Goal: Information Seeking & Learning: Compare options

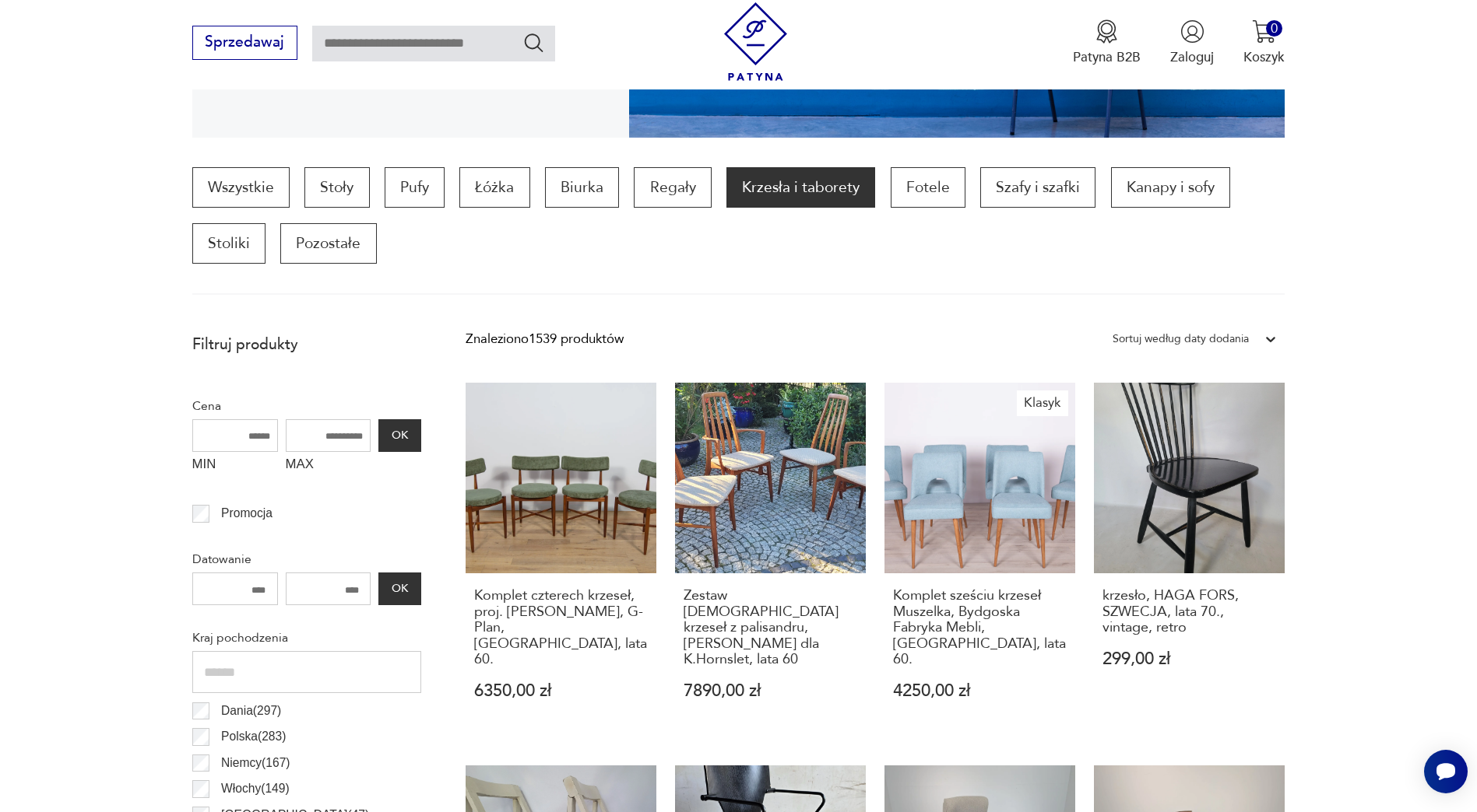
scroll to position [439, 0]
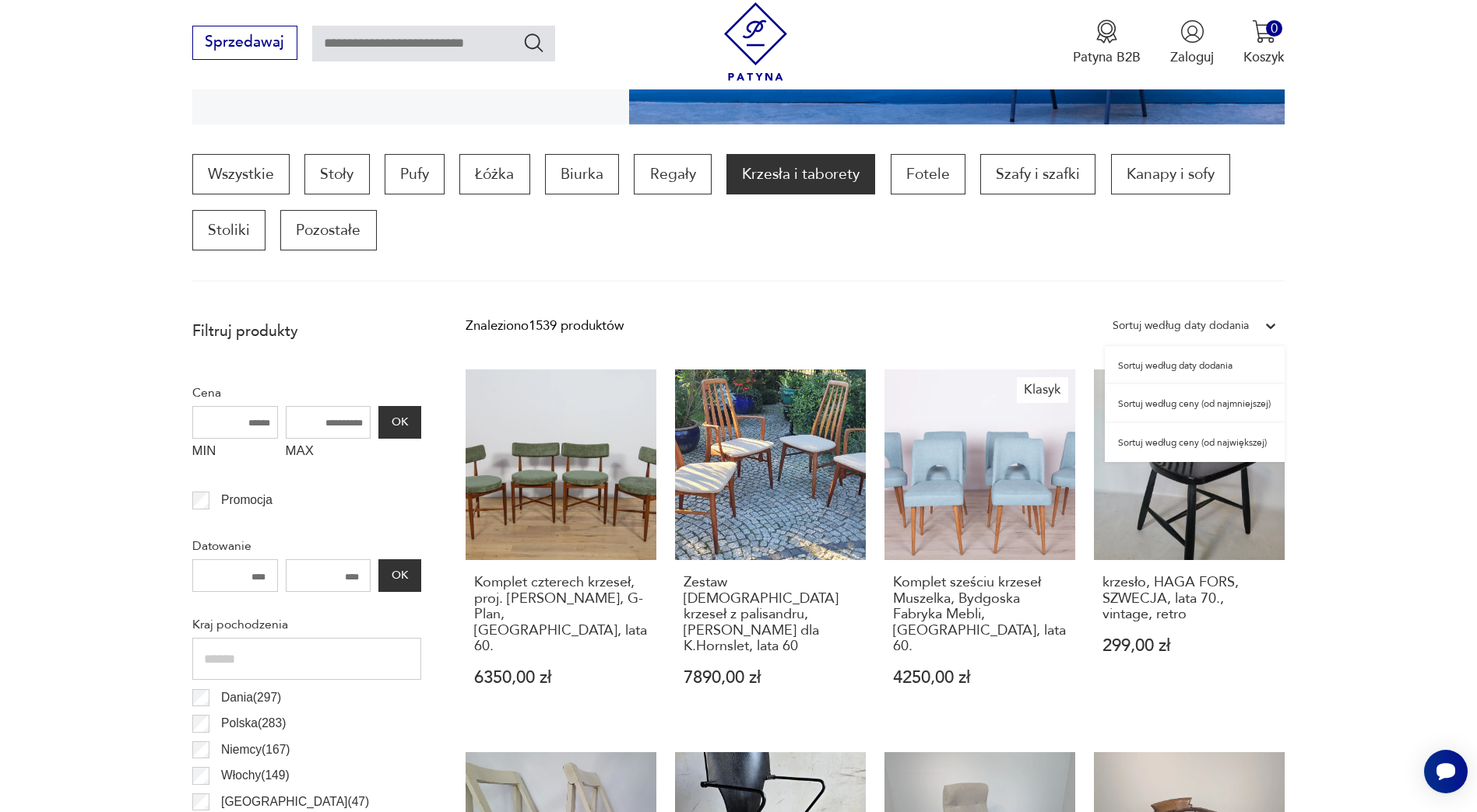
click at [1185, 325] on div "Sortuj według daty dodania" at bounding box center [1180, 326] width 136 height 20
click at [1254, 407] on div "Sortuj według ceny (od najmniejszej)" at bounding box center [1195, 403] width 180 height 39
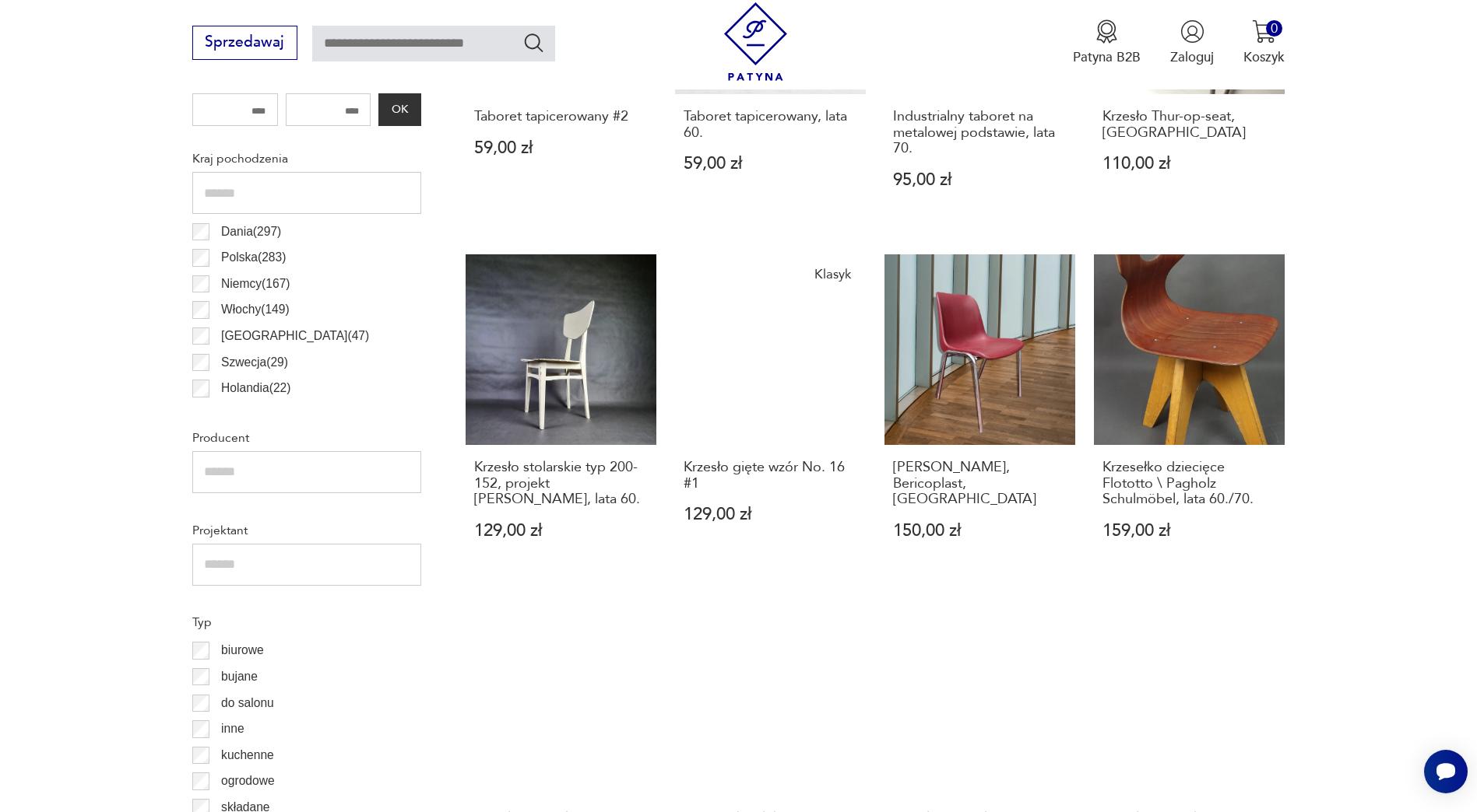
scroll to position [919, 0]
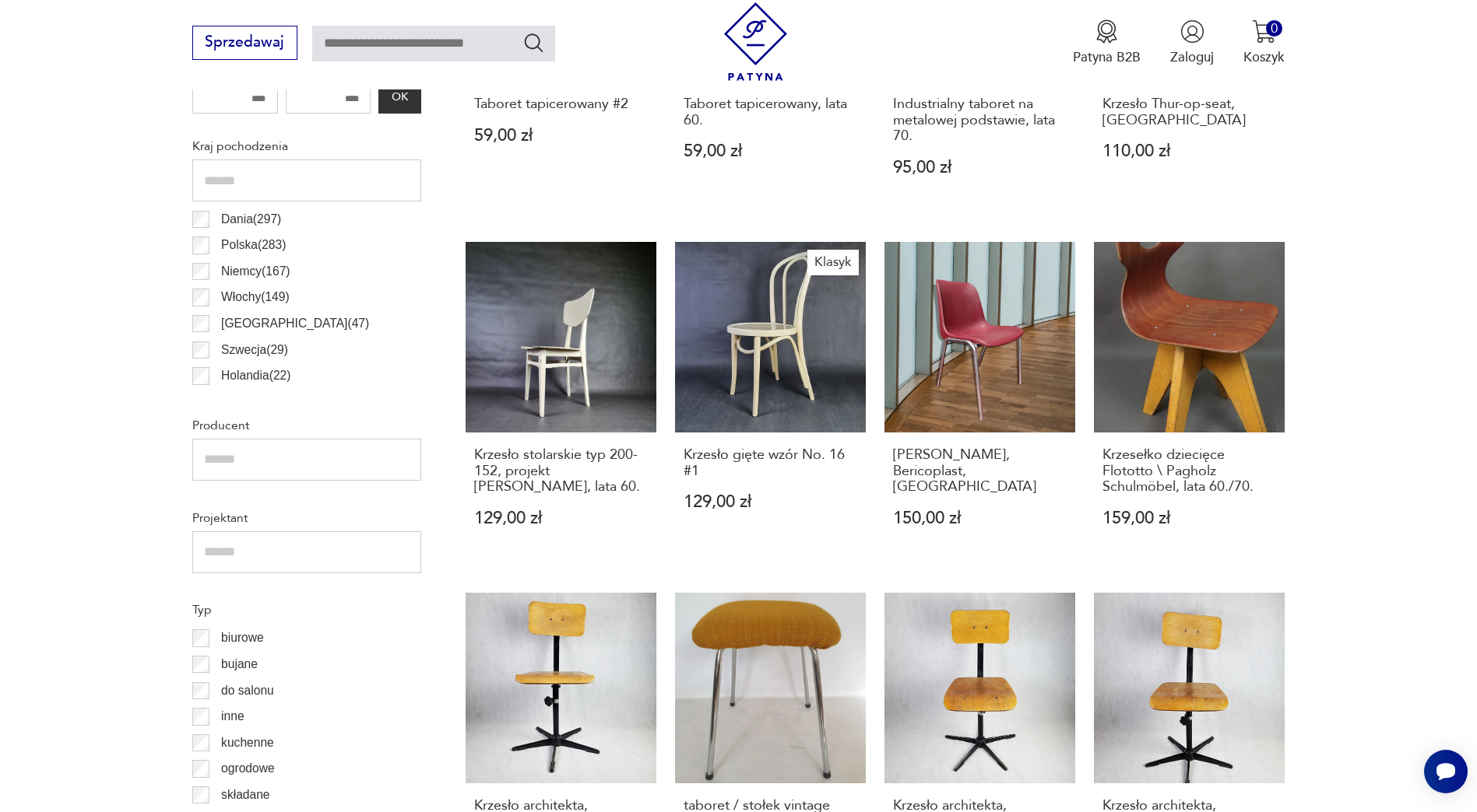
drag, startPoint x: 935, startPoint y: 469, endPoint x: 1405, endPoint y: 412, distance: 473.4
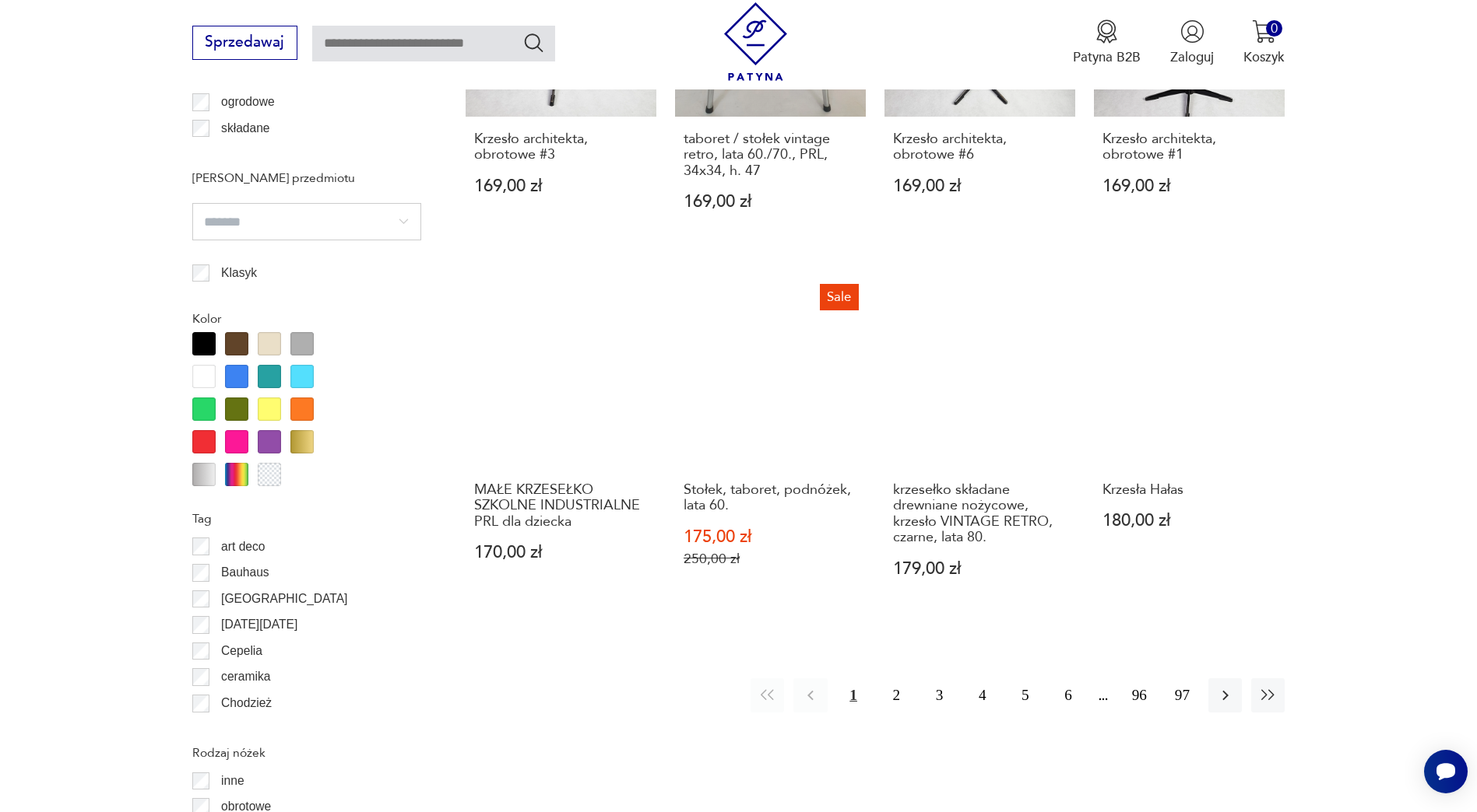
scroll to position [1618, 0]
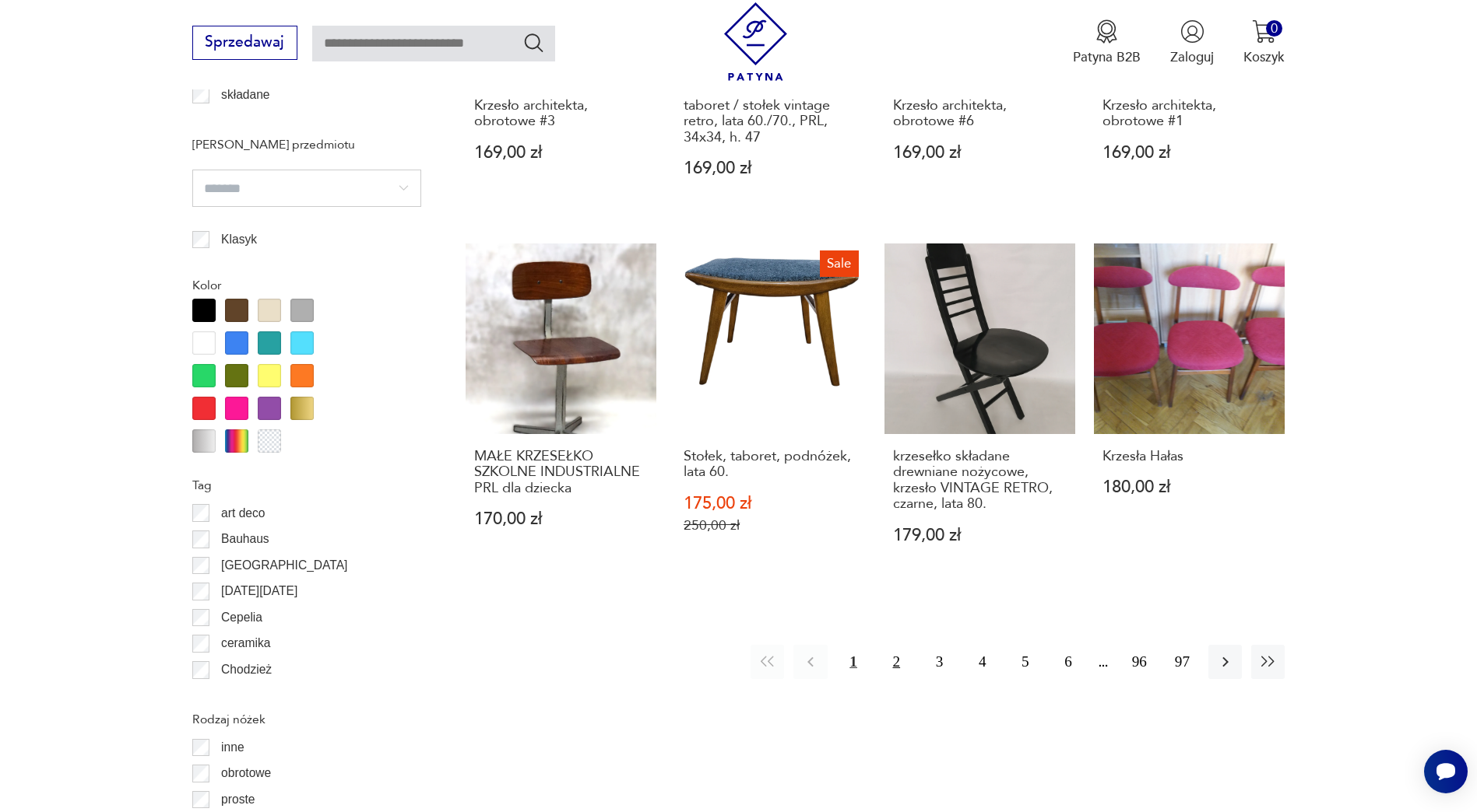
click at [889, 664] on button "2" at bounding box center [896, 661] width 33 height 33
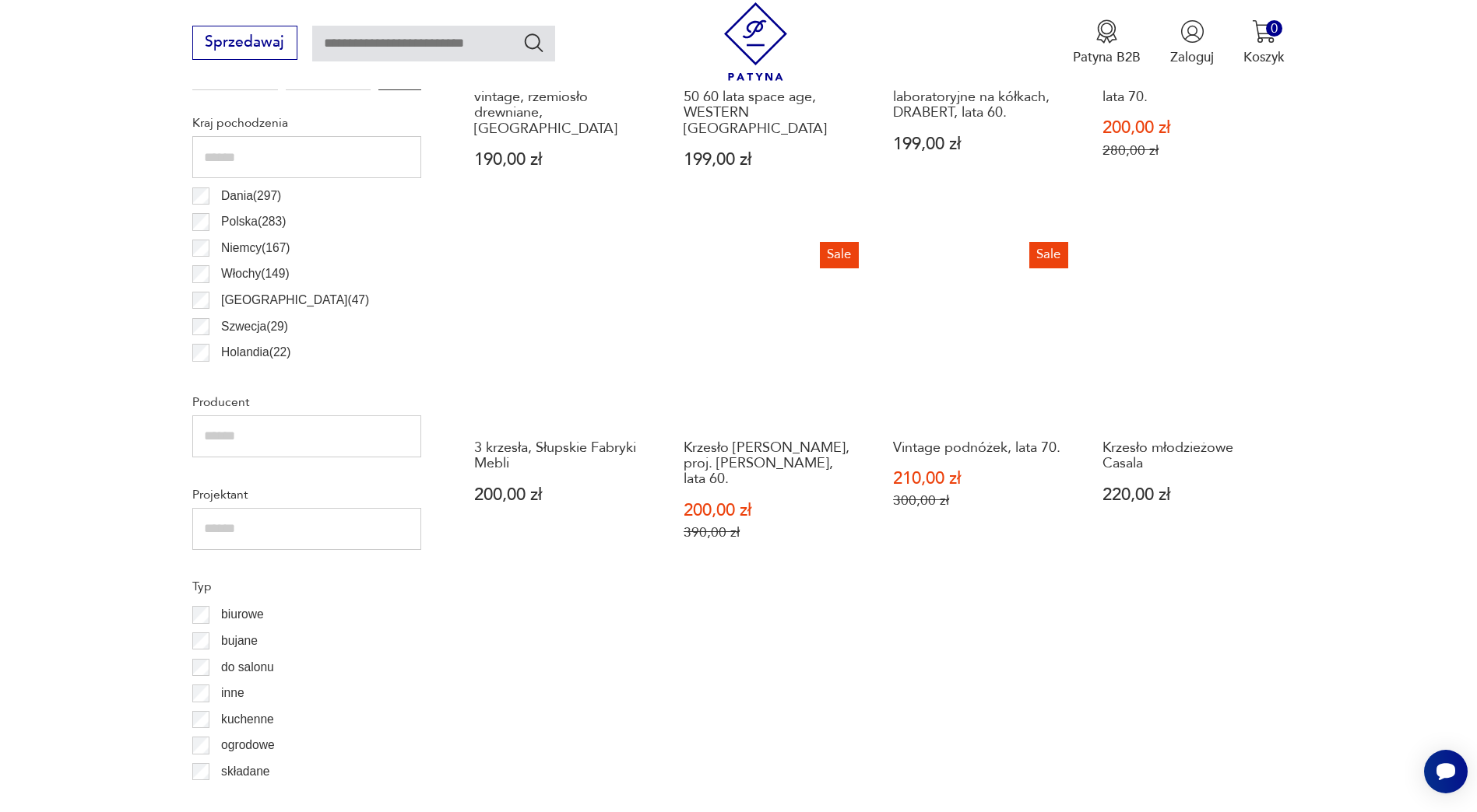
scroll to position [985, 0]
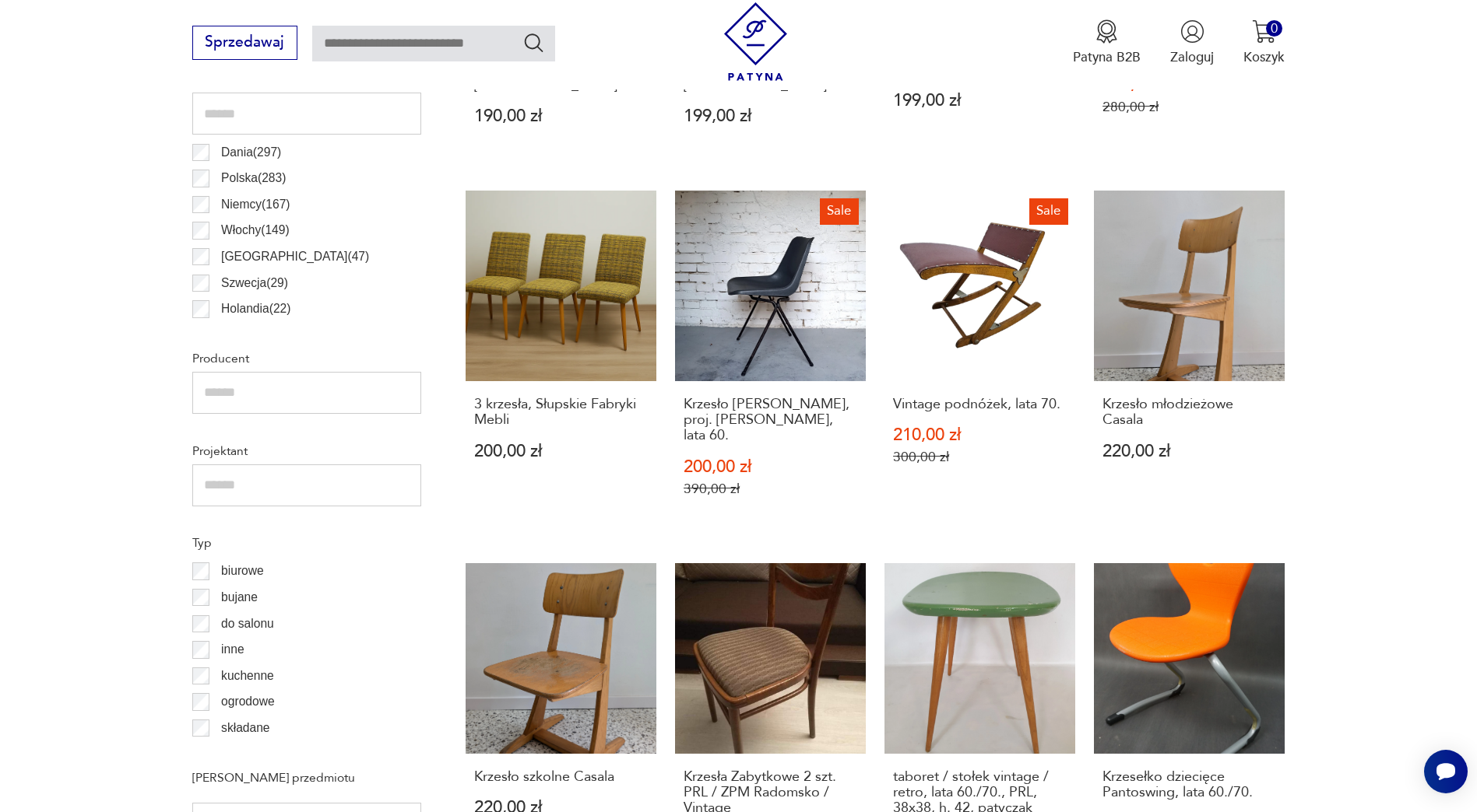
drag, startPoint x: 45, startPoint y: 433, endPoint x: -3, endPoint y: 308, distance: 133.9
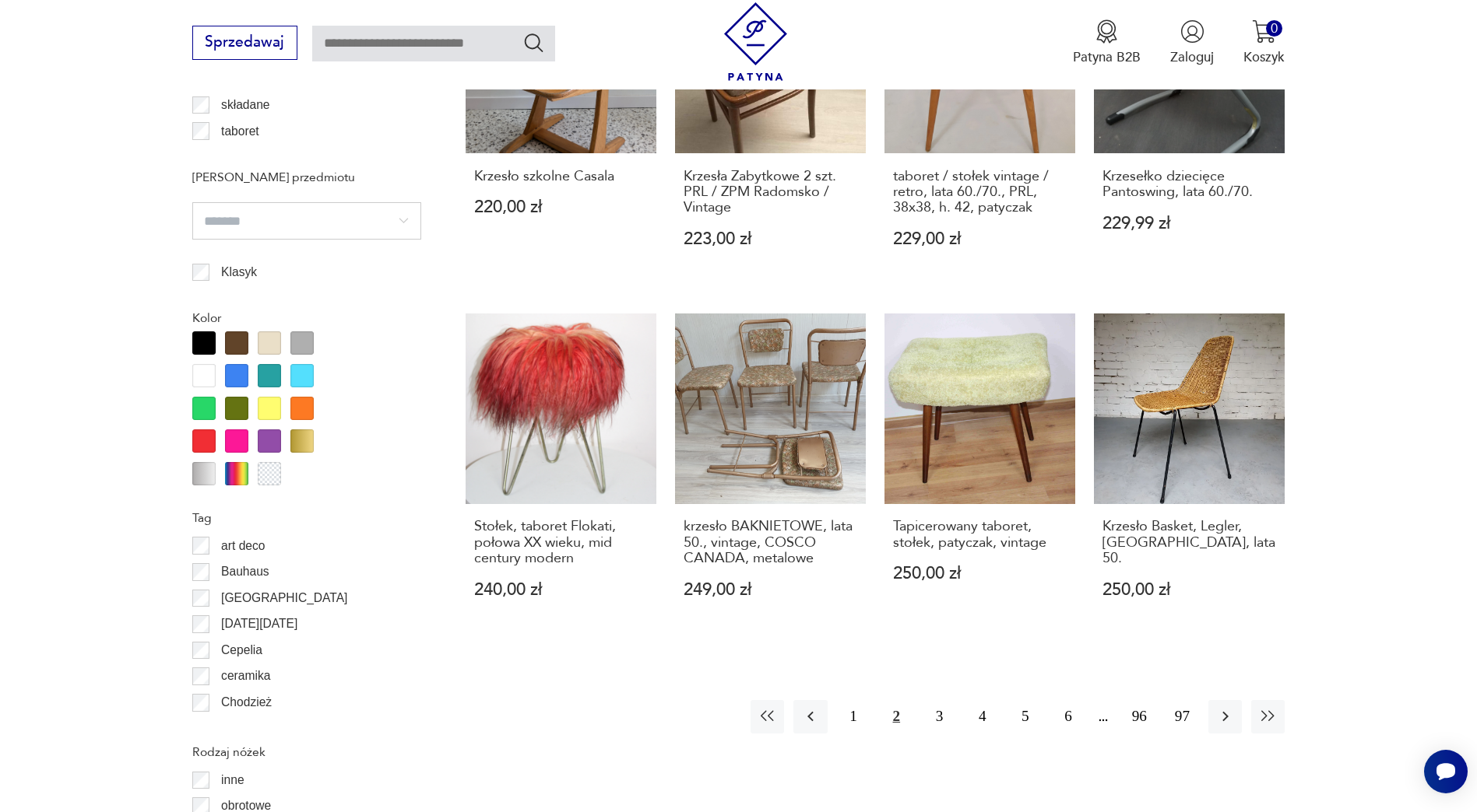
scroll to position [1608, 0]
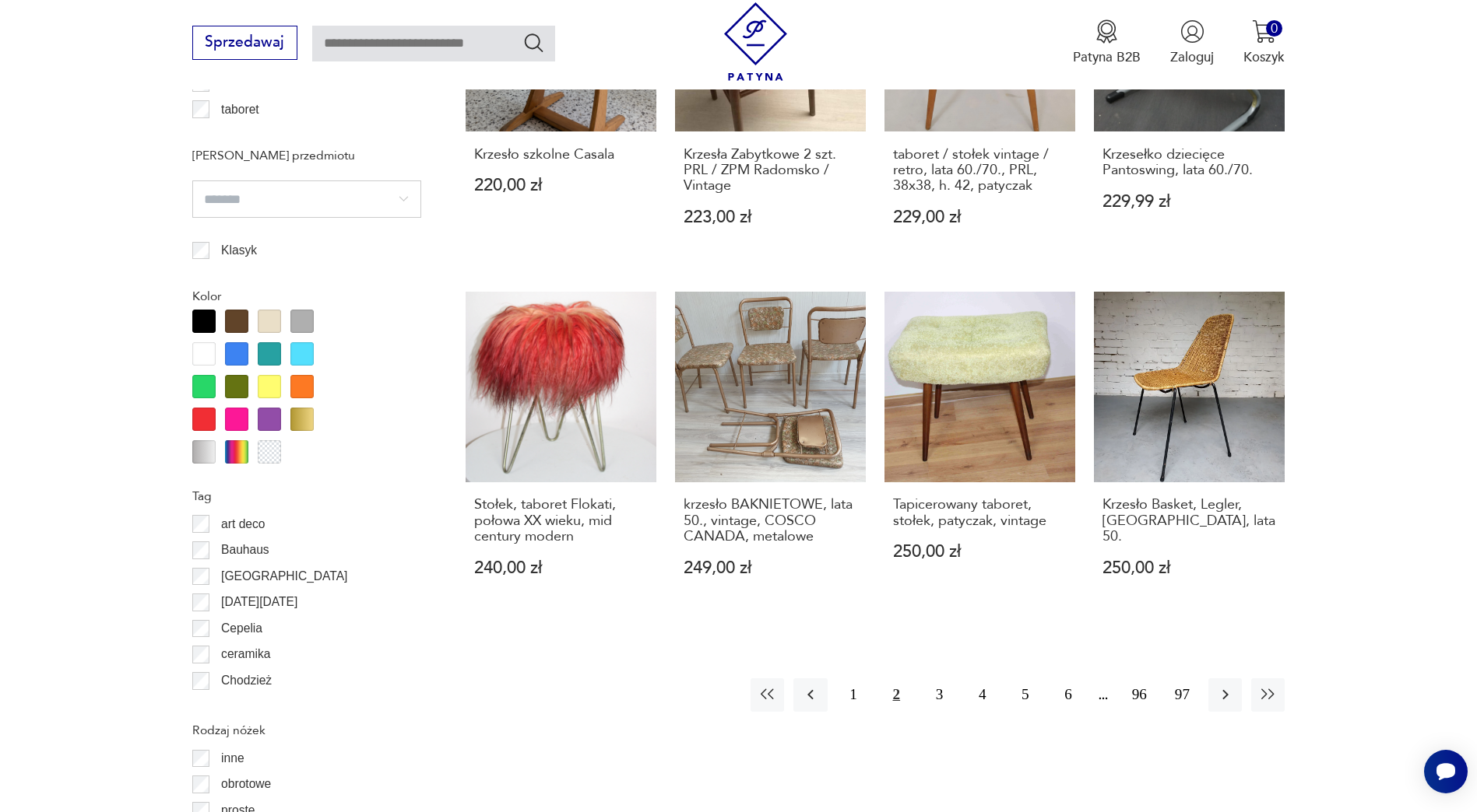
drag, startPoint x: 833, startPoint y: 576, endPoint x: 835, endPoint y: 604, distance: 28.1
drag, startPoint x: 835, startPoint y: 604, endPoint x: 1396, endPoint y: 448, distance: 582.3
click at [1396, 448] on section "Filtruj produkty Cena MIN MAX OK Promocja Datowanie OK Kraj pochodzenia Dania (…" at bounding box center [738, 360] width 1477 height 2432
click at [936, 679] on button "3" at bounding box center [939, 695] width 33 height 33
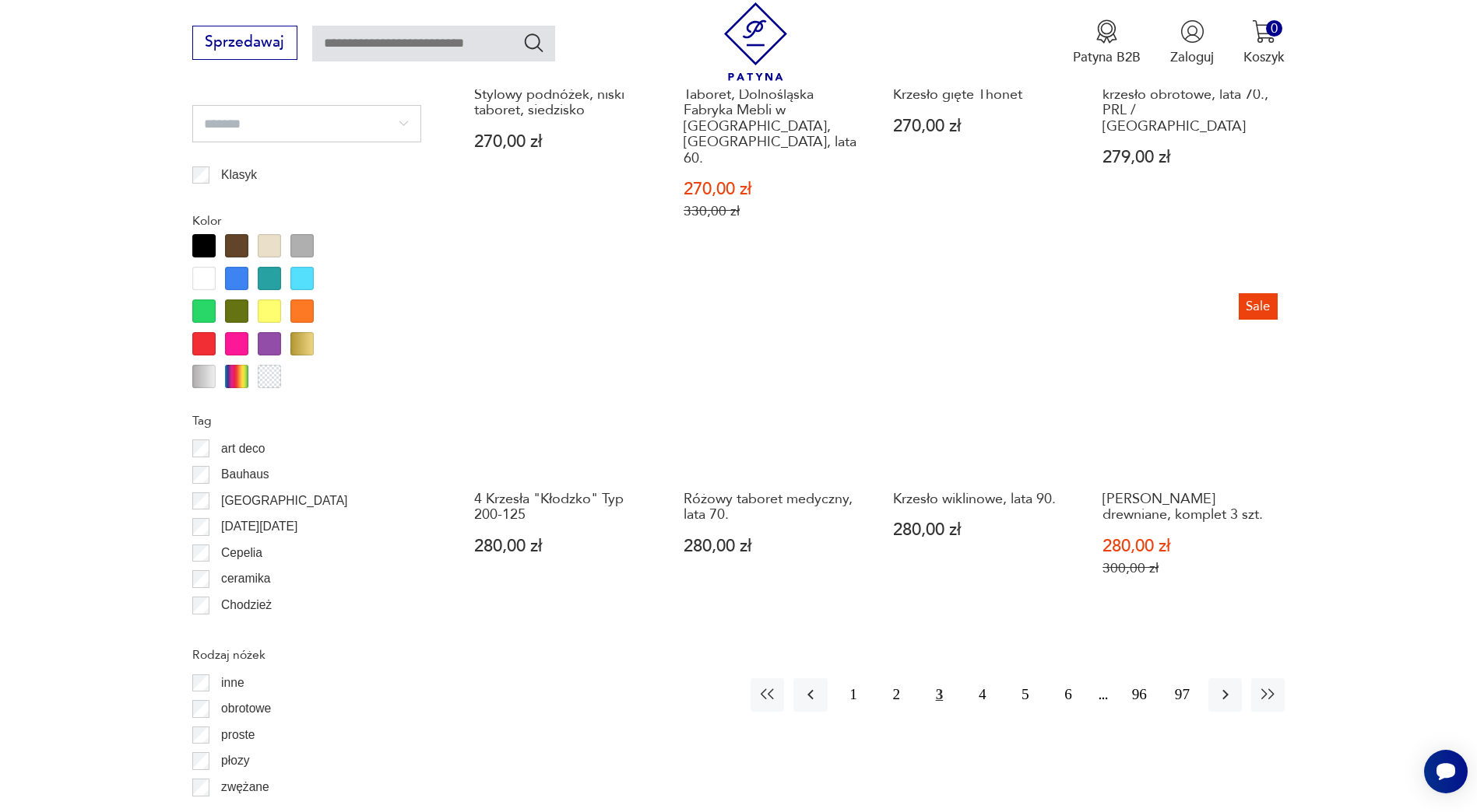
scroll to position [1686, 0]
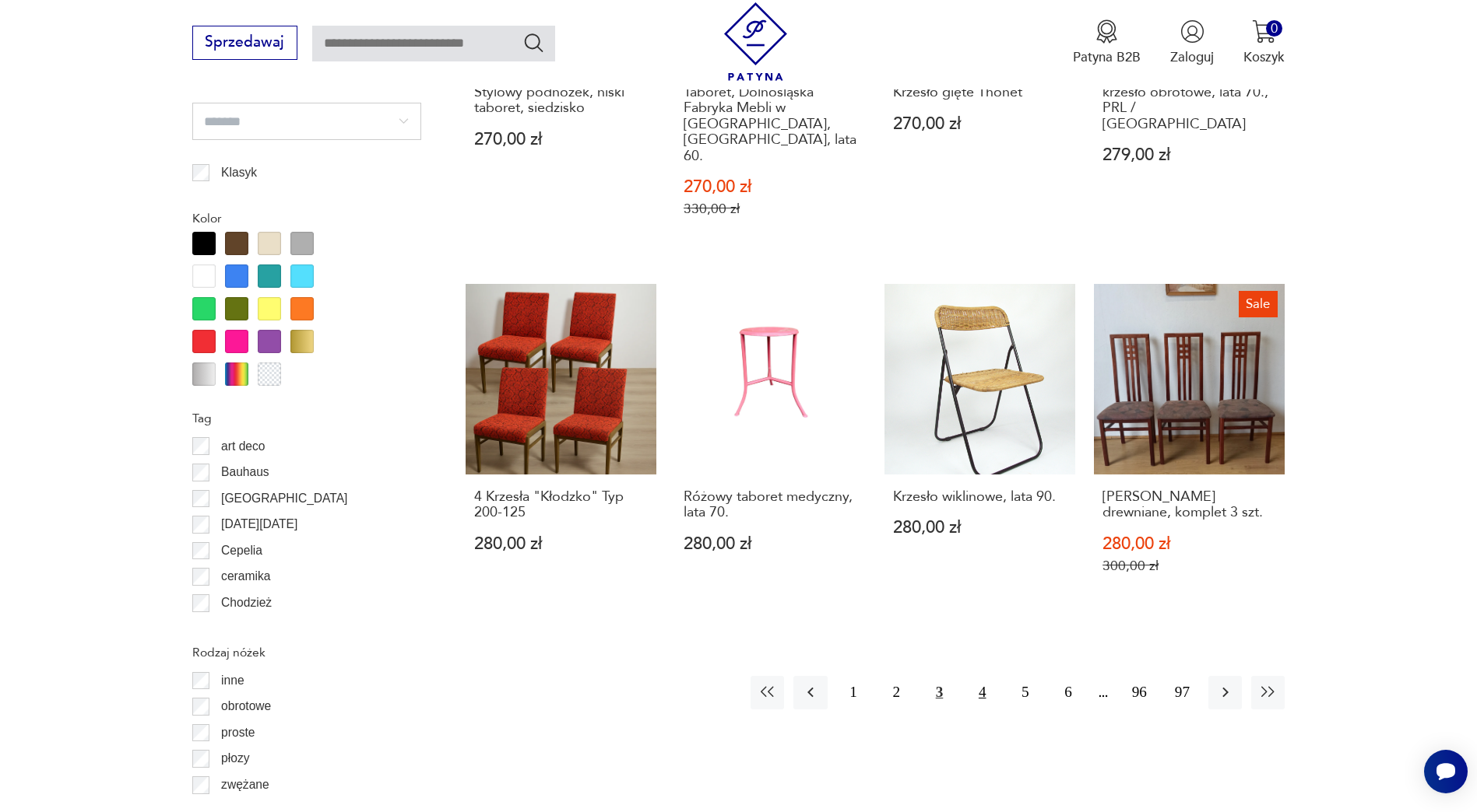
click at [988, 677] on button "4" at bounding box center [982, 693] width 33 height 33
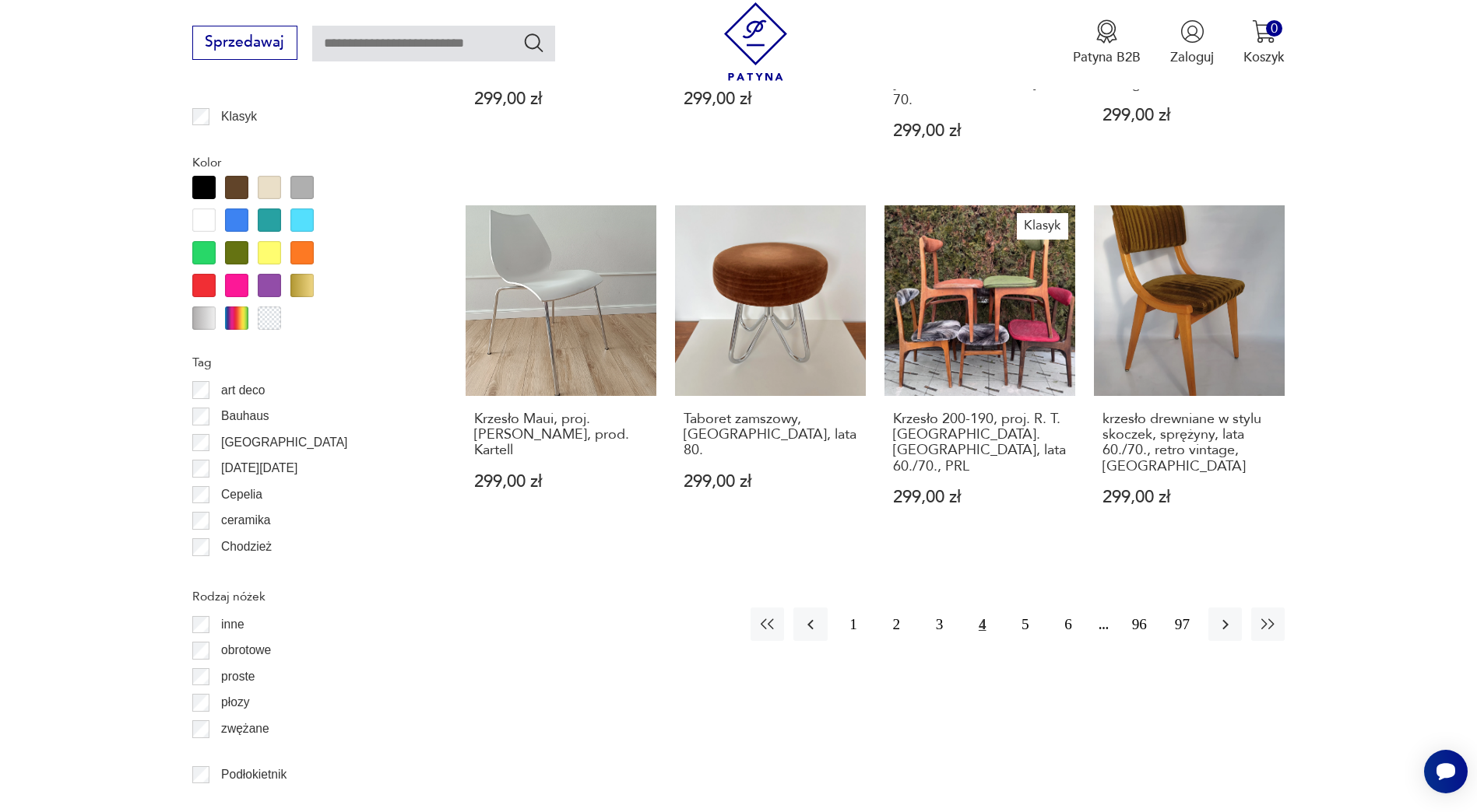
scroll to position [1763, 0]
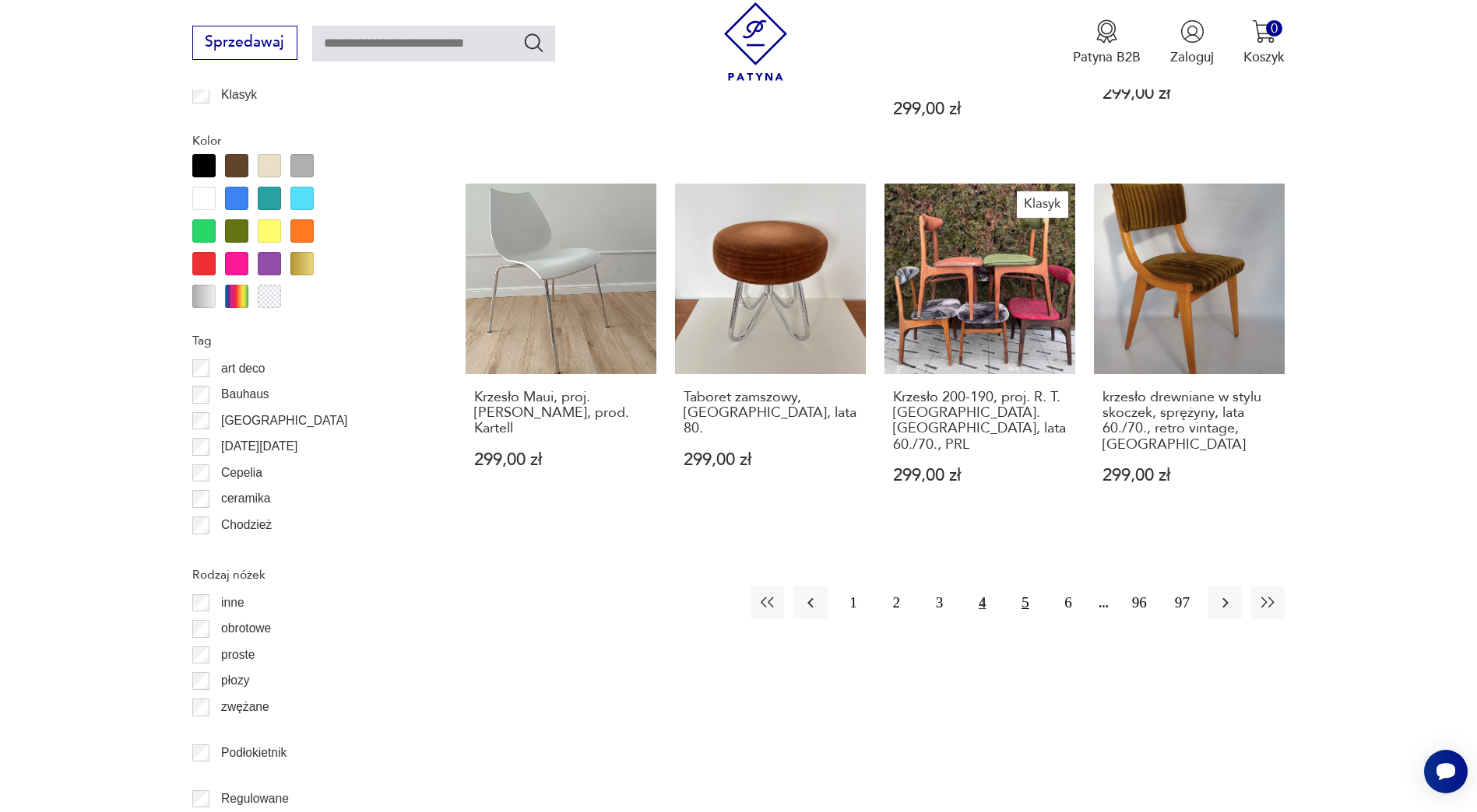
click at [1021, 586] on button "5" at bounding box center [1024, 602] width 33 height 33
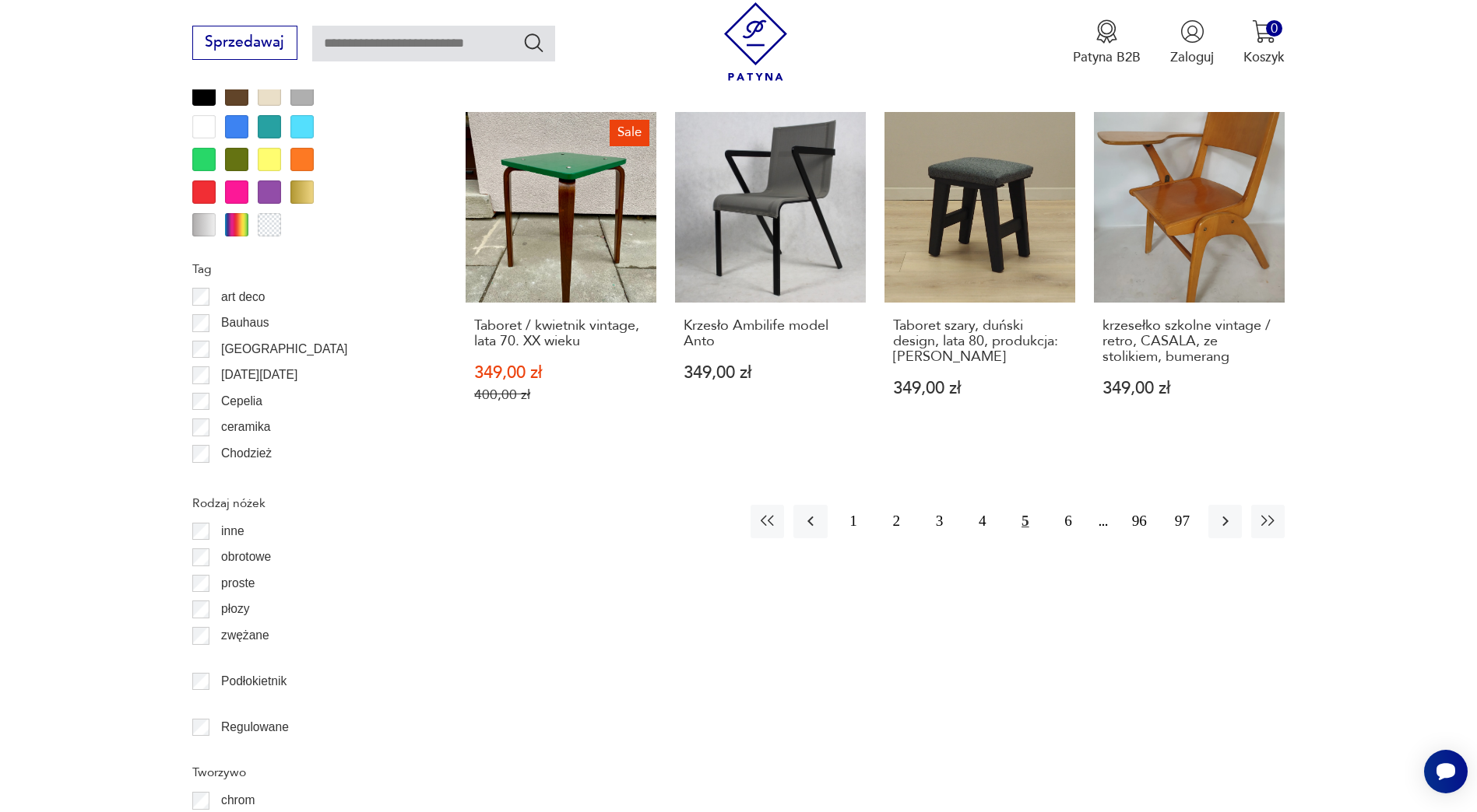
scroll to position [1834, 0]
click at [1067, 507] on button "6" at bounding box center [1067, 523] width 33 height 33
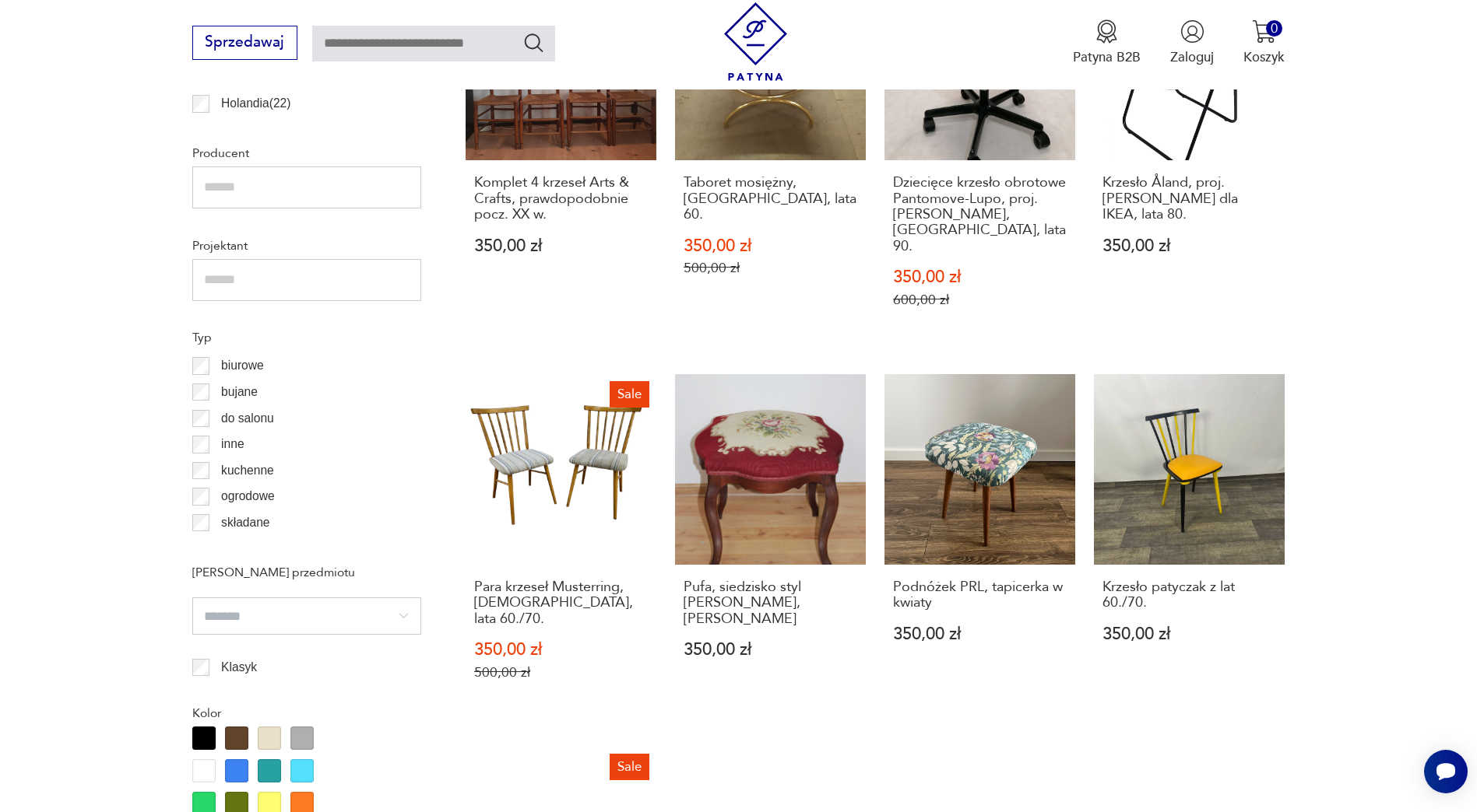
scroll to position [1220, 0]
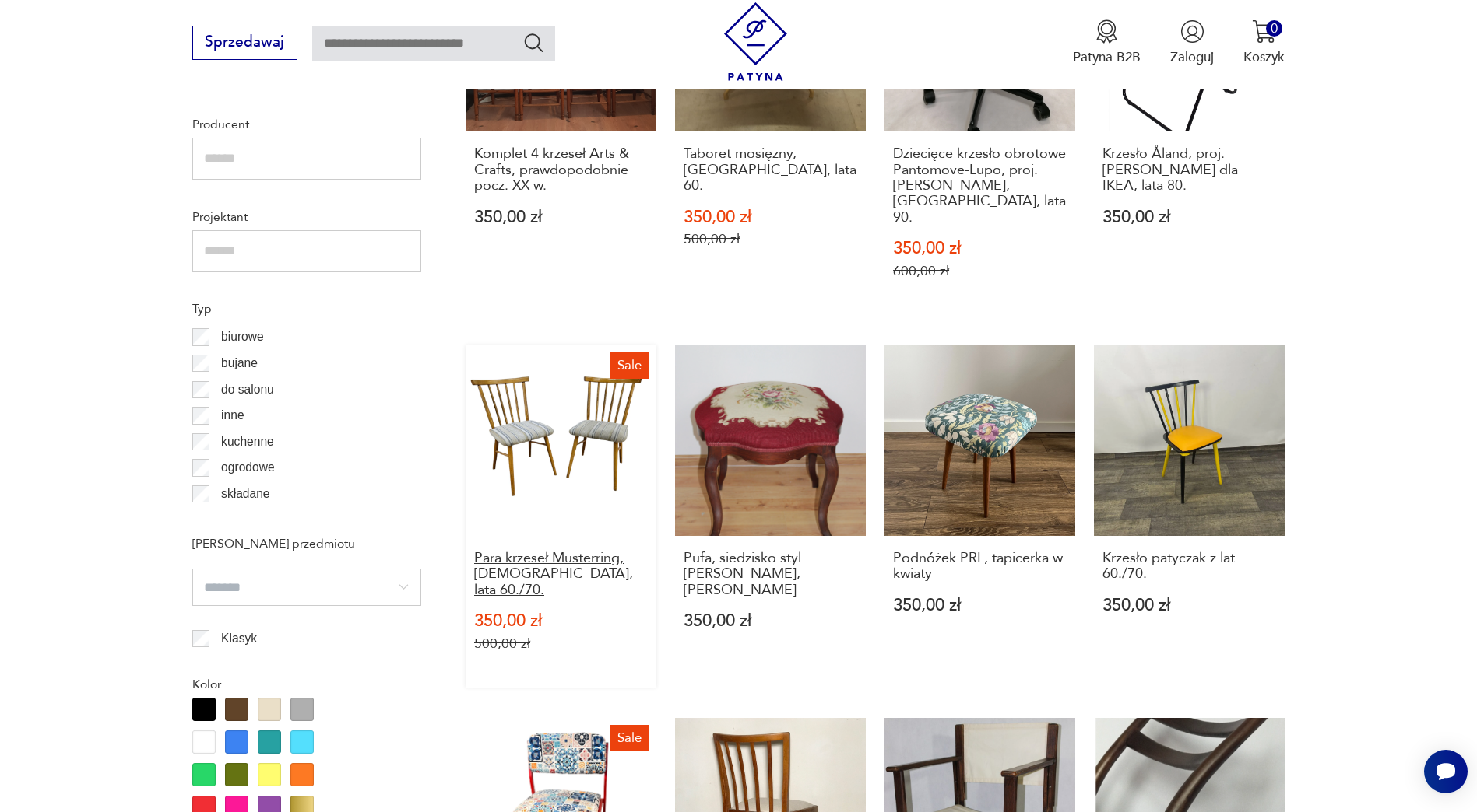
drag, startPoint x: 1356, startPoint y: 518, endPoint x: 511, endPoint y: 540, distance: 845.3
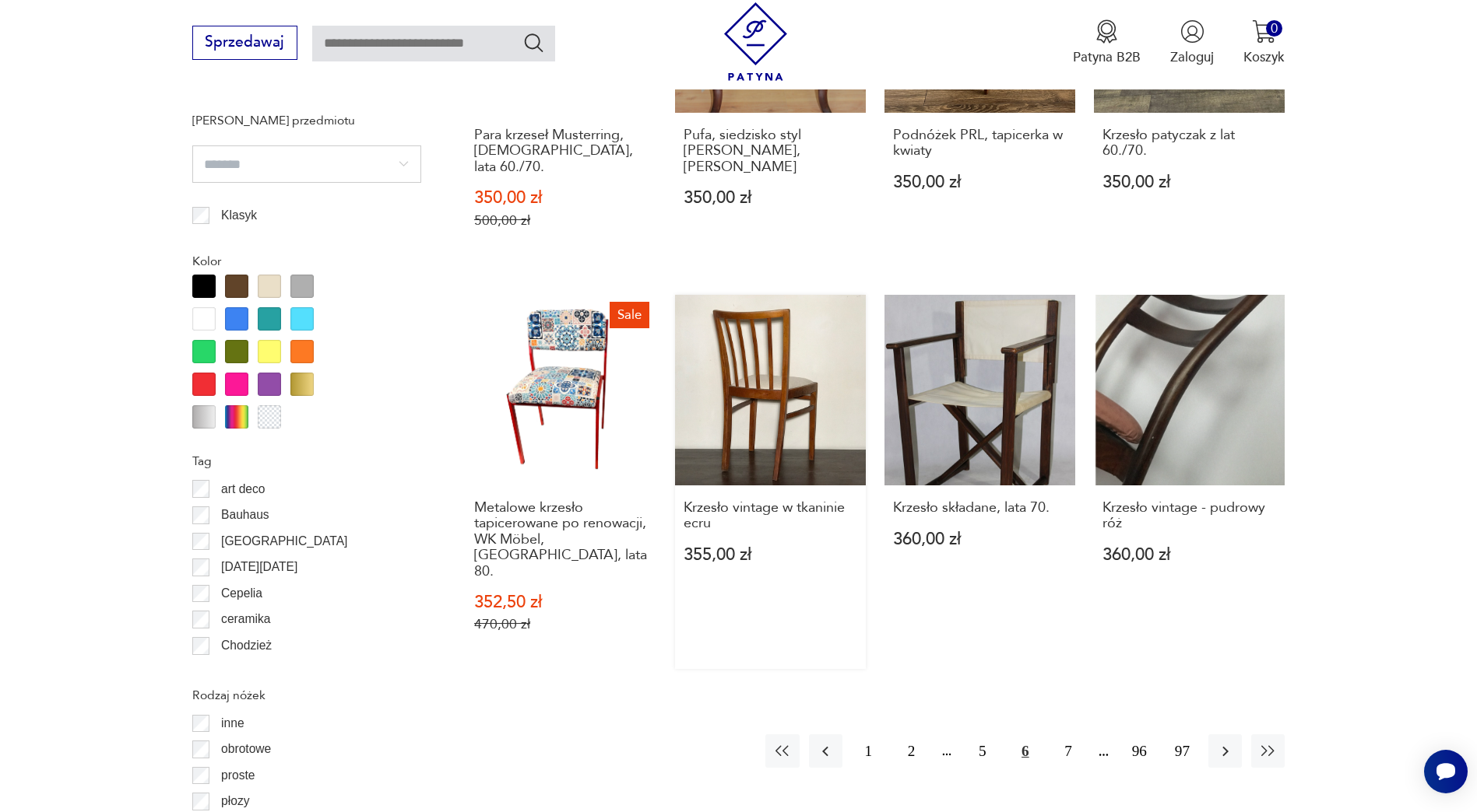
scroll to position [1671, 0]
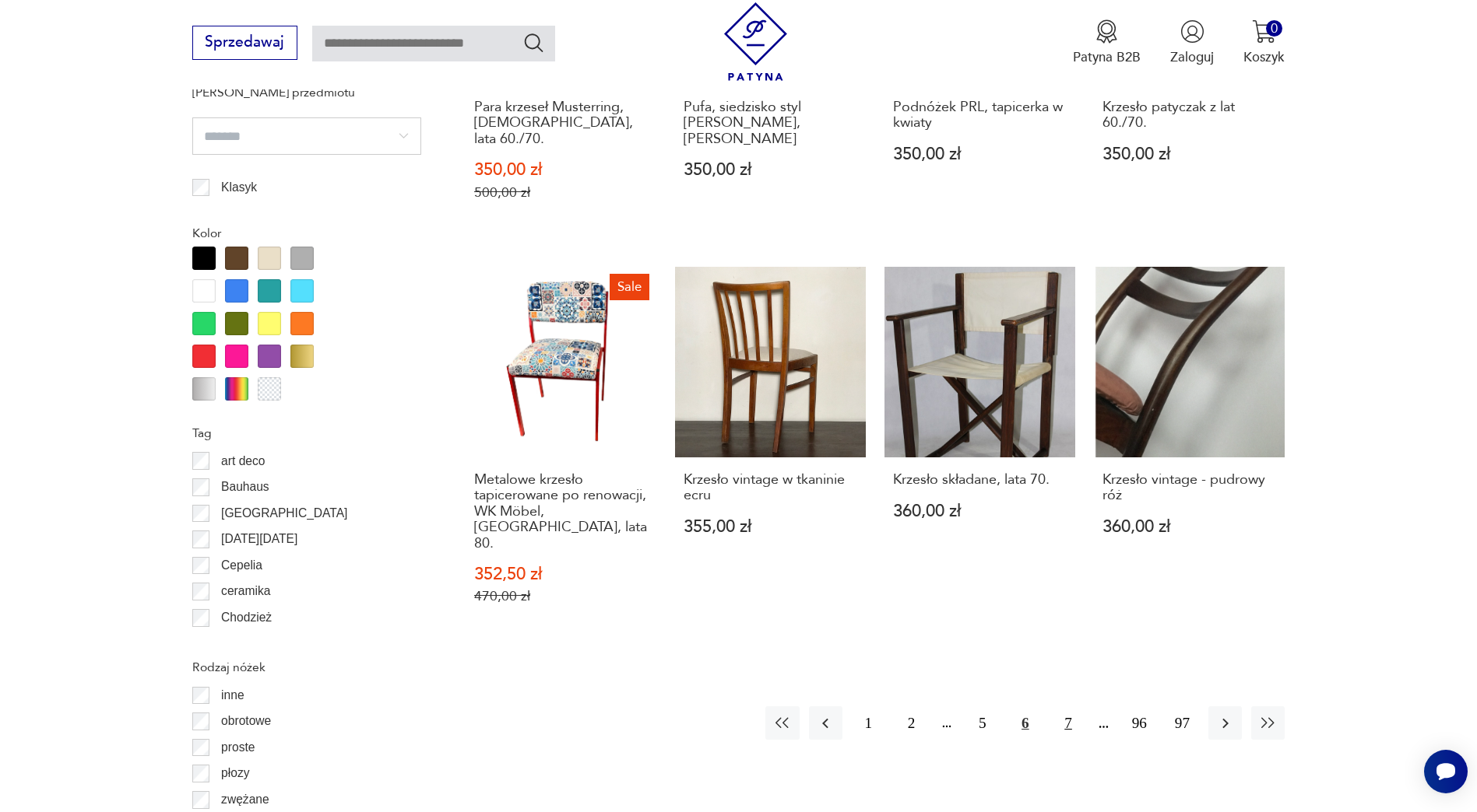
click at [1073, 706] on button "7" at bounding box center [1067, 722] width 33 height 33
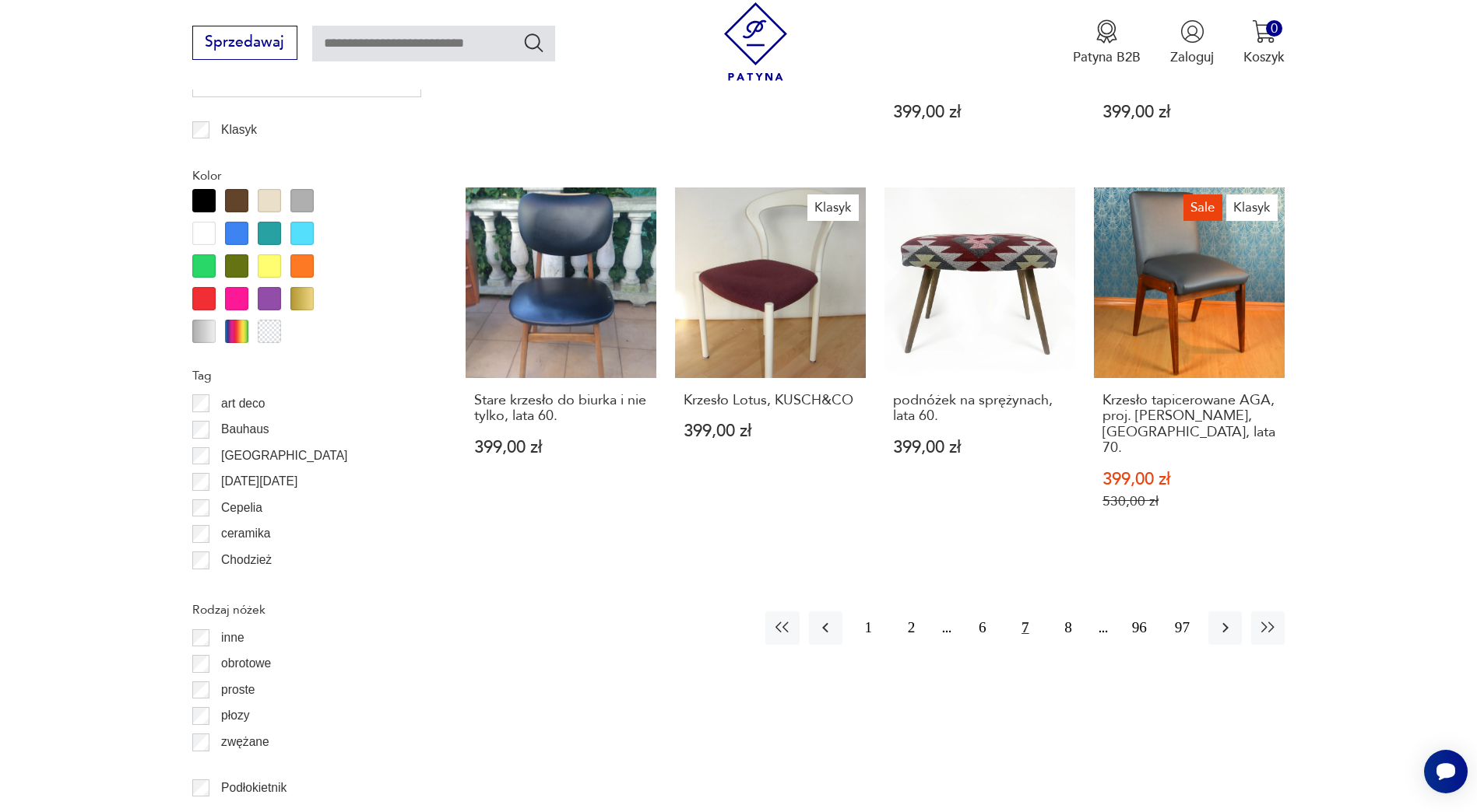
scroll to position [1733, 0]
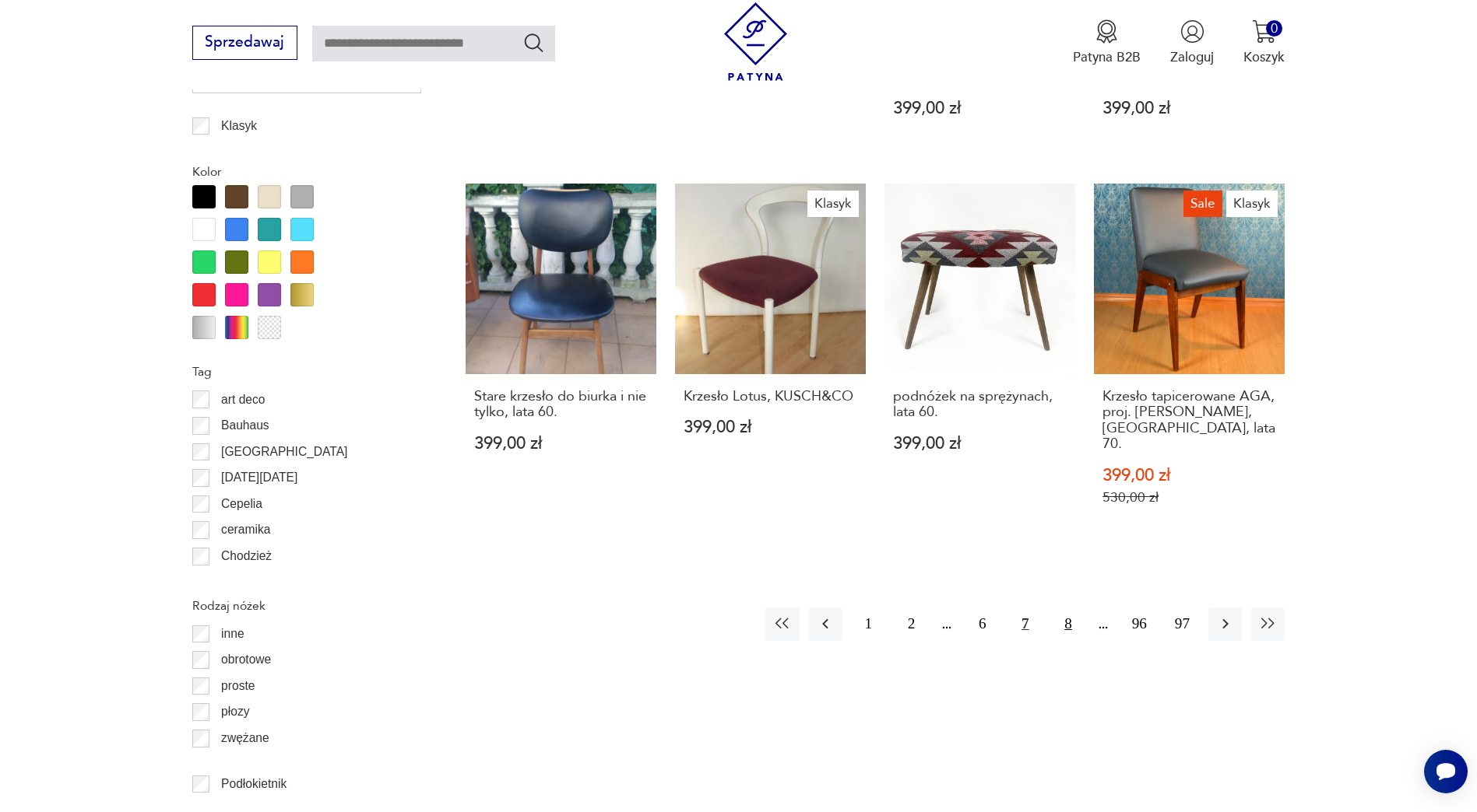
click at [1065, 608] on button "8" at bounding box center [1067, 624] width 33 height 33
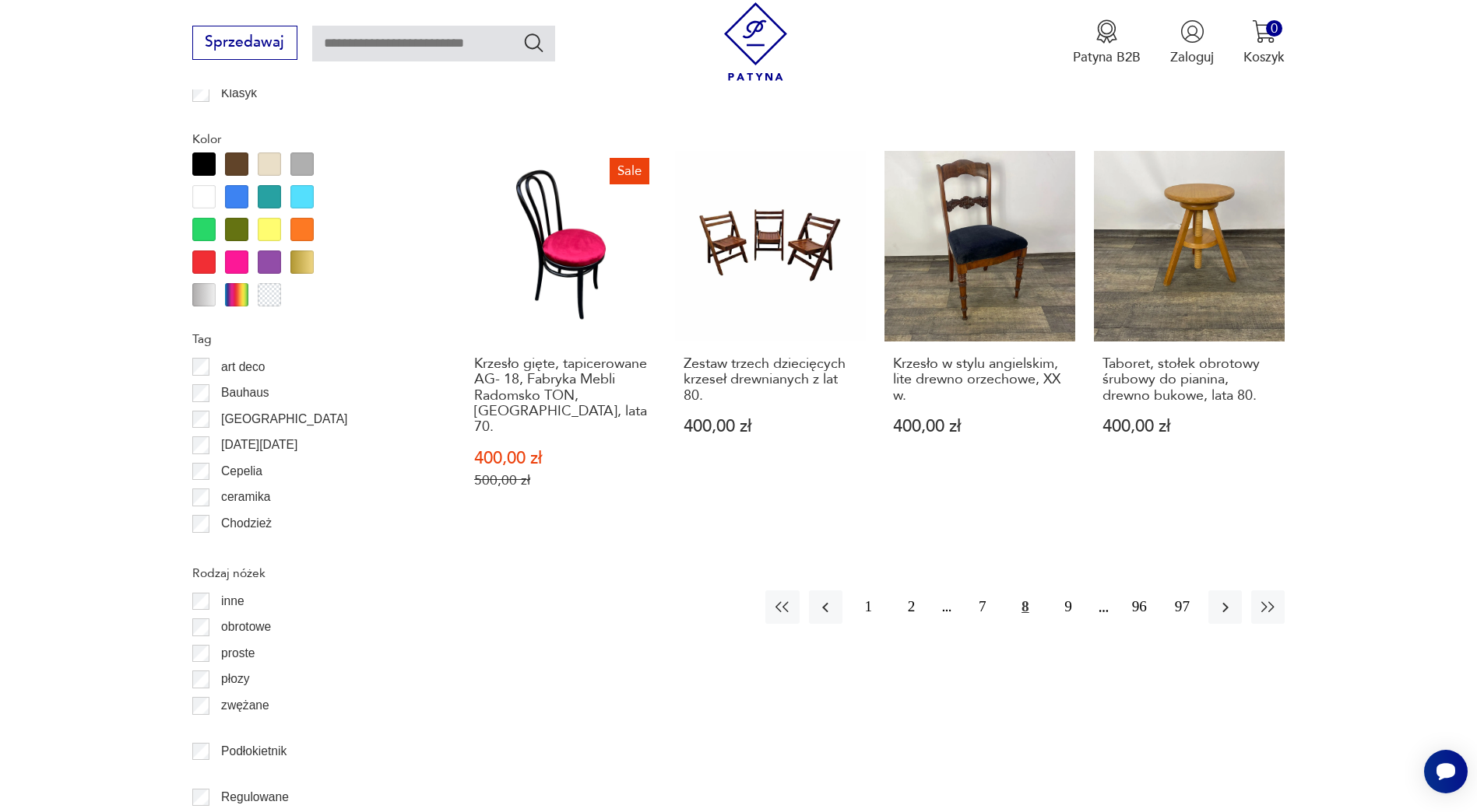
scroll to position [1766, 0]
click at [1072, 590] on button "9" at bounding box center [1067, 606] width 33 height 33
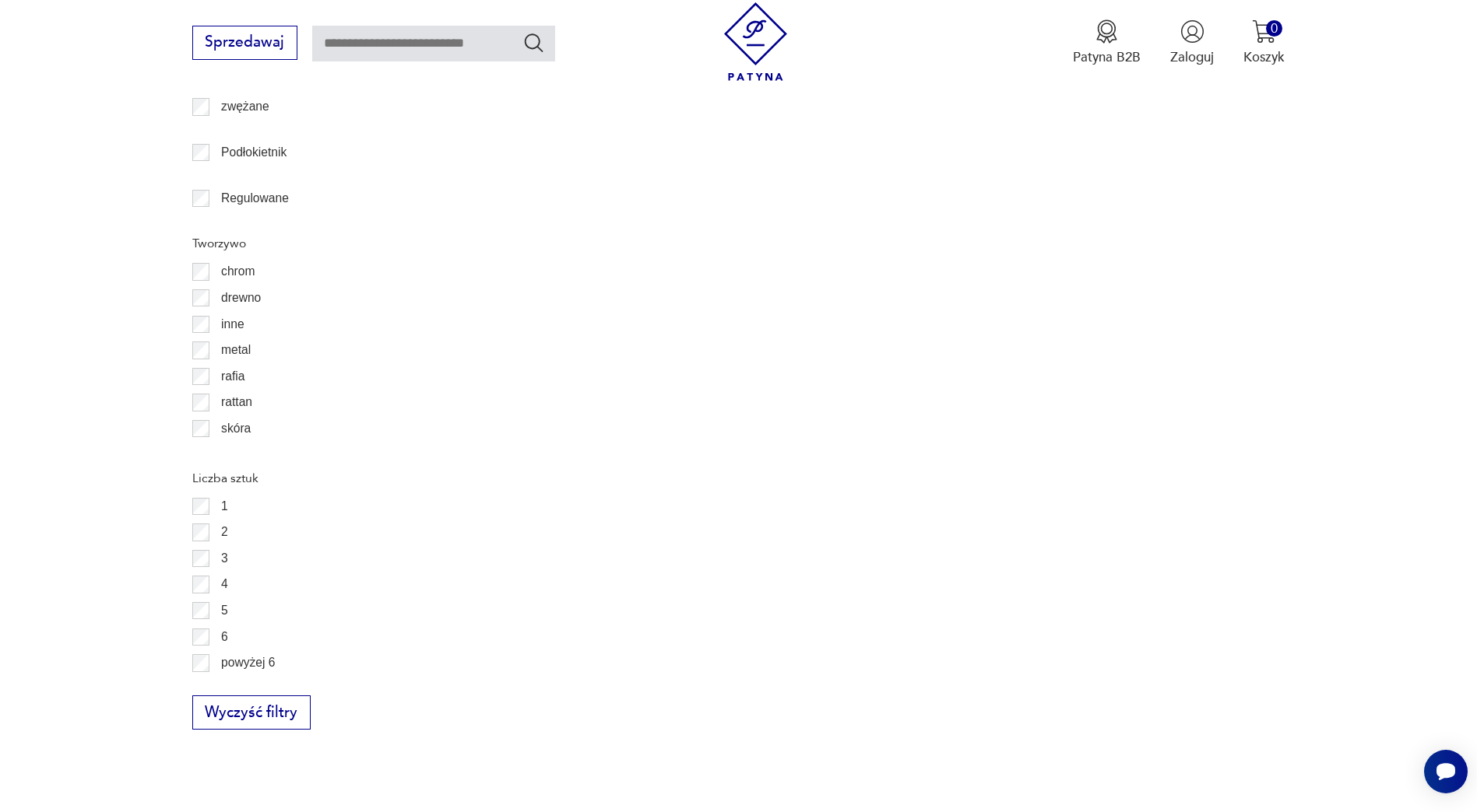
scroll to position [2387, 0]
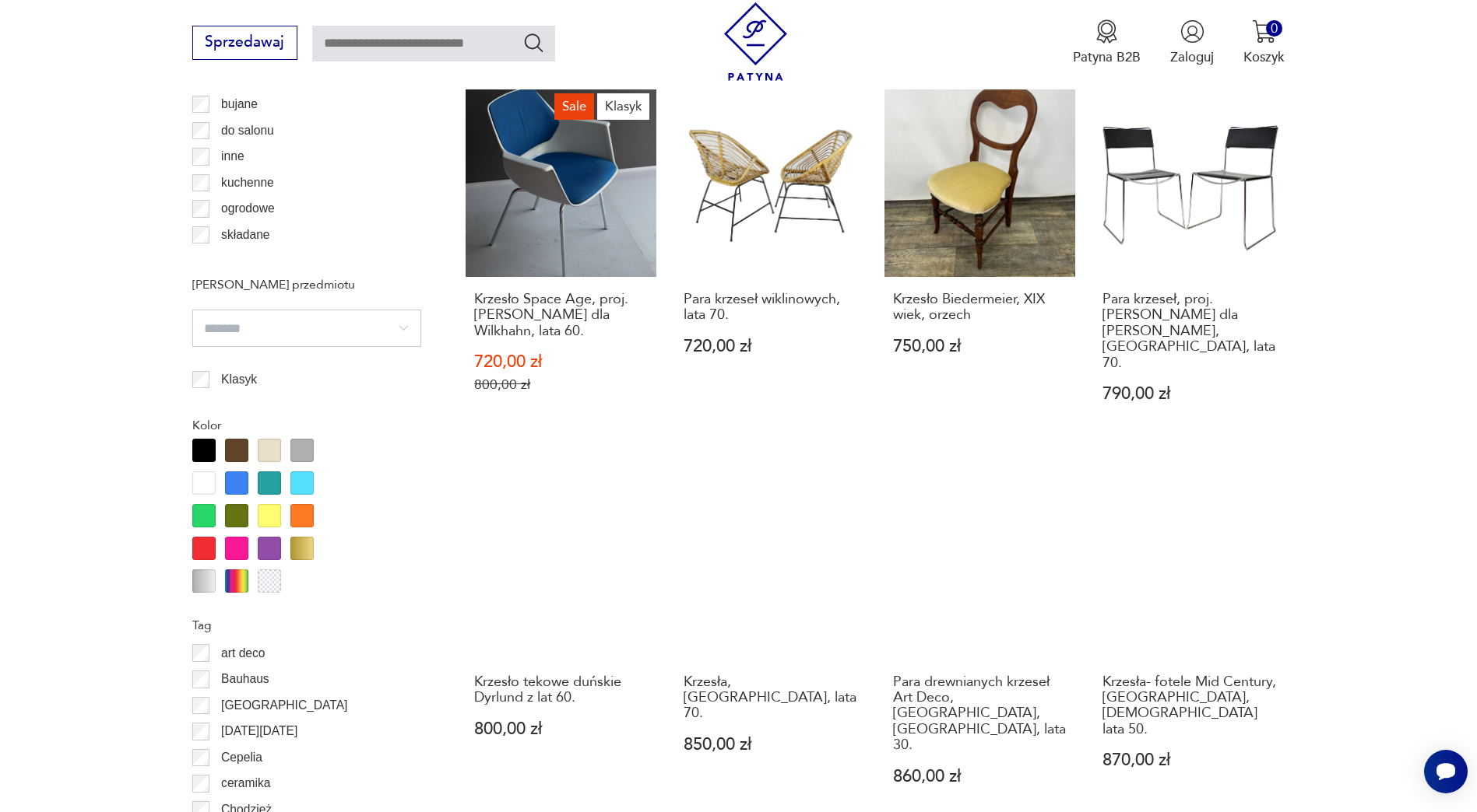
scroll to position [1608, 0]
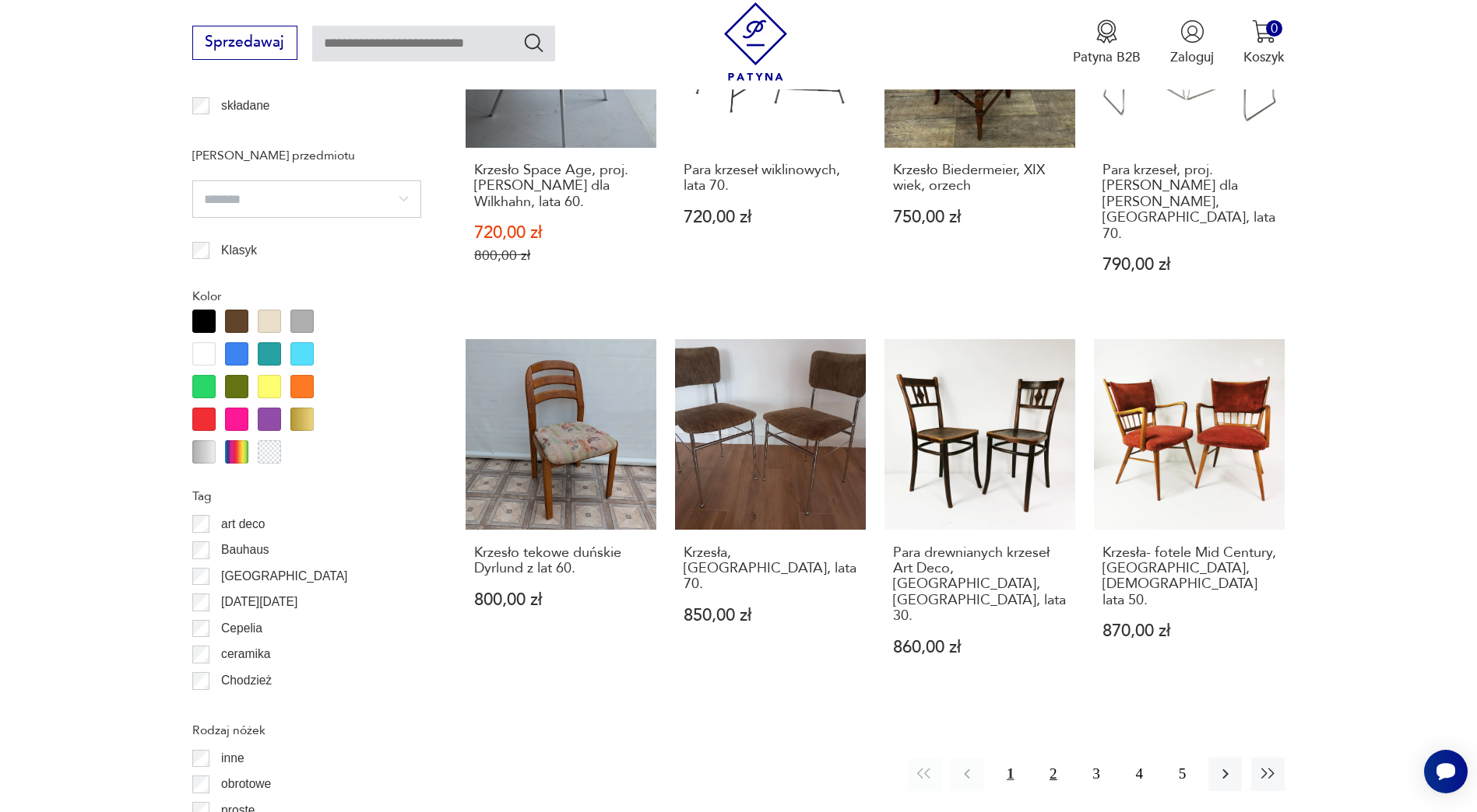
click at [1058, 758] on button "2" at bounding box center [1053, 774] width 33 height 33
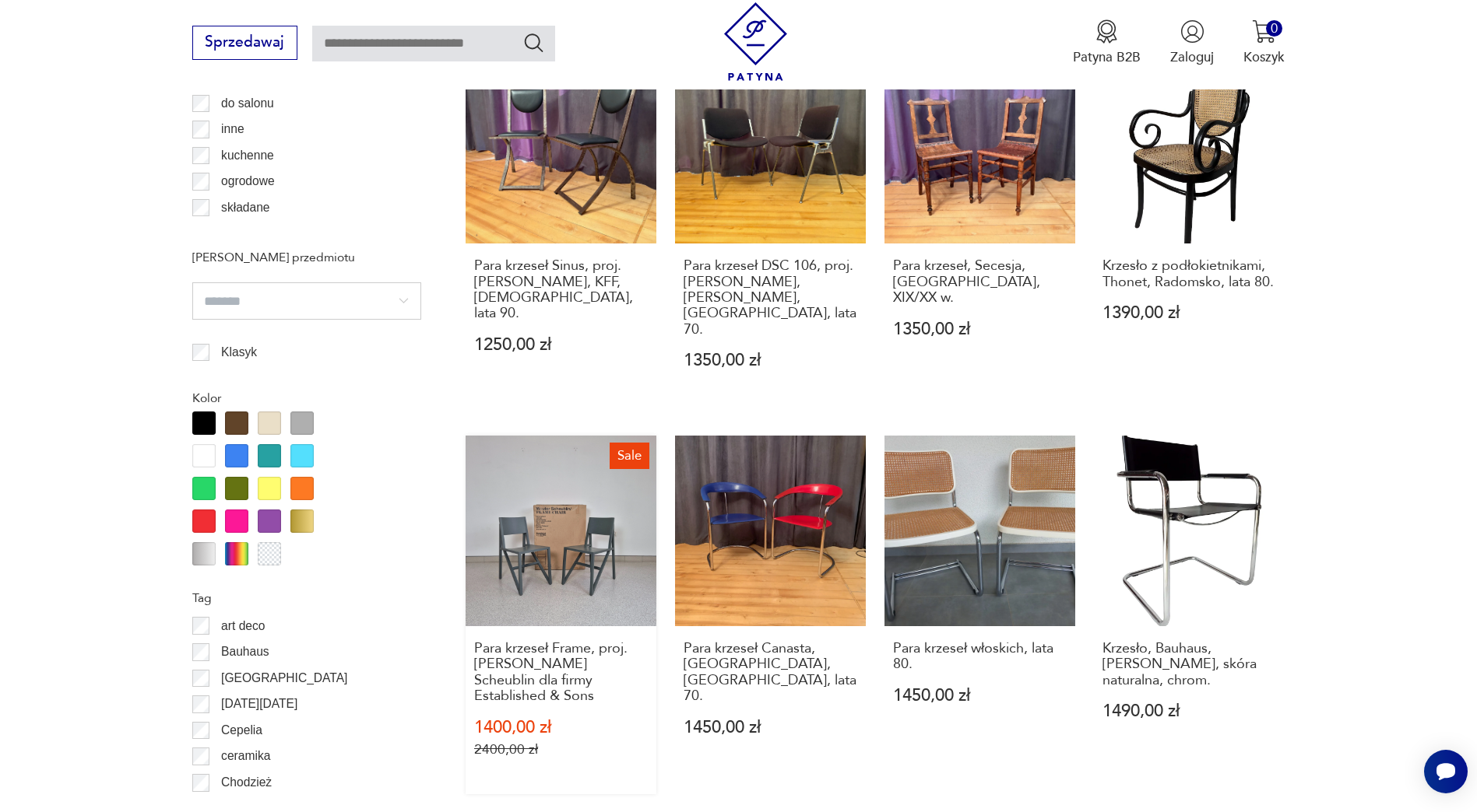
scroll to position [1530, 0]
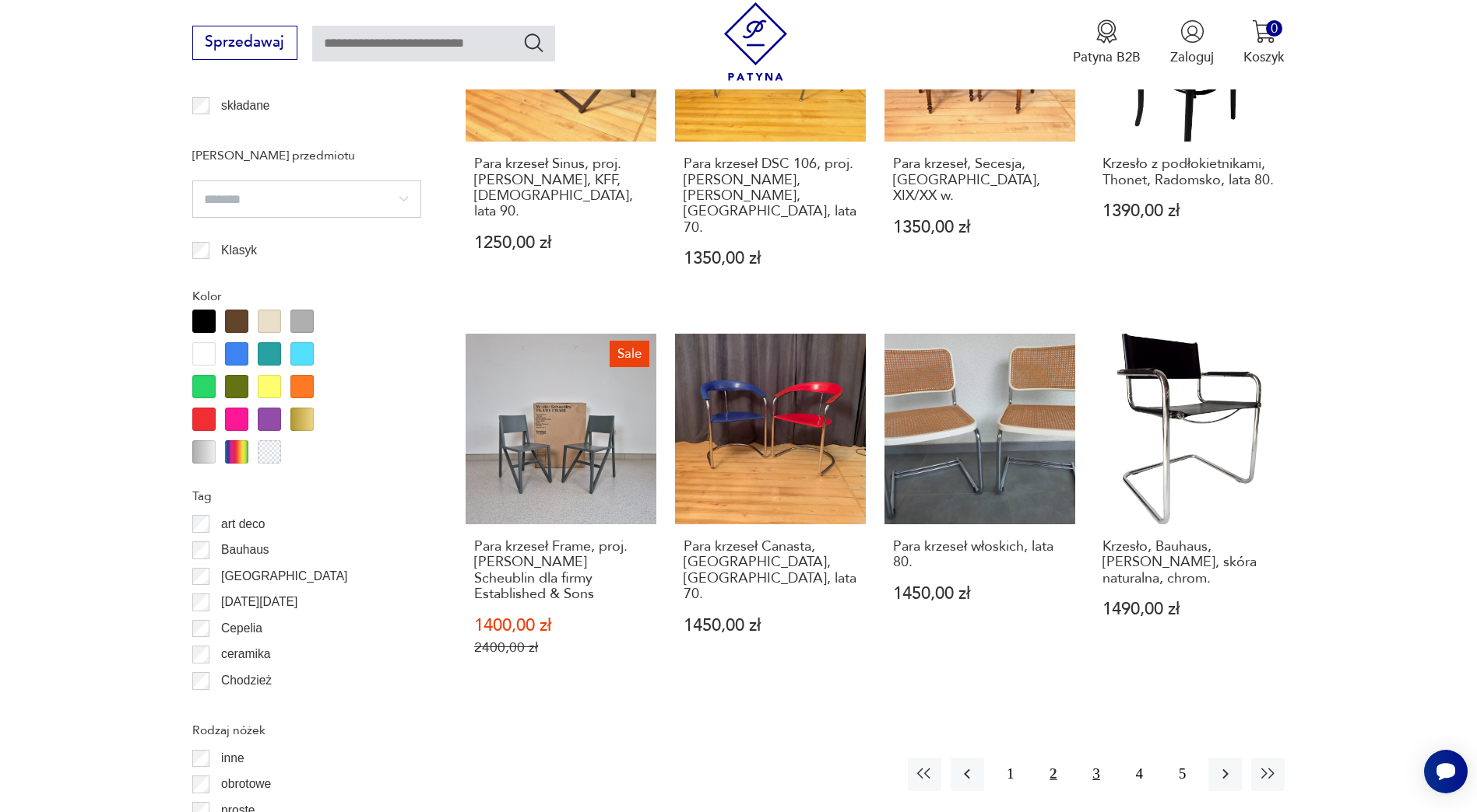
click at [1098, 758] on button "3" at bounding box center [1096, 774] width 33 height 33
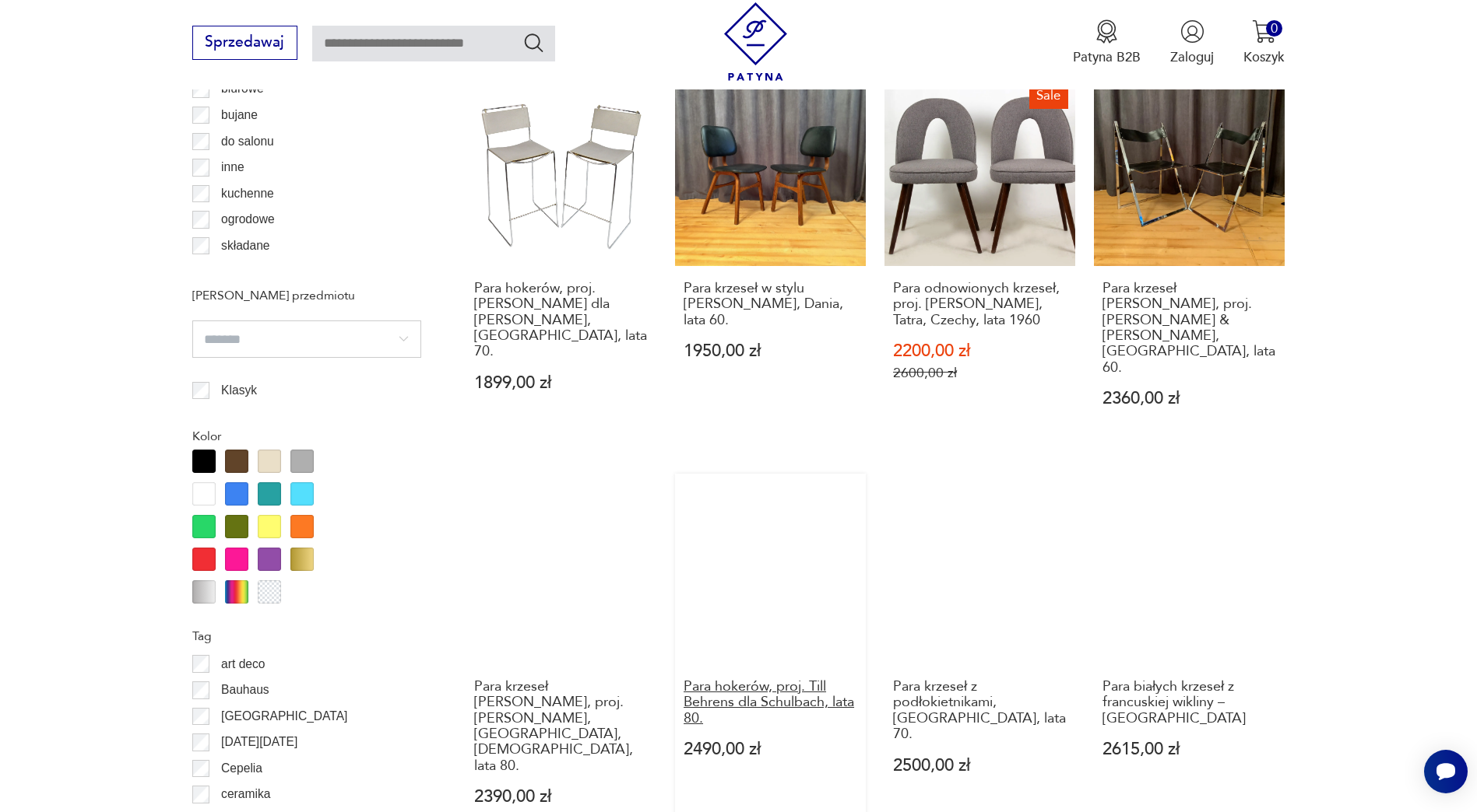
scroll to position [1518, 0]
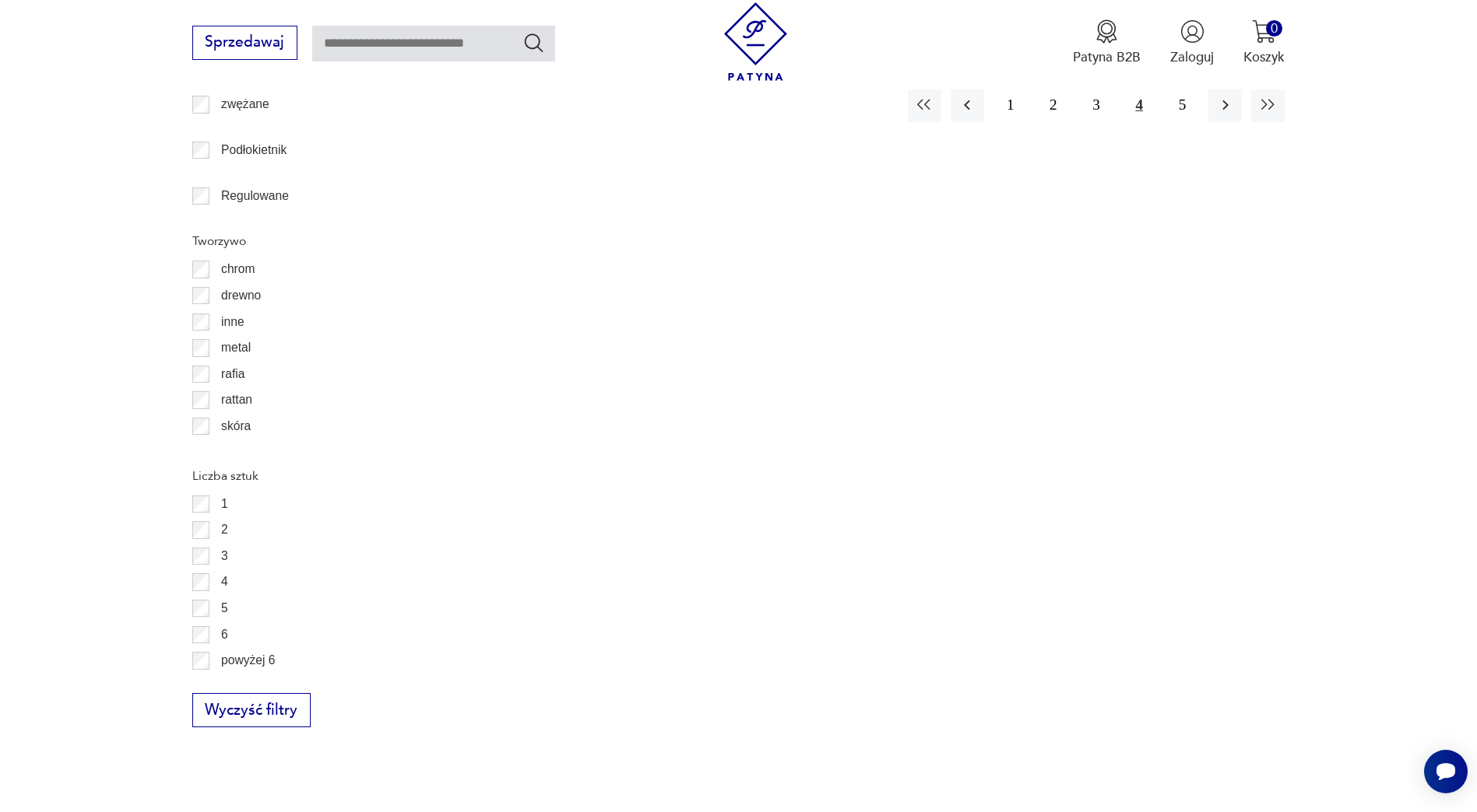
scroll to position [2370, 0]
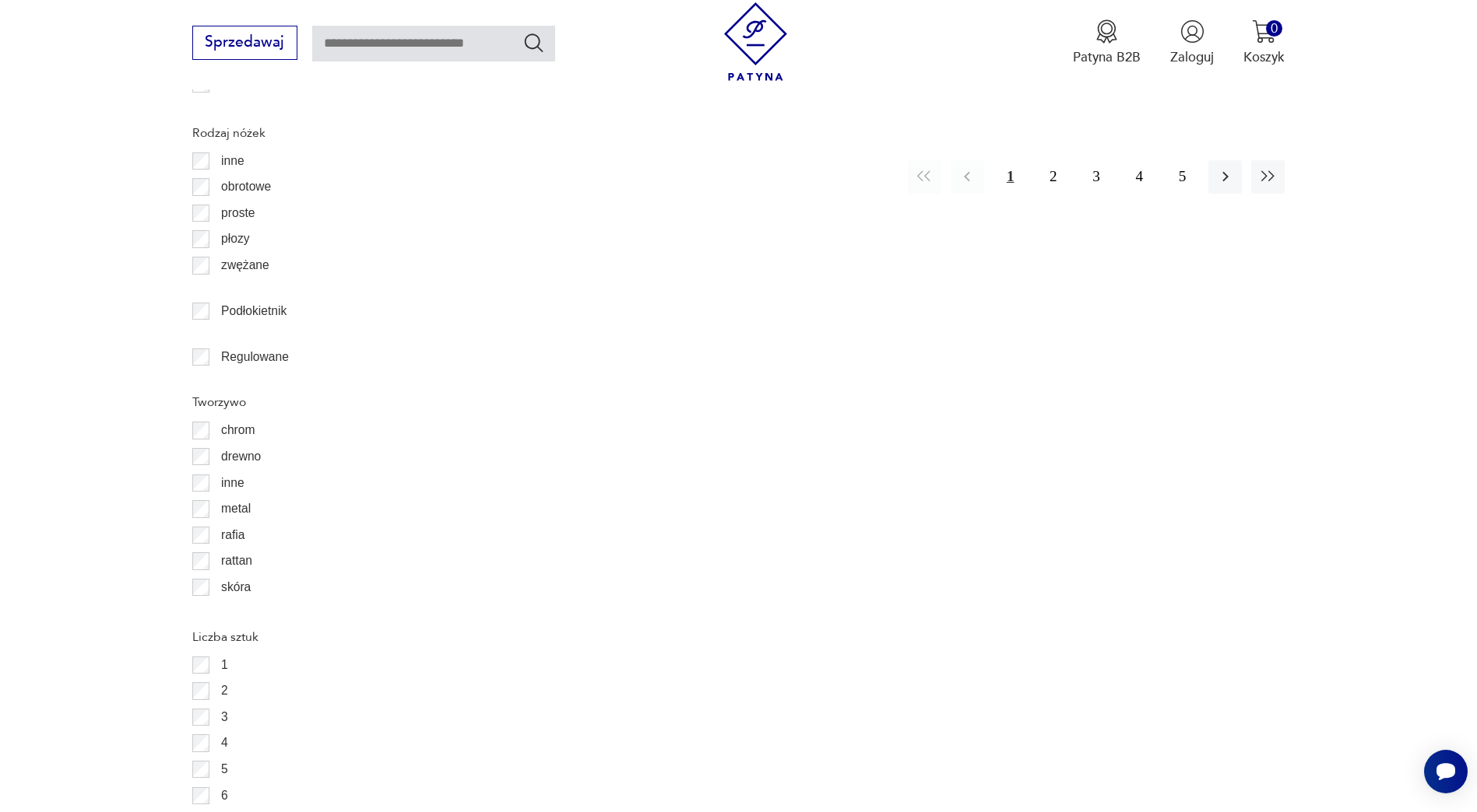
scroll to position [2230, 0]
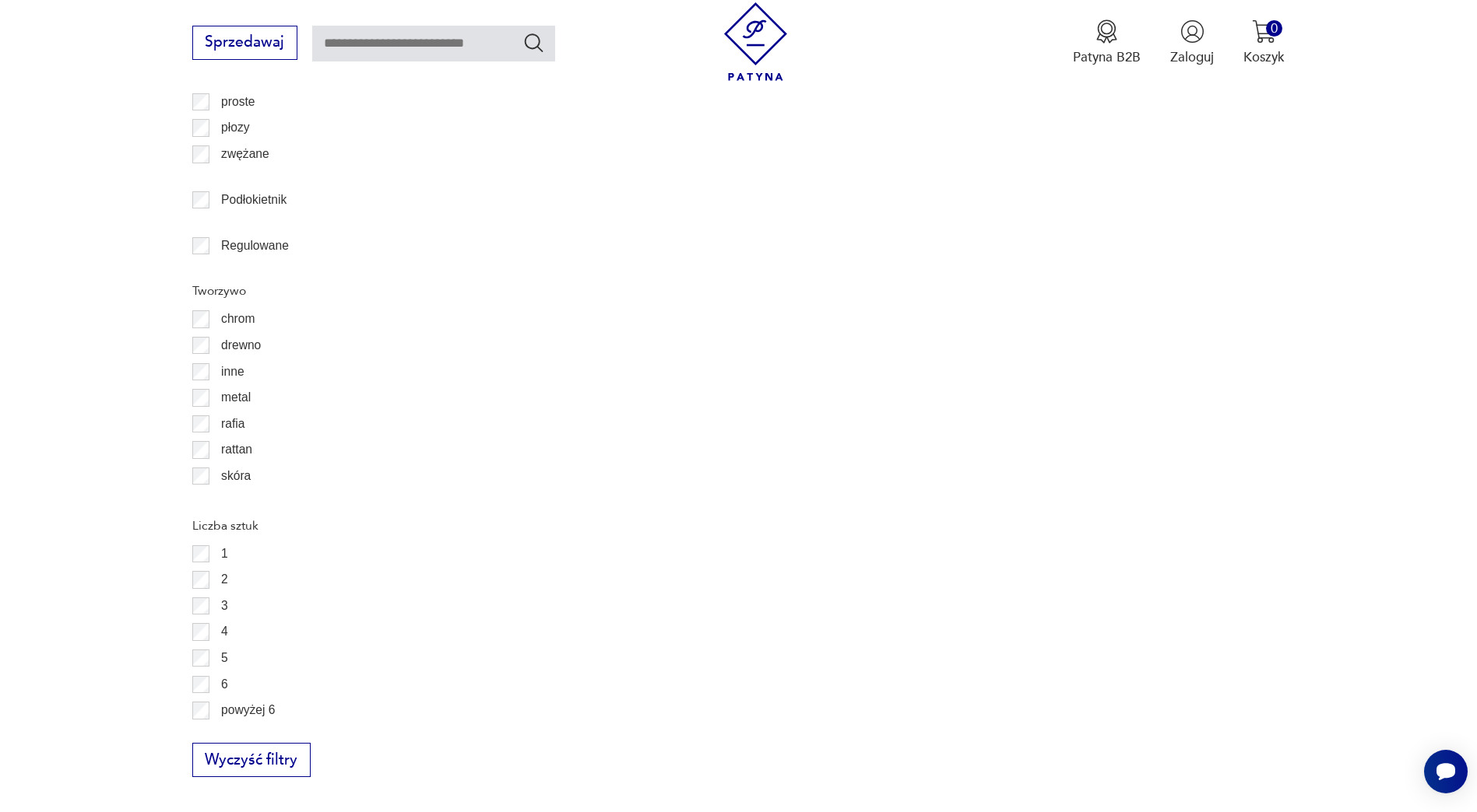
scroll to position [2015, 0]
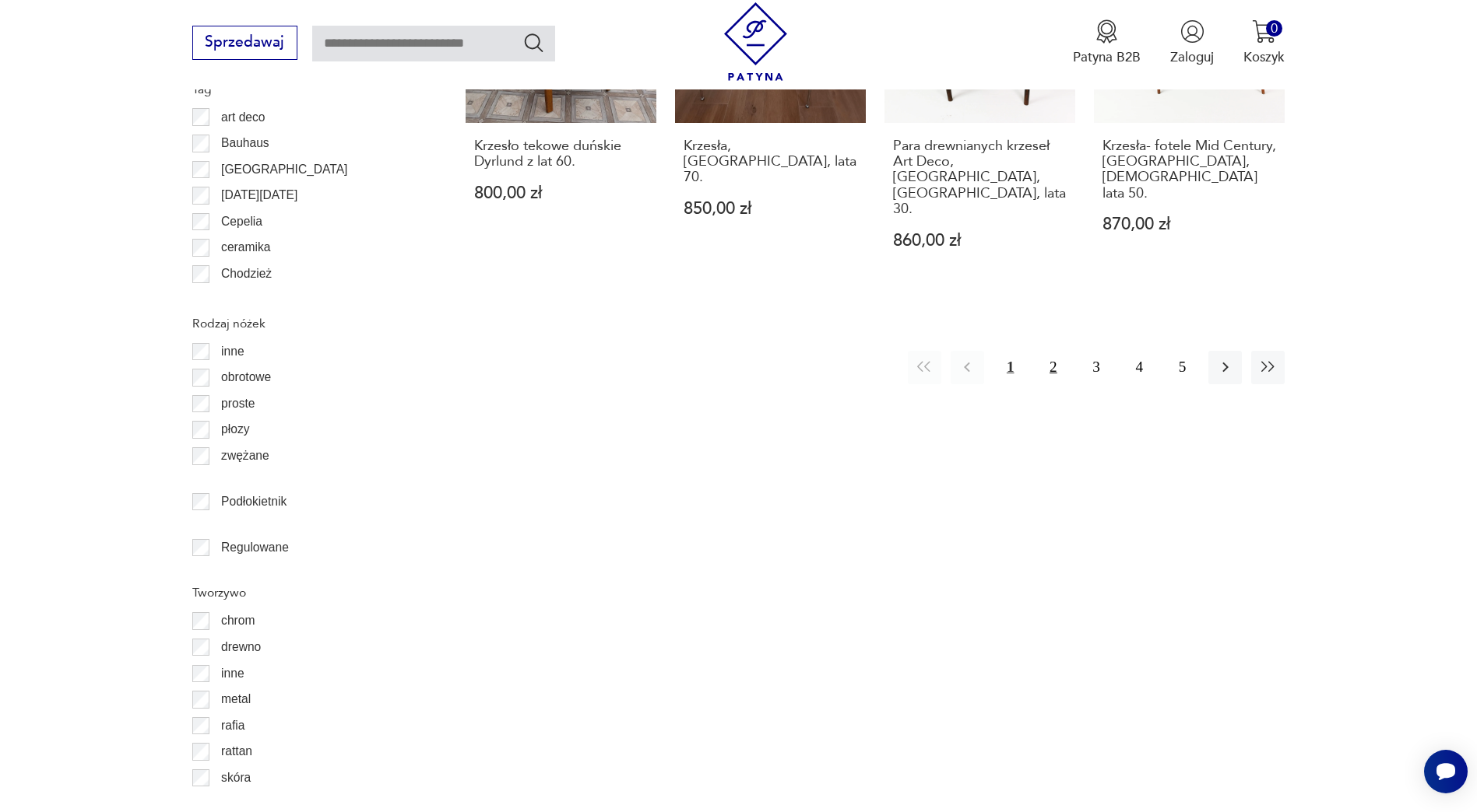
click at [1051, 351] on button "2" at bounding box center [1053, 367] width 33 height 33
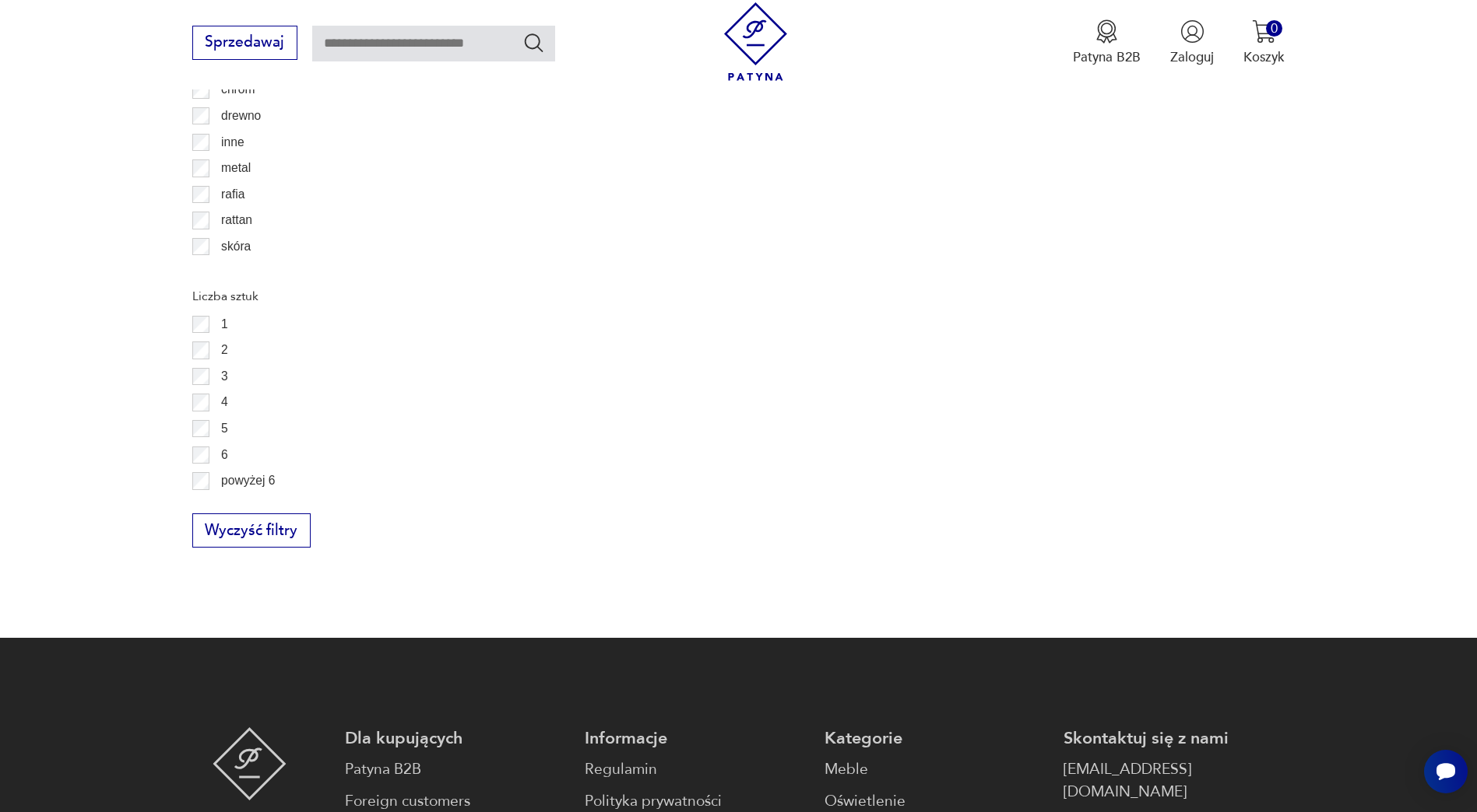
scroll to position [2588, 0]
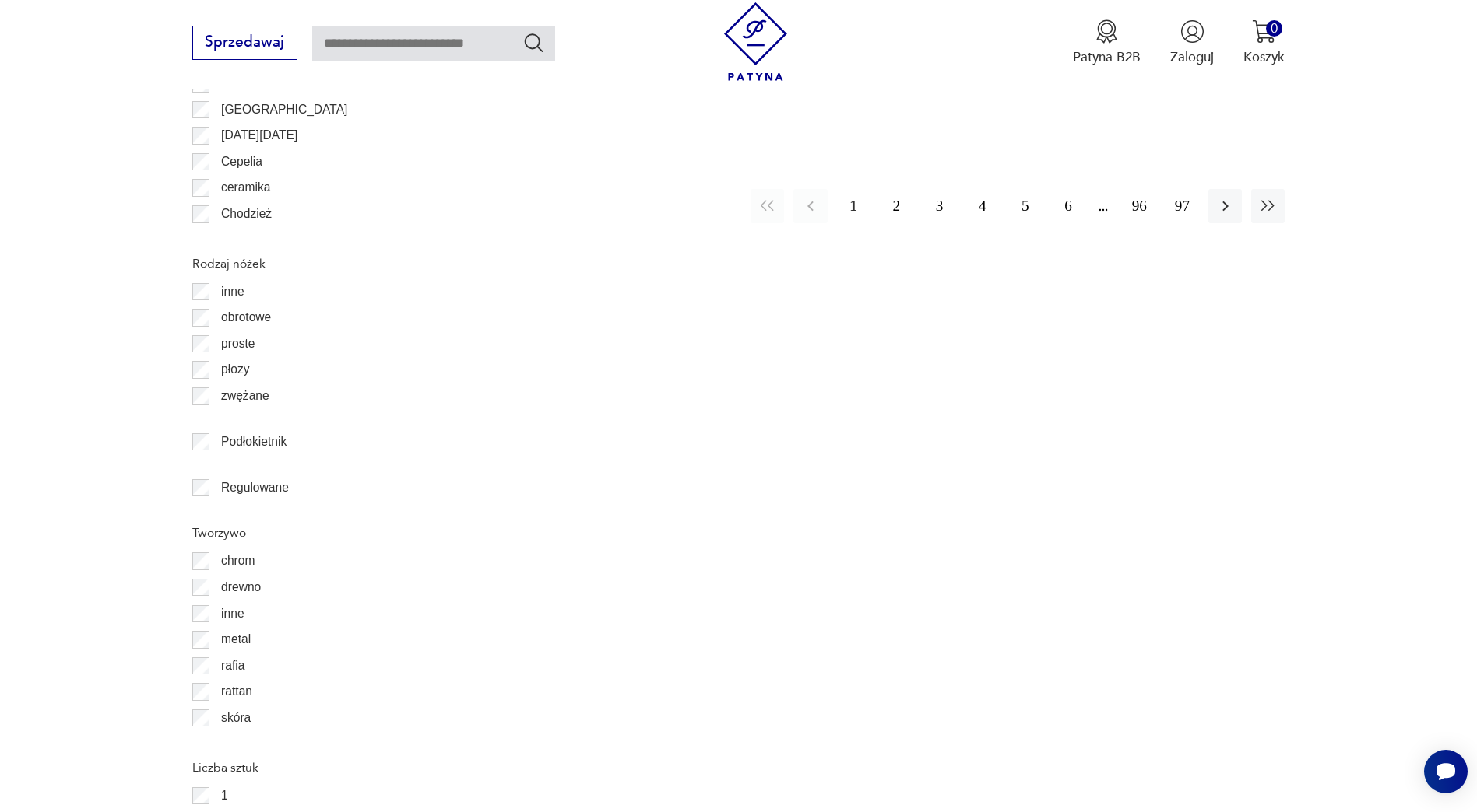
scroll to position [2542, 0]
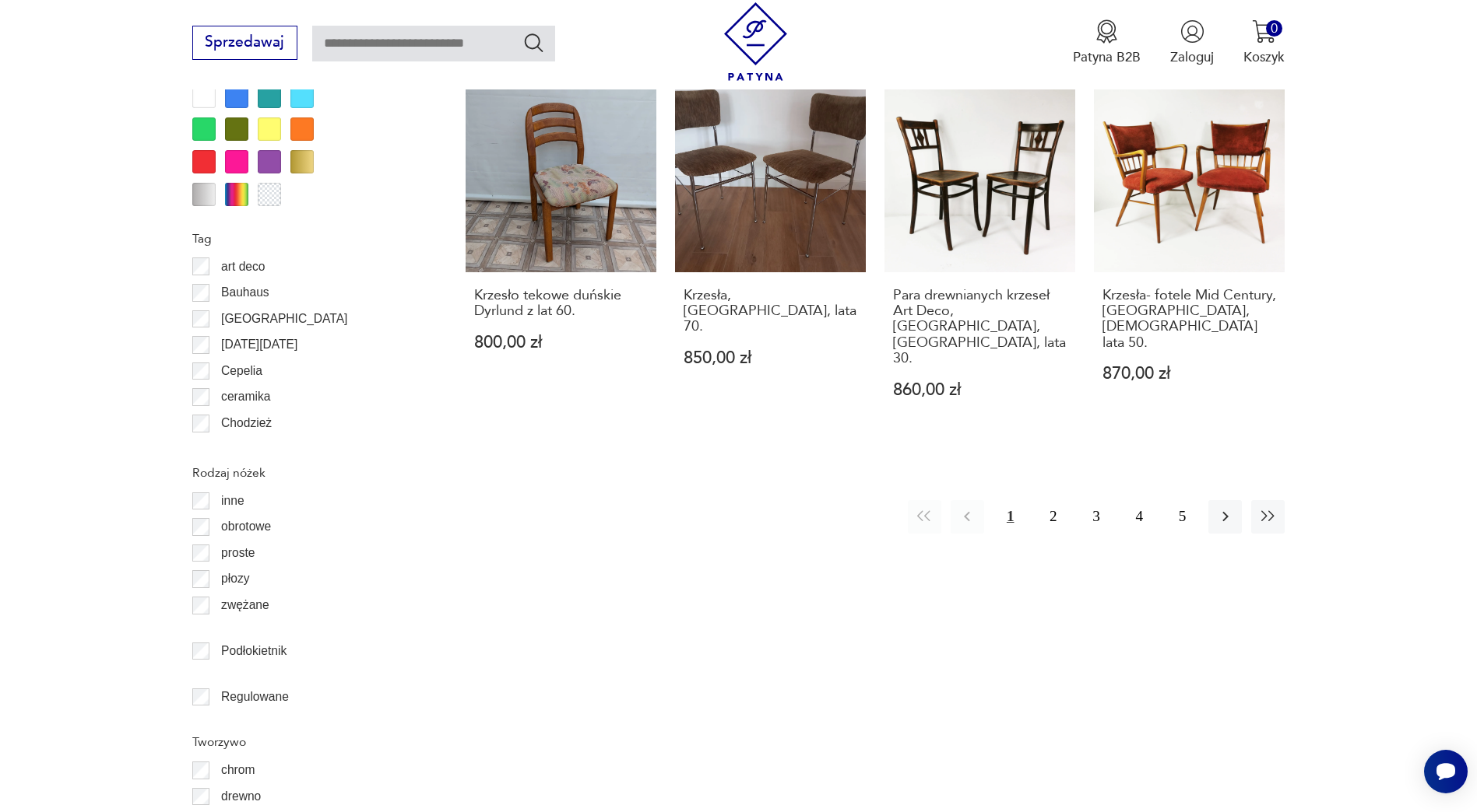
scroll to position [1874, 0]
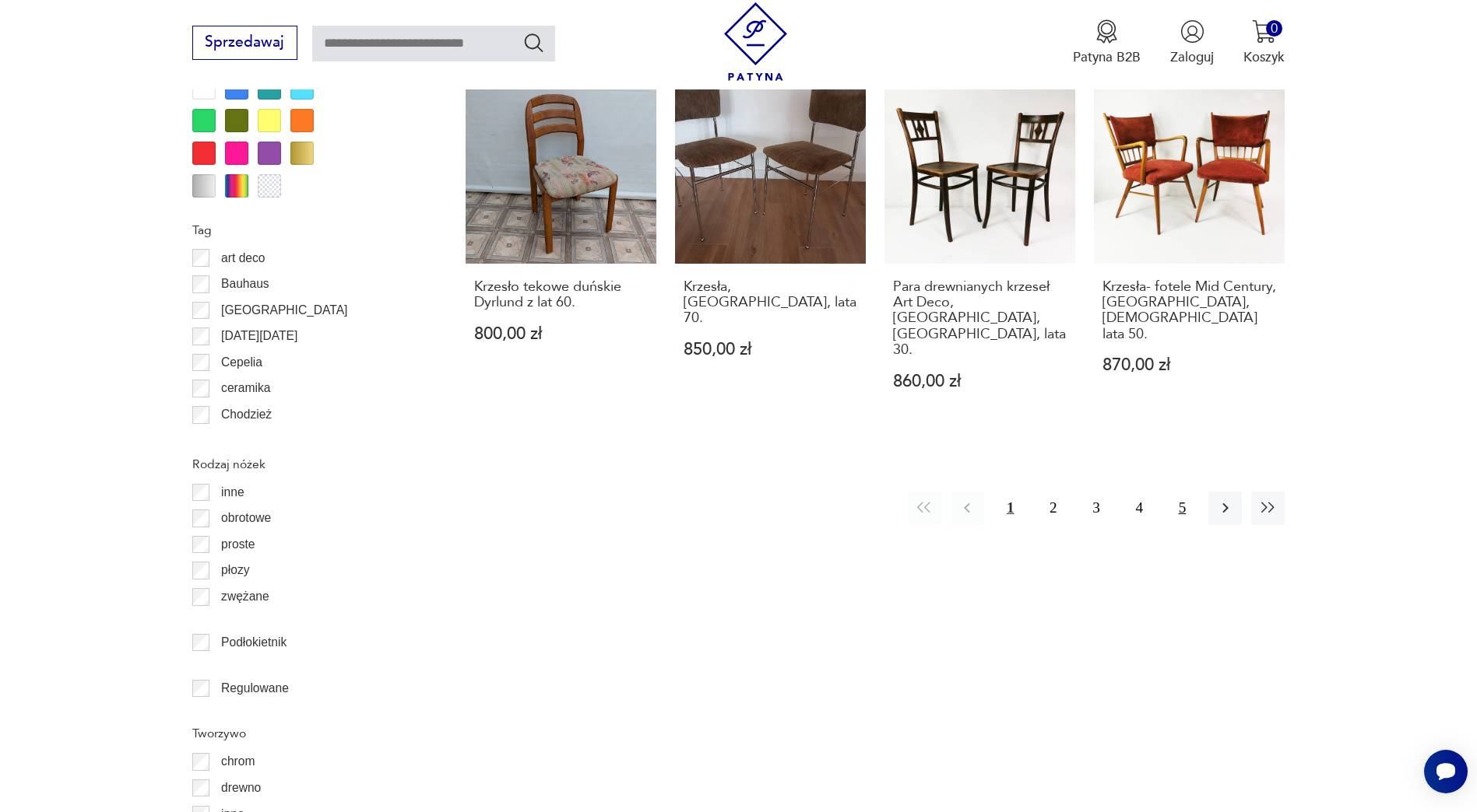
click at [1180, 492] on button "5" at bounding box center [1181, 508] width 33 height 33
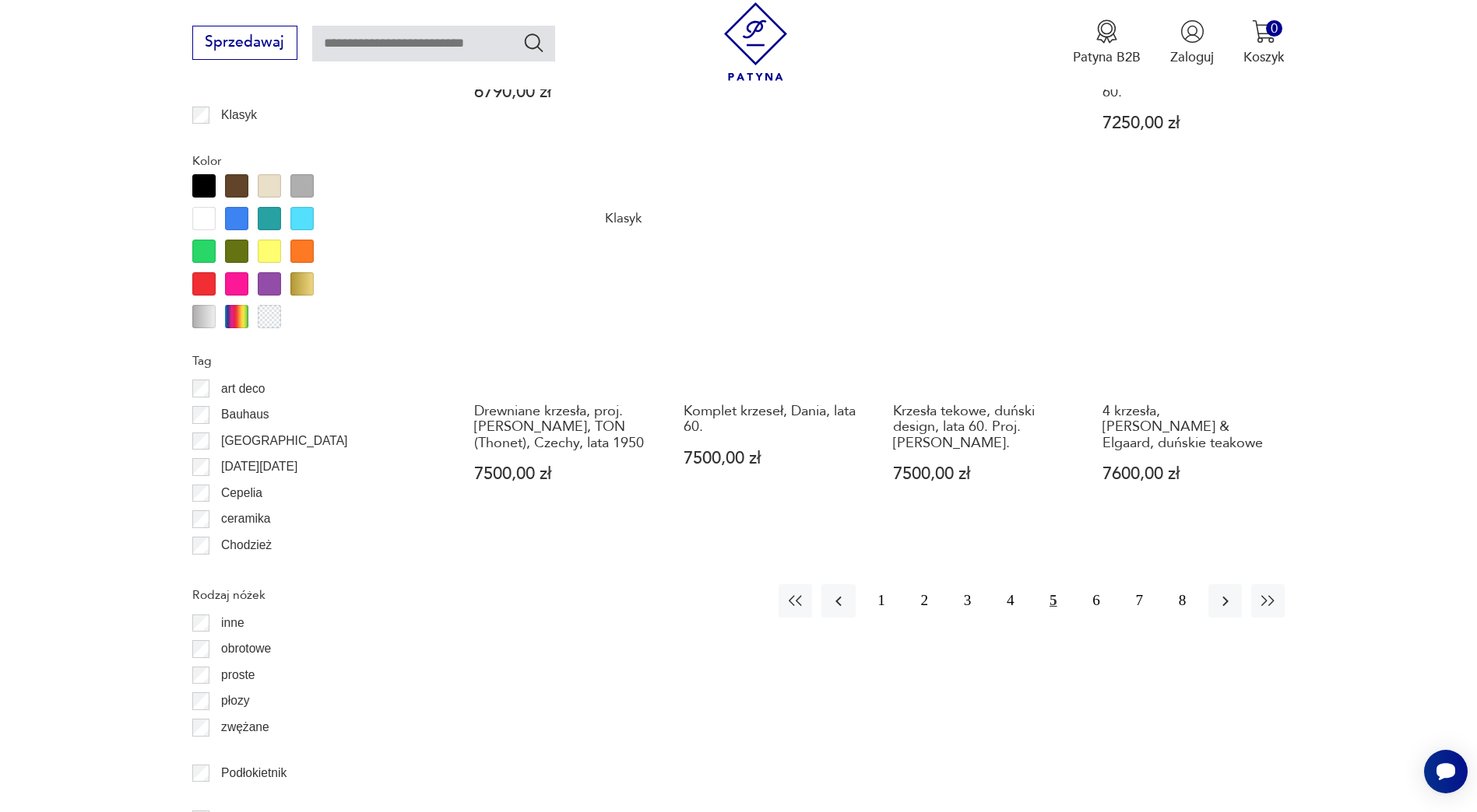
scroll to position [1751, 0]
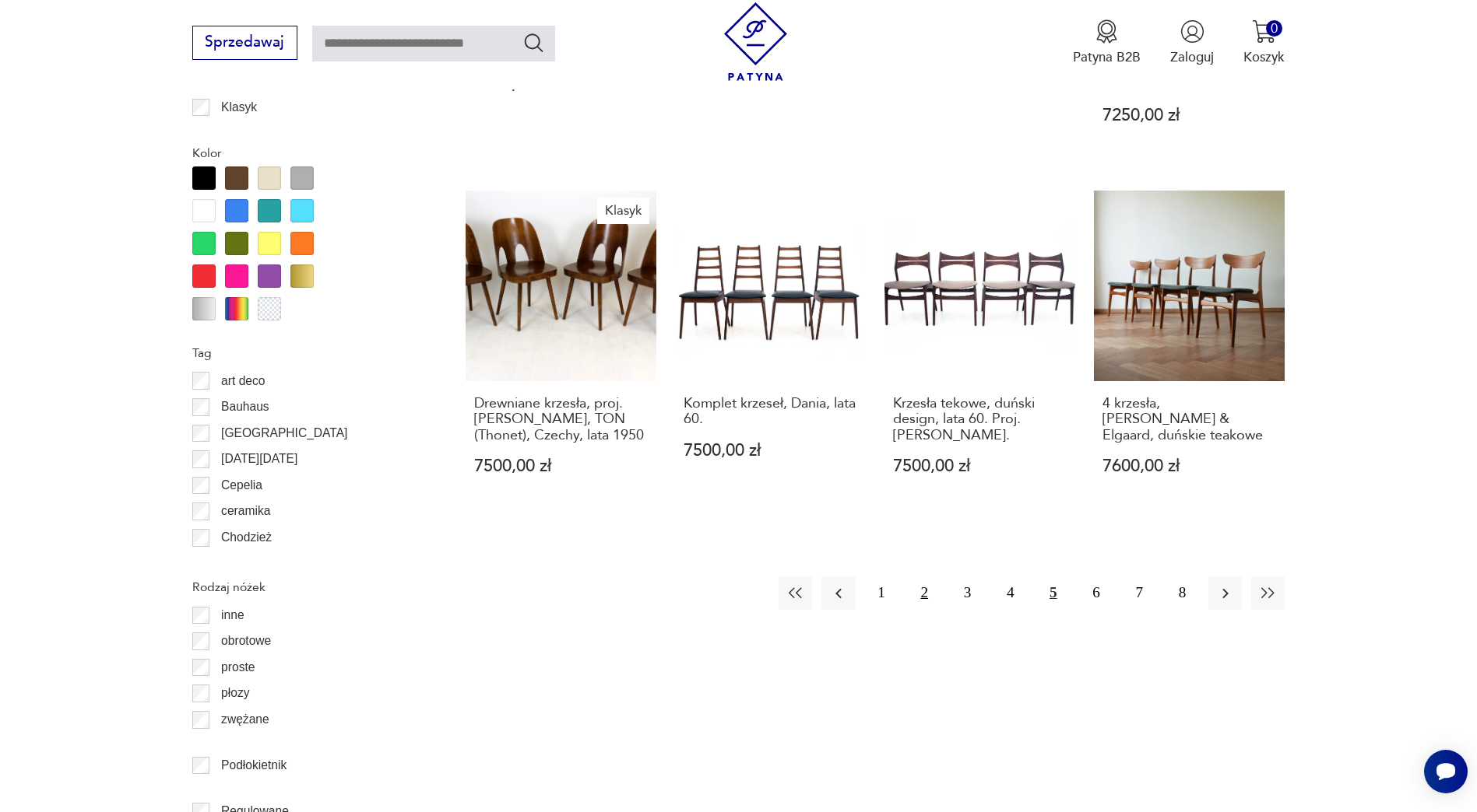
click at [925, 577] on button "2" at bounding box center [924, 593] width 33 height 33
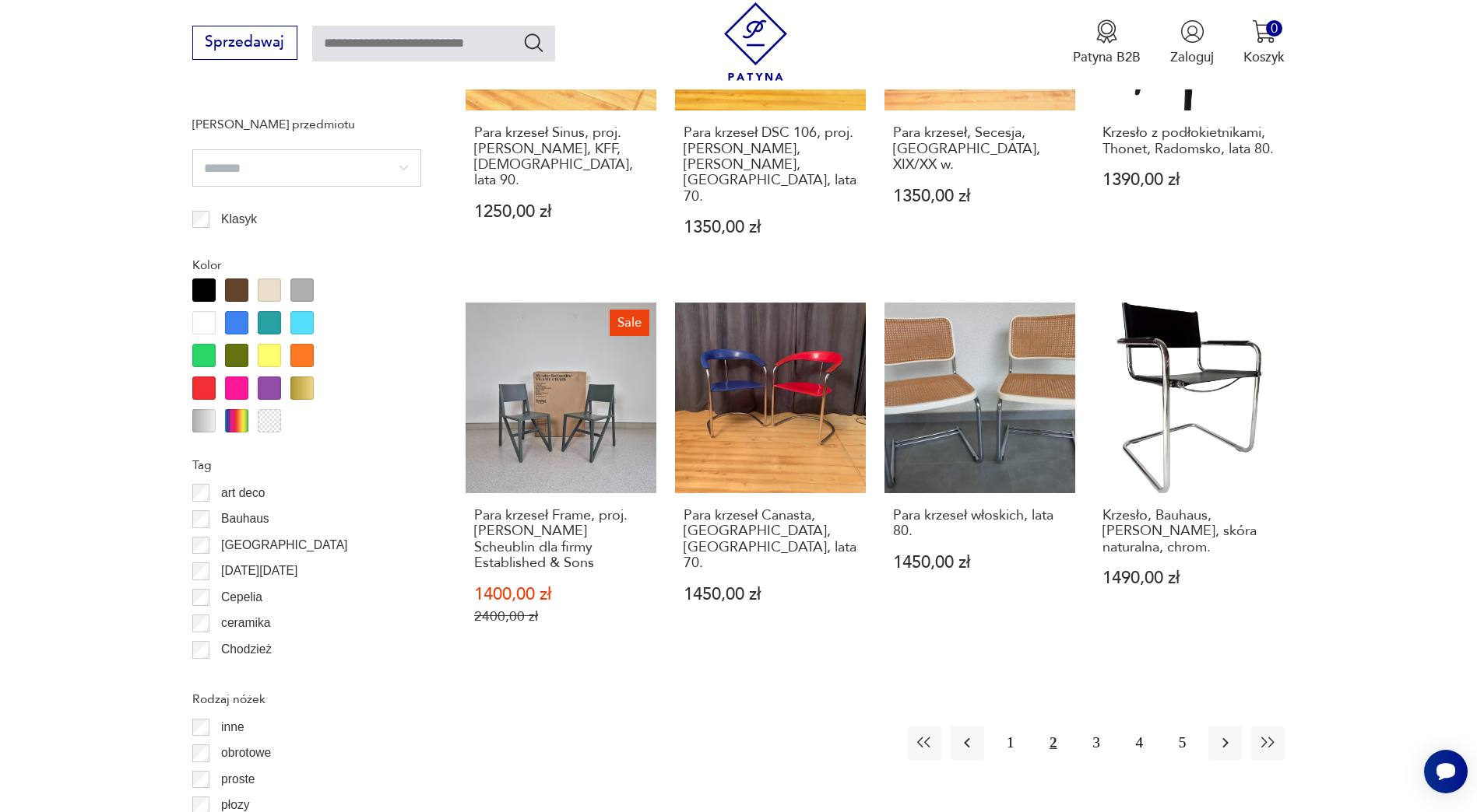
scroll to position [1660, 0]
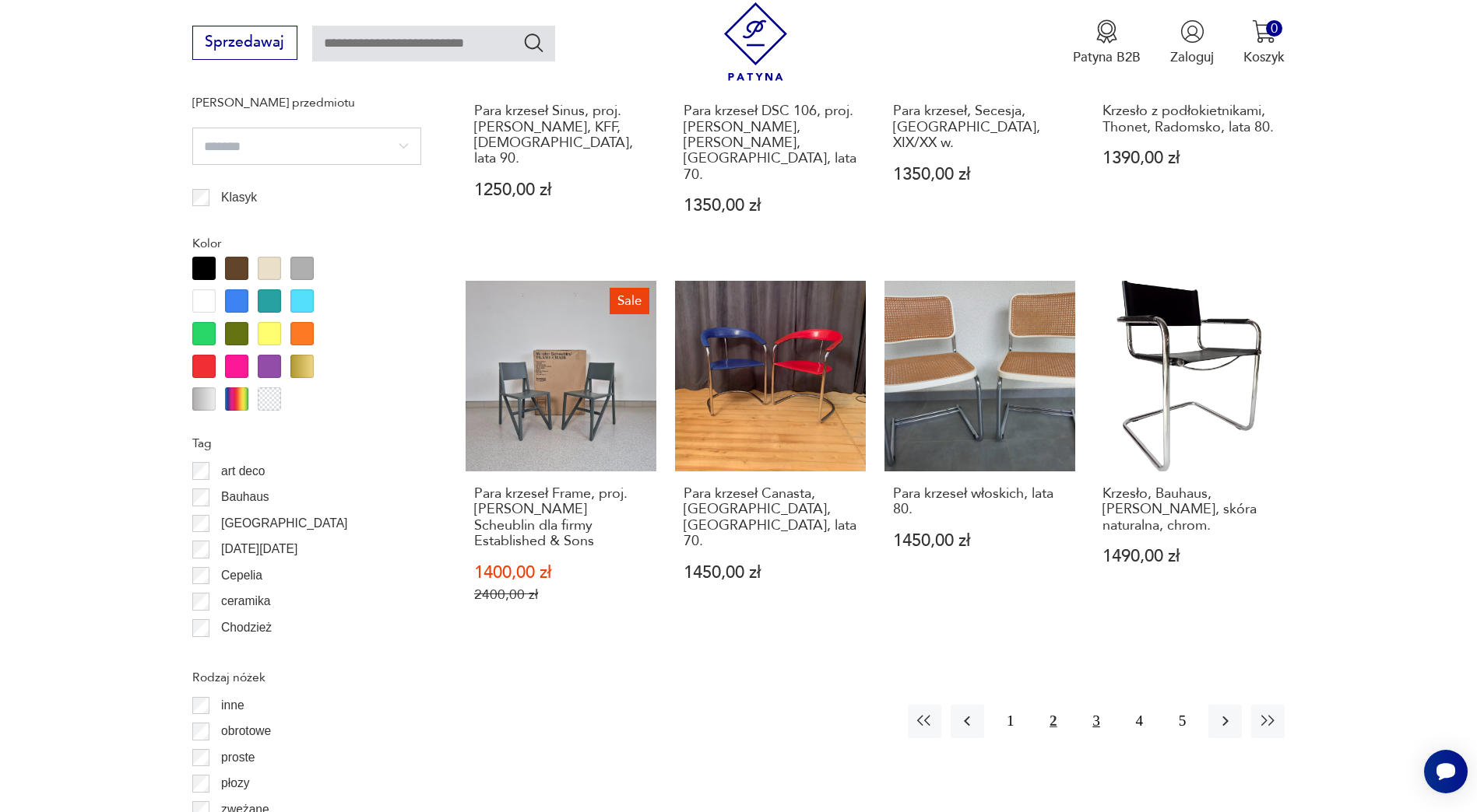
click at [1097, 705] on button "3" at bounding box center [1096, 721] width 33 height 33
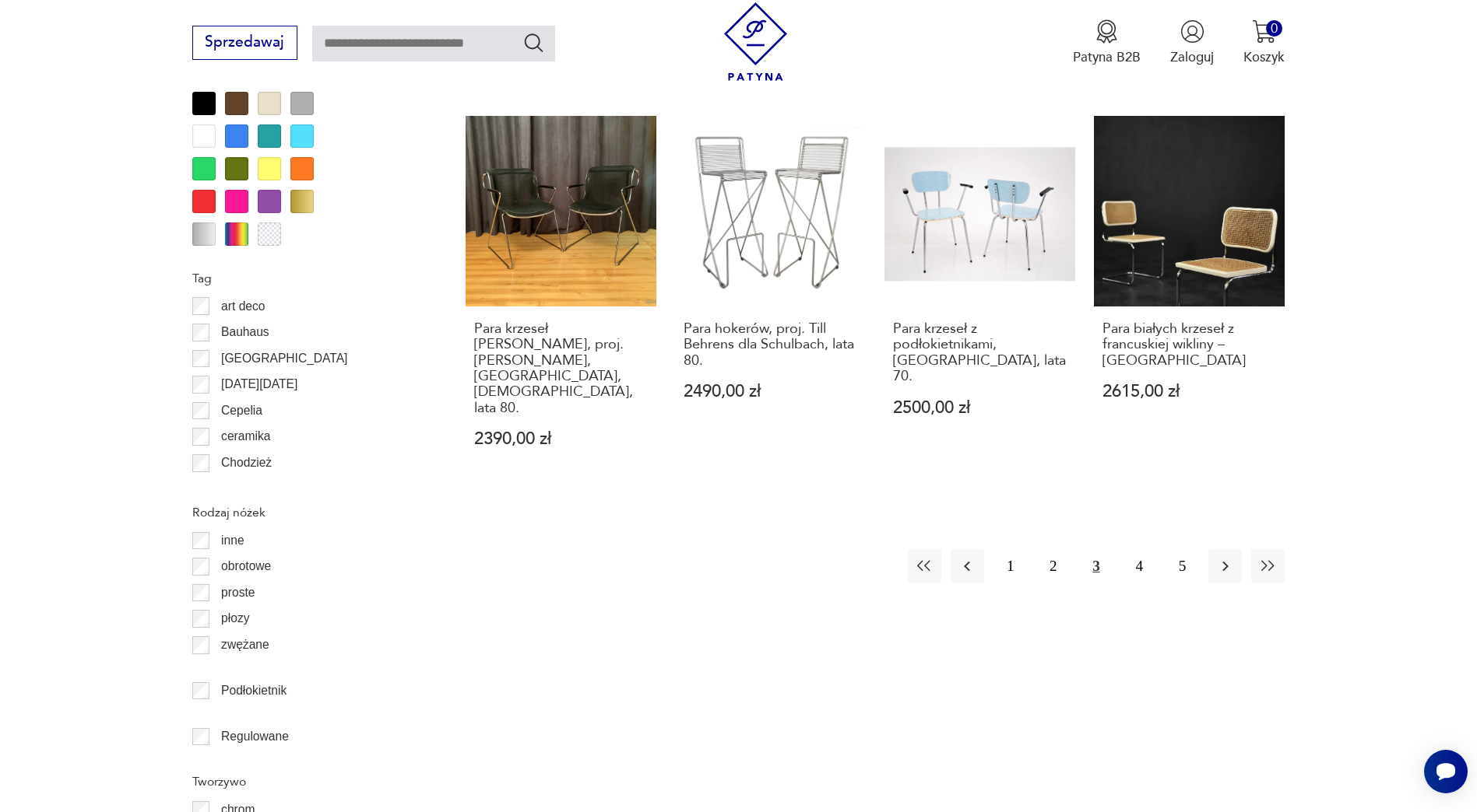
scroll to position [1837, 0]
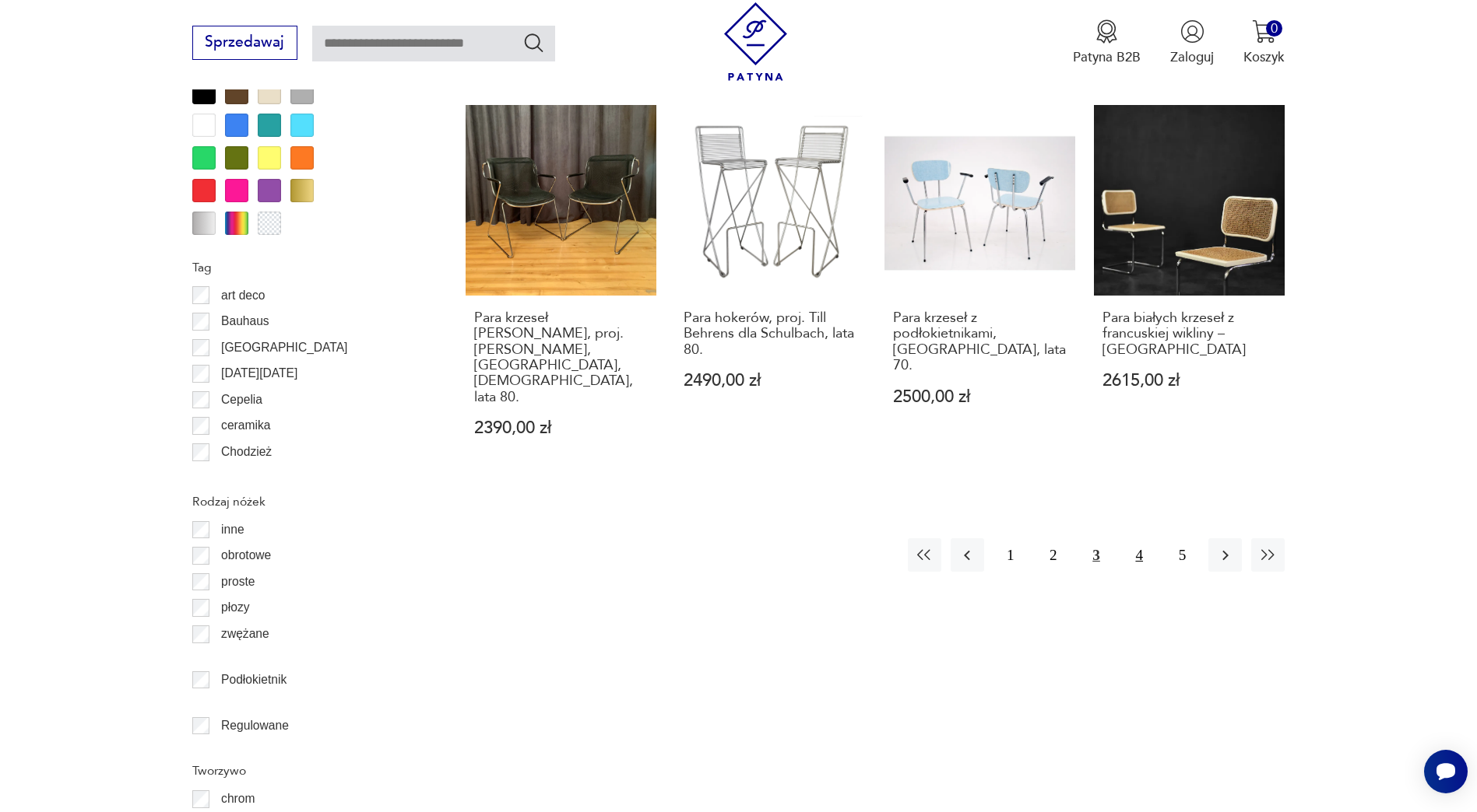
click at [1138, 538] on button "4" at bounding box center [1139, 555] width 33 height 33
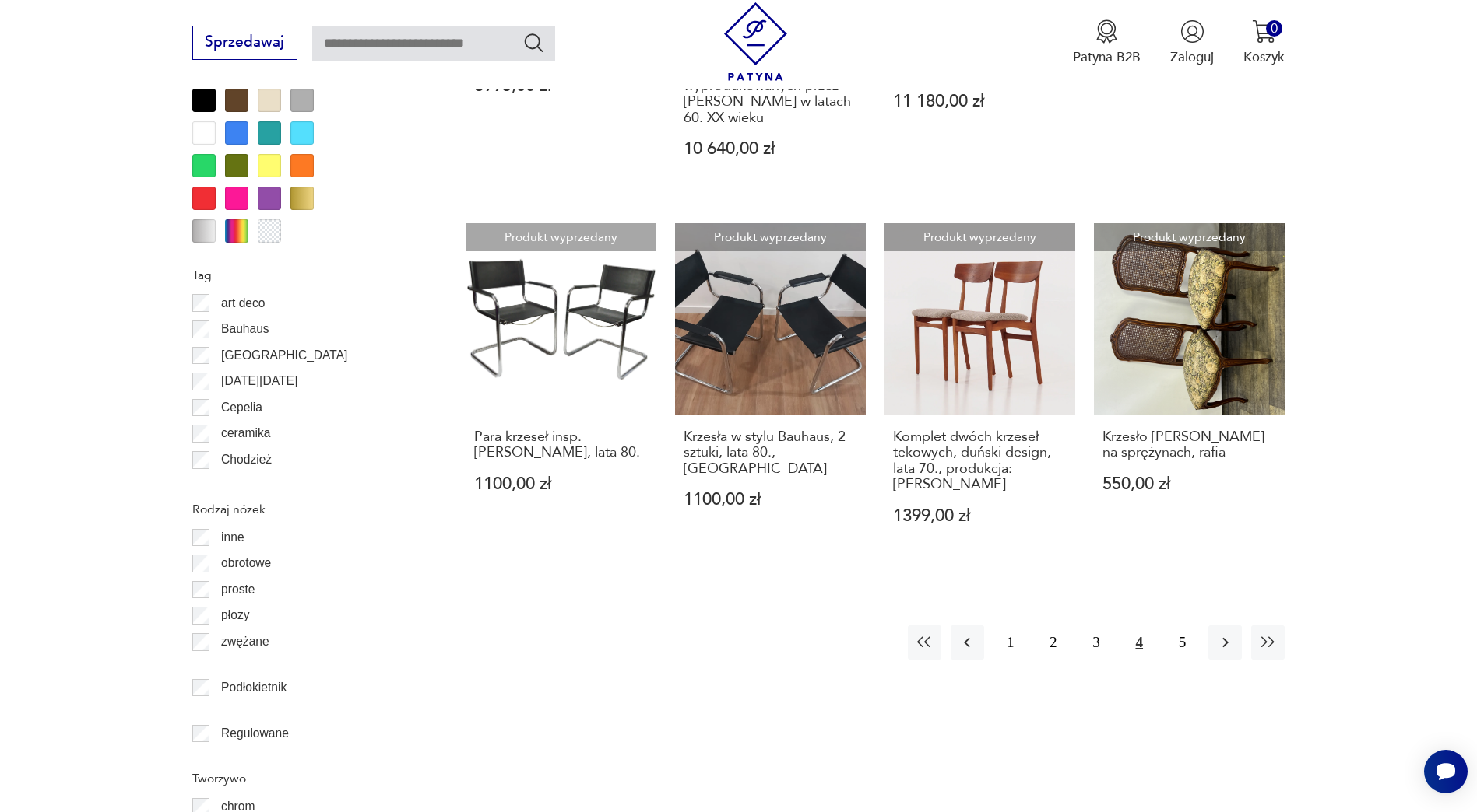
scroll to position [1837, 0]
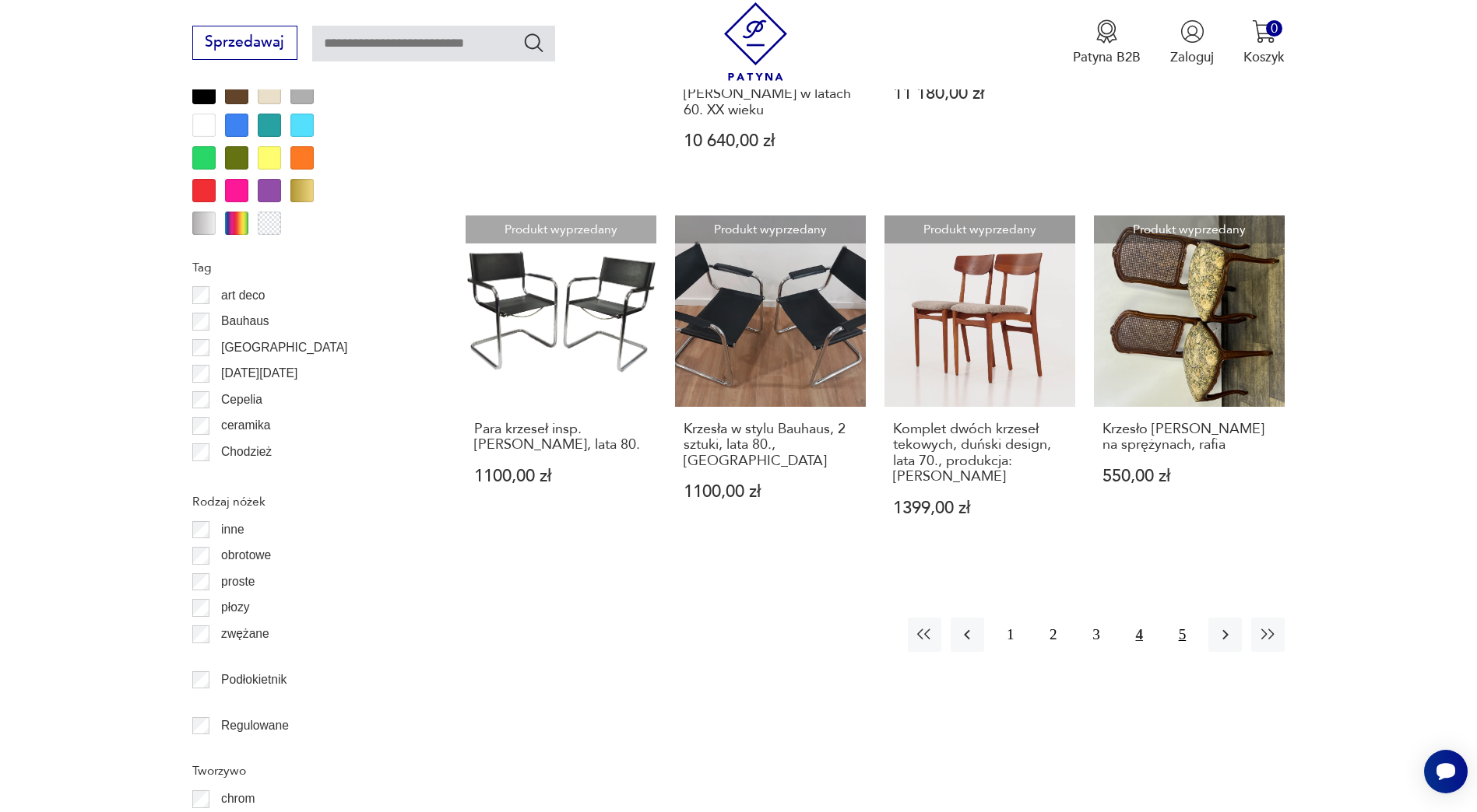
click at [1170, 618] on button "5" at bounding box center [1181, 634] width 33 height 33
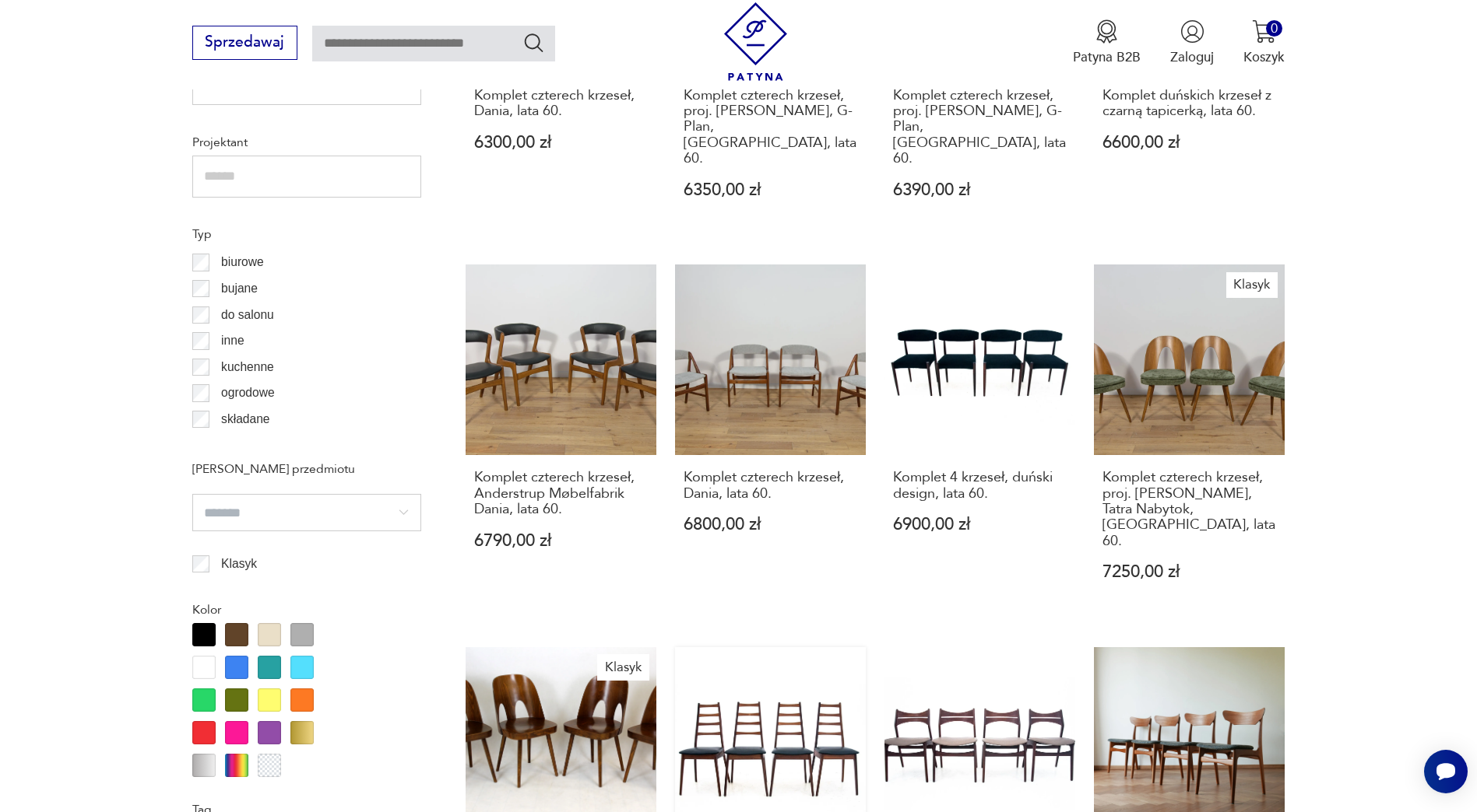
scroll to position [1296, 0]
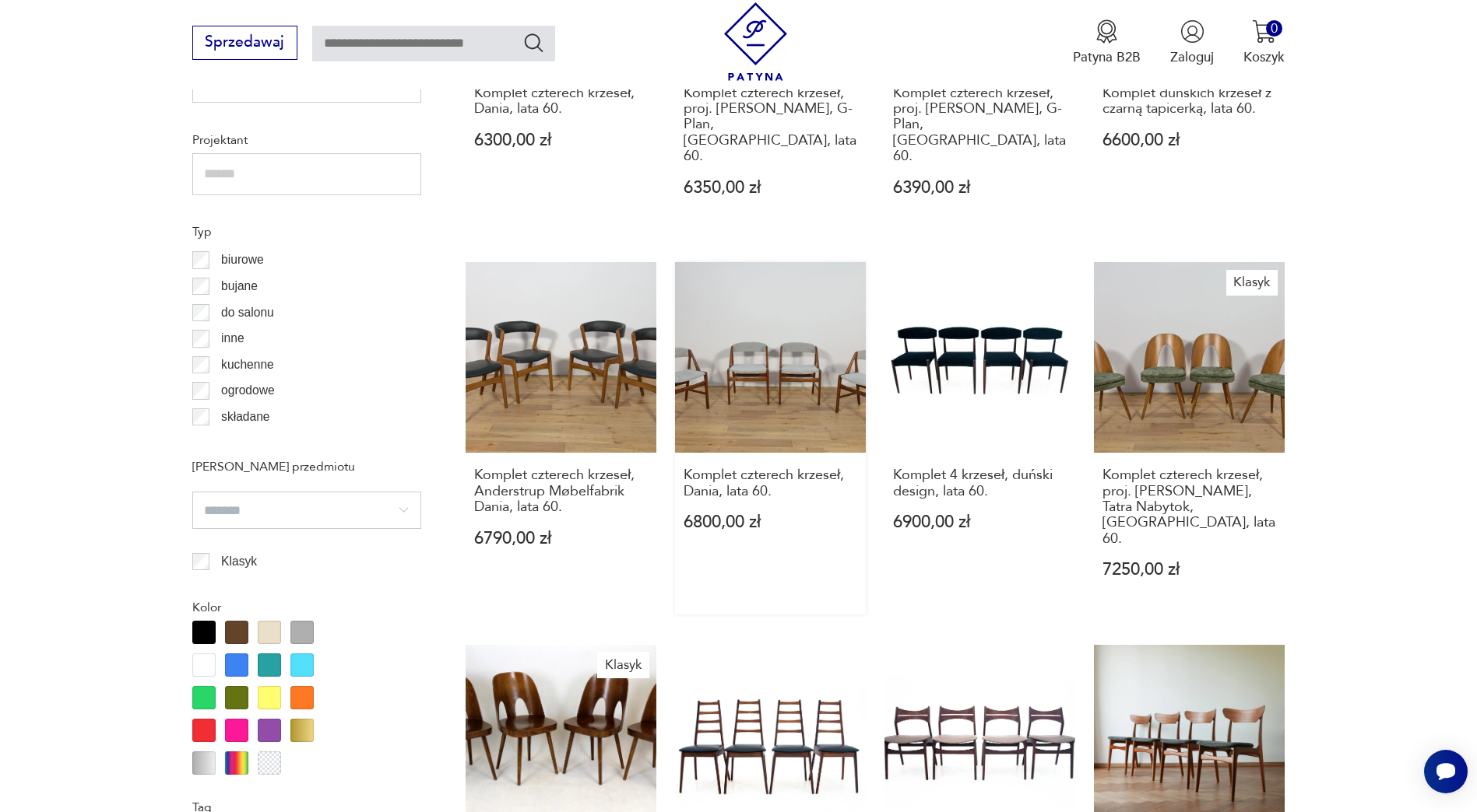
drag, startPoint x: 729, startPoint y: 570, endPoint x: 727, endPoint y: 562, distance: 8.2
drag, startPoint x: 727, startPoint y: 562, endPoint x: 1404, endPoint y: 435, distance: 688.8
click at [1404, 435] on section "Filtruj produkty Cena MIN MAX OK Promocja Datowanie OK Kraj pochodzenia Dania (…" at bounding box center [738, 671] width 1477 height 2432
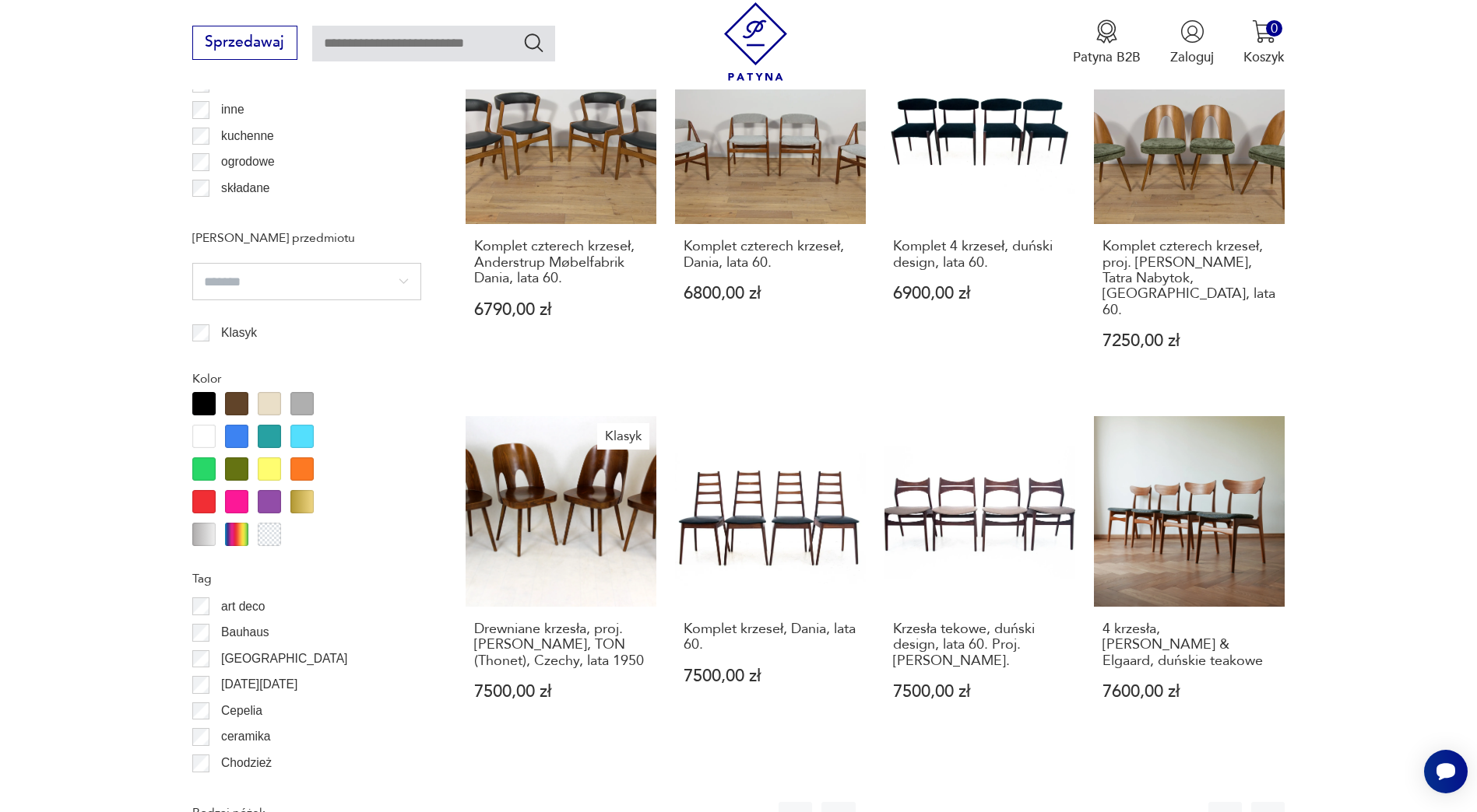
scroll to position [1530, 0]
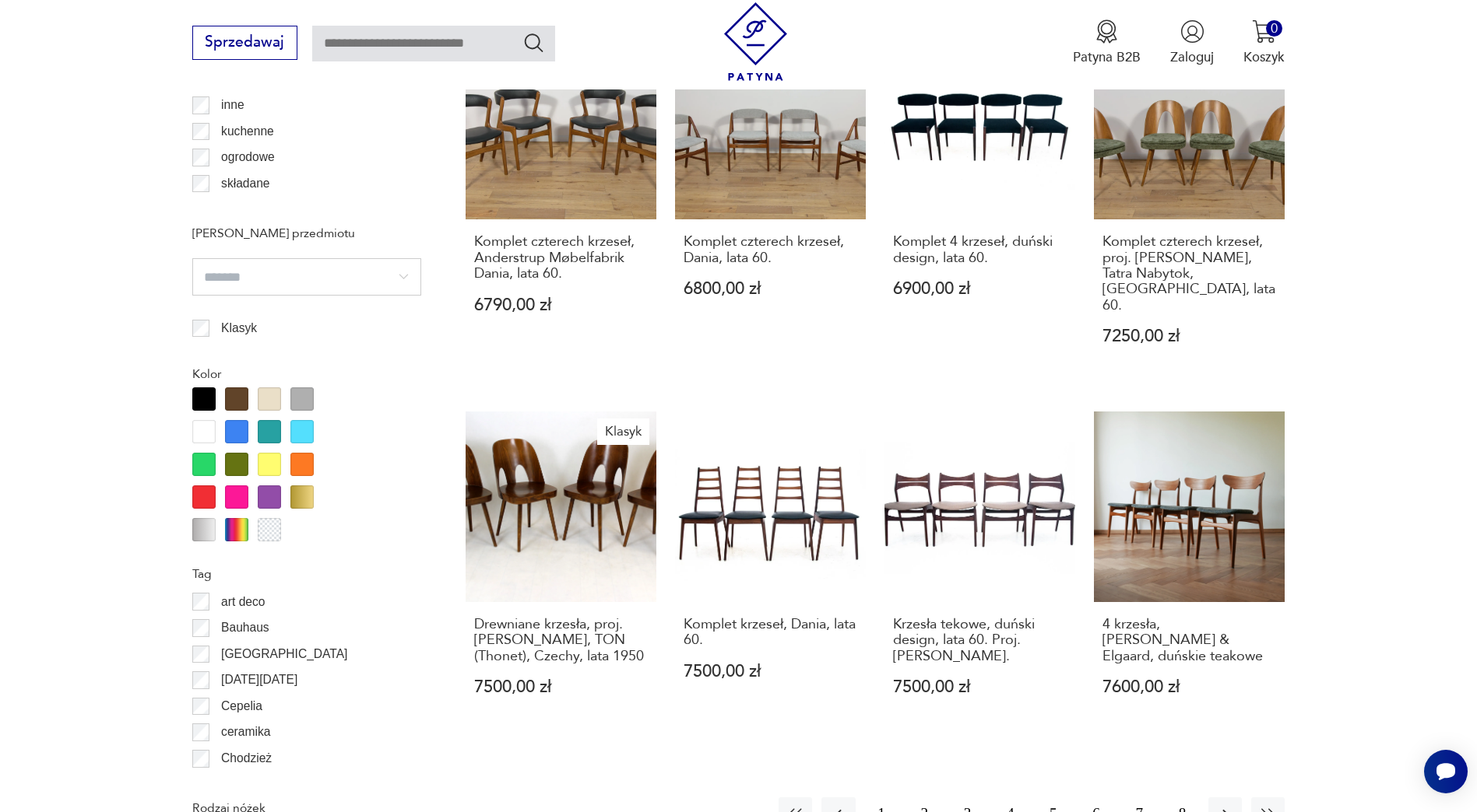
click at [1097, 798] on button "6" at bounding box center [1096, 814] width 33 height 33
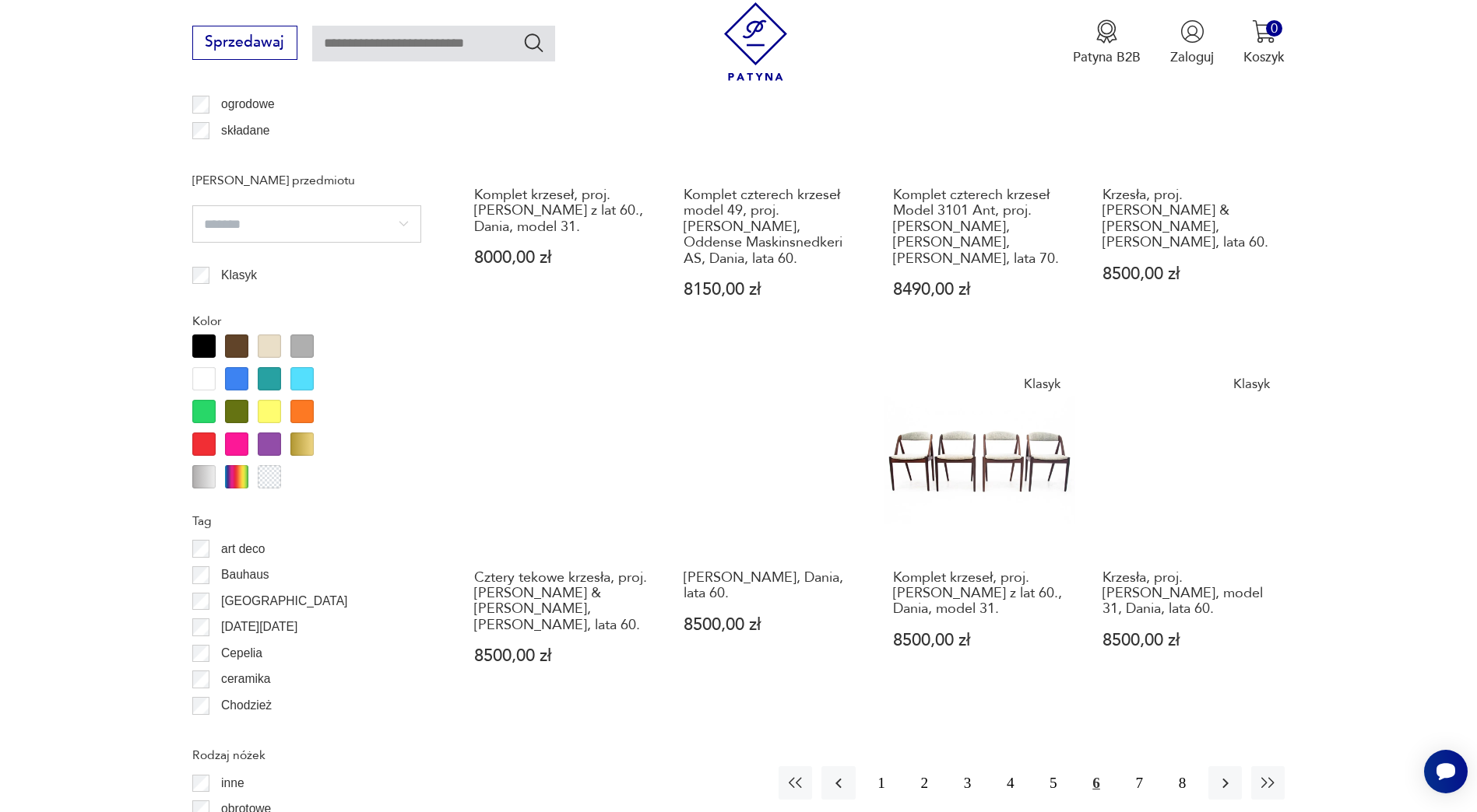
scroll to position [1587, 0]
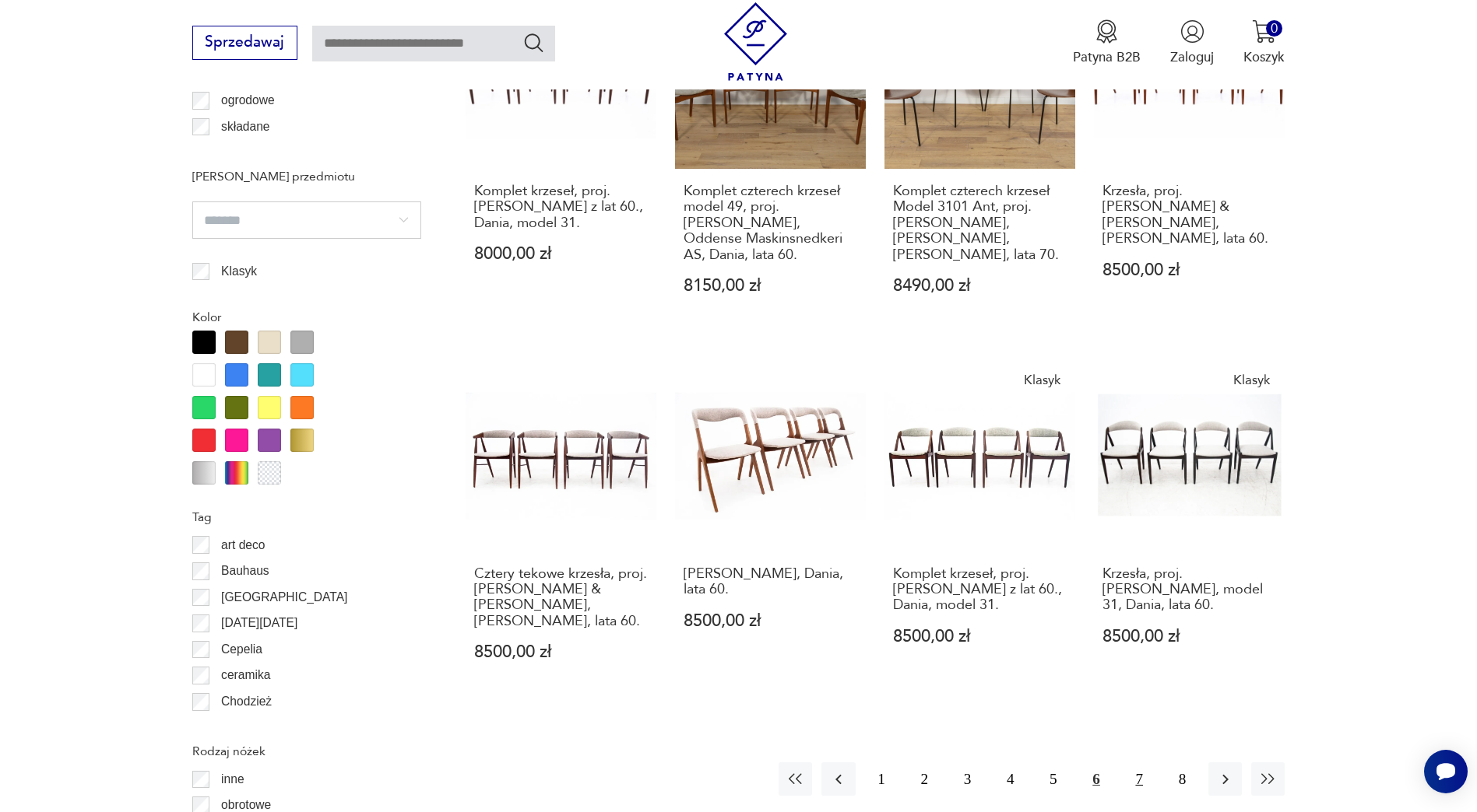
click at [1134, 765] on button "7" at bounding box center [1139, 779] width 33 height 33
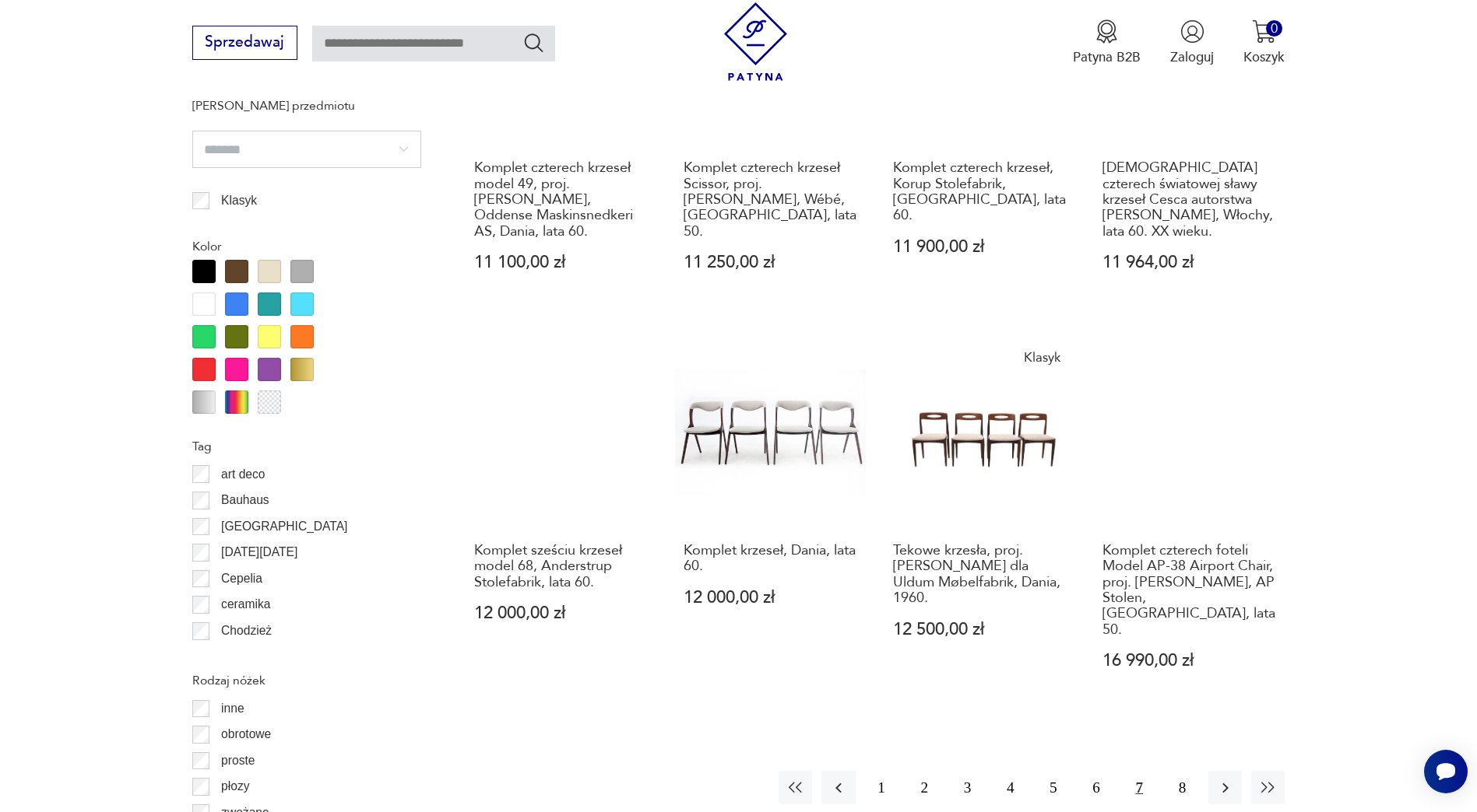
scroll to position [1669, 0]
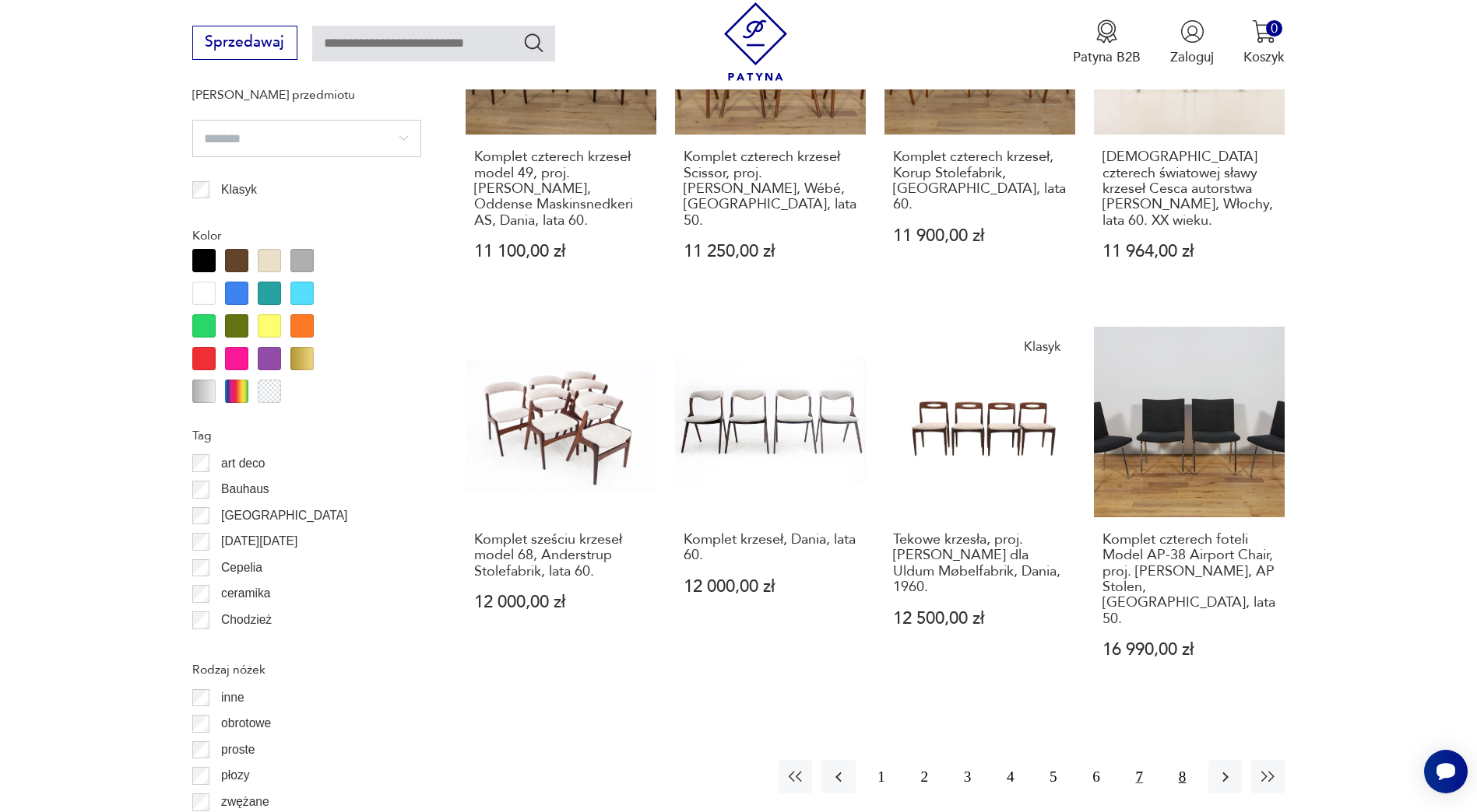
click at [1171, 761] on button "8" at bounding box center [1181, 777] width 33 height 33
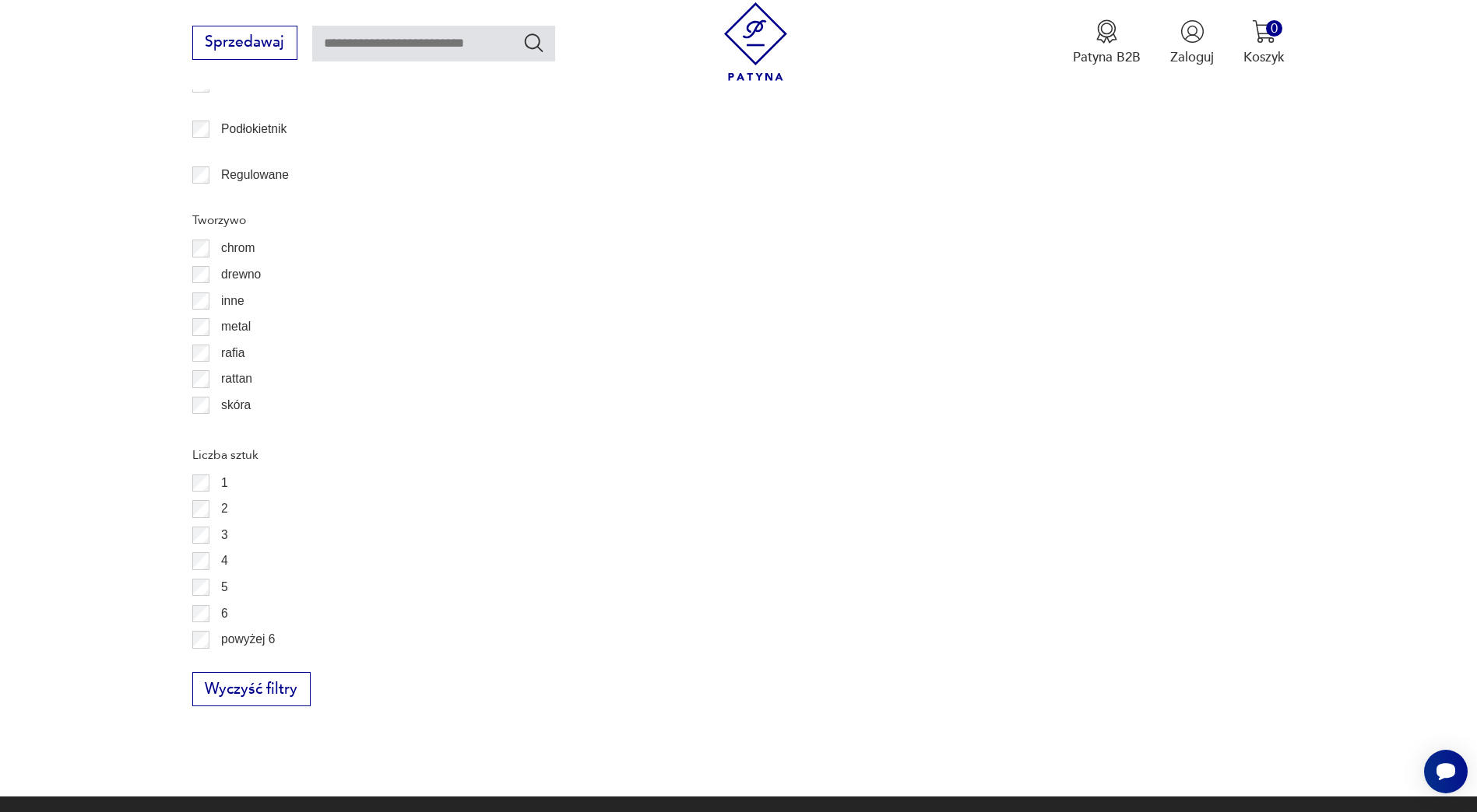
scroll to position [2388, 0]
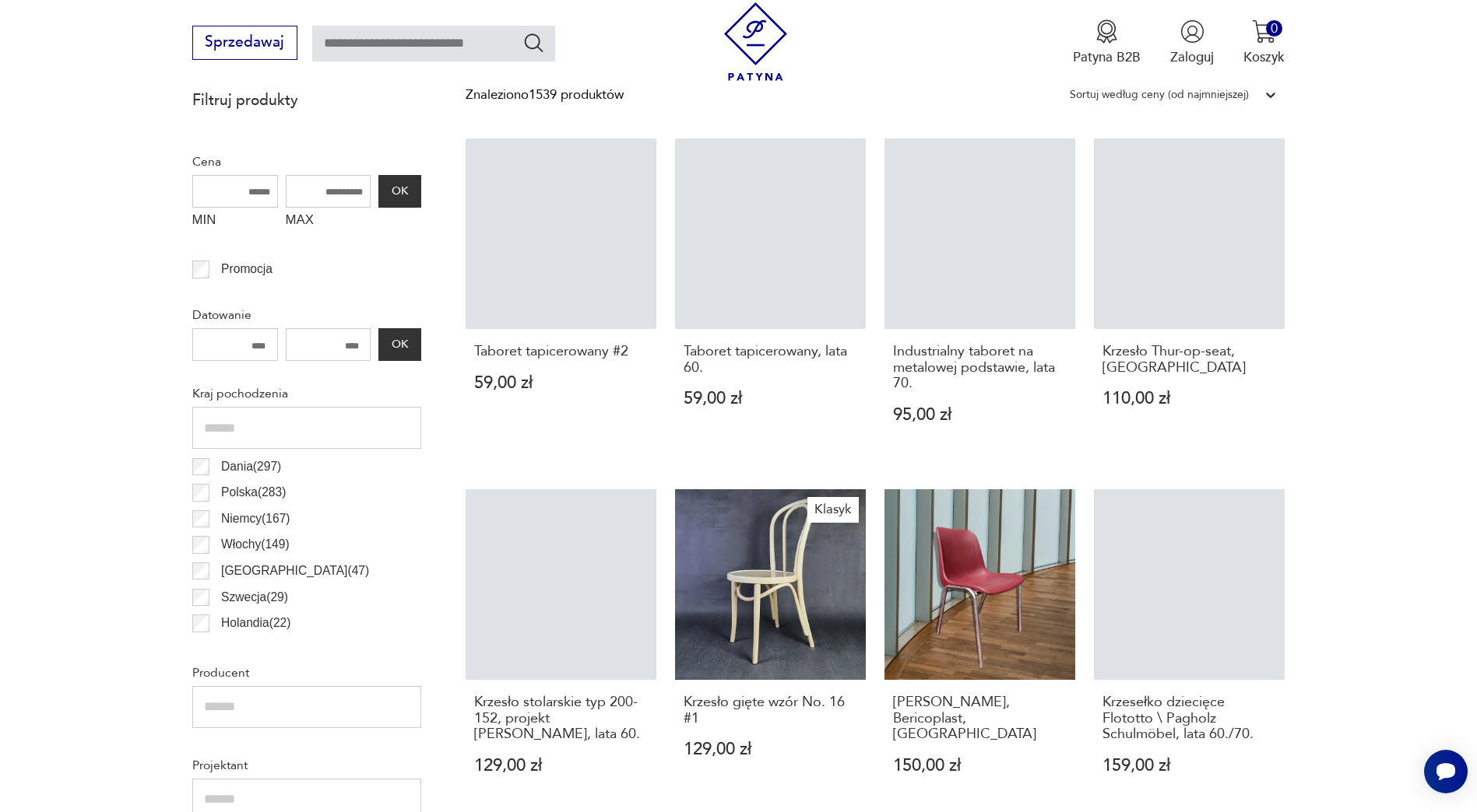
scroll to position [1063, 0]
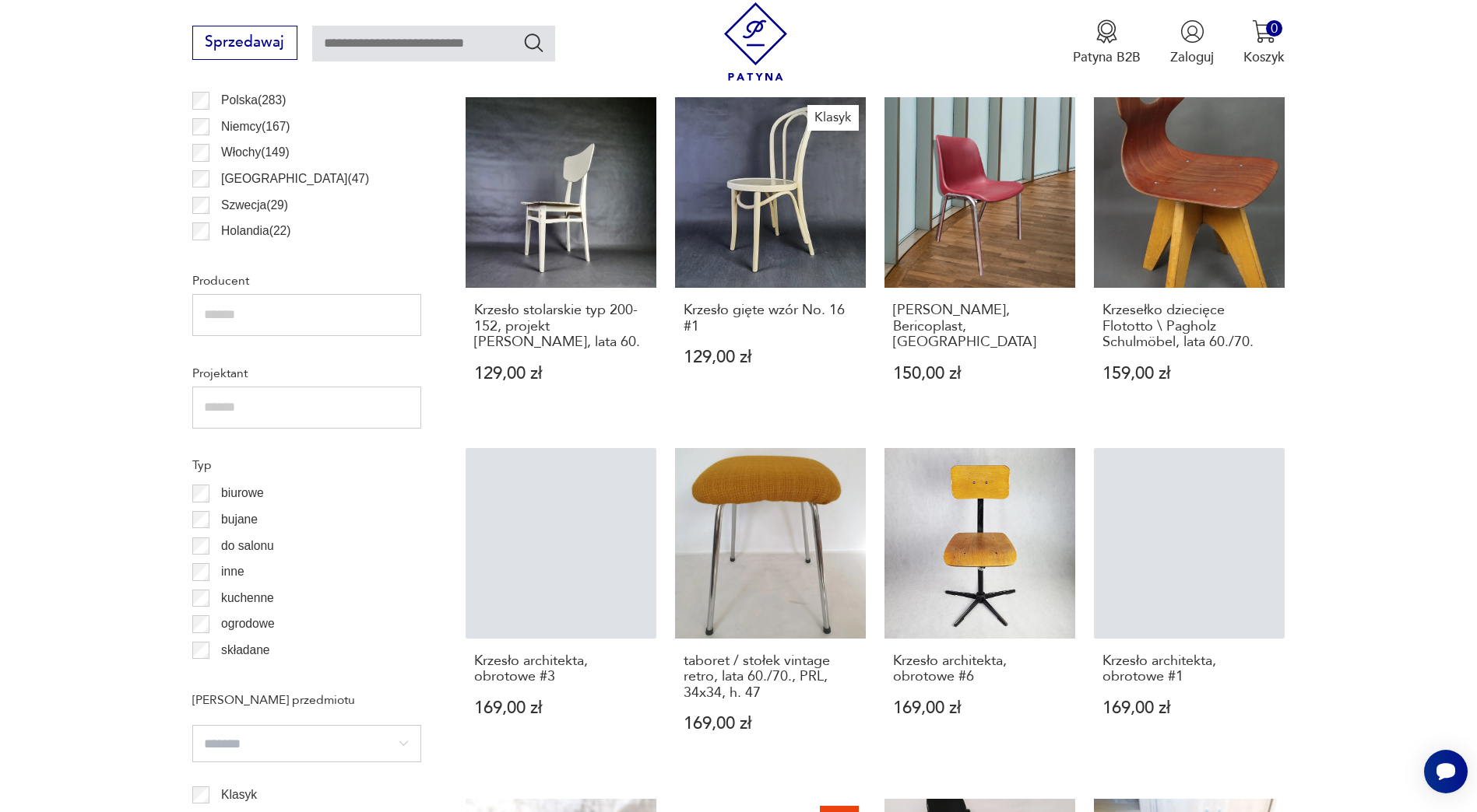
drag, startPoint x: 116, startPoint y: 586, endPoint x: 0, endPoint y: 528, distance: 129.7
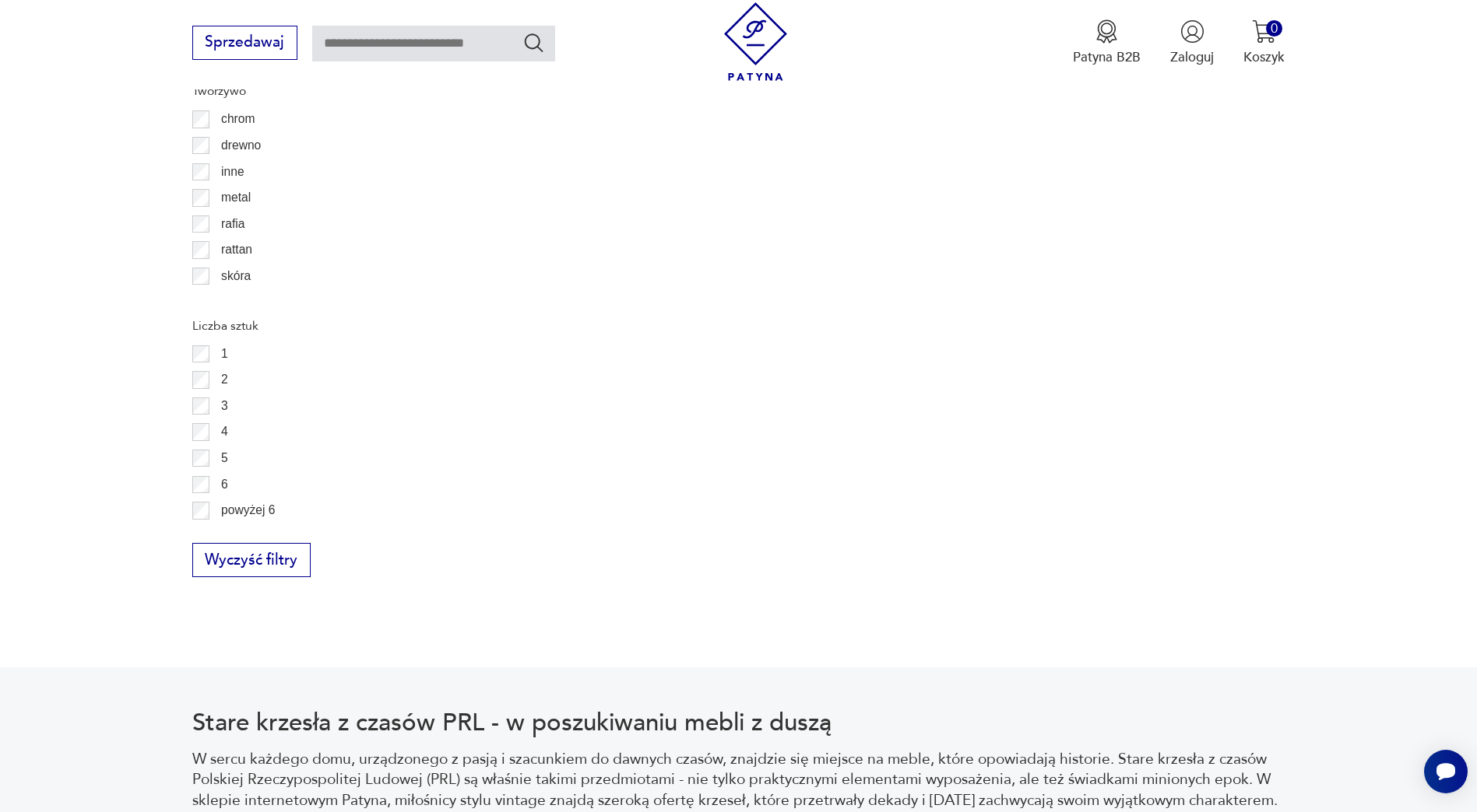
scroll to position [2542, 0]
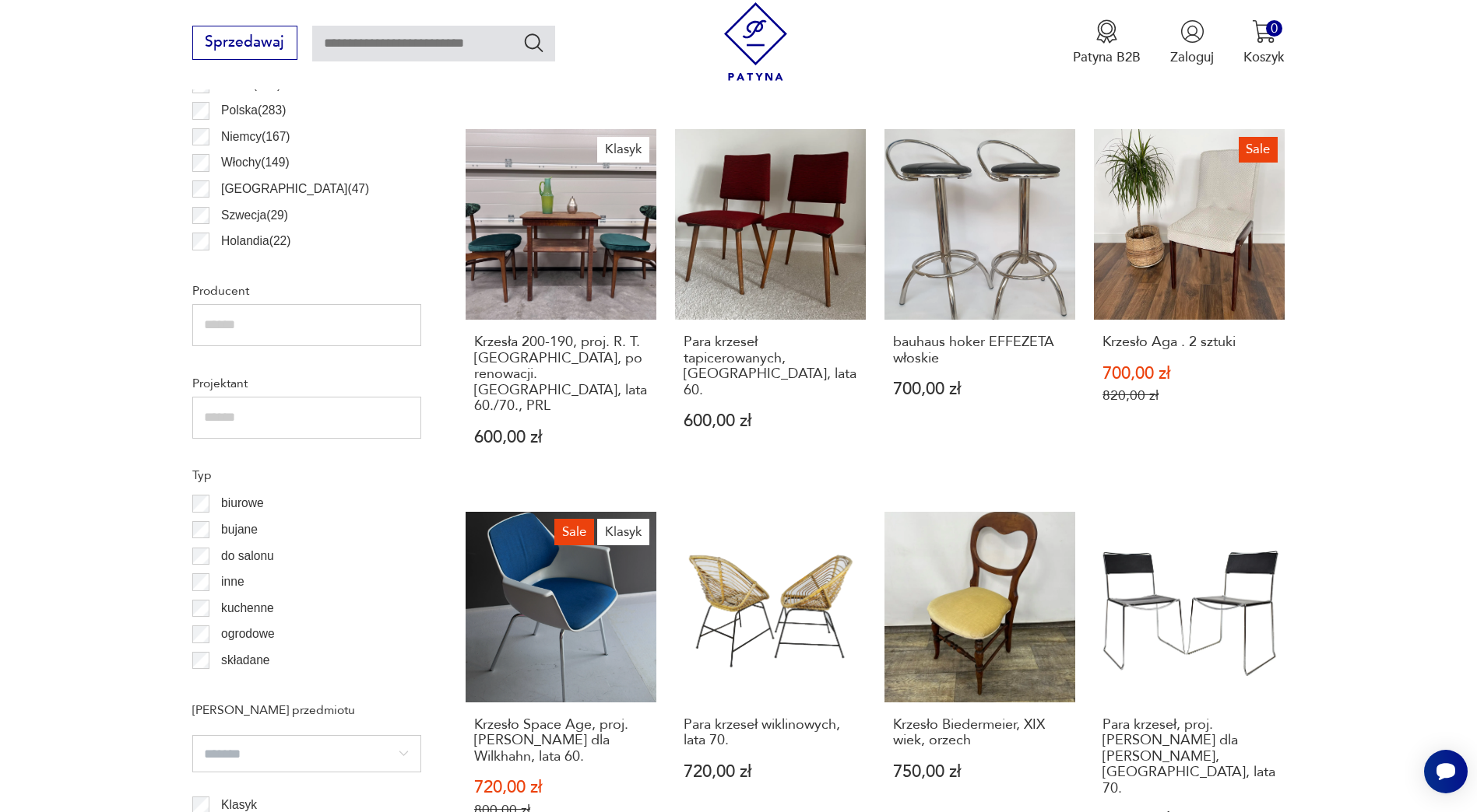
scroll to position [1107, 0]
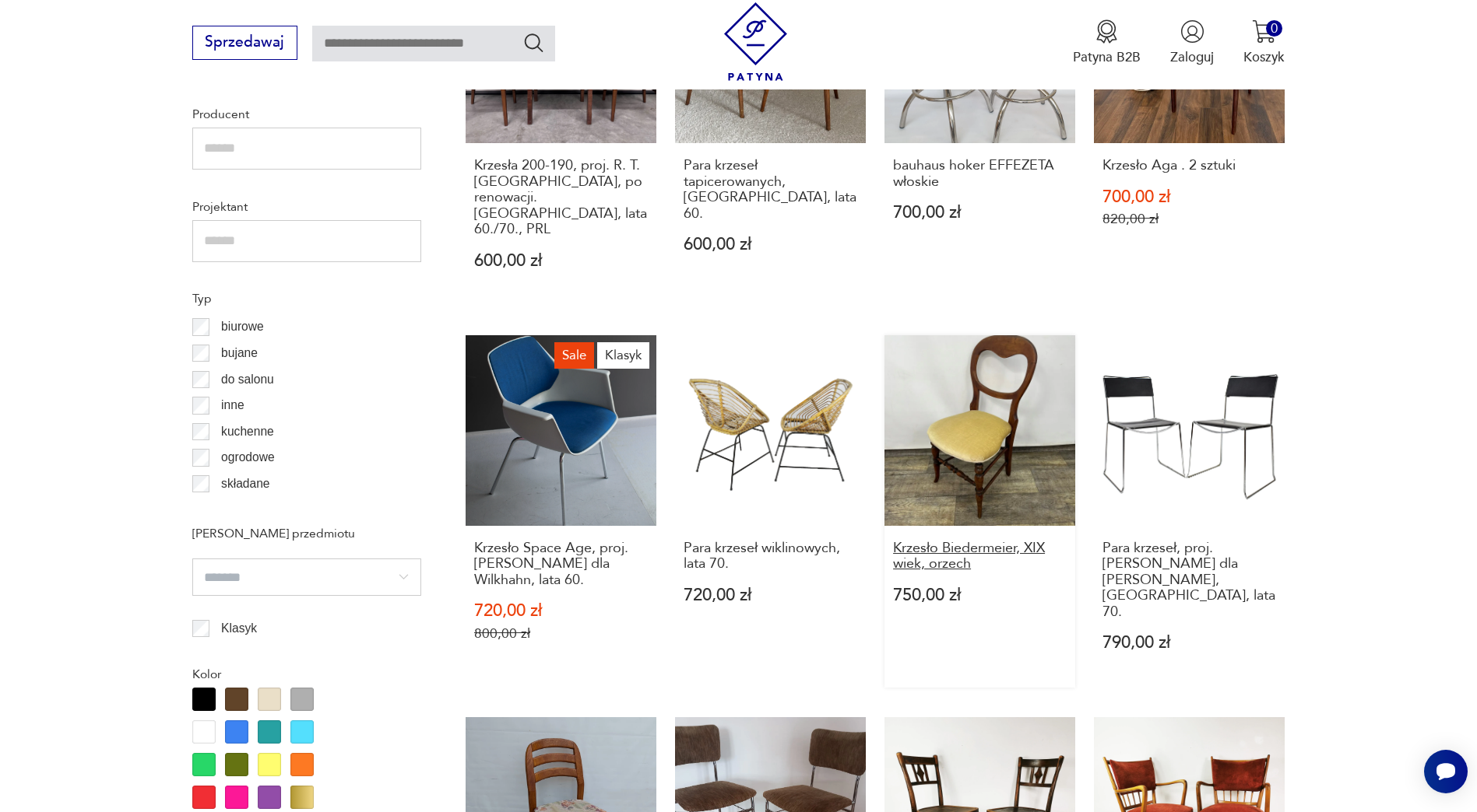
click at [986, 540] on h3 "Krzesło Biedermeier, XIX wiek, orzech" at bounding box center [980, 556] width 174 height 31
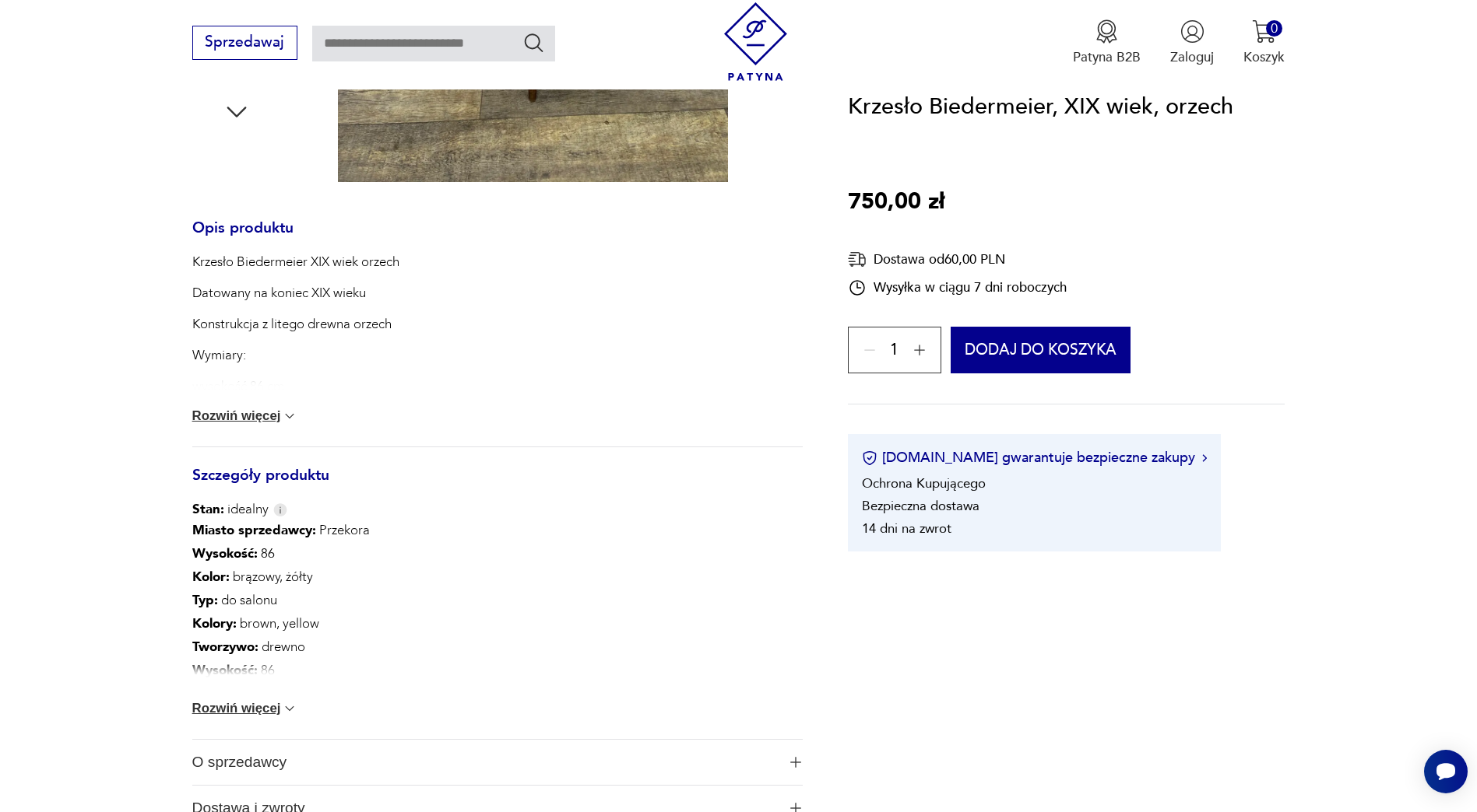
scroll to position [622, 0]
click at [226, 709] on button "Rozwiń więcej" at bounding box center [245, 708] width 106 height 15
drag, startPoint x: 113, startPoint y: 641, endPoint x: -3, endPoint y: 497, distance: 184.9
drag, startPoint x: 61, startPoint y: 528, endPoint x: 87, endPoint y: 540, distance: 28.6
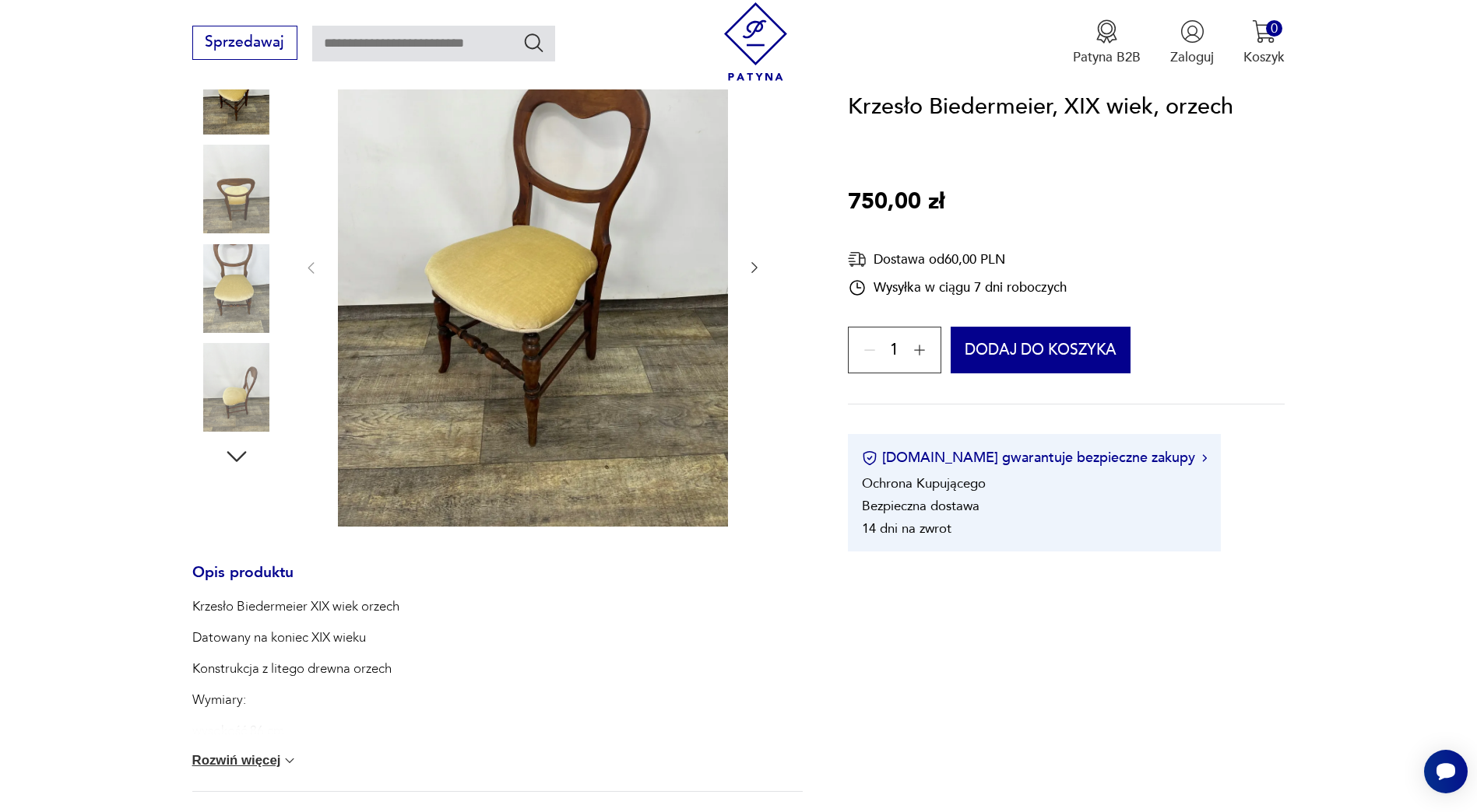
scroll to position [233, 0]
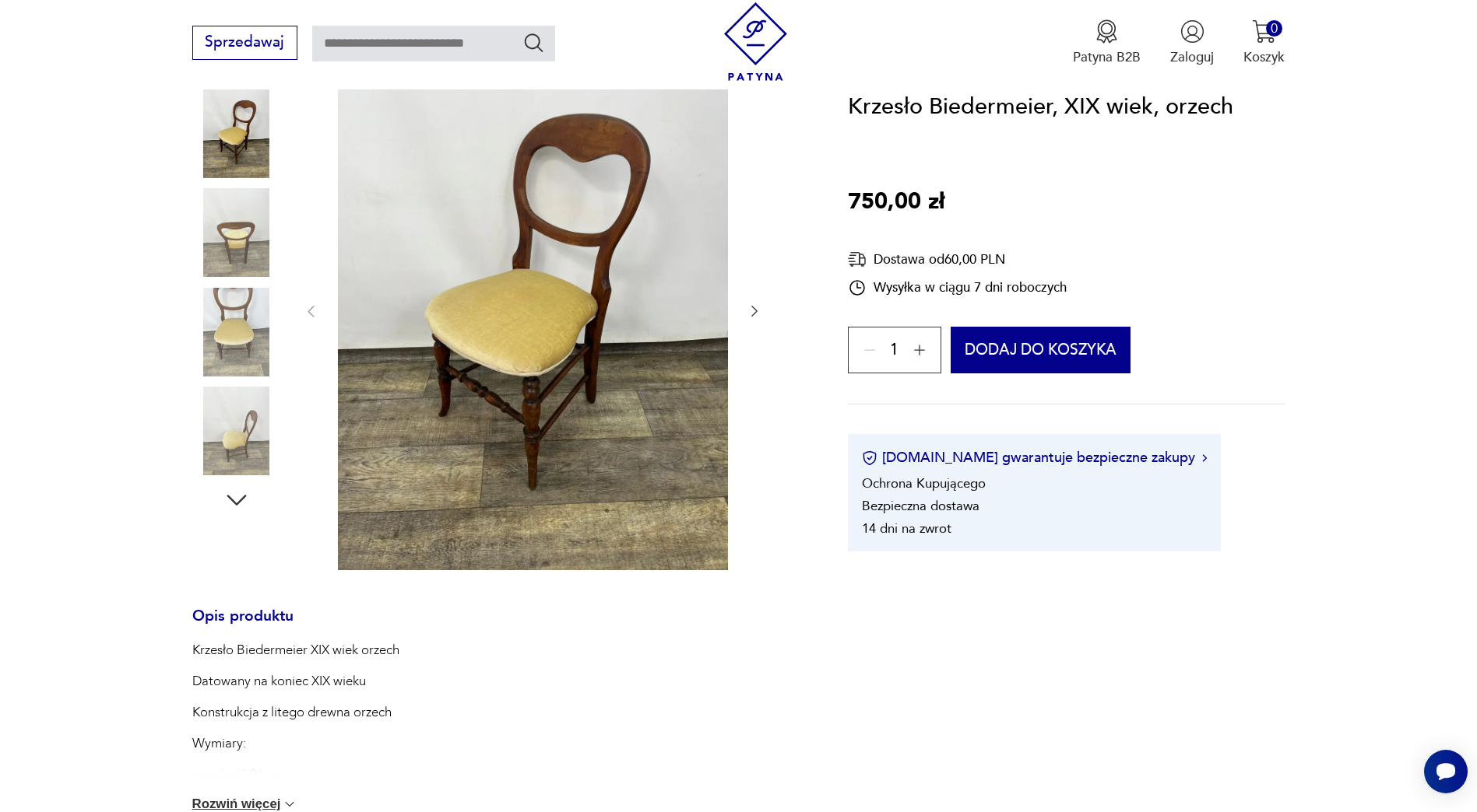
click at [755, 308] on icon "button" at bounding box center [754, 311] width 15 height 15
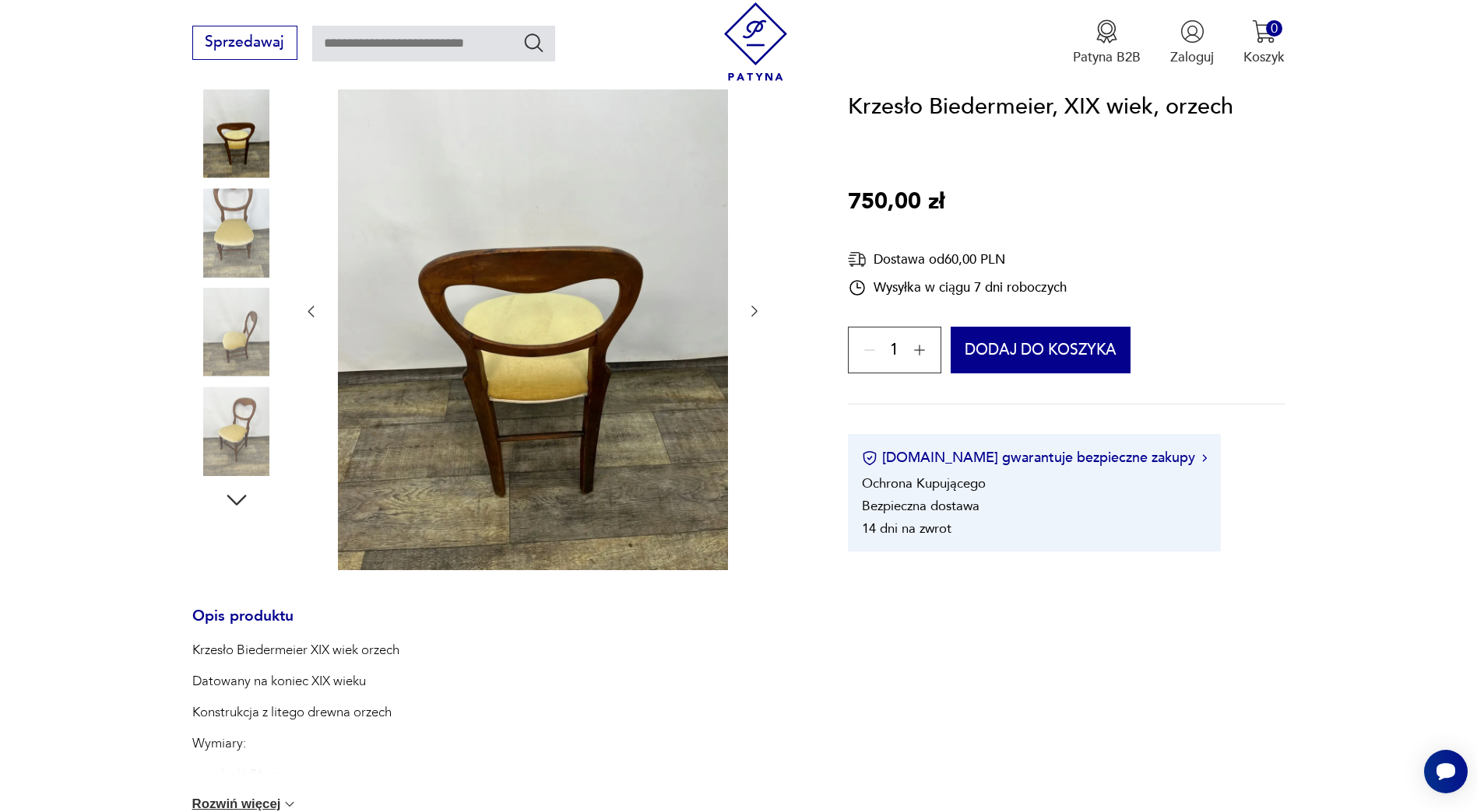
click at [755, 308] on icon "button" at bounding box center [754, 311] width 15 height 15
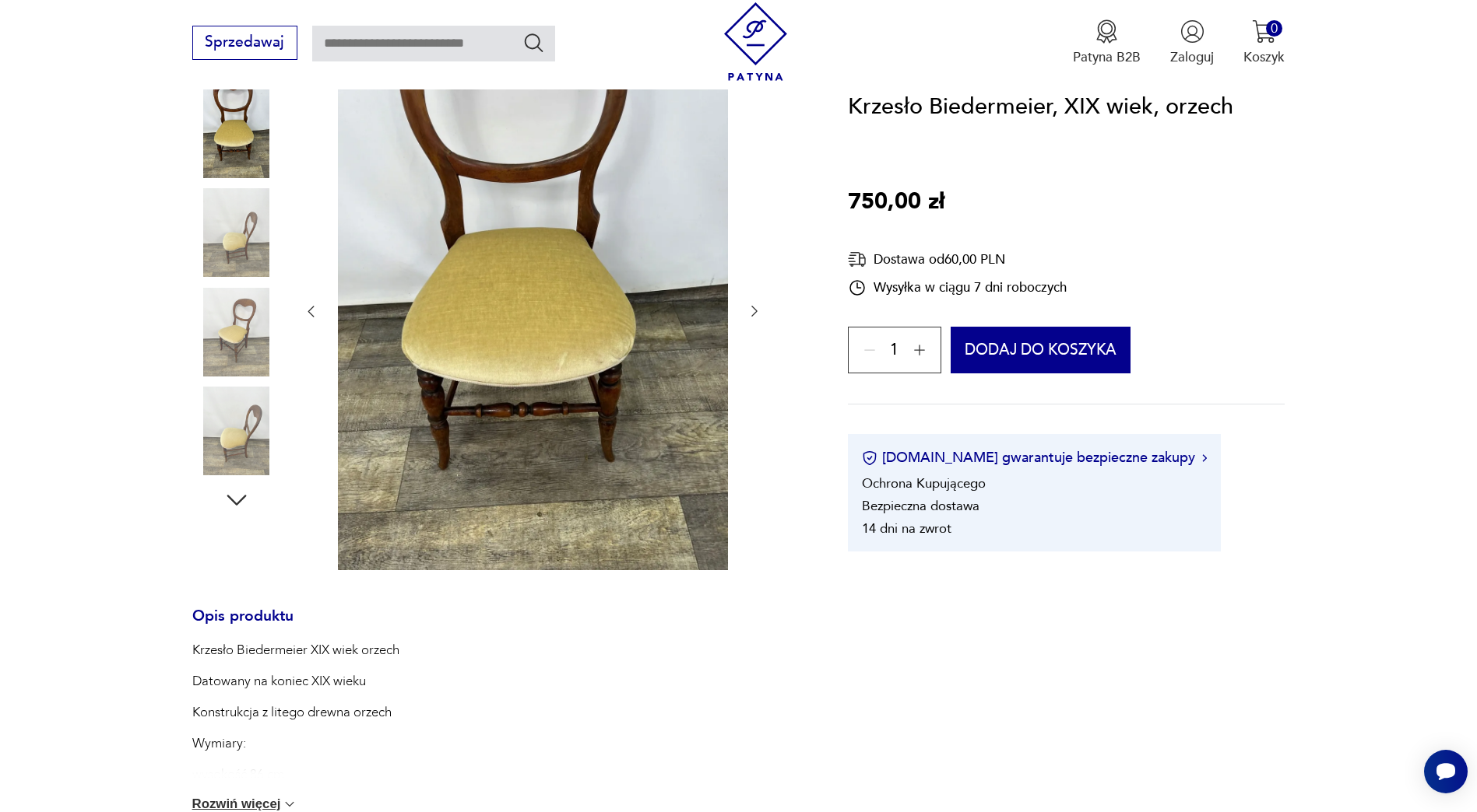
click at [755, 308] on icon "button" at bounding box center [754, 311] width 15 height 15
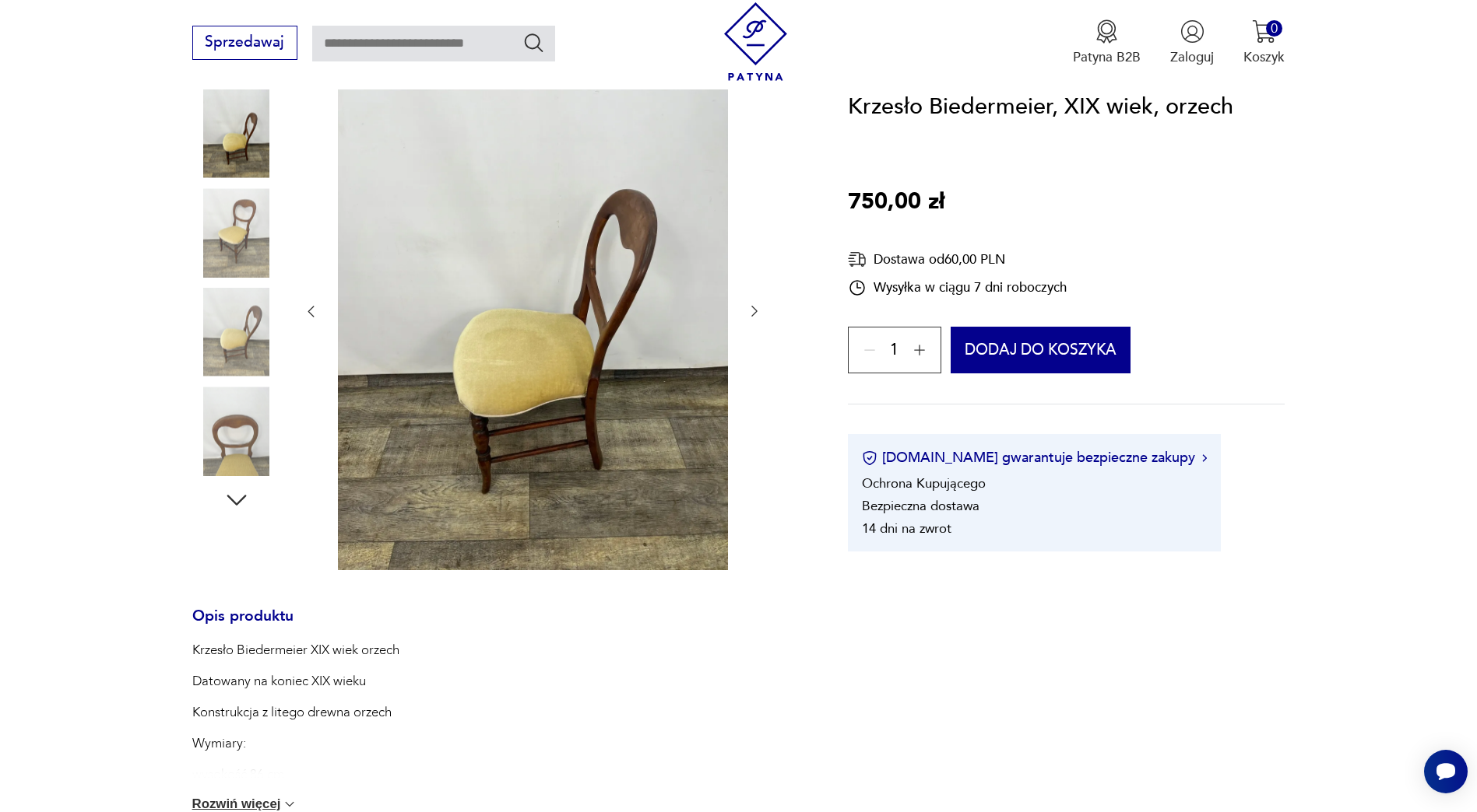
click at [755, 308] on icon "button" at bounding box center [754, 311] width 15 height 15
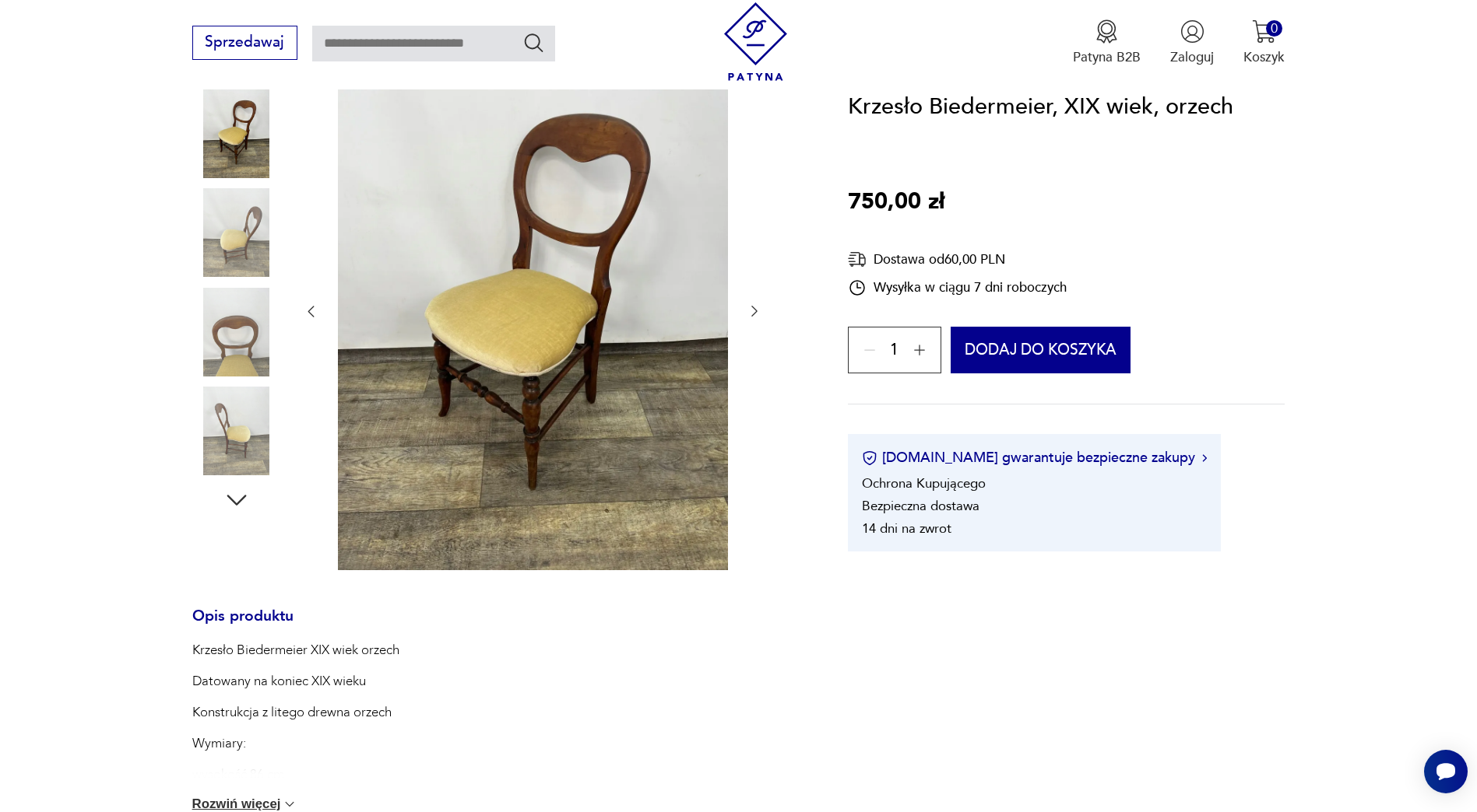
click at [755, 308] on icon "button" at bounding box center [754, 311] width 15 height 15
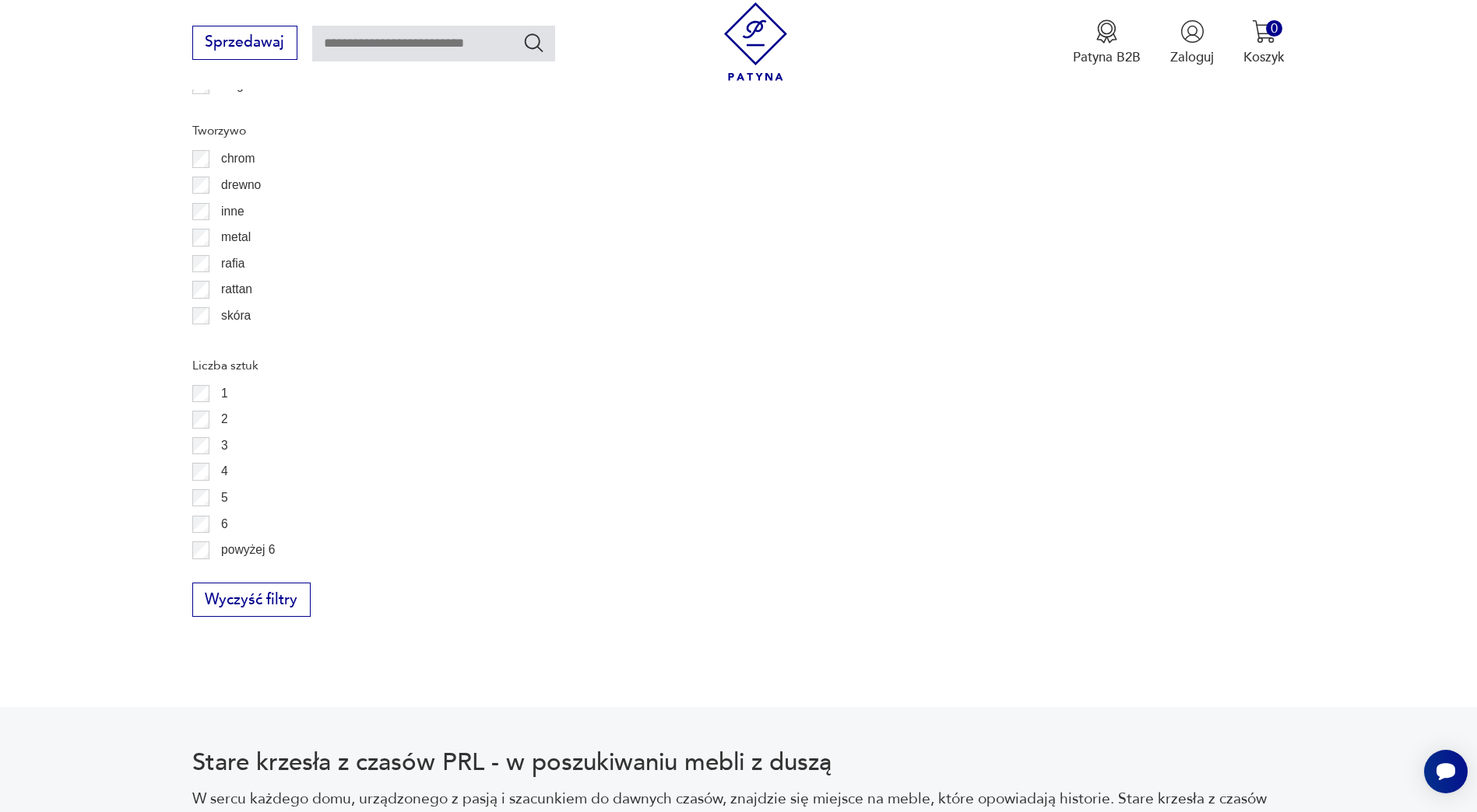
scroll to position [2527, 0]
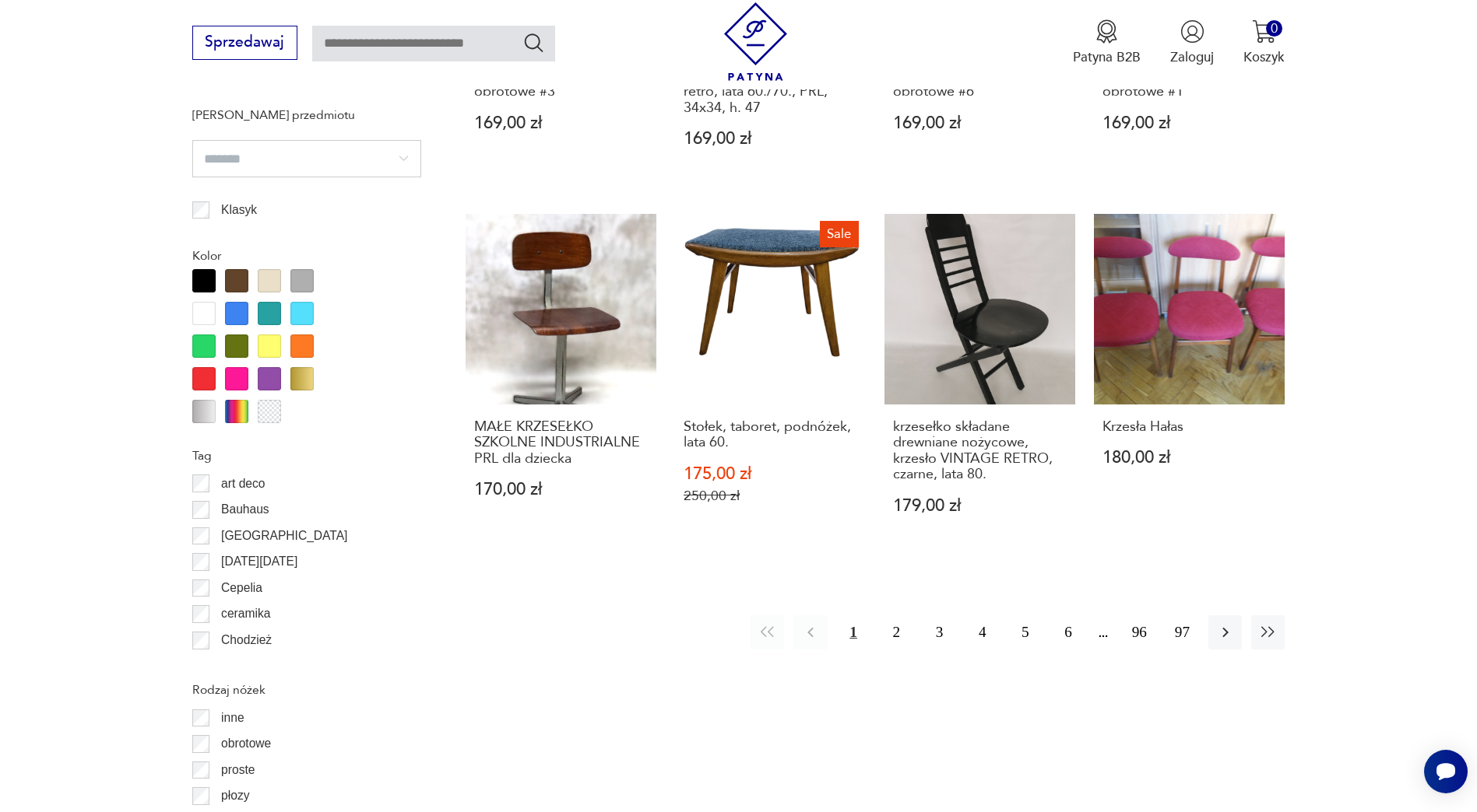
scroll to position [1660, 0]
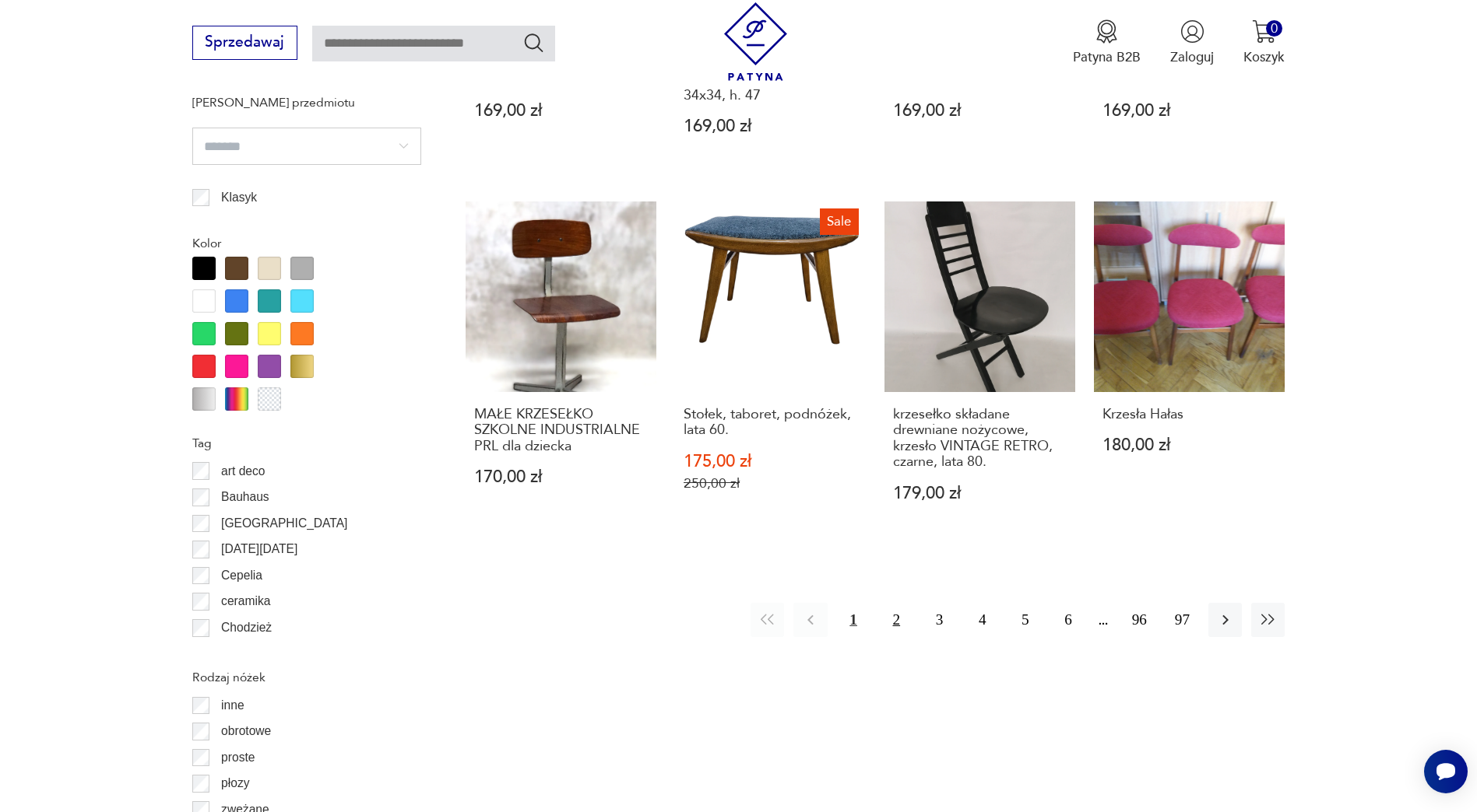
click at [895, 622] on button "2" at bounding box center [896, 619] width 33 height 33
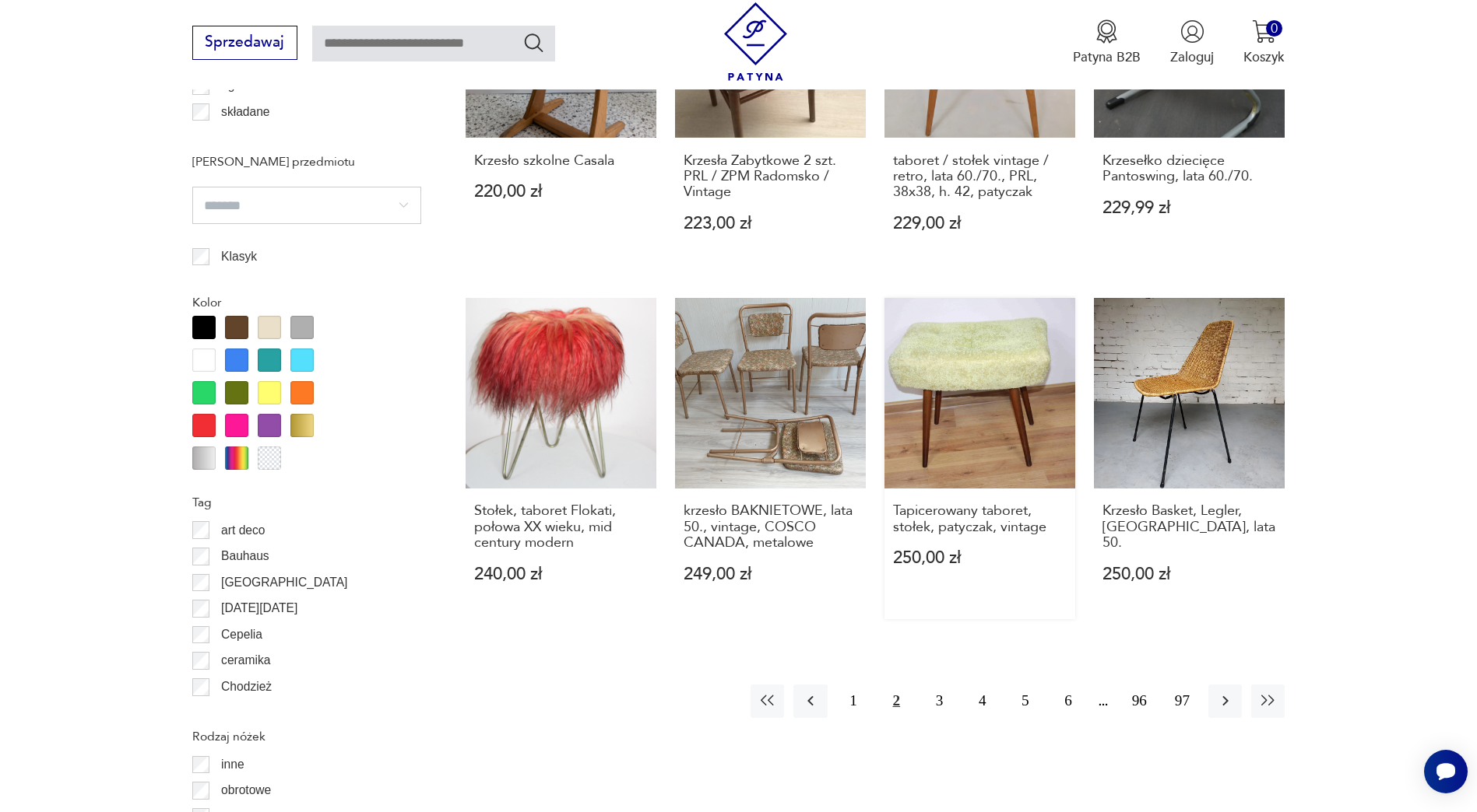
scroll to position [1608, 0]
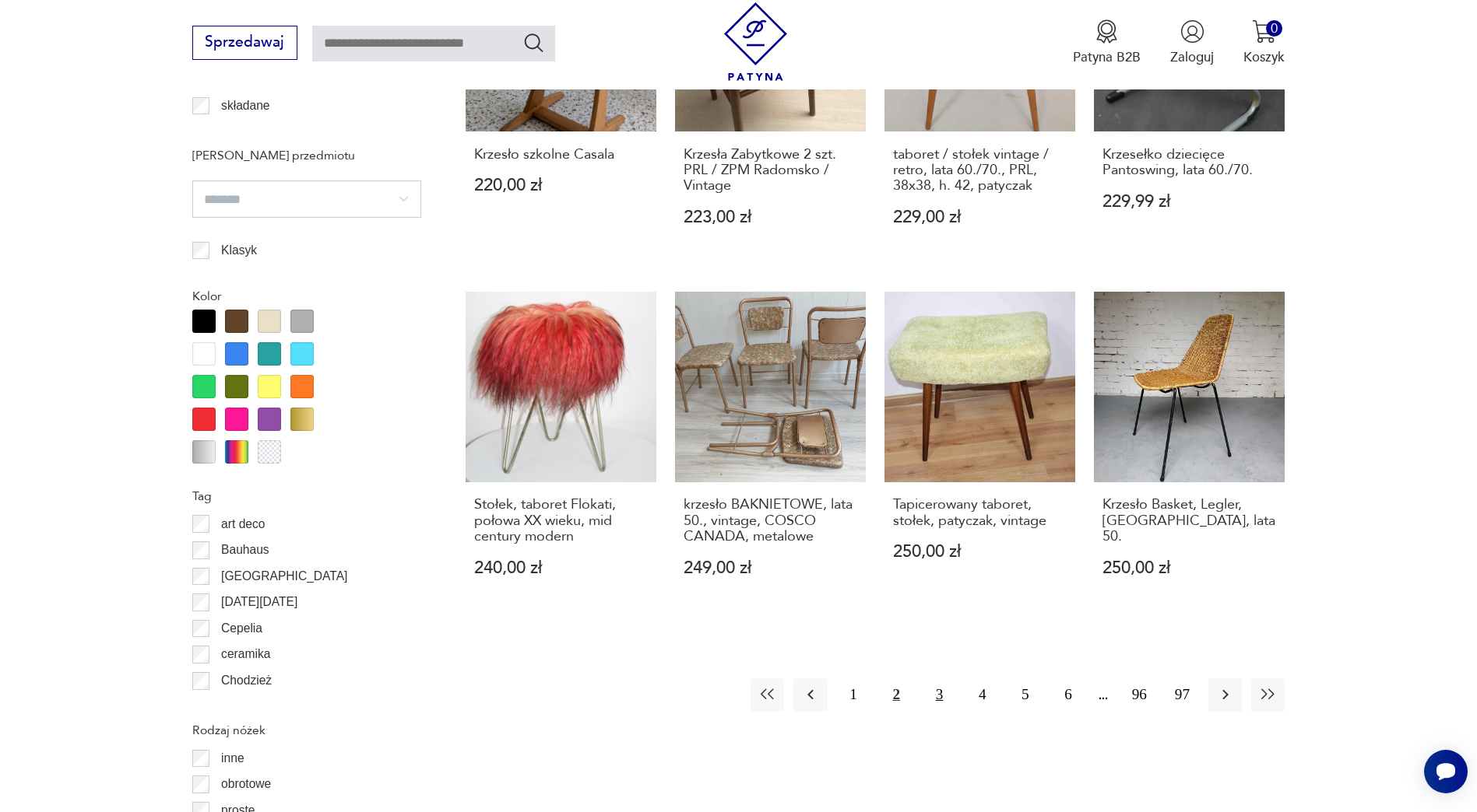
click at [934, 679] on button "3" at bounding box center [939, 695] width 33 height 33
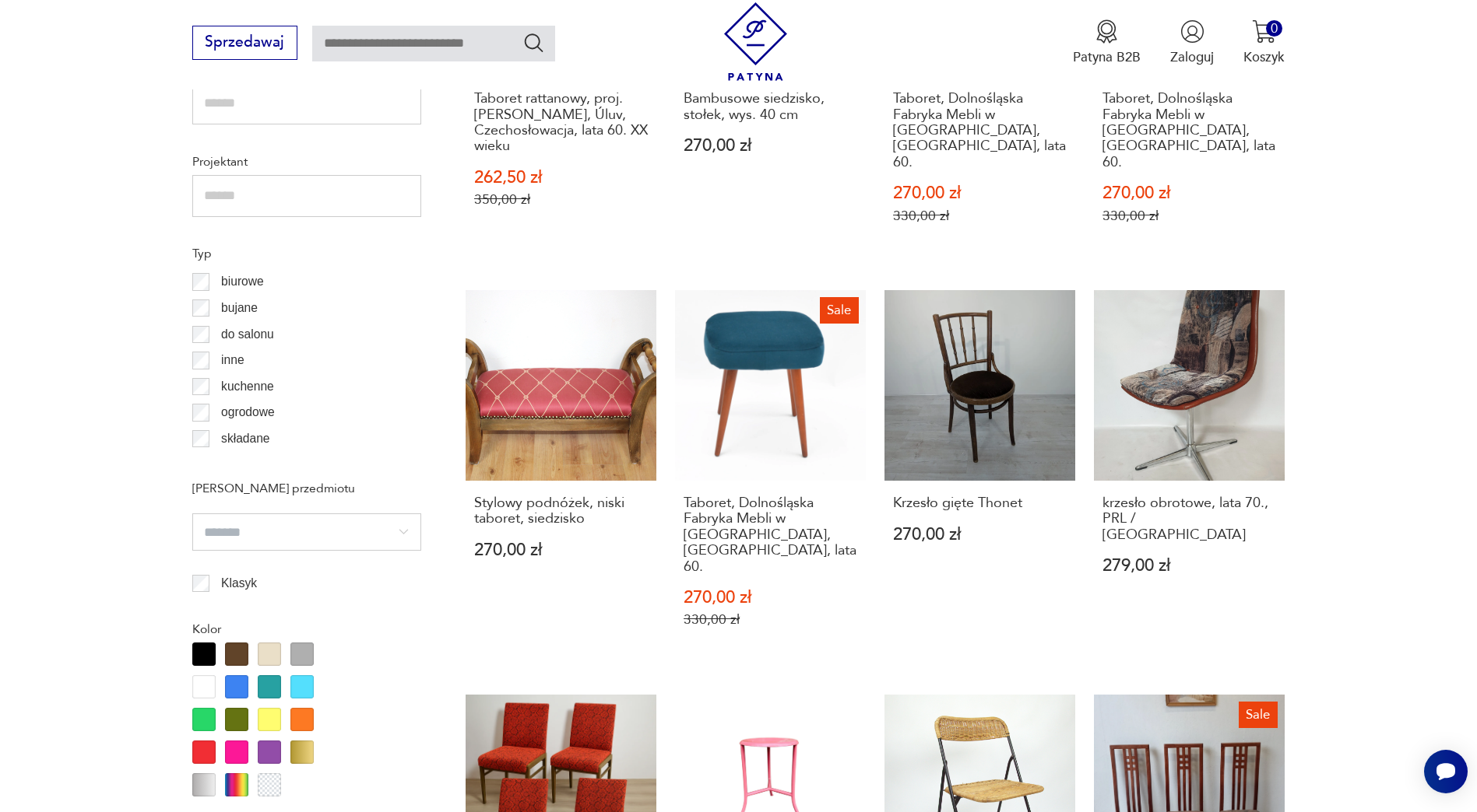
scroll to position [1296, 0]
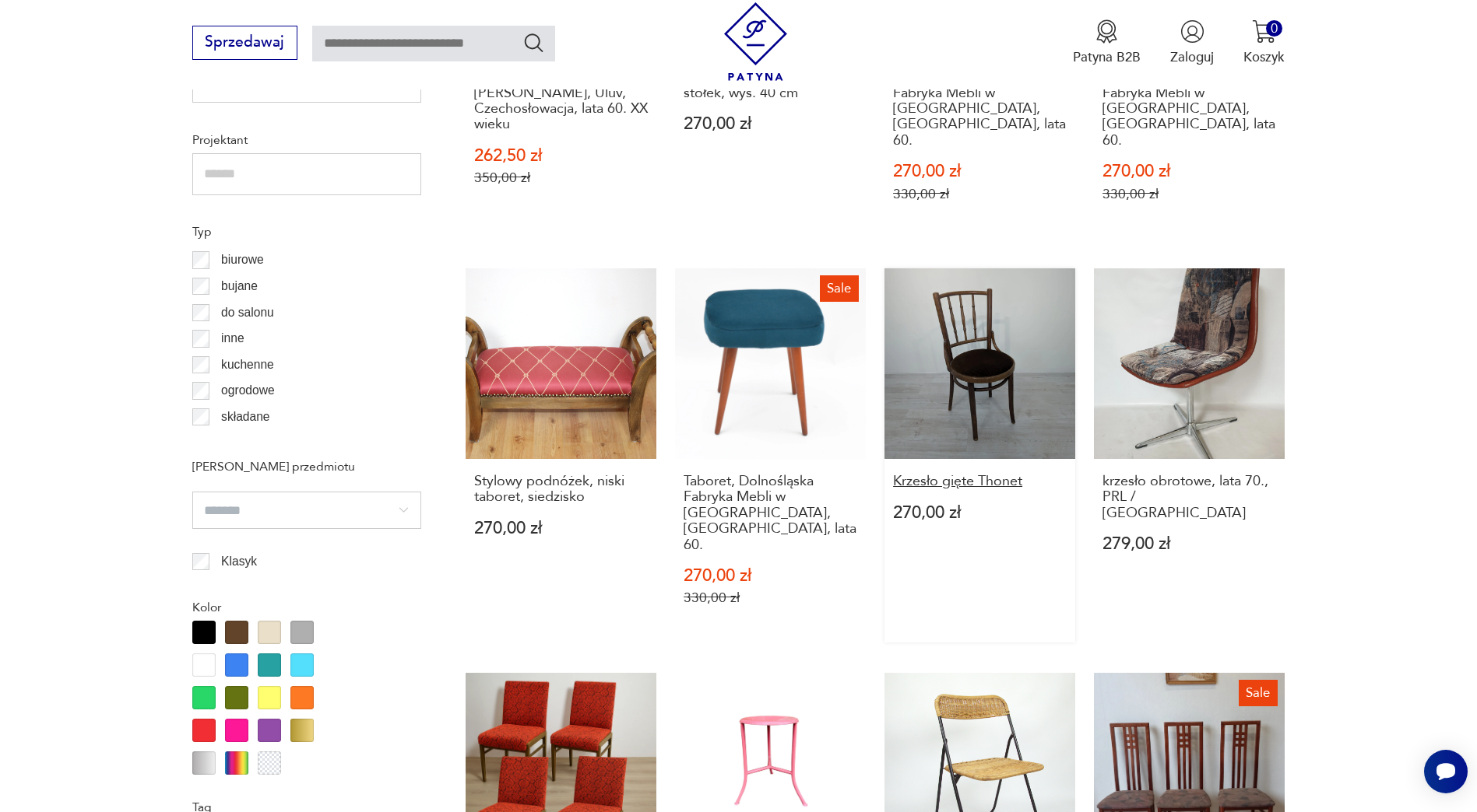
drag, startPoint x: 1443, startPoint y: 498, endPoint x: 1007, endPoint y: 469, distance: 437.0
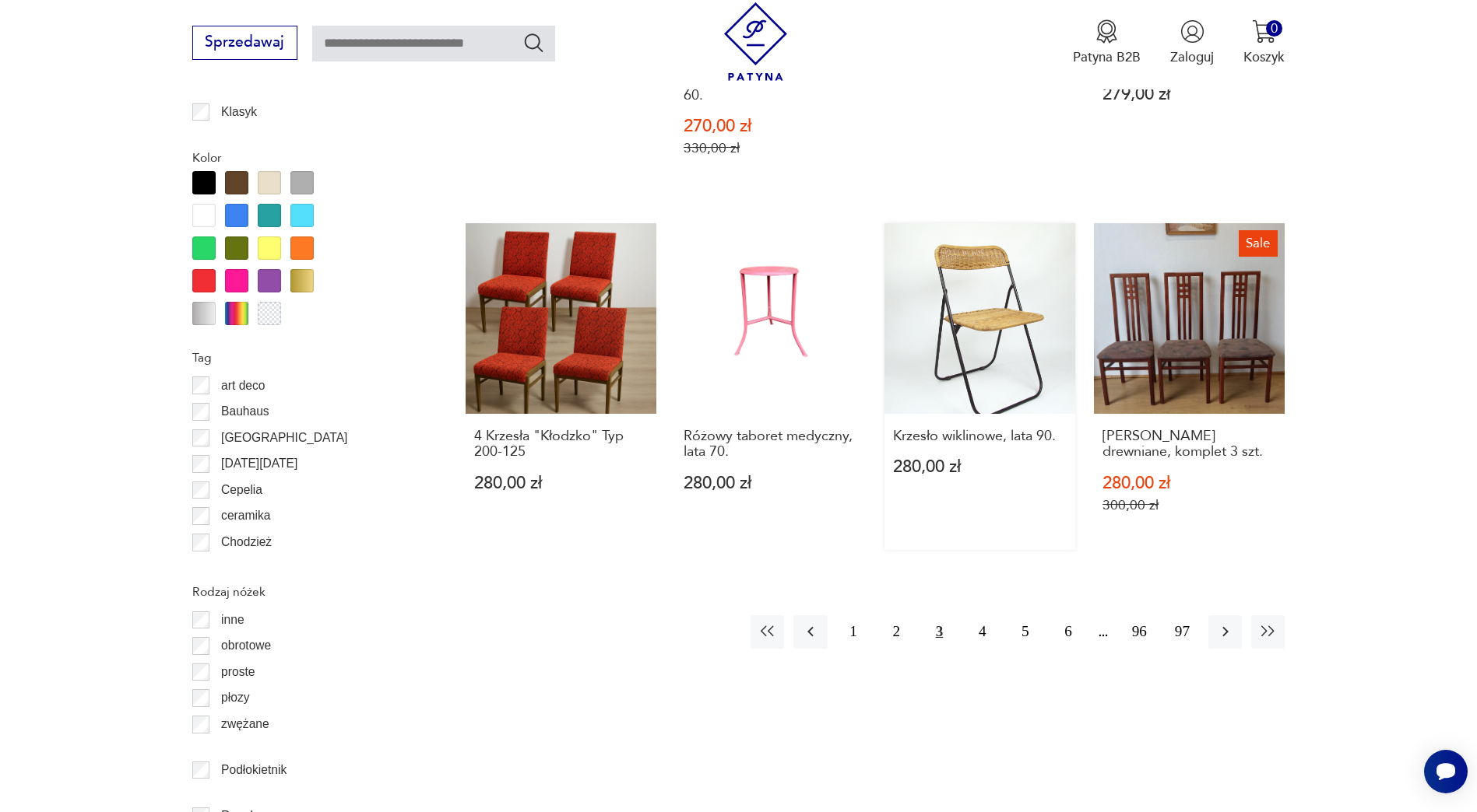
scroll to position [1763, 0]
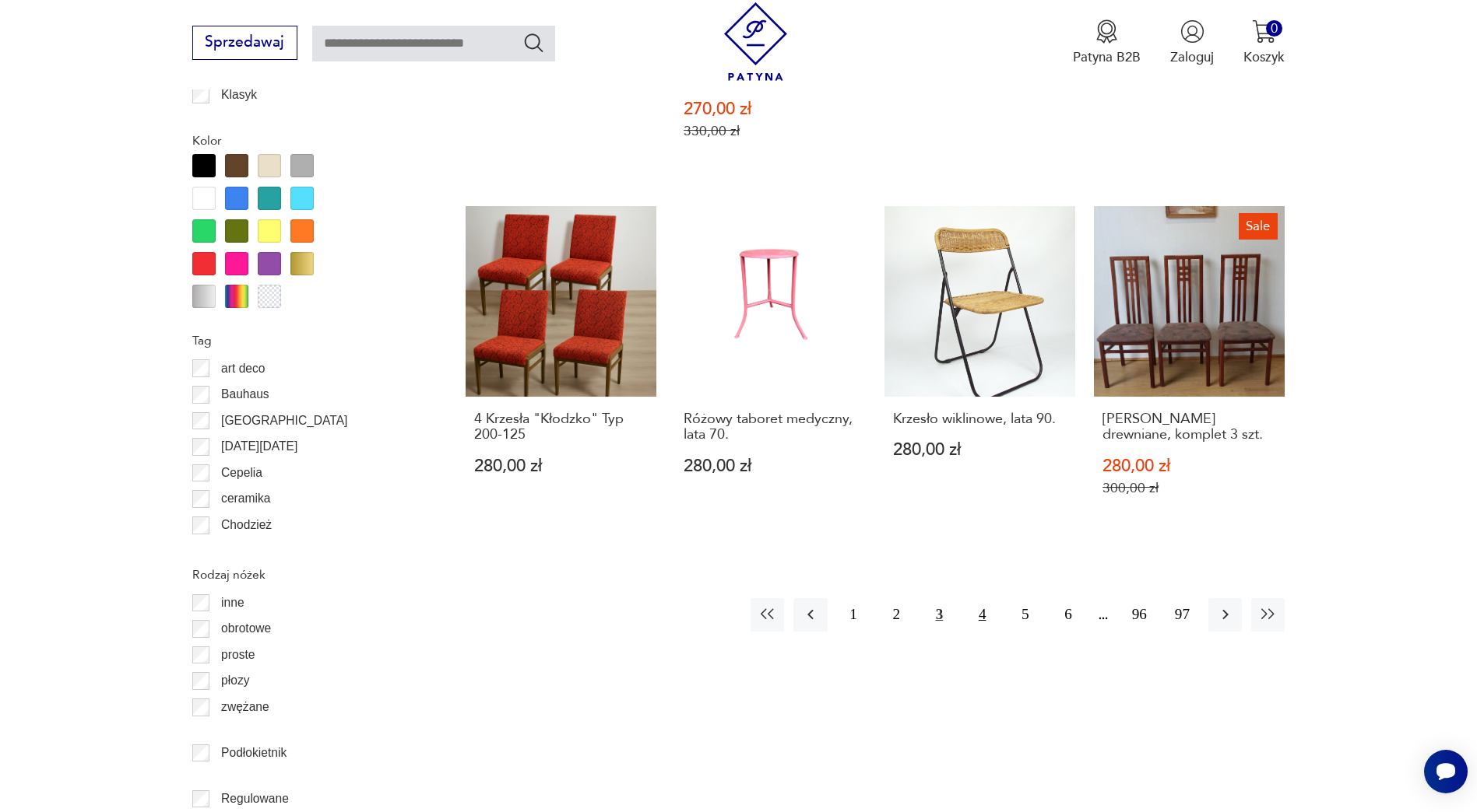
click at [987, 599] on button "4" at bounding box center [982, 615] width 33 height 33
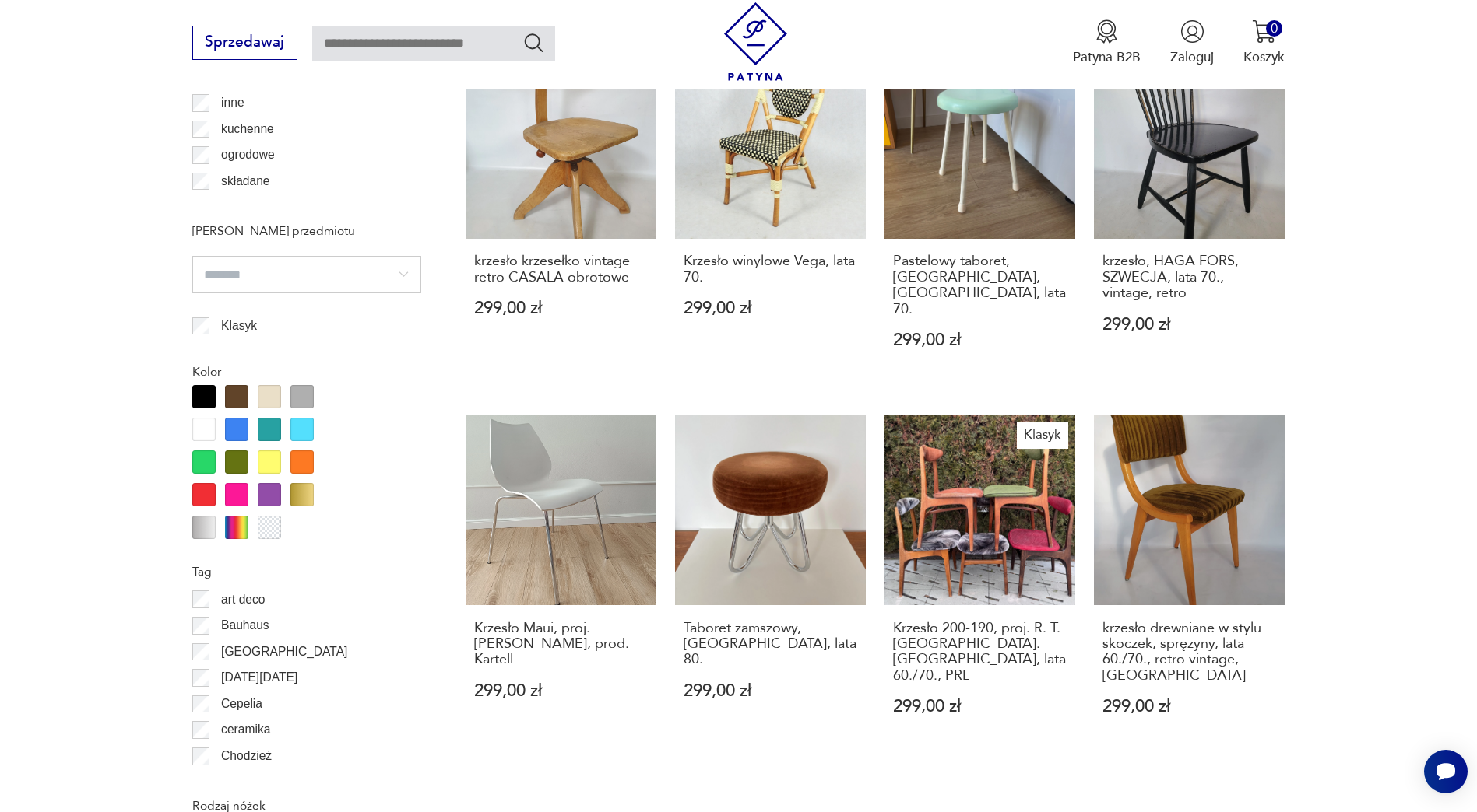
scroll to position [1677, 0]
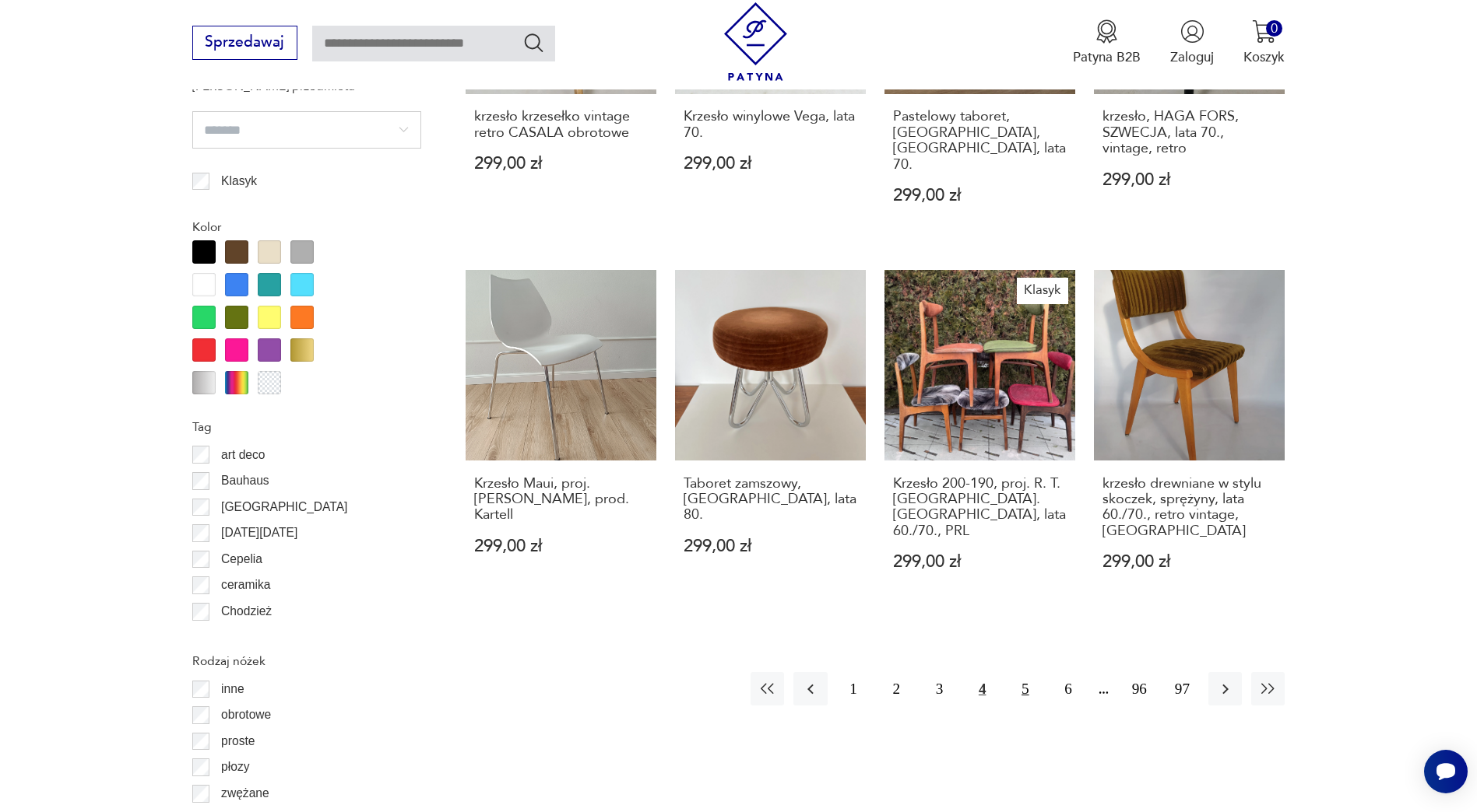
click at [1015, 672] on button "5" at bounding box center [1024, 688] width 33 height 33
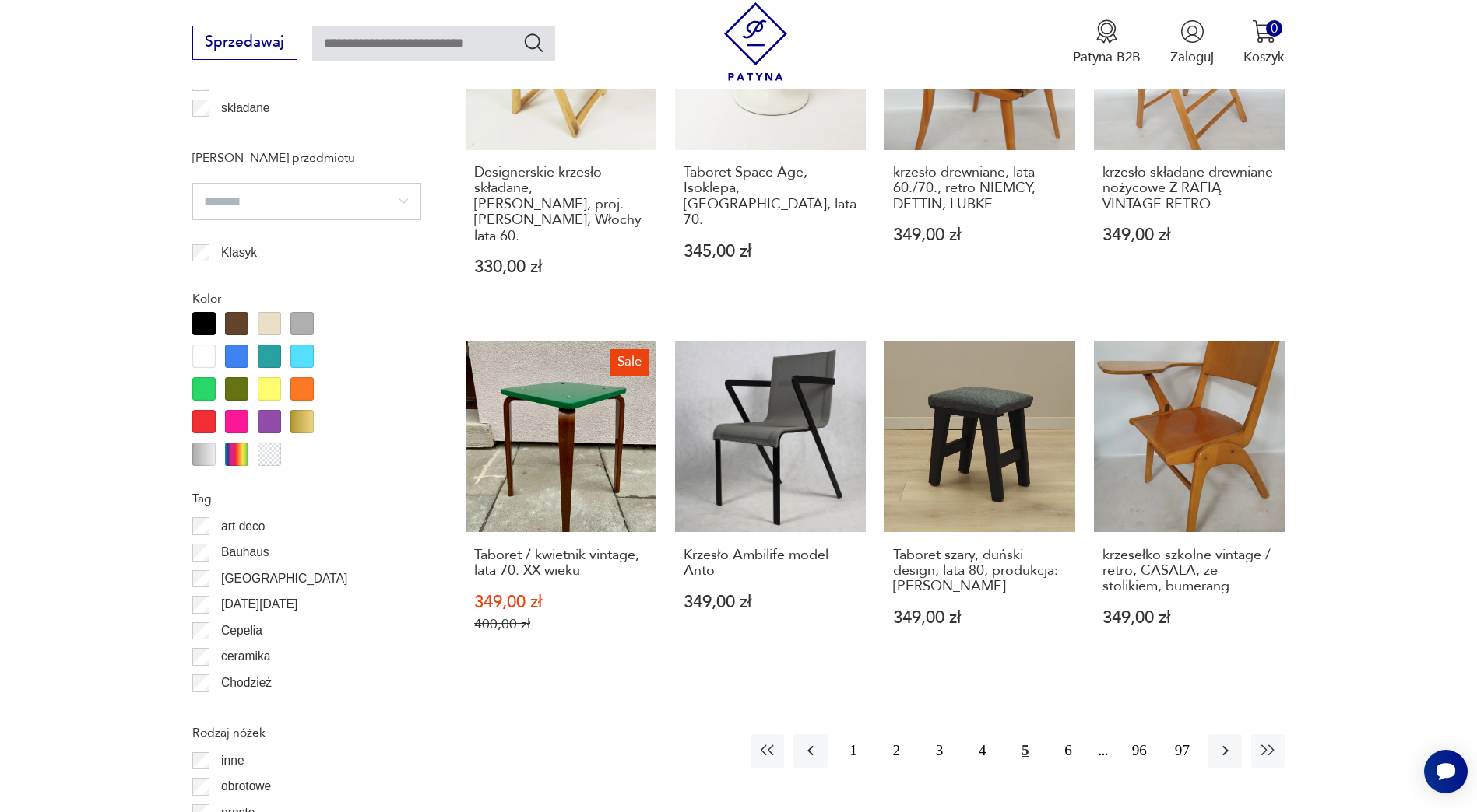
scroll to position [1613, 0]
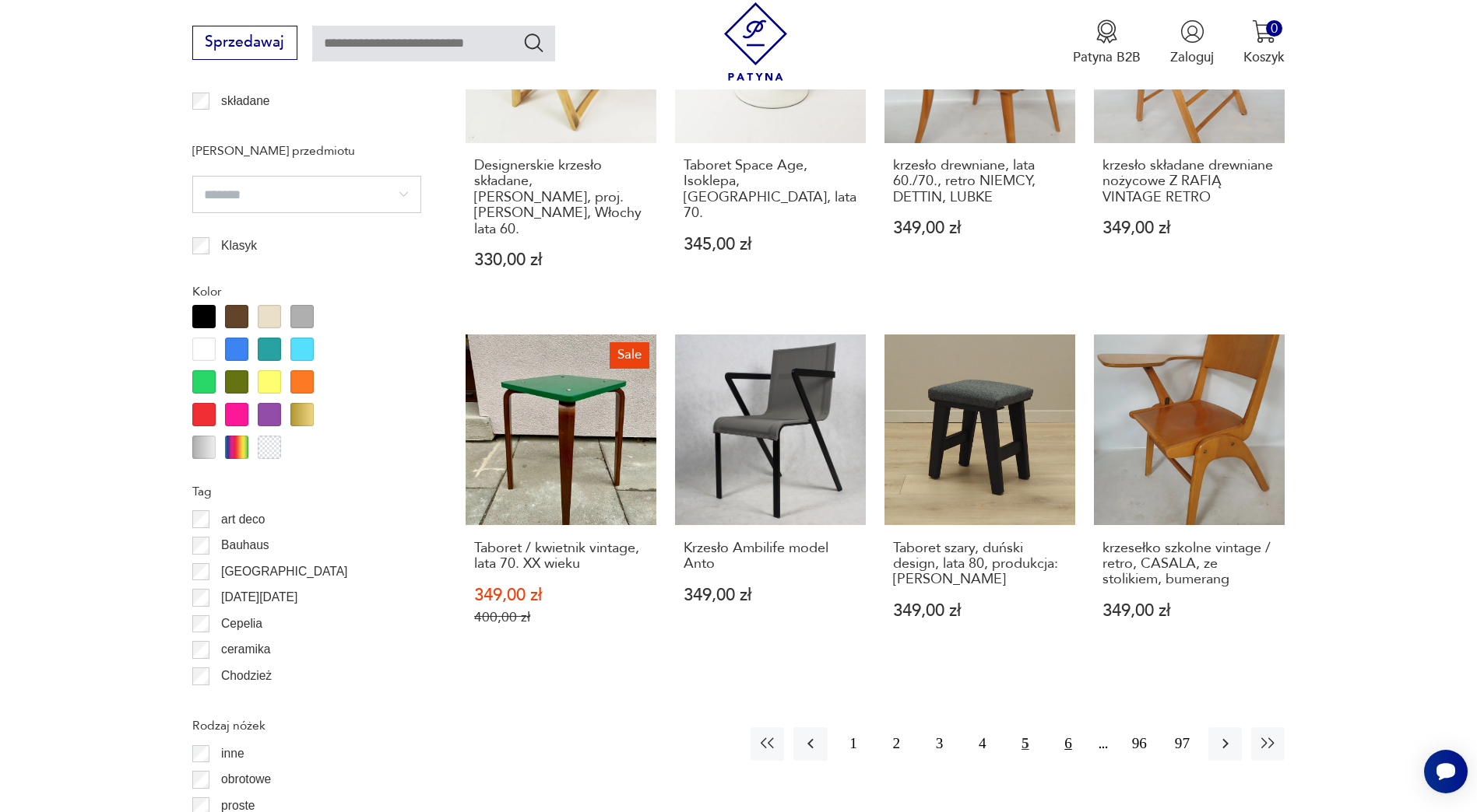
click at [1064, 727] on button "6" at bounding box center [1067, 743] width 33 height 33
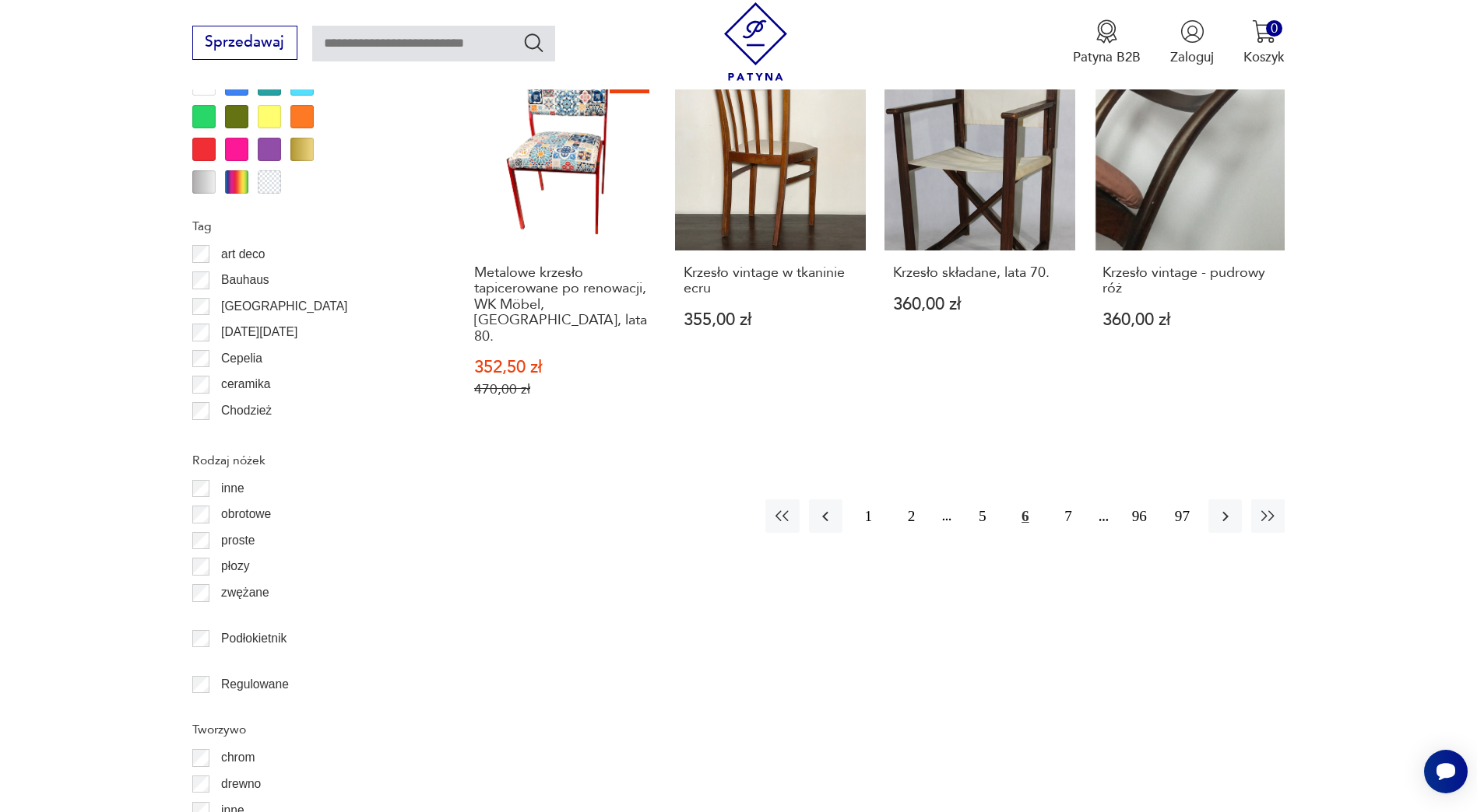
scroll to position [1889, 0]
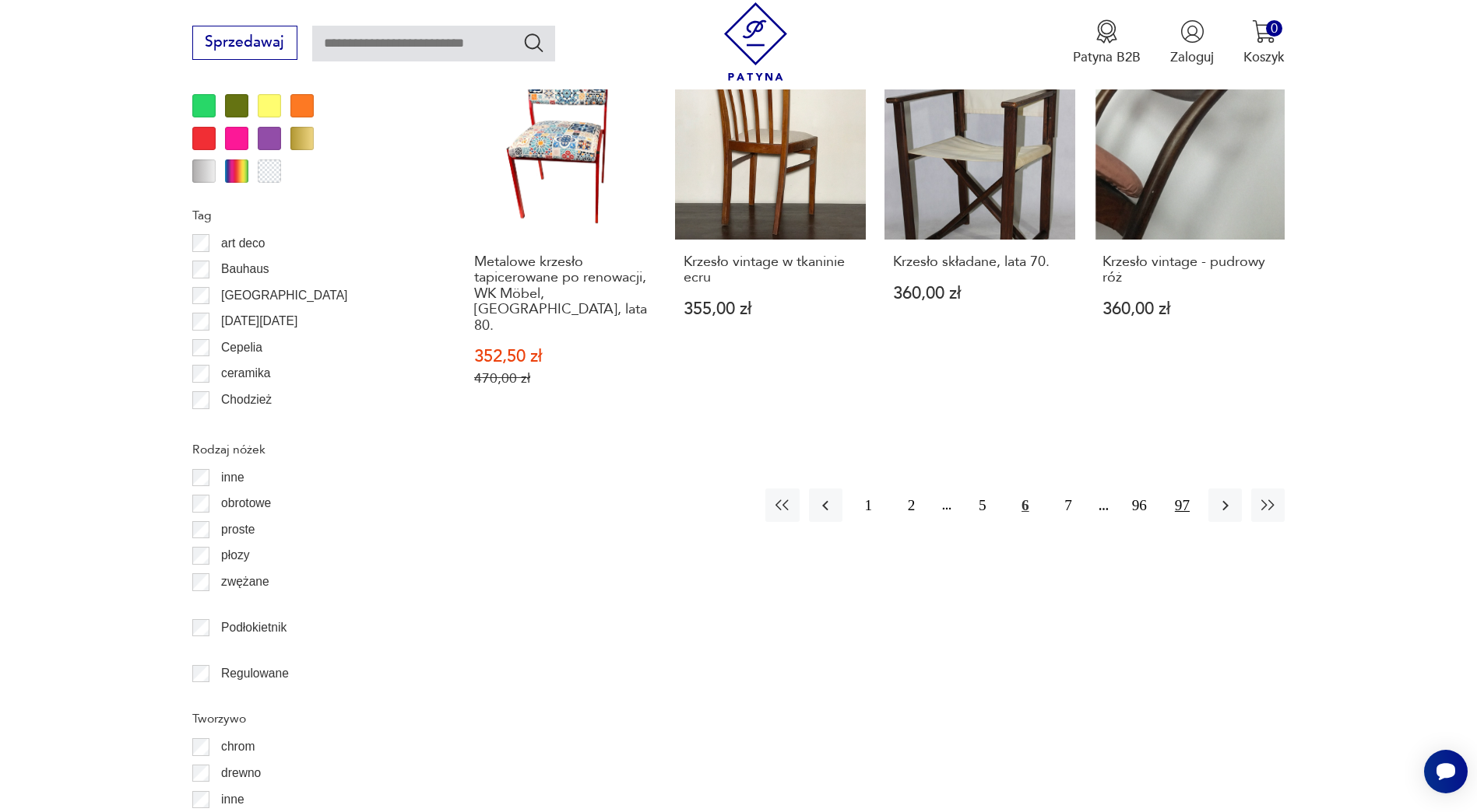
click at [1188, 489] on button "97" at bounding box center [1181, 505] width 33 height 33
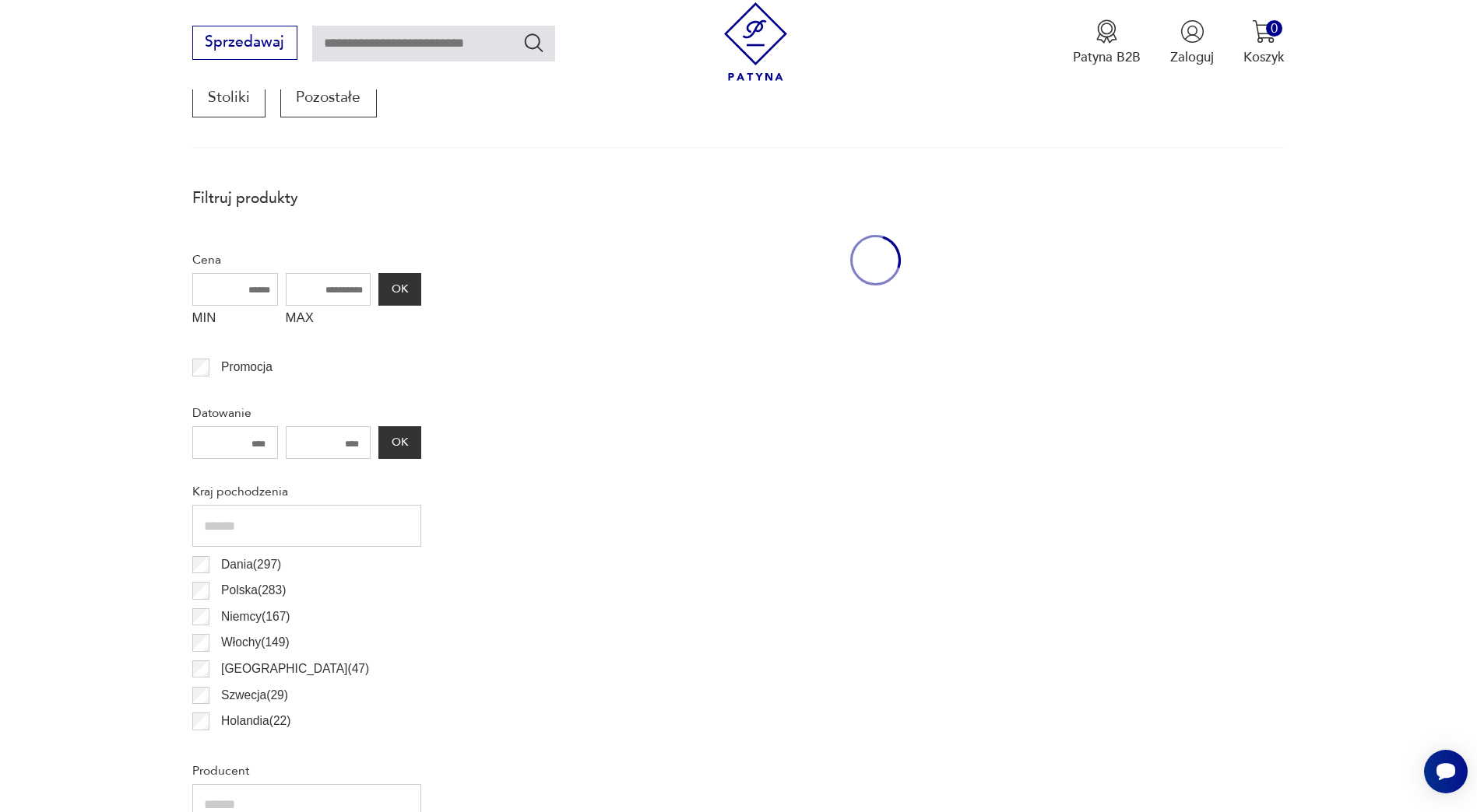
scroll to position [518, 0]
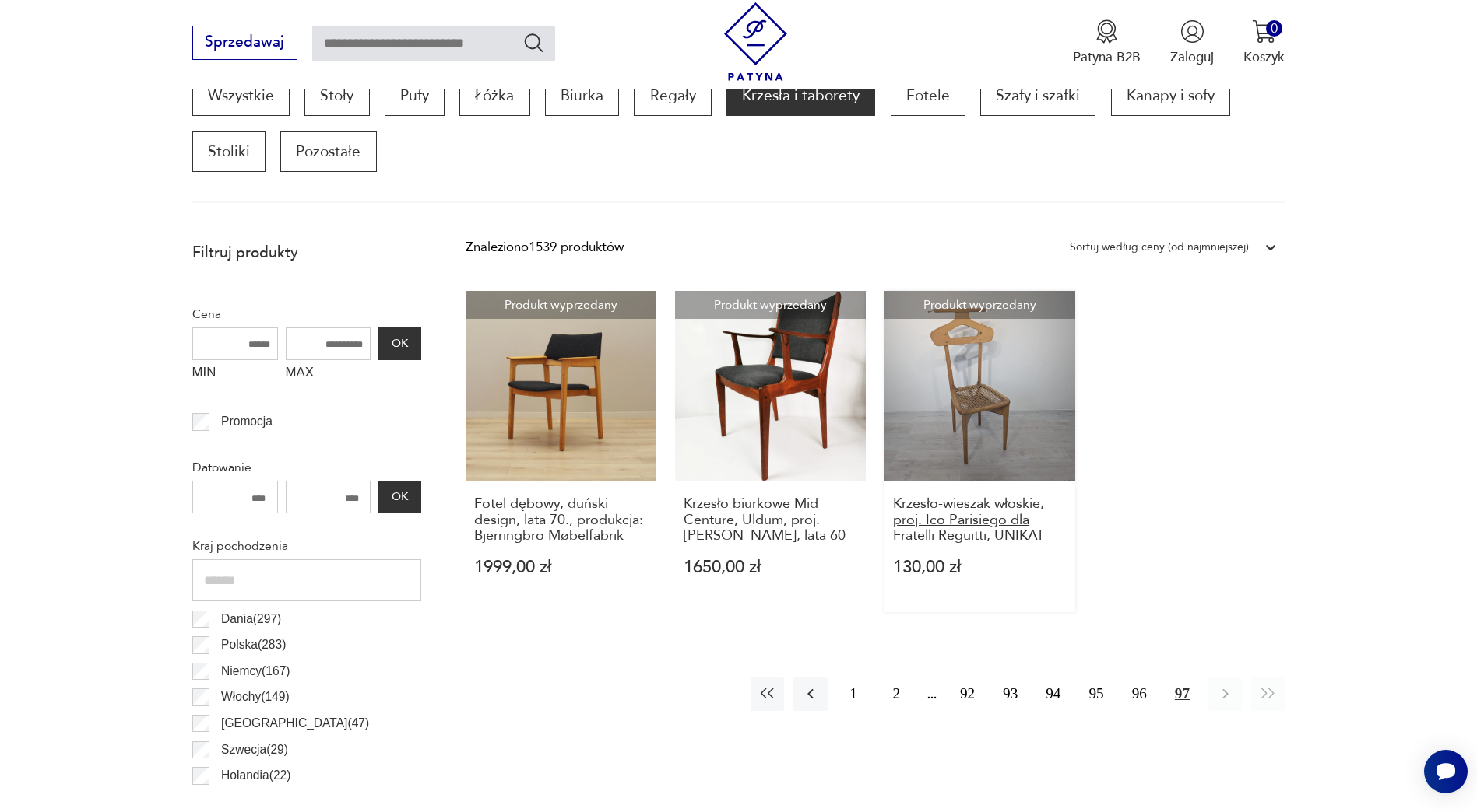
click at [1017, 531] on h3 "Krzesło-wieszak włoskie, proj. Ico Parisiego dla Fratelli Reguitti, UNIKAT" at bounding box center [980, 520] width 174 height 48
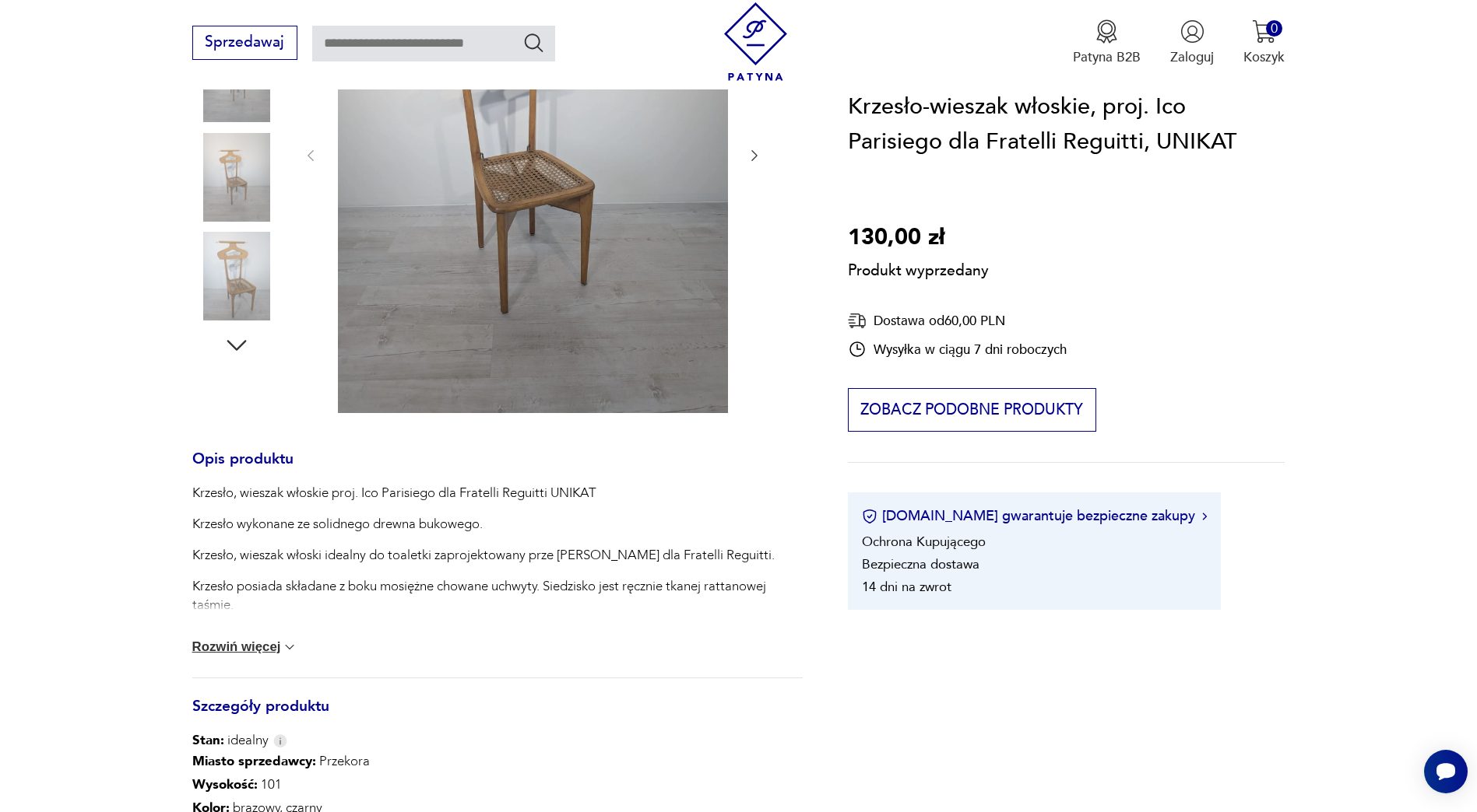
scroll to position [389, 0]
click at [253, 639] on button "Rozwiń więcej" at bounding box center [245, 646] width 106 height 15
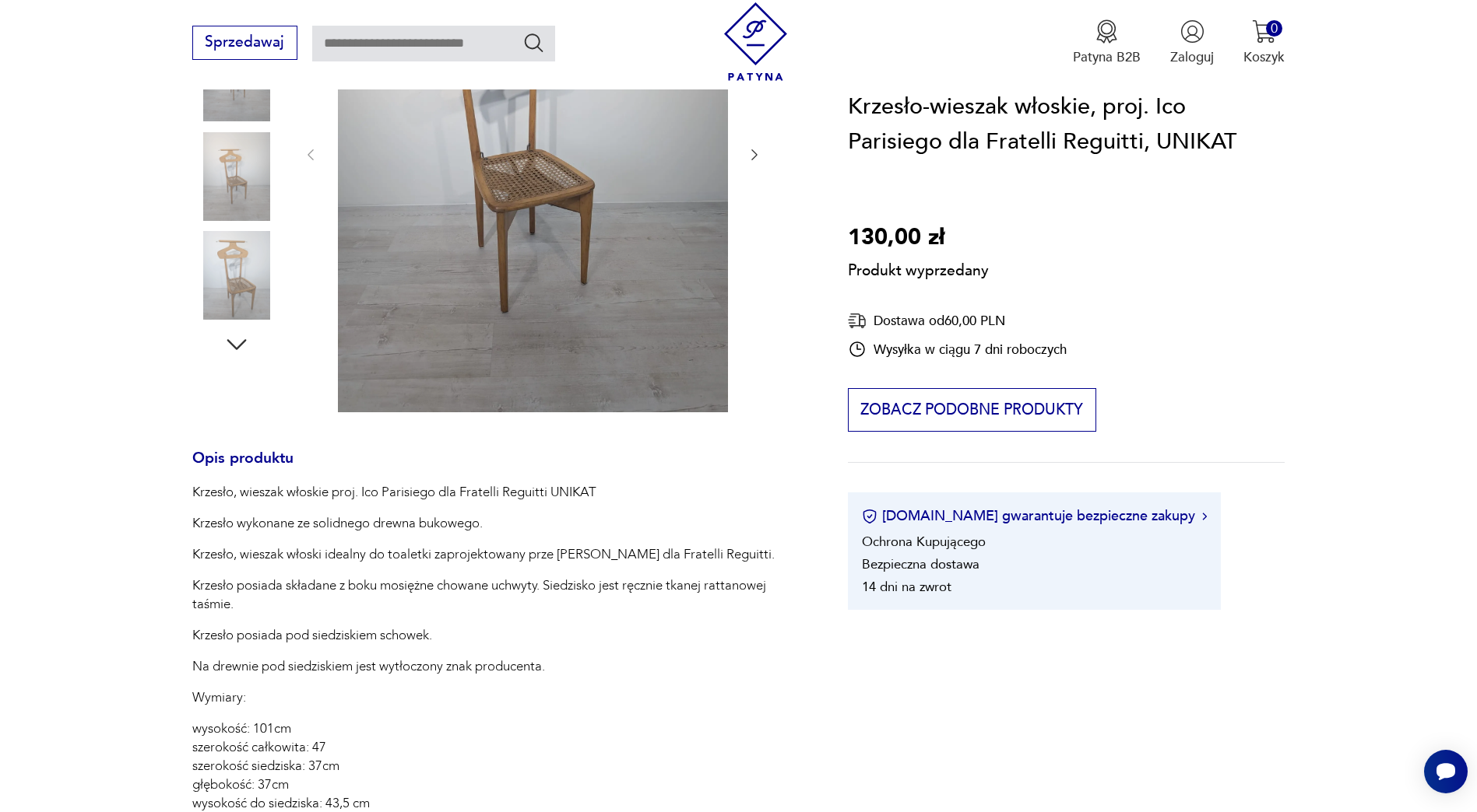
drag, startPoint x: 100, startPoint y: 641, endPoint x: -3, endPoint y: 558, distance: 132.3
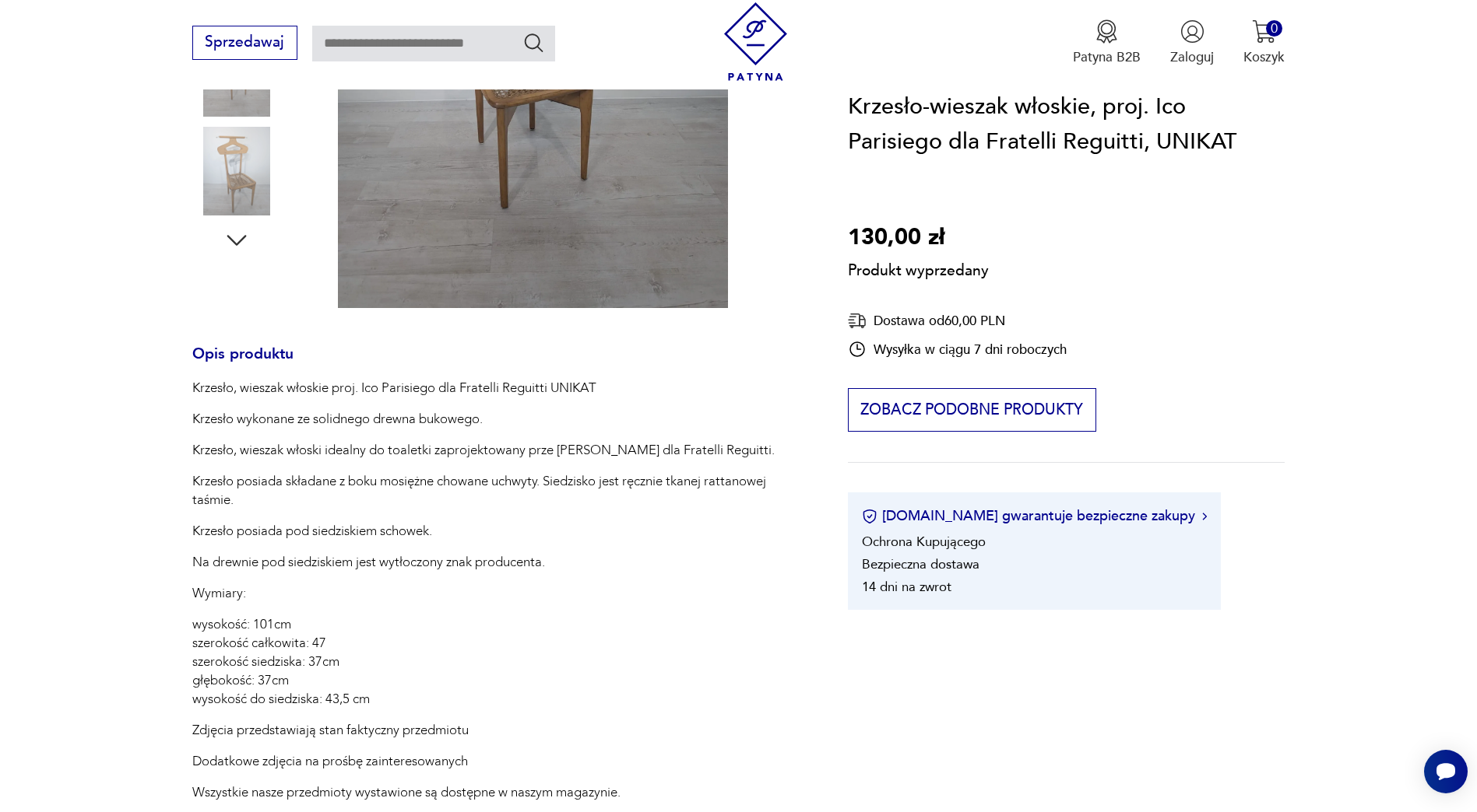
scroll to position [155, 0]
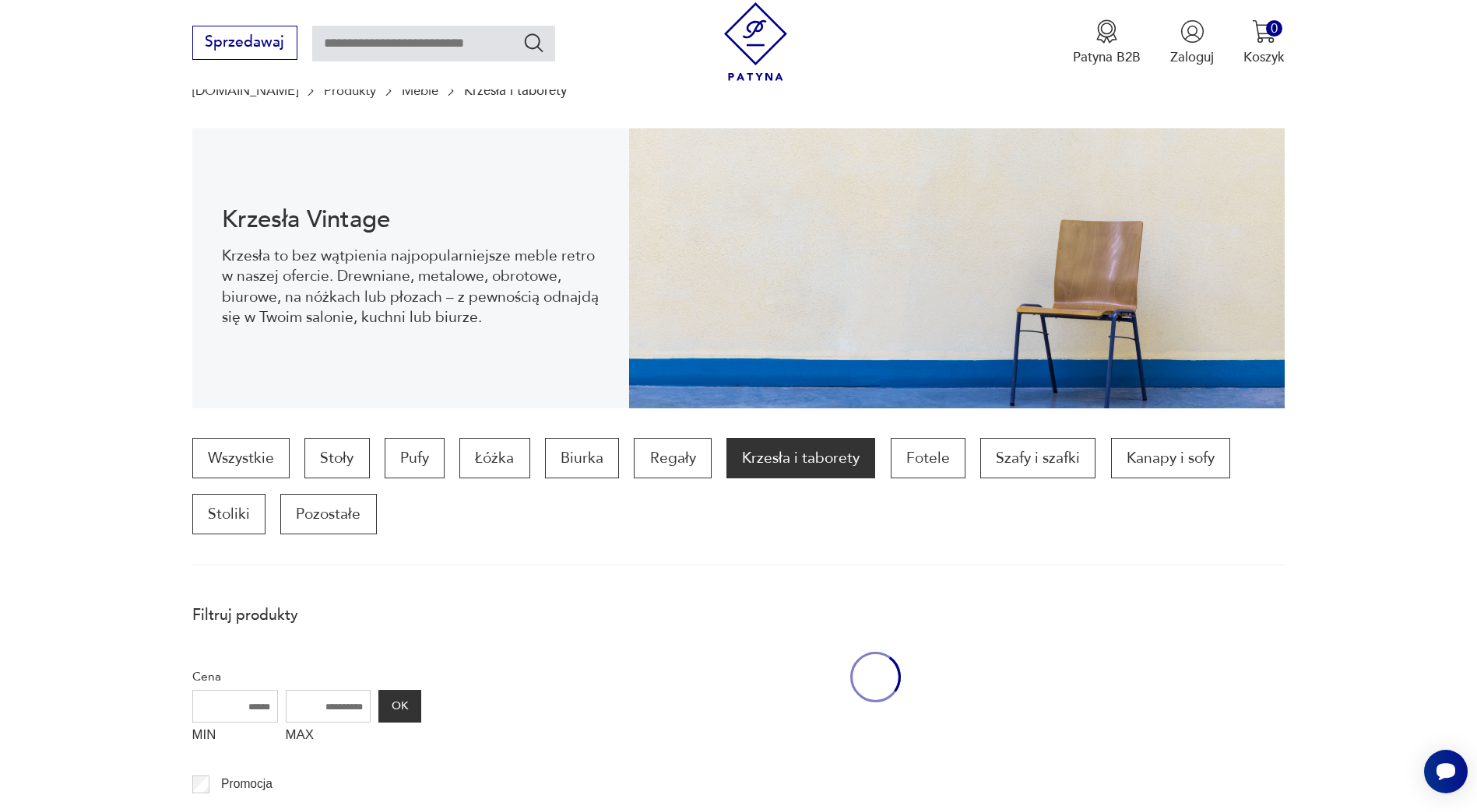
scroll to position [518, 0]
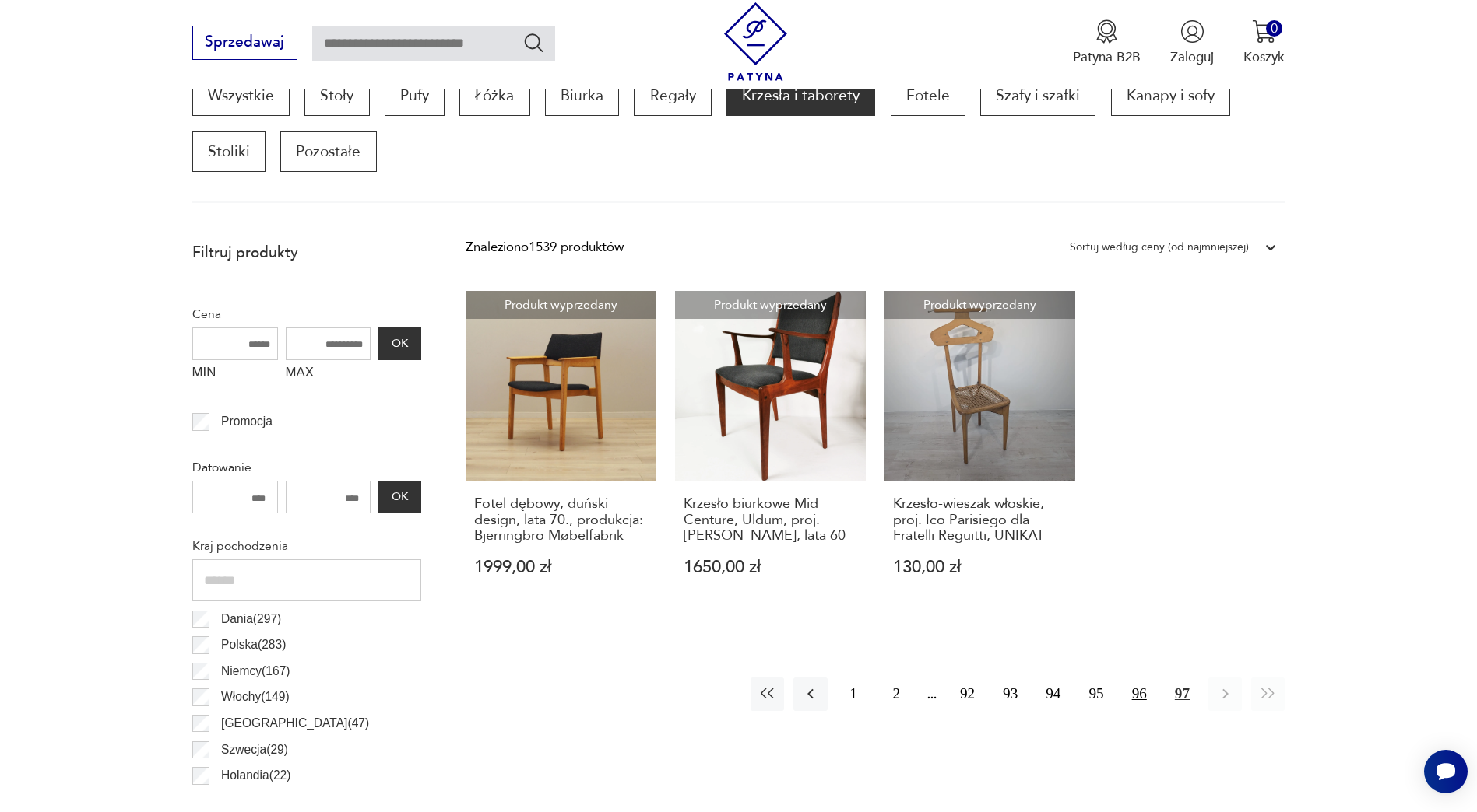
click at [1143, 698] on button "96" at bounding box center [1139, 694] width 33 height 33
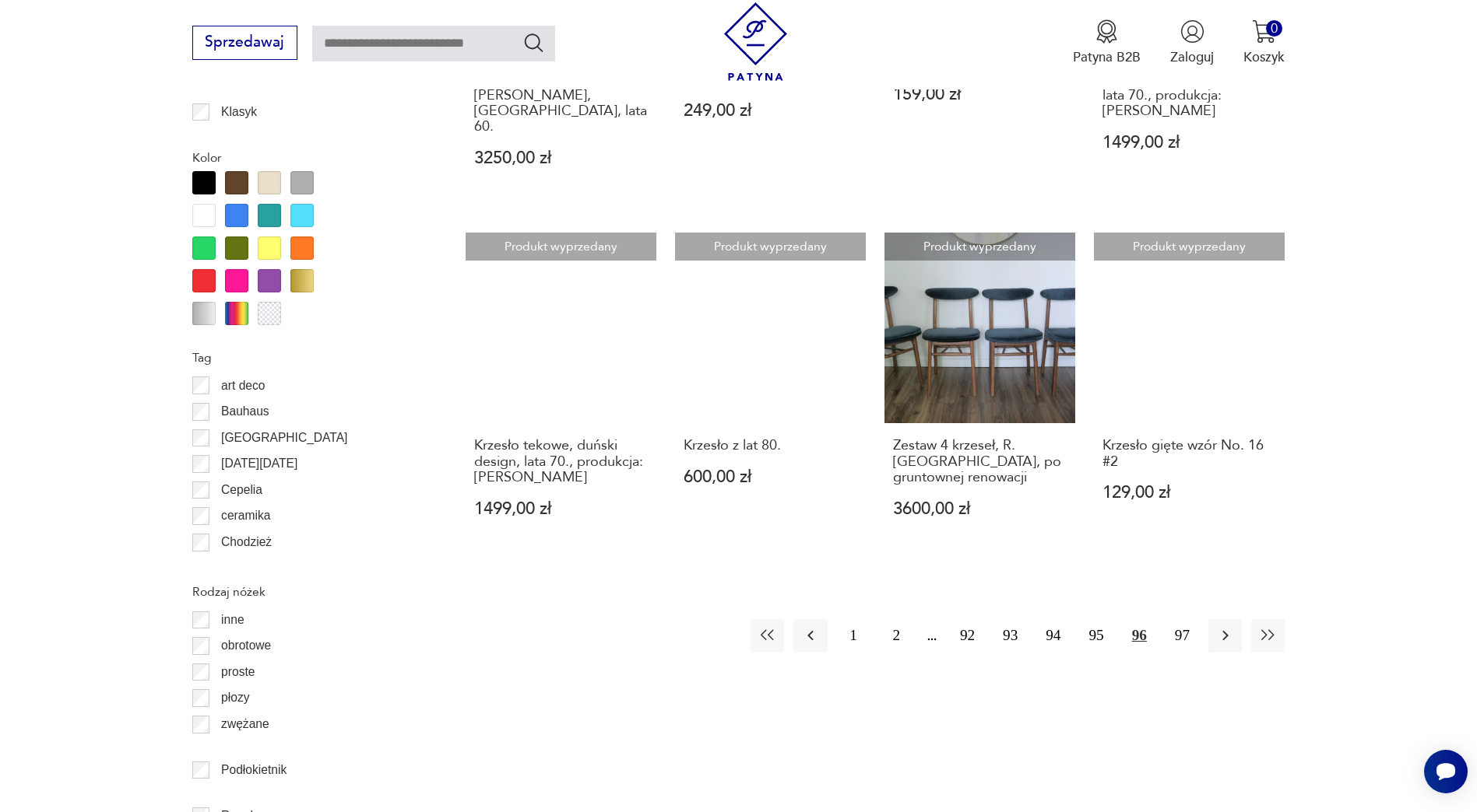
scroll to position [1763, 0]
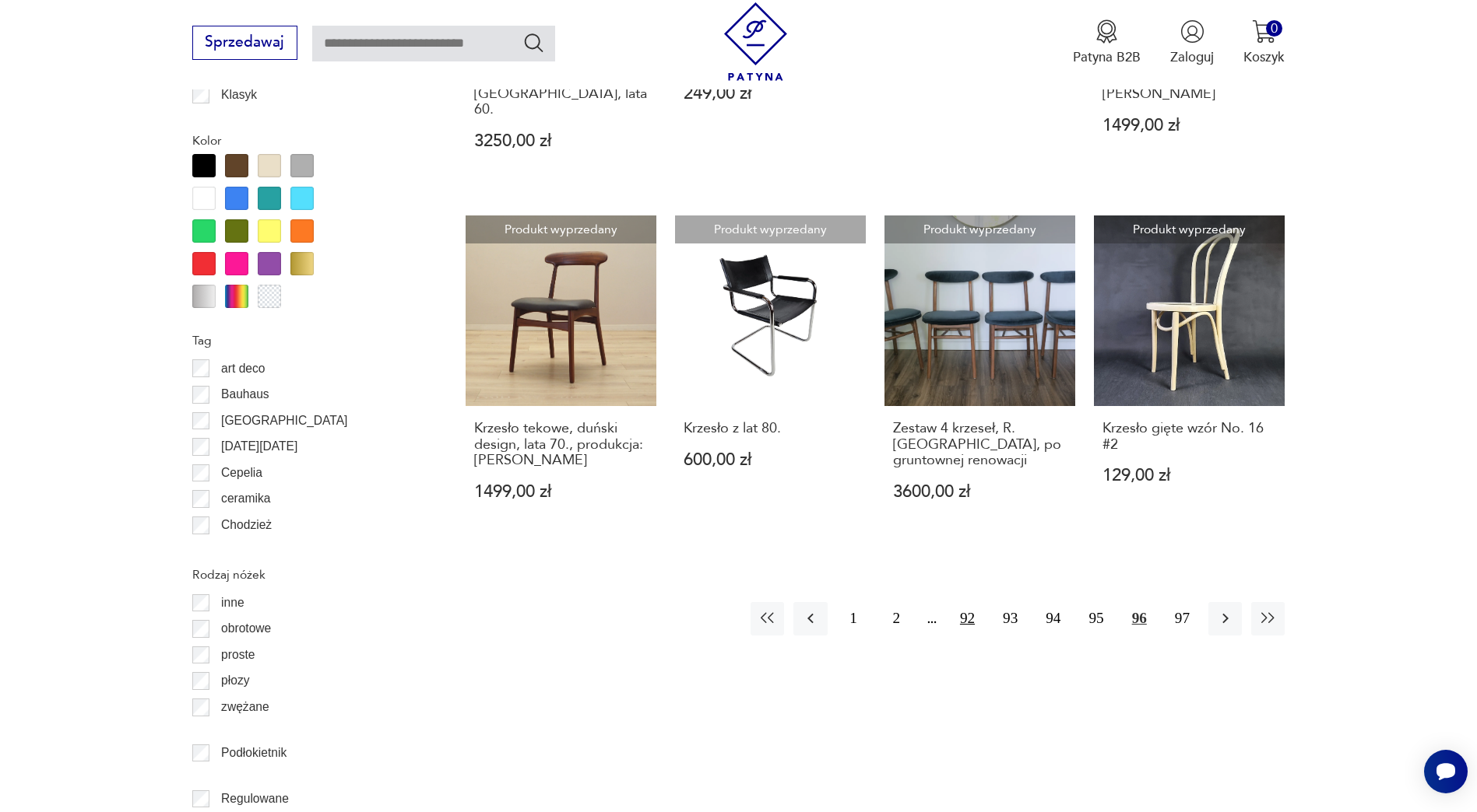
click at [966, 602] on button "92" at bounding box center [967, 619] width 33 height 33
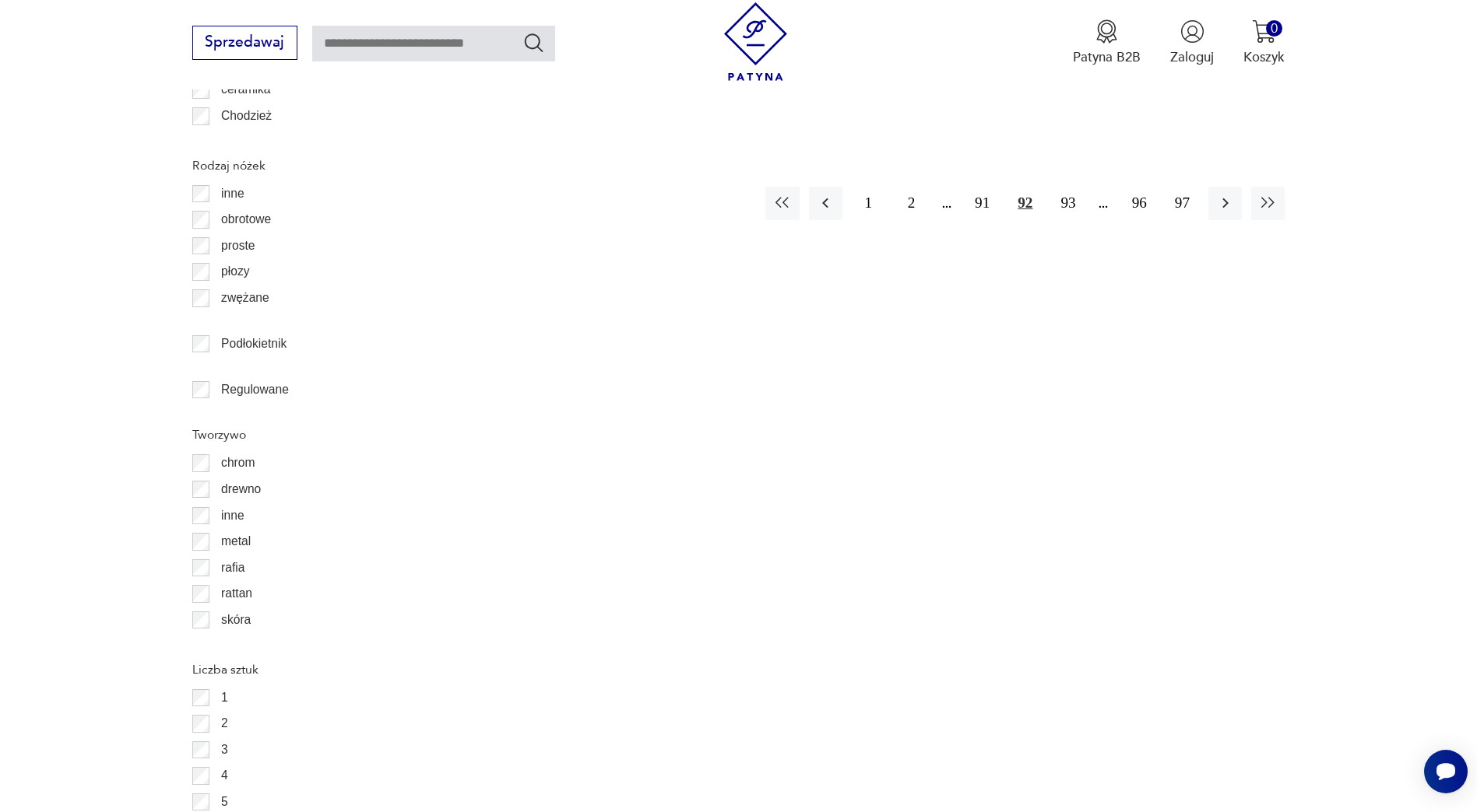
scroll to position [2200, 0]
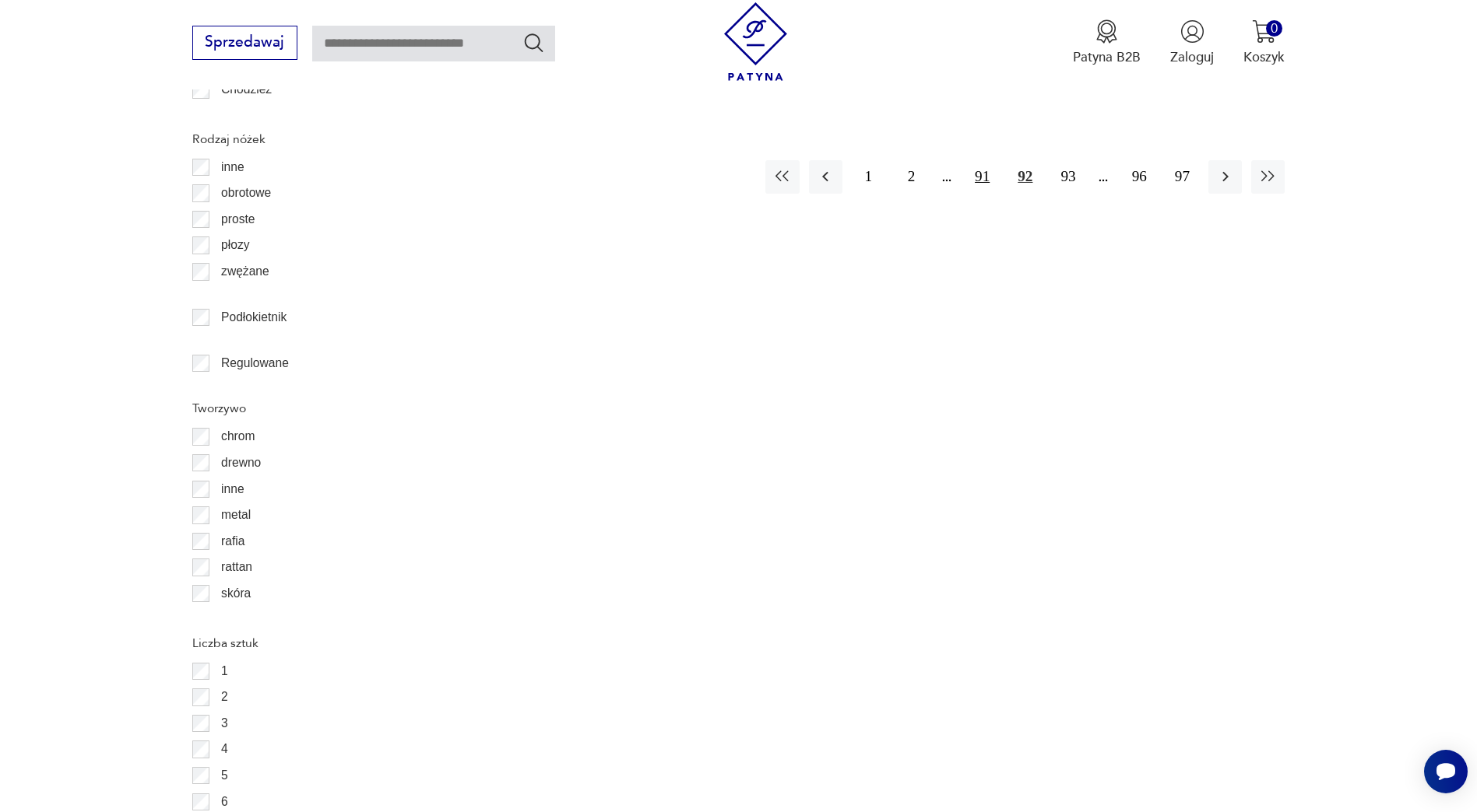
click at [983, 160] on button "91" at bounding box center [982, 176] width 33 height 33
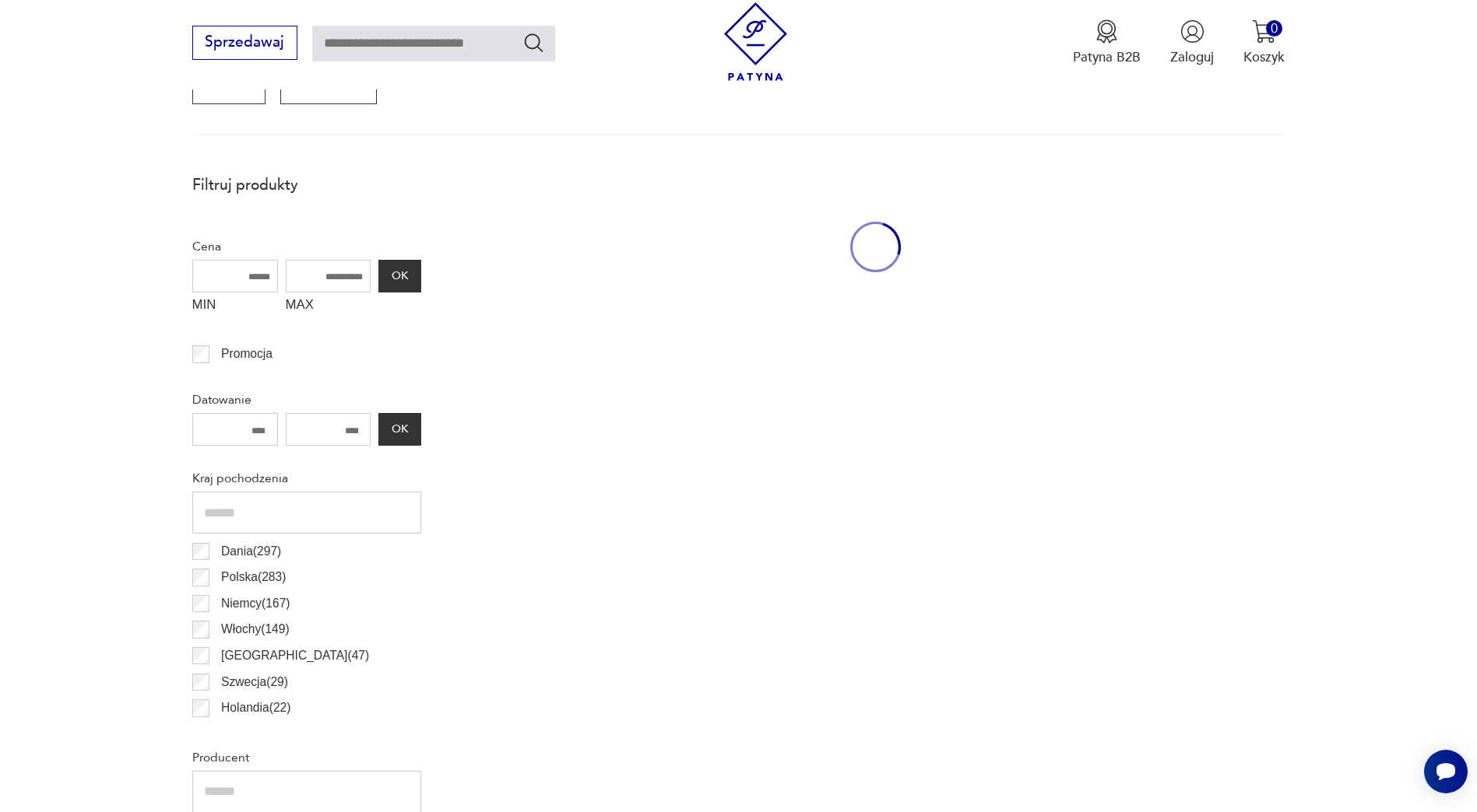
scroll to position [518, 0]
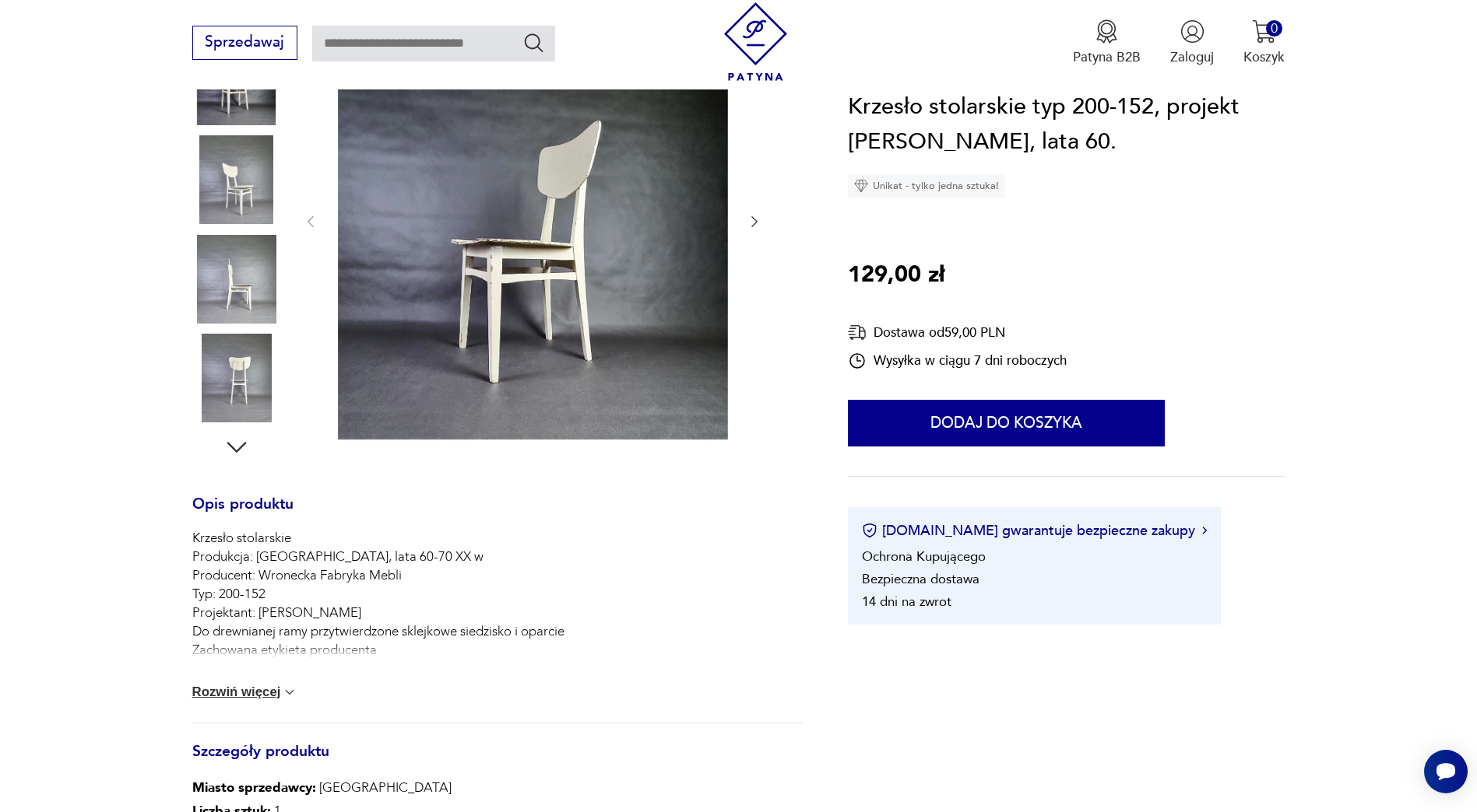
scroll to position [312, 0]
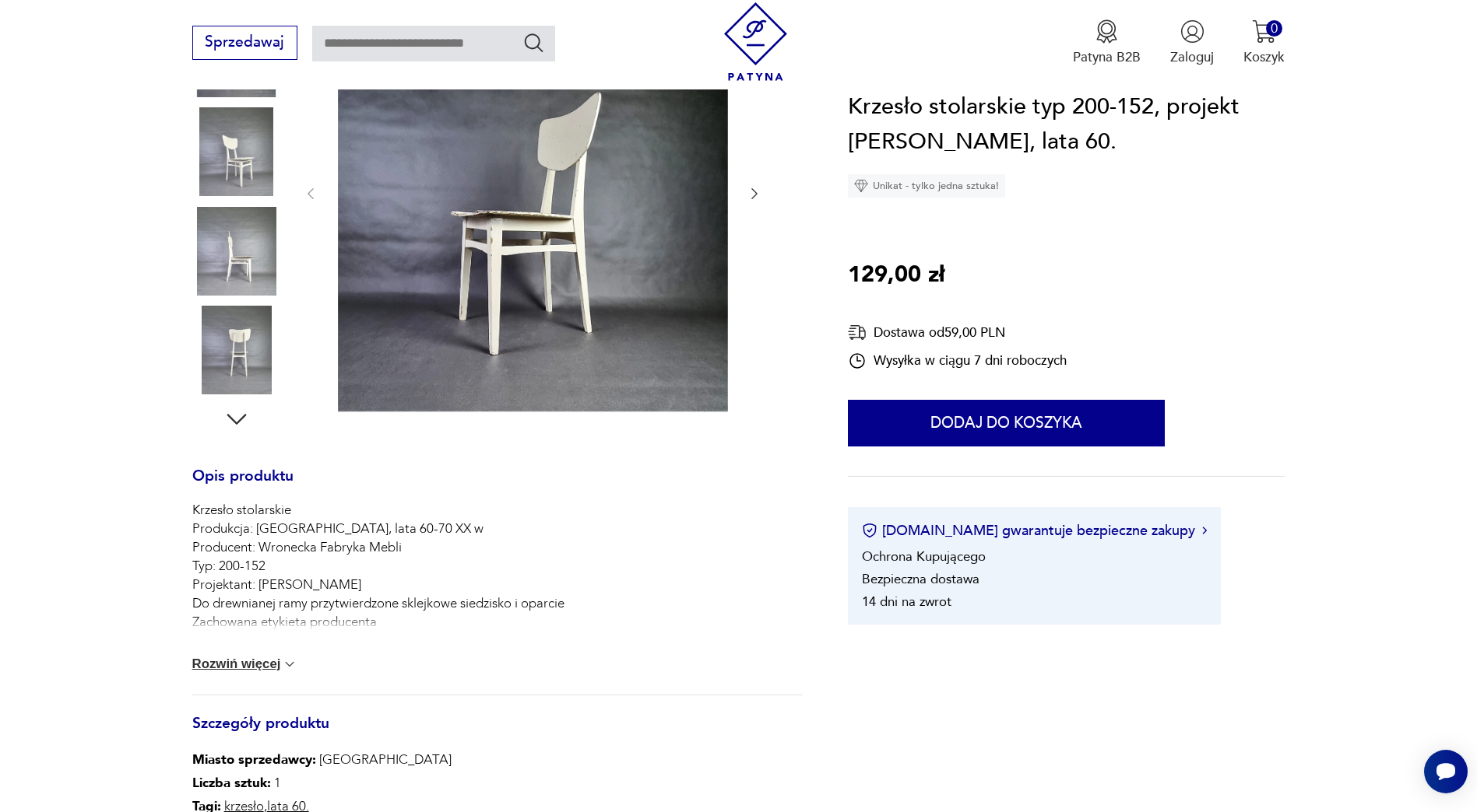
click at [261, 647] on div "Krzesło stolarskie Produkcja: Polska, lata 60-70 XX w Producent: Wronecka Fabry…" at bounding box center [498, 598] width 611 height 193
click at [257, 664] on button "Rozwiń więcej" at bounding box center [245, 664] width 106 height 15
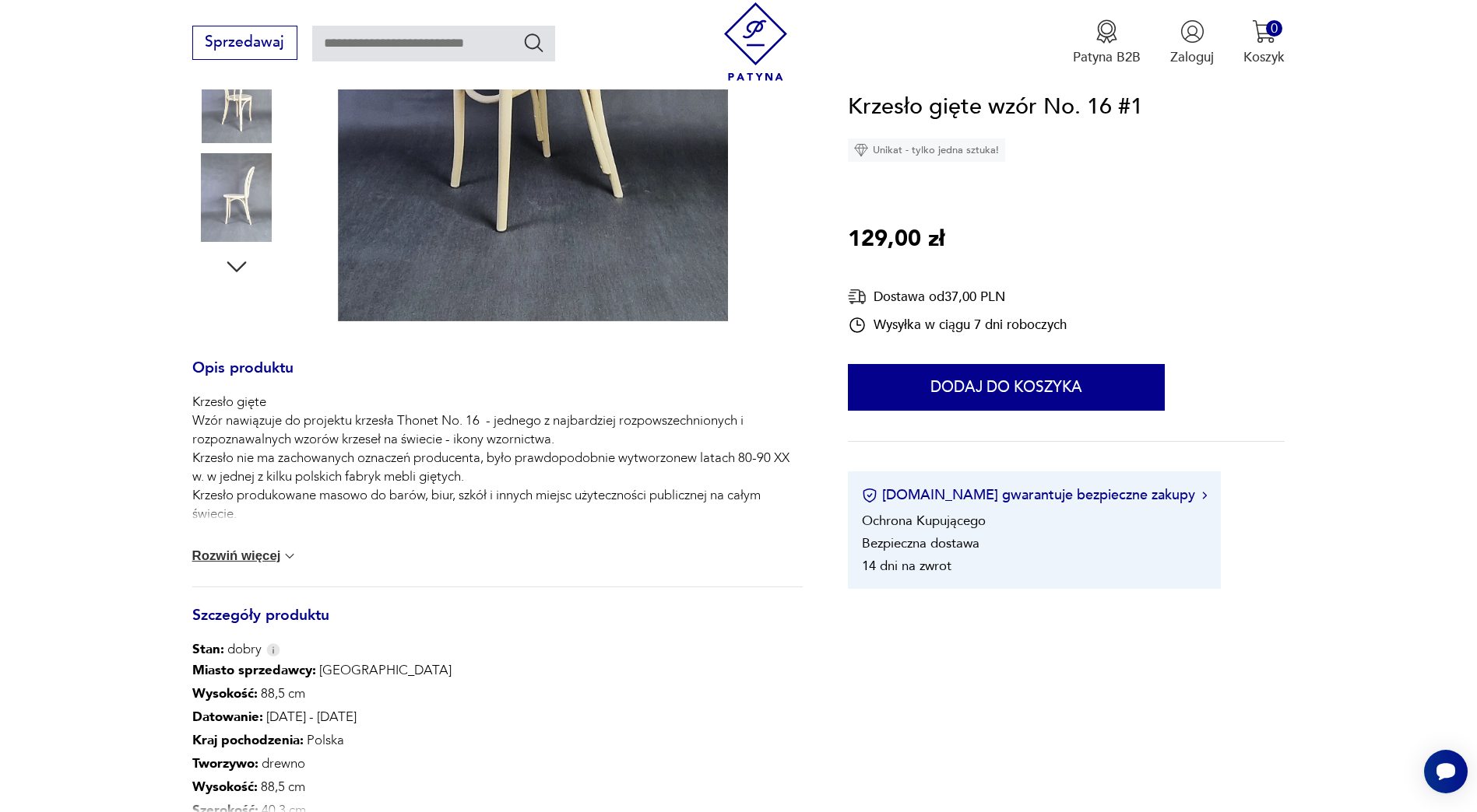
scroll to position [545, 0]
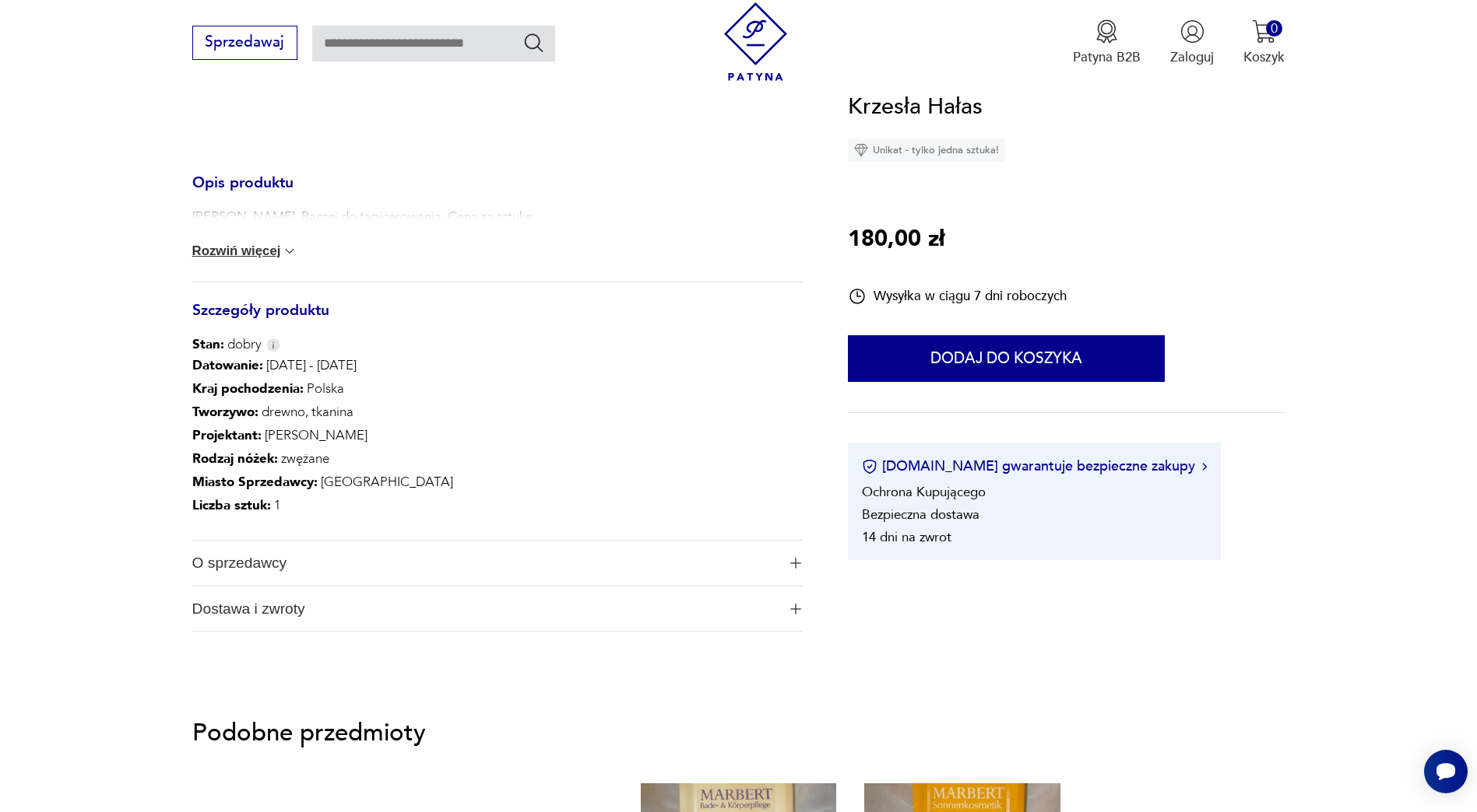
scroll to position [545, 0]
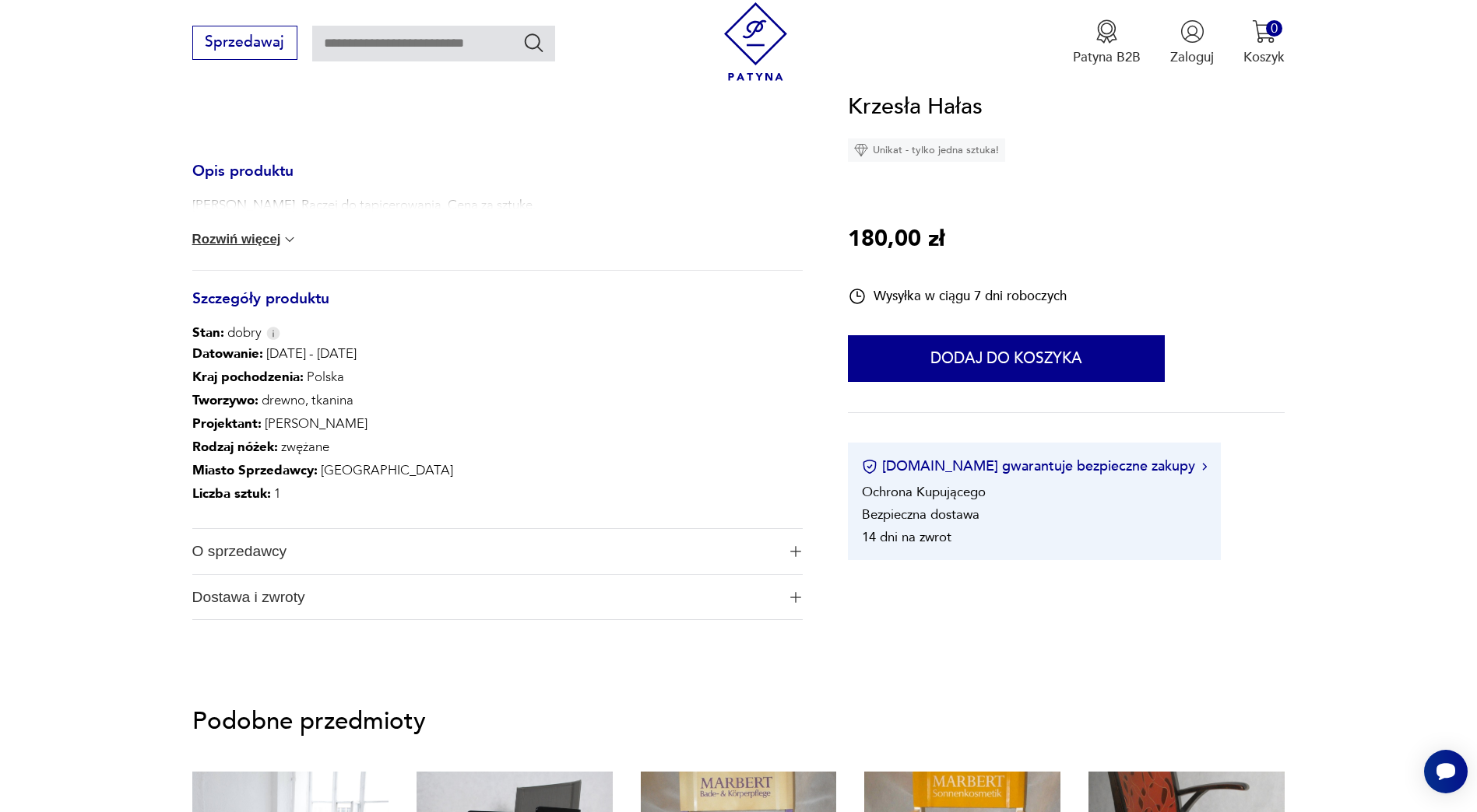
drag, startPoint x: 256, startPoint y: 232, endPoint x: 251, endPoint y: 247, distance: 15.8
click at [256, 232] on div "Stan dobry. Raczej do tapicerowania. Cena za sztukę. Rozwiń więcej" at bounding box center [498, 233] width 611 height 74
click at [245, 245] on button "Rozwiń więcej" at bounding box center [245, 239] width 106 height 15
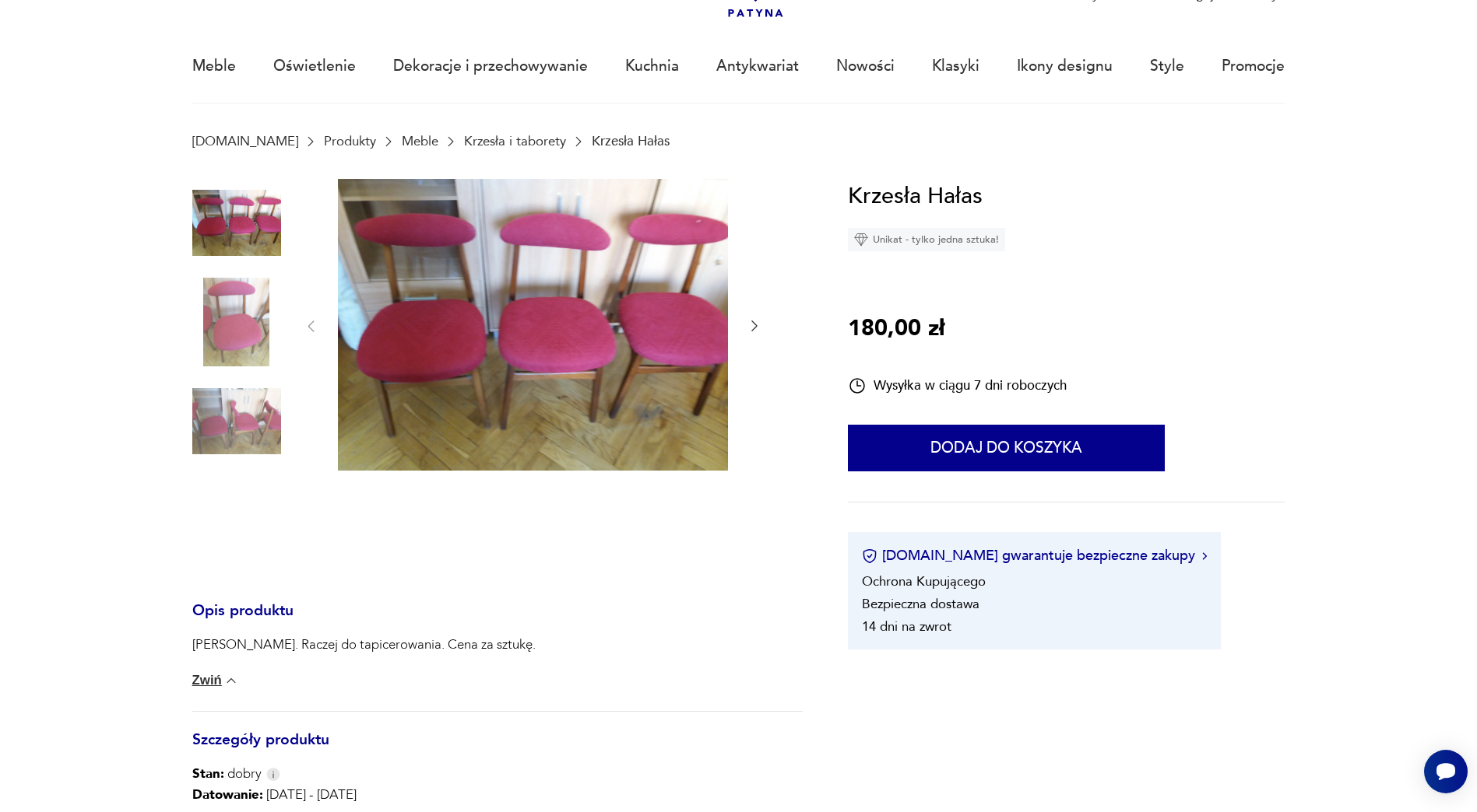
scroll to position [78, 0]
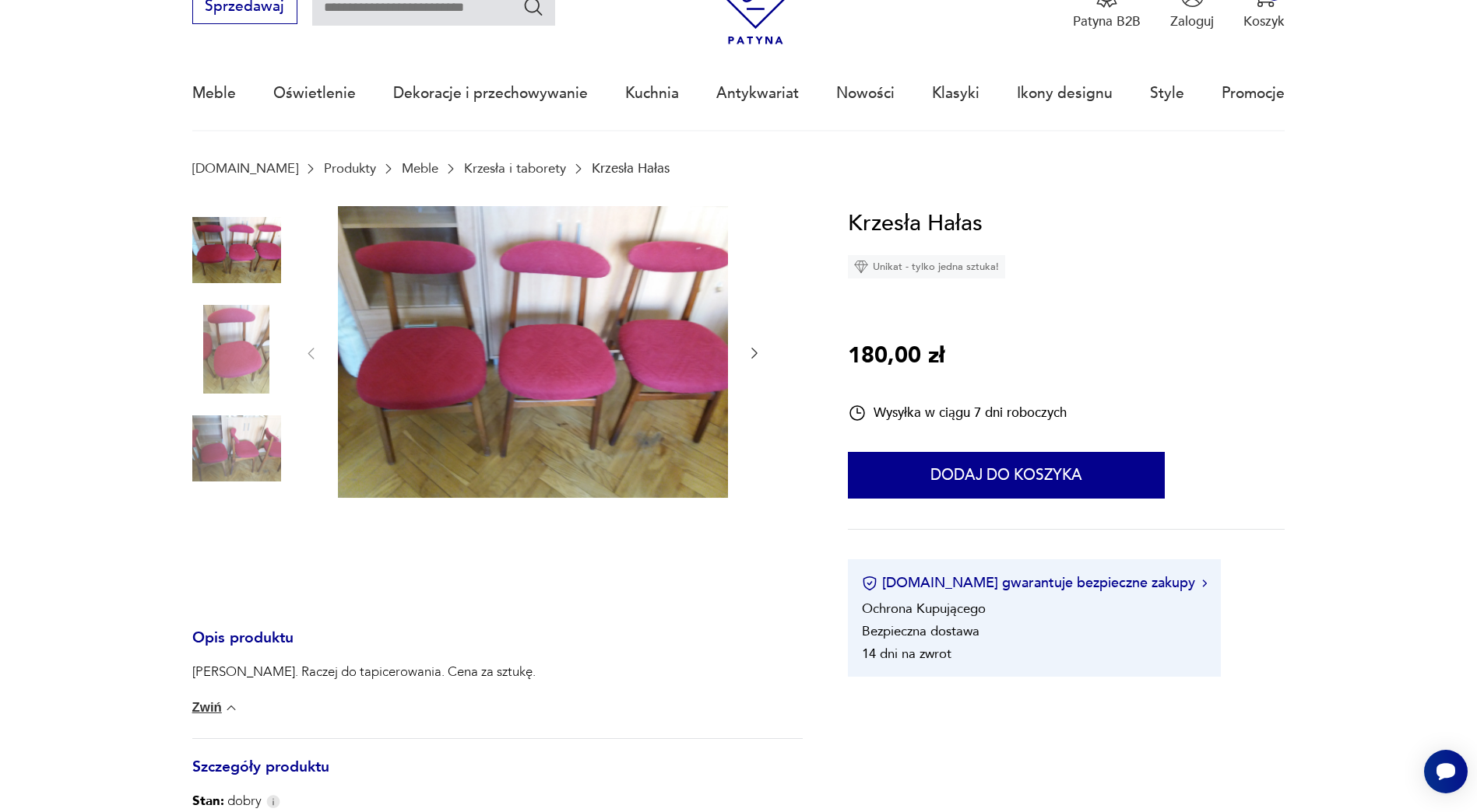
click at [237, 339] on img at bounding box center [236, 349] width 89 height 89
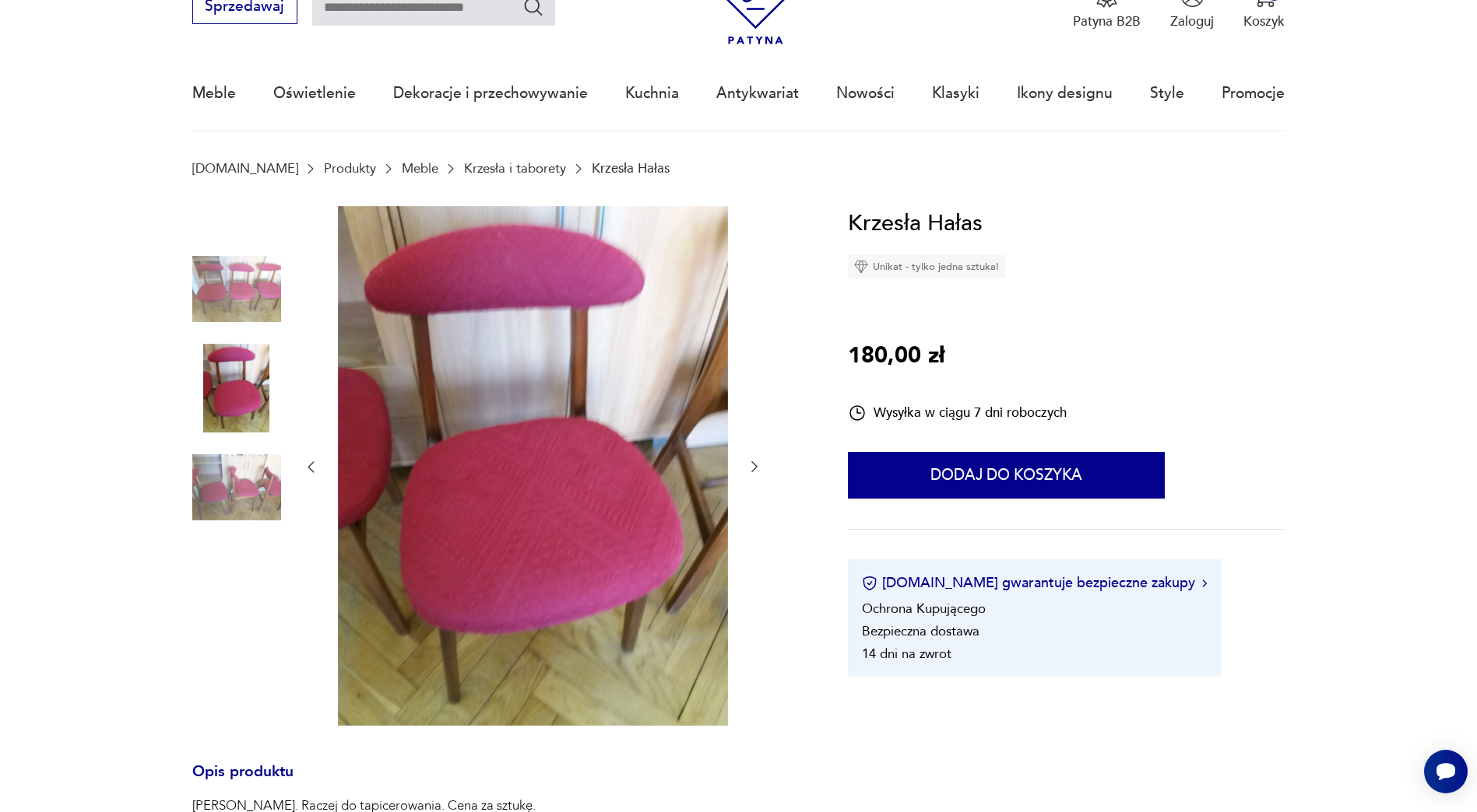
click at [223, 481] on img at bounding box center [236, 487] width 89 height 89
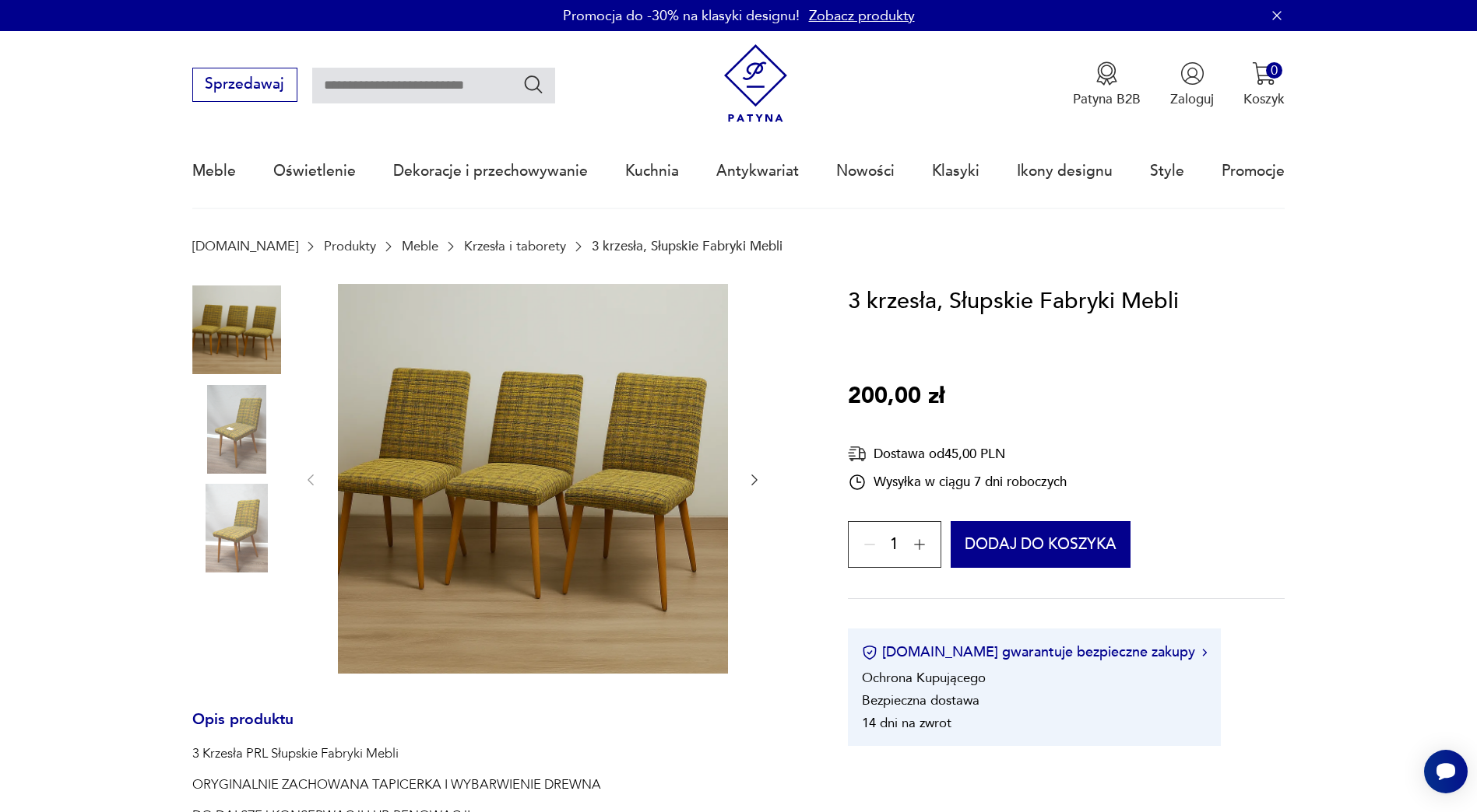
click at [243, 431] on img at bounding box center [236, 429] width 89 height 89
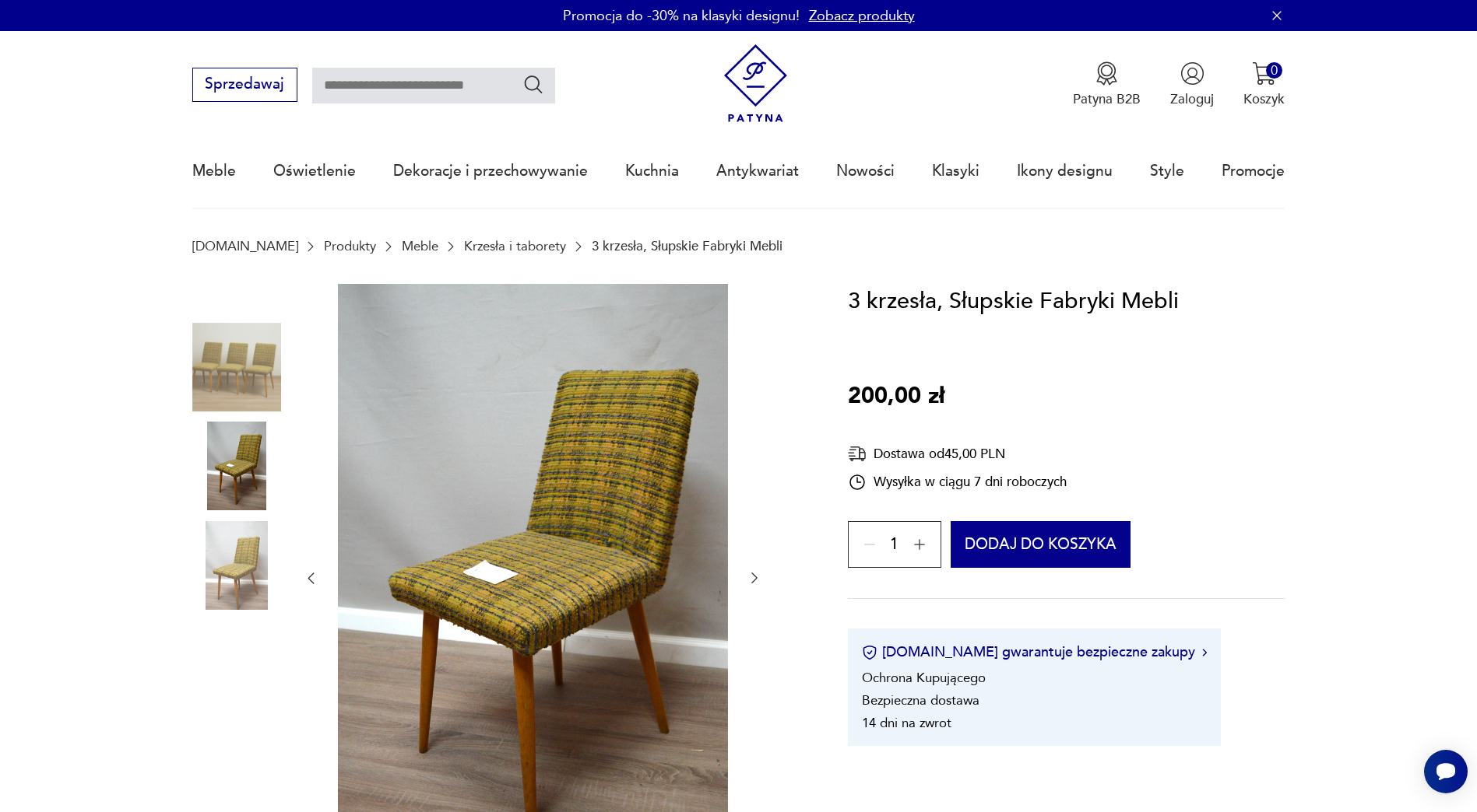
click at [240, 572] on img at bounding box center [236, 565] width 89 height 89
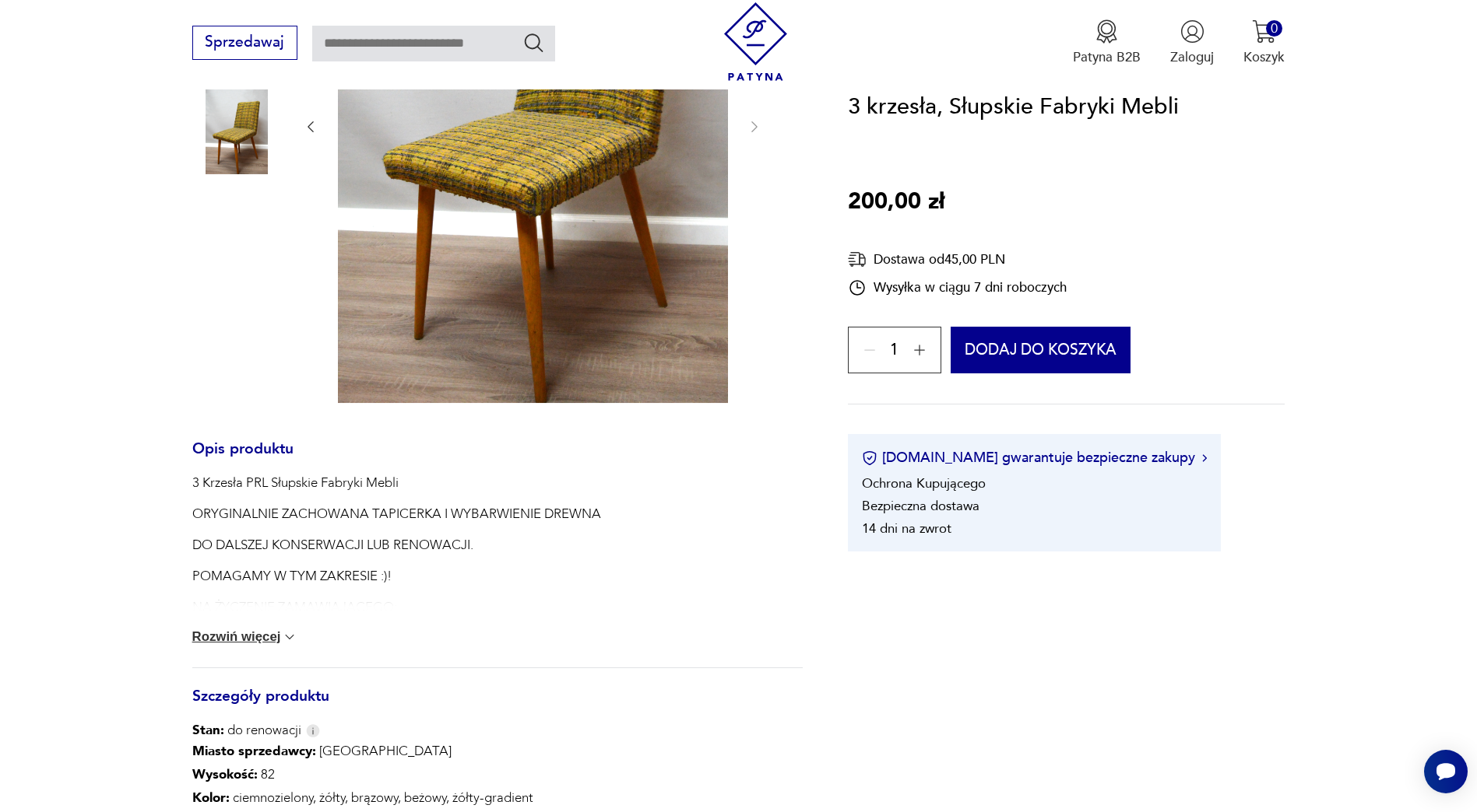
scroll to position [467, 0]
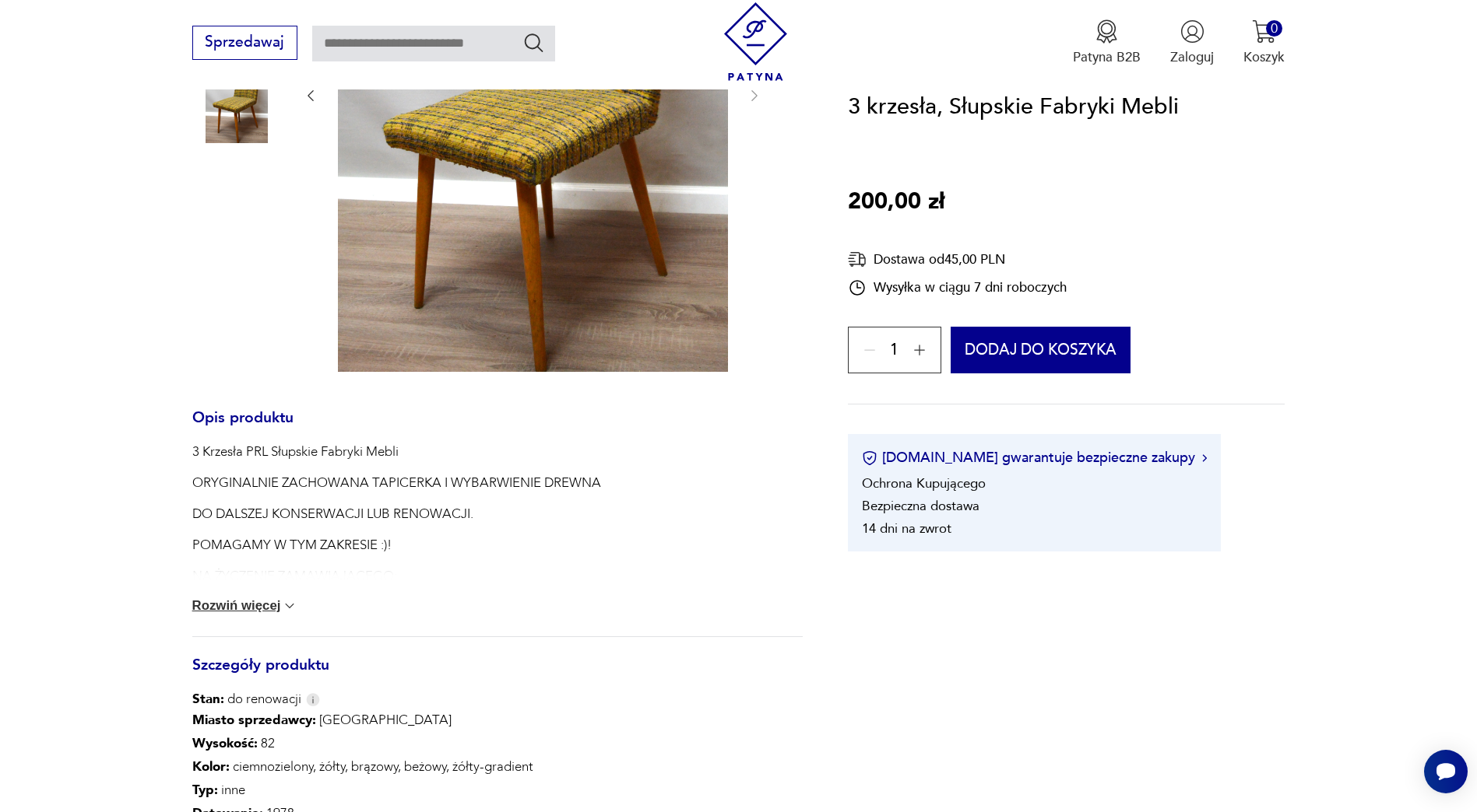
click at [228, 610] on button "Rozwiń więcej" at bounding box center [245, 606] width 106 height 15
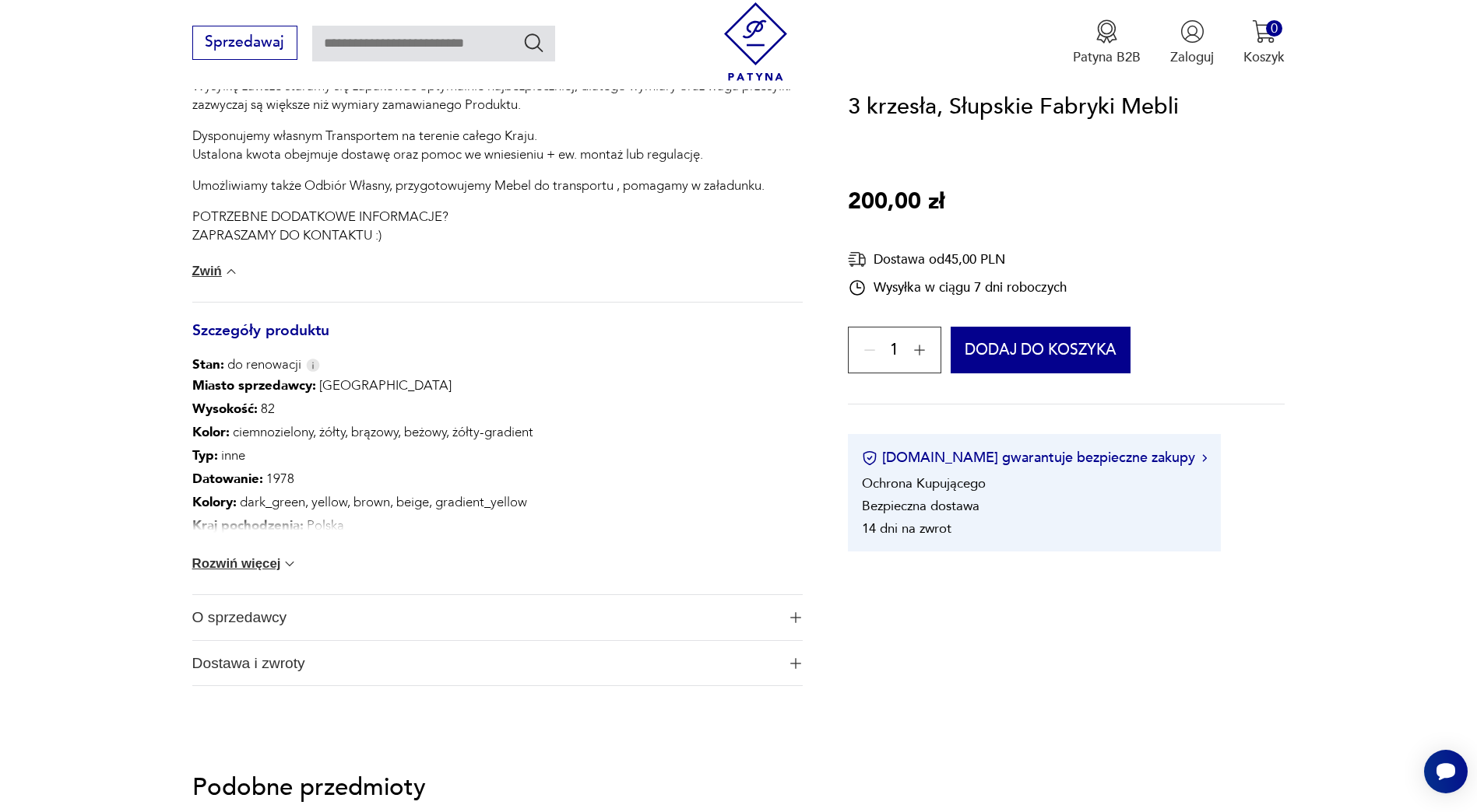
scroll to position [1790, 0]
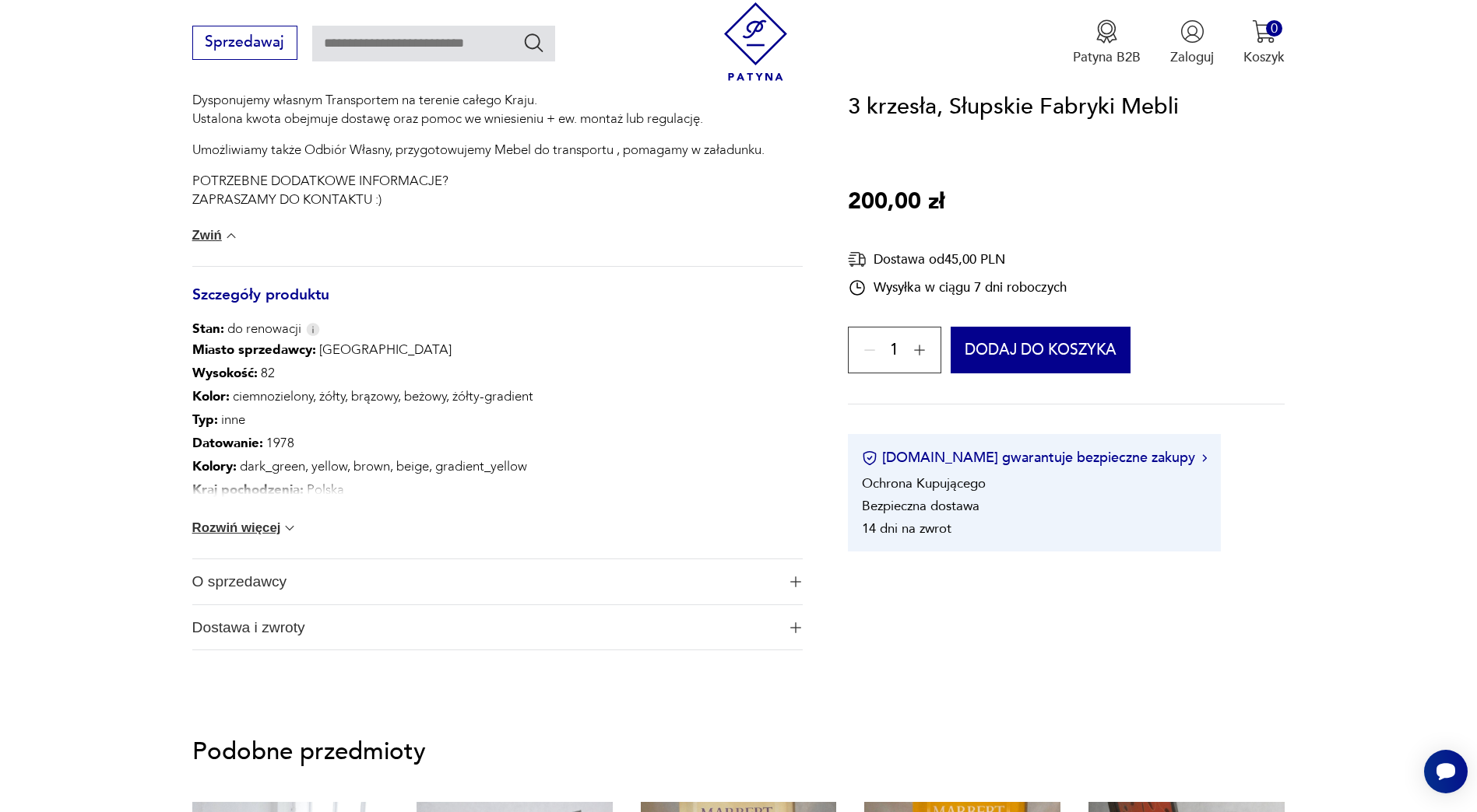
click at [249, 528] on button "Rozwiń więcej" at bounding box center [245, 528] width 106 height 15
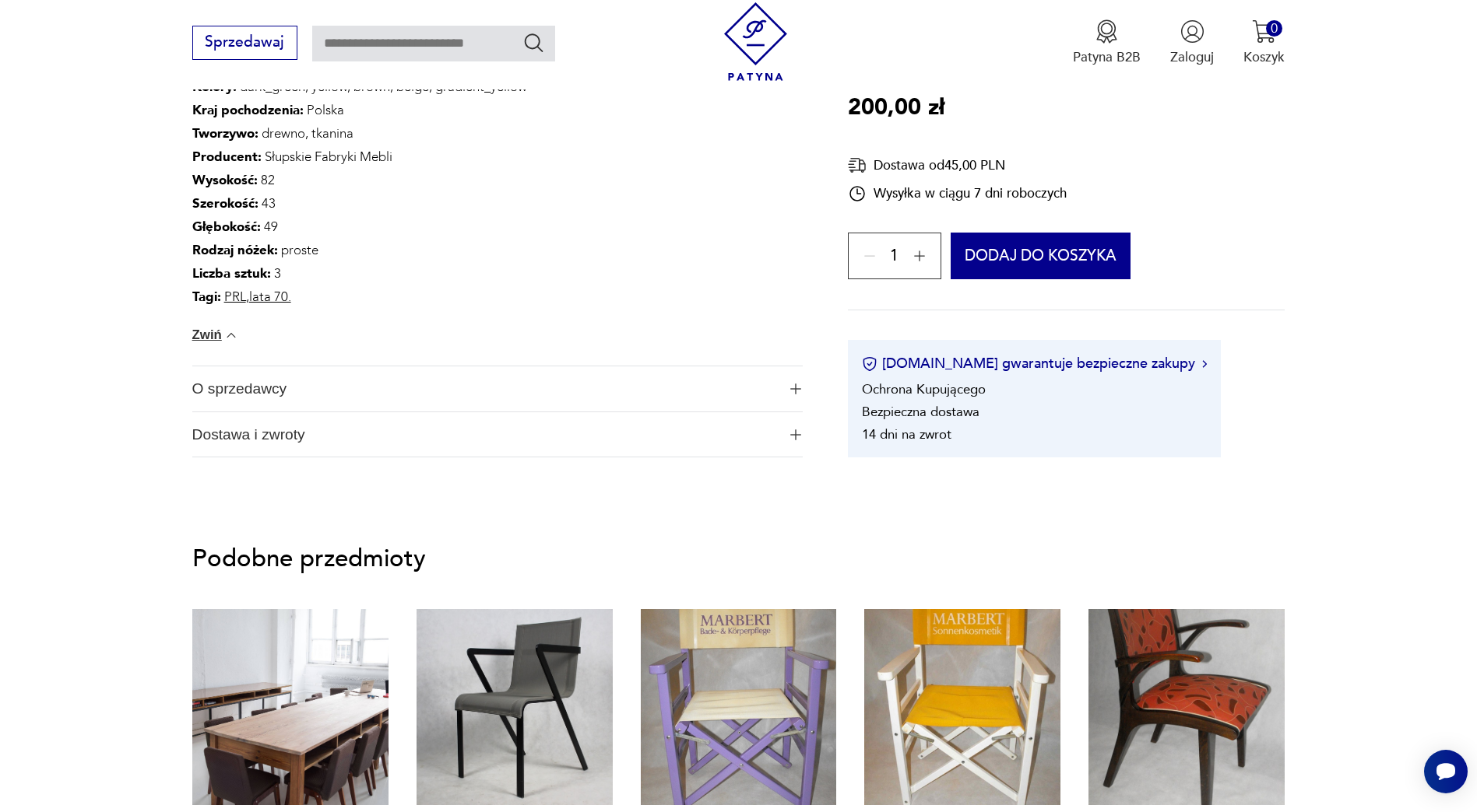
scroll to position [2179, 0]
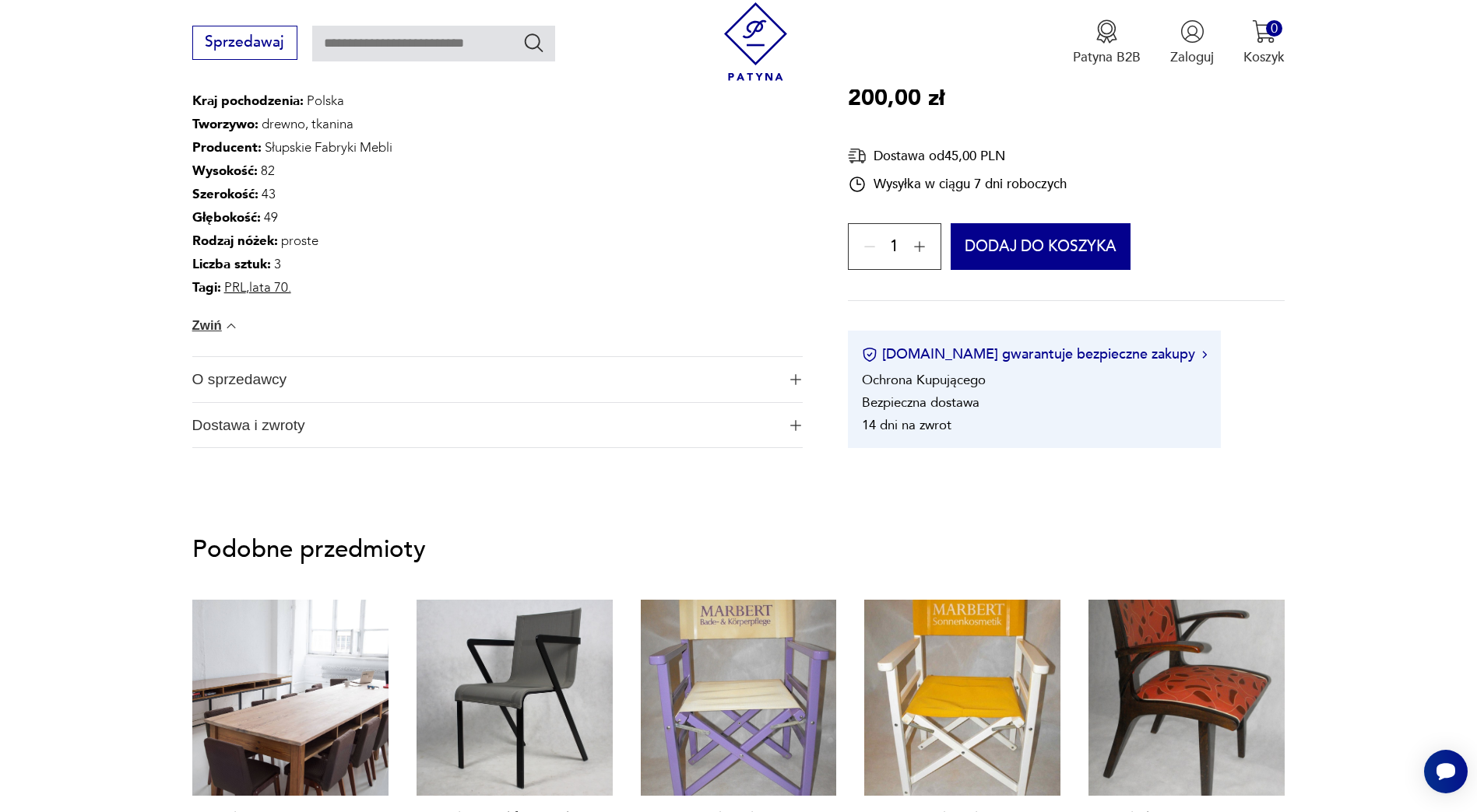
click at [477, 381] on span "O sprzedawcy" at bounding box center [485, 379] width 585 height 45
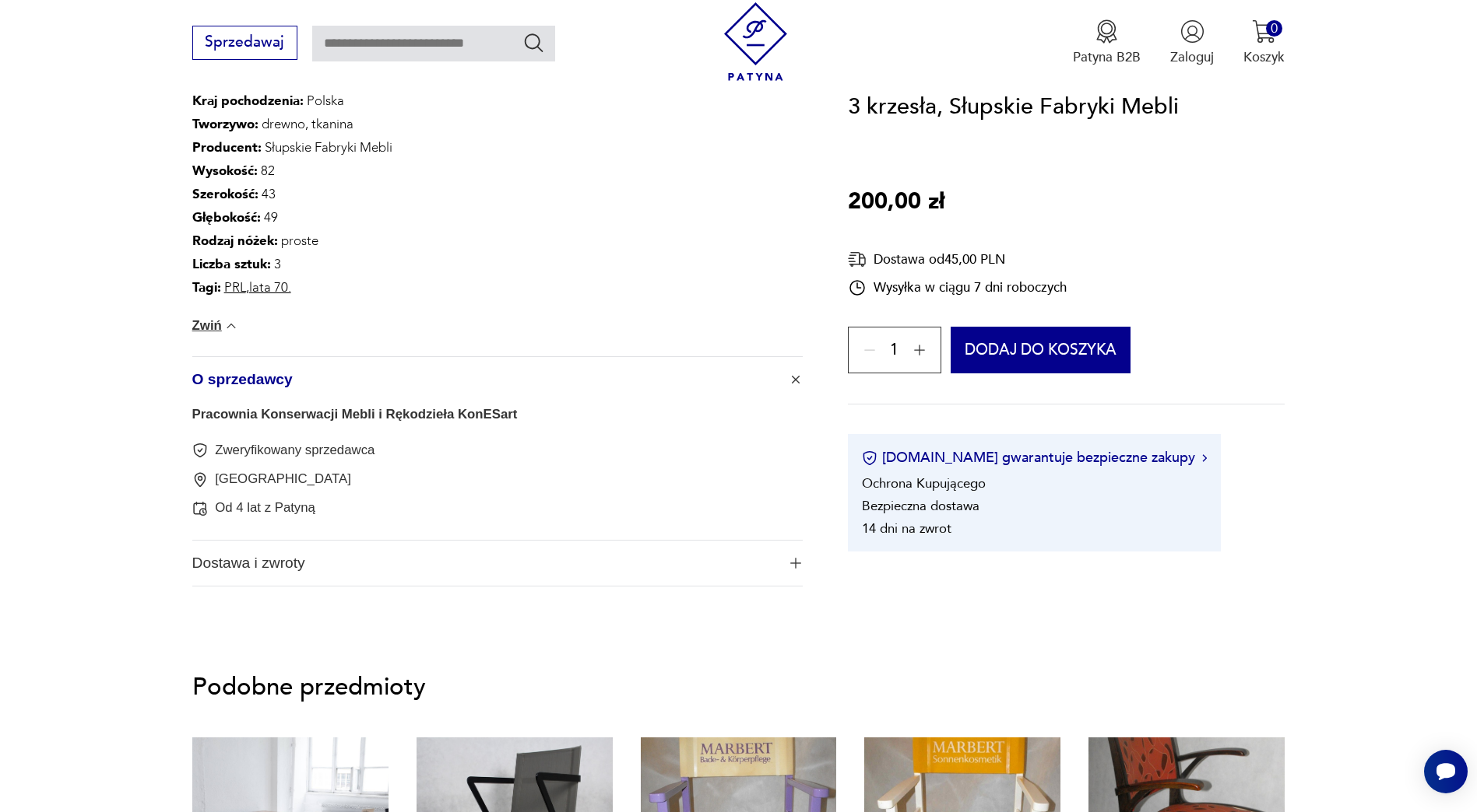
click at [324, 565] on span "Dostawa i zwroty" at bounding box center [485, 562] width 585 height 45
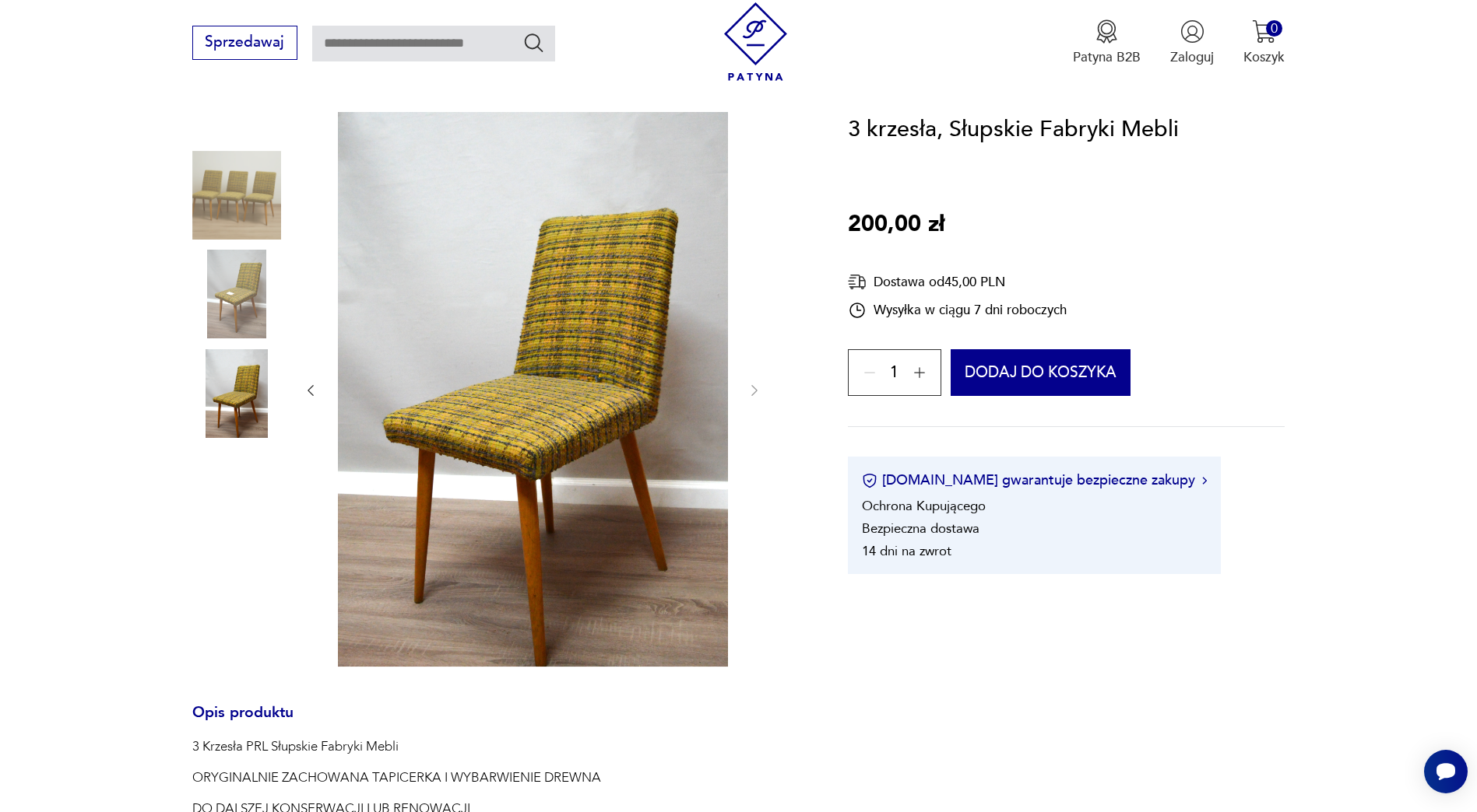
scroll to position [161, 0]
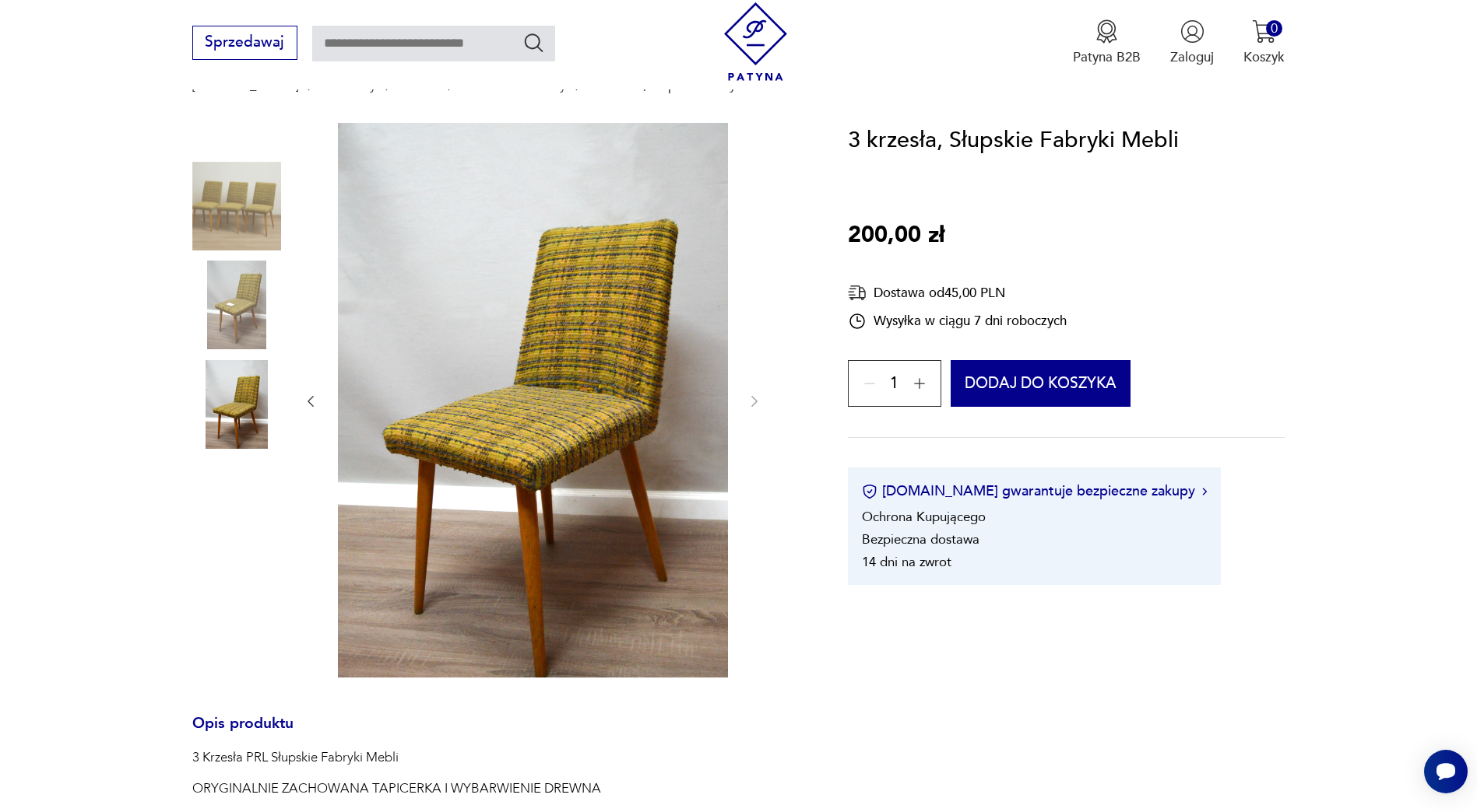
click at [515, 390] on img at bounding box center [532, 400] width 390 height 555
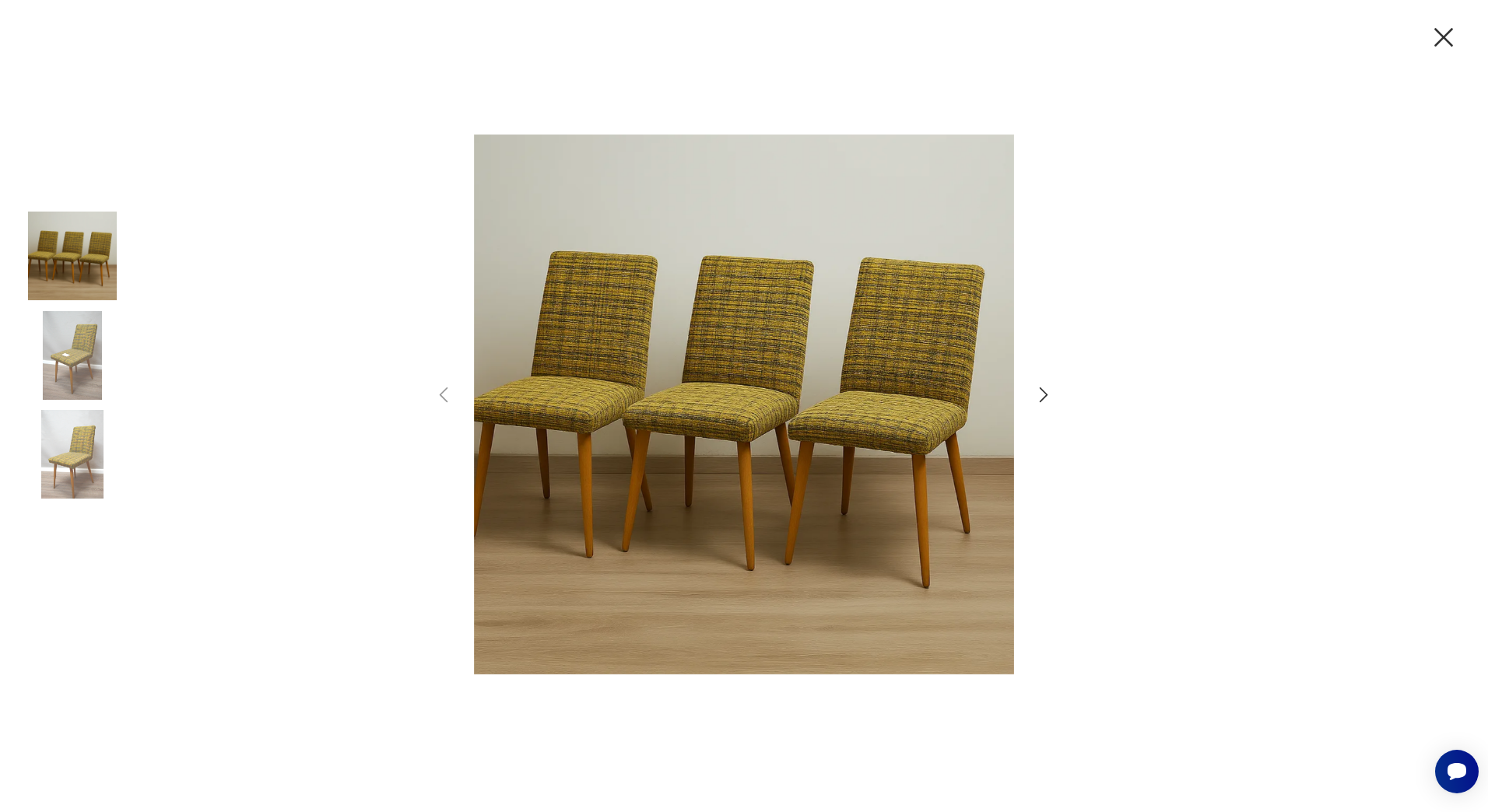
click at [83, 361] on img at bounding box center [71, 355] width 89 height 89
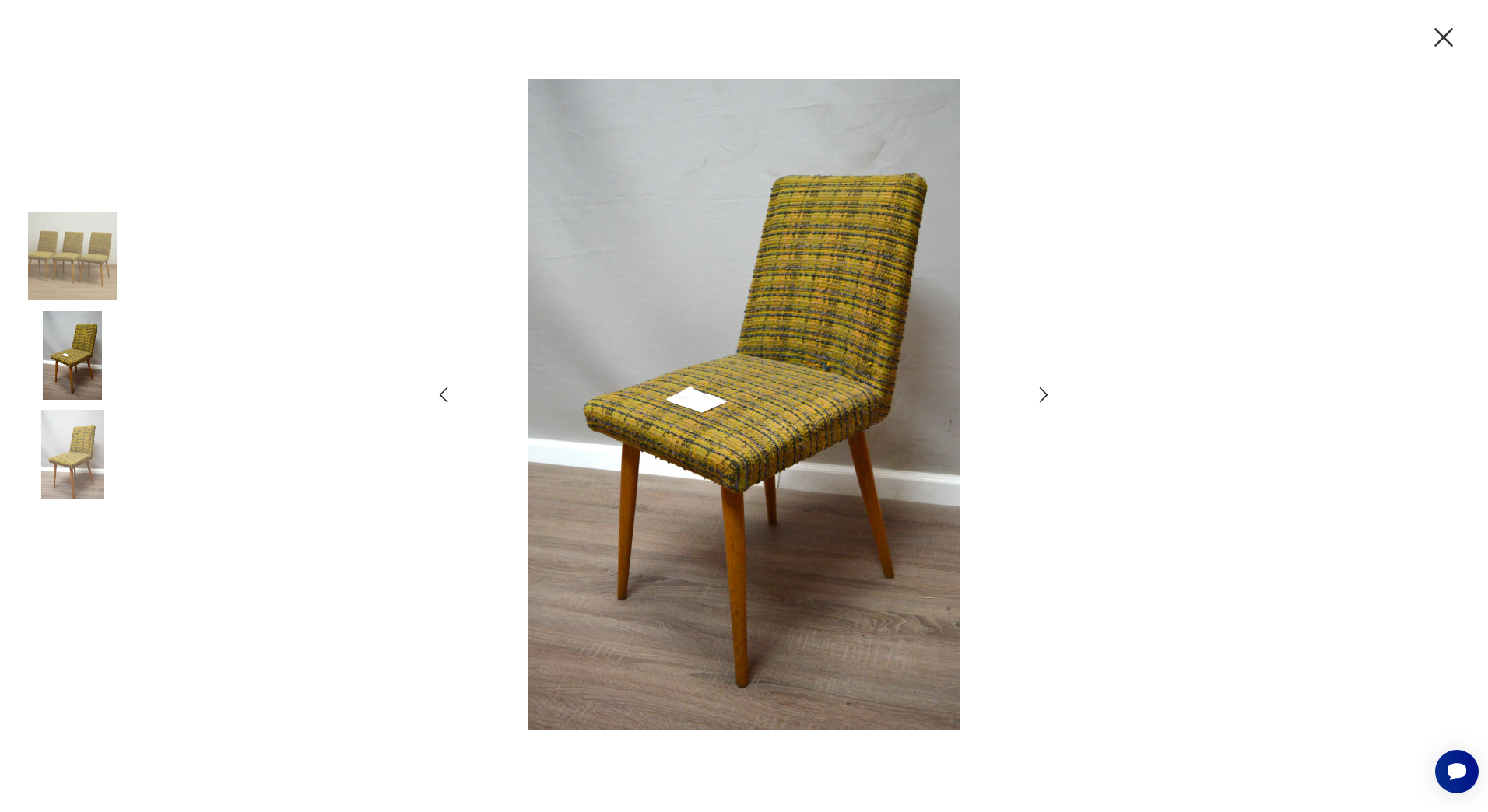
click at [936, 296] on img at bounding box center [744, 404] width 540 height 650
click at [1440, 40] on icon "button" at bounding box center [1444, 37] width 32 height 32
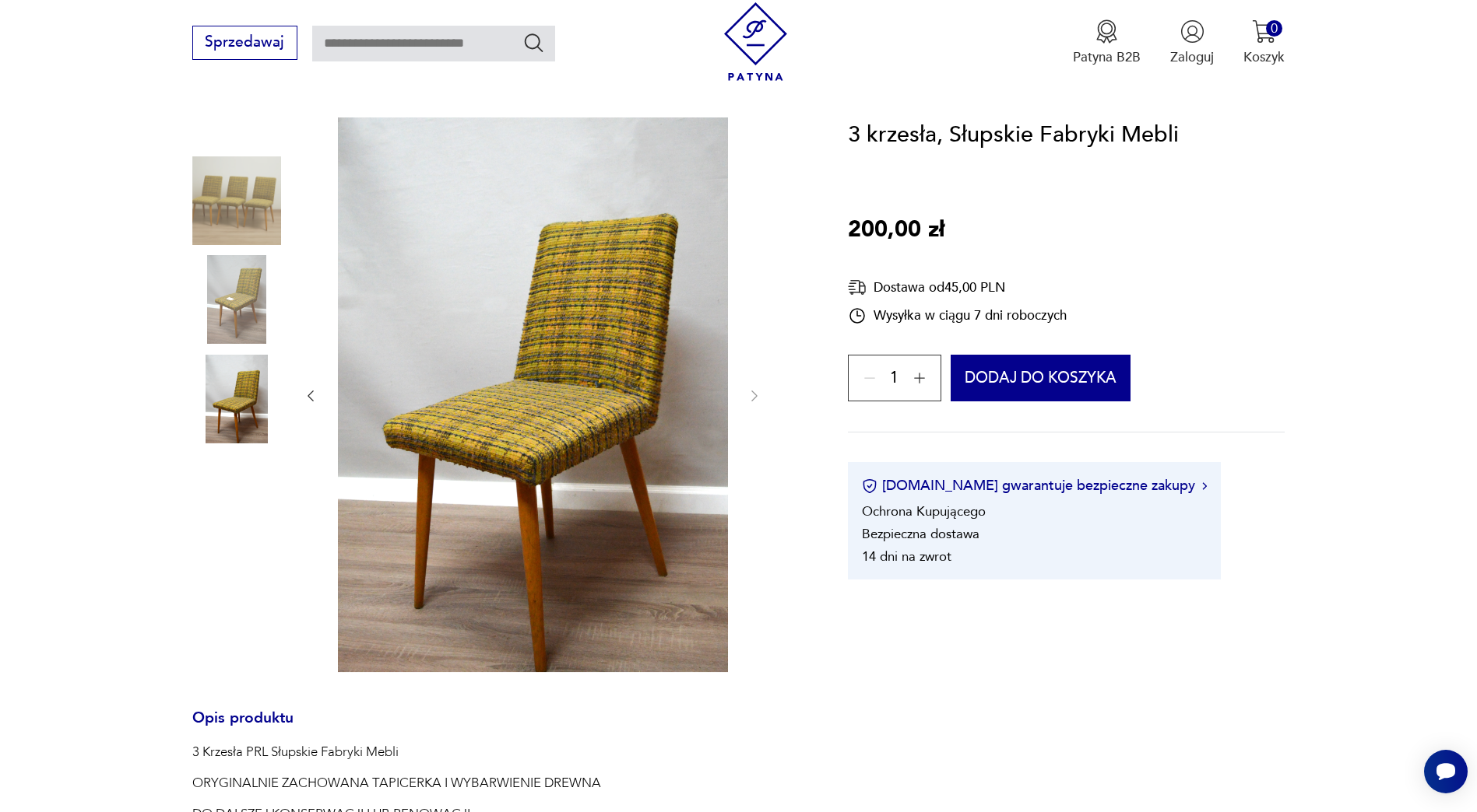
scroll to position [151, 0]
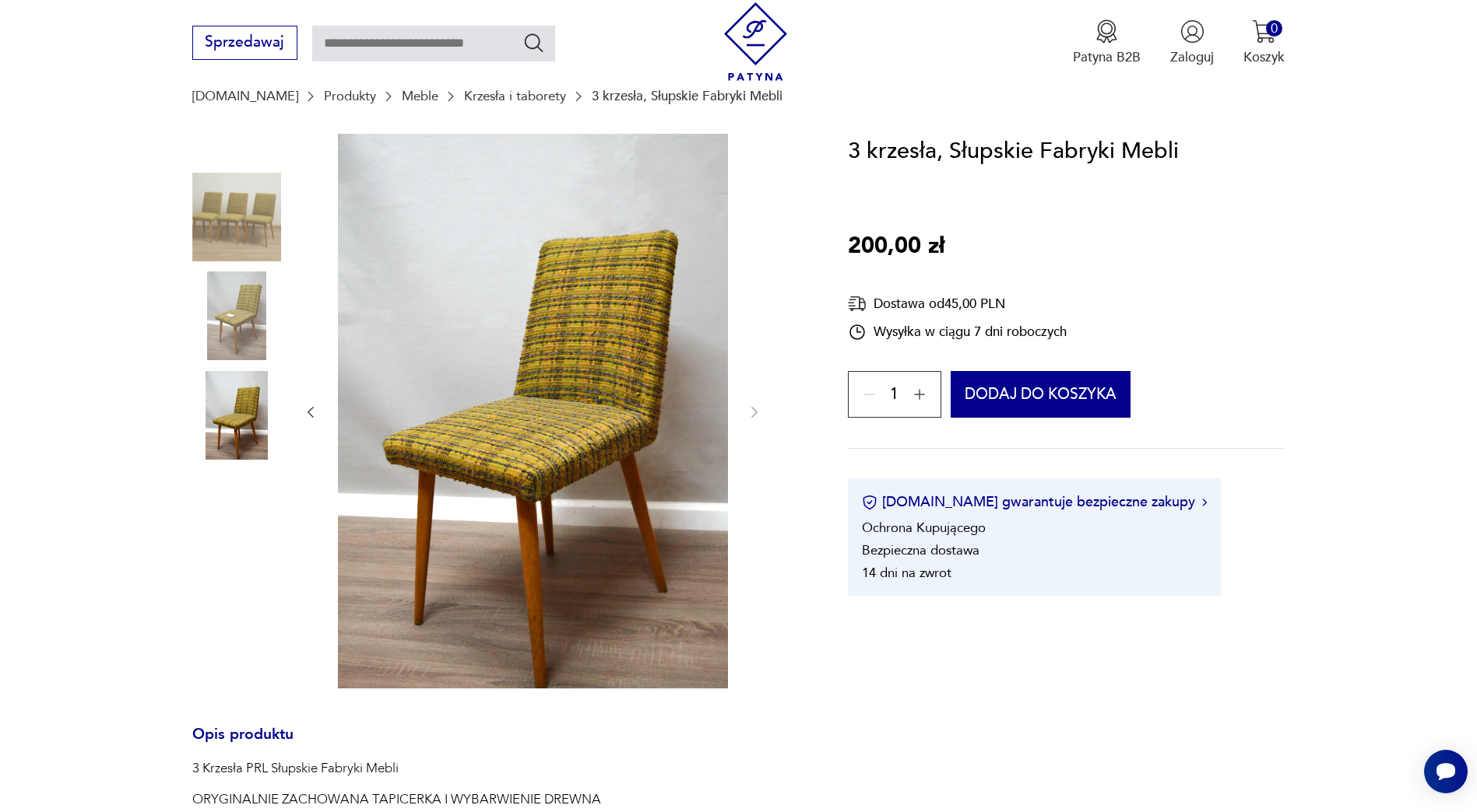
click at [240, 311] on img at bounding box center [236, 315] width 89 height 89
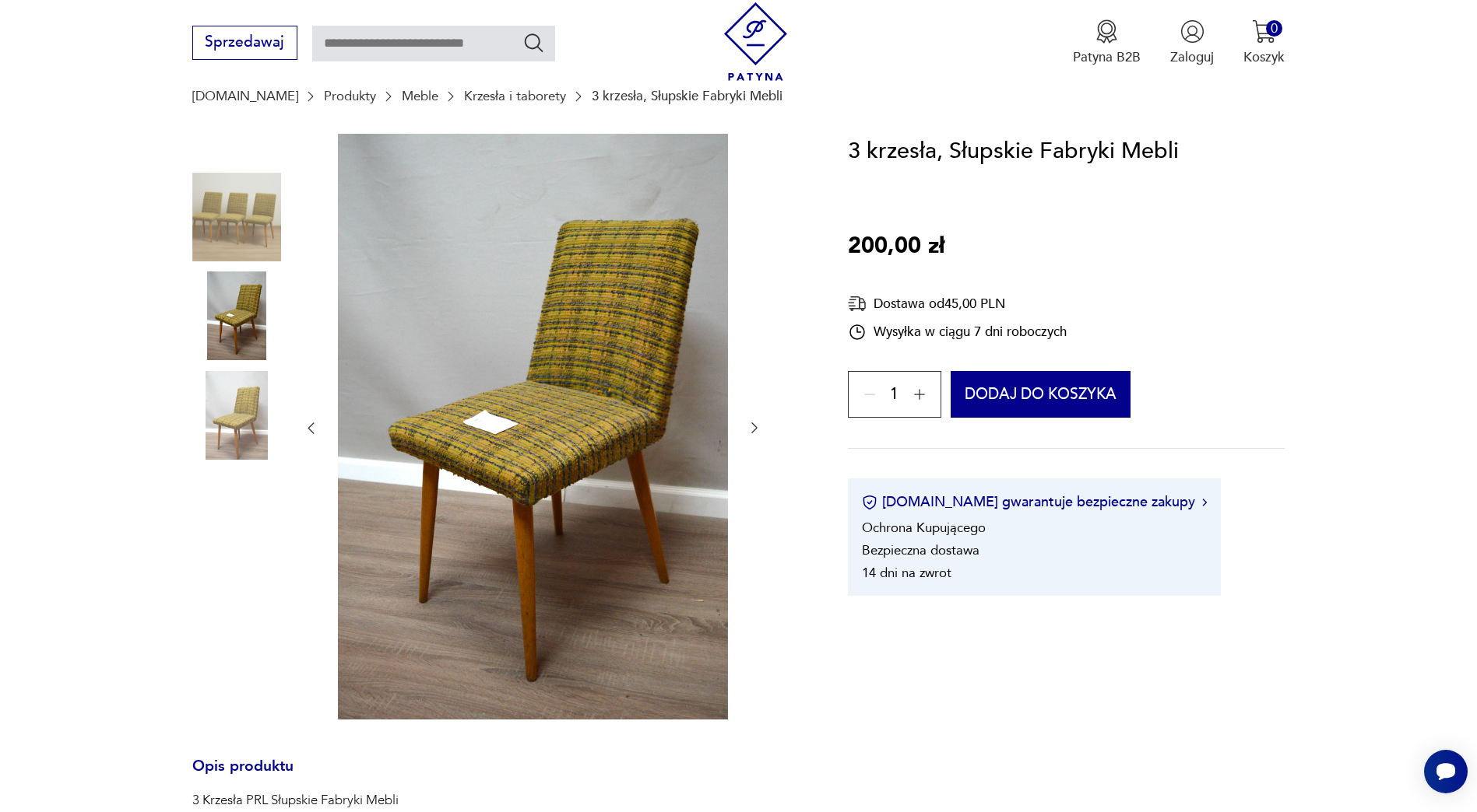
click at [559, 423] on img at bounding box center [532, 427] width 390 height 587
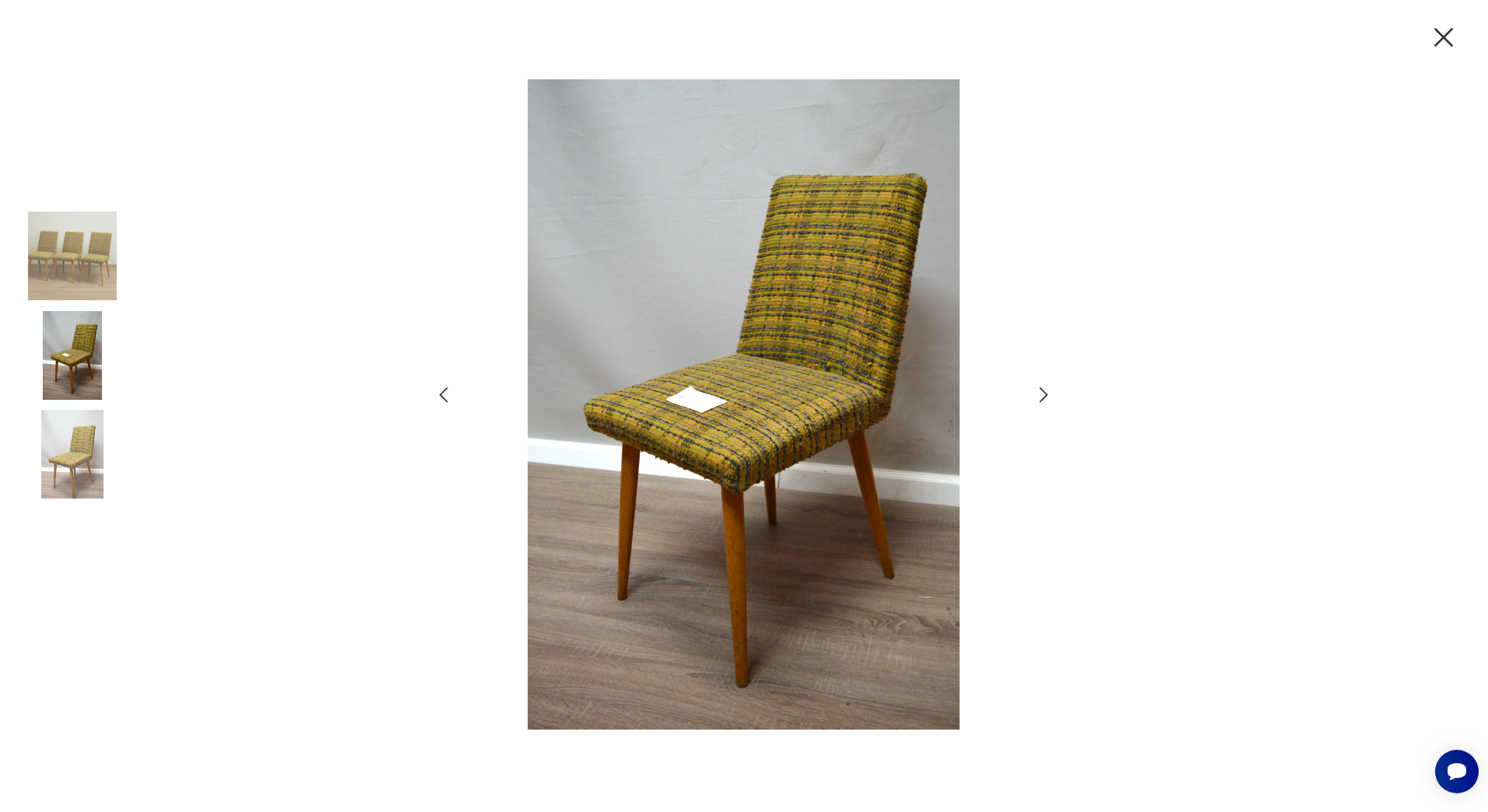
click at [101, 464] on img at bounding box center [71, 454] width 89 height 89
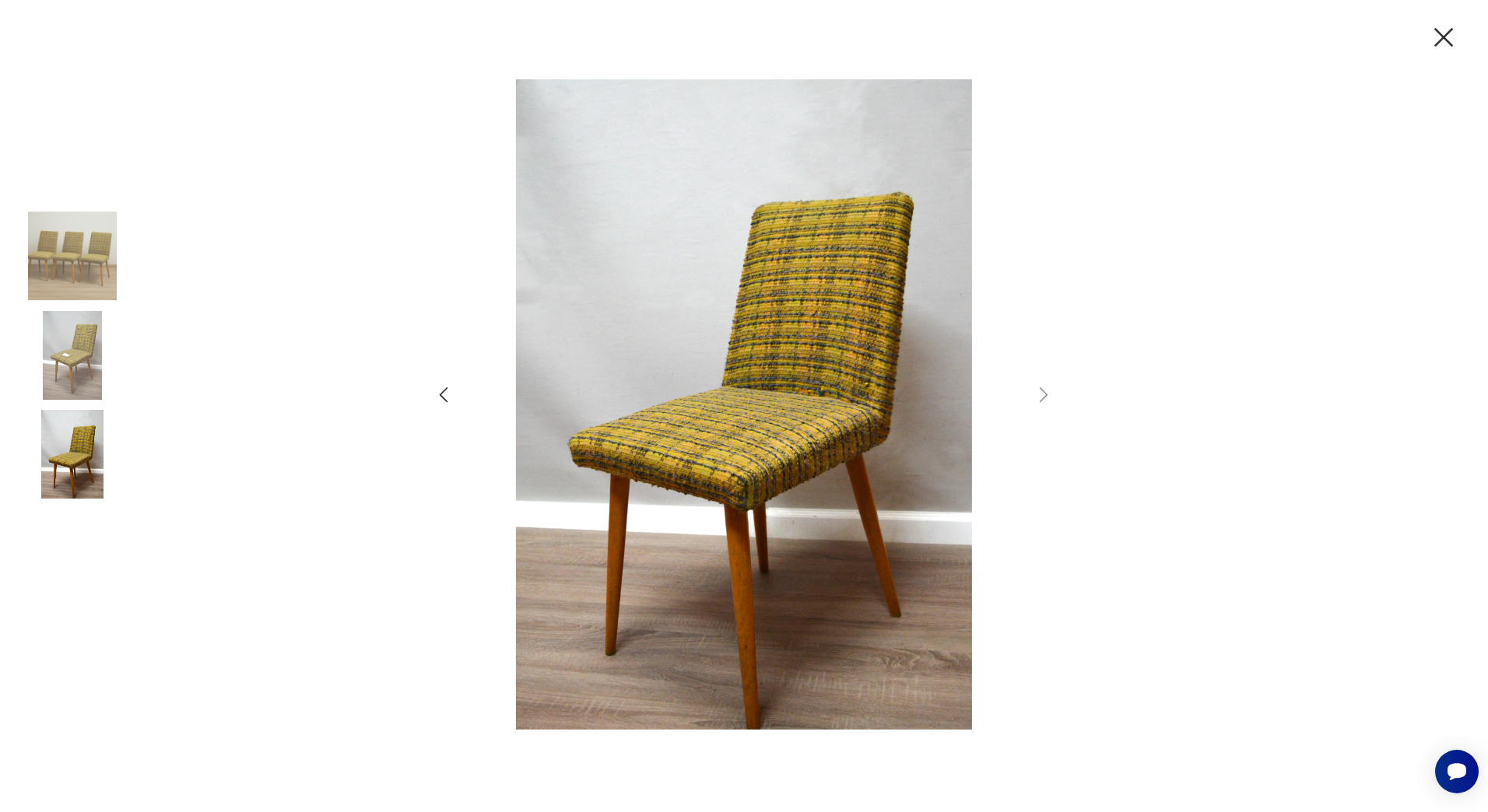
click at [85, 371] on img at bounding box center [71, 355] width 89 height 89
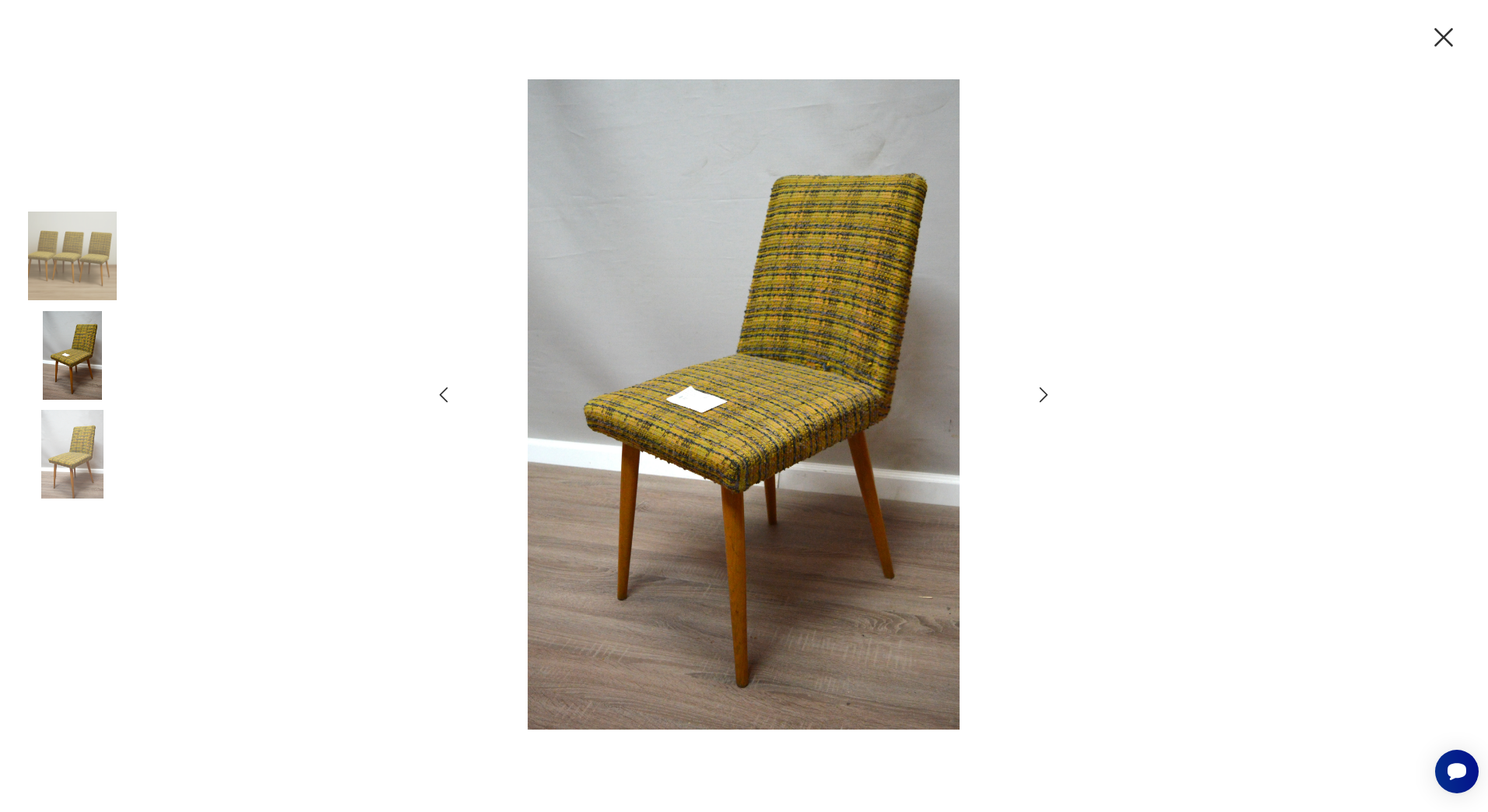
click at [81, 279] on img at bounding box center [71, 255] width 89 height 89
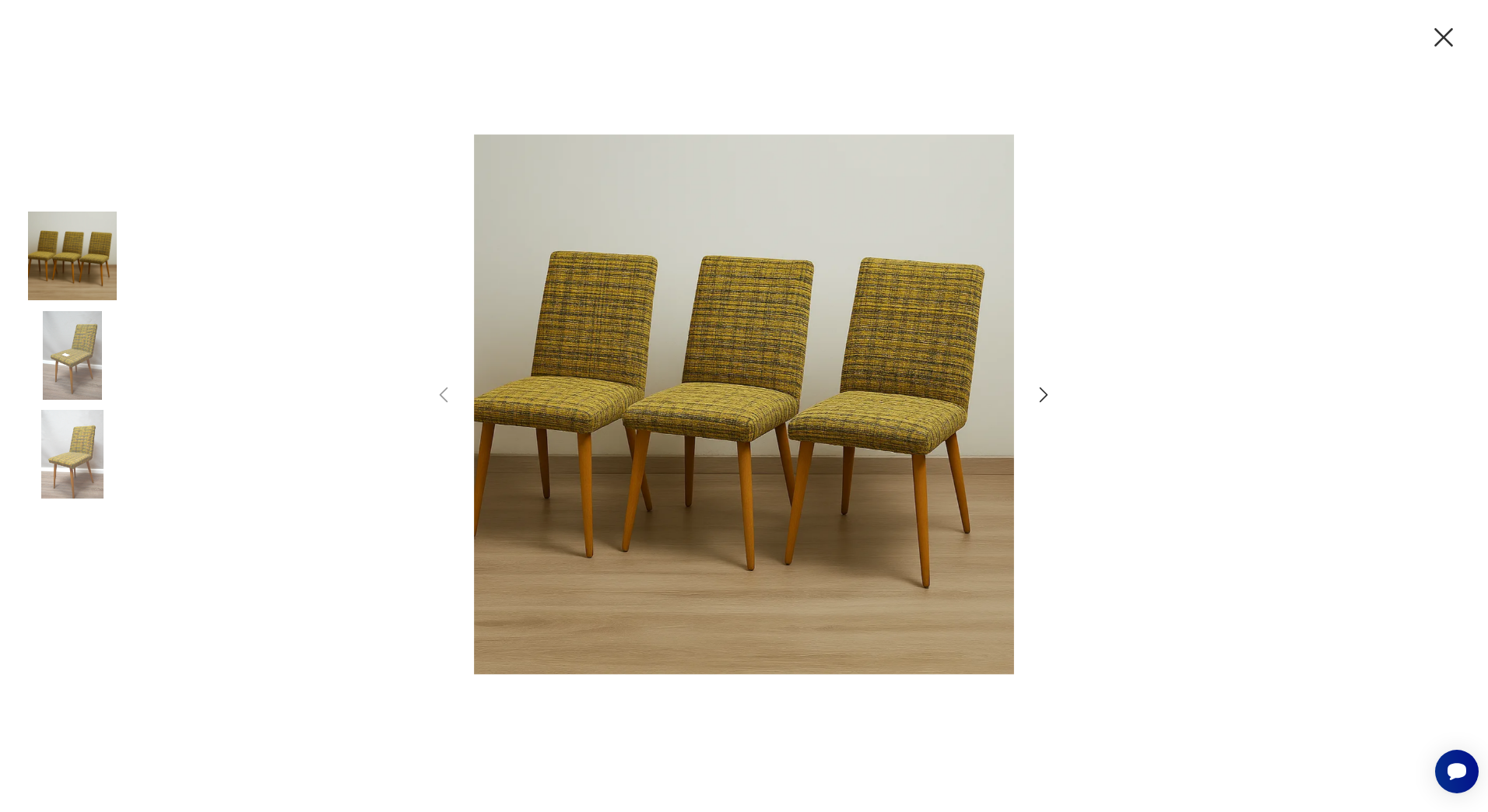
click at [706, 421] on img at bounding box center [744, 404] width 540 height 650
click at [1447, 31] on icon "button" at bounding box center [1444, 37] width 32 height 32
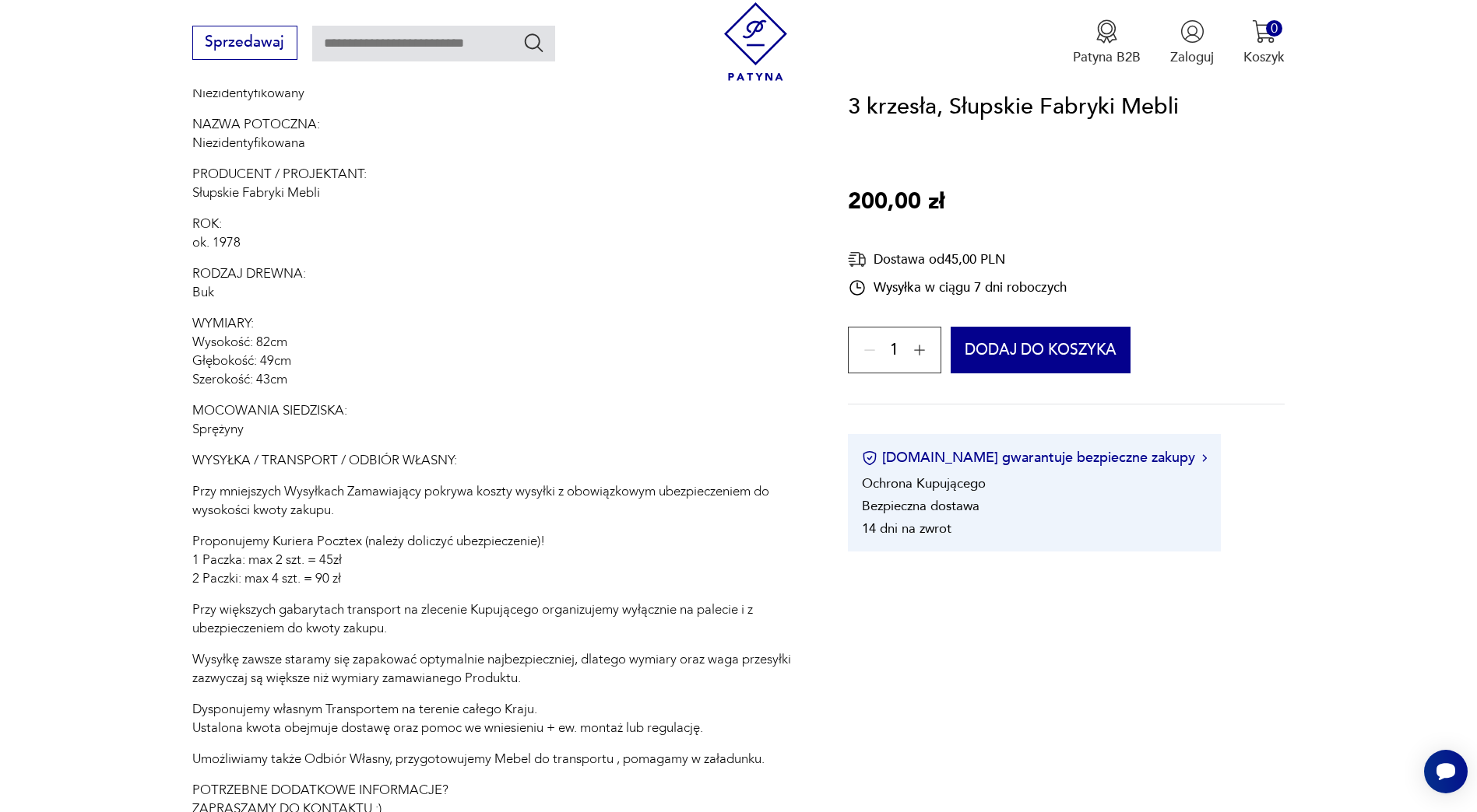
scroll to position [1240, 0]
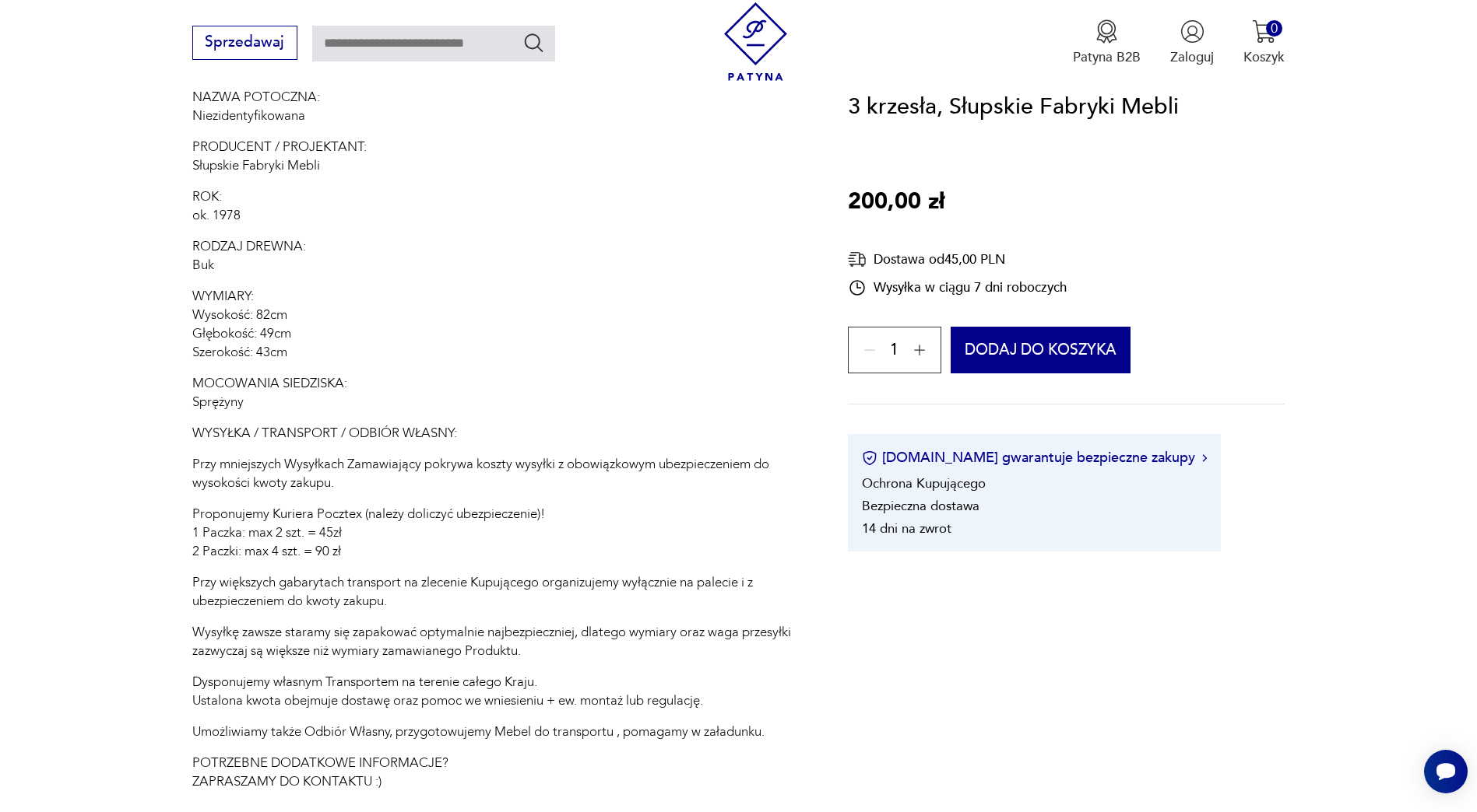
drag, startPoint x: 133, startPoint y: 544, endPoint x: -2, endPoint y: 508, distance: 139.7
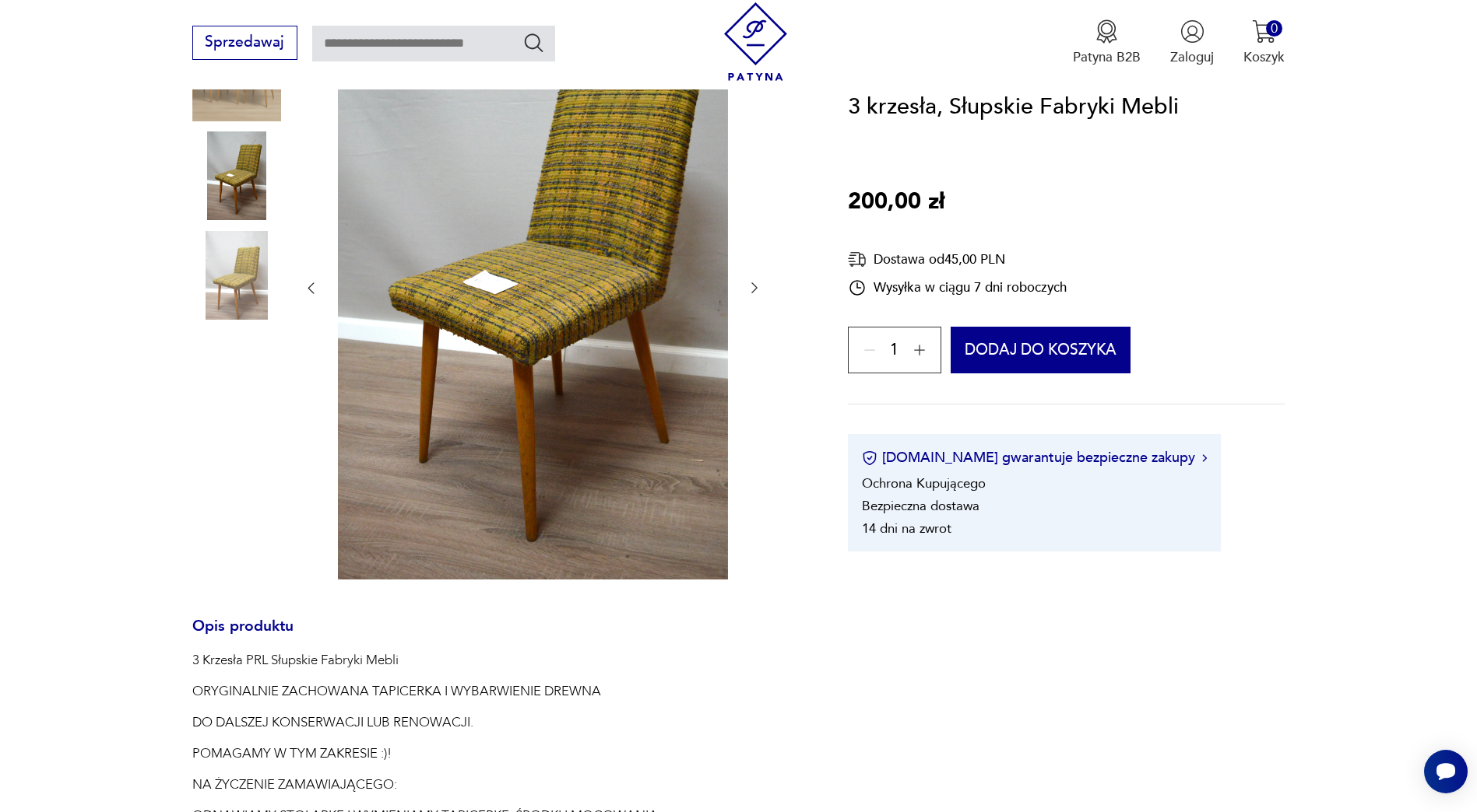
scroll to position [228, 0]
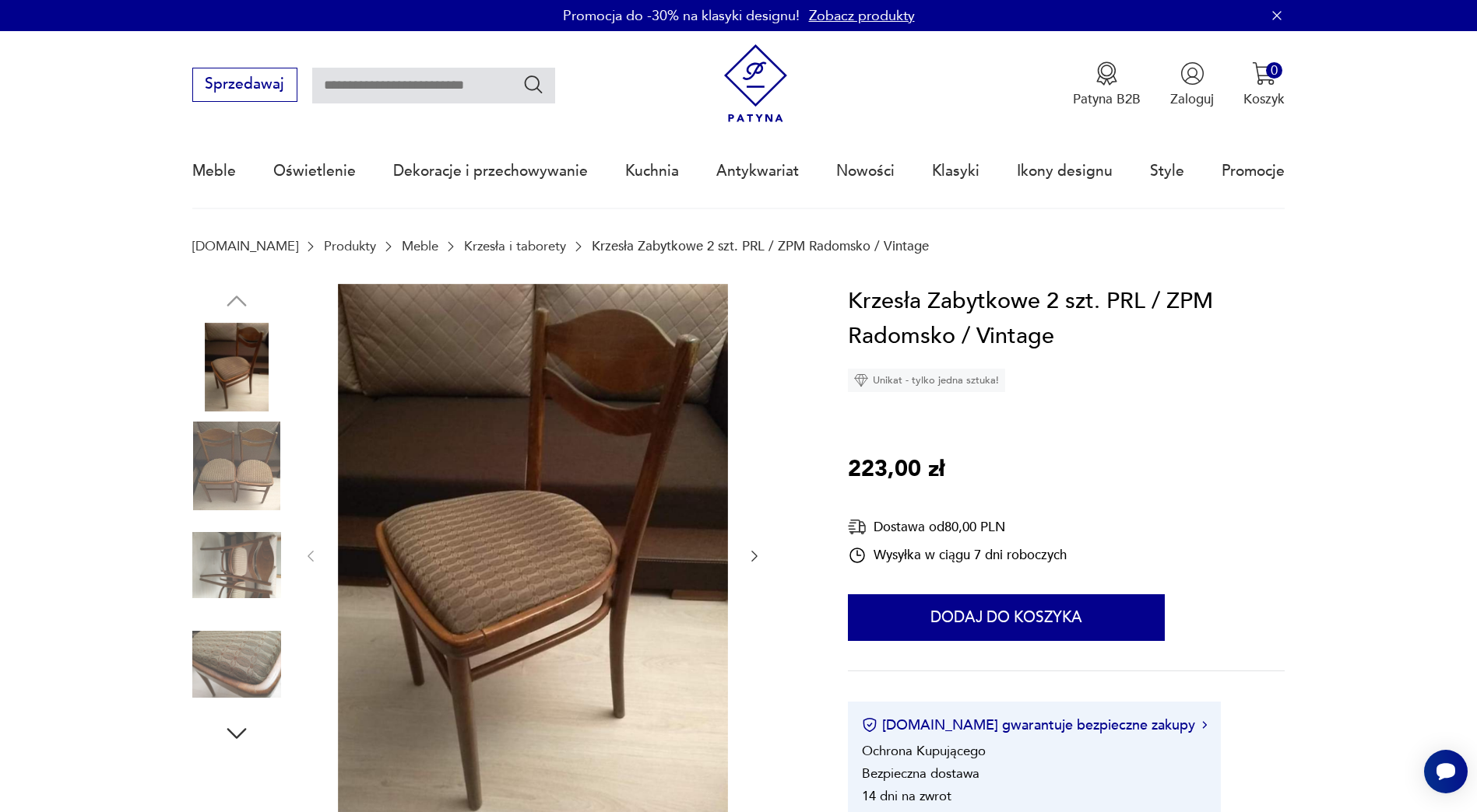
click at [230, 464] on img at bounding box center [236, 466] width 89 height 89
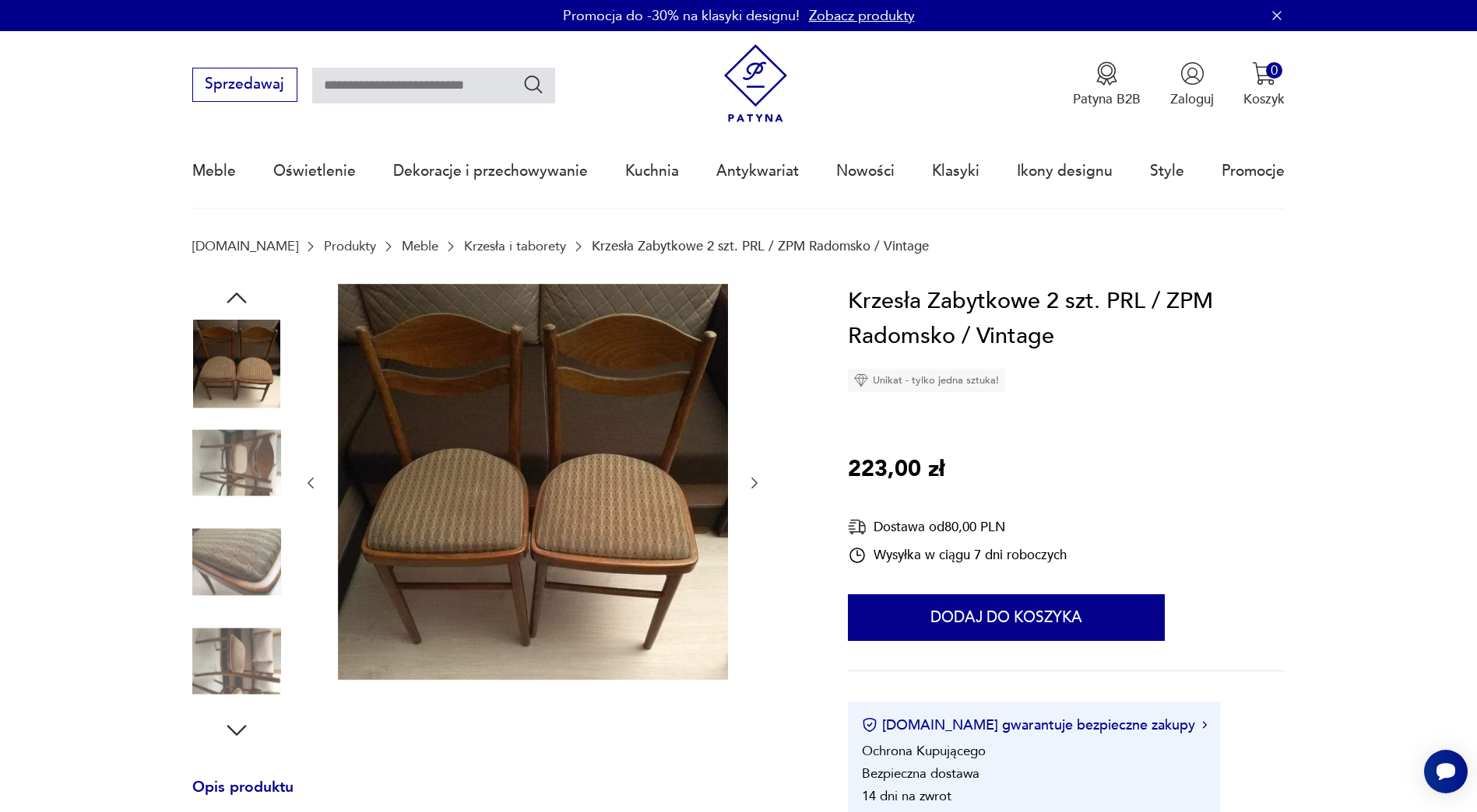
click at [236, 567] on img at bounding box center [236, 562] width 89 height 89
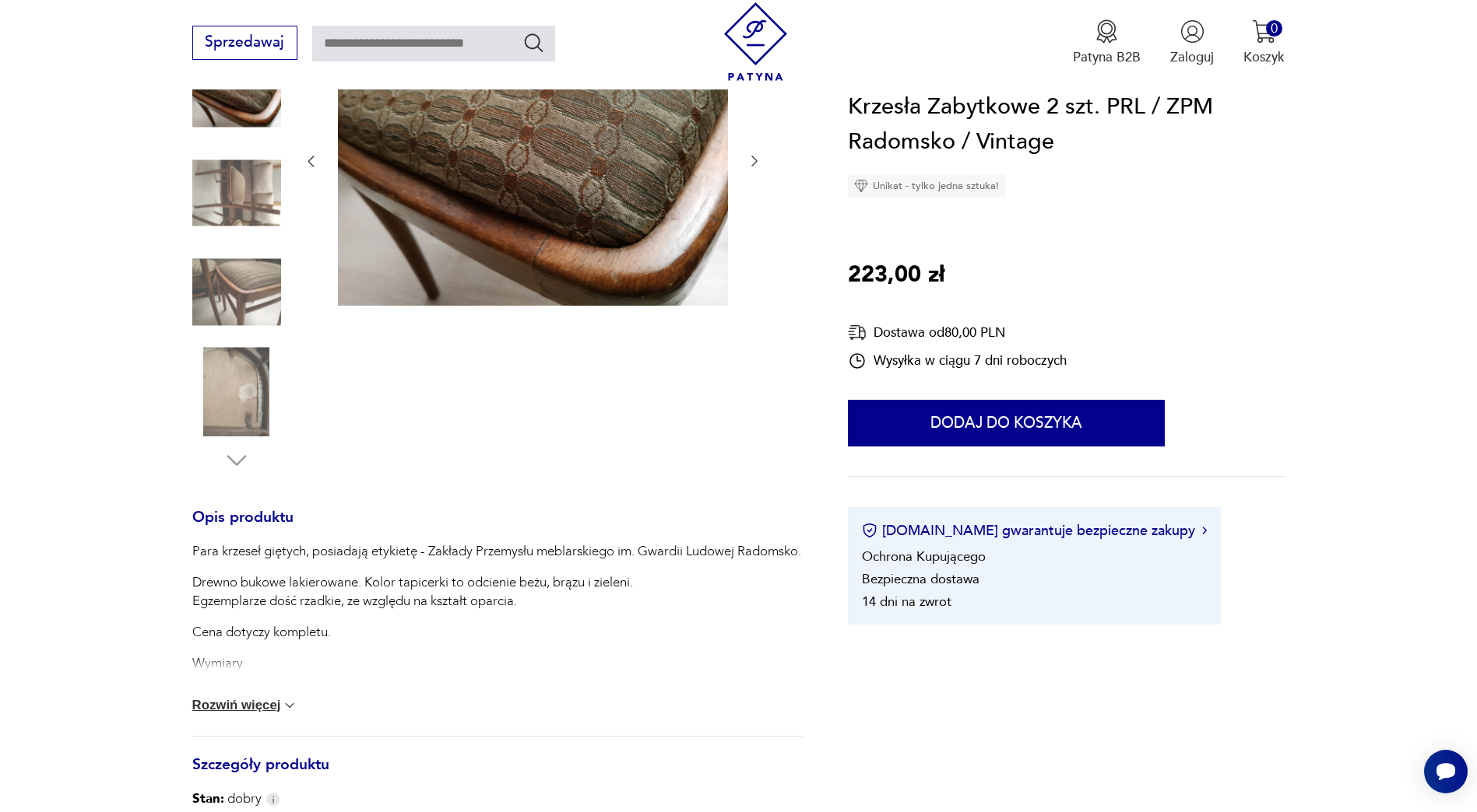
scroll to position [389, 0]
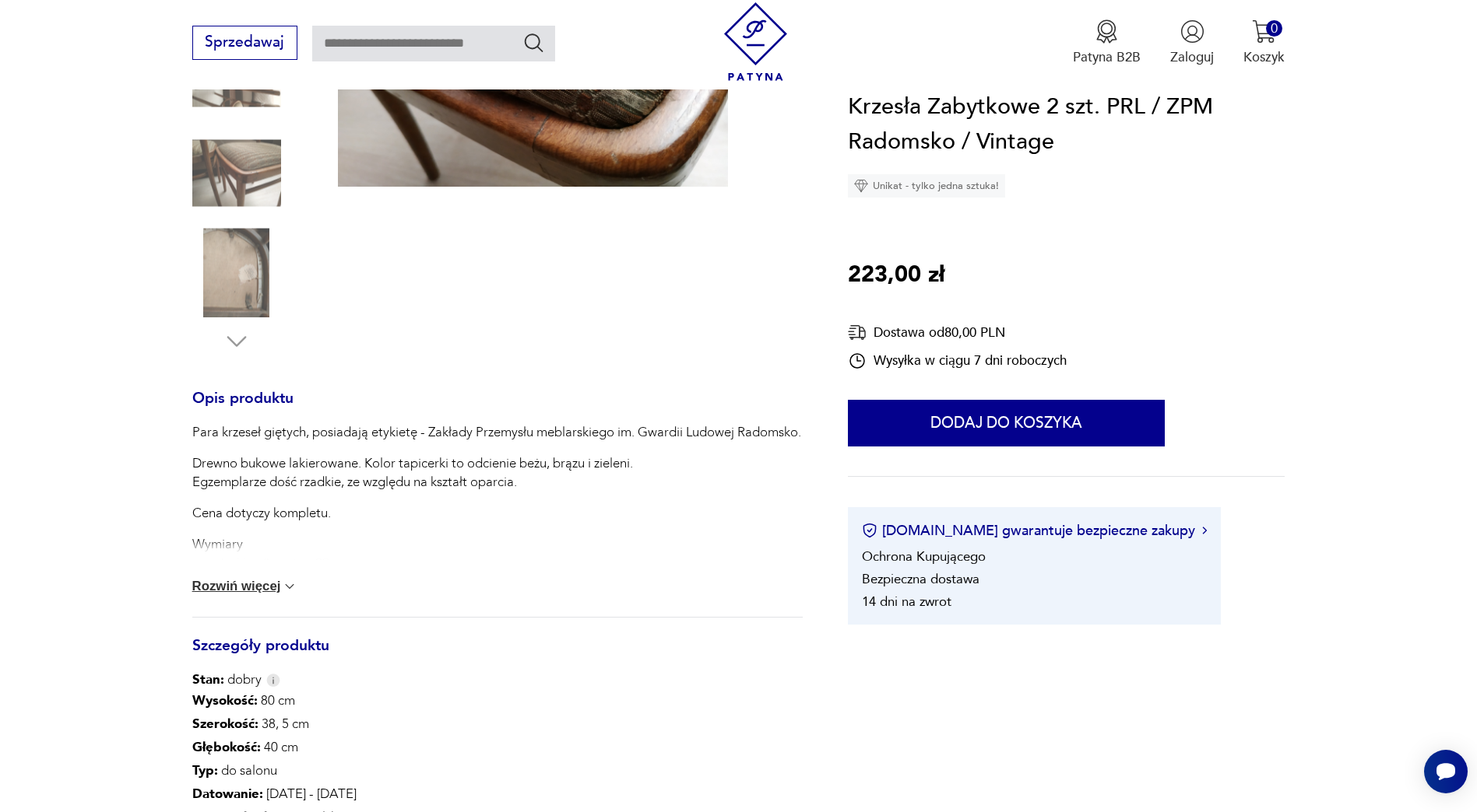
click at [245, 588] on button "Rozwiń więcej" at bounding box center [245, 587] width 106 height 15
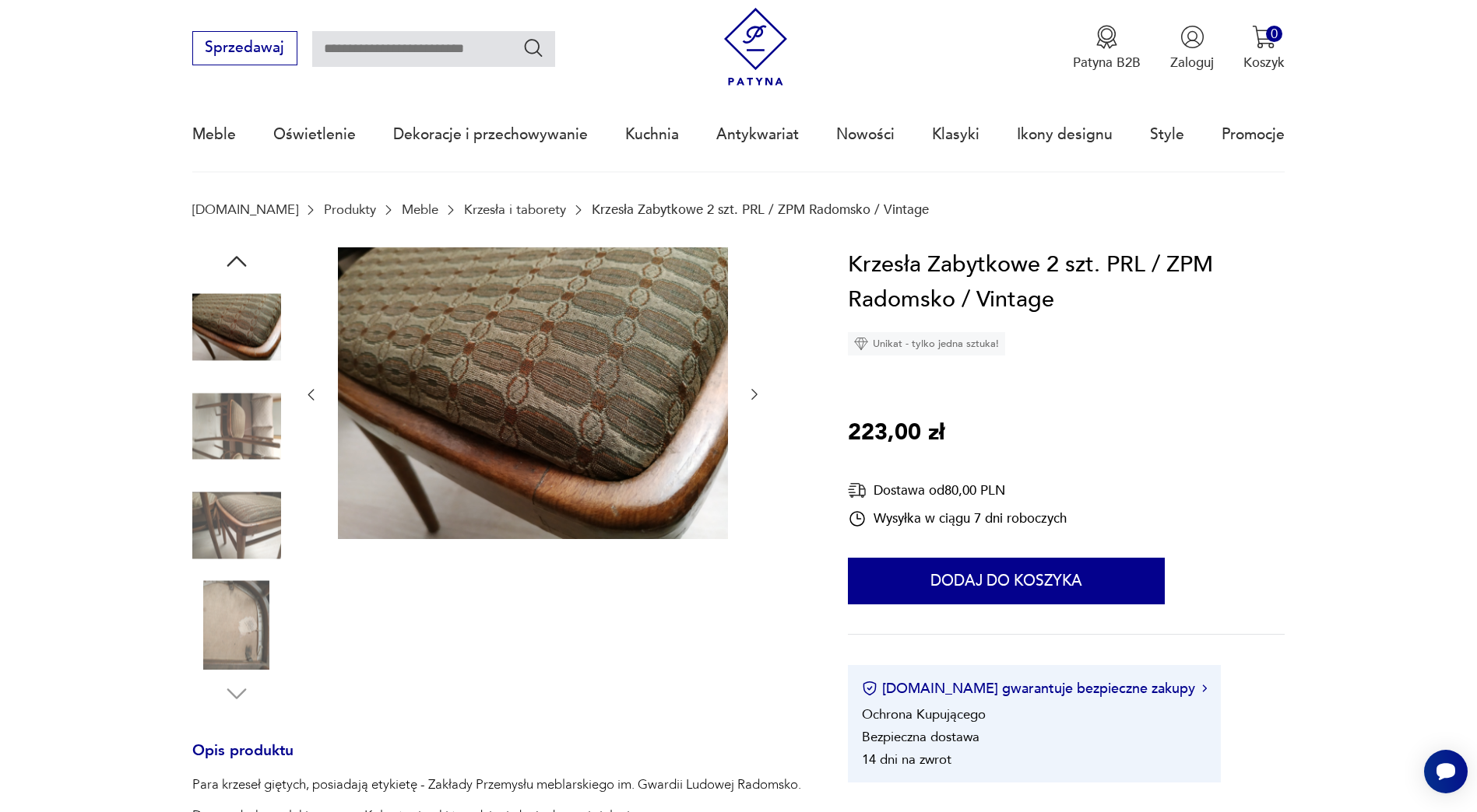
scroll to position [0, 0]
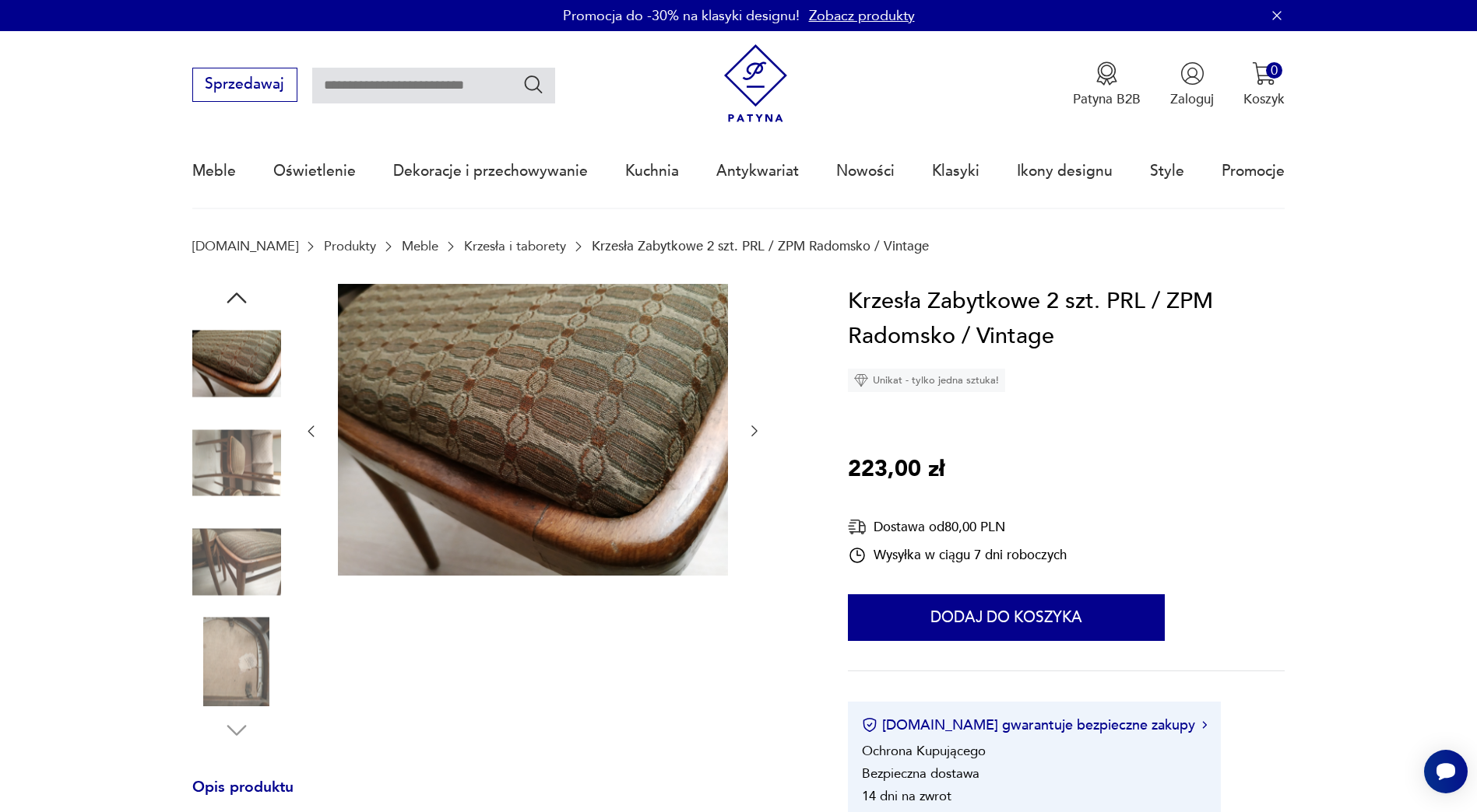
click at [235, 571] on img at bounding box center [236, 562] width 89 height 89
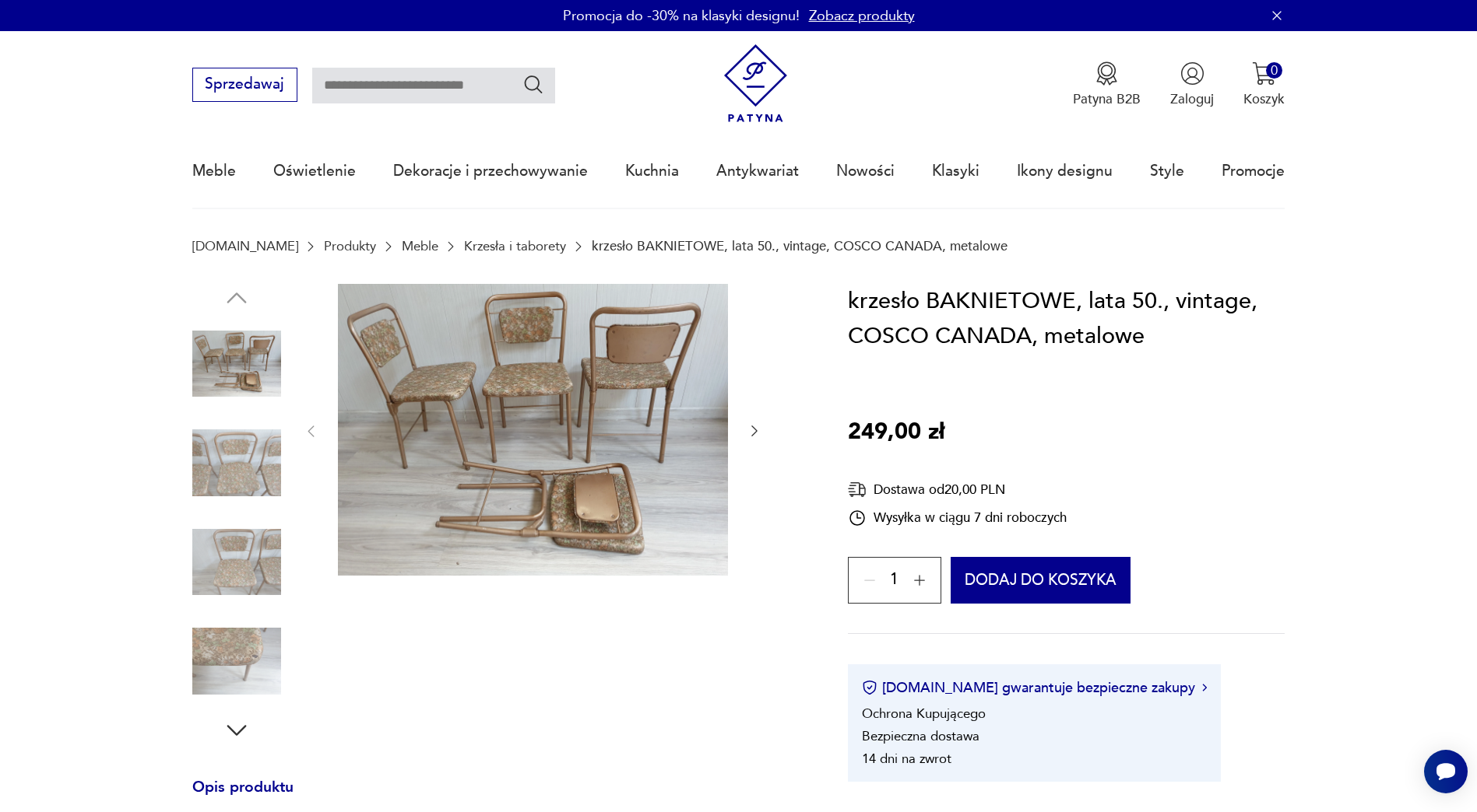
click at [239, 474] on img at bounding box center [236, 462] width 89 height 89
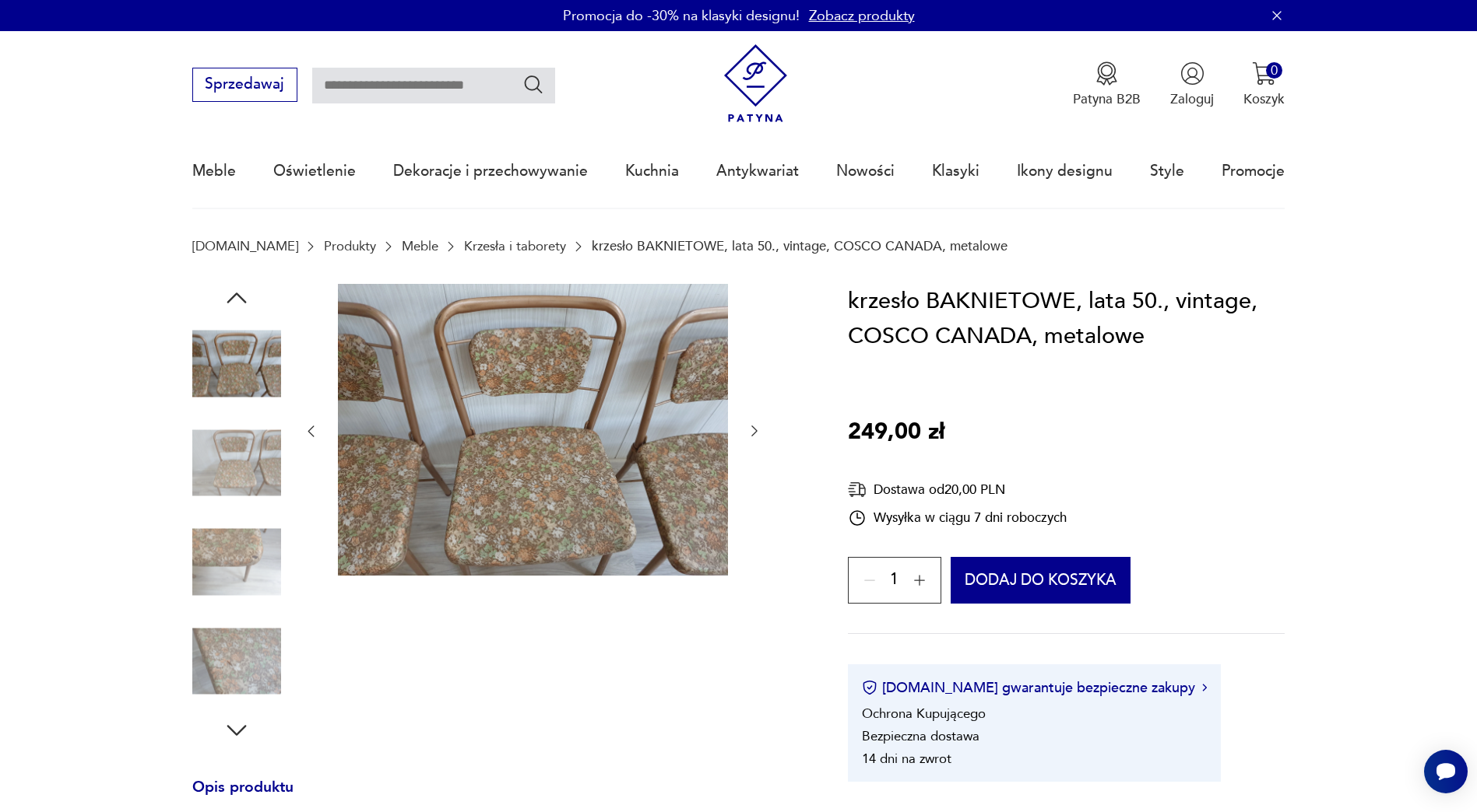
click at [237, 510] on div at bounding box center [236, 464] width 89 height 91
click at [238, 562] on img at bounding box center [236, 562] width 89 height 89
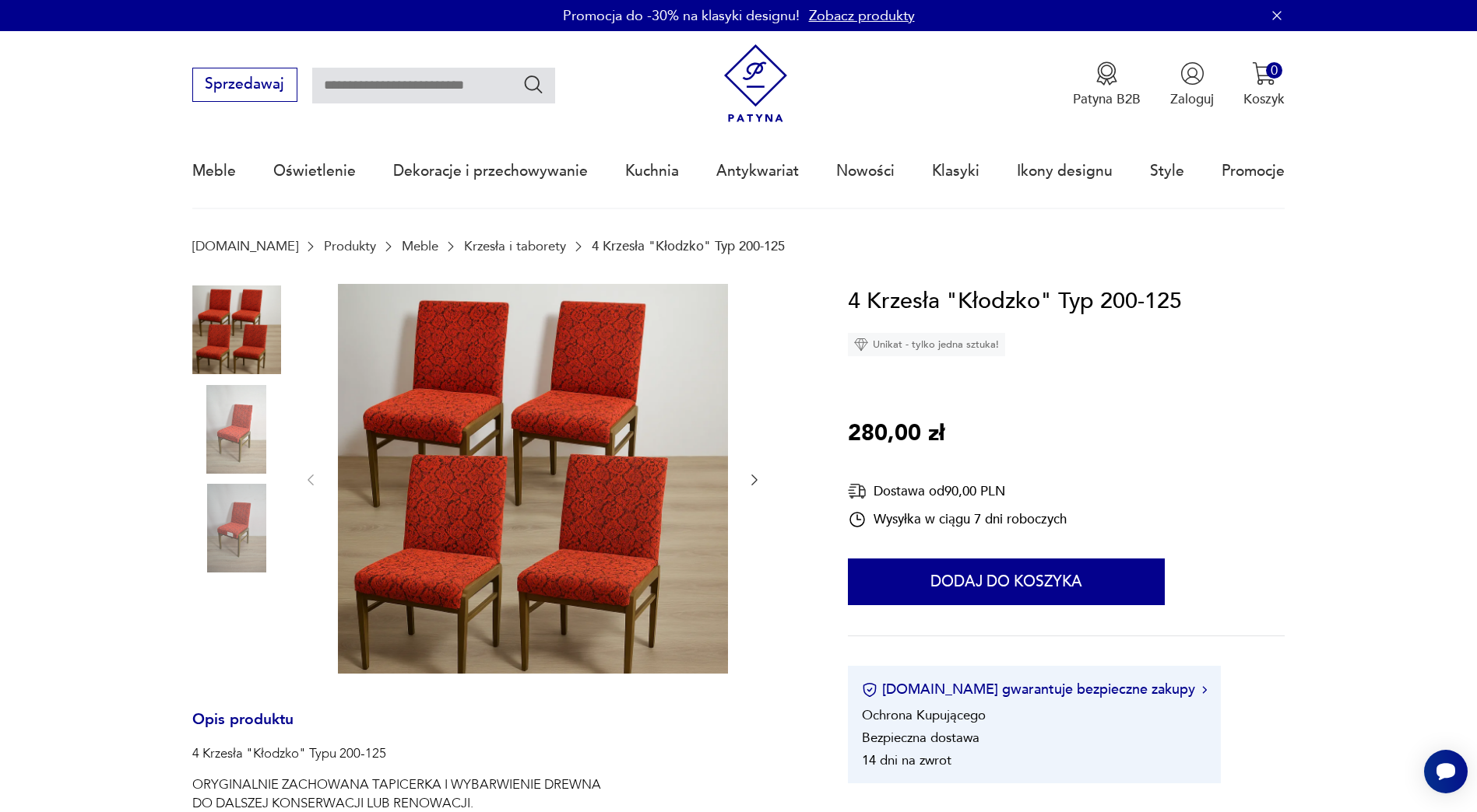
scroll to position [78, 0]
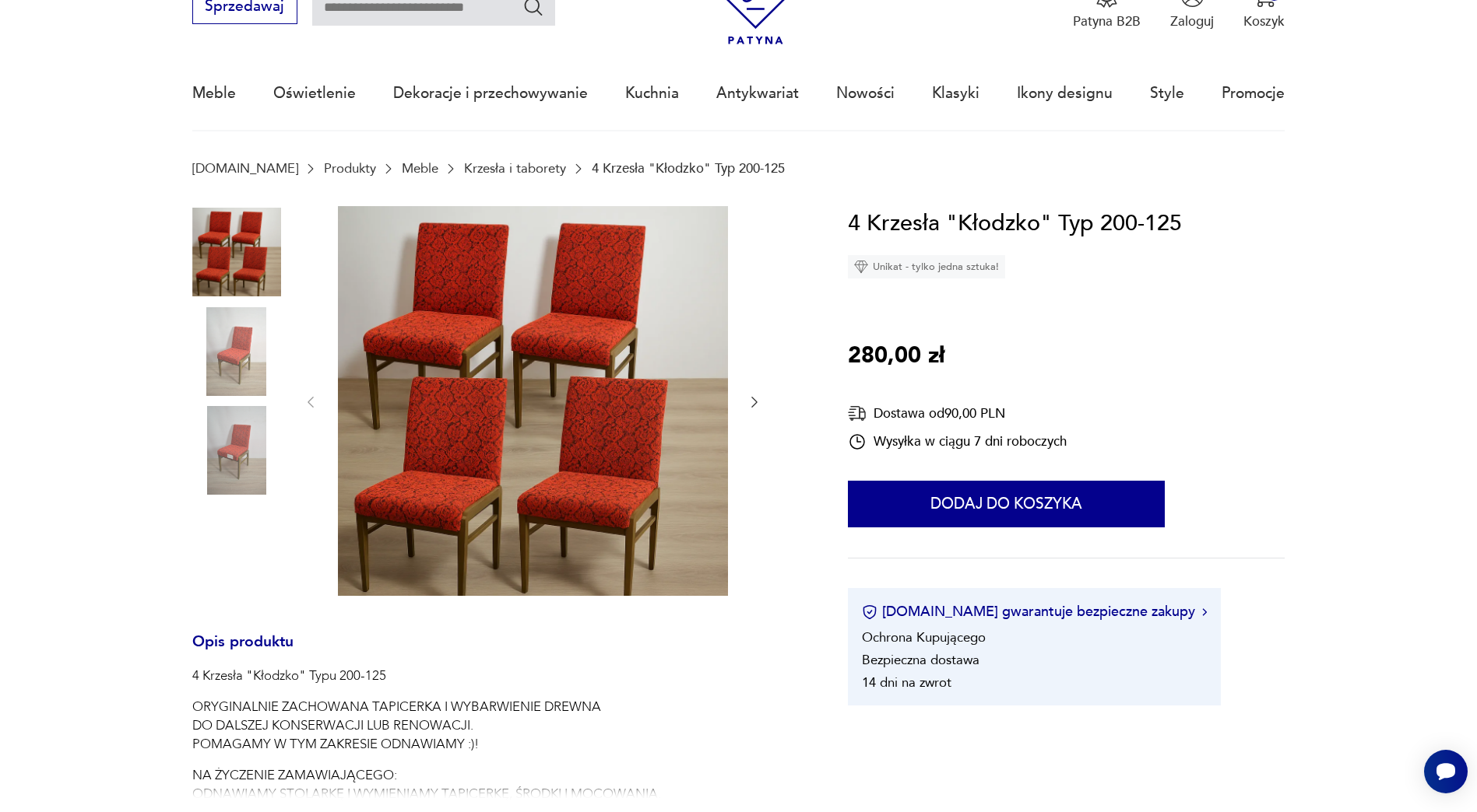
click at [228, 354] on img at bounding box center [236, 352] width 89 height 89
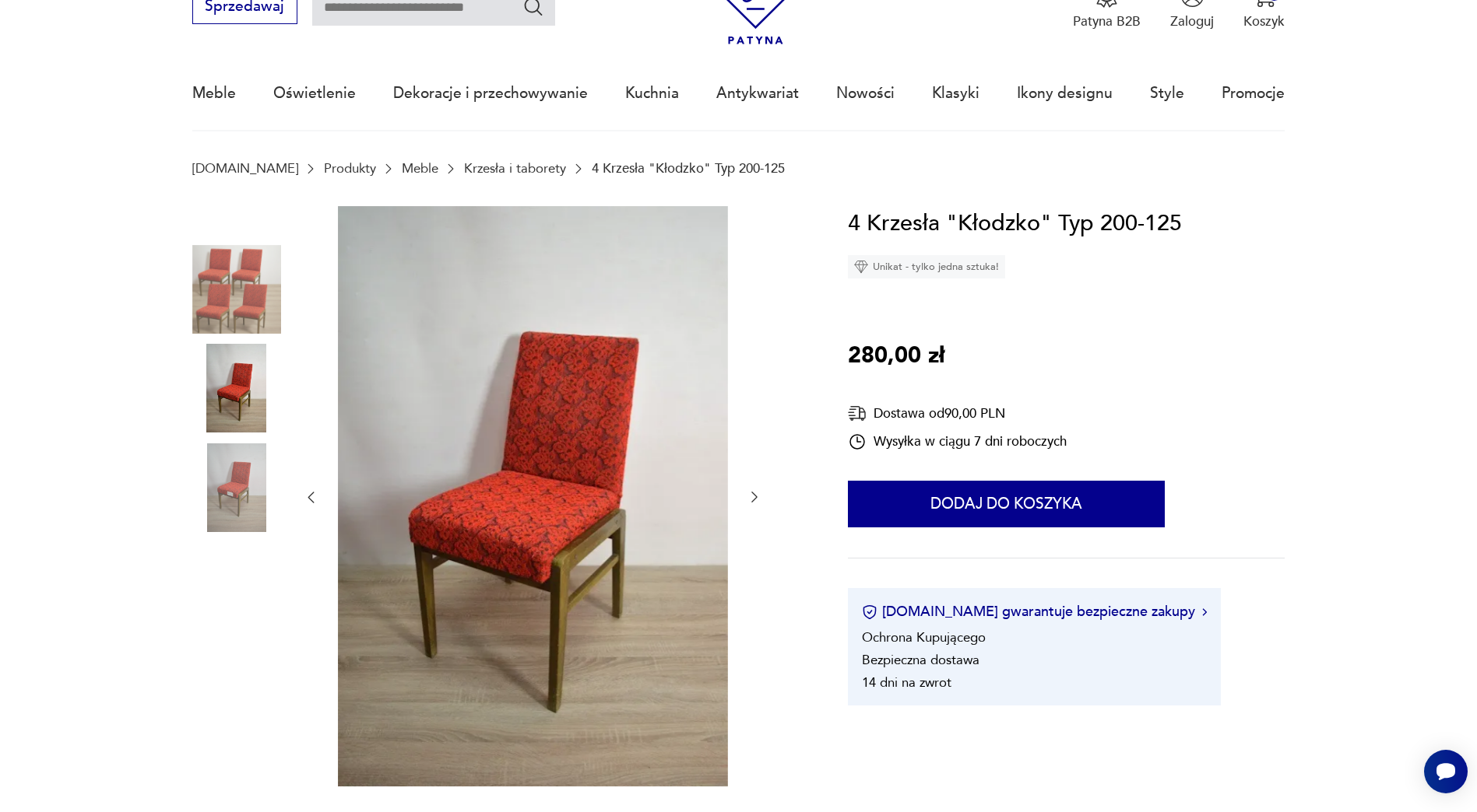
click at [242, 516] on img at bounding box center [236, 487] width 89 height 89
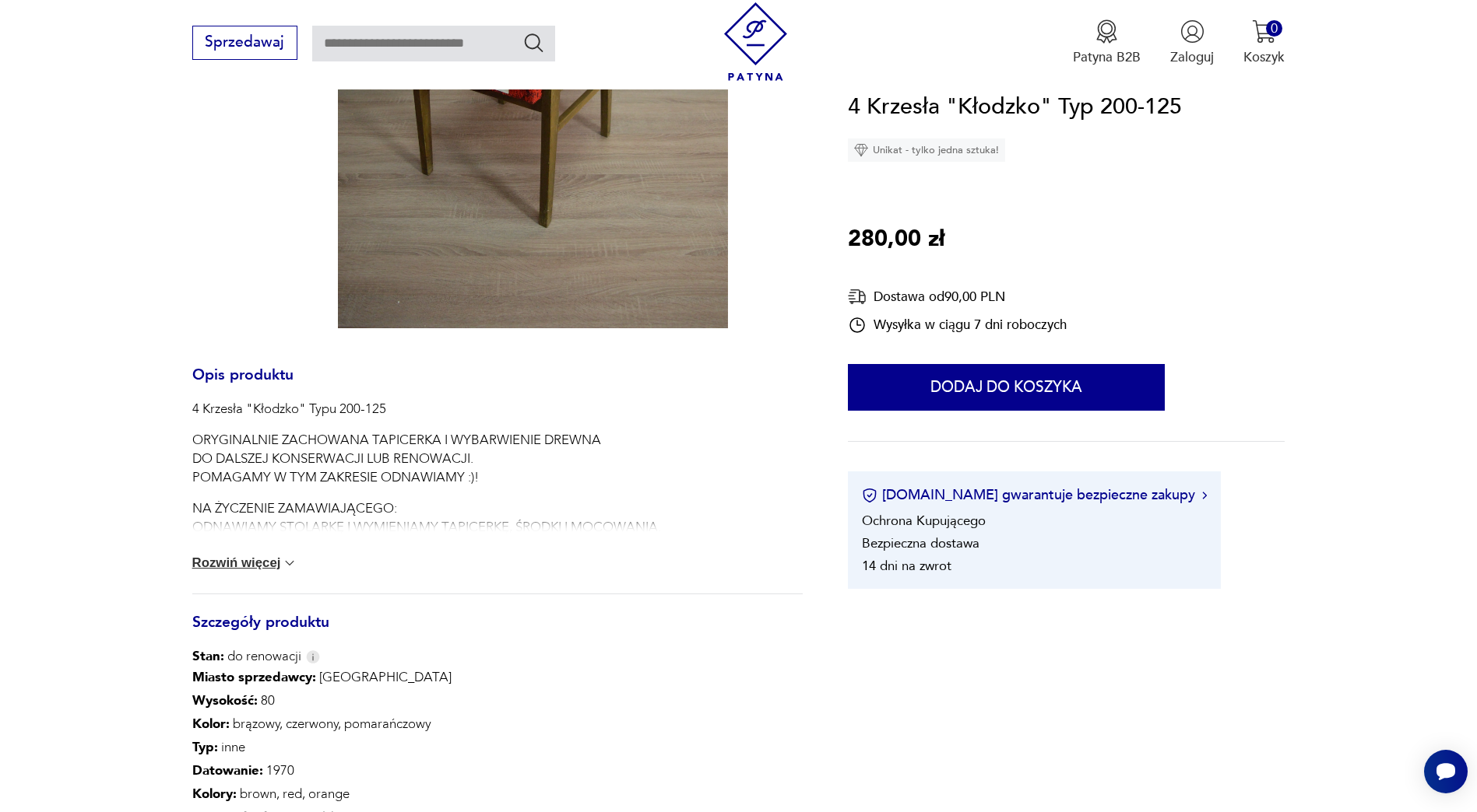
scroll to position [545, 0]
click at [262, 564] on button "Rozwiń więcej" at bounding box center [245, 560] width 106 height 15
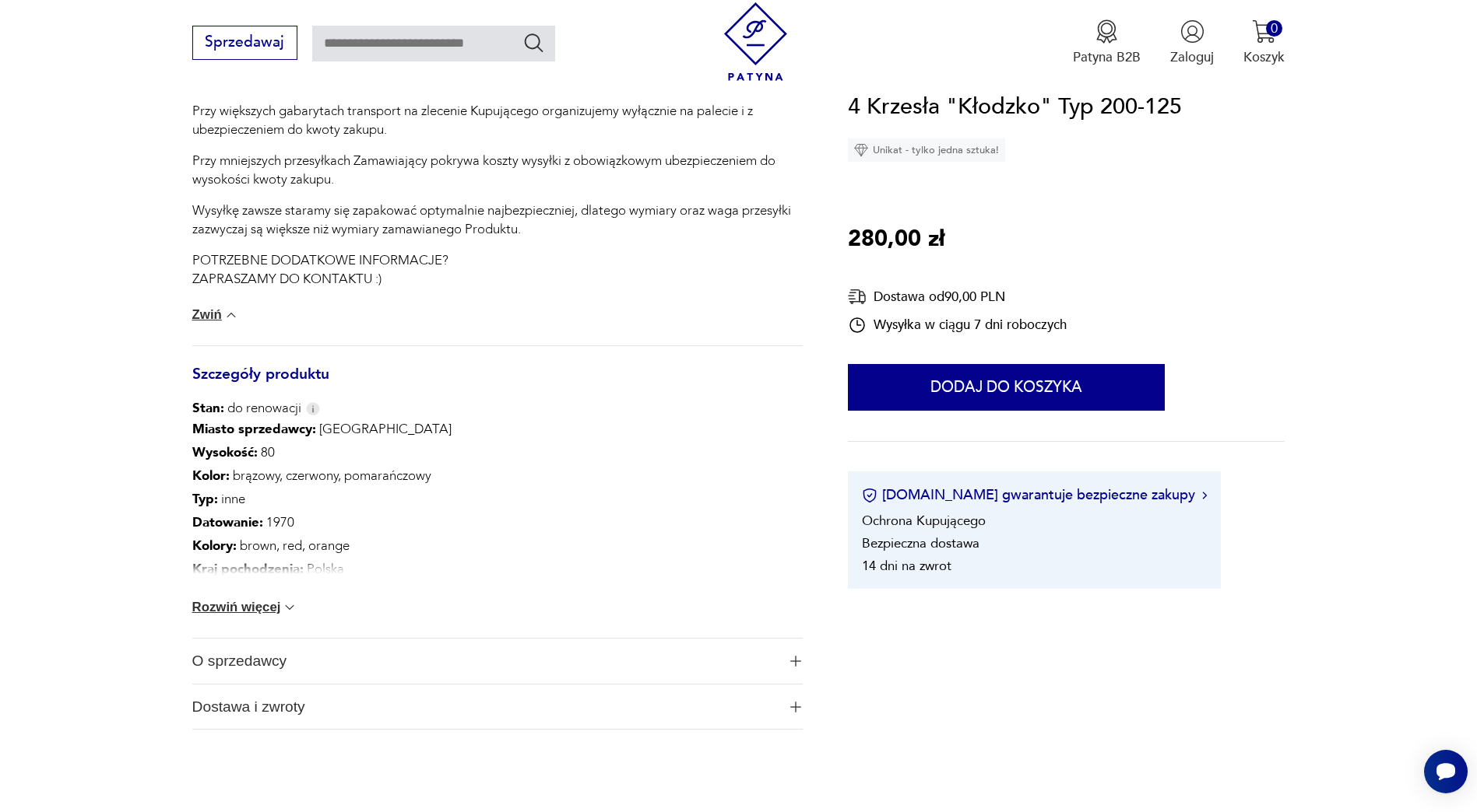
scroll to position [1634, 0]
click at [269, 592] on div "Miasto sprzedawcy : Ostrów Wielkopolski Wysokość : 80 Kolor: brązowy, czerwony,…" at bounding box center [498, 523] width 611 height 220
click at [267, 599] on button "Rozwiń więcej" at bounding box center [245, 603] width 106 height 15
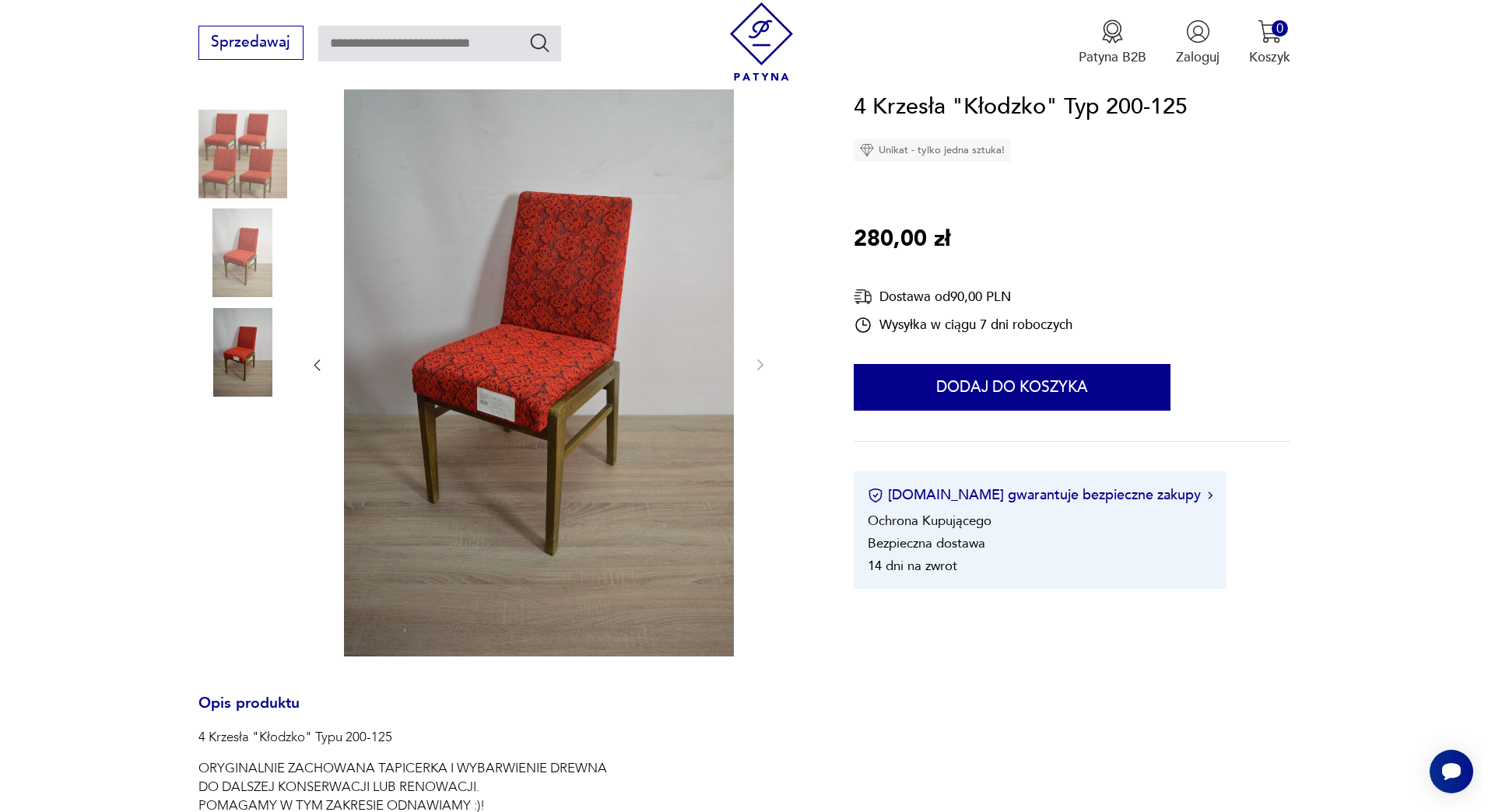
scroll to position [174, 0]
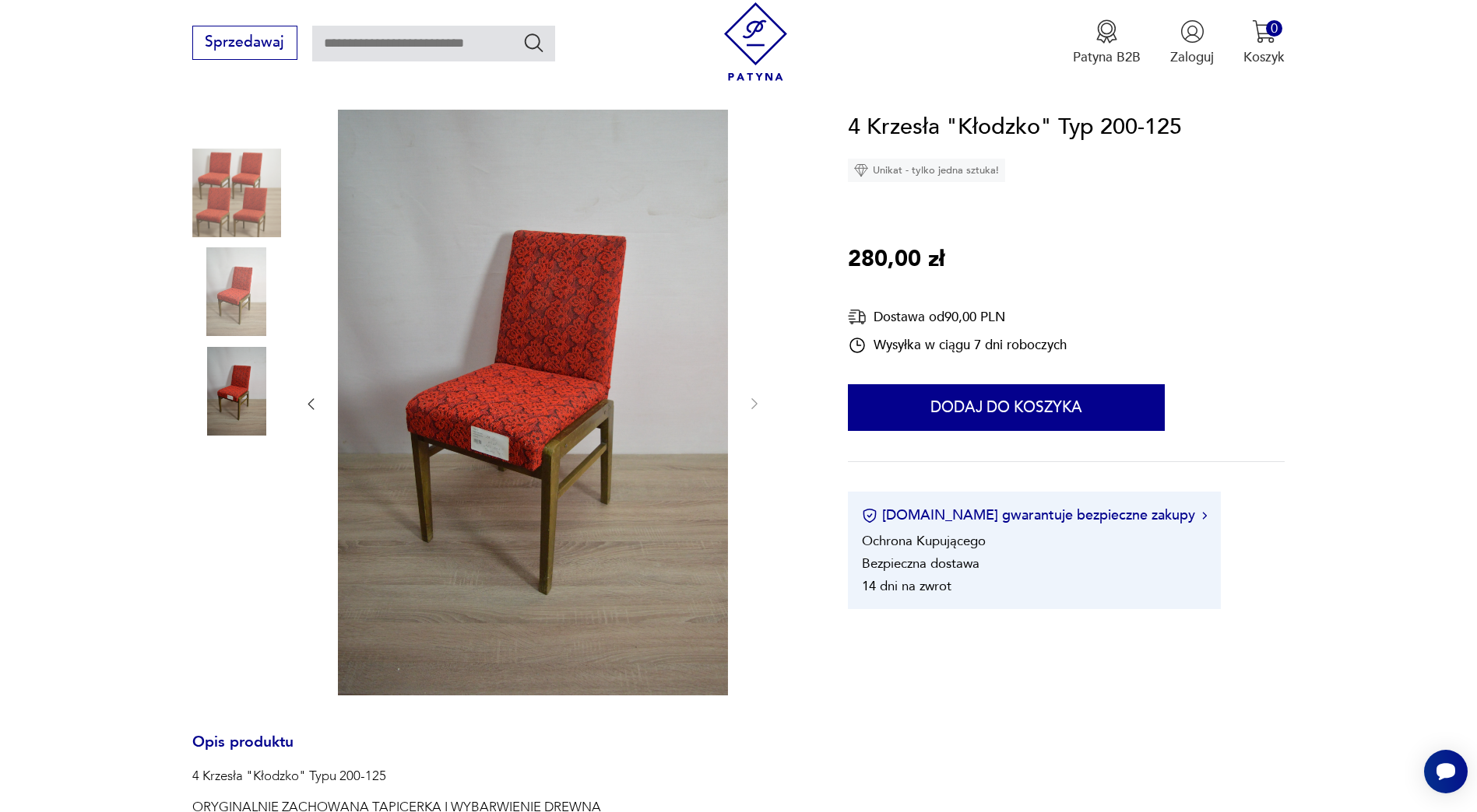
click at [528, 426] on img at bounding box center [532, 403] width 390 height 587
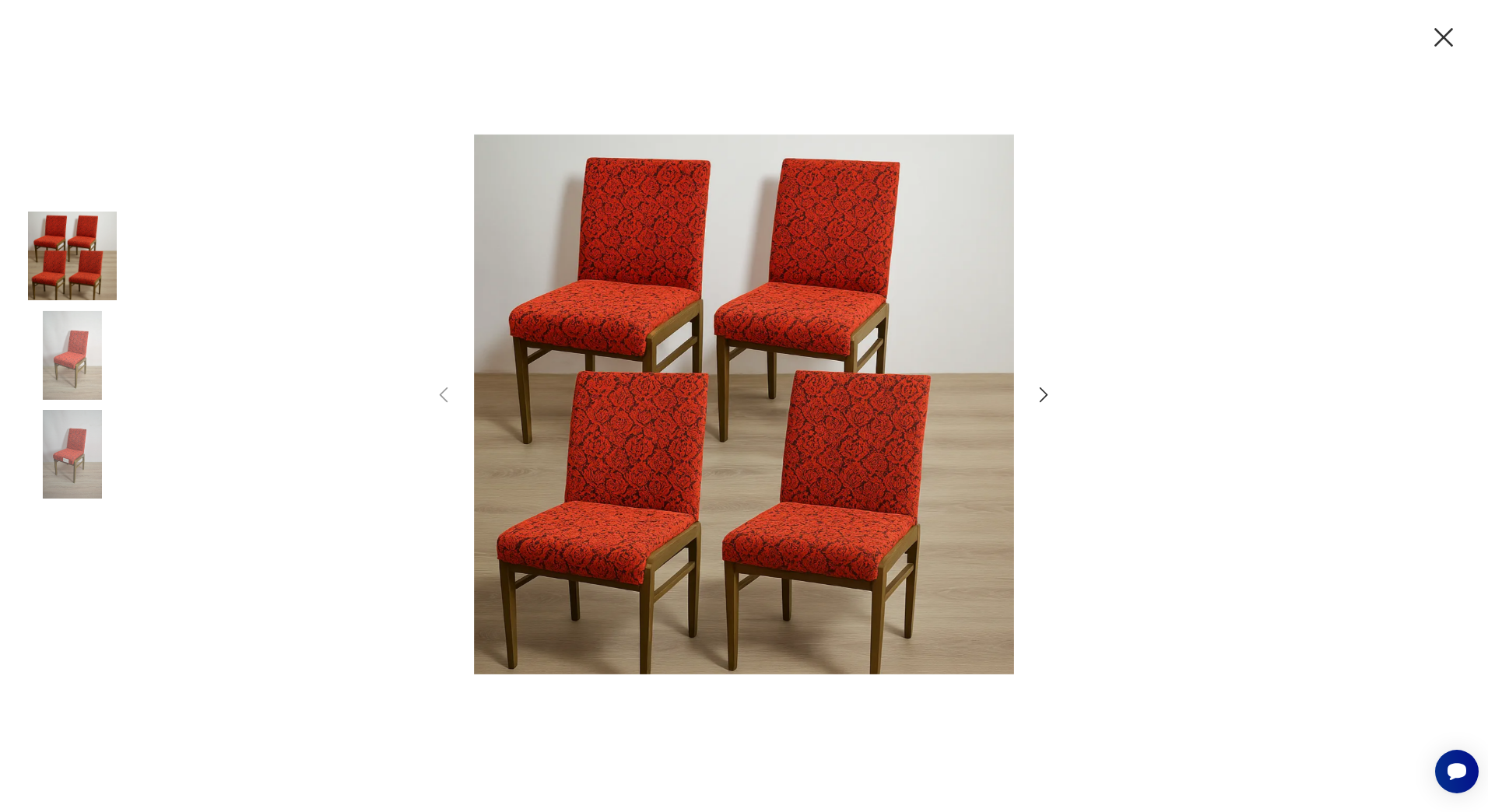
drag, startPoint x: 673, startPoint y: 426, endPoint x: 1045, endPoint y: 398, distance: 373.1
click at [1045, 398] on icon "button" at bounding box center [1045, 396] width 23 height 23
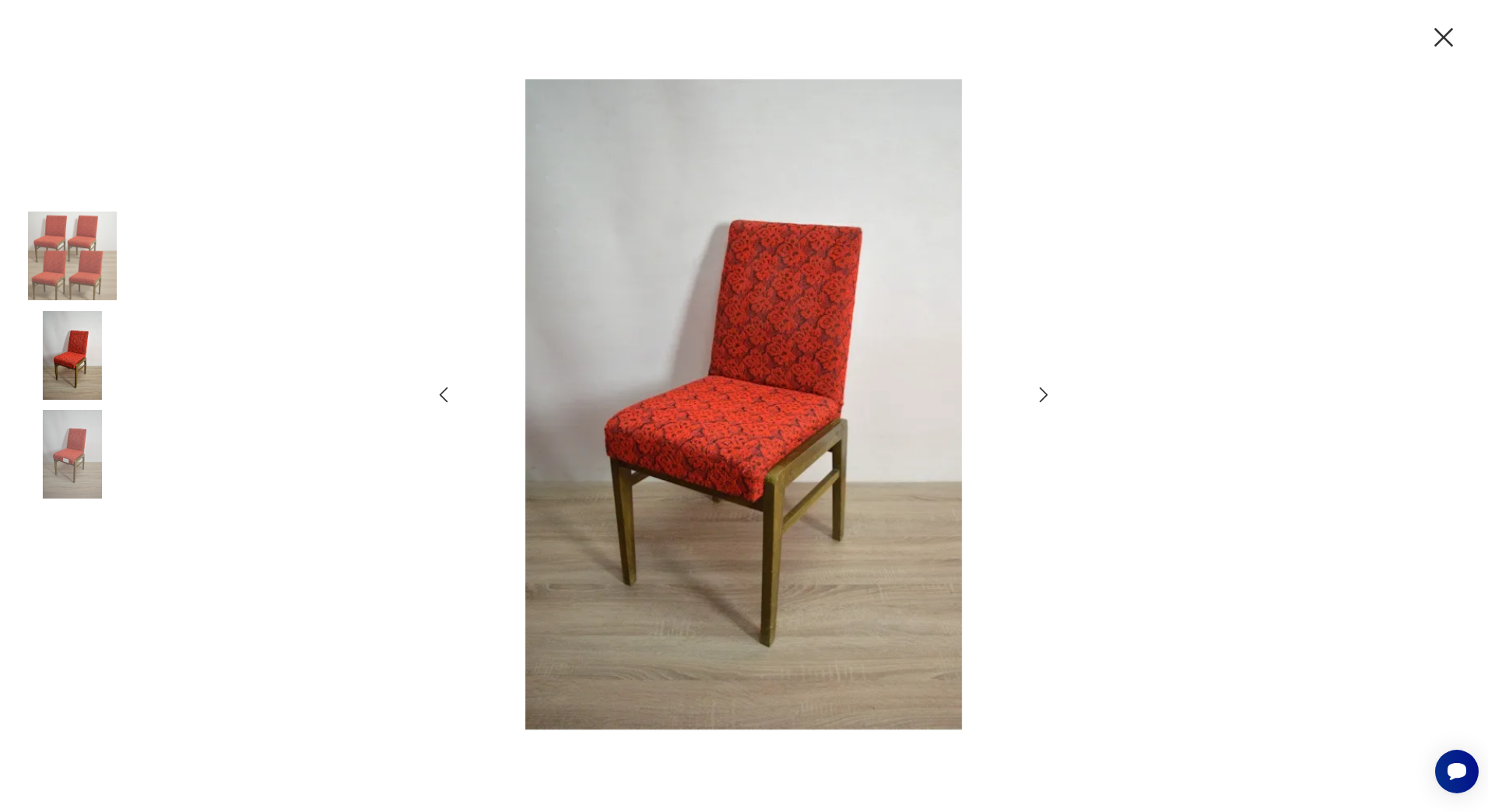
click at [1046, 396] on icon "button" at bounding box center [1044, 396] width 9 height 15
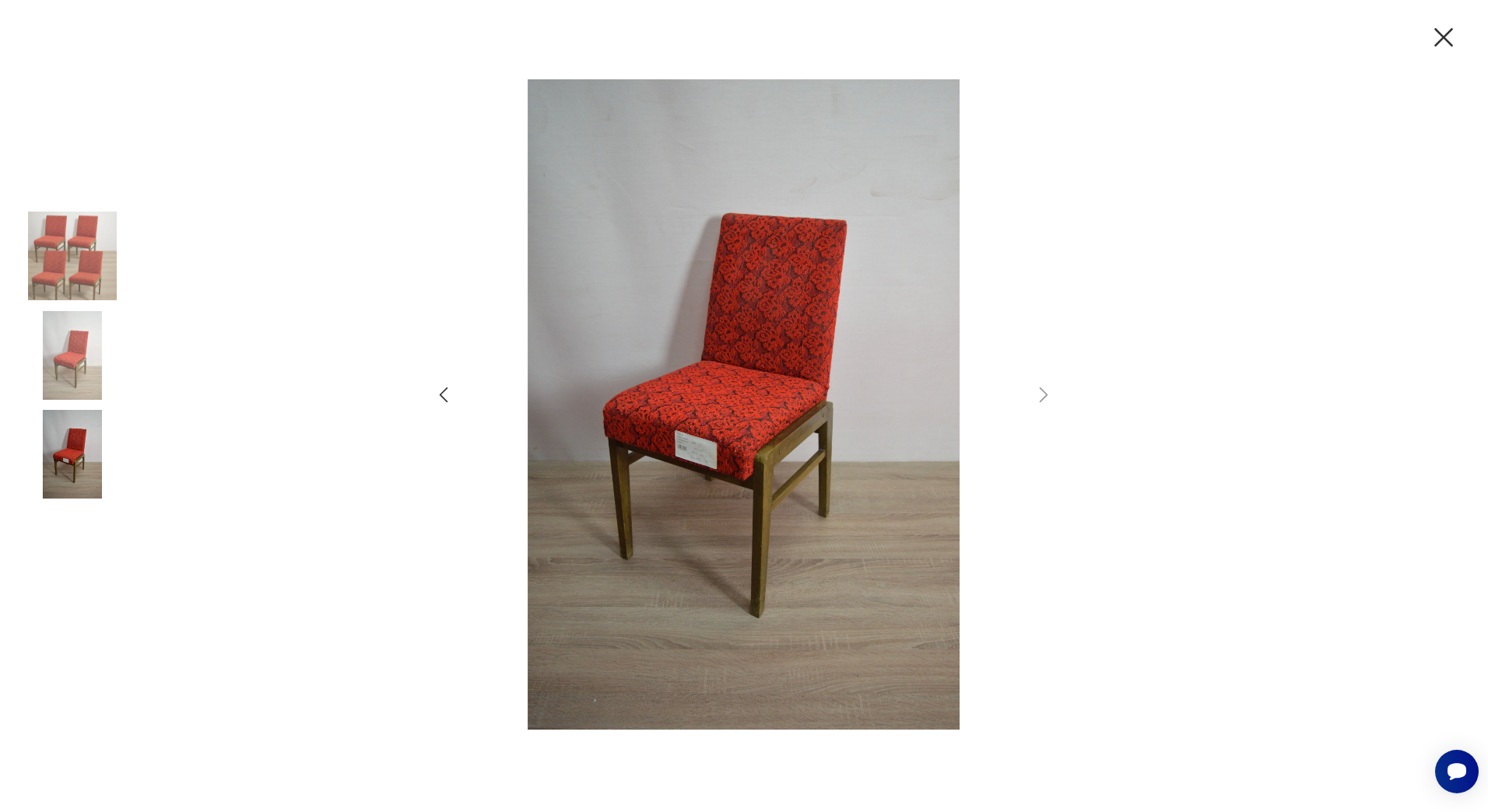
click at [681, 365] on img at bounding box center [744, 404] width 540 height 650
click at [1451, 31] on icon "button" at bounding box center [1444, 37] width 32 height 32
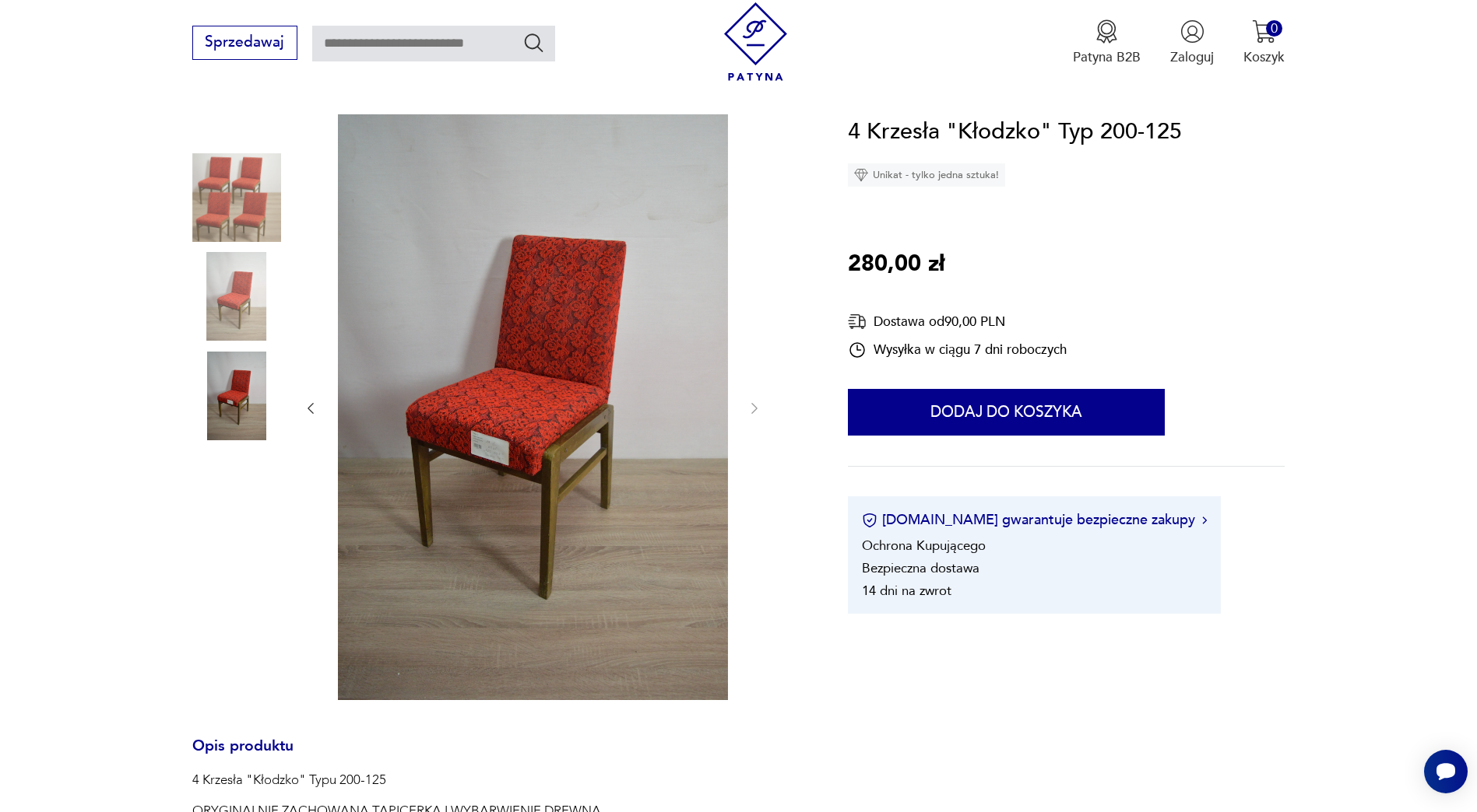
scroll to position [154, 0]
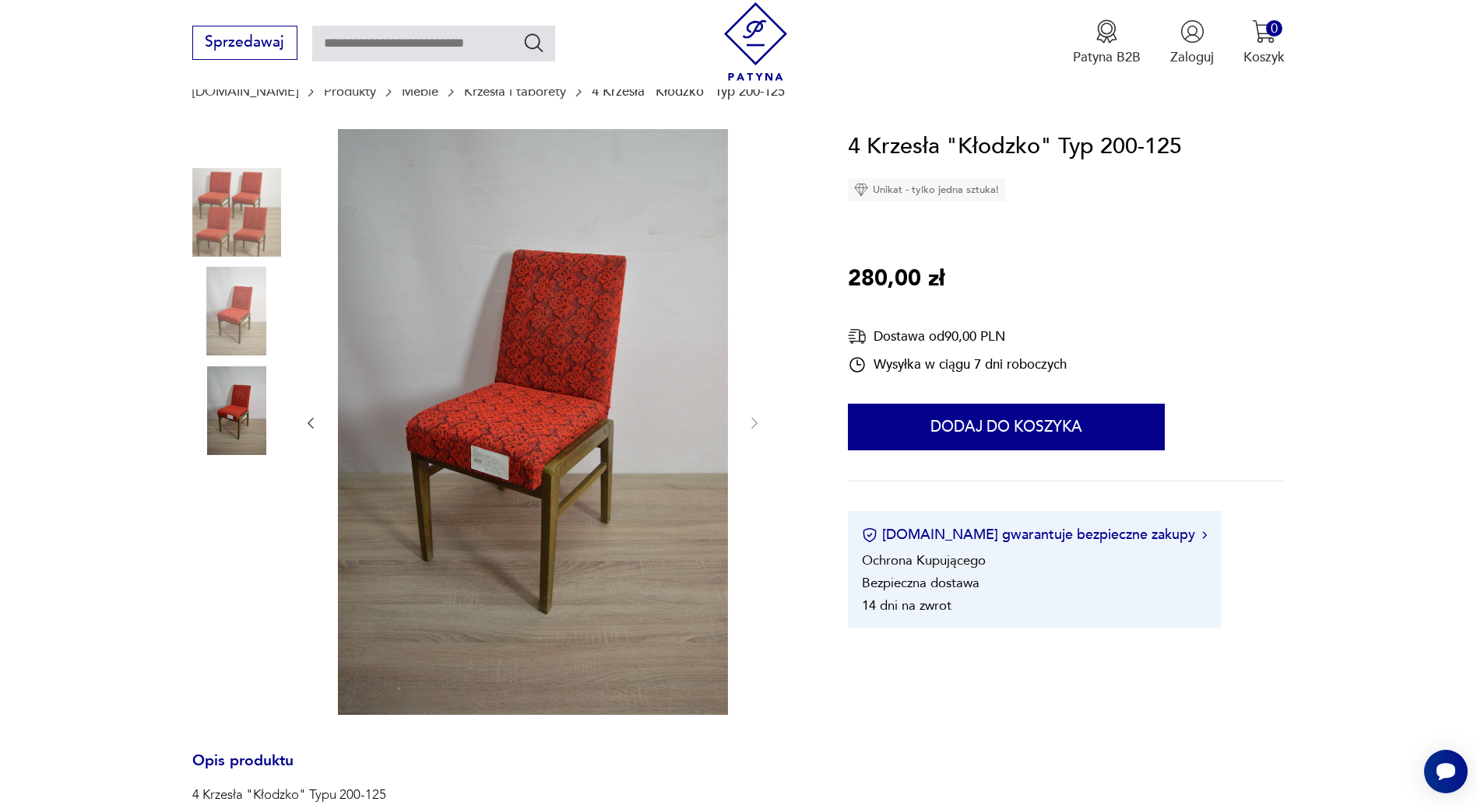
click at [770, 418] on div at bounding box center [498, 424] width 611 height 589
click at [245, 306] on img at bounding box center [236, 311] width 89 height 89
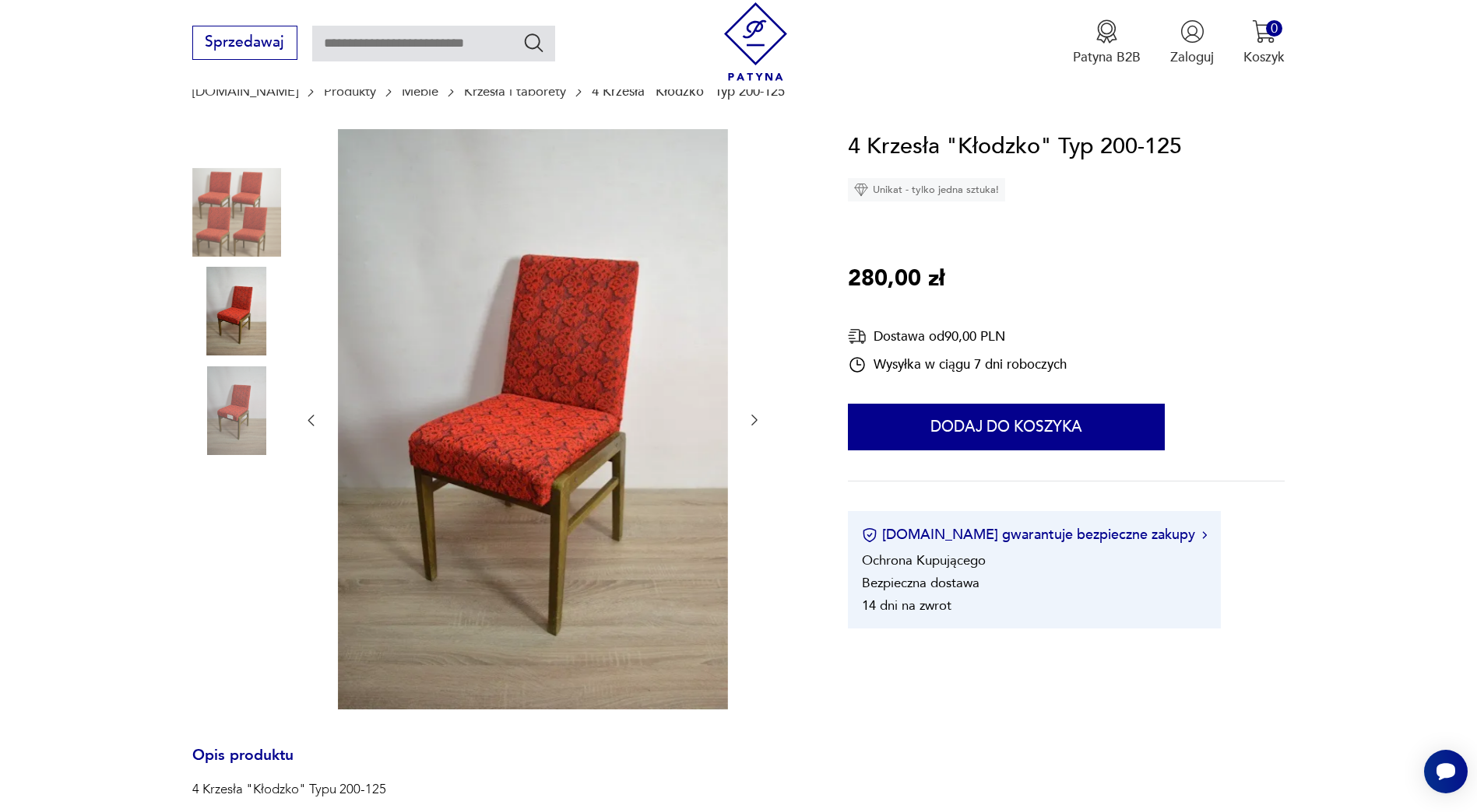
click at [240, 229] on img at bounding box center [236, 212] width 89 height 89
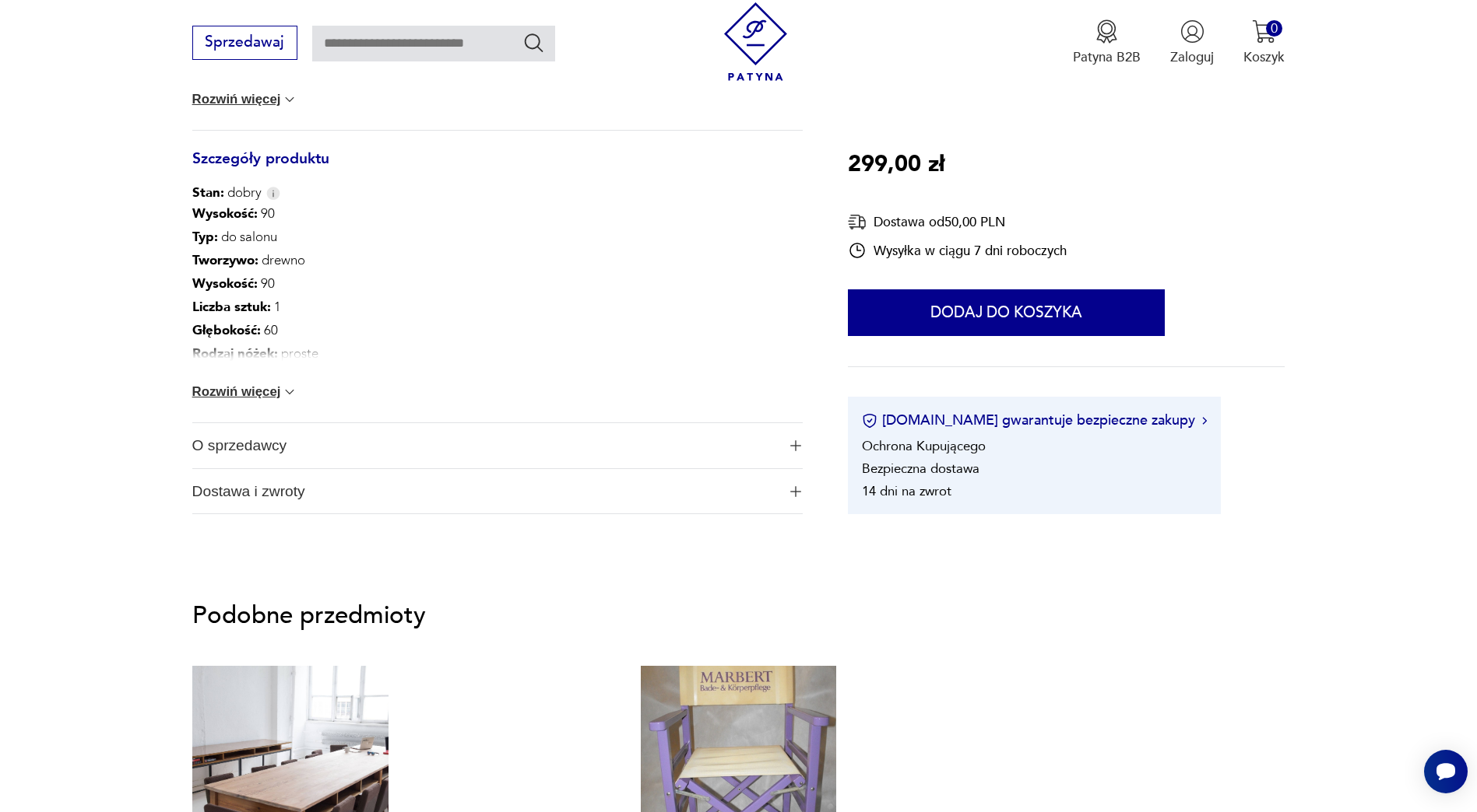
scroll to position [856, 0]
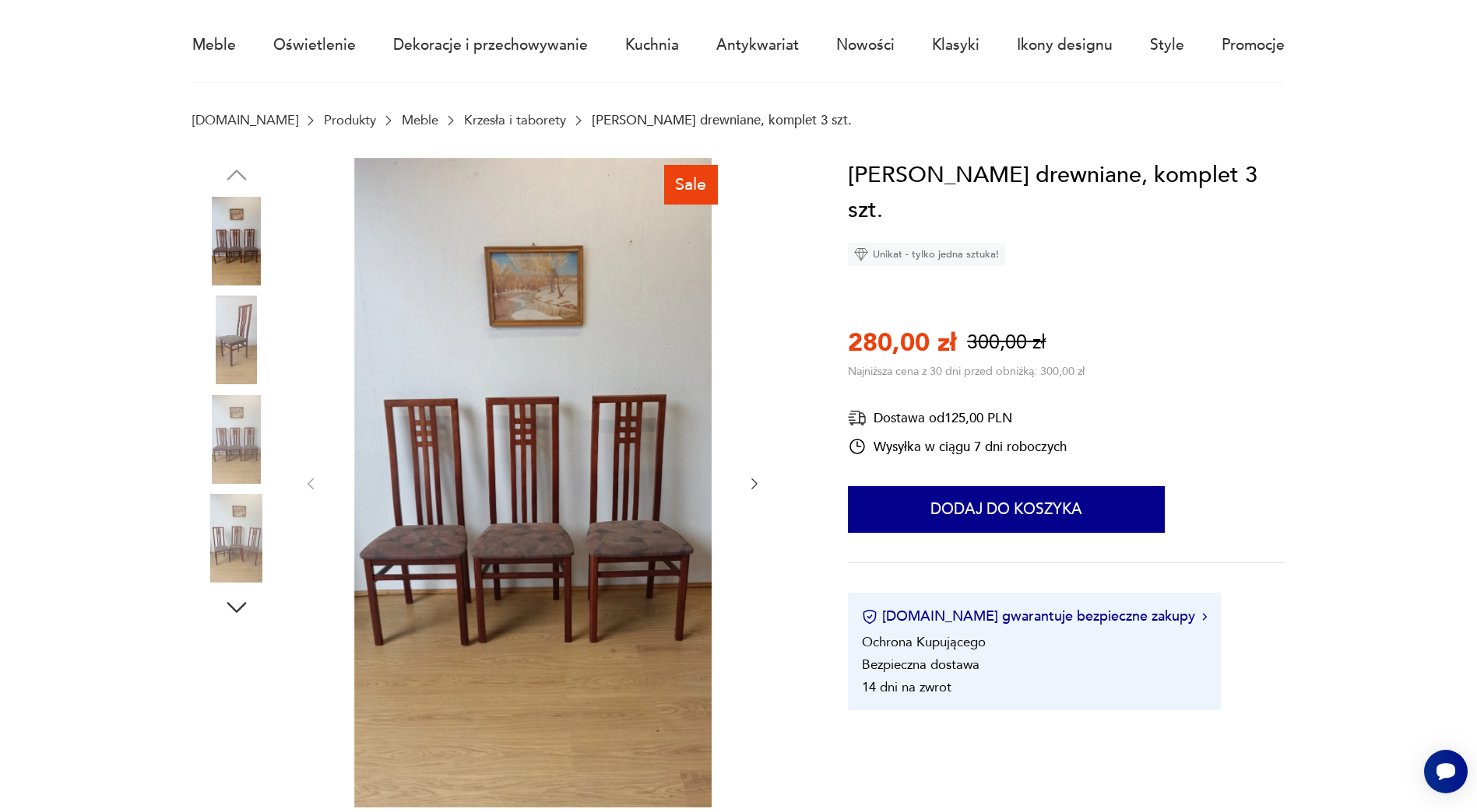
scroll to position [389, 0]
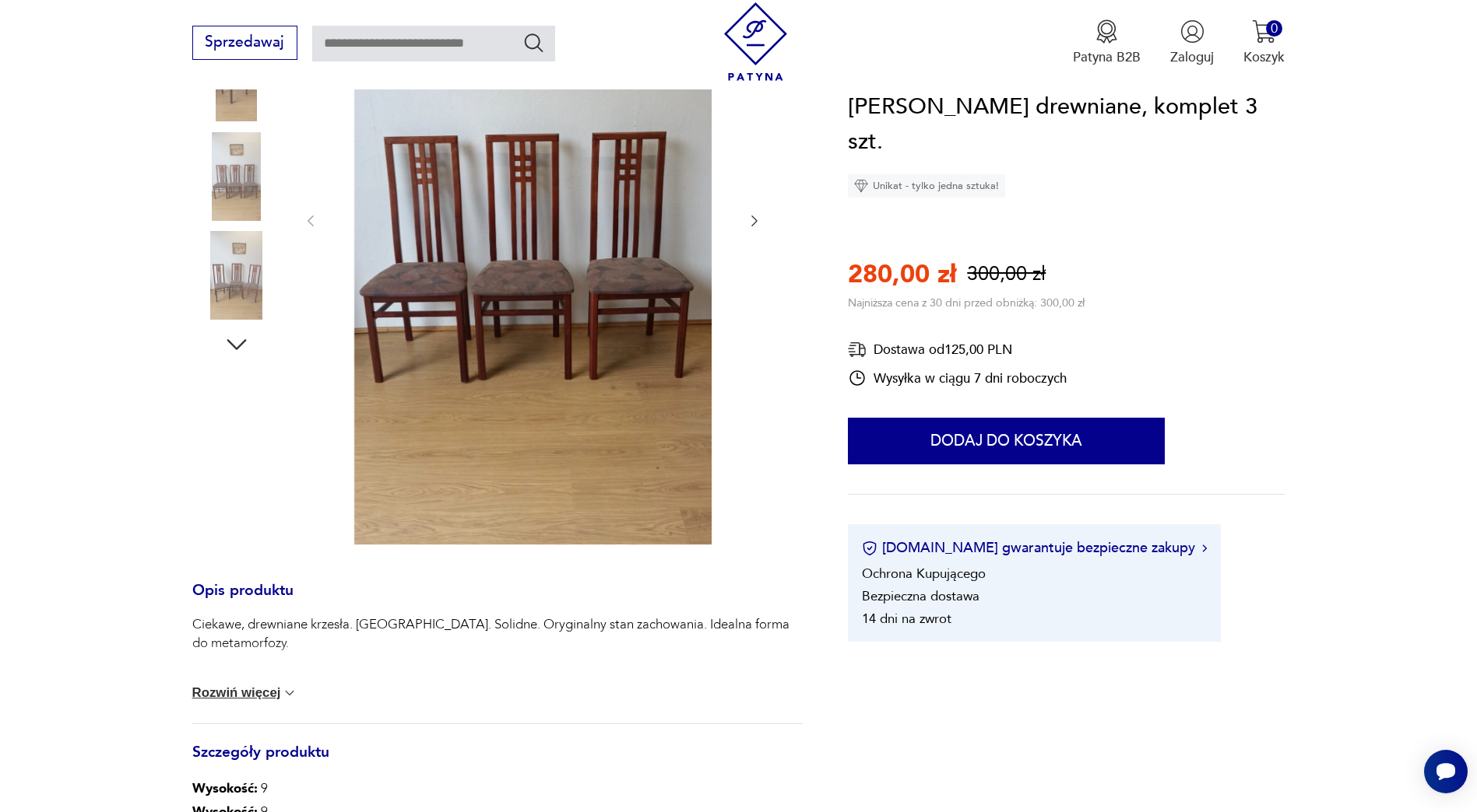
click at [234, 689] on button "Rozwiń więcej" at bounding box center [245, 693] width 106 height 15
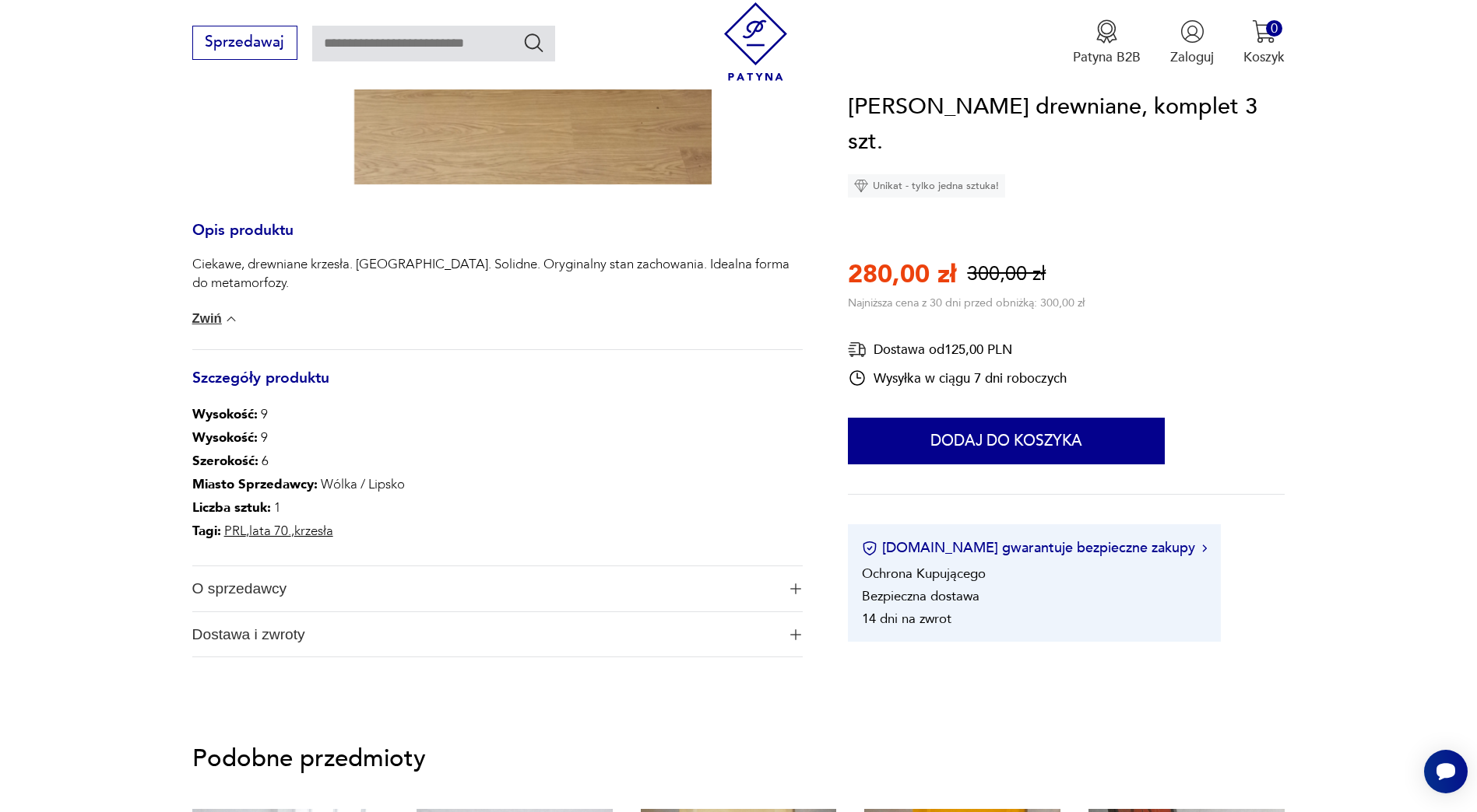
scroll to position [779, 0]
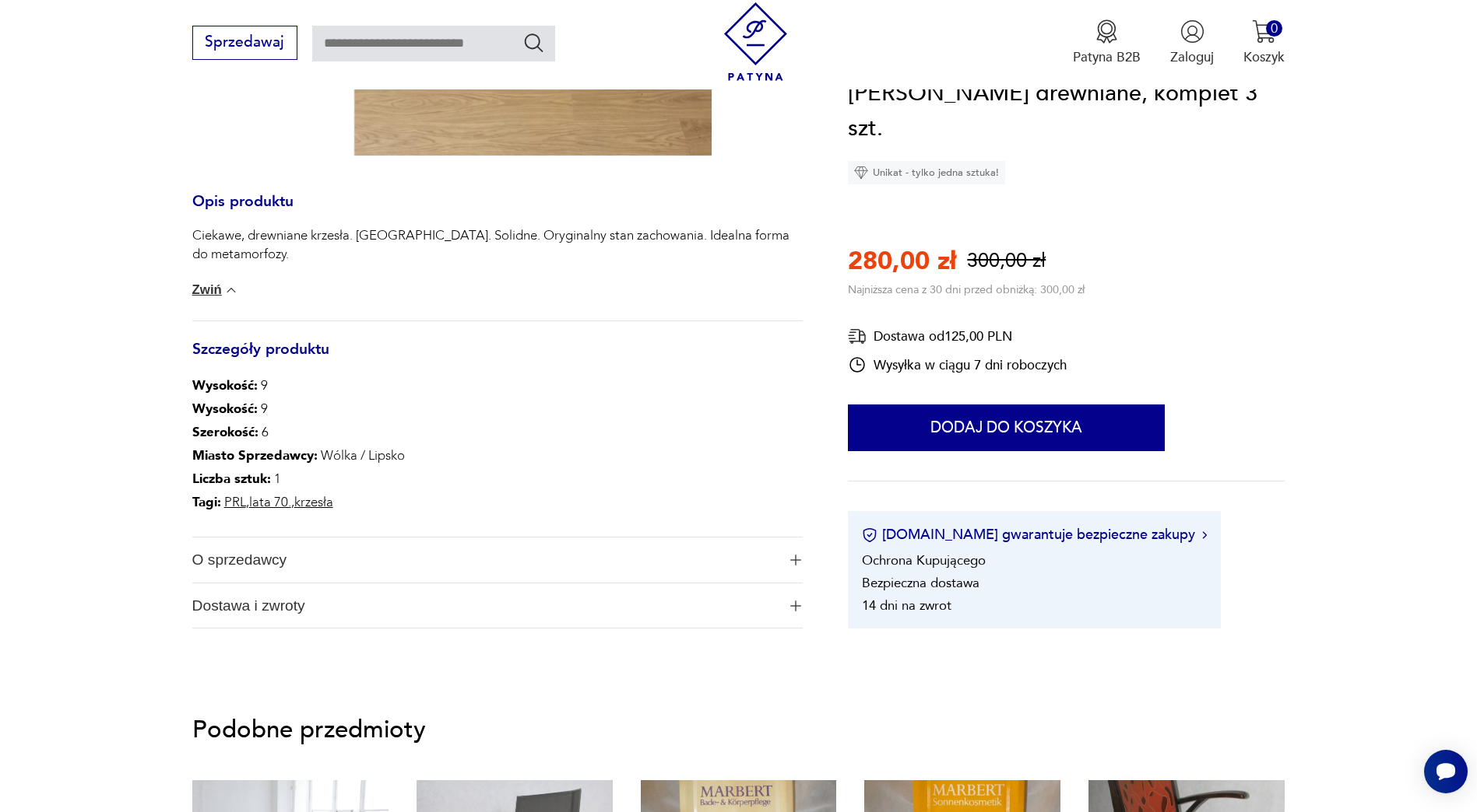
click at [229, 562] on span "O sprzedawcy" at bounding box center [485, 559] width 585 height 45
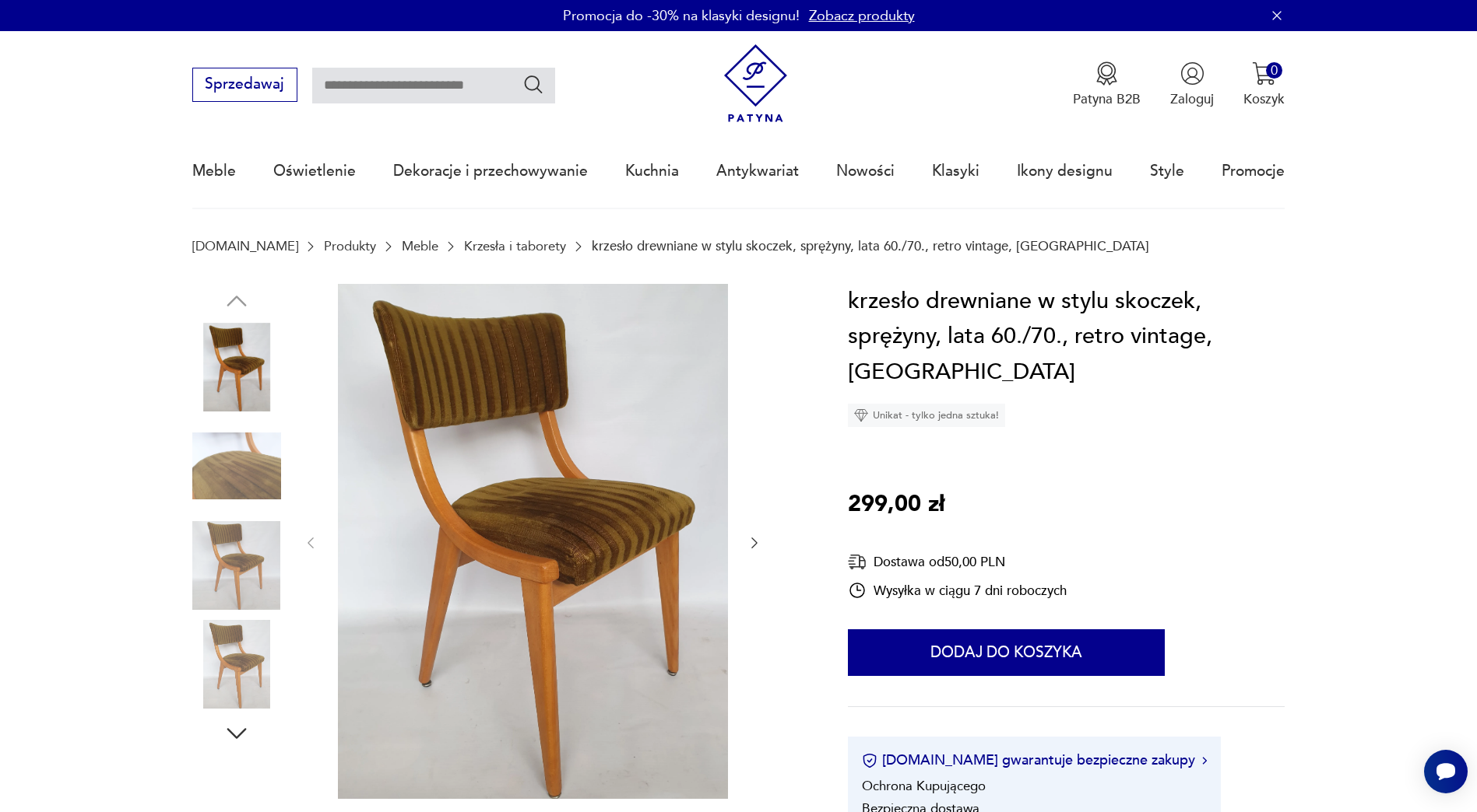
click at [232, 473] on img at bounding box center [236, 466] width 89 height 89
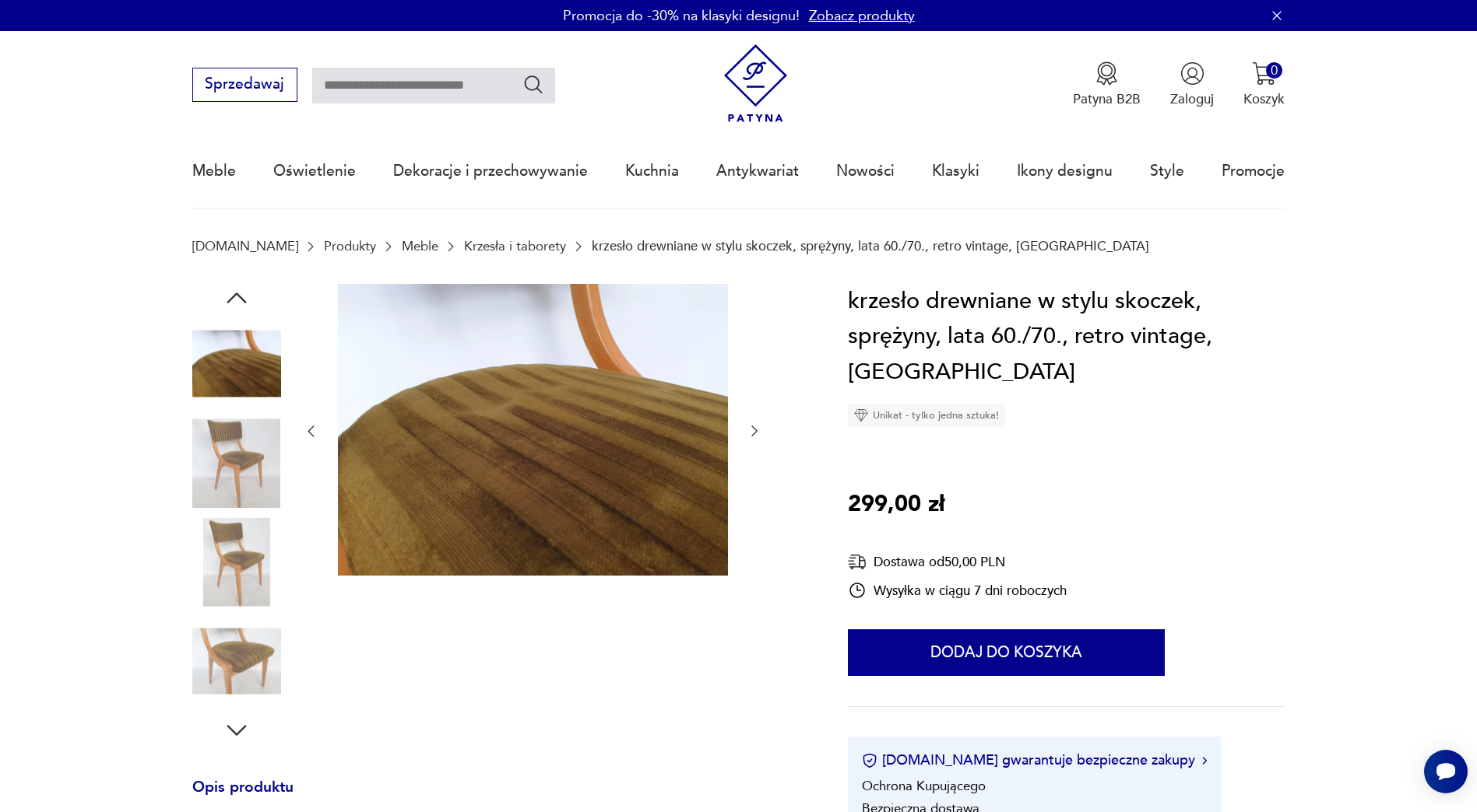
click at [244, 527] on img at bounding box center [236, 562] width 89 height 89
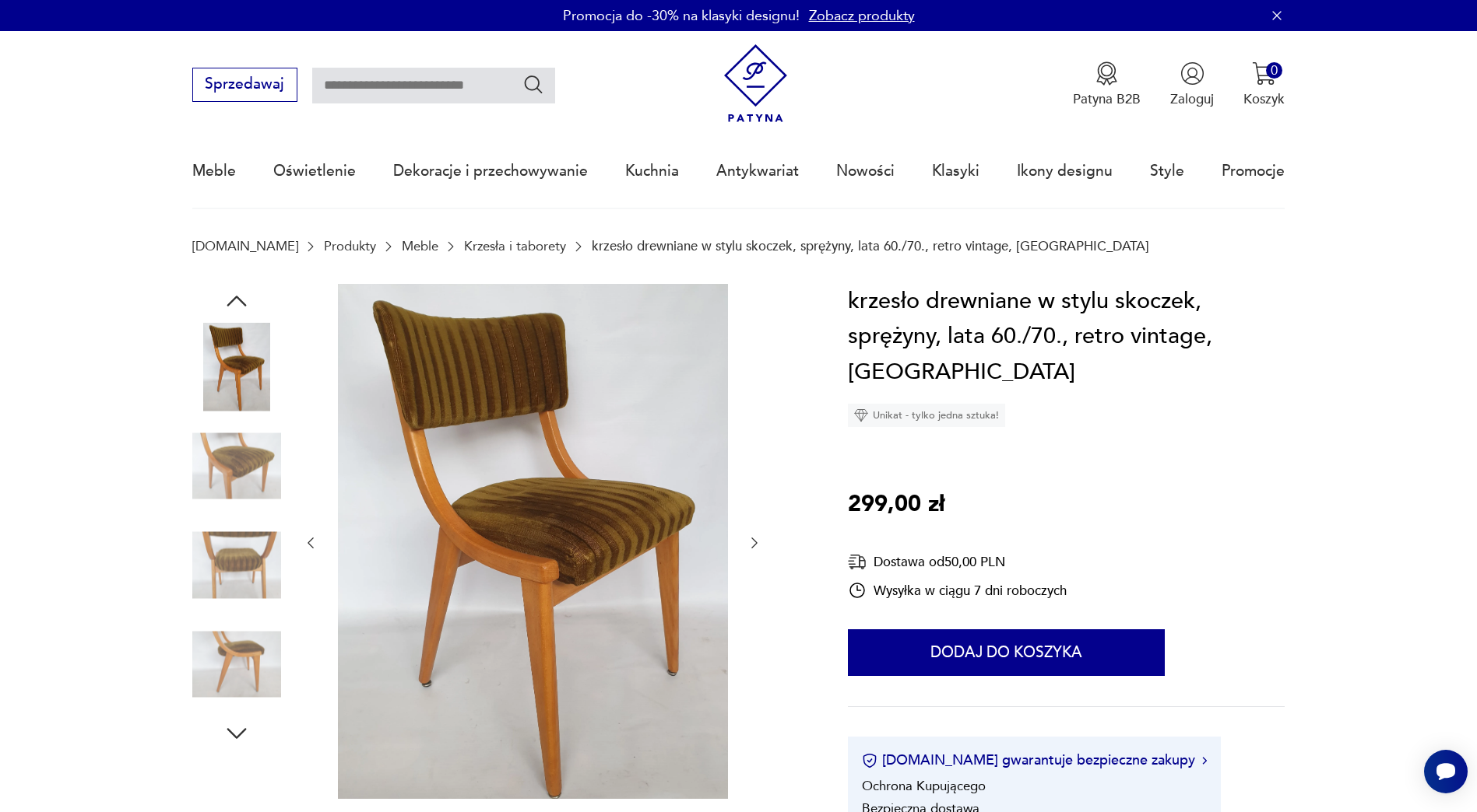
click at [237, 560] on img at bounding box center [236, 565] width 89 height 89
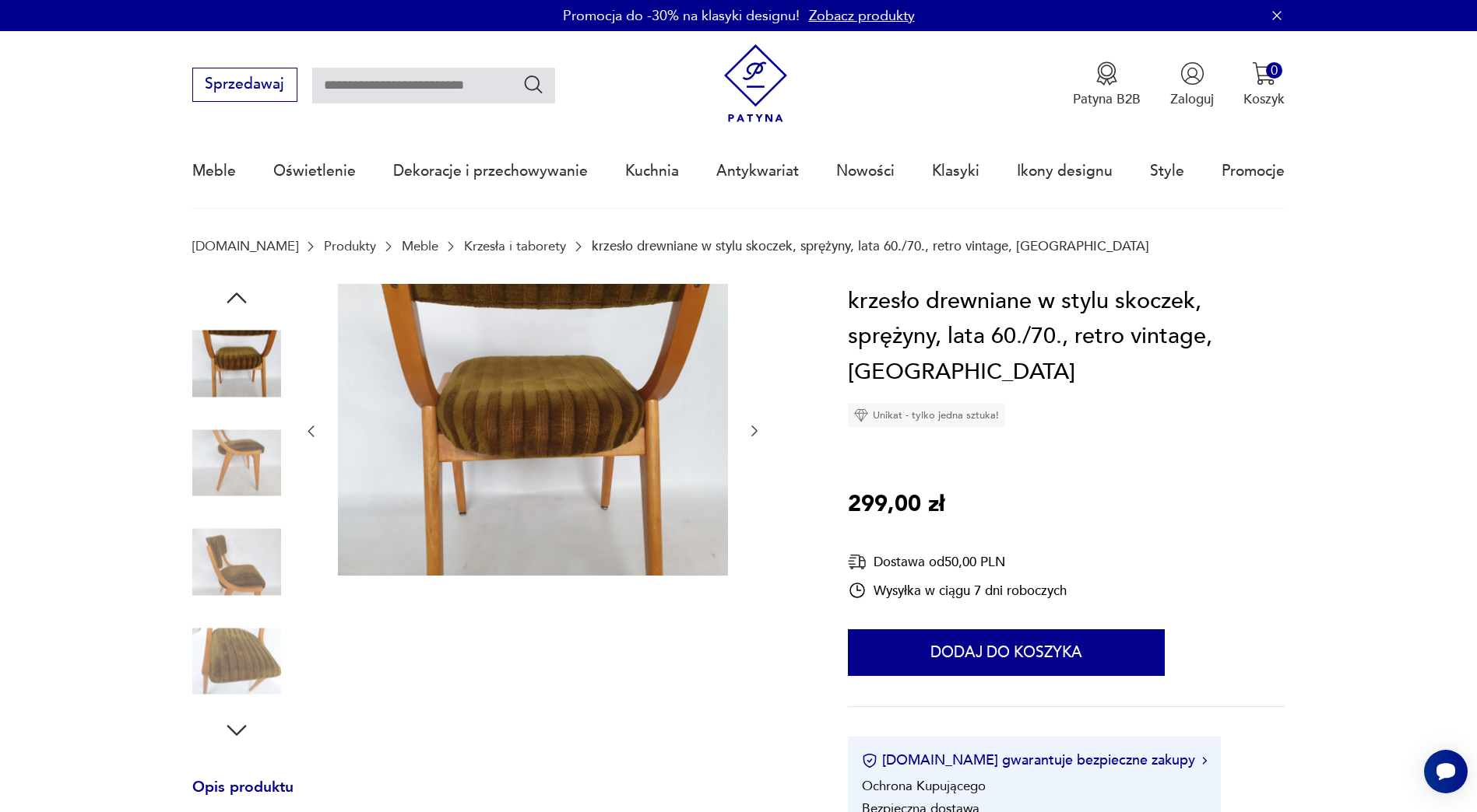
click at [236, 638] on img at bounding box center [236, 661] width 89 height 89
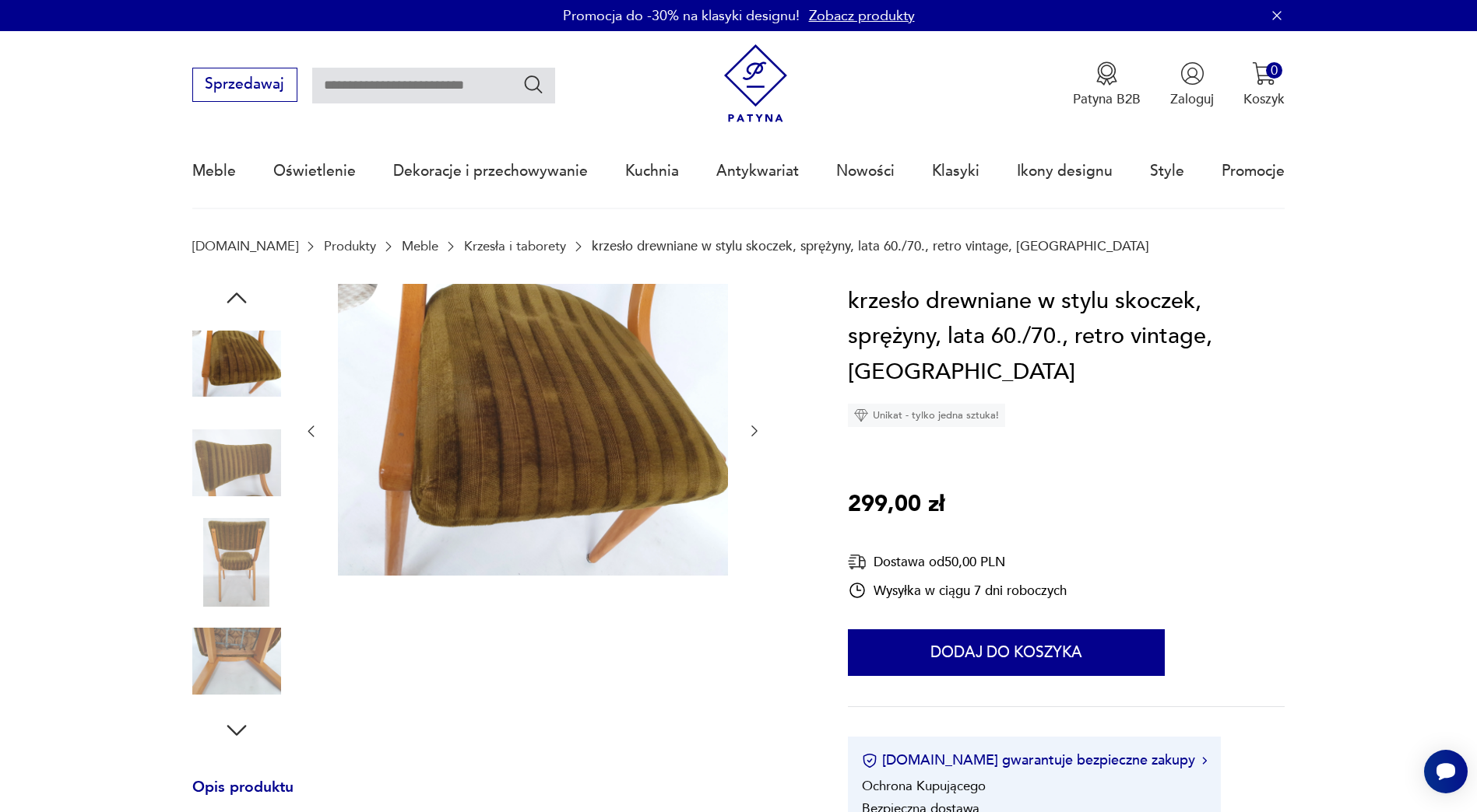
click at [236, 643] on img at bounding box center [236, 661] width 89 height 89
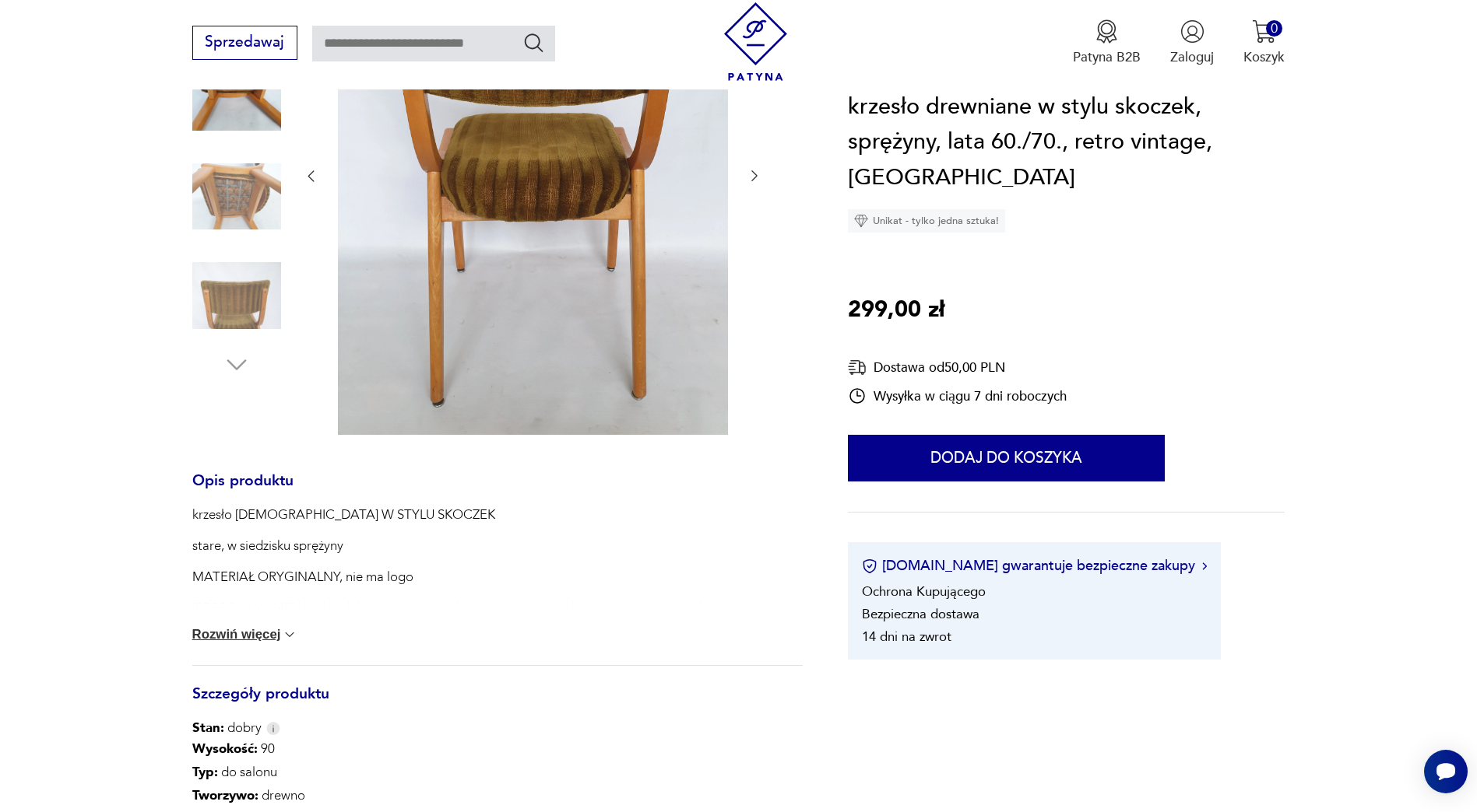
scroll to position [467, 0]
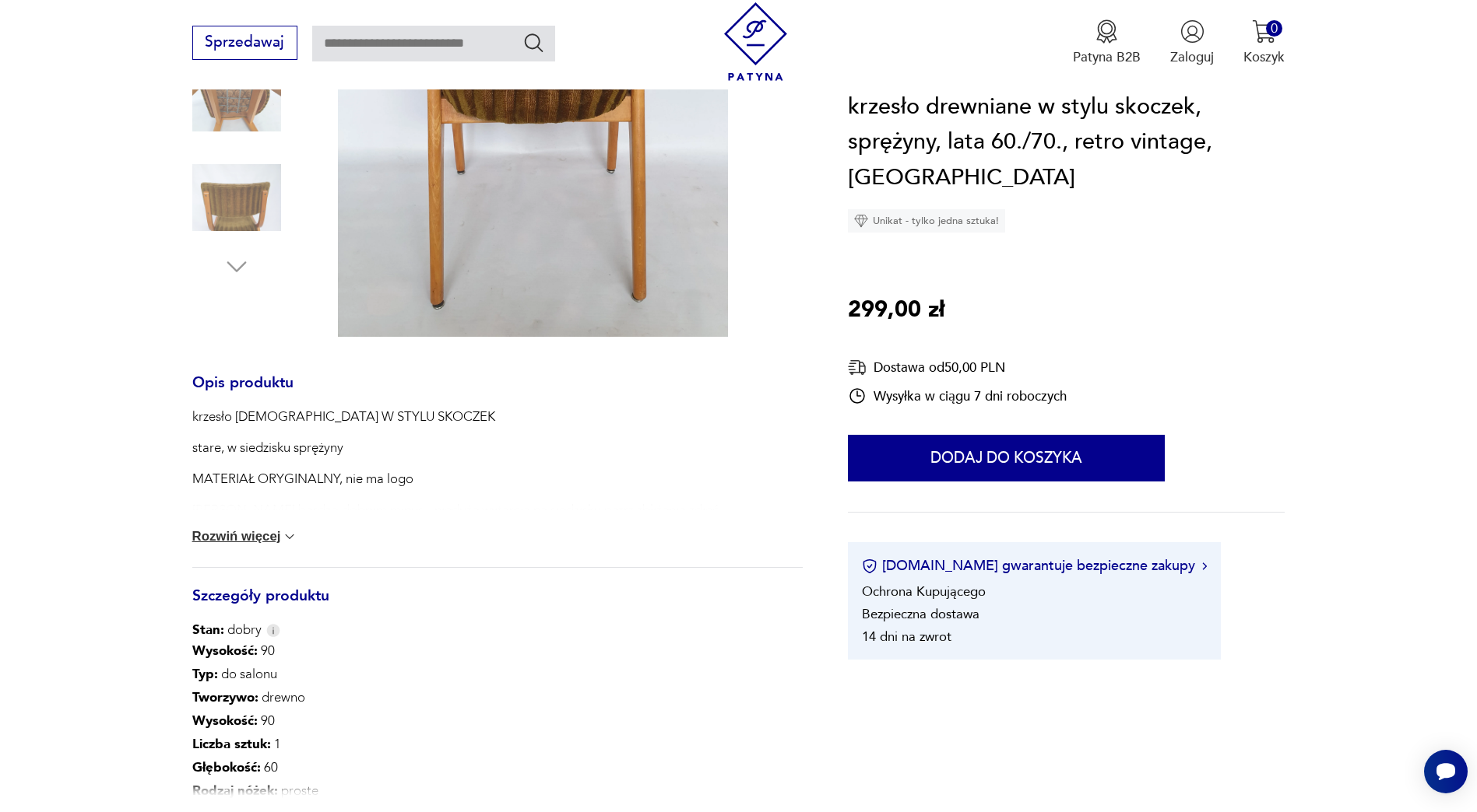
click at [245, 530] on button "Rozwiń więcej" at bounding box center [245, 537] width 106 height 15
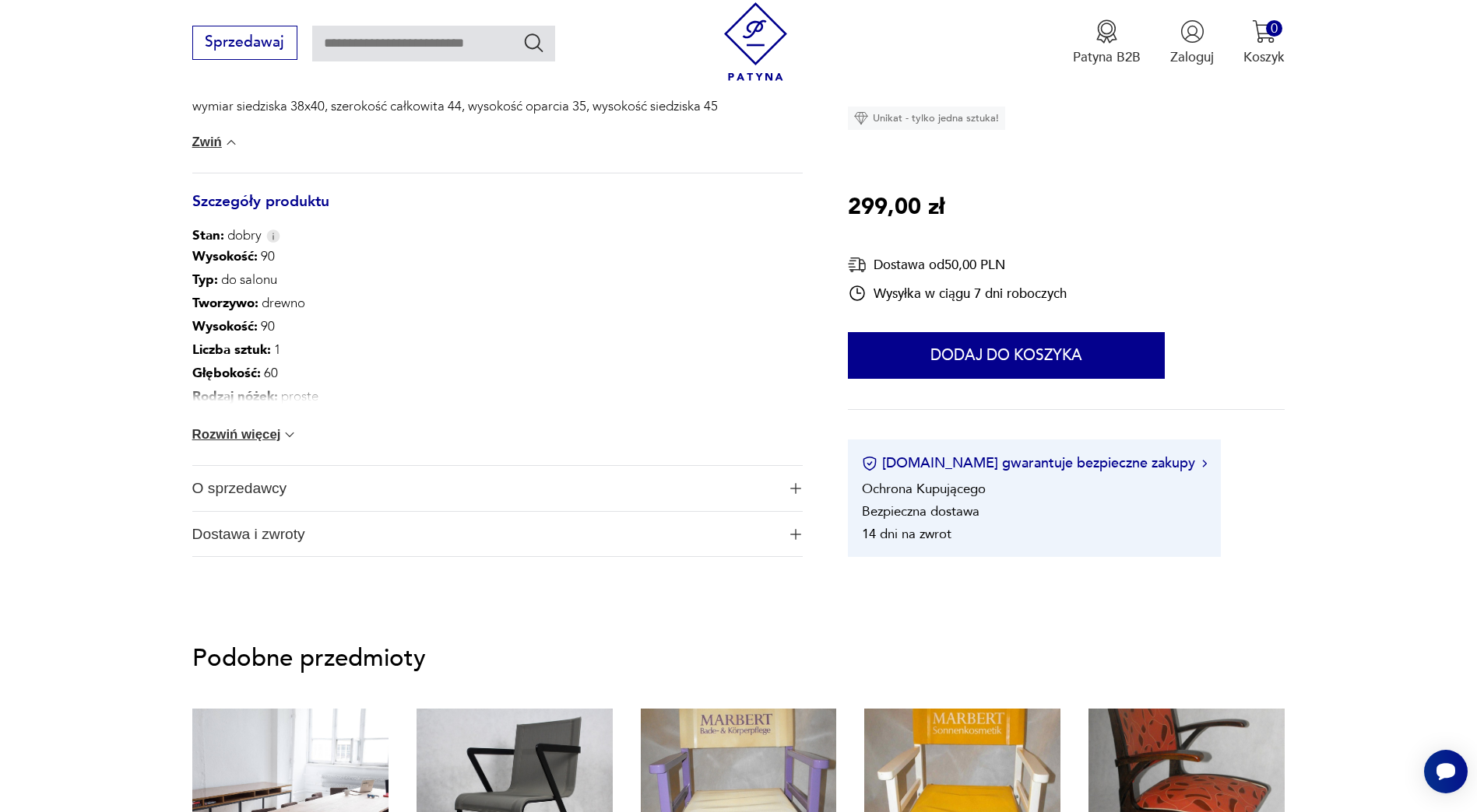
scroll to position [934, 0]
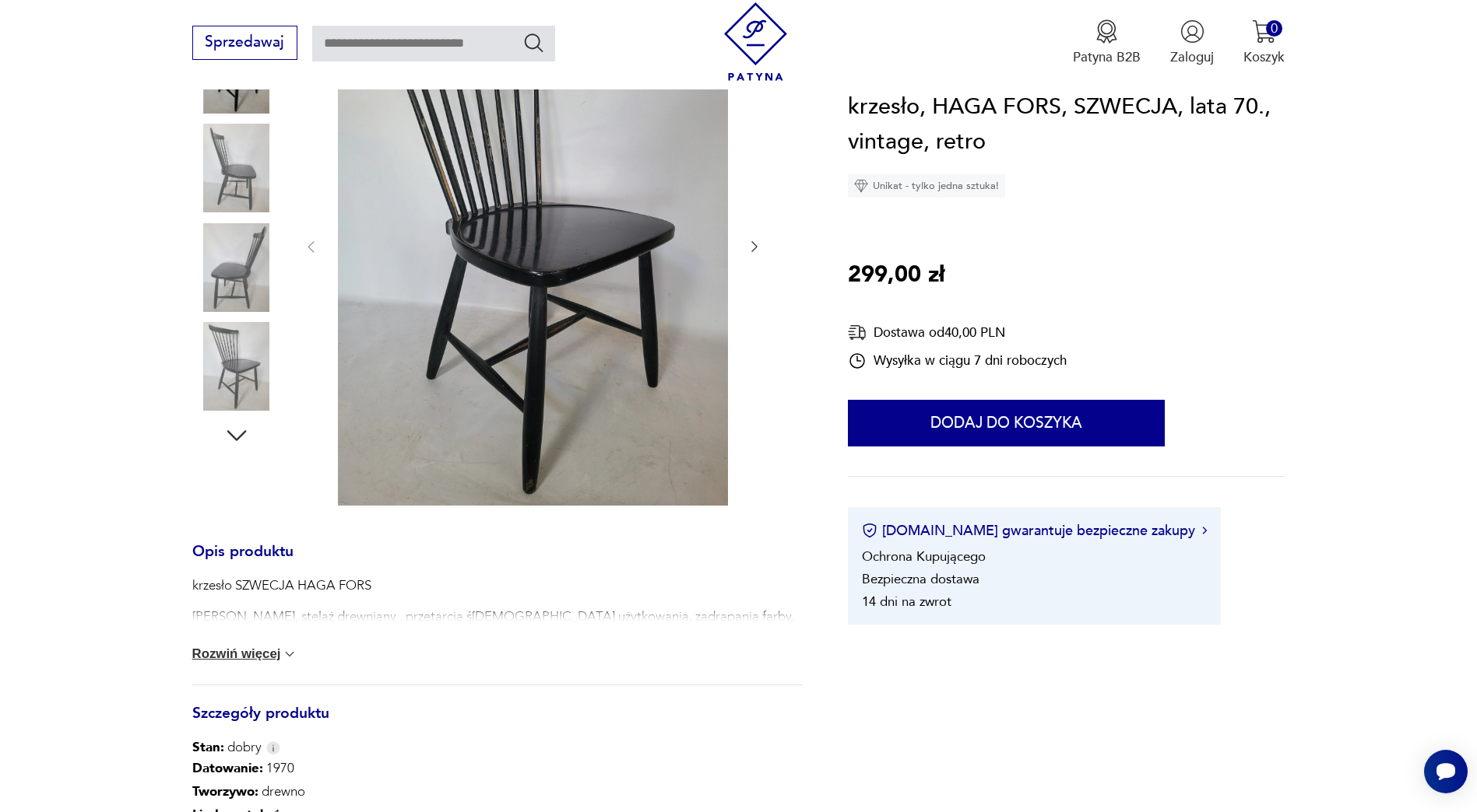
scroll to position [389, 0]
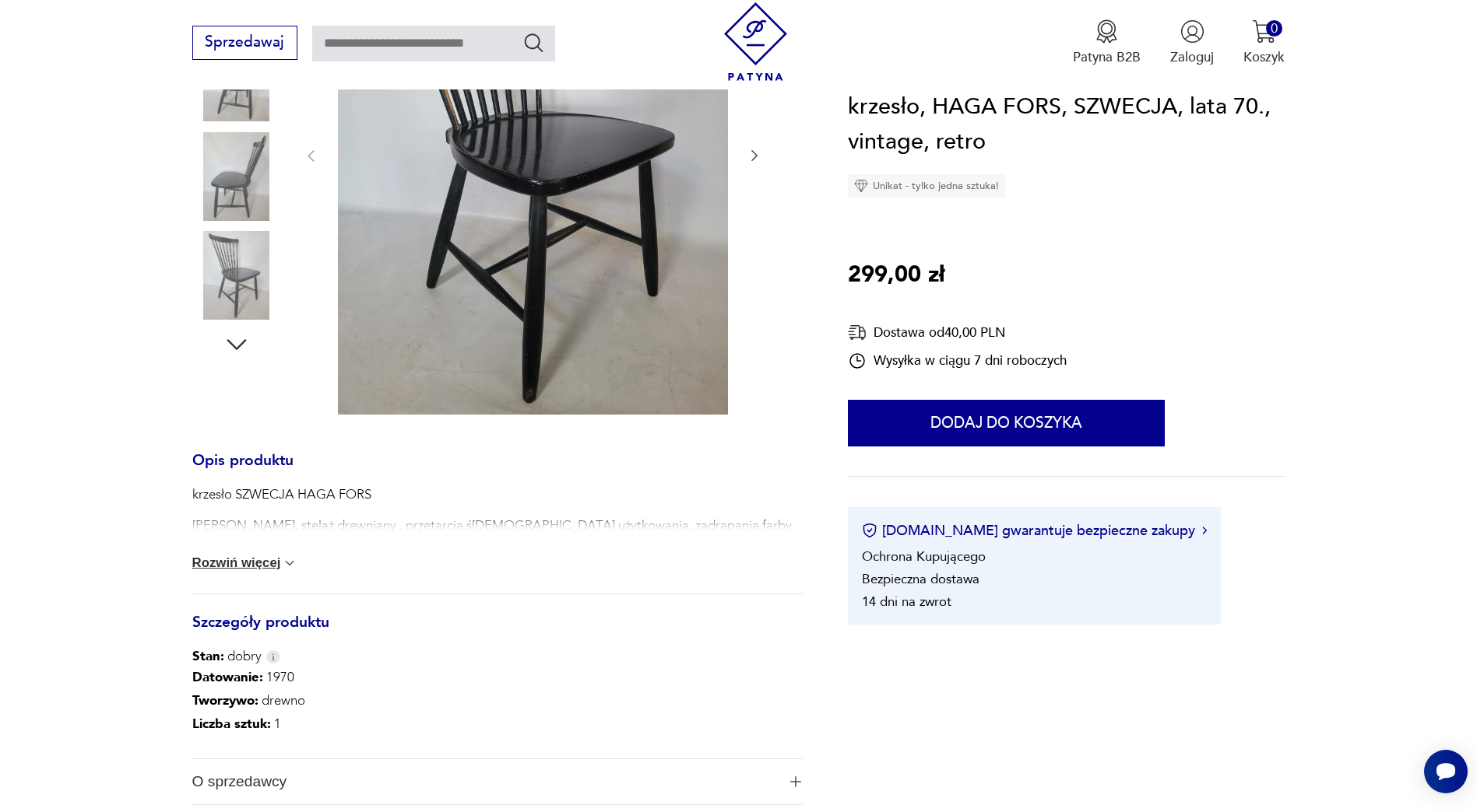
click at [251, 557] on button "Rozwiń więcej" at bounding box center [245, 563] width 106 height 15
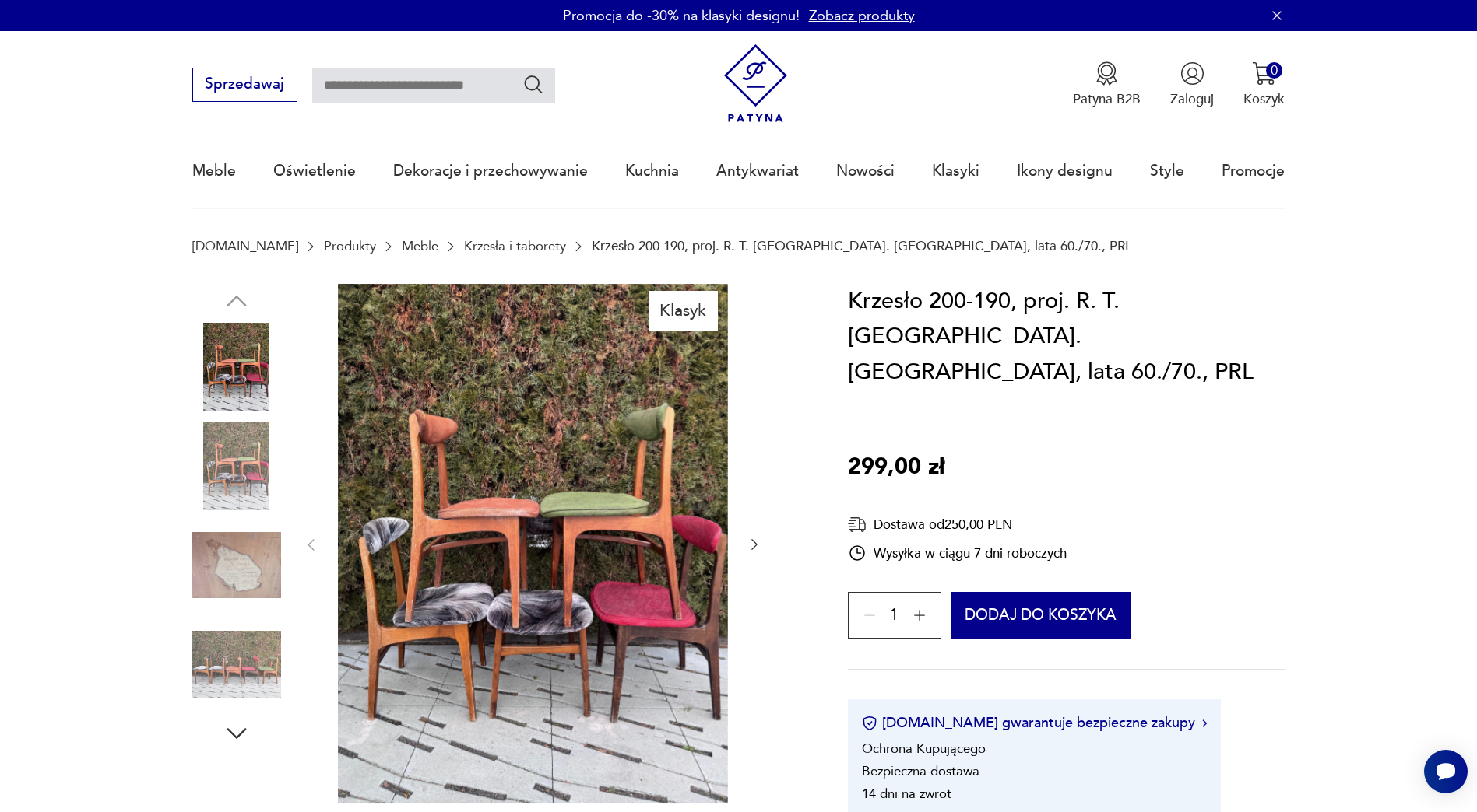
click at [230, 464] on img at bounding box center [236, 466] width 89 height 89
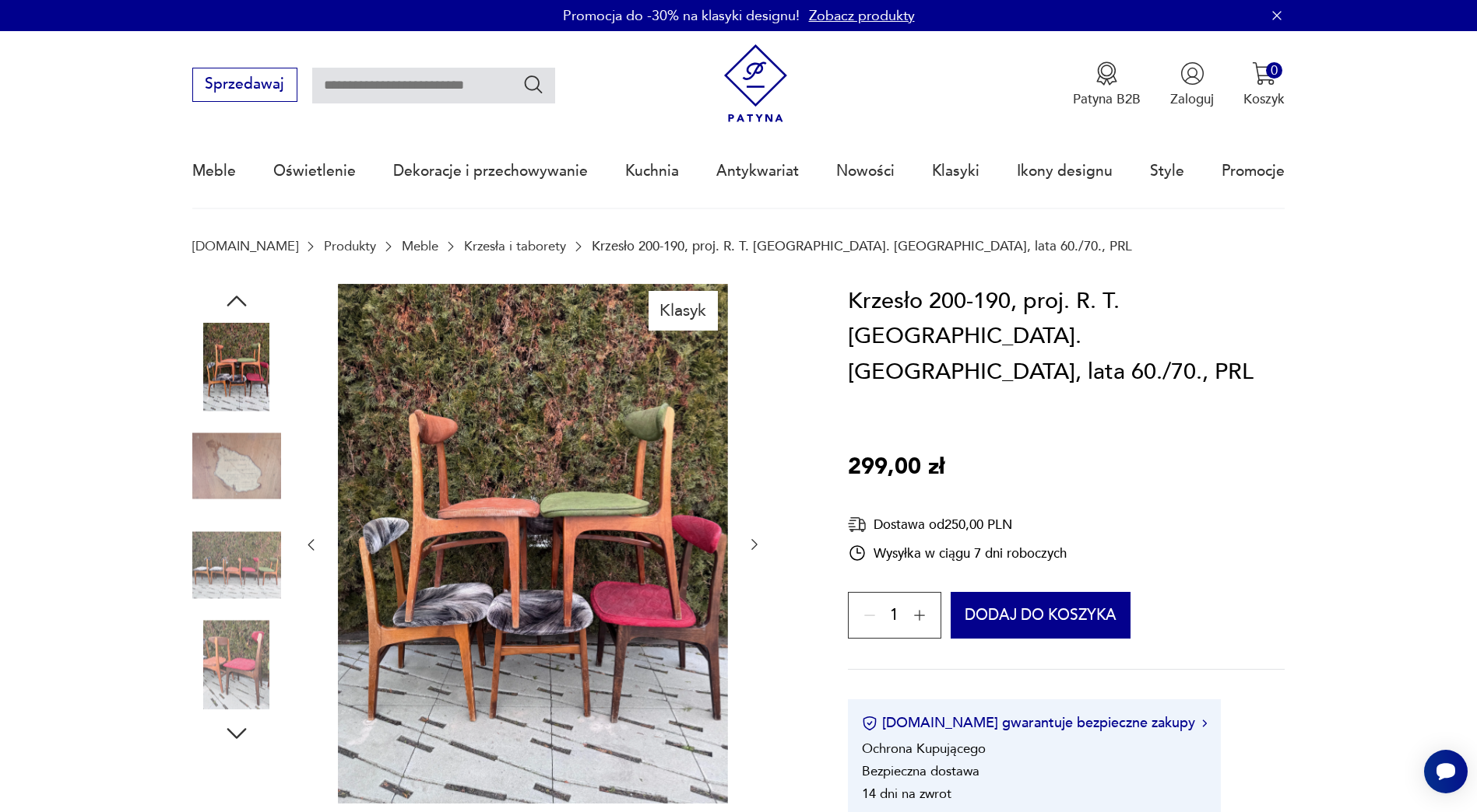
click at [239, 467] on img at bounding box center [236, 466] width 89 height 89
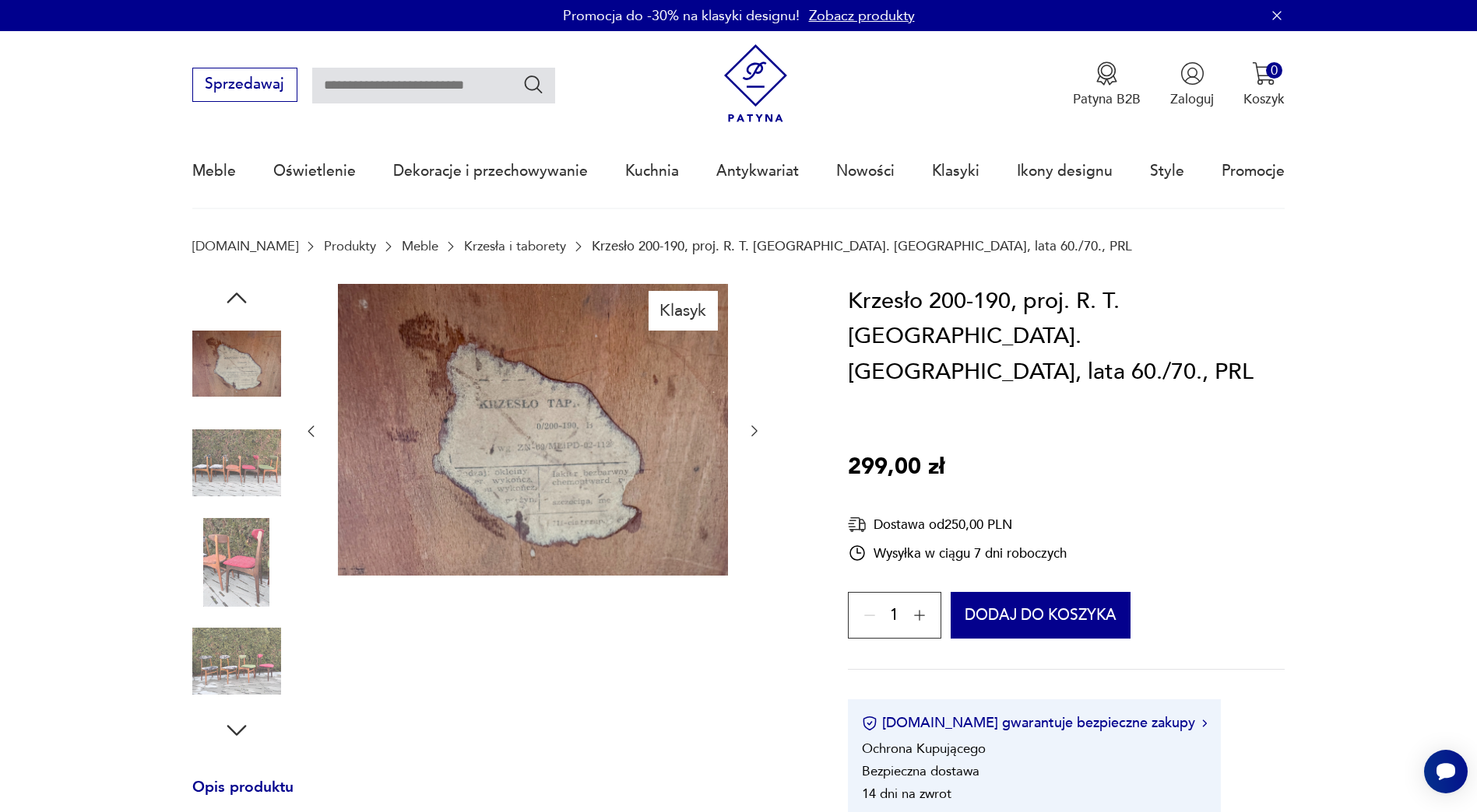
click at [242, 463] on img at bounding box center [236, 462] width 89 height 89
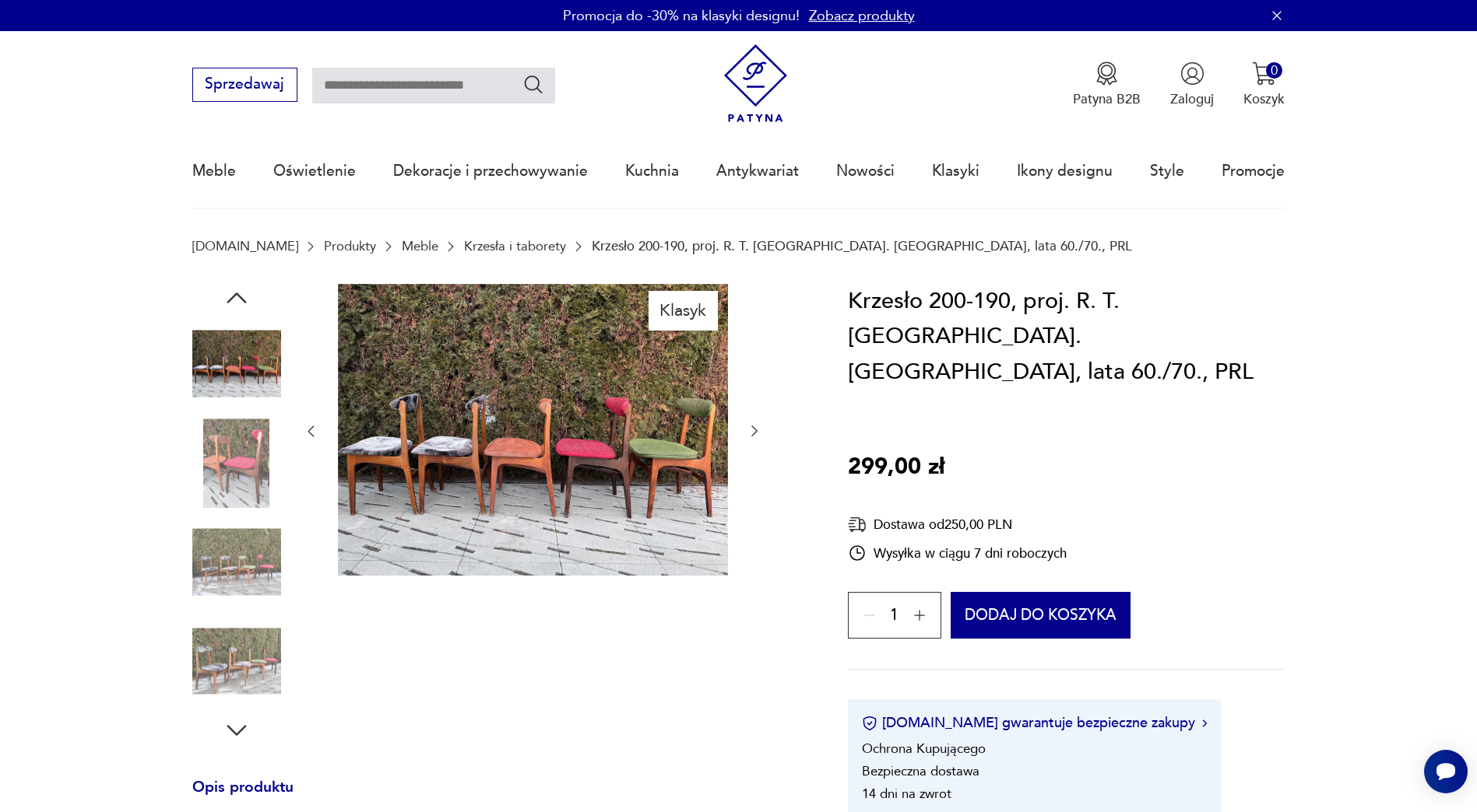
click at [248, 560] on img at bounding box center [236, 562] width 89 height 89
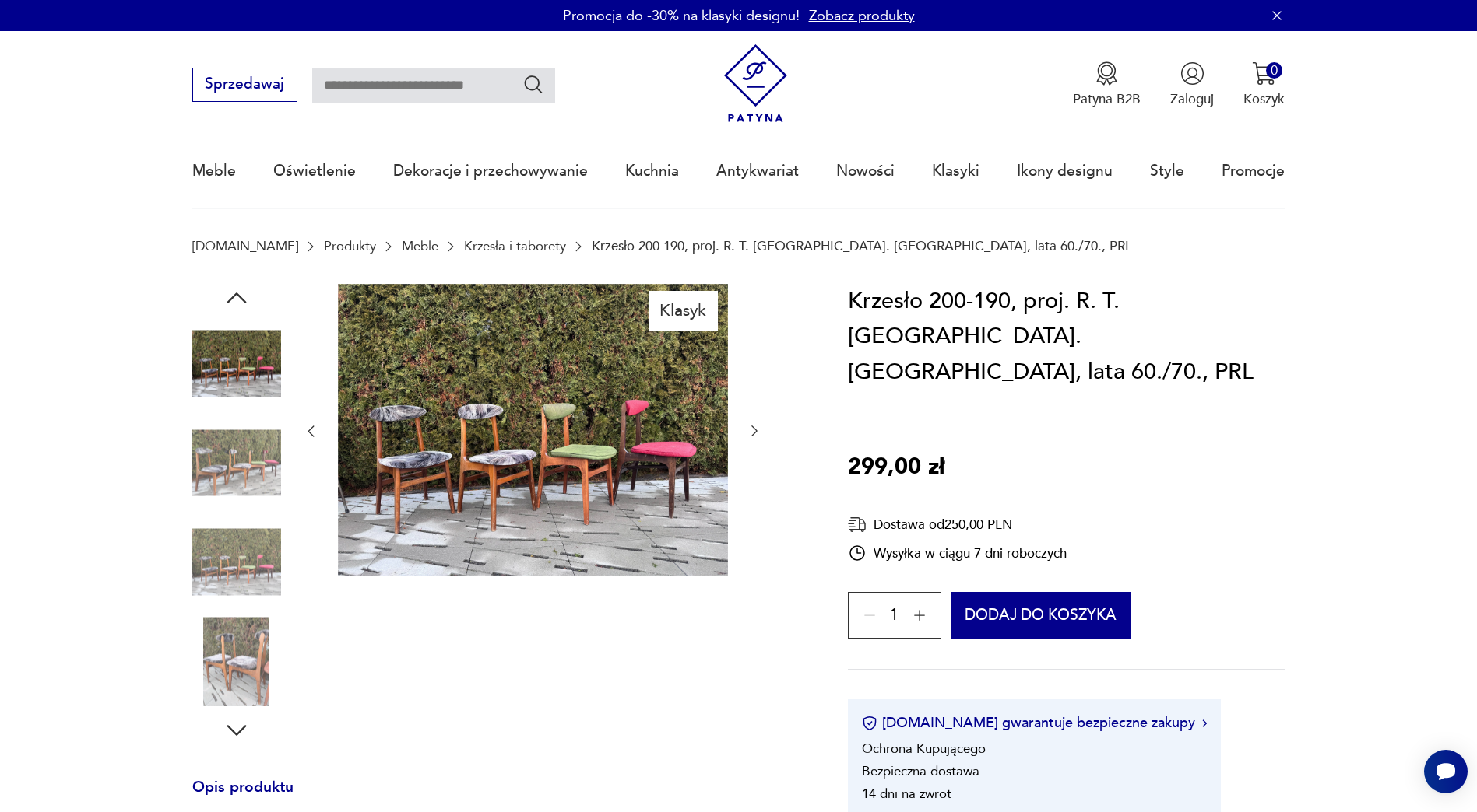
click at [244, 572] on img at bounding box center [236, 562] width 89 height 89
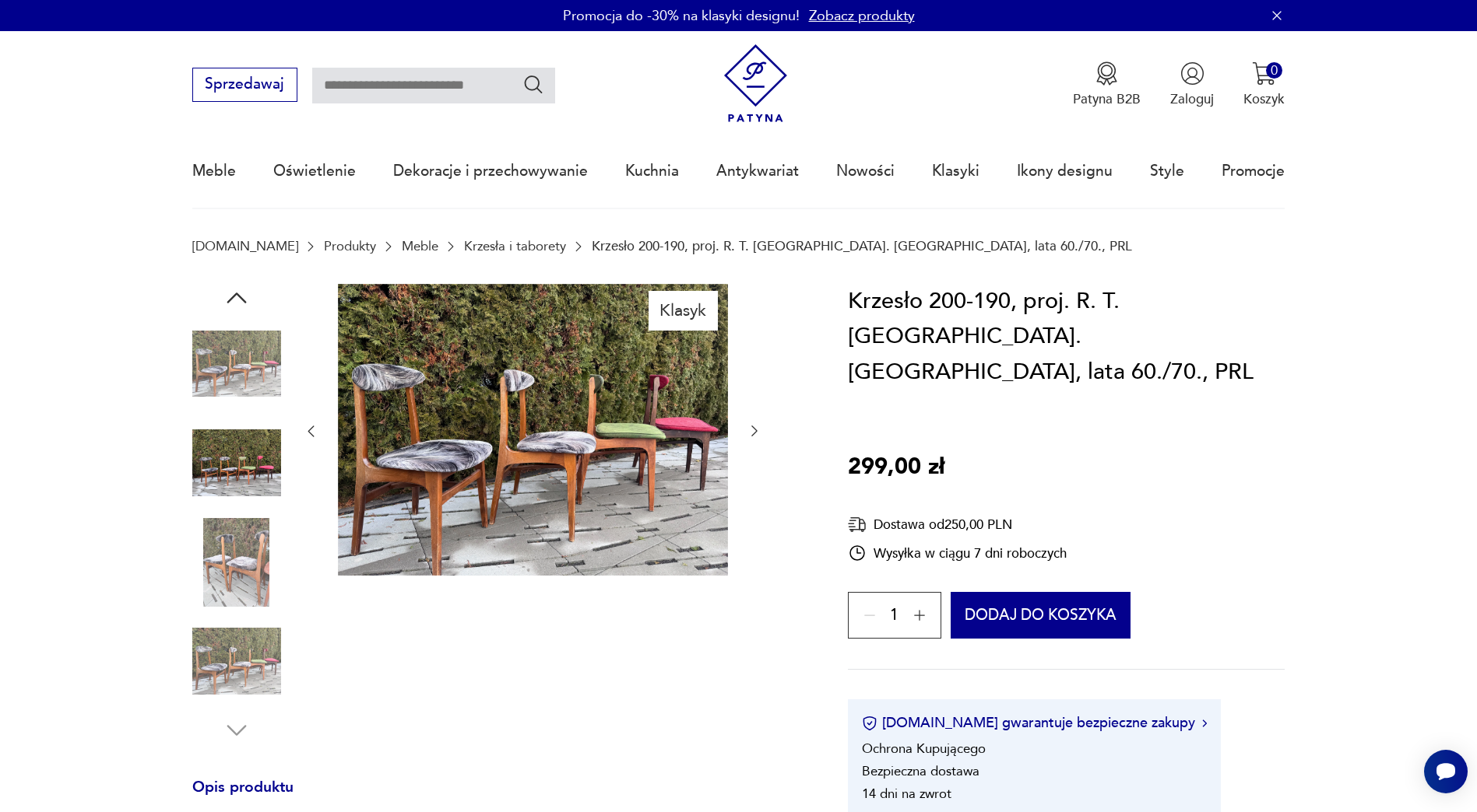
click at [251, 632] on img at bounding box center [236, 661] width 89 height 89
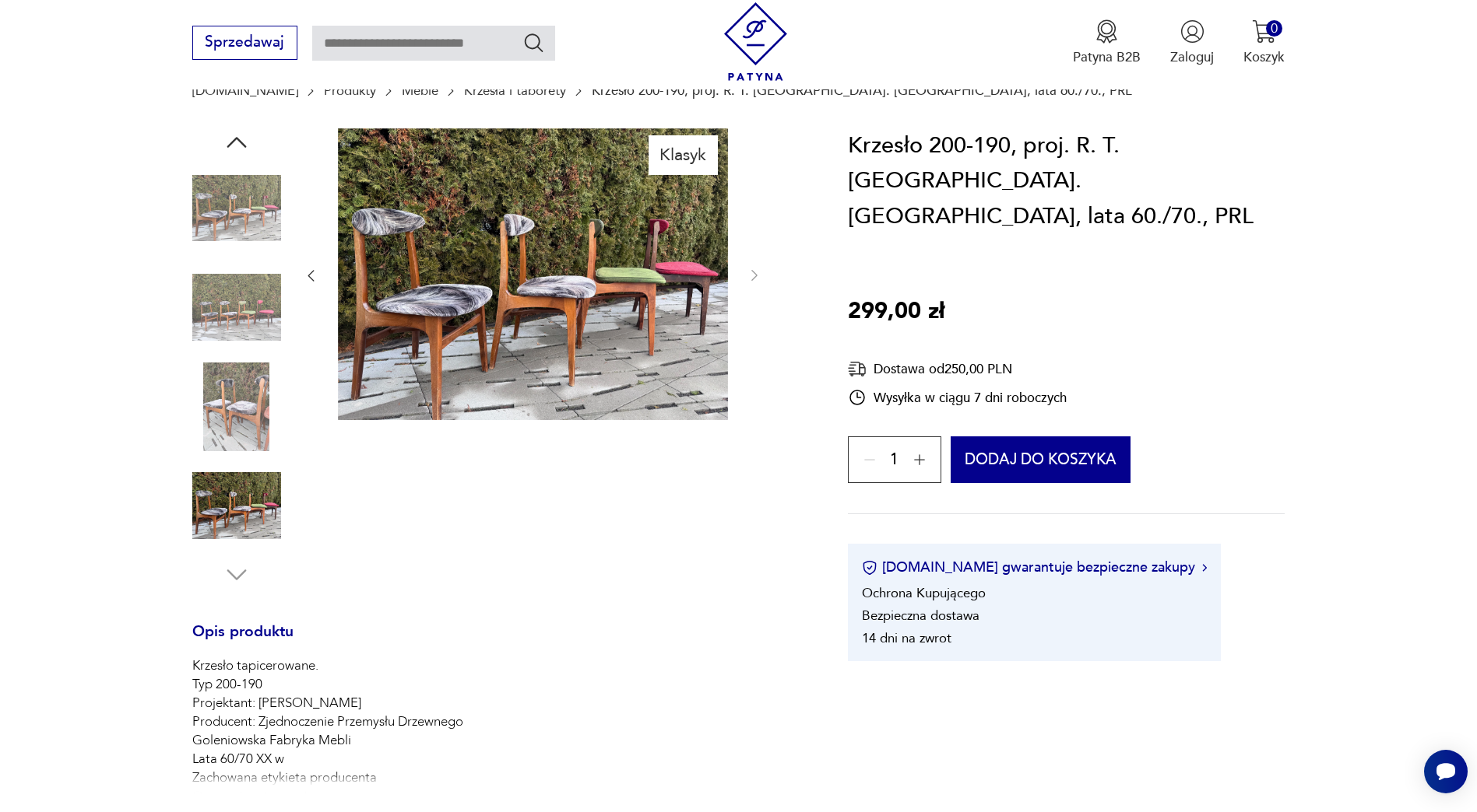
scroll to position [233, 0]
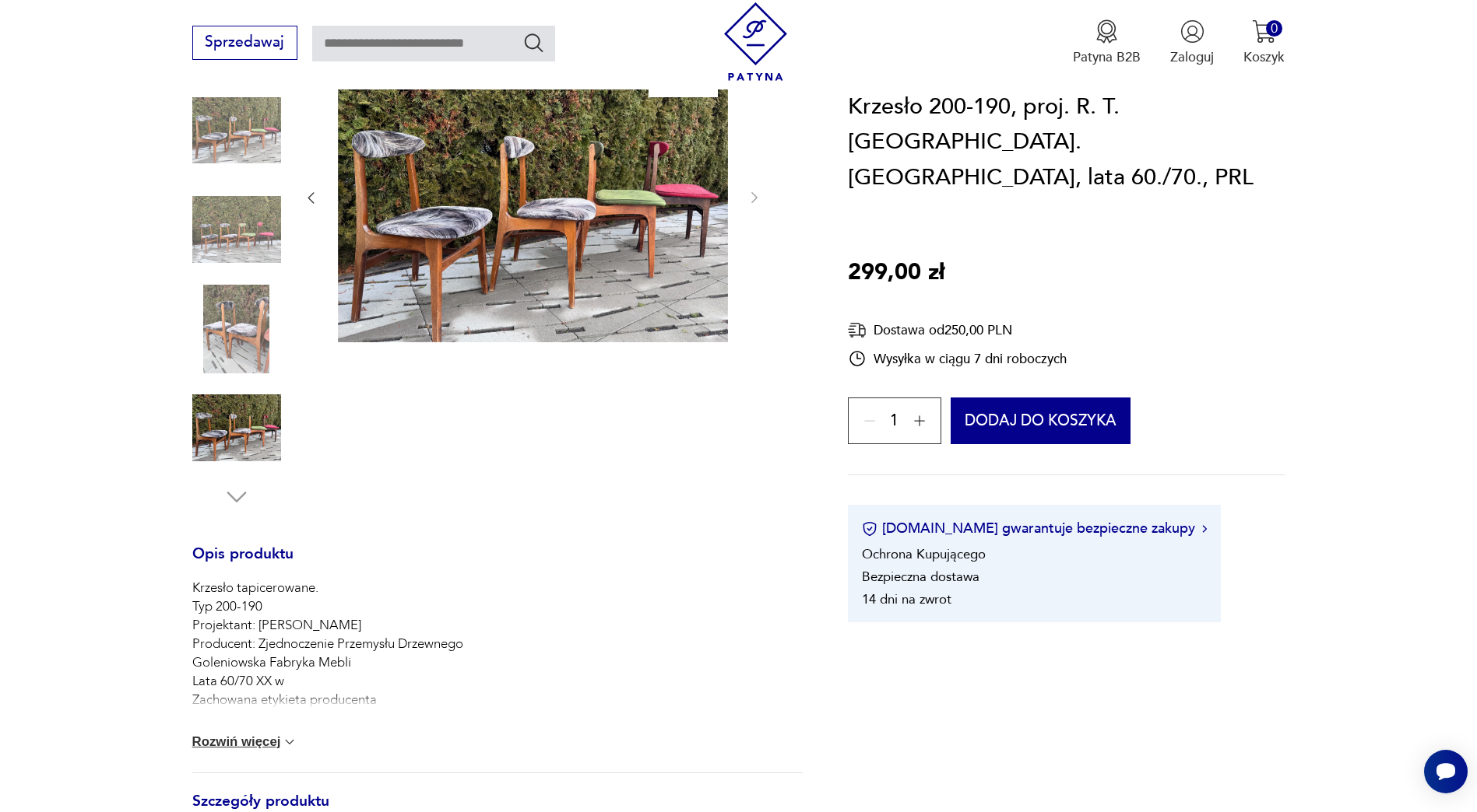
click at [239, 739] on button "Rozwiń więcej" at bounding box center [245, 742] width 106 height 15
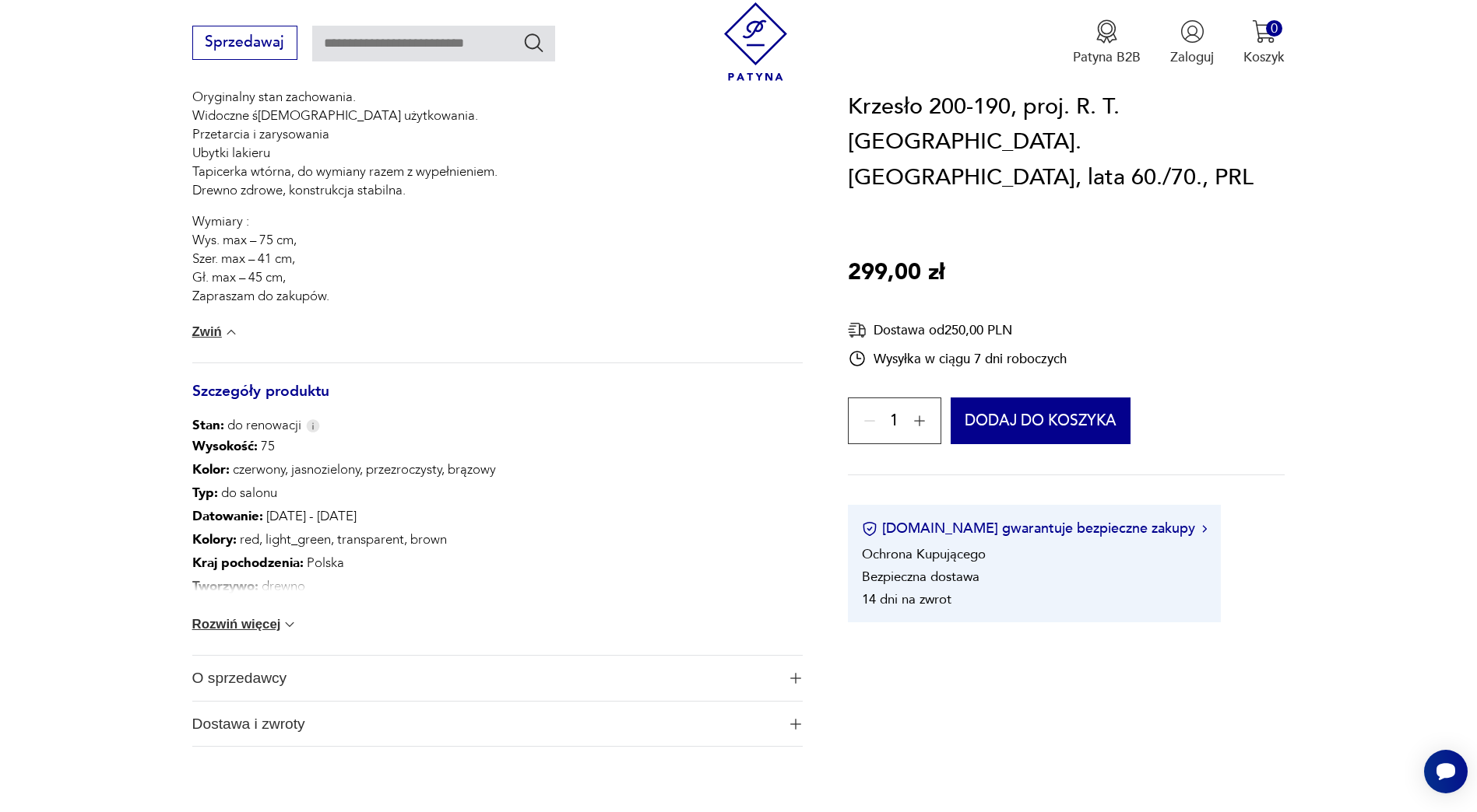
scroll to position [856, 0]
click at [264, 616] on div "Wysokość : 75 Kolor: czerwony, jasnozielony, przezroczysty, brązowy Typ : do sa…" at bounding box center [498, 544] width 611 height 220
click at [236, 626] on button "Rozwiń więcej" at bounding box center [245, 624] width 106 height 15
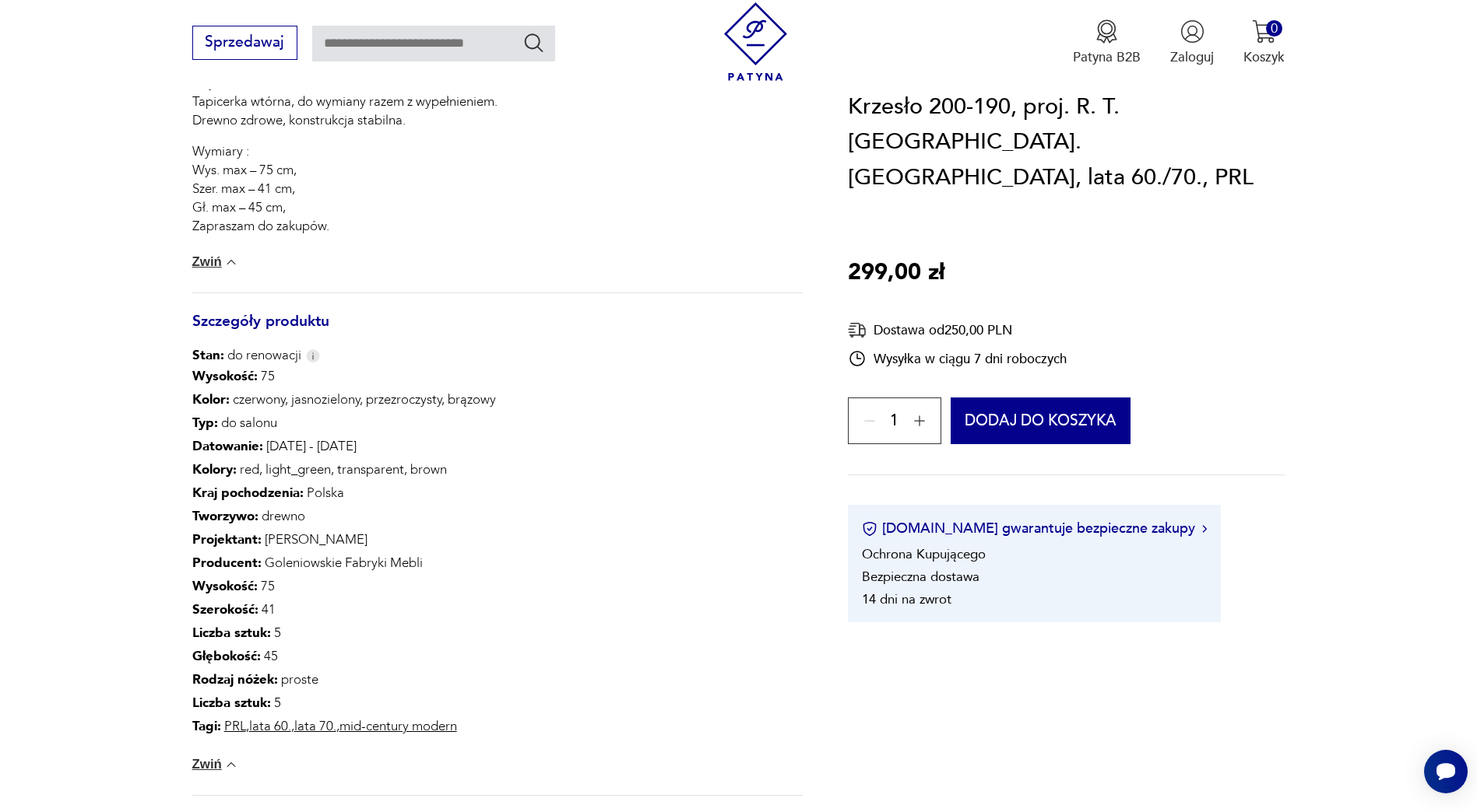
scroll to position [1167, 0]
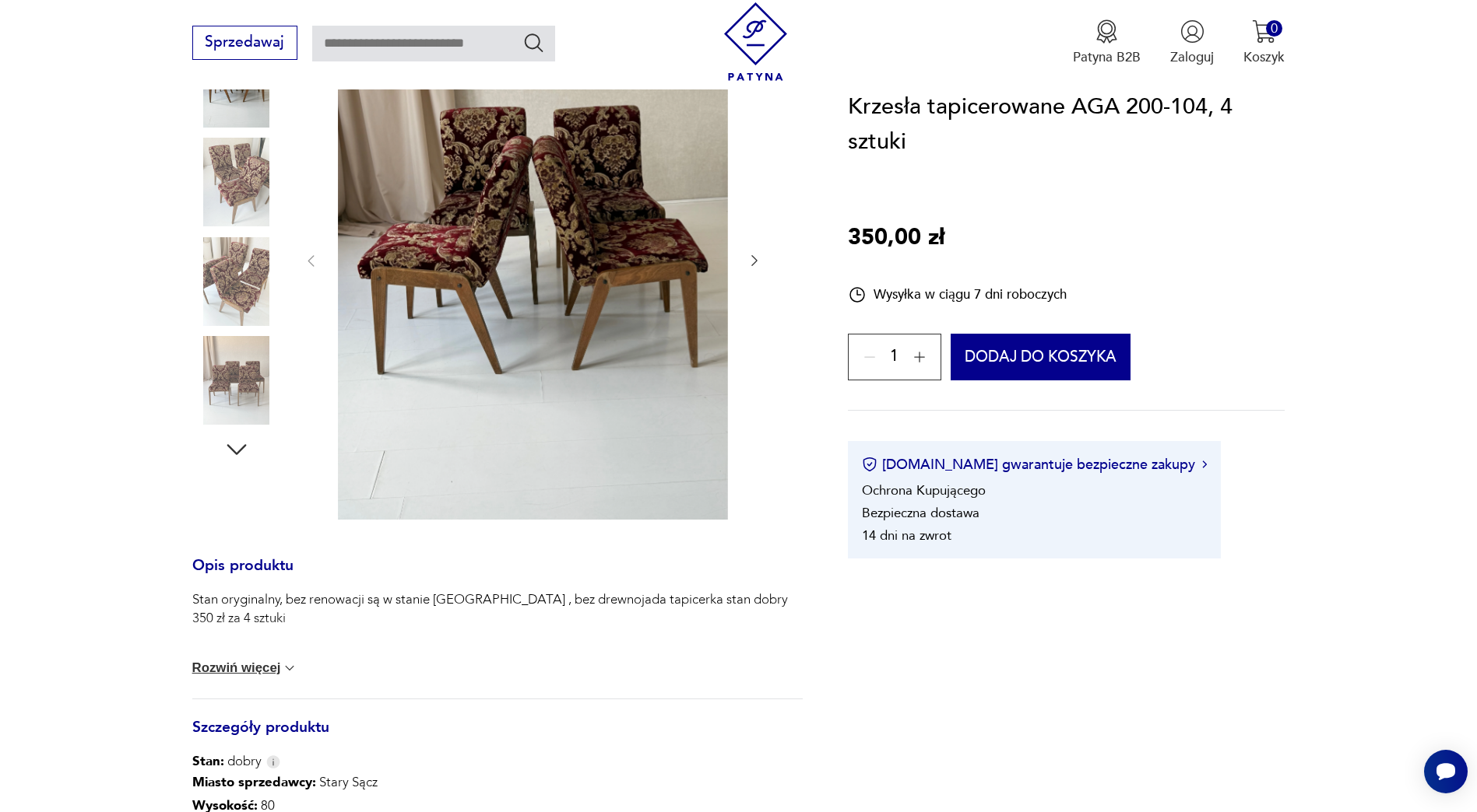
scroll to position [312, 0]
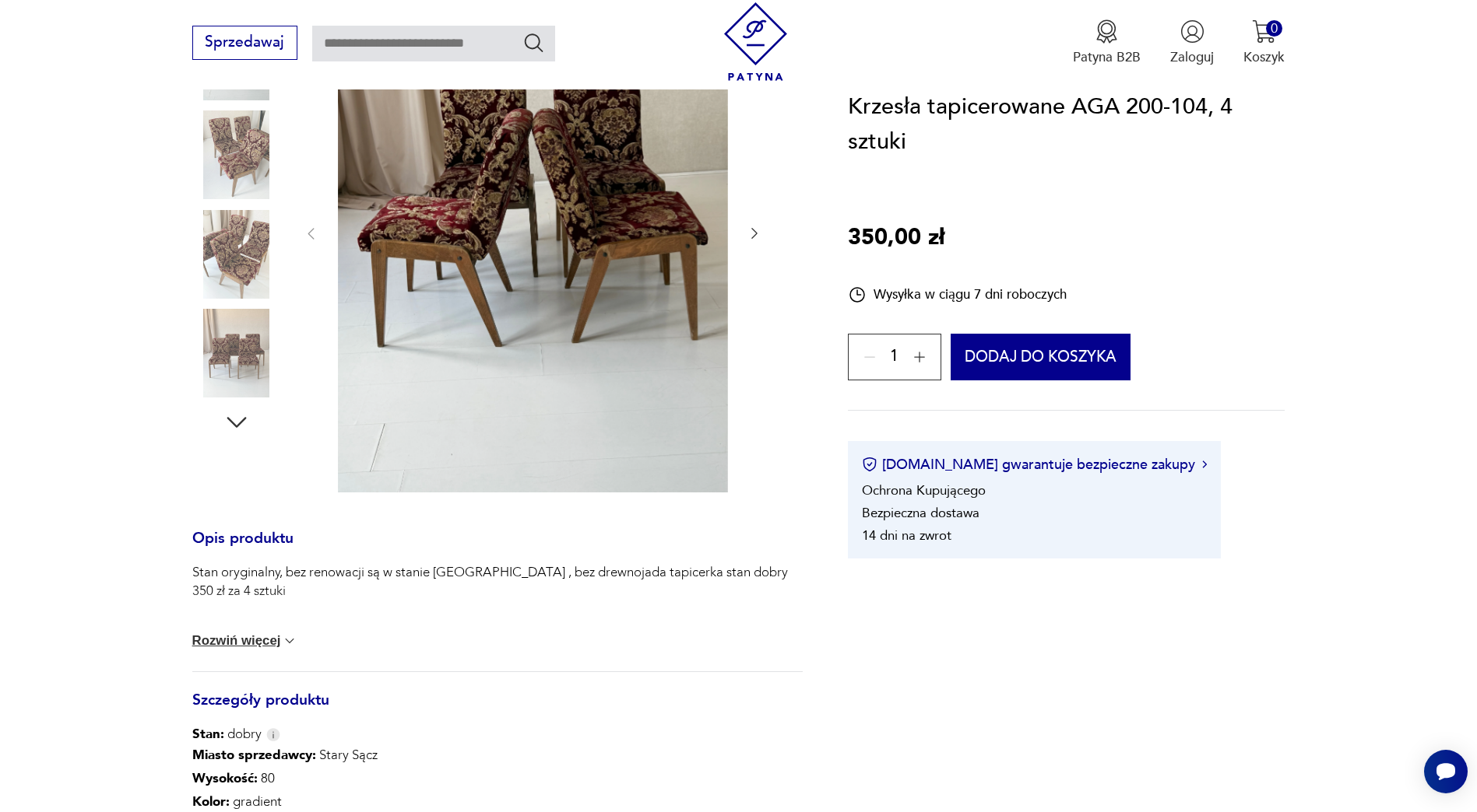
click at [210, 639] on button "Rozwiń więcej" at bounding box center [245, 641] width 106 height 15
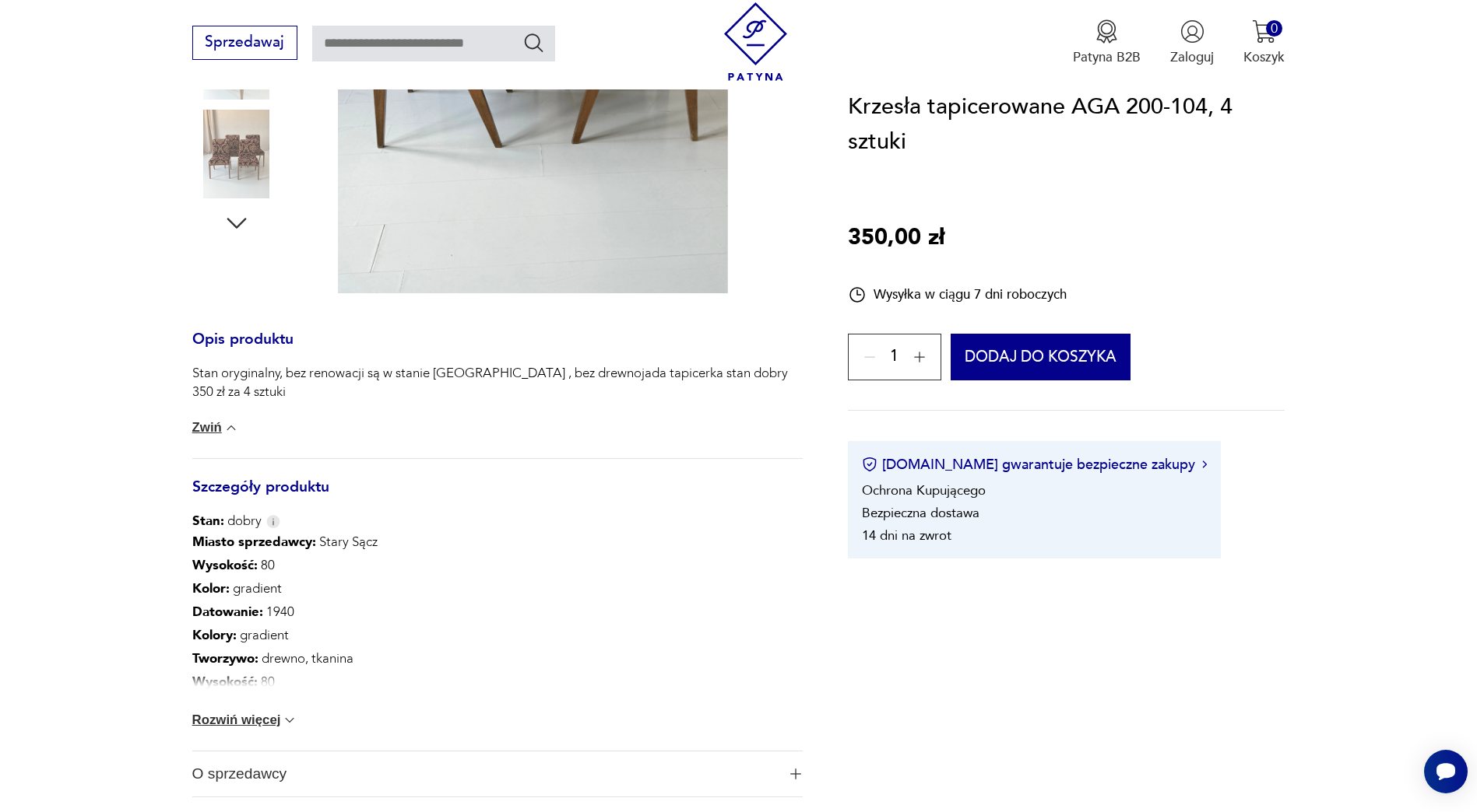
scroll to position [545, 0]
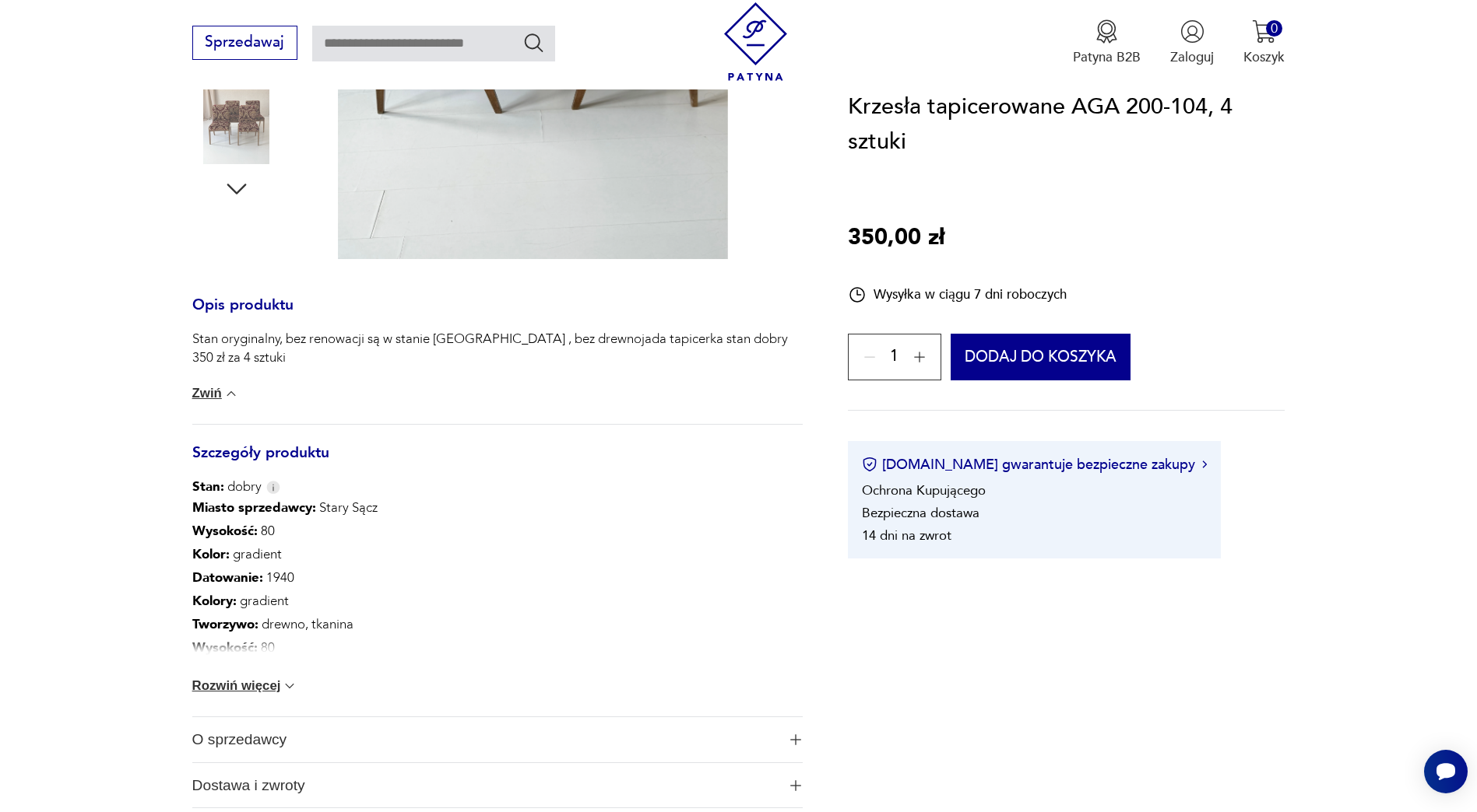
click at [228, 677] on div "Miasto sprzedawcy : Stary Sącz Wysokość : 80 Kolor: gradient Datowanie : 1940 K…" at bounding box center [498, 606] width 611 height 220
click at [211, 685] on button "Rozwiń więcej" at bounding box center [245, 686] width 106 height 15
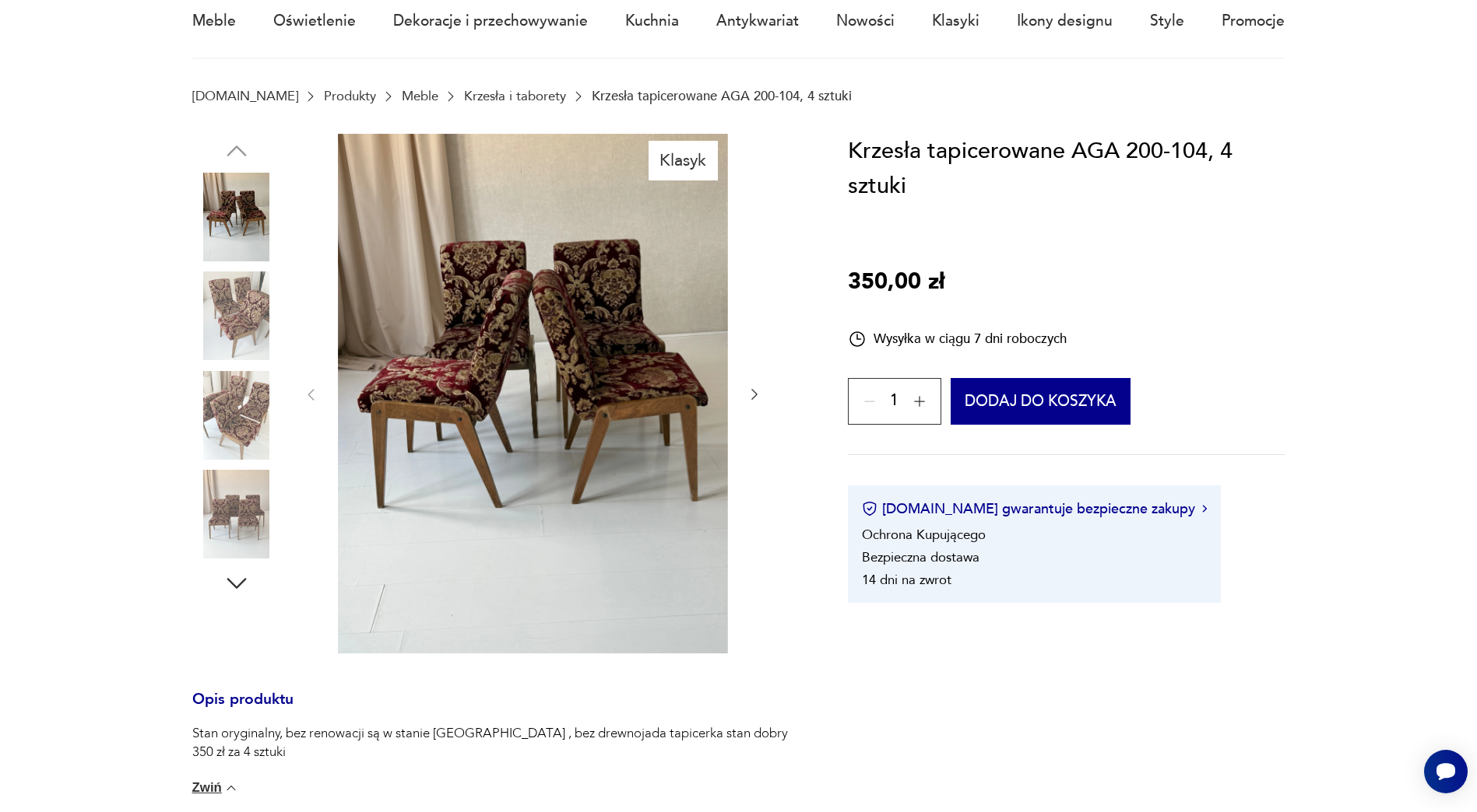
scroll to position [0, 0]
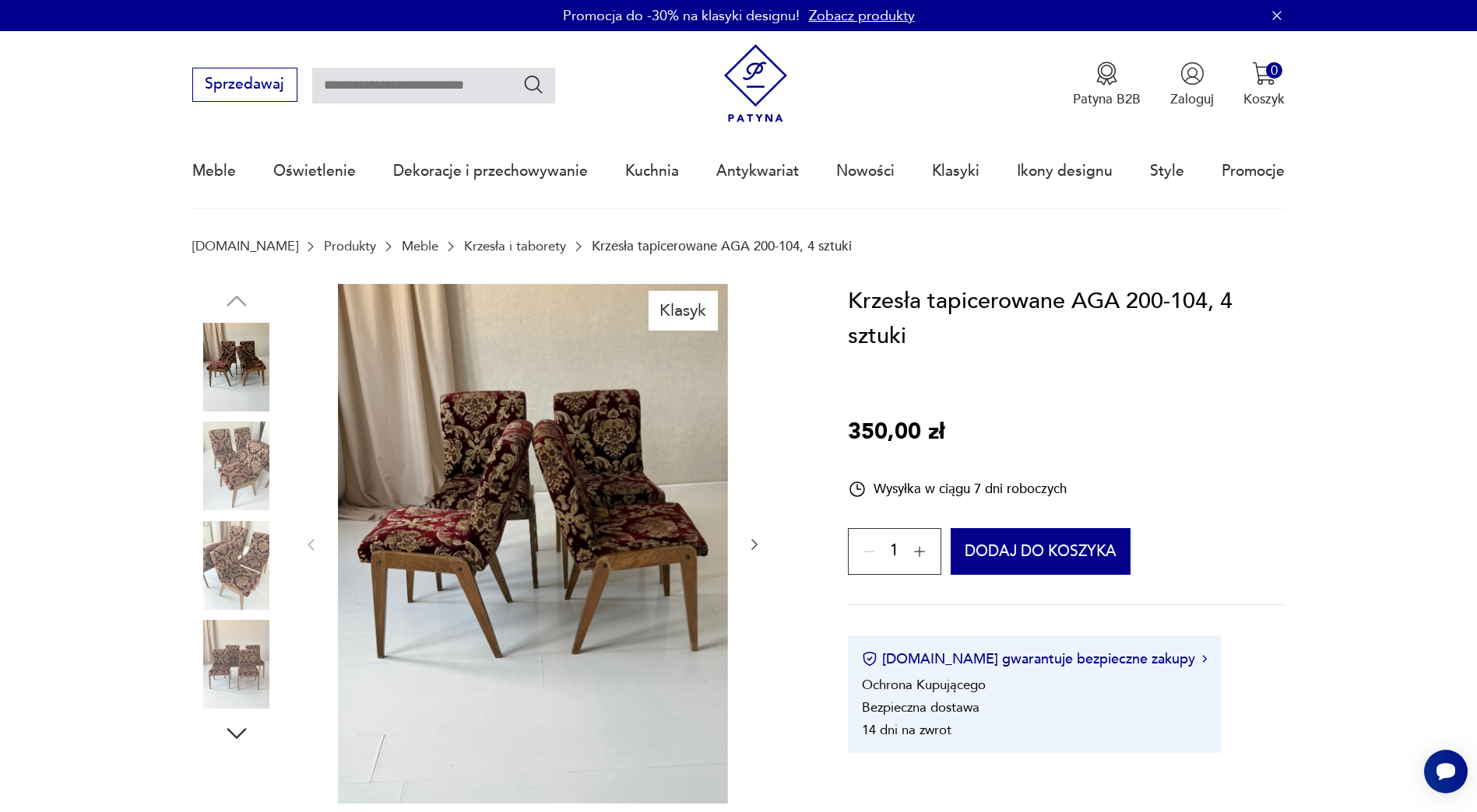
click at [221, 468] on img at bounding box center [236, 466] width 89 height 89
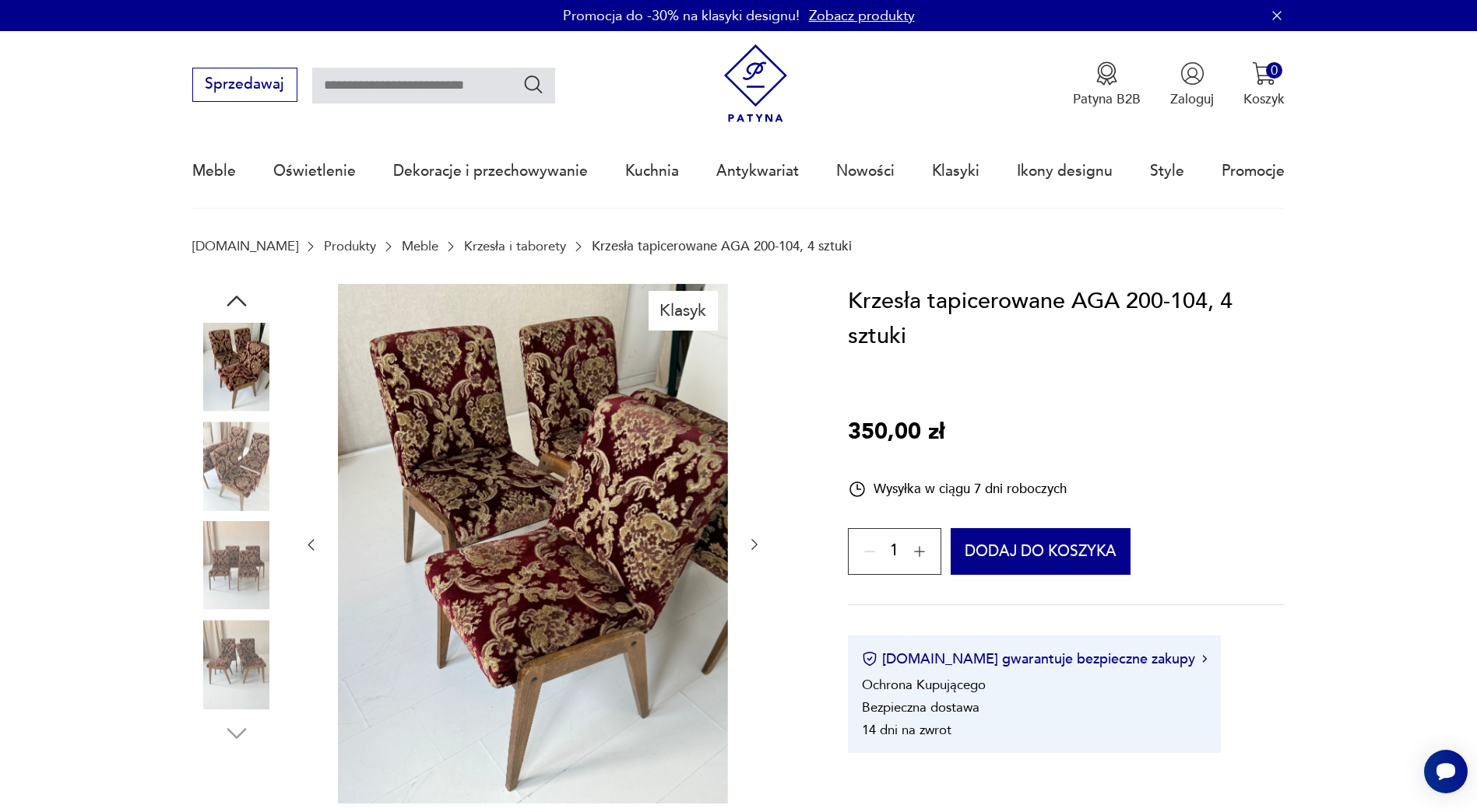
click at [237, 564] on img at bounding box center [236, 565] width 89 height 89
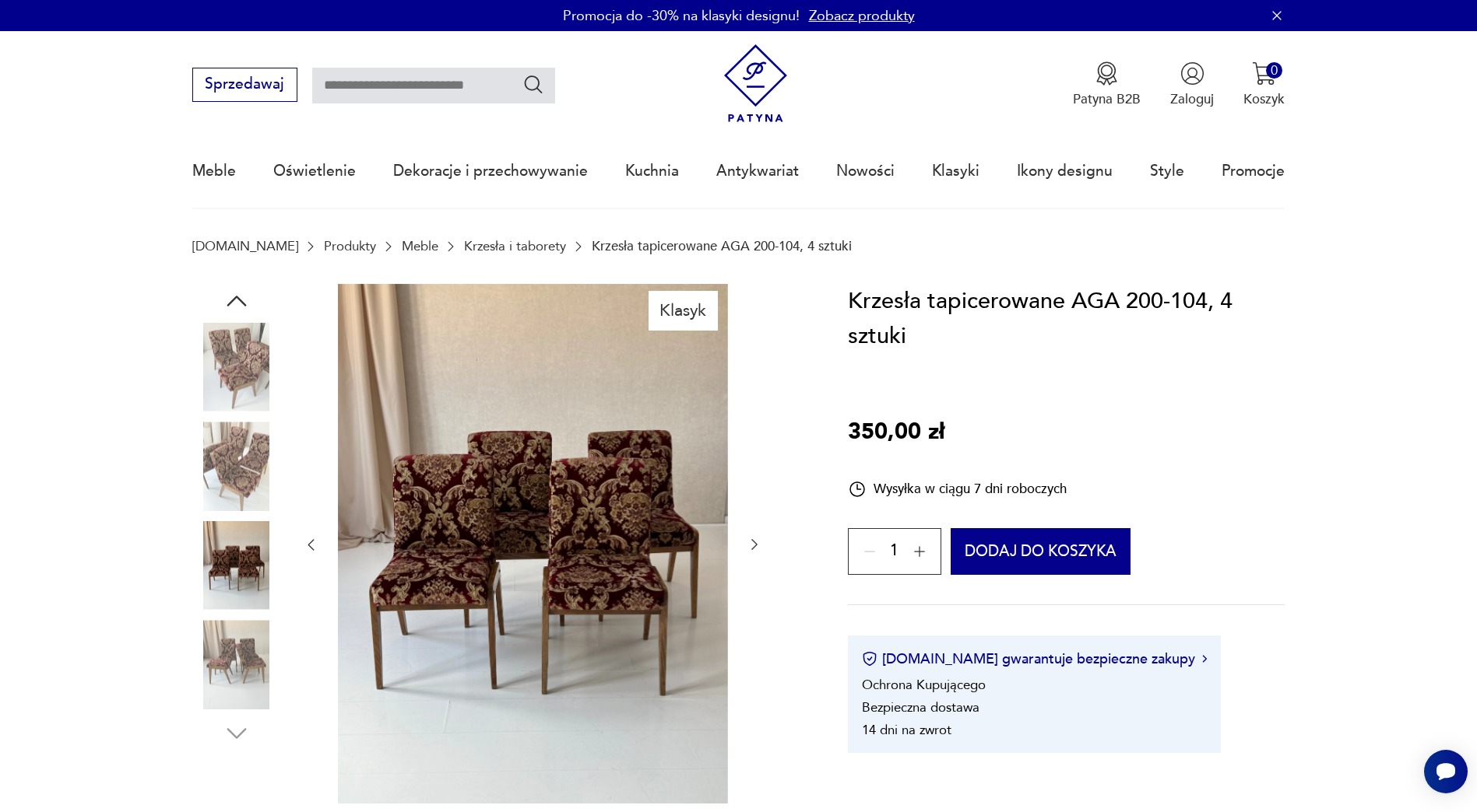
click at [236, 626] on img at bounding box center [236, 664] width 89 height 89
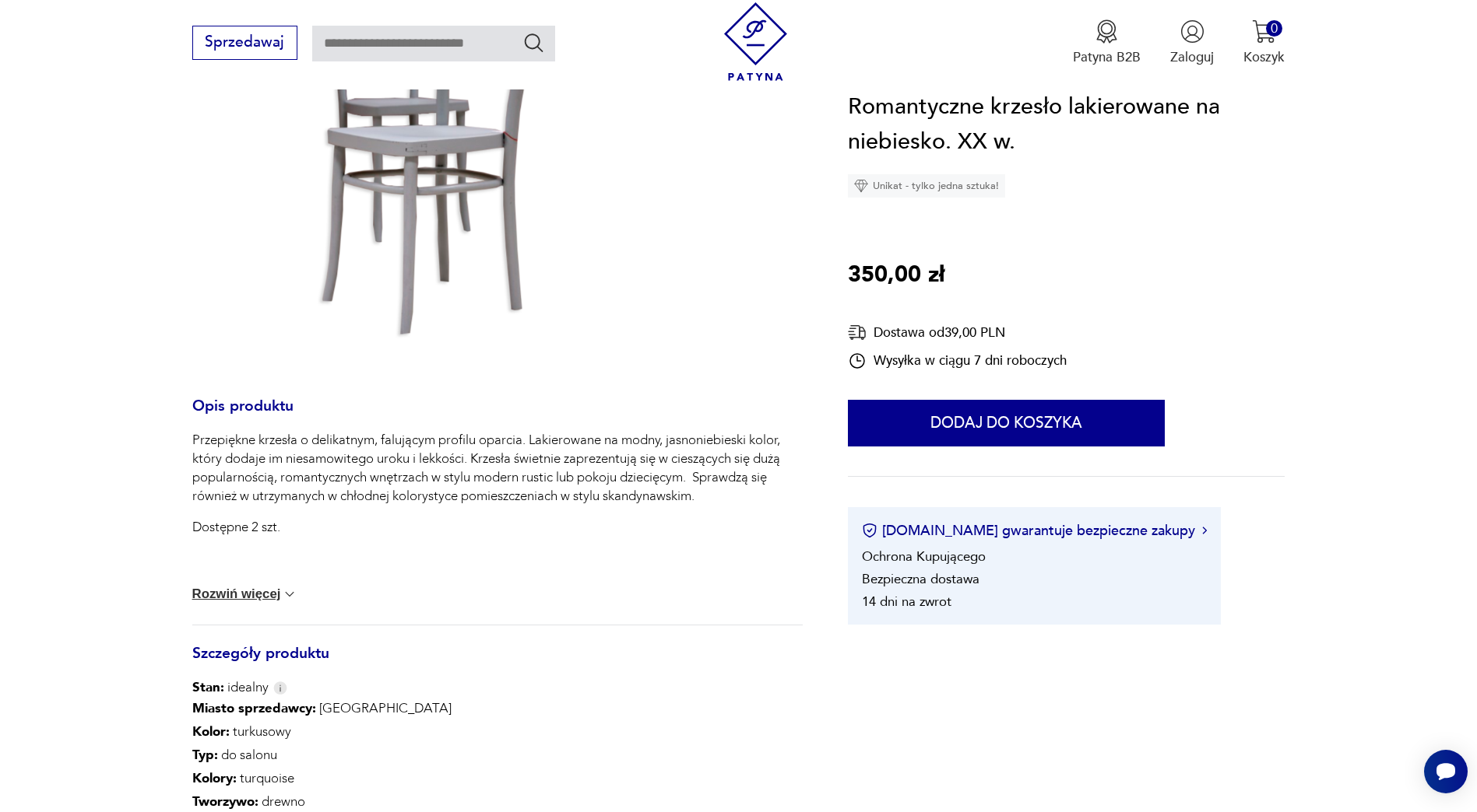
scroll to position [389, 0]
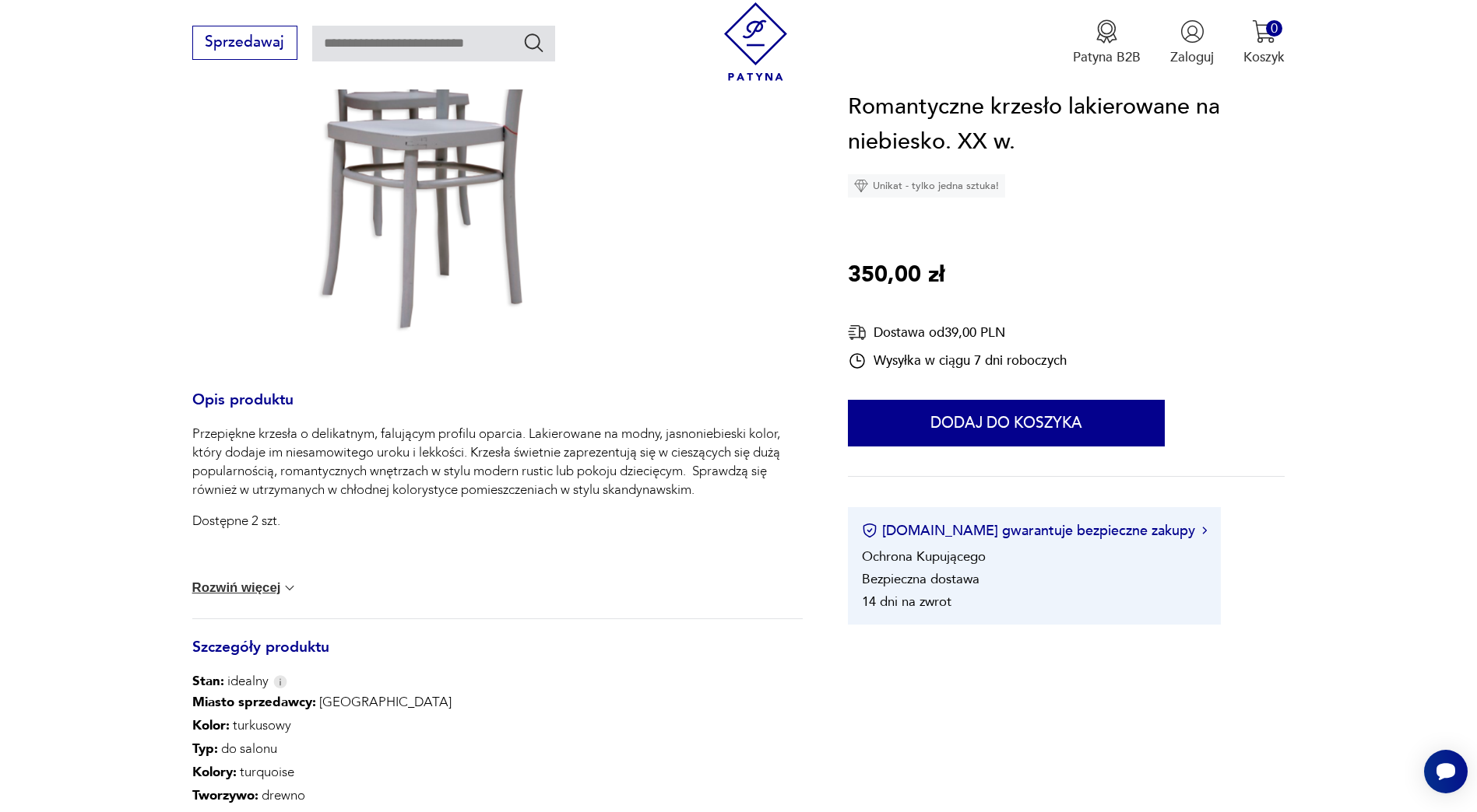
click at [232, 590] on button "Rozwiń więcej" at bounding box center [245, 588] width 106 height 15
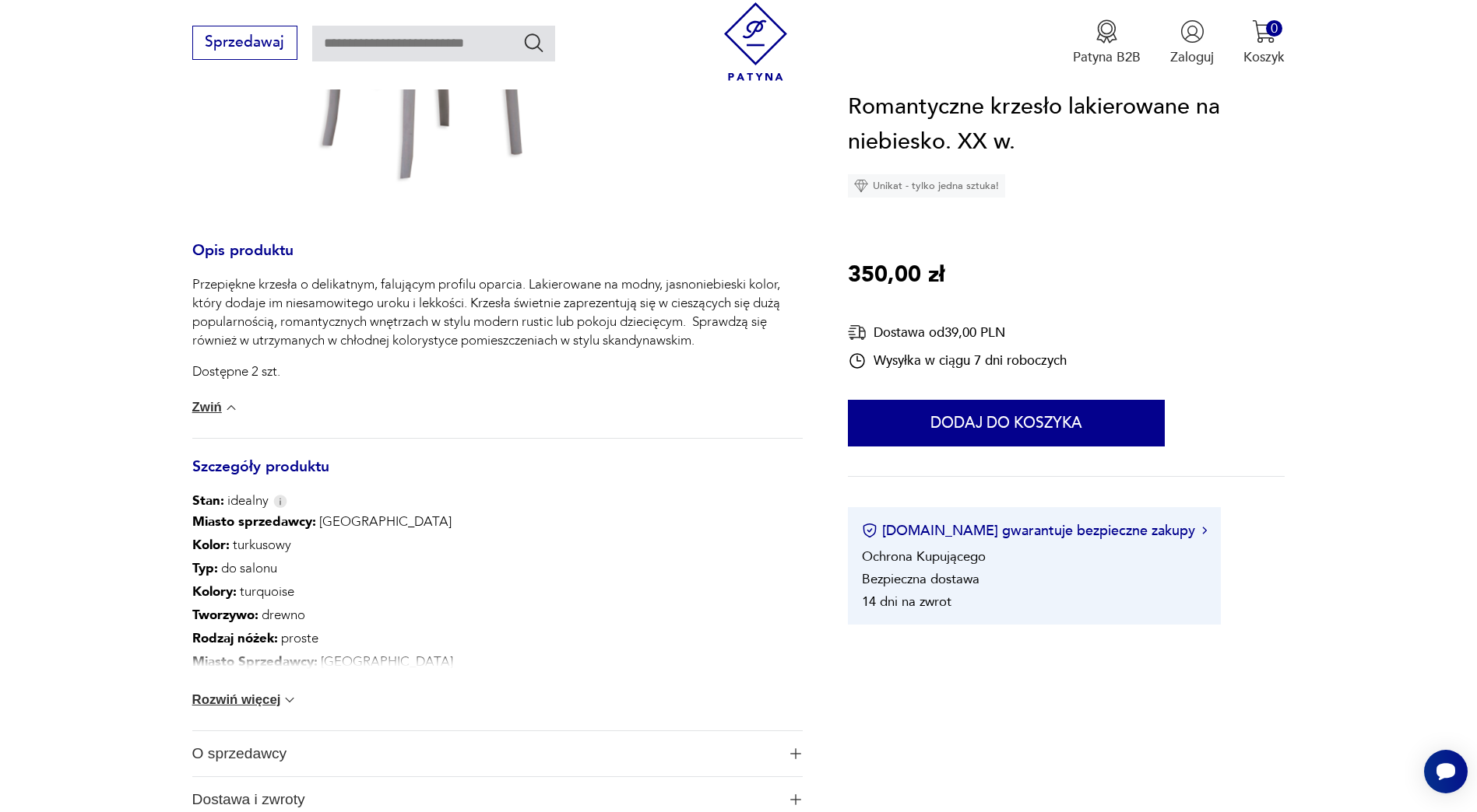
scroll to position [545, 0]
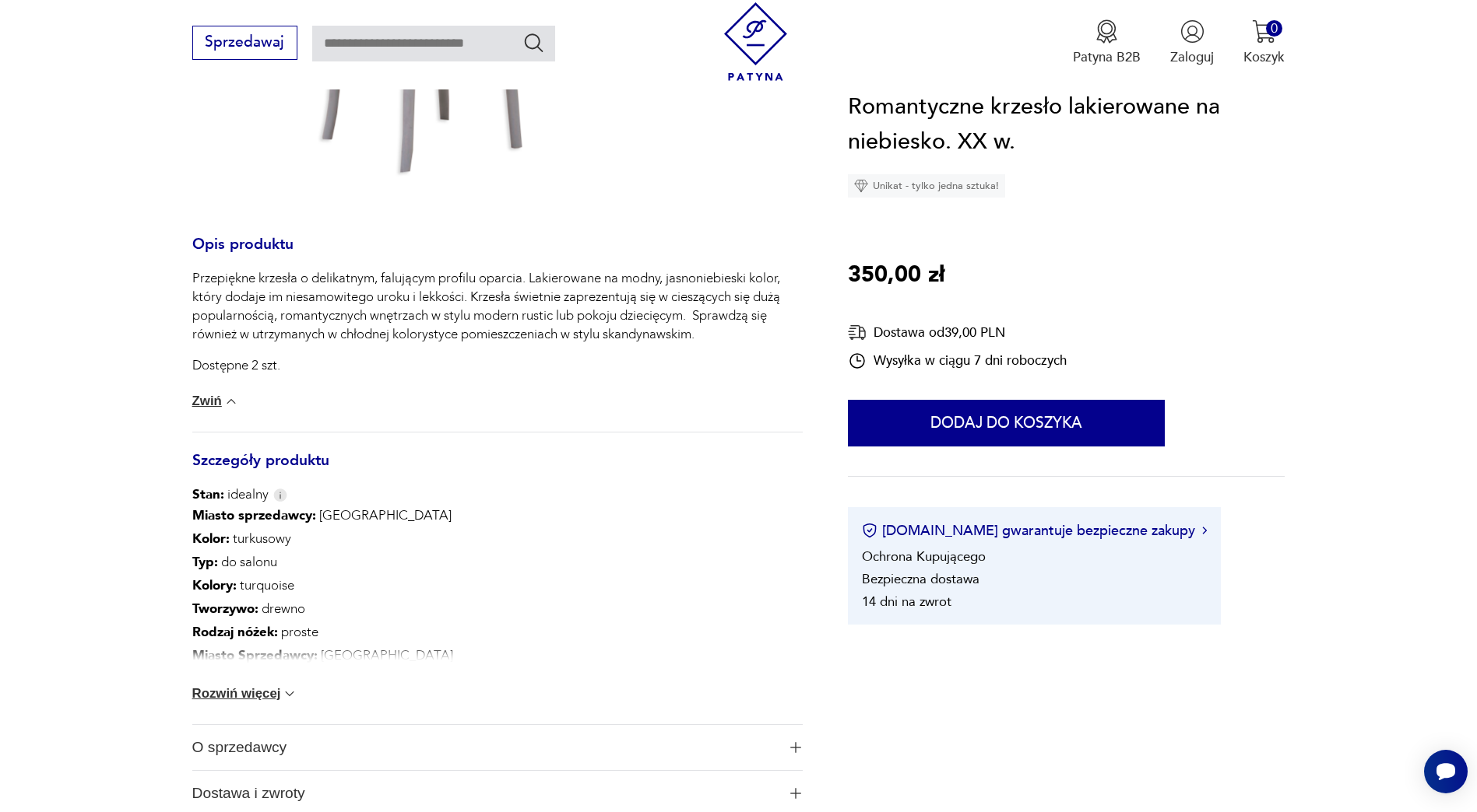
click at [239, 680] on div "Miasto sprzedawcy : Kraków Kolor: turkusowy Typ : do salonu Kolory : turquoise …" at bounding box center [498, 614] width 611 height 220
click at [238, 695] on button "Rozwiń więcej" at bounding box center [245, 694] width 106 height 15
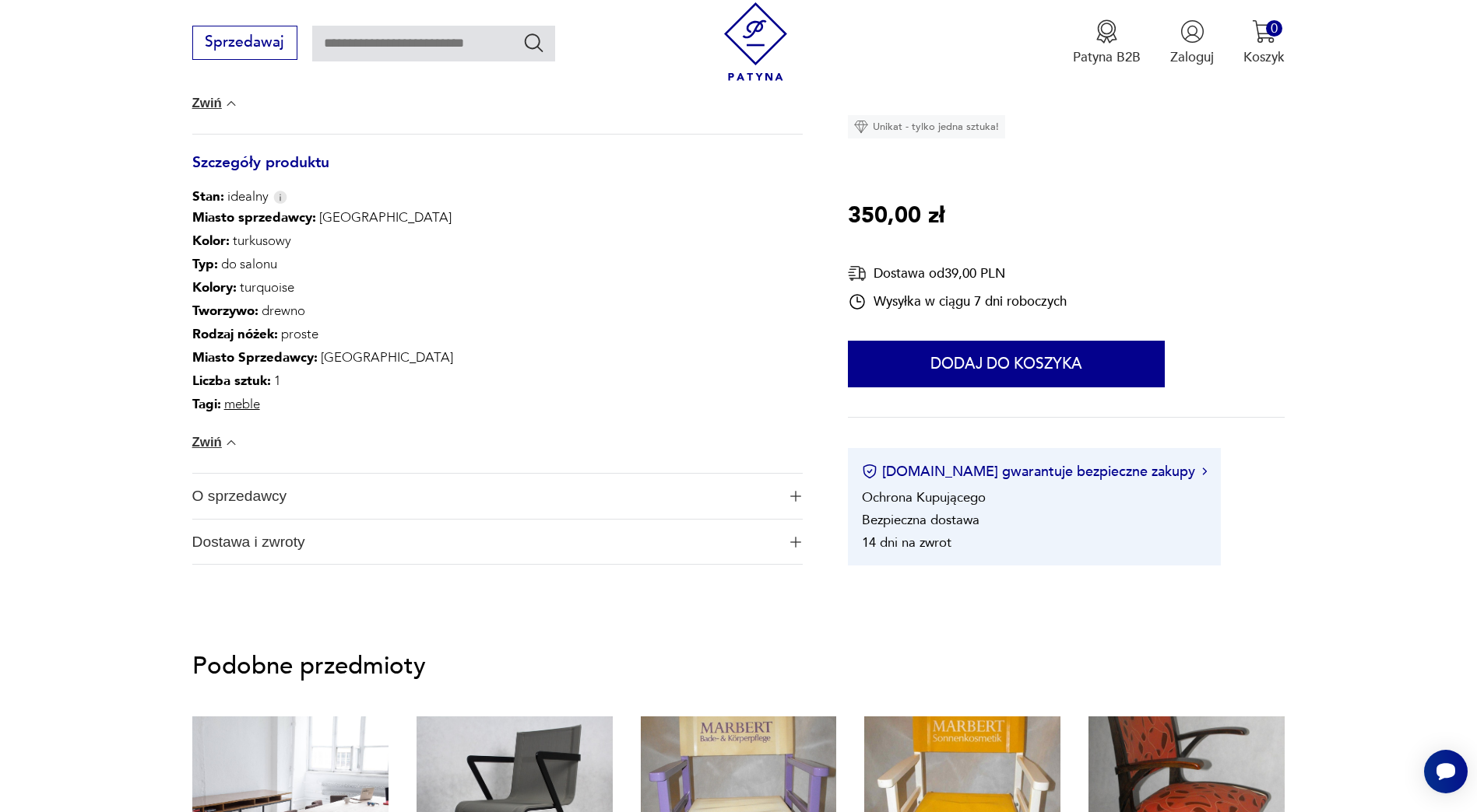
scroll to position [856, 0]
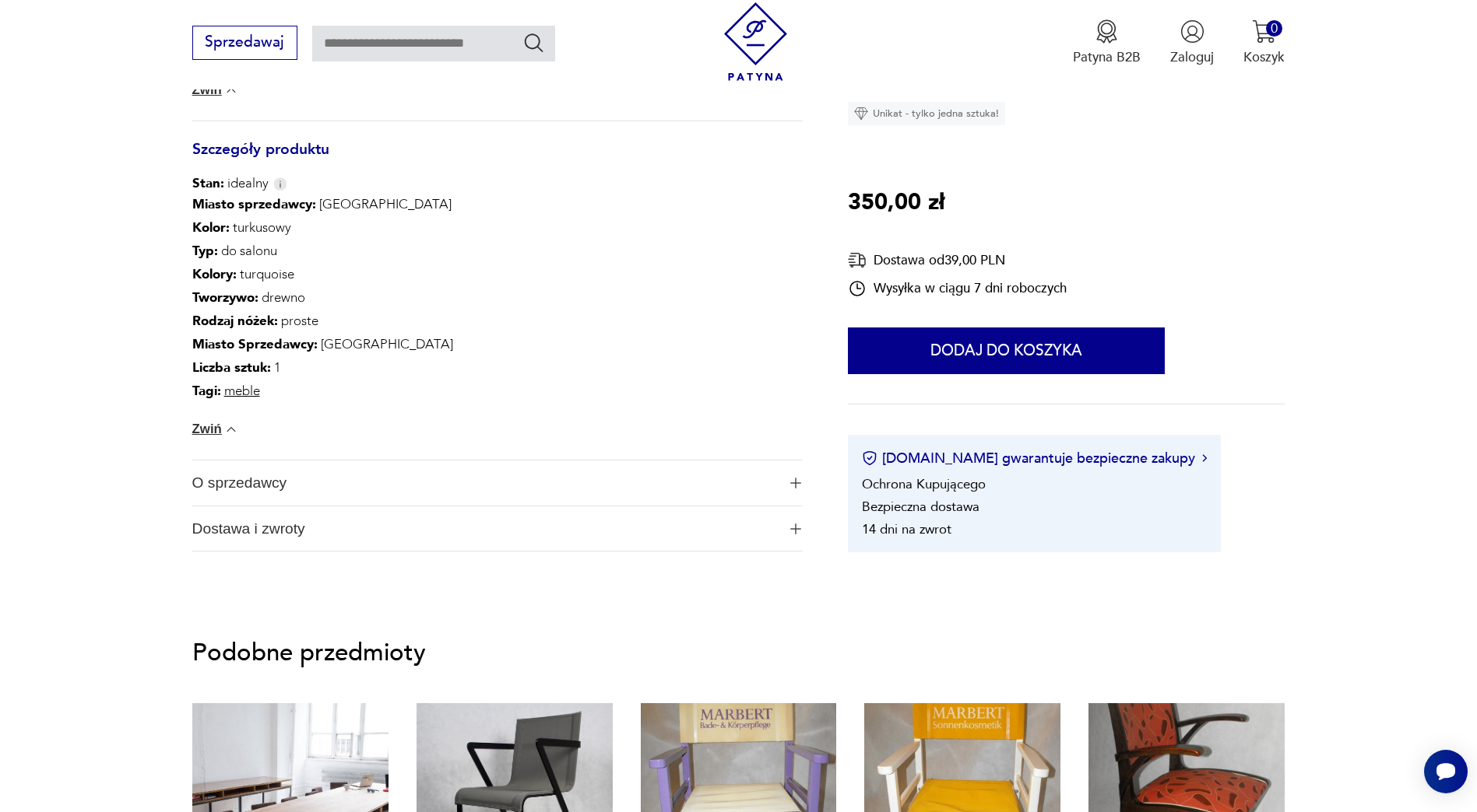
click at [250, 481] on span "O sprzedawcy" at bounding box center [485, 482] width 585 height 45
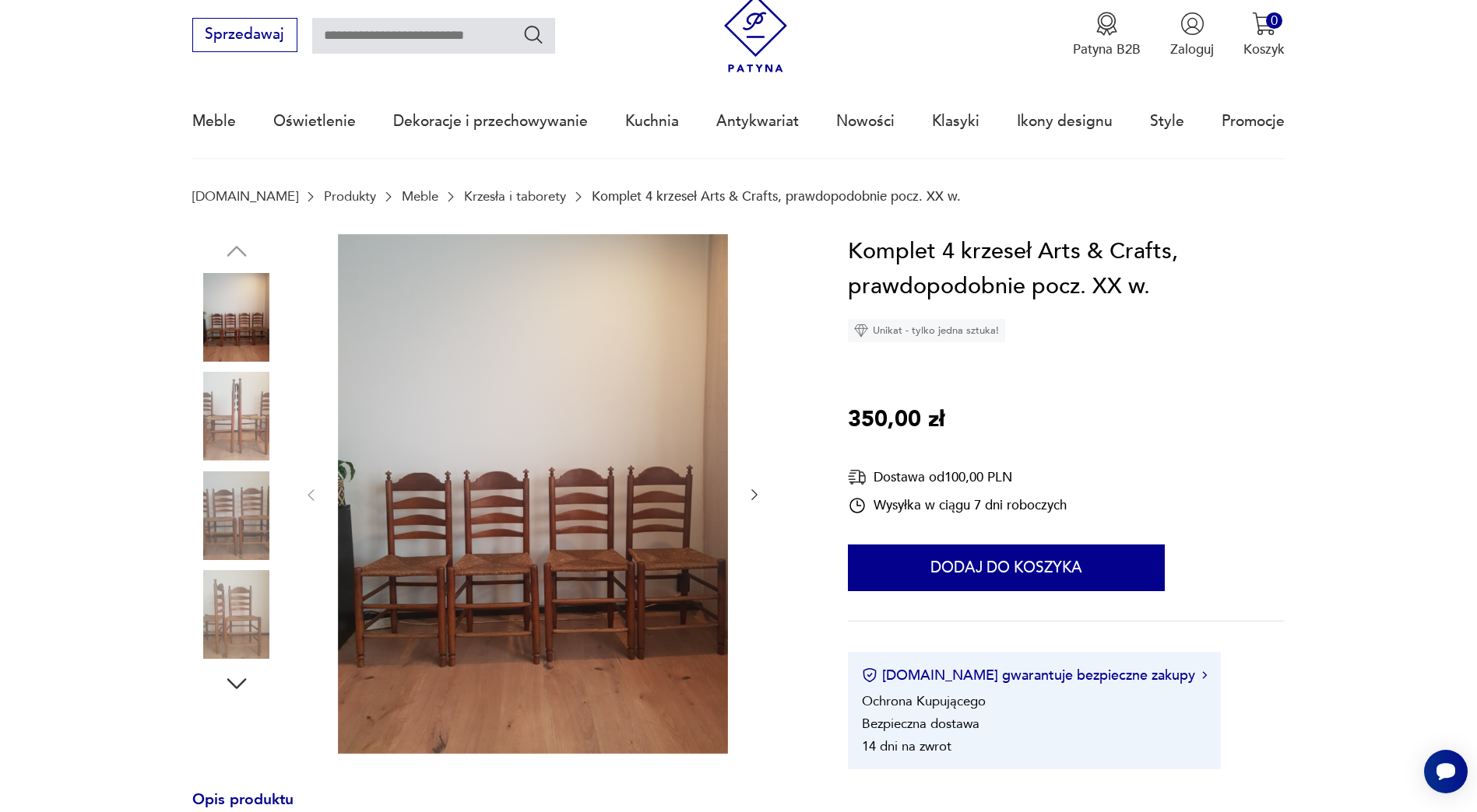
scroll to position [78, 0]
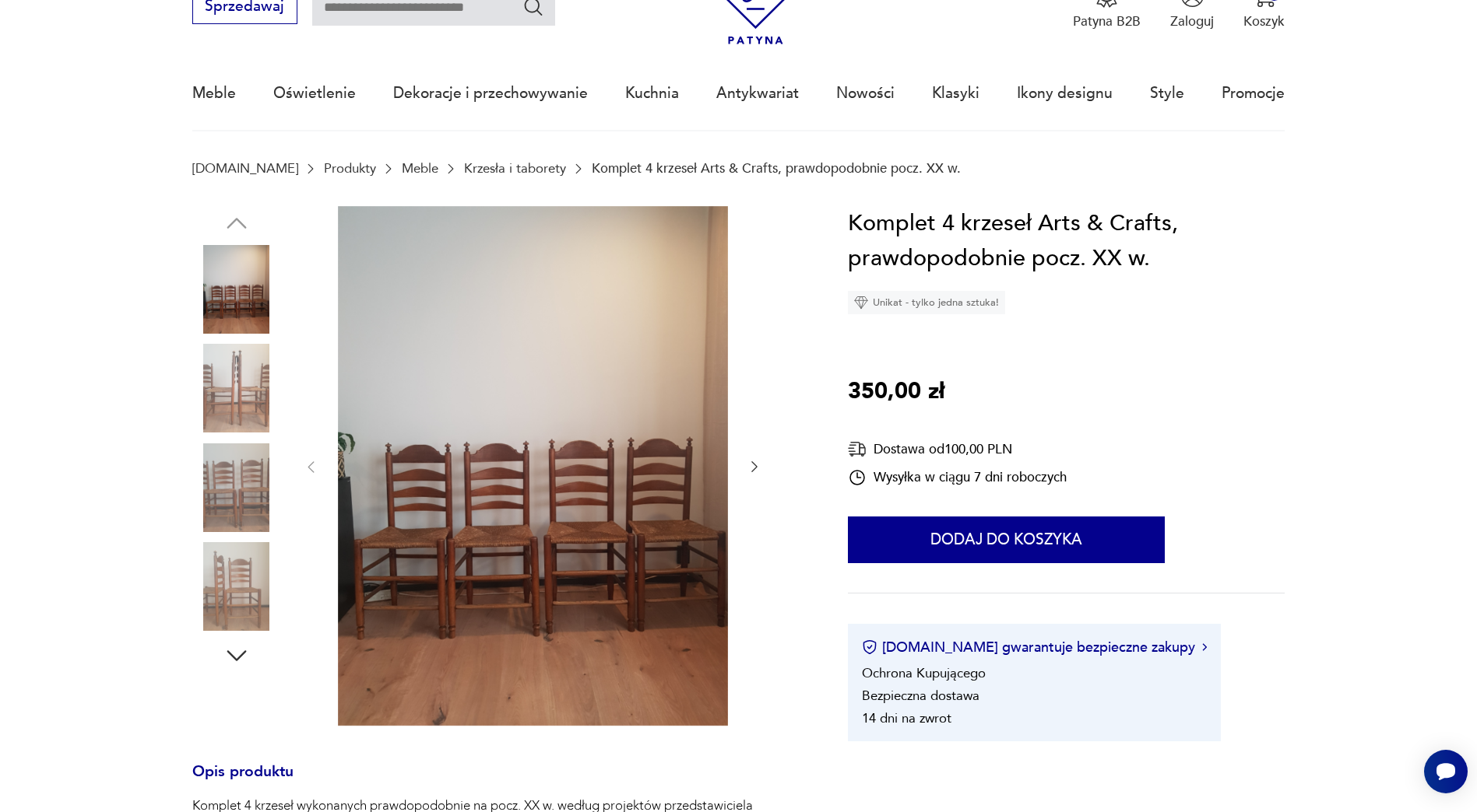
click at [226, 368] on img at bounding box center [236, 388] width 89 height 89
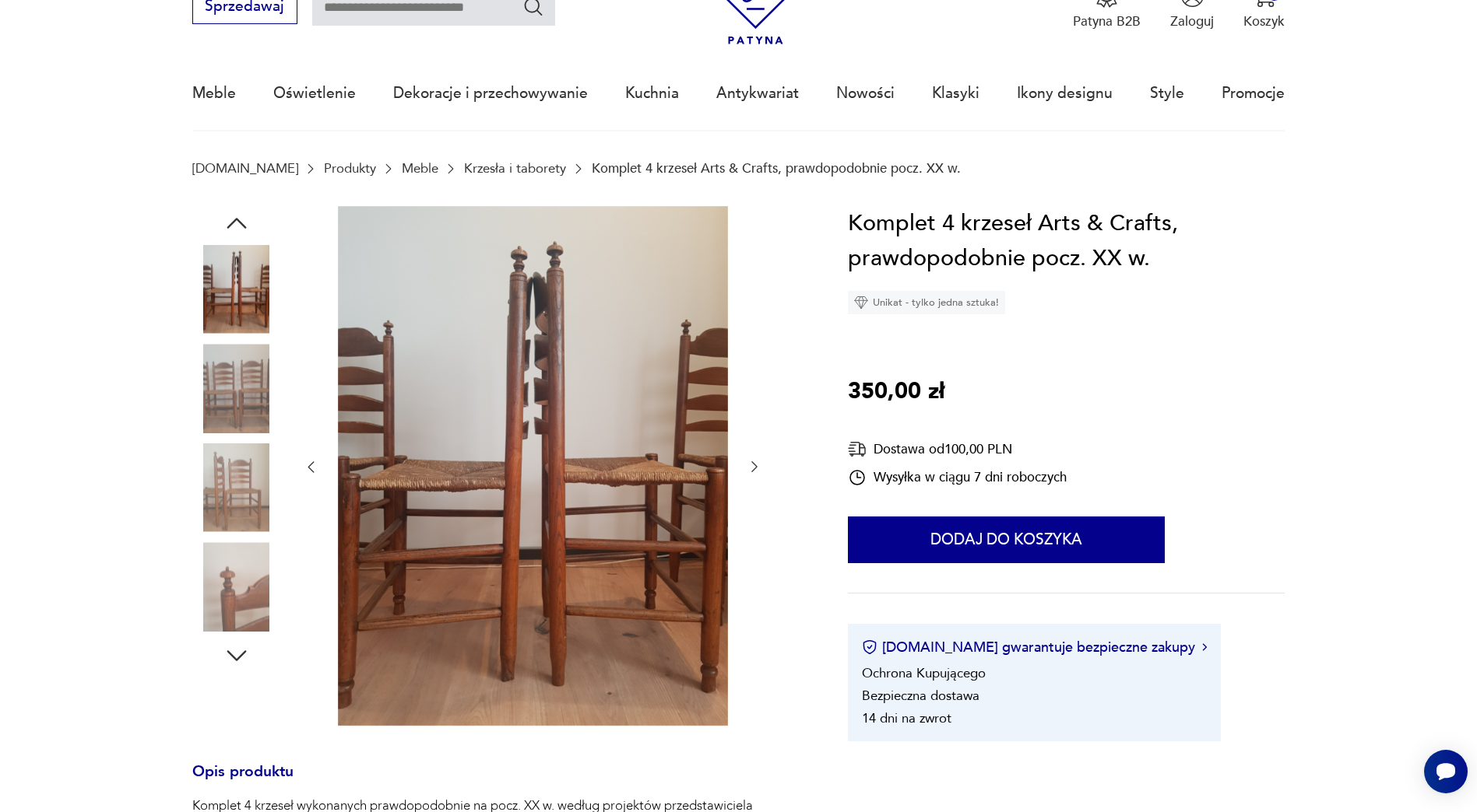
click at [236, 425] on img at bounding box center [236, 388] width 89 height 89
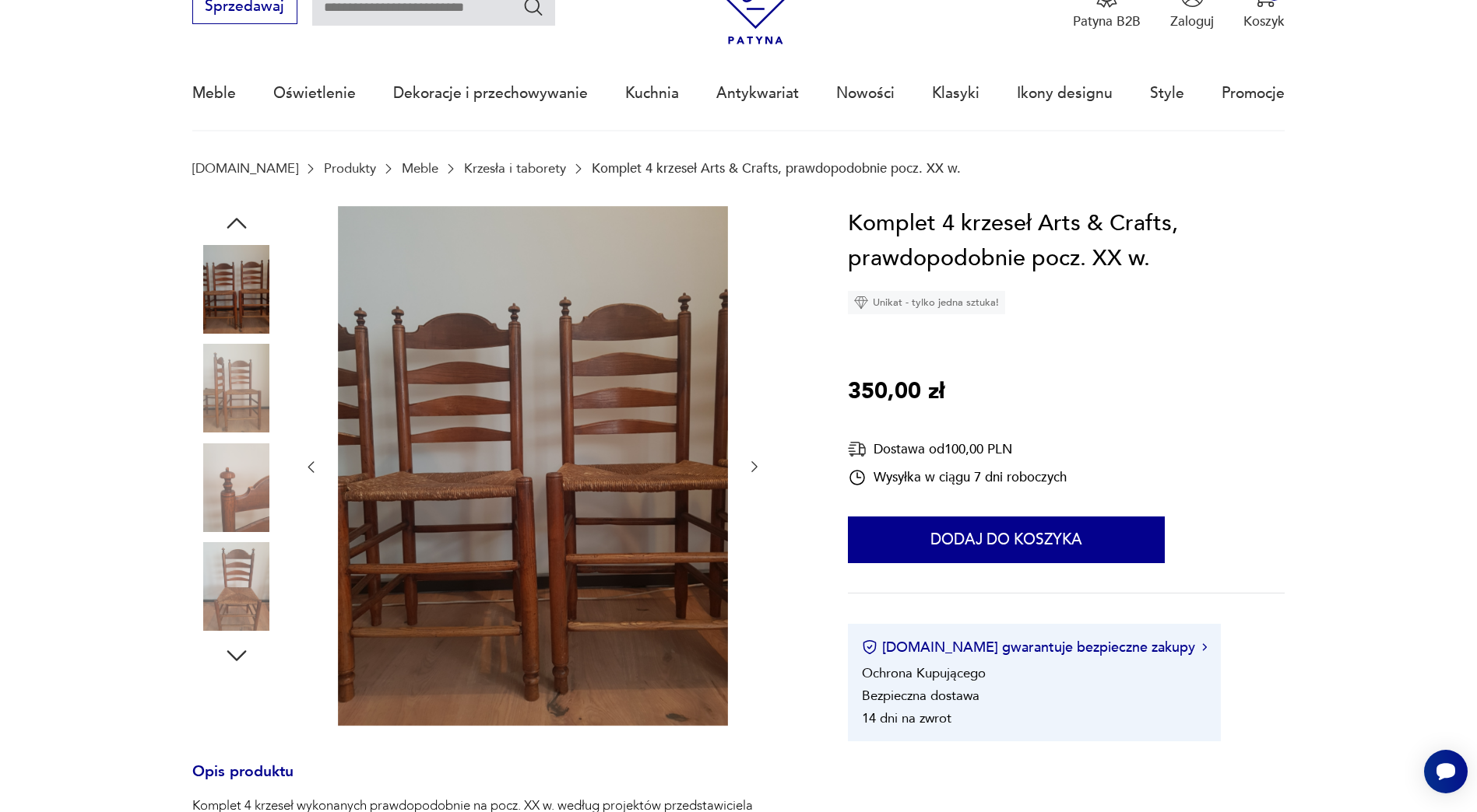
click at [236, 399] on img at bounding box center [236, 388] width 89 height 89
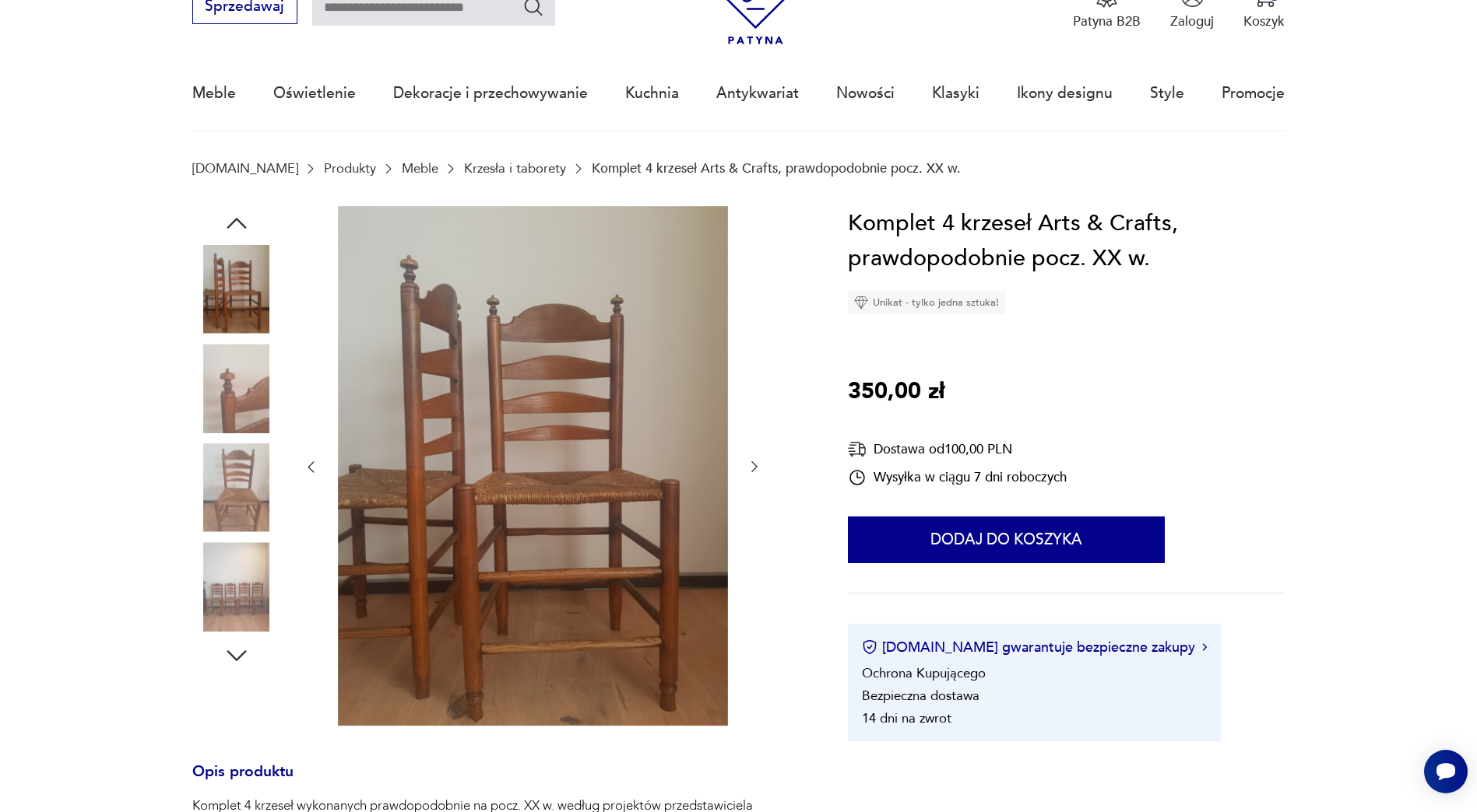
click at [236, 396] on img at bounding box center [236, 388] width 89 height 89
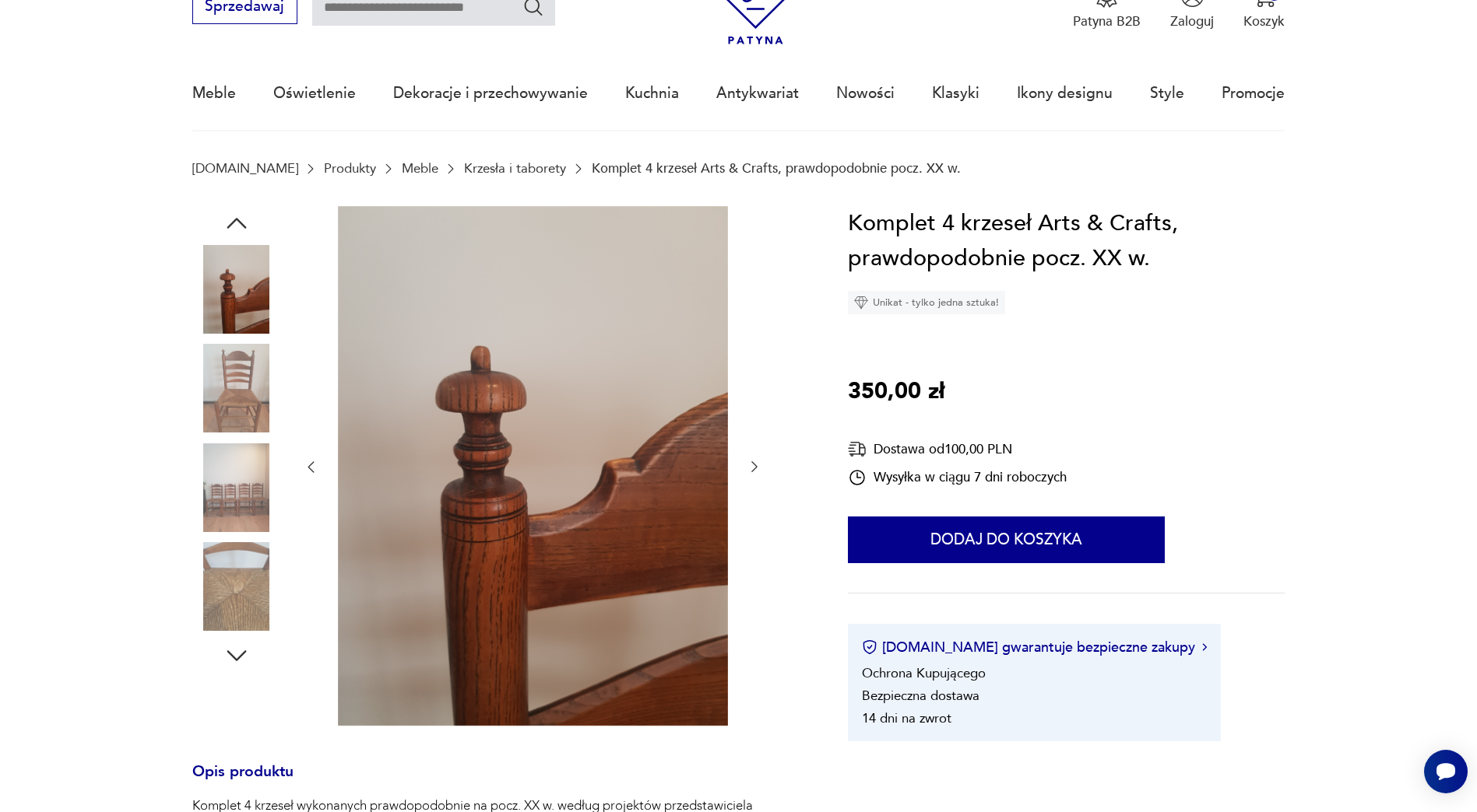
click at [235, 441] on div at bounding box center [236, 439] width 89 height 389
click at [232, 494] on img at bounding box center [236, 487] width 89 height 89
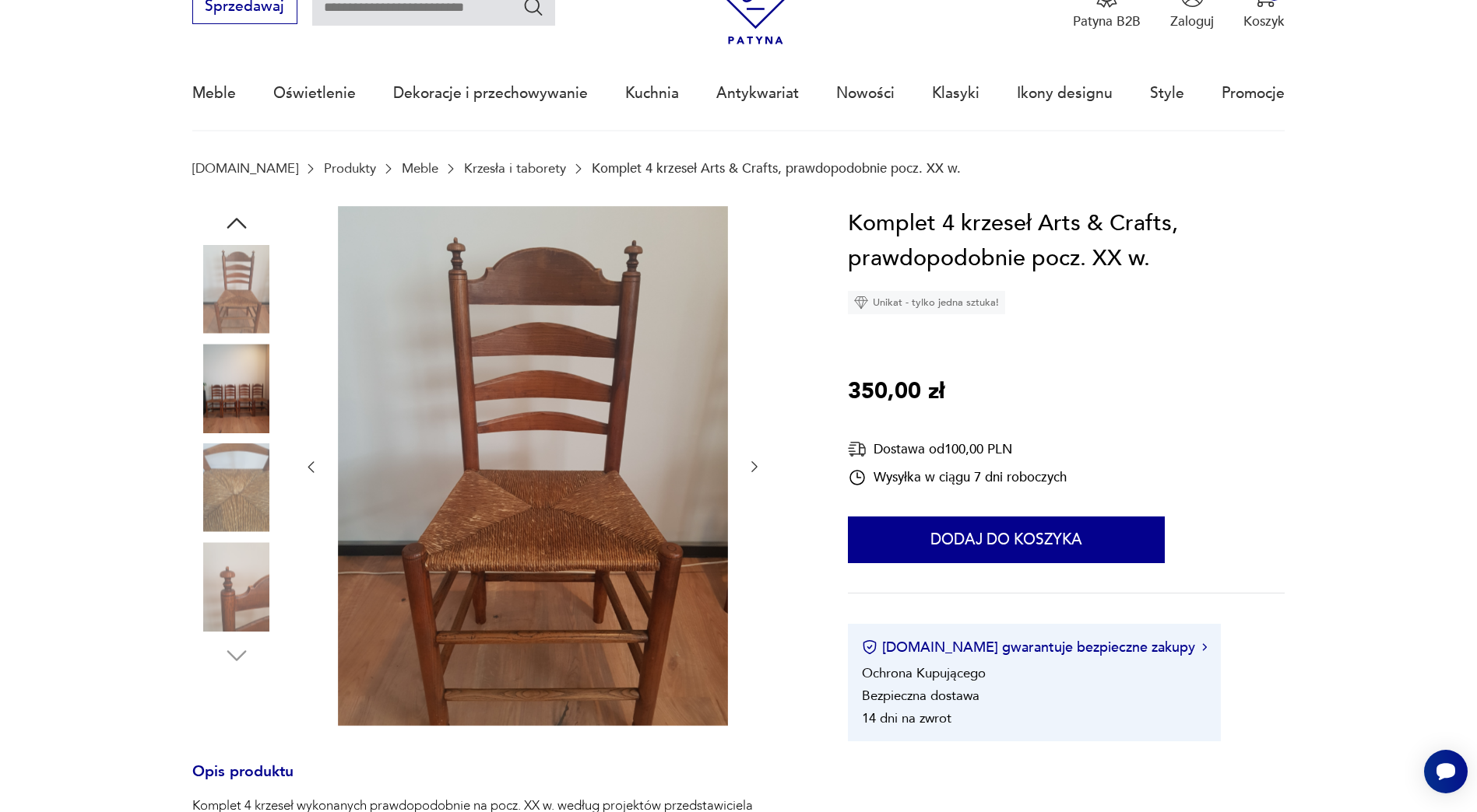
click at [228, 482] on img at bounding box center [236, 487] width 89 height 89
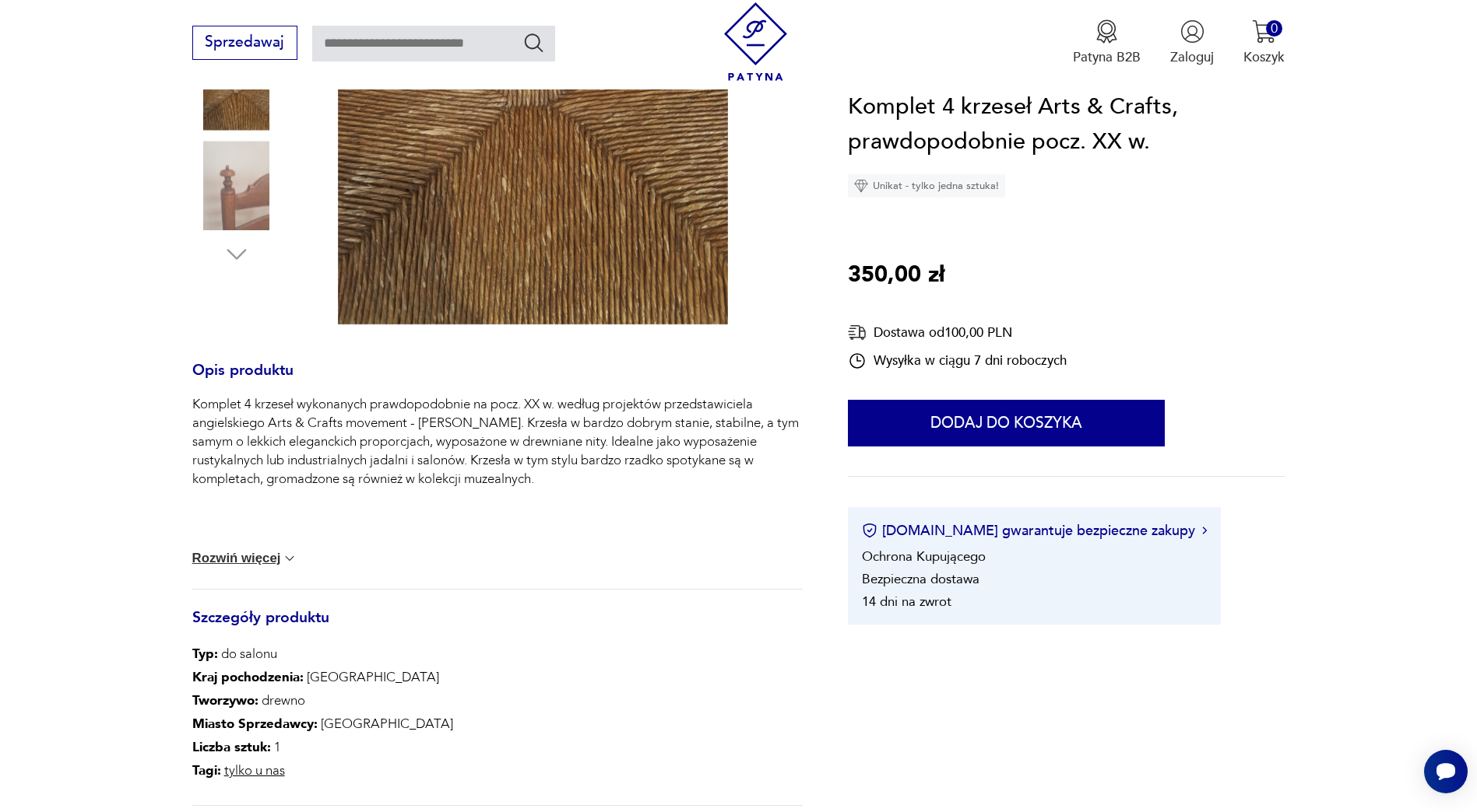
scroll to position [545, 0]
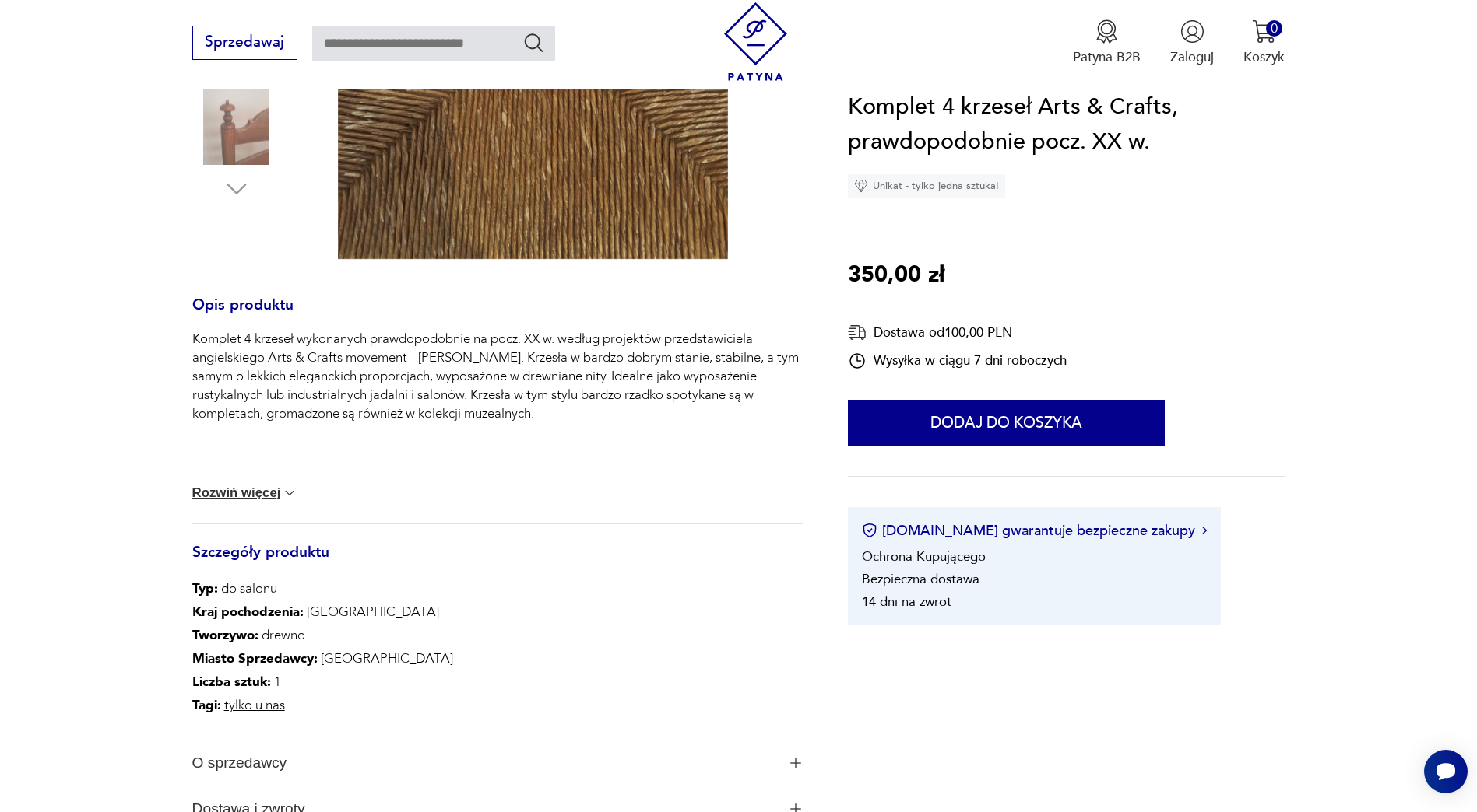
click at [270, 498] on button "Rozwiń więcej" at bounding box center [245, 494] width 106 height 15
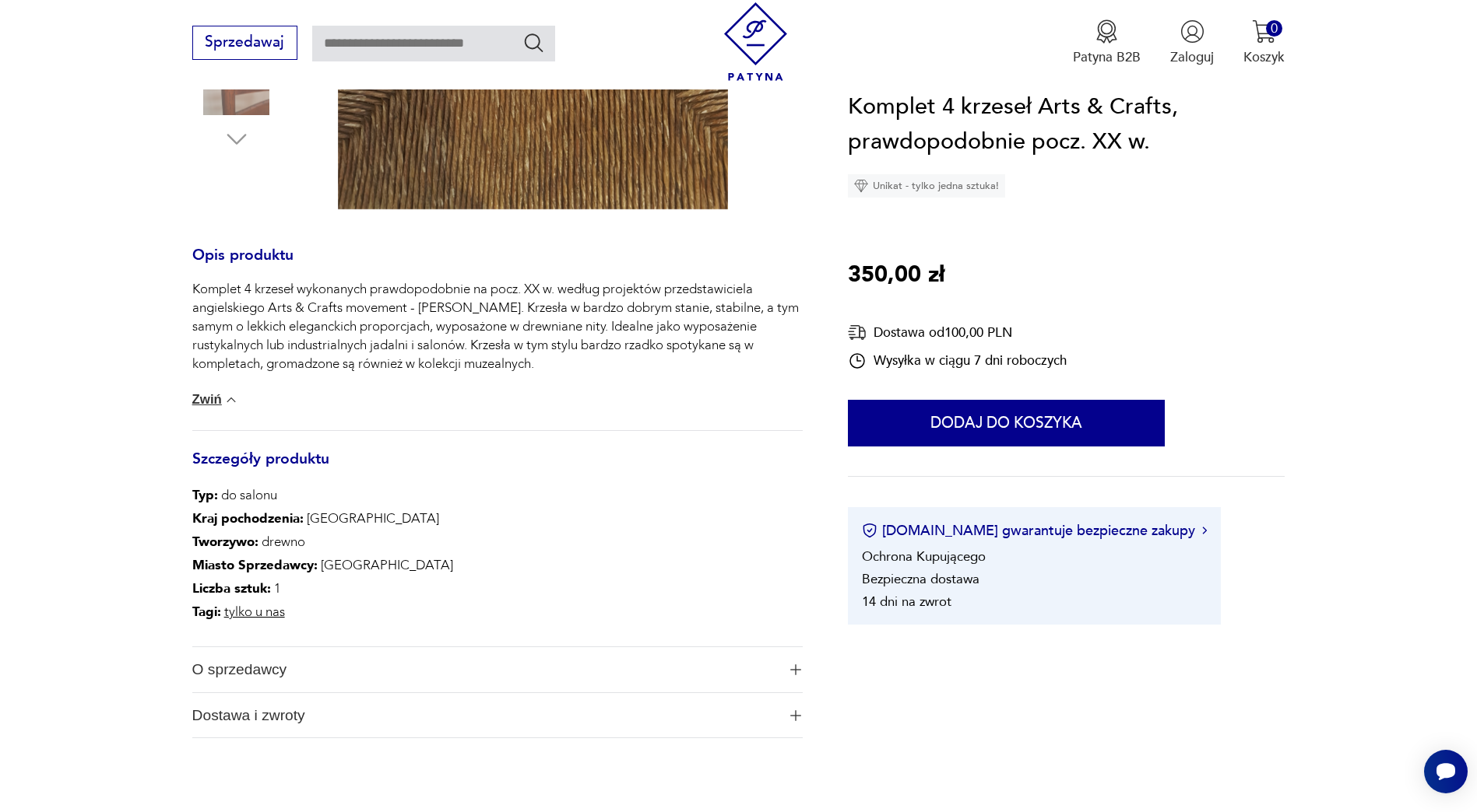
scroll to position [622, 0]
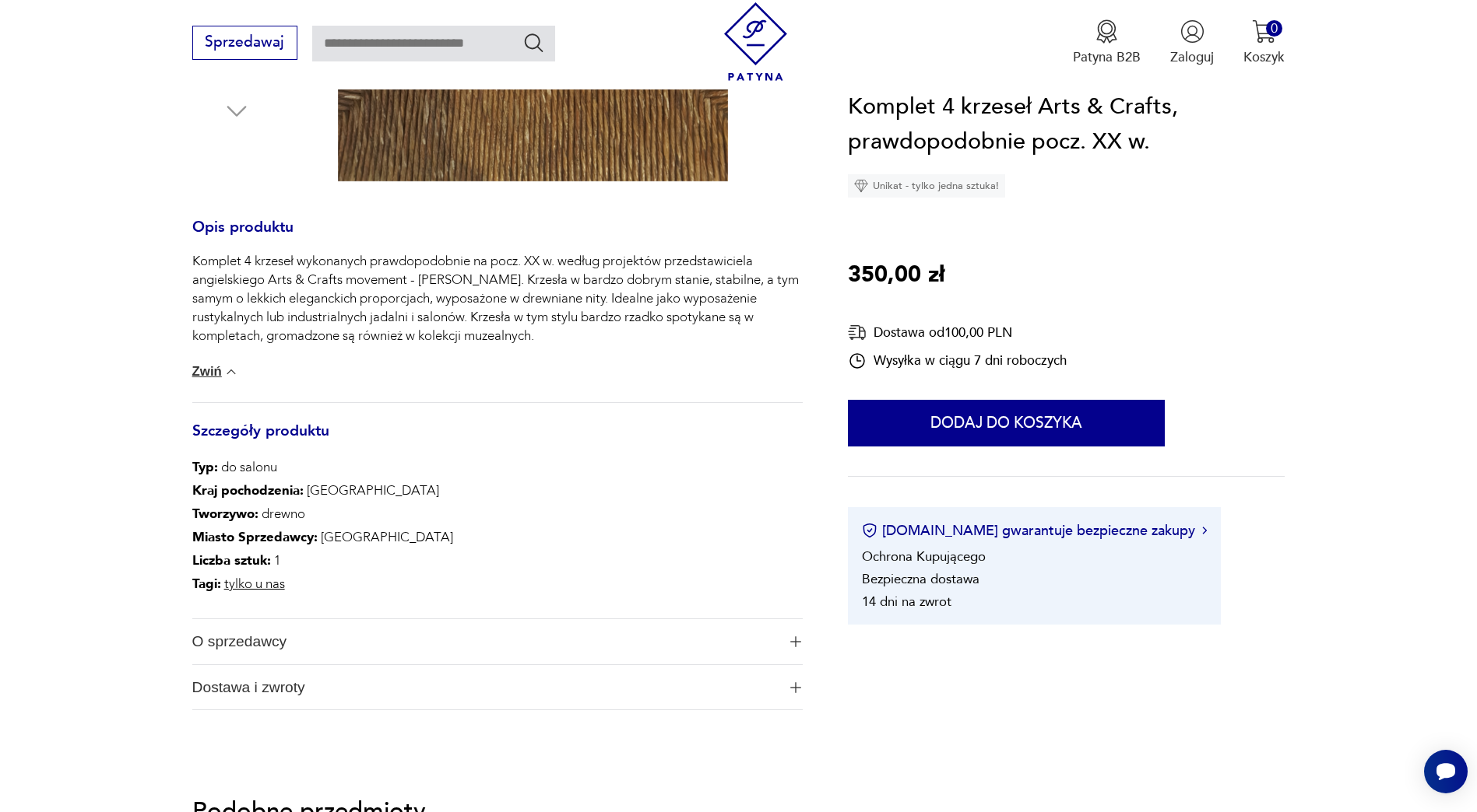
click at [237, 647] on span "O sprzedawcy" at bounding box center [485, 641] width 585 height 45
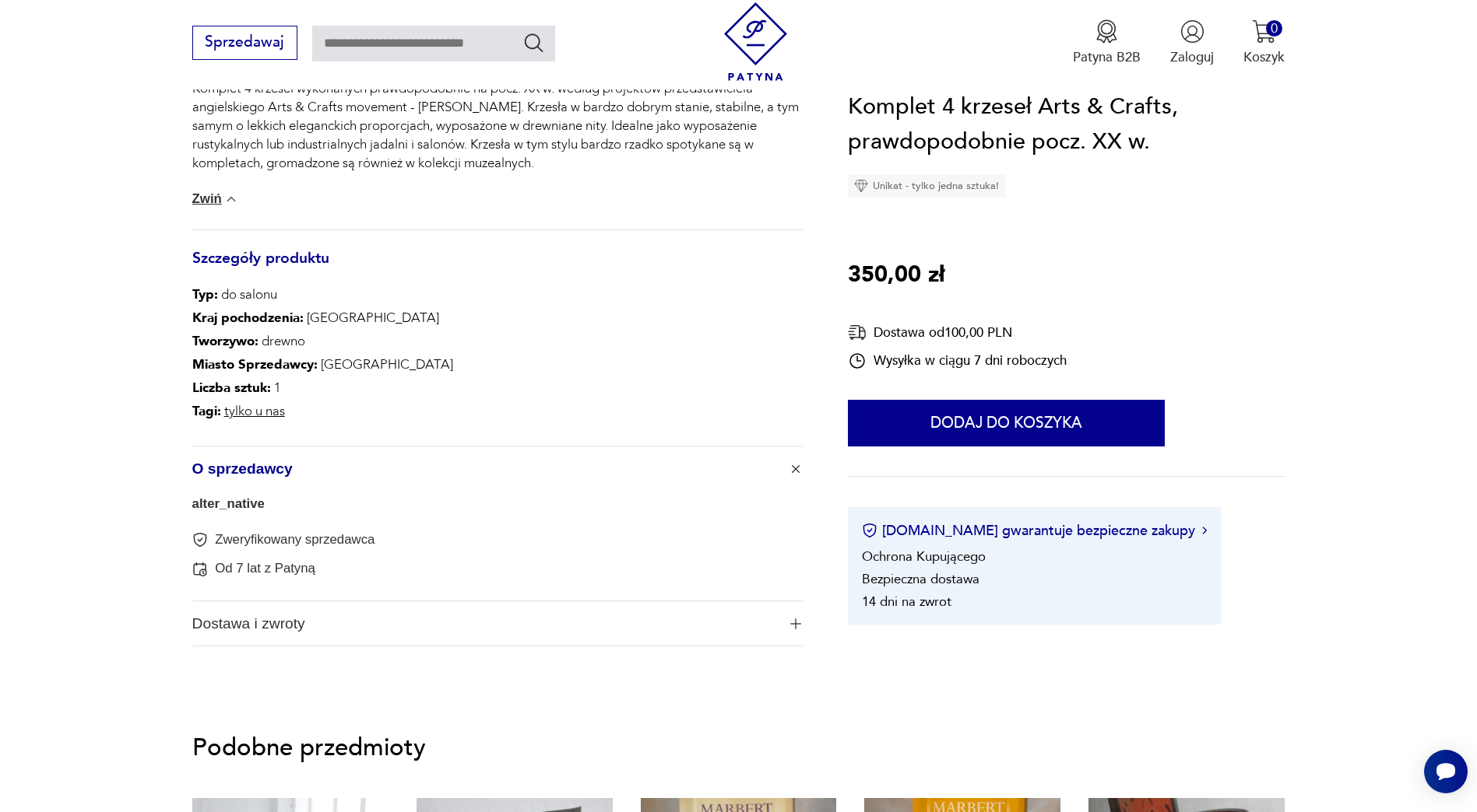
scroll to position [856, 0]
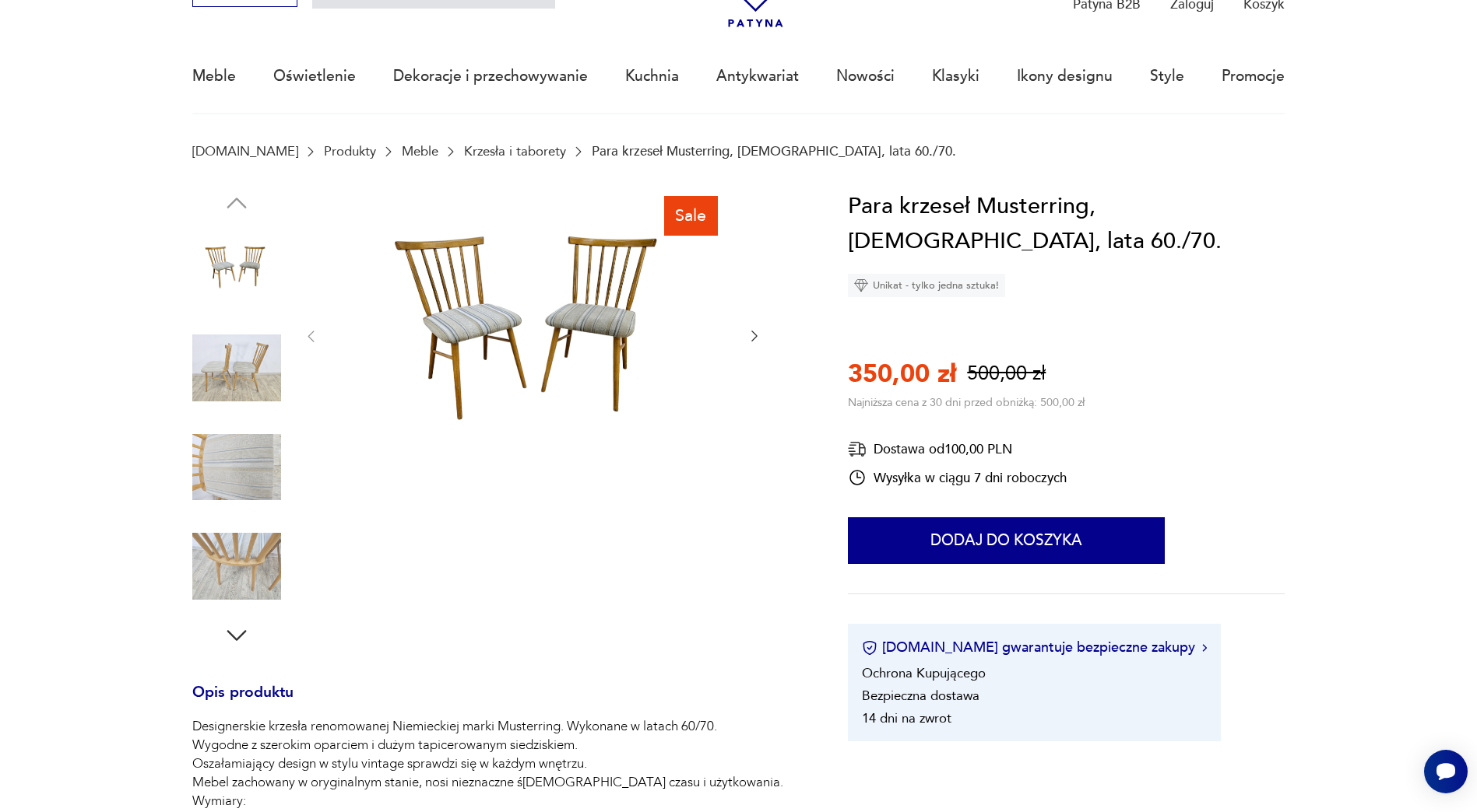
scroll to position [78, 0]
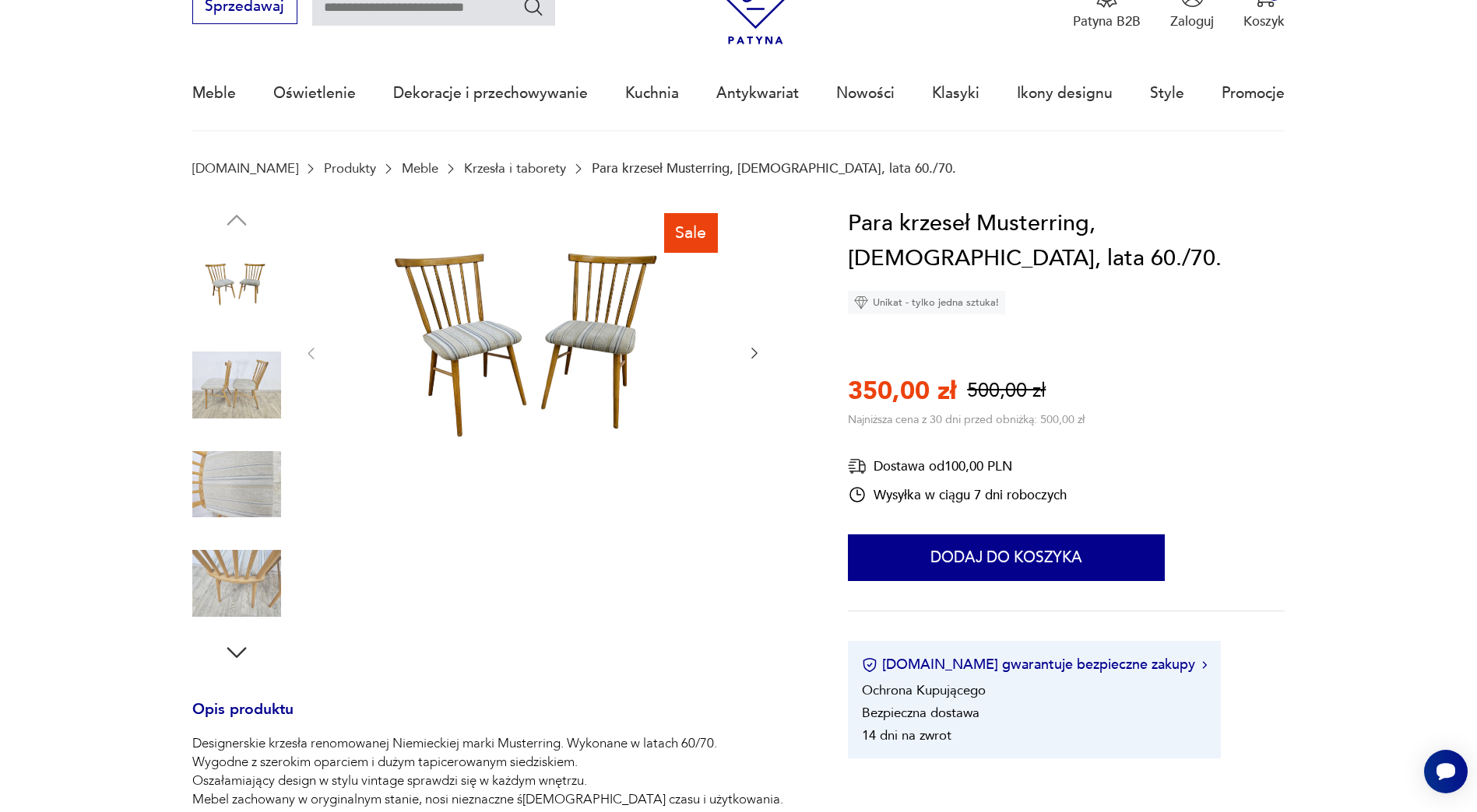
click at [232, 386] on img at bounding box center [236, 385] width 89 height 89
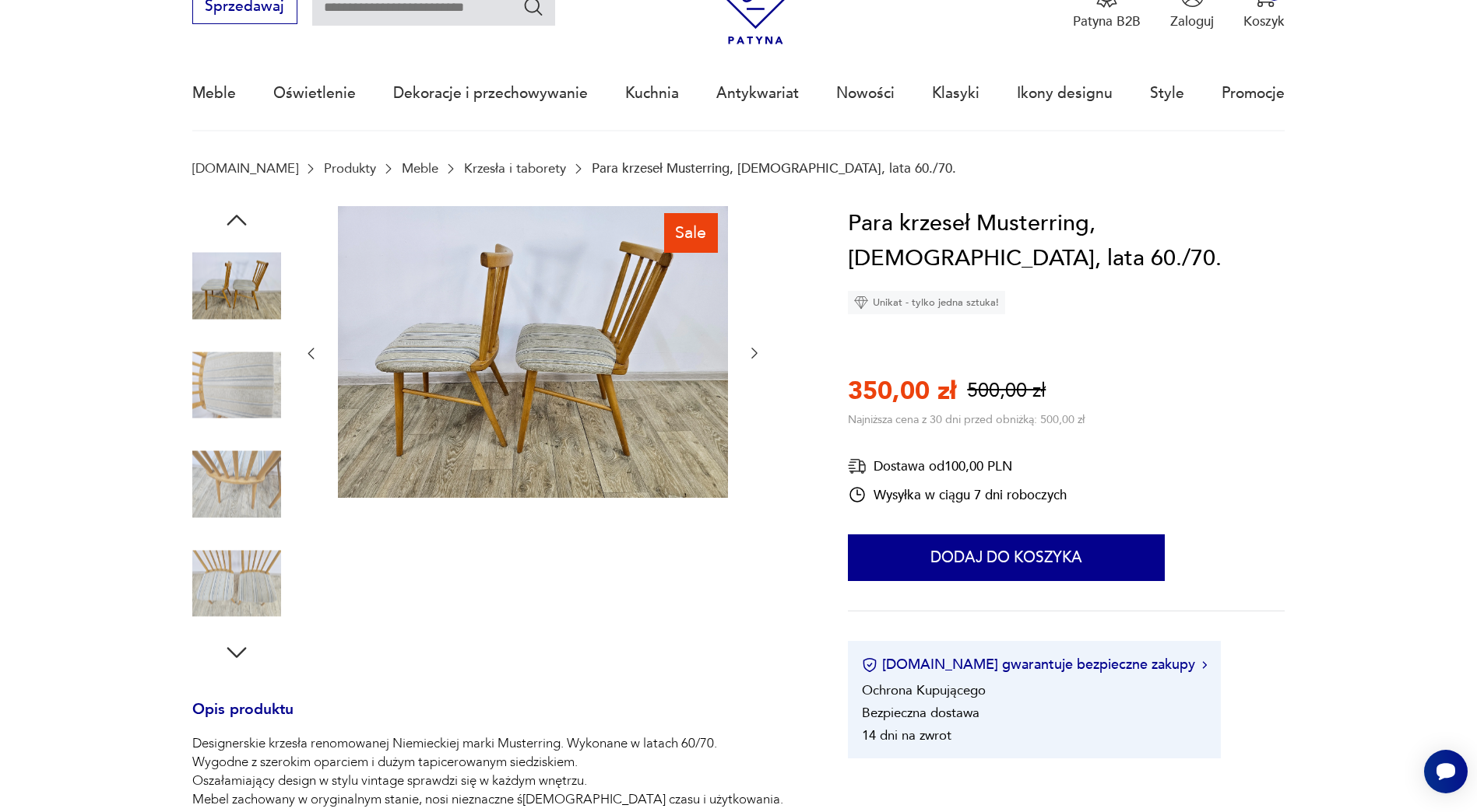
click at [242, 394] on img at bounding box center [236, 385] width 89 height 89
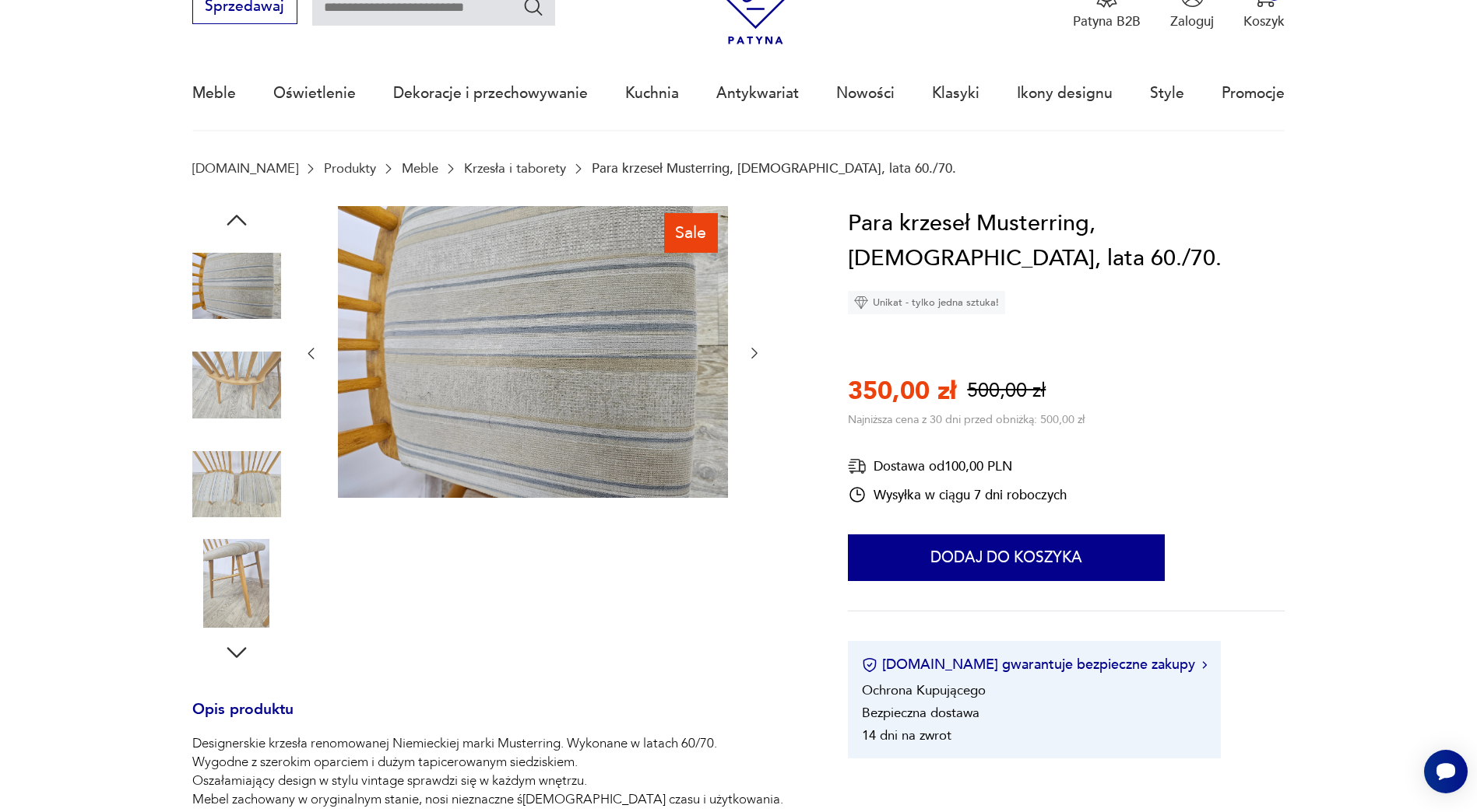
click at [235, 477] on img at bounding box center [236, 484] width 89 height 89
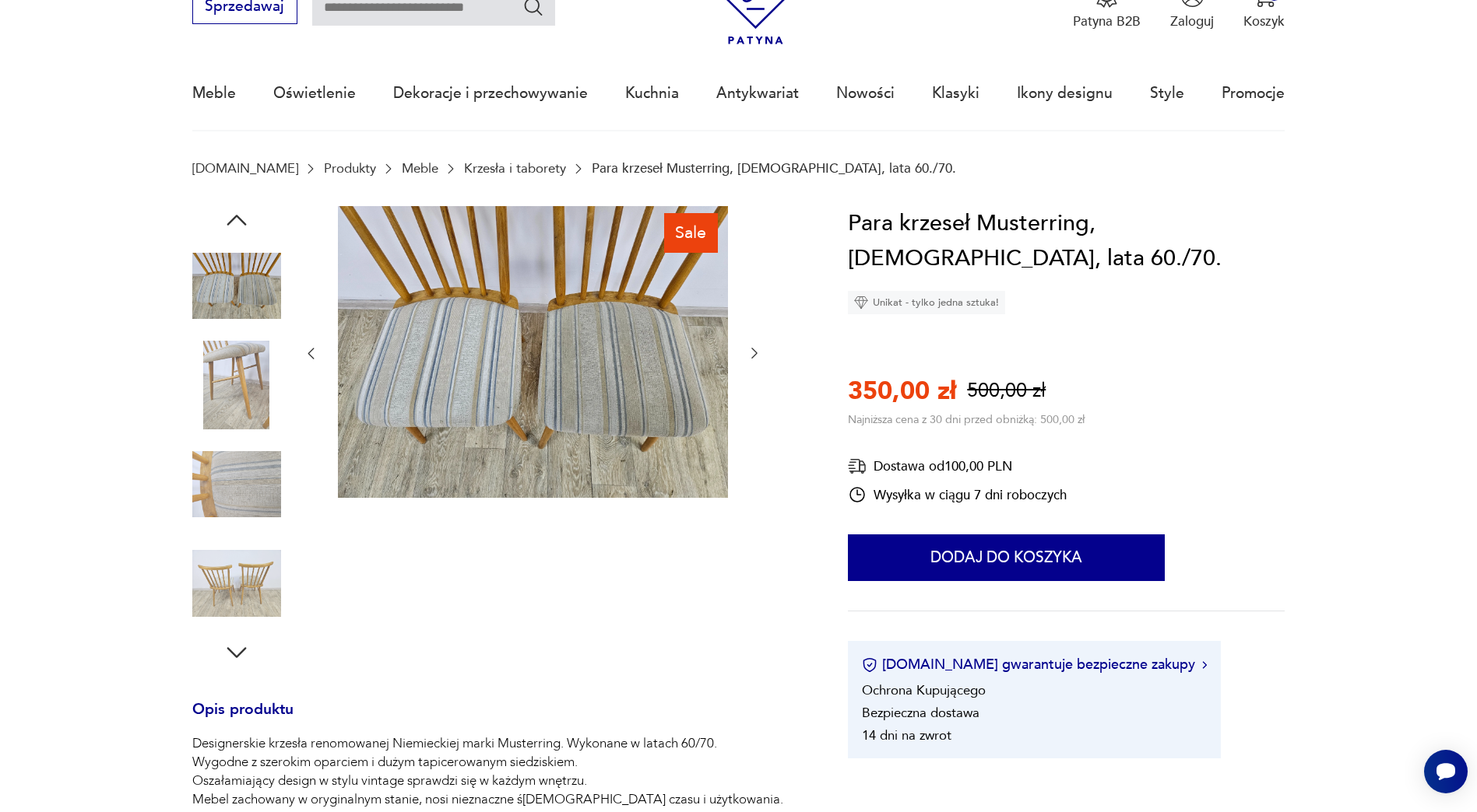
click at [238, 545] on img at bounding box center [236, 583] width 89 height 89
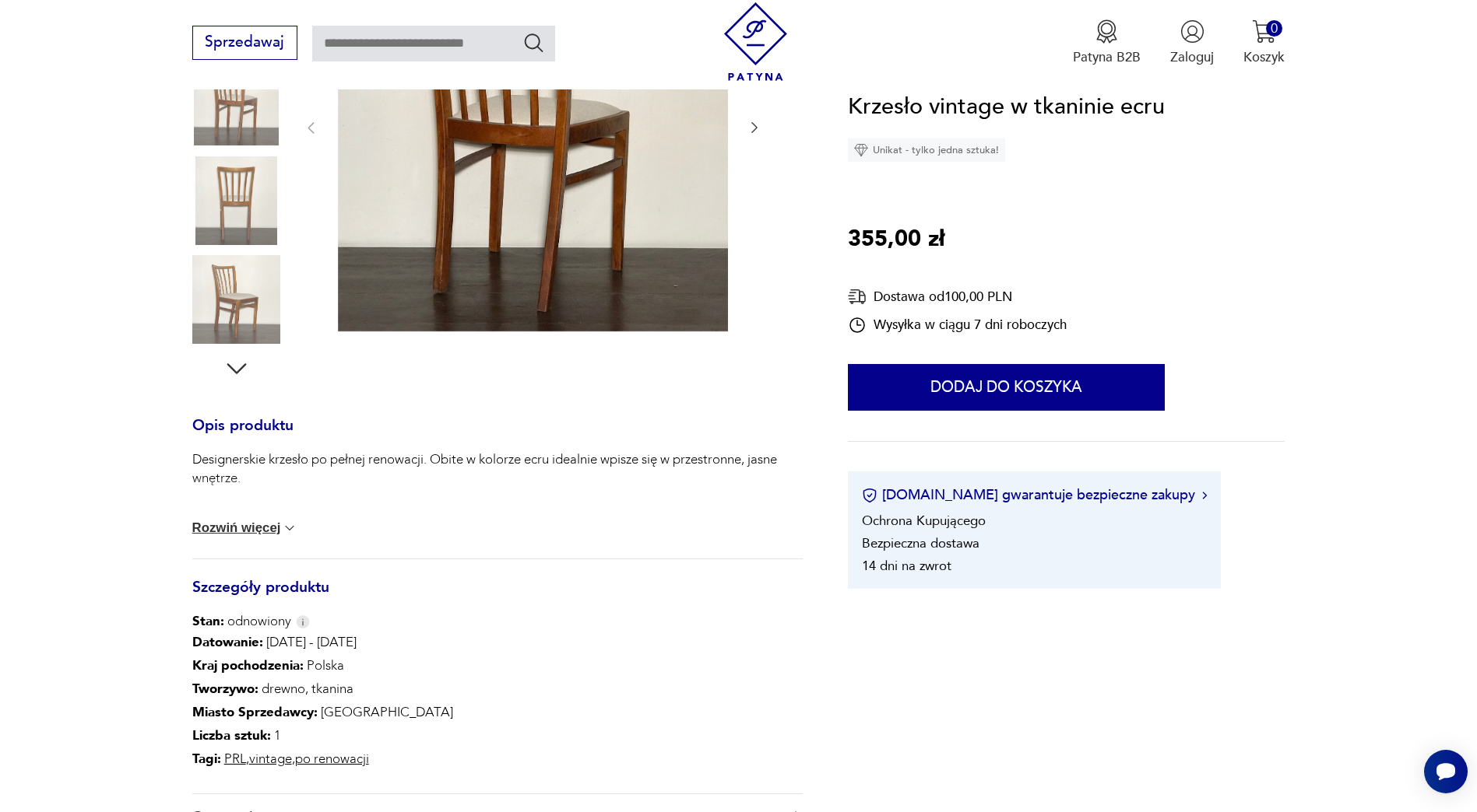
scroll to position [389, 0]
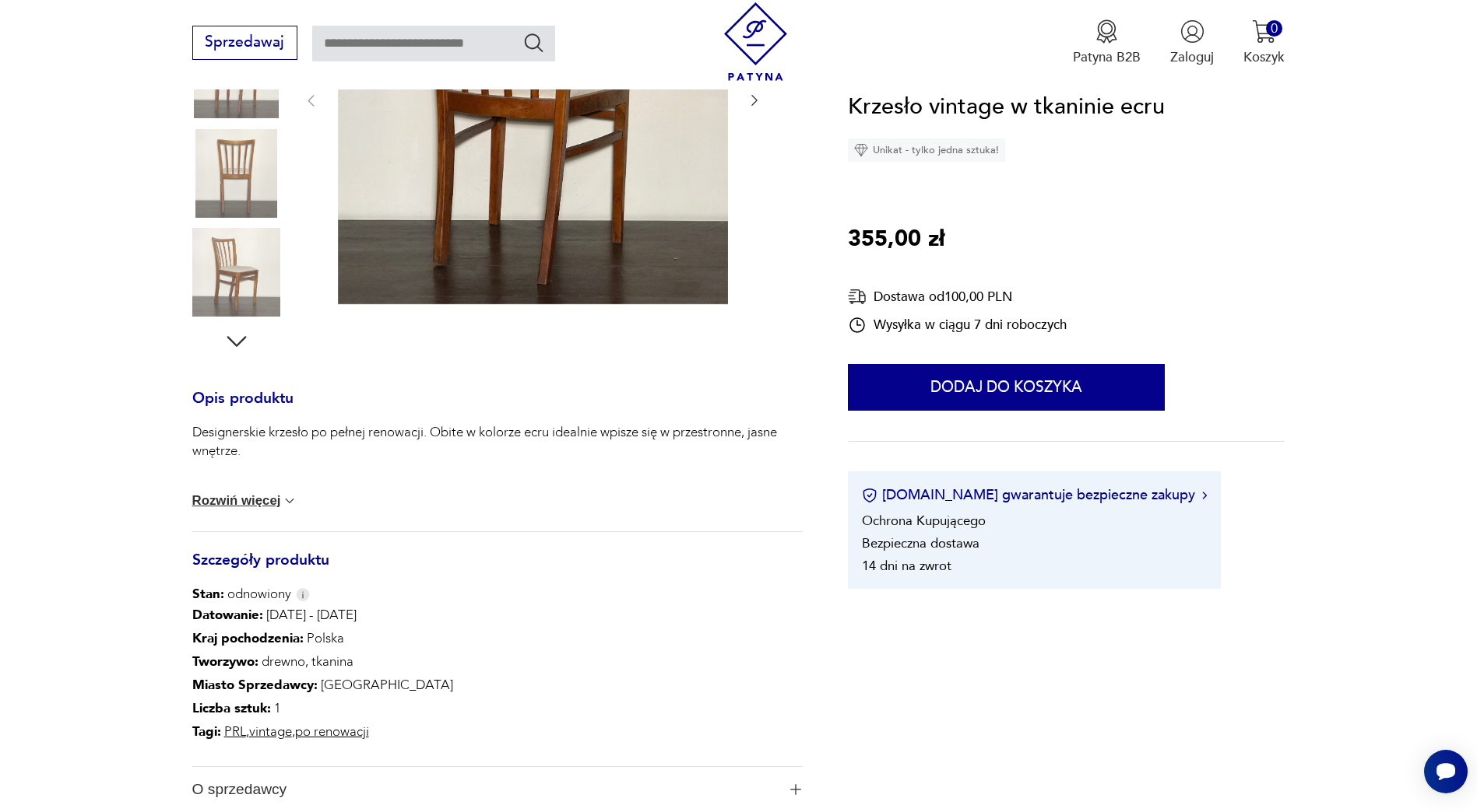
click at [251, 499] on button "Rozwiń więcej" at bounding box center [245, 501] width 106 height 15
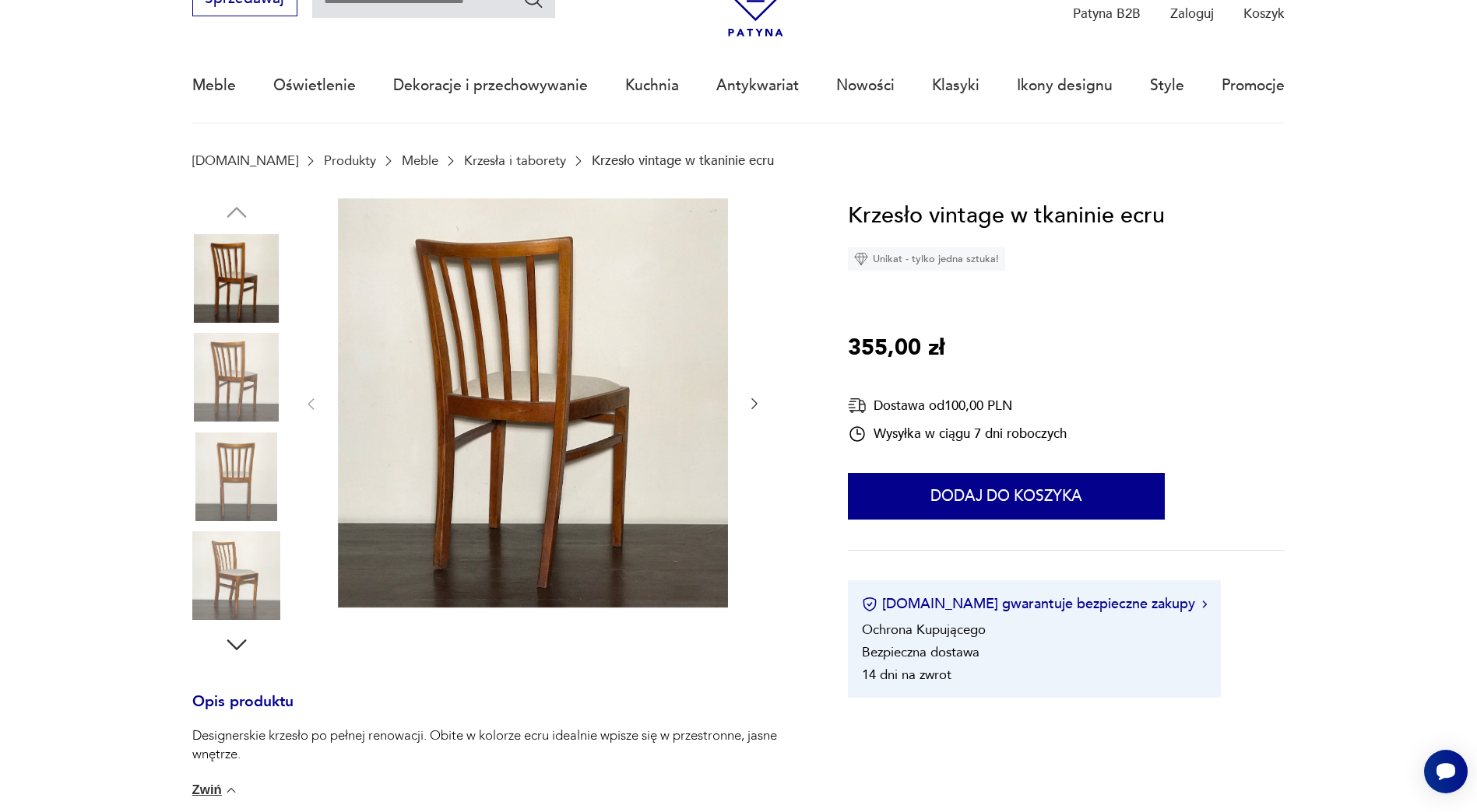
scroll to position [78, 0]
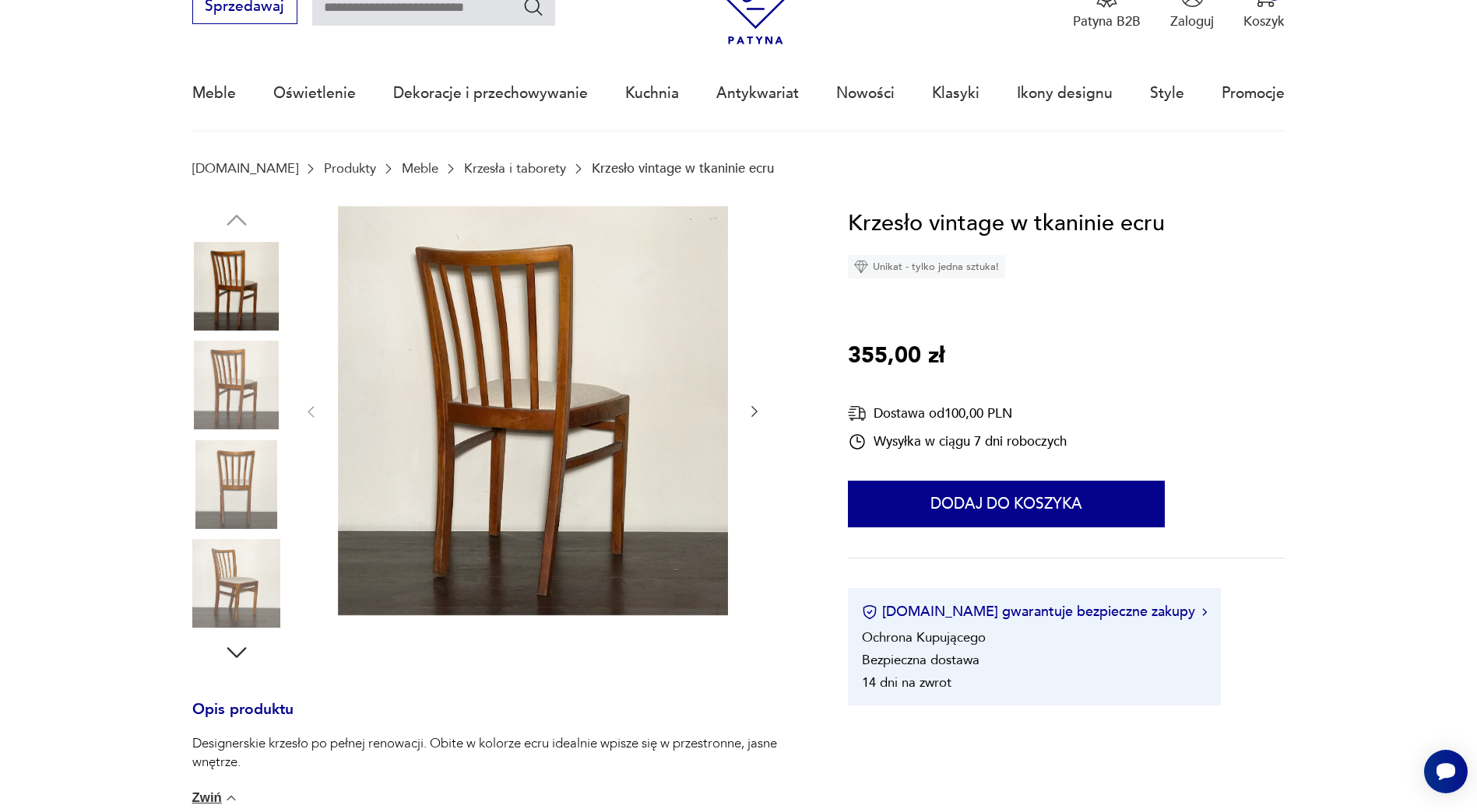
click at [228, 406] on img at bounding box center [236, 385] width 89 height 89
click at [250, 499] on img at bounding box center [236, 484] width 89 height 89
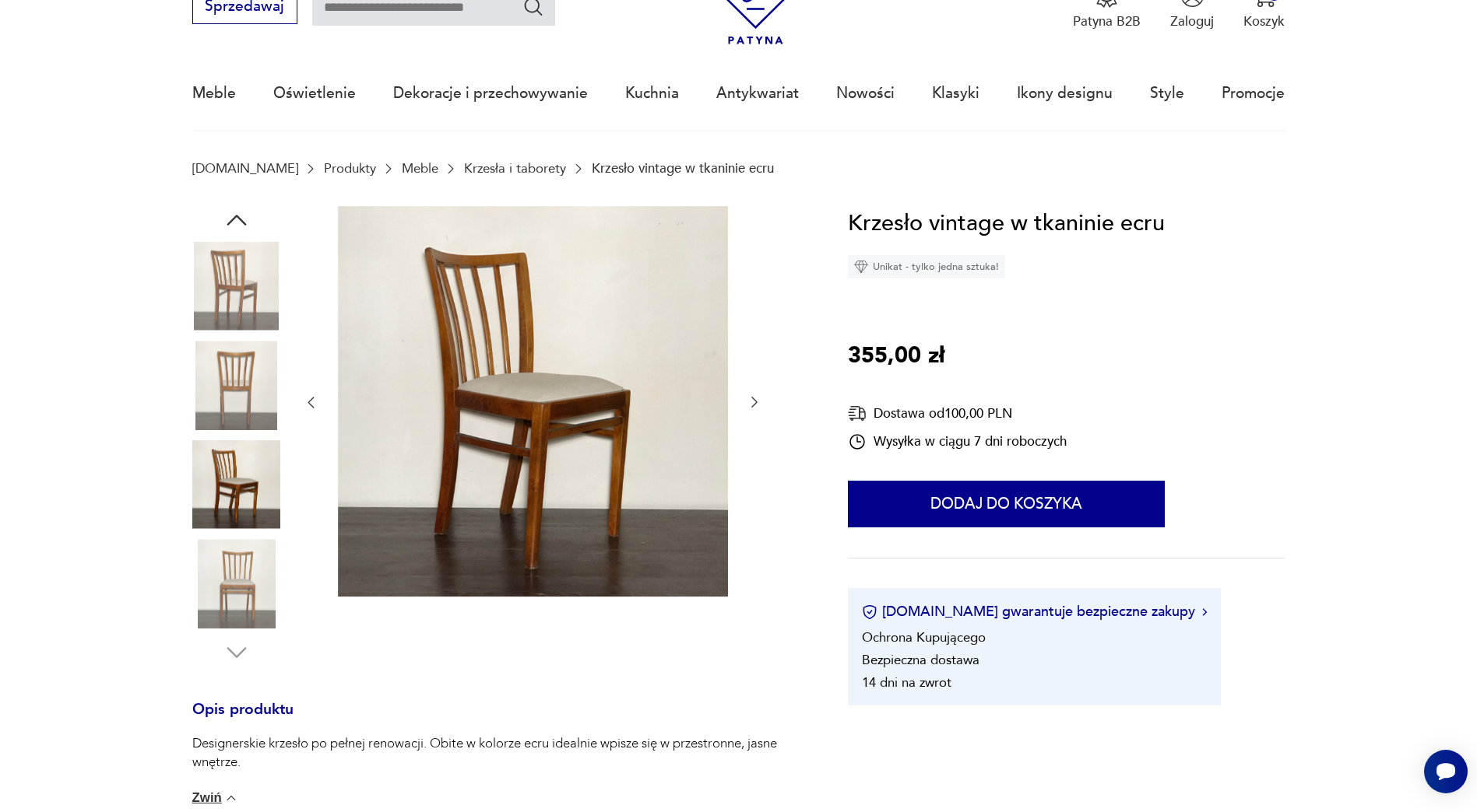
click at [253, 561] on img at bounding box center [236, 583] width 89 height 89
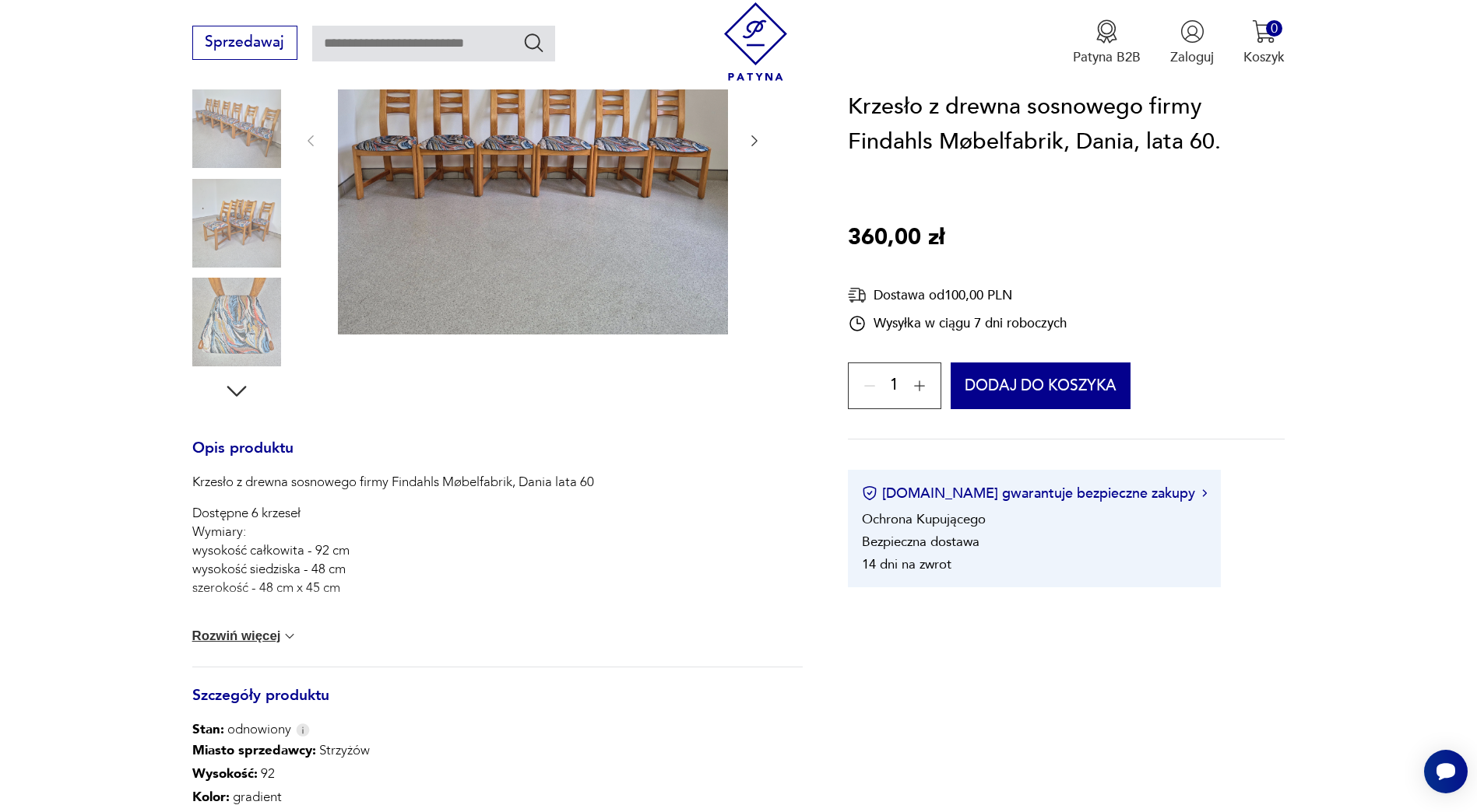
scroll to position [312, 0]
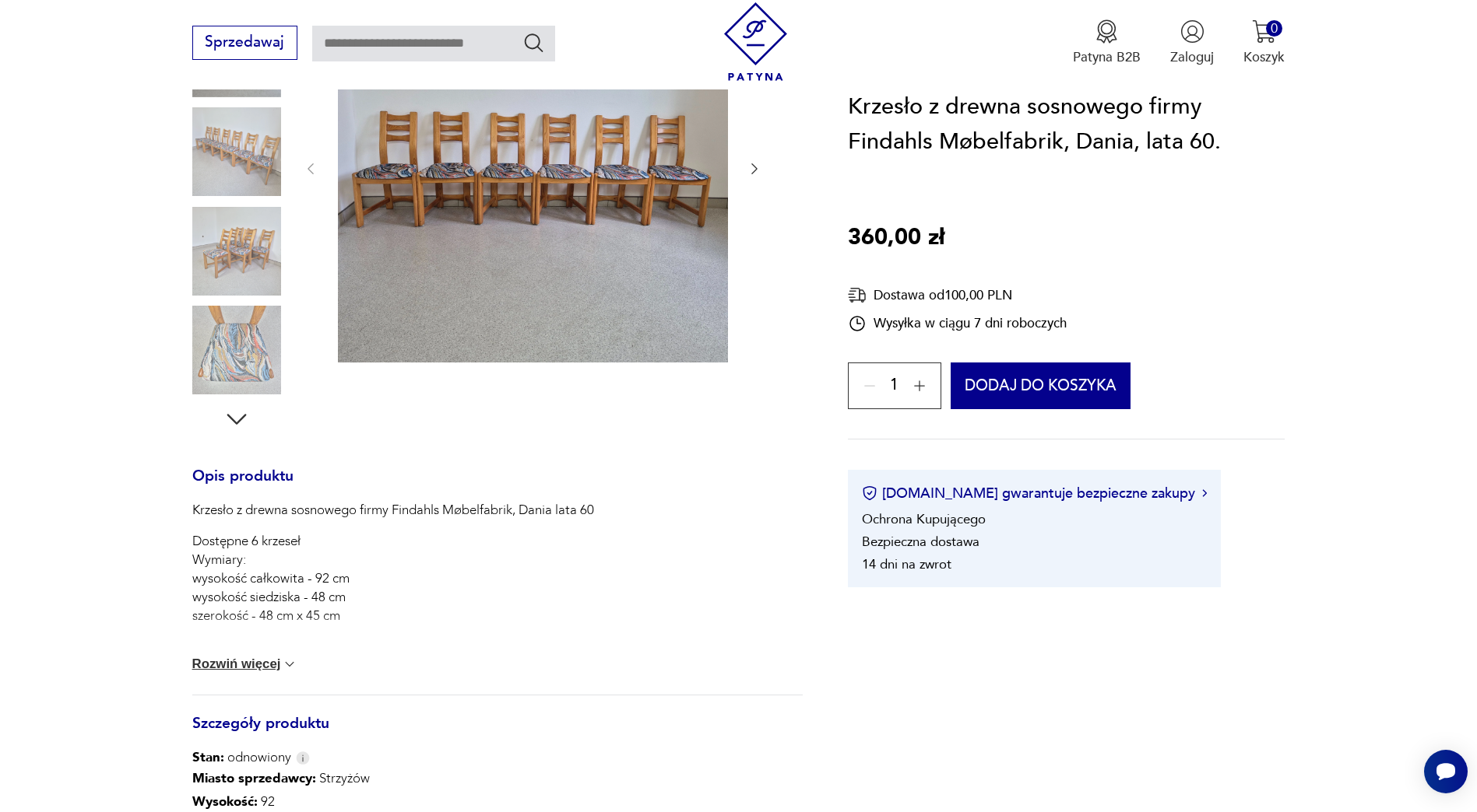
click at [232, 668] on button "Rozwiń więcej" at bounding box center [245, 664] width 106 height 15
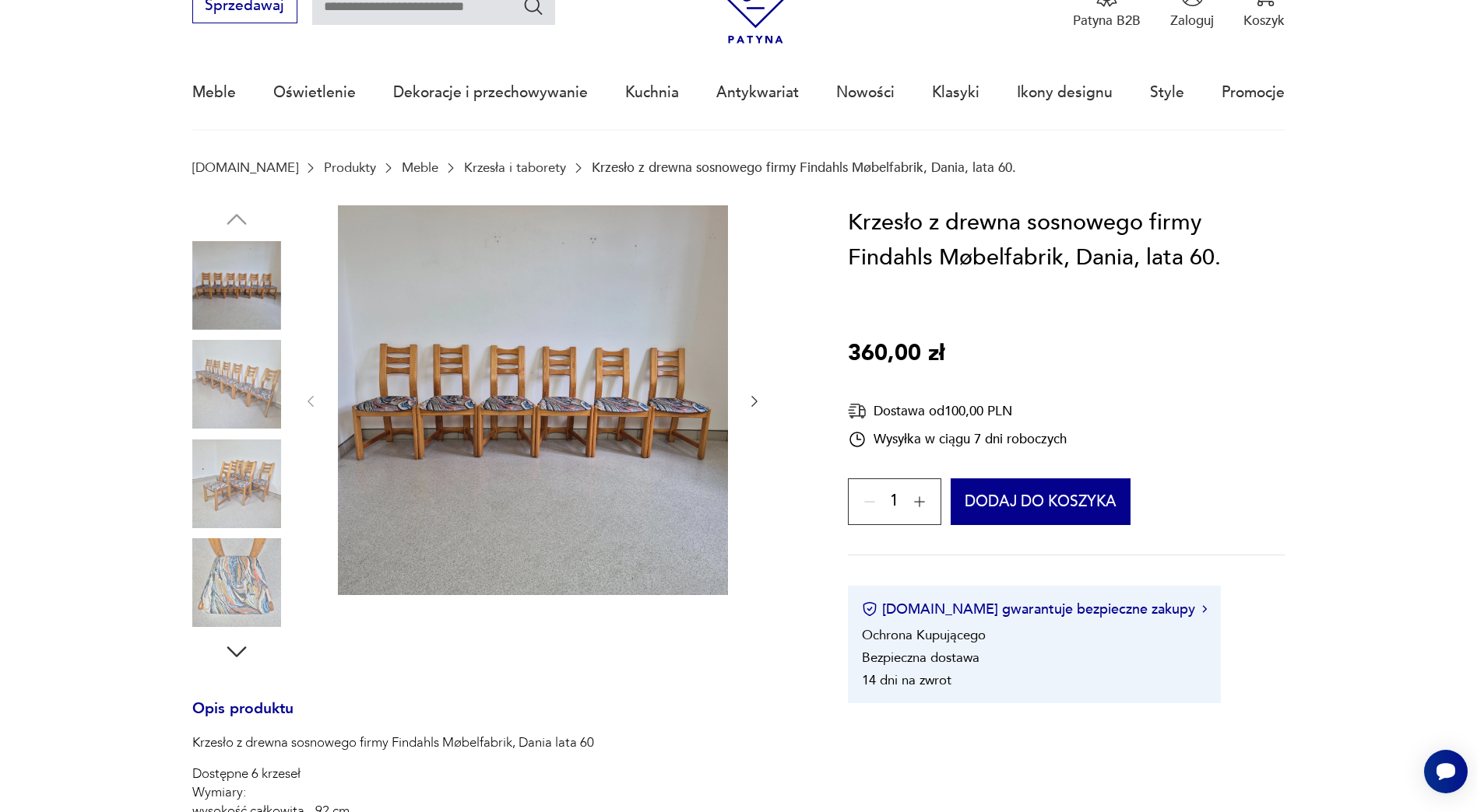
scroll to position [78, 0]
click at [219, 499] on img at bounding box center [236, 484] width 89 height 89
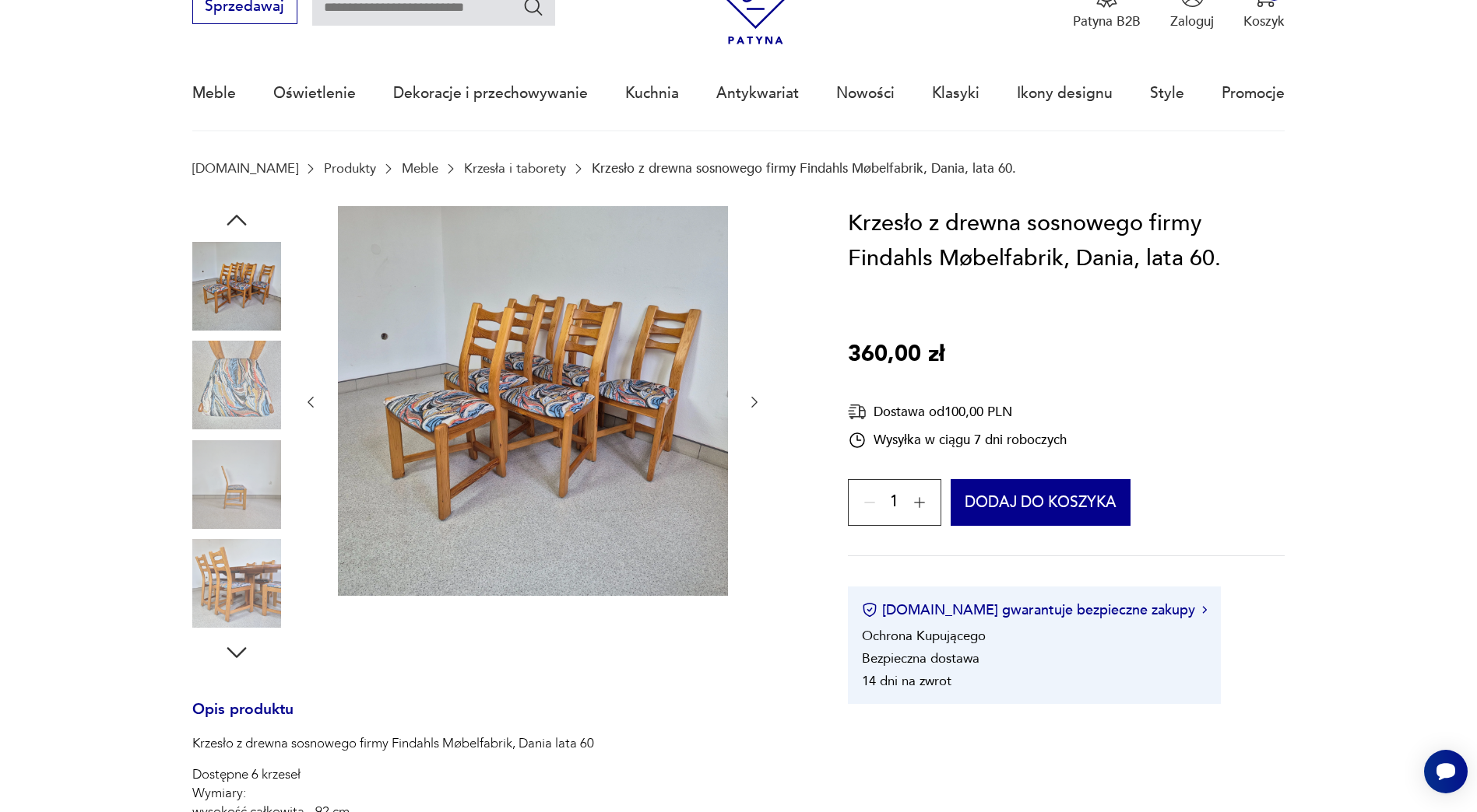
click at [235, 586] on img at bounding box center [236, 583] width 89 height 89
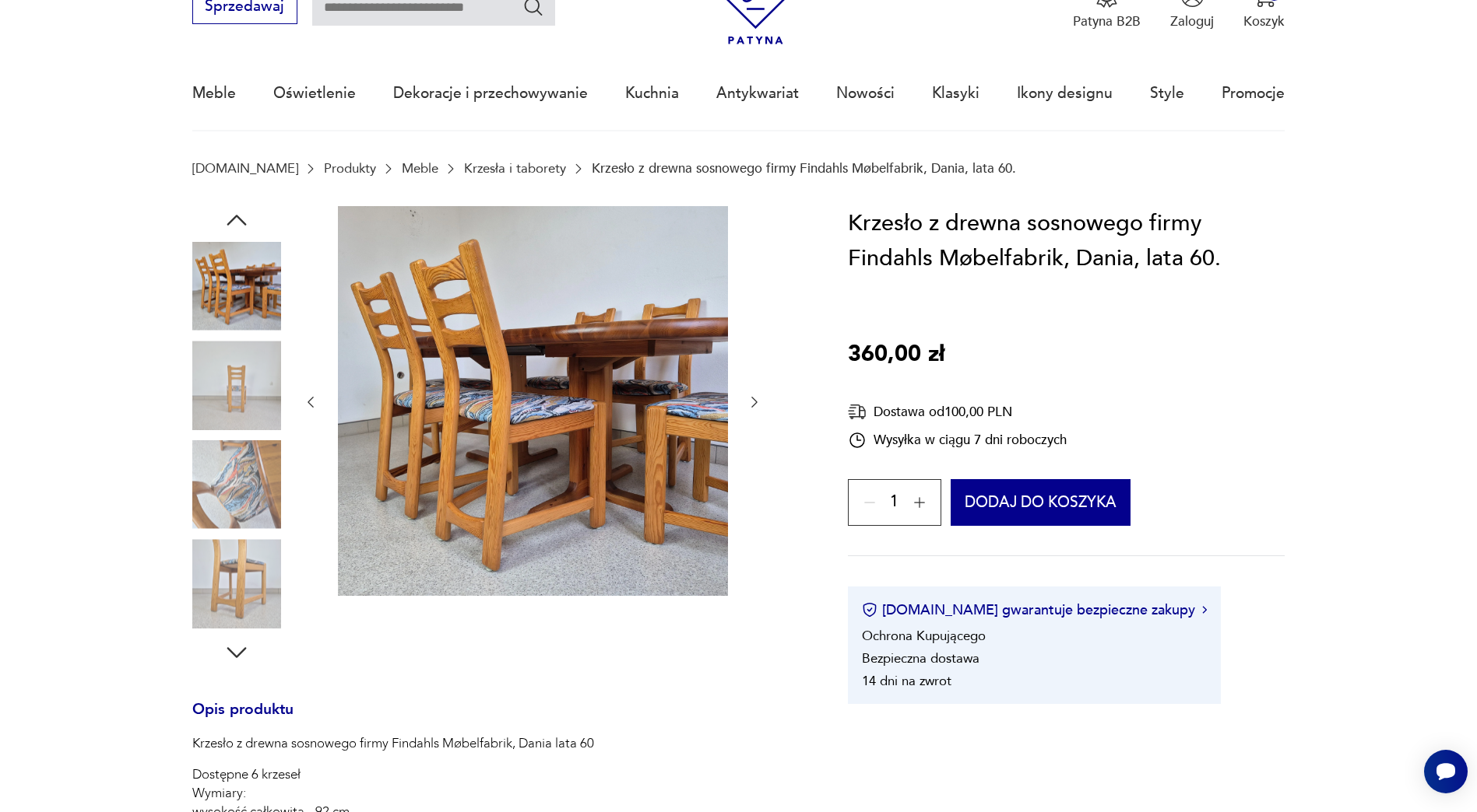
click at [235, 586] on img at bounding box center [236, 583] width 89 height 89
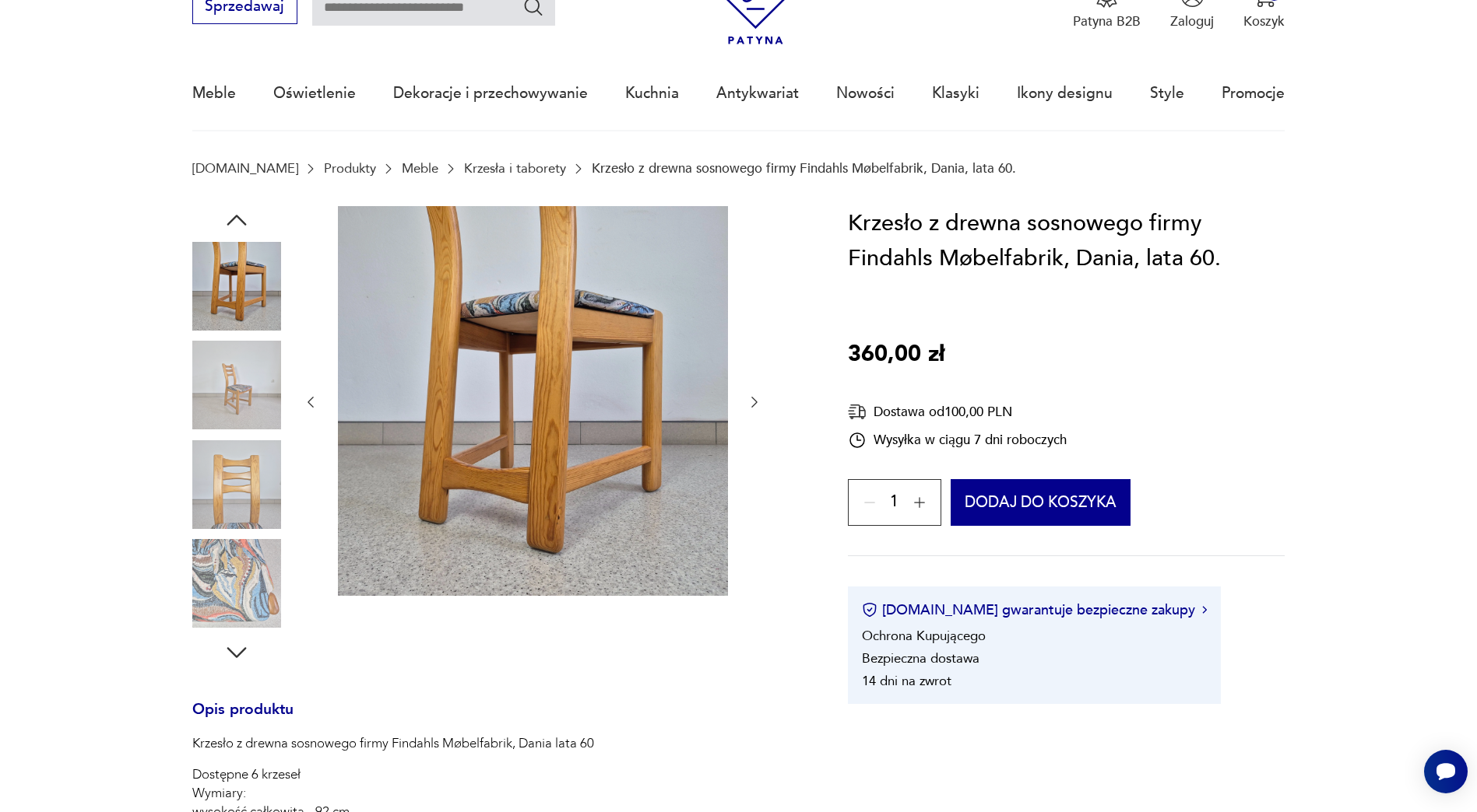
click at [755, 393] on button "button" at bounding box center [754, 402] width 15 height 19
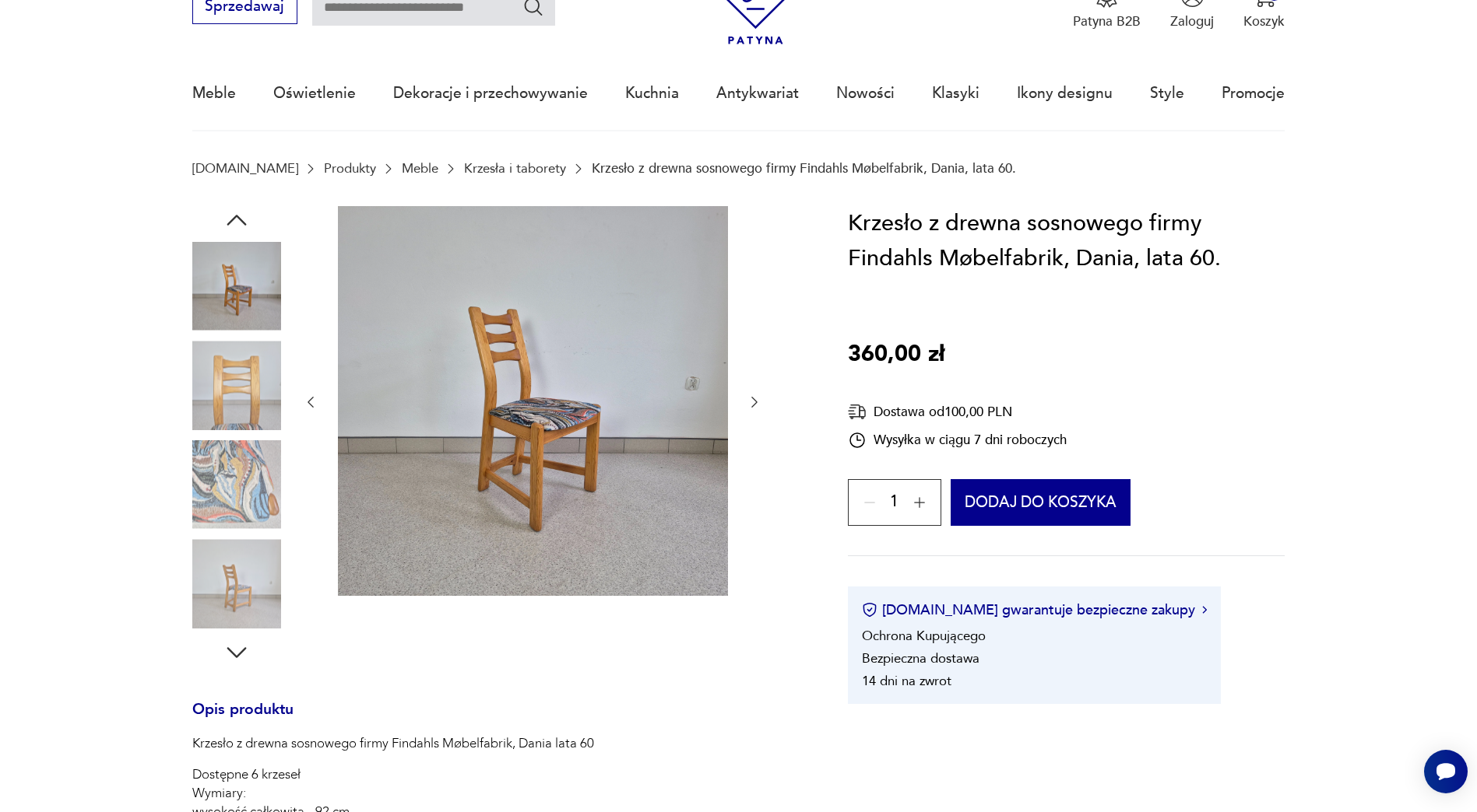
click at [755, 393] on button "button" at bounding box center [754, 402] width 15 height 19
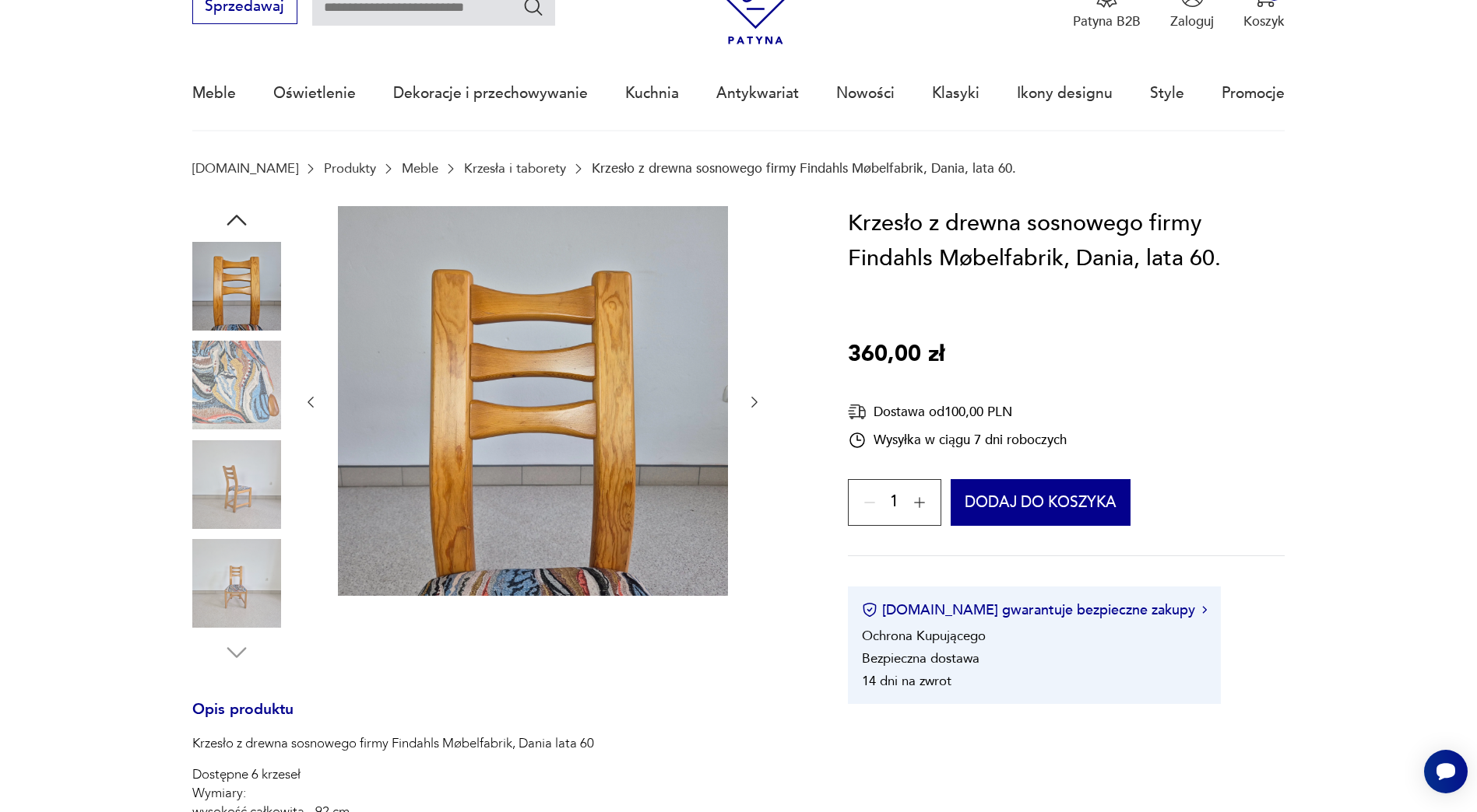
click at [755, 393] on button "button" at bounding box center [754, 402] width 15 height 19
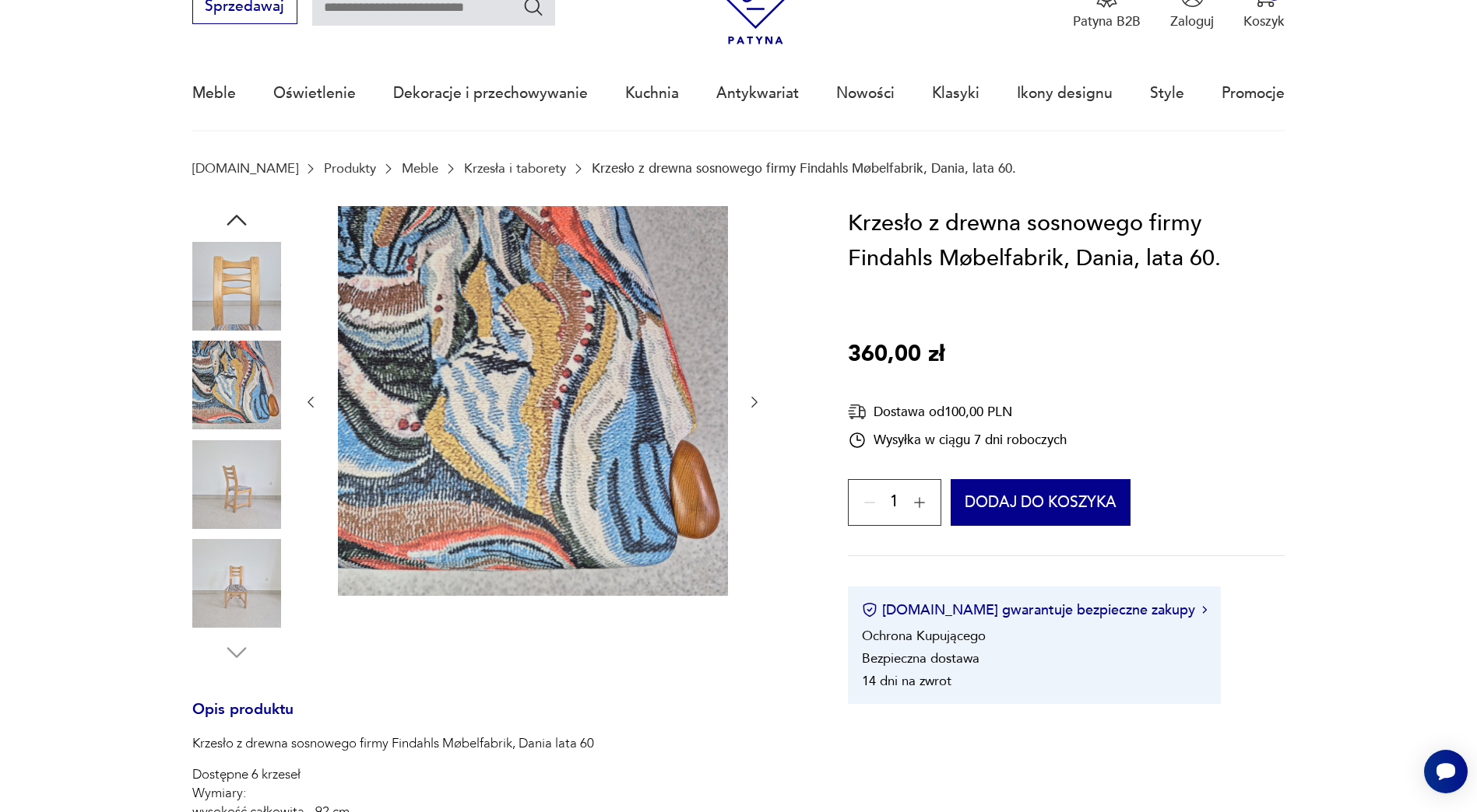
click at [755, 393] on button "button" at bounding box center [754, 402] width 15 height 19
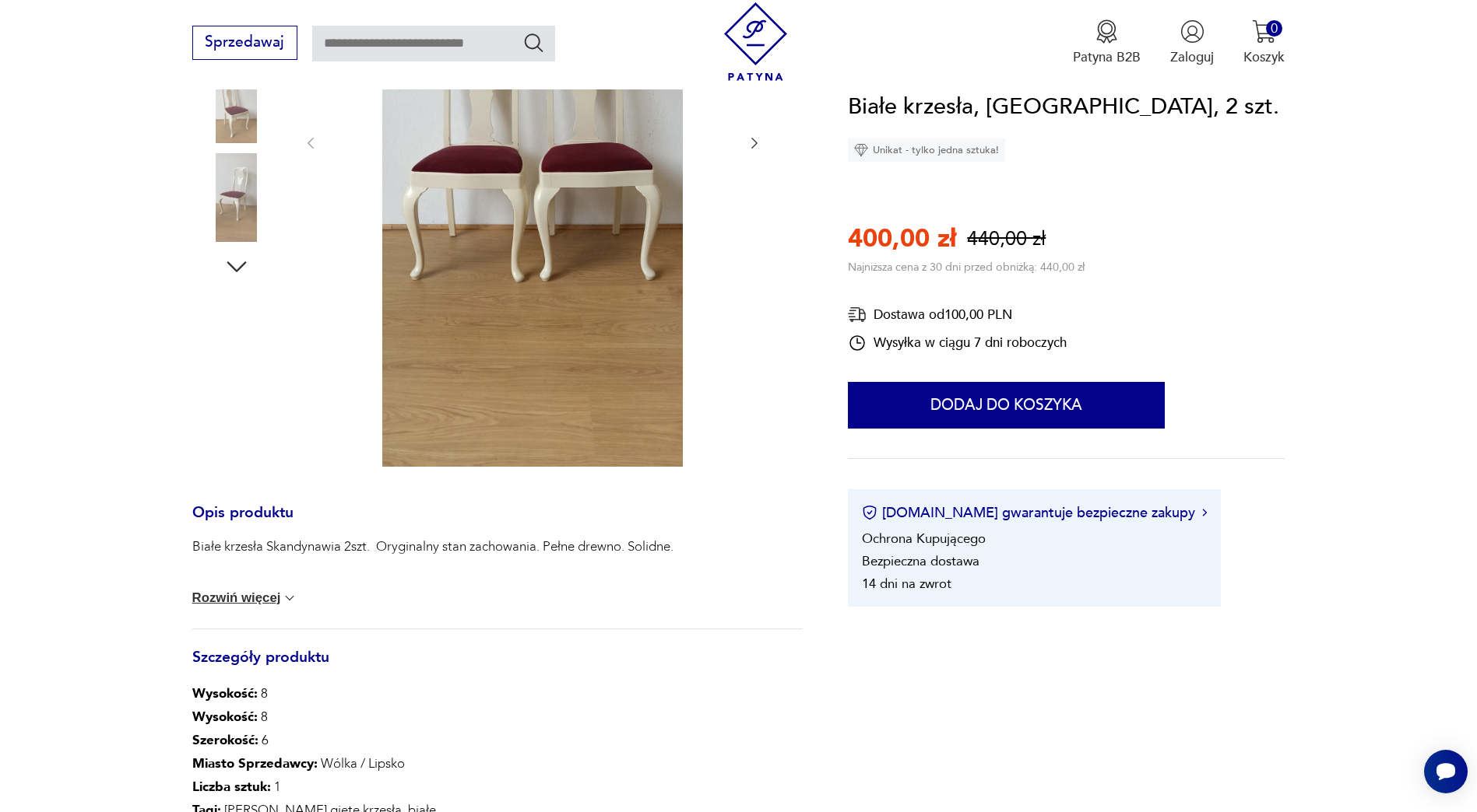
scroll to position [545, 0]
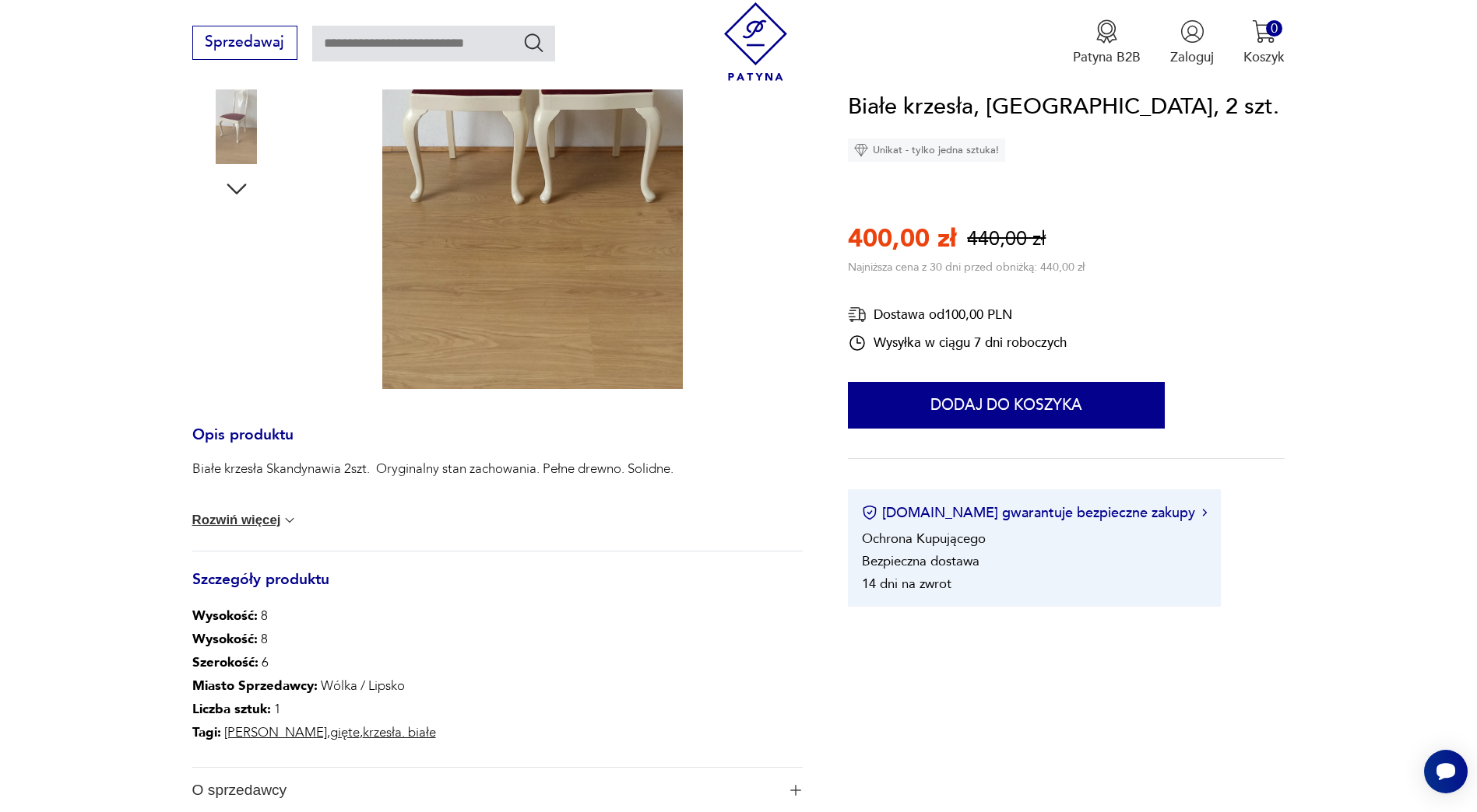
click at [254, 515] on button "Rozwiń więcej" at bounding box center [245, 520] width 106 height 15
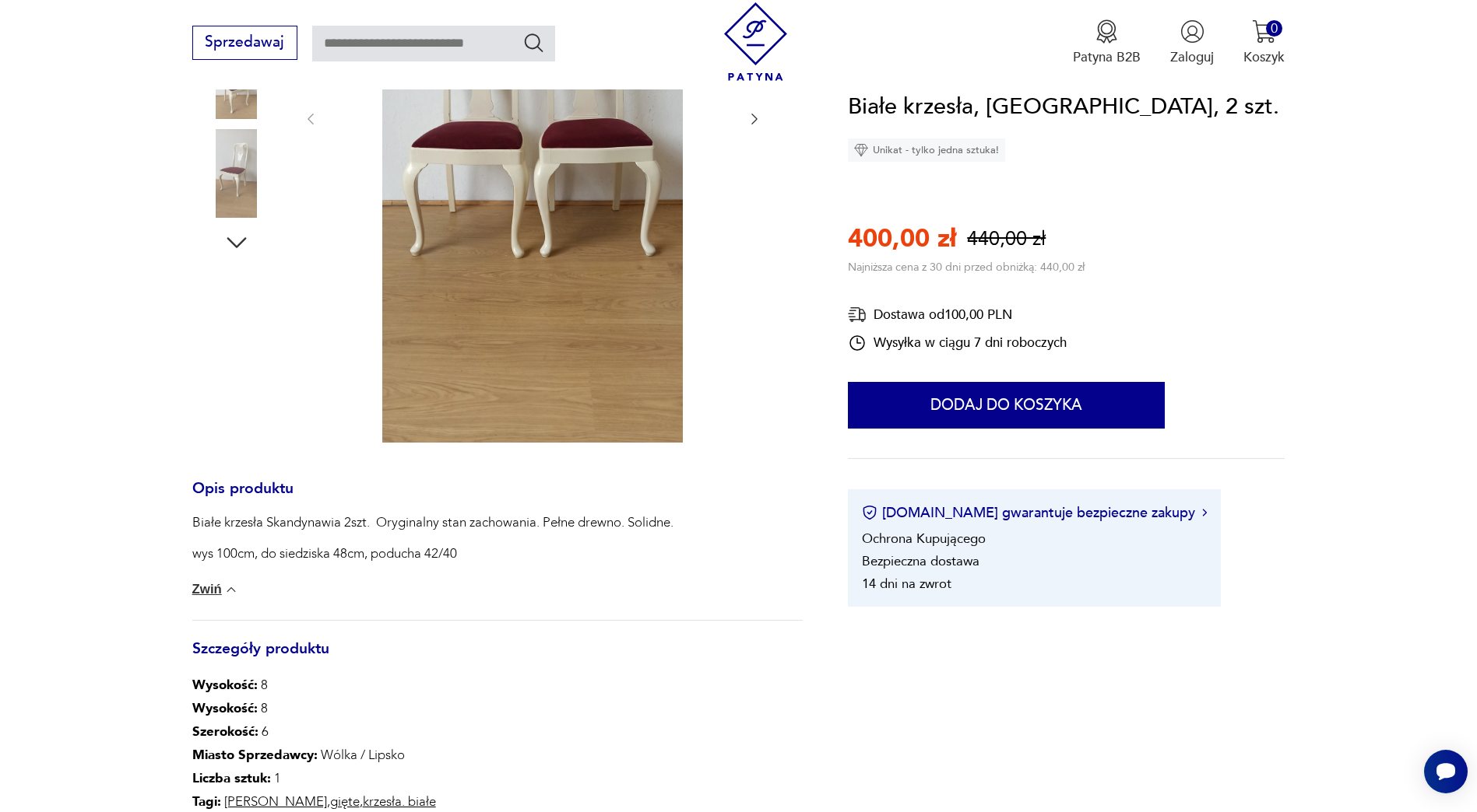
scroll to position [233, 0]
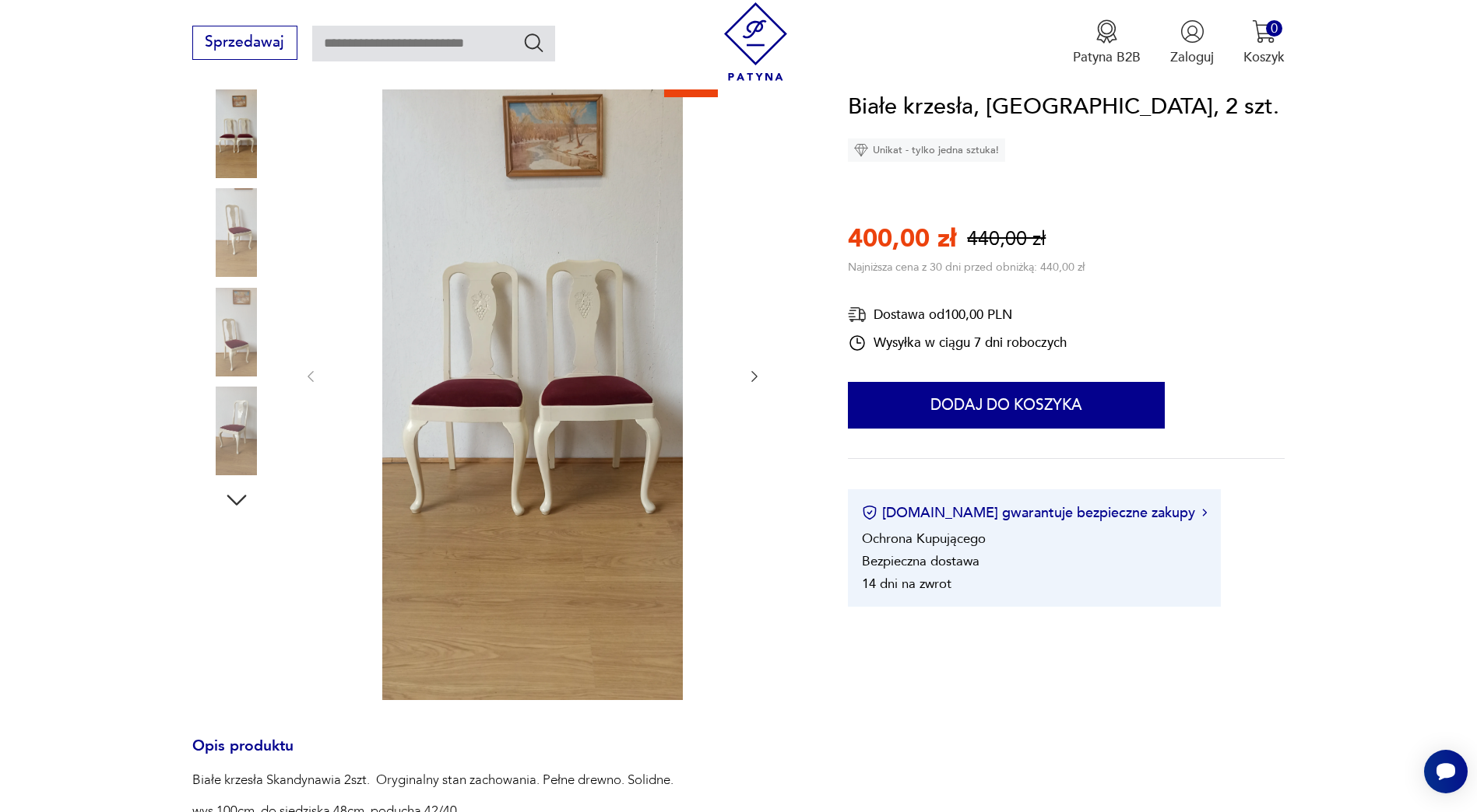
click at [232, 235] on img at bounding box center [236, 233] width 89 height 89
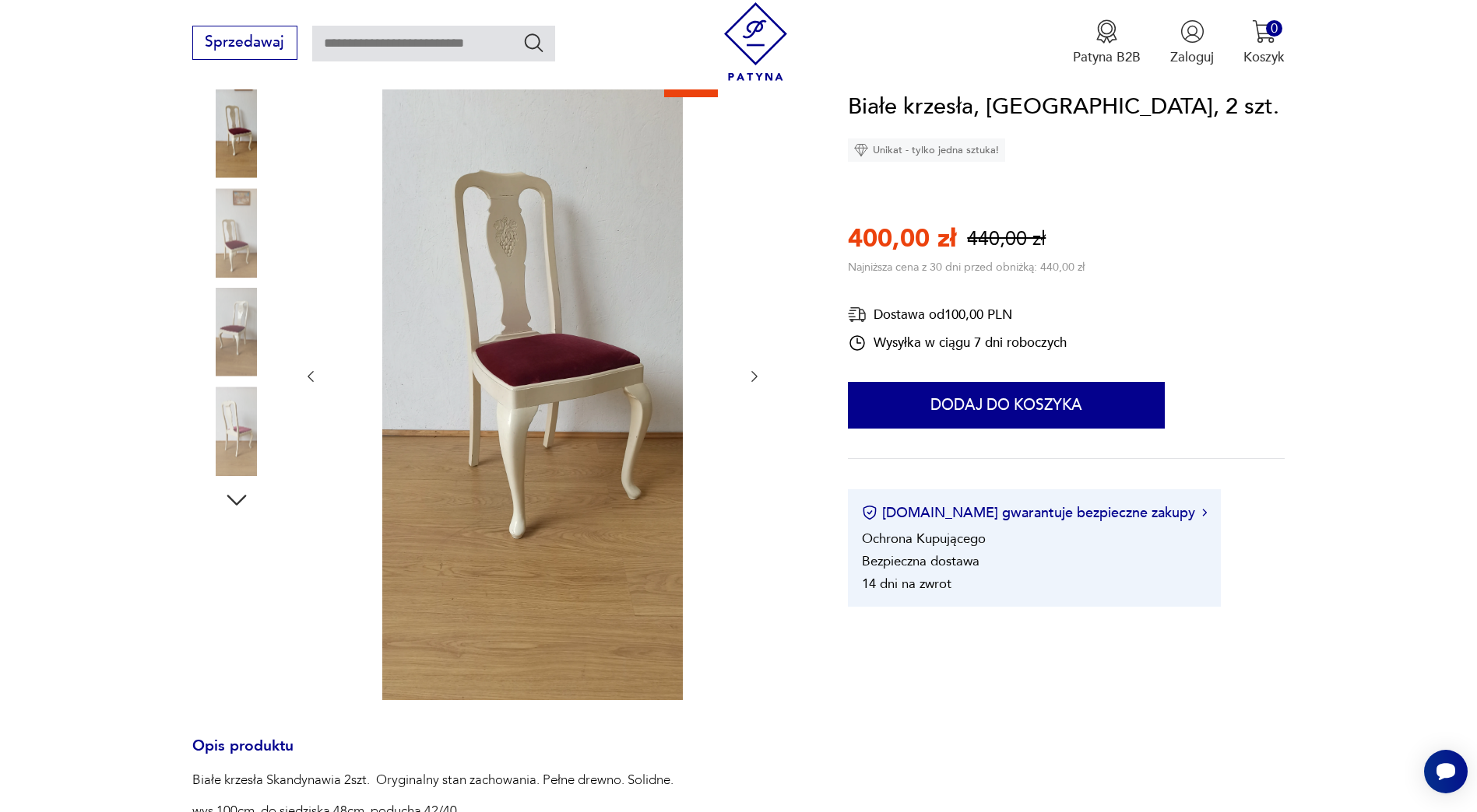
click at [244, 318] on img at bounding box center [236, 332] width 89 height 89
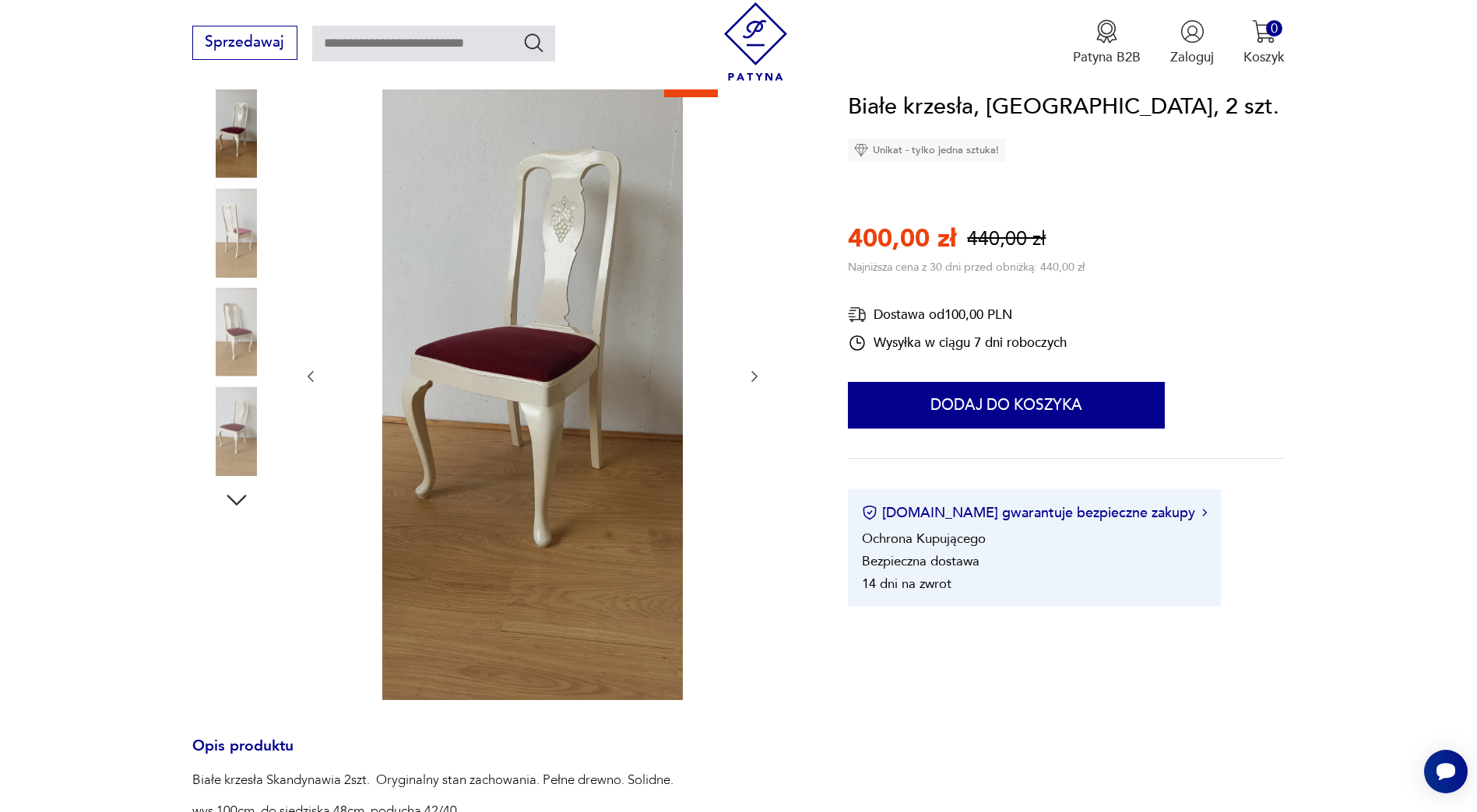
click at [236, 377] on div at bounding box center [236, 334] width 89 height 91
click at [246, 432] on img at bounding box center [236, 431] width 89 height 89
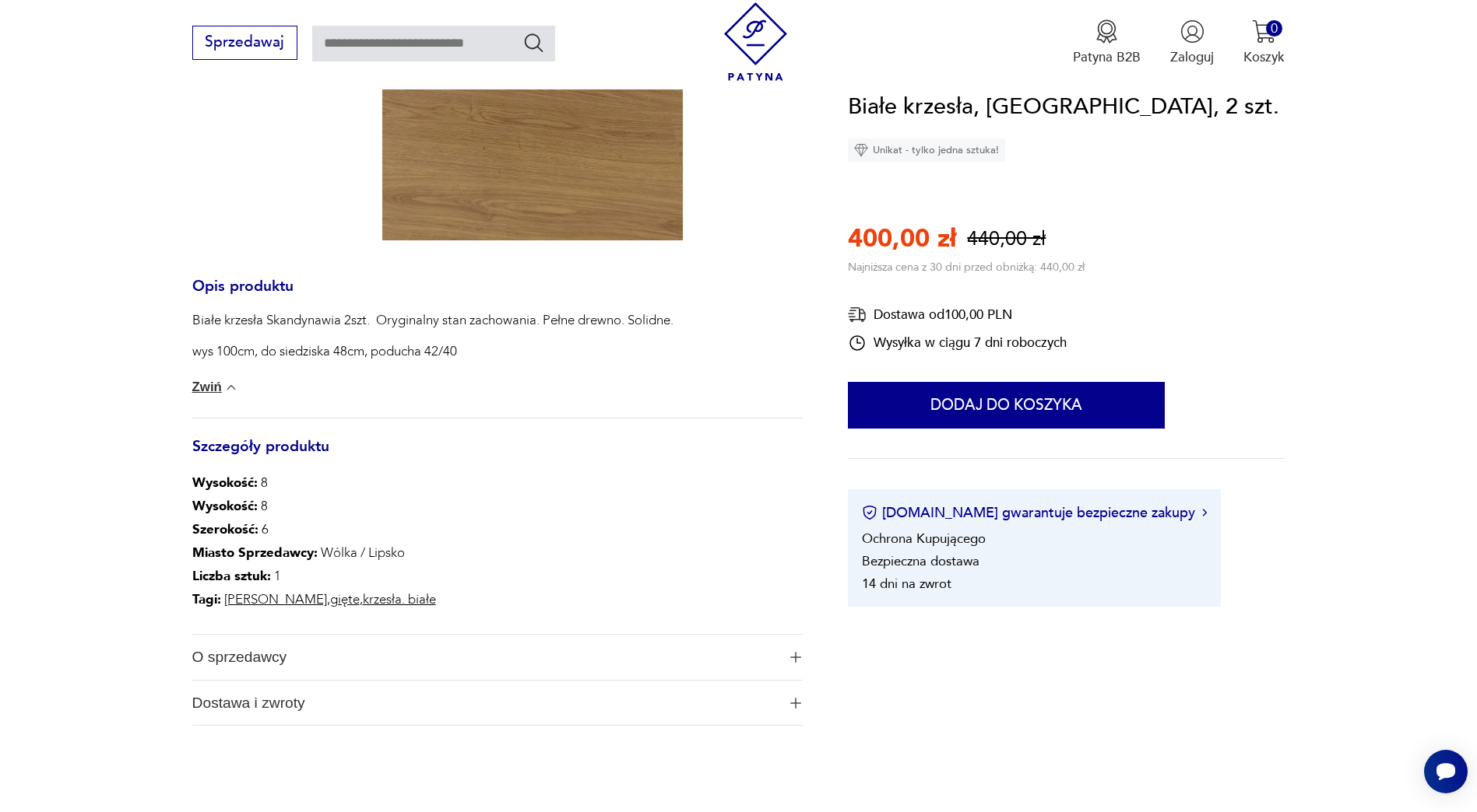
scroll to position [700, 0]
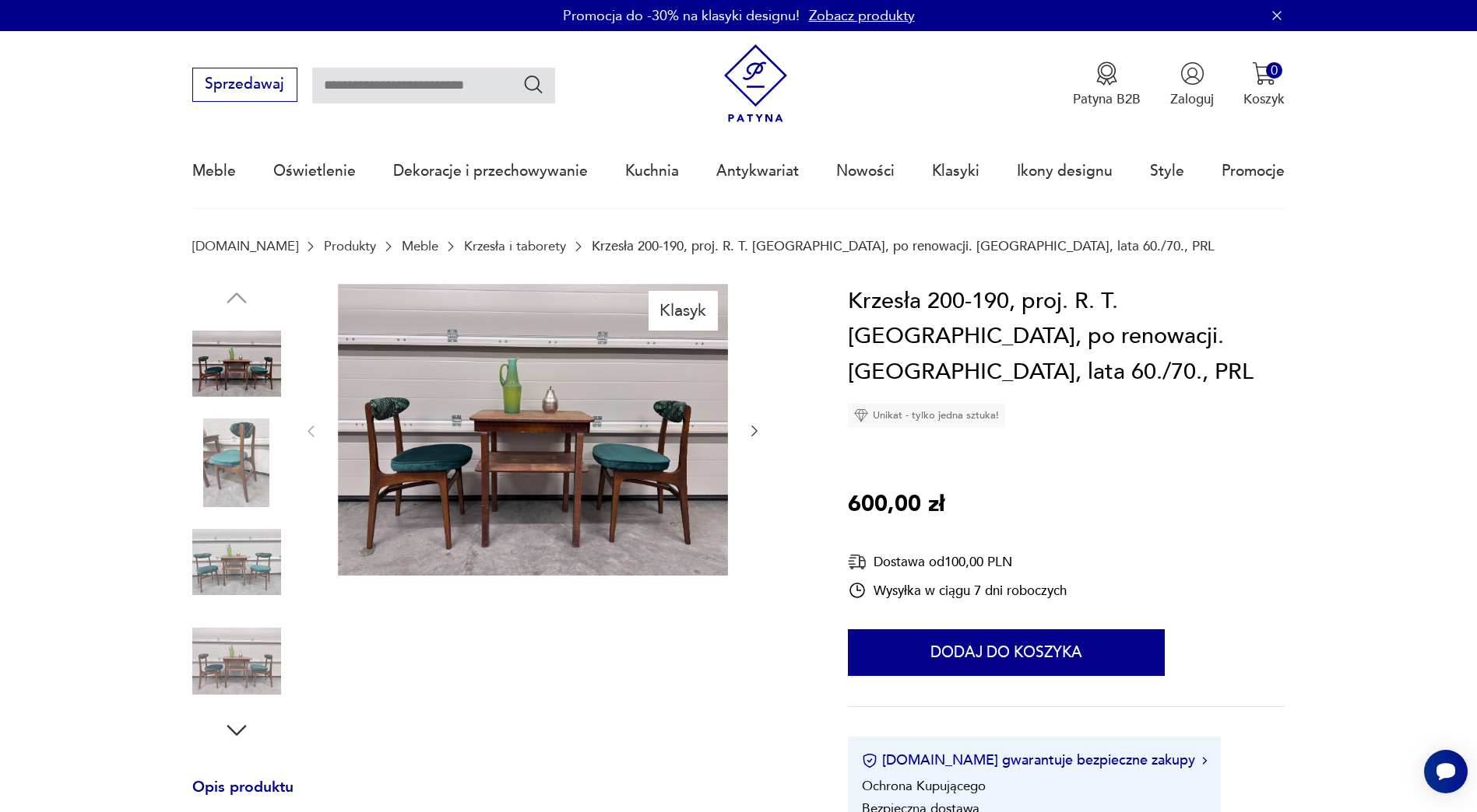
click at [227, 458] on img at bounding box center [236, 462] width 89 height 89
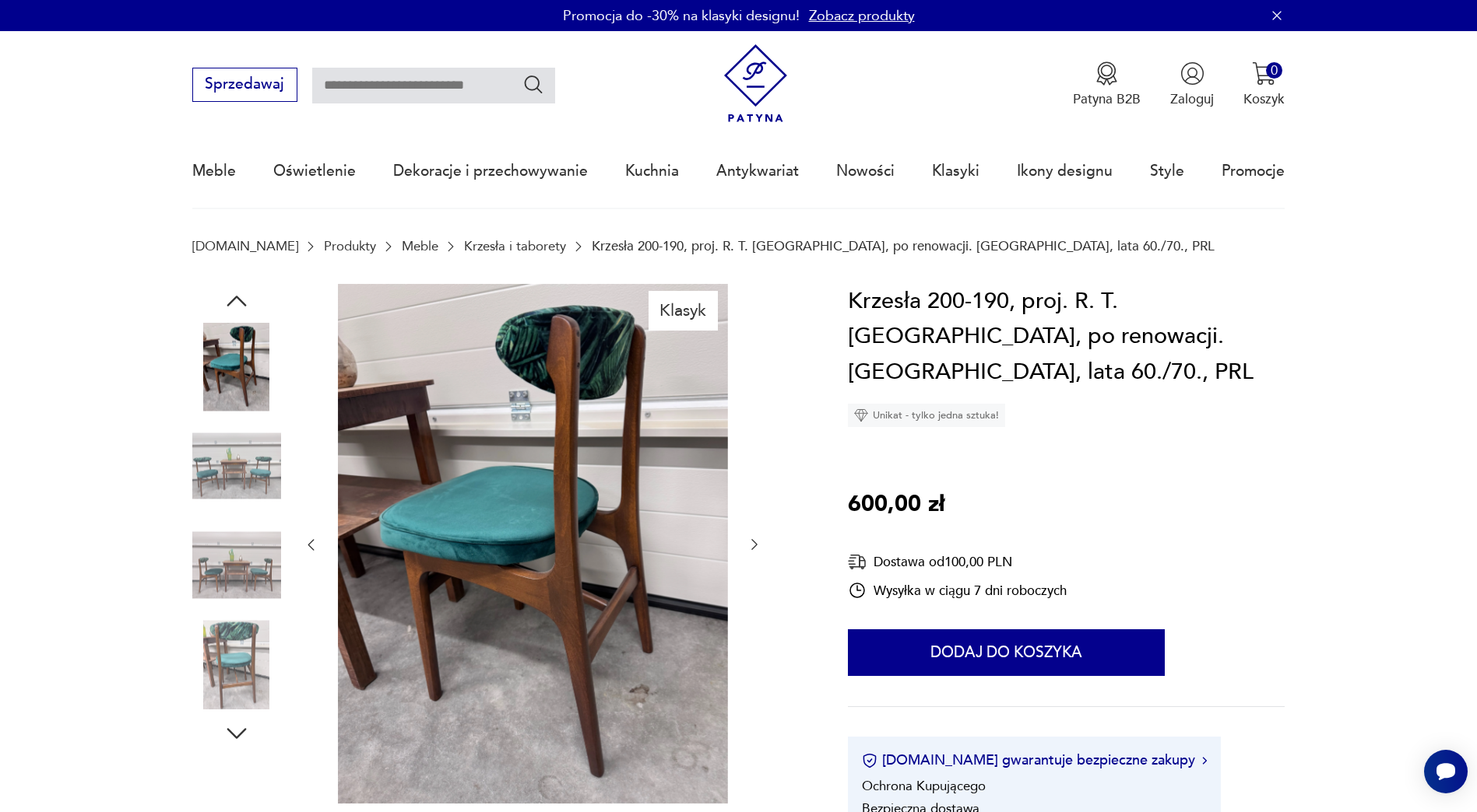
click at [236, 573] on img at bounding box center [236, 565] width 89 height 89
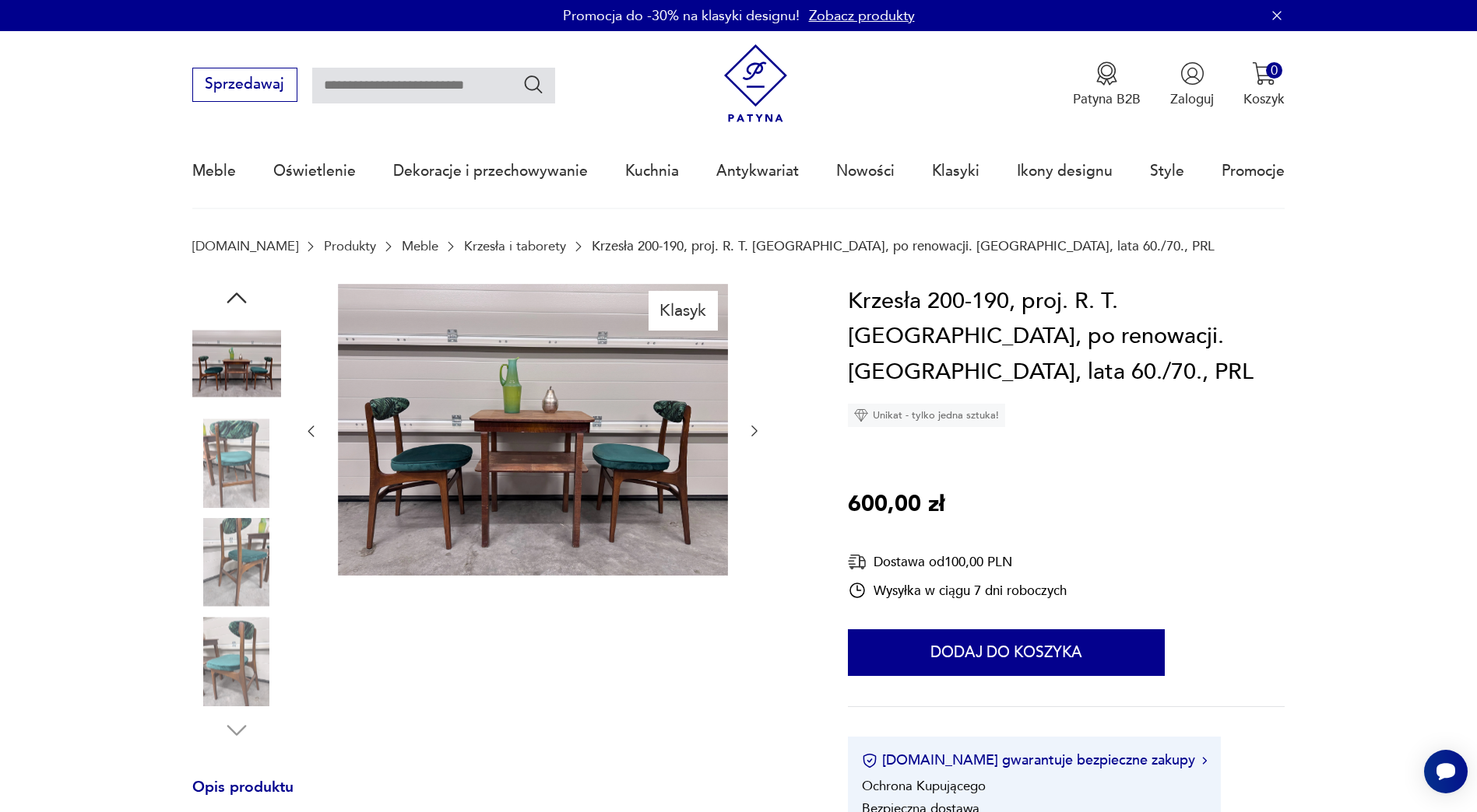
click at [232, 575] on img at bounding box center [236, 562] width 89 height 89
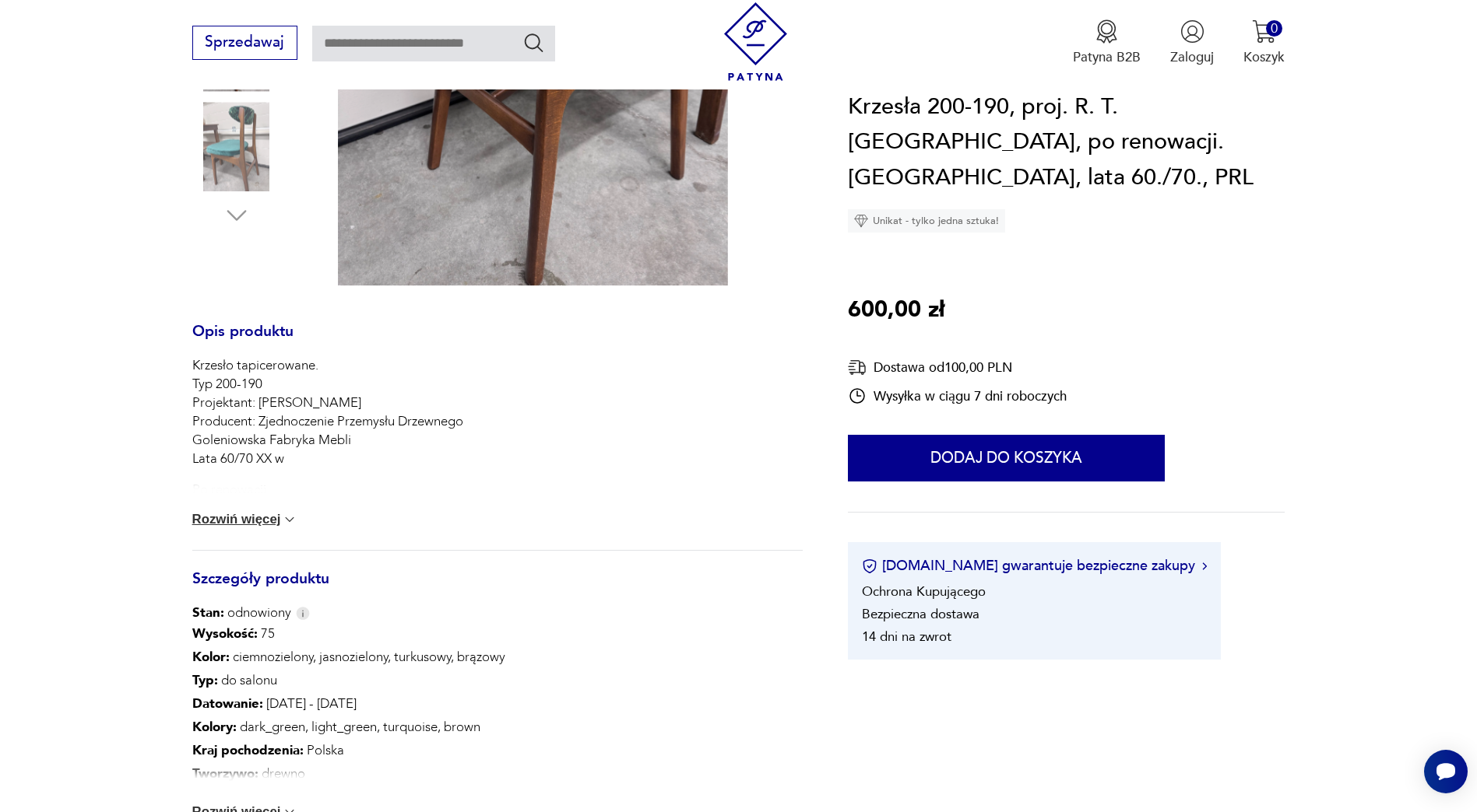
scroll to position [622, 0]
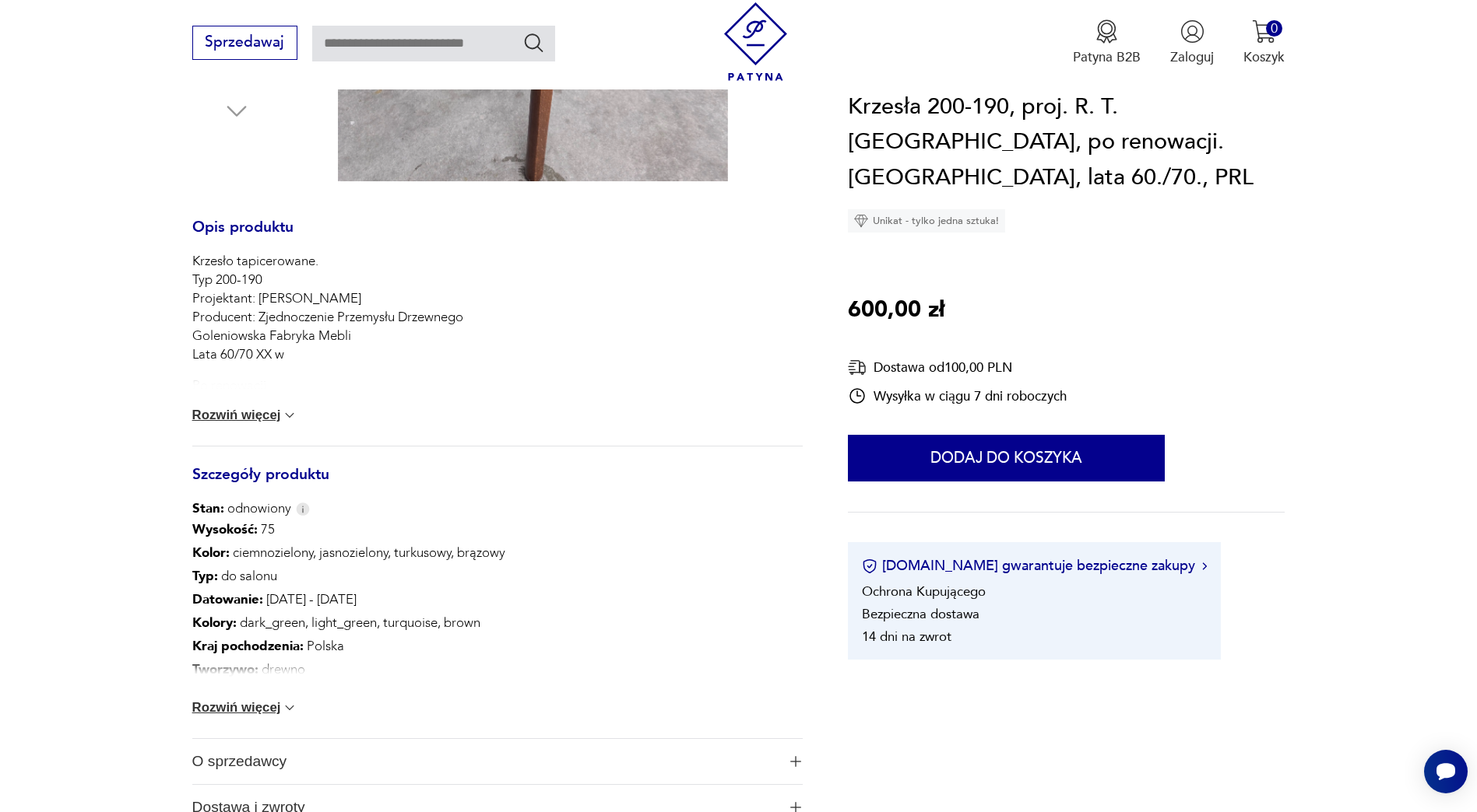
click at [243, 706] on button "Rozwiń więcej" at bounding box center [245, 708] width 106 height 15
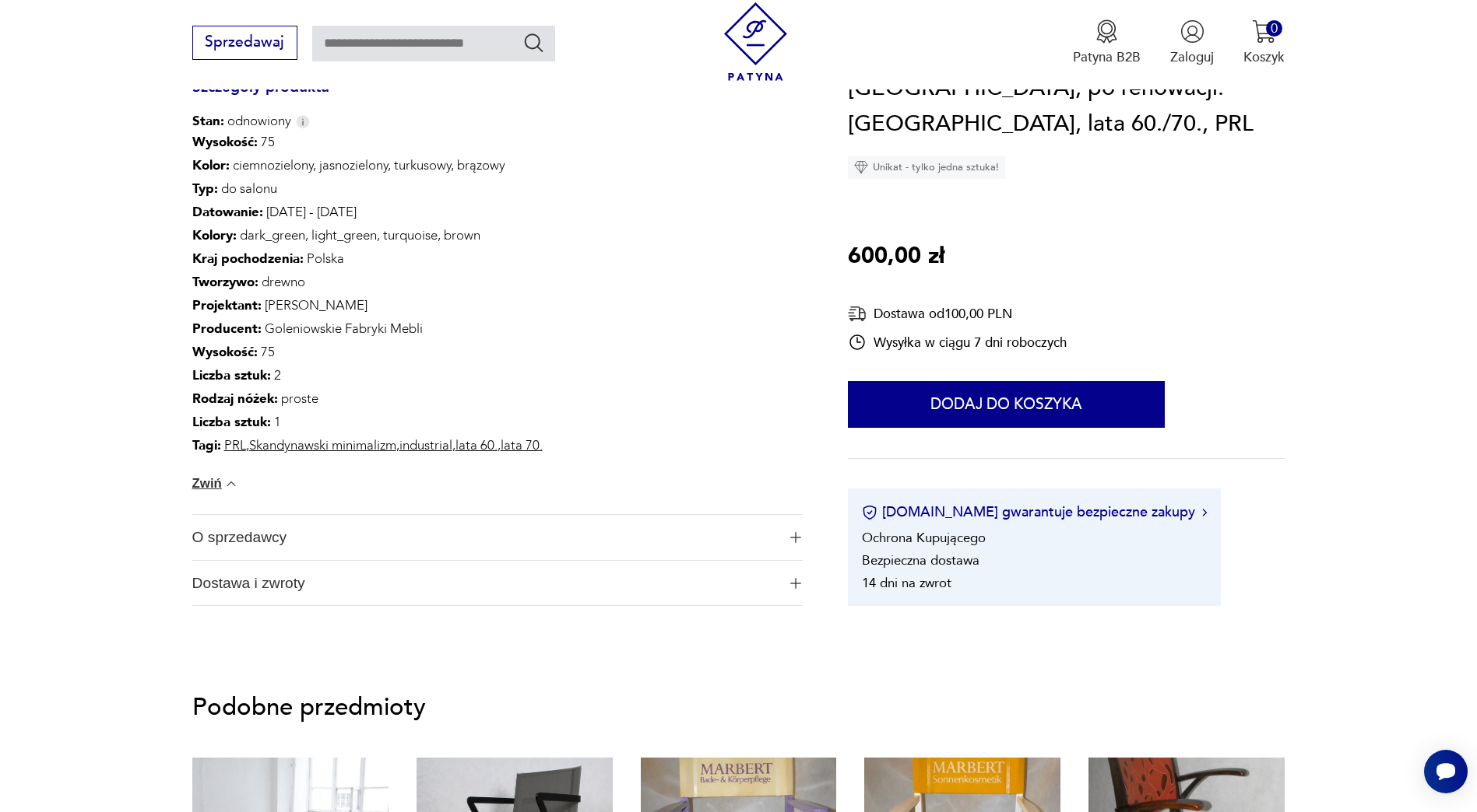
scroll to position [1011, 0]
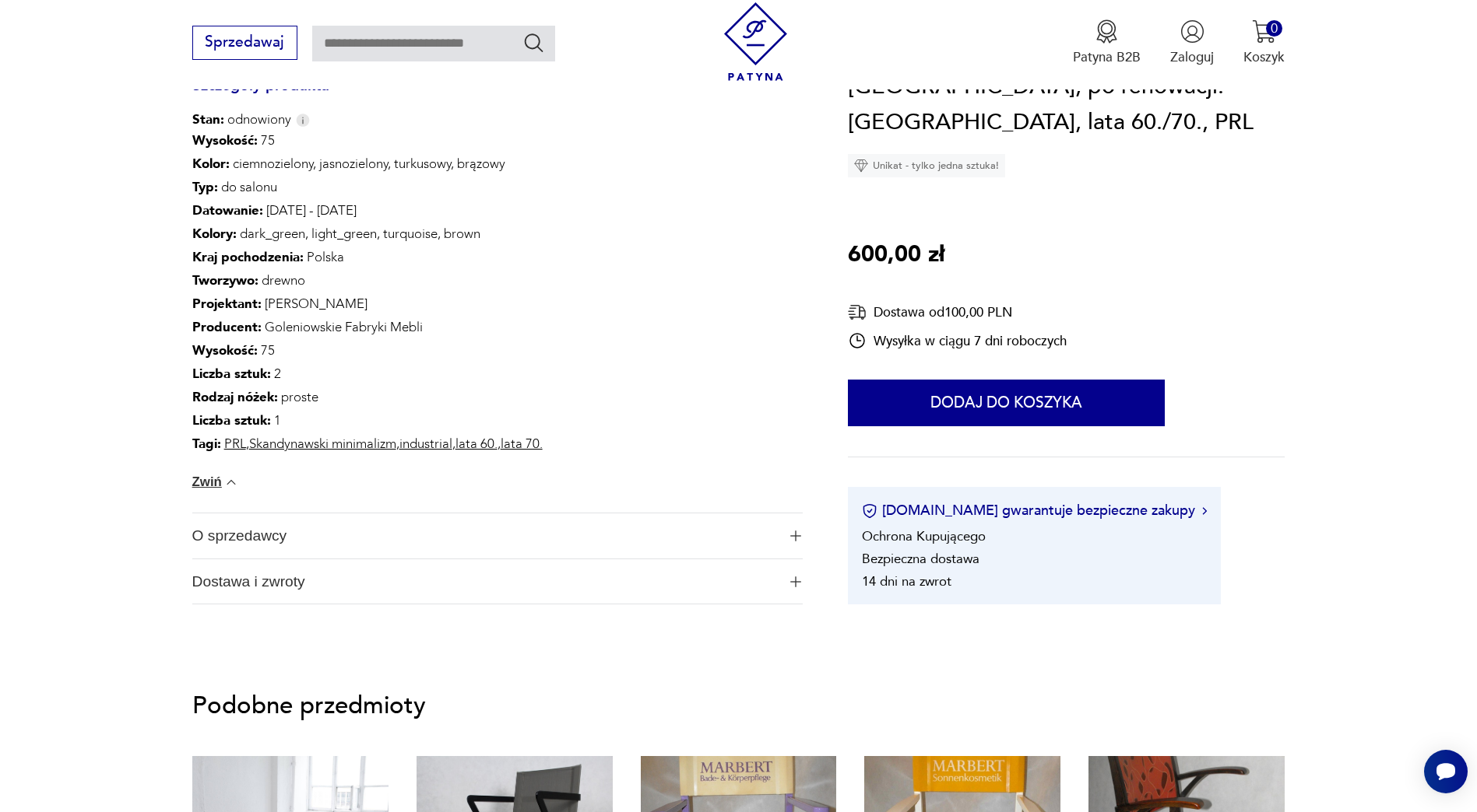
click at [232, 533] on span "O sprzedawcy" at bounding box center [485, 536] width 585 height 45
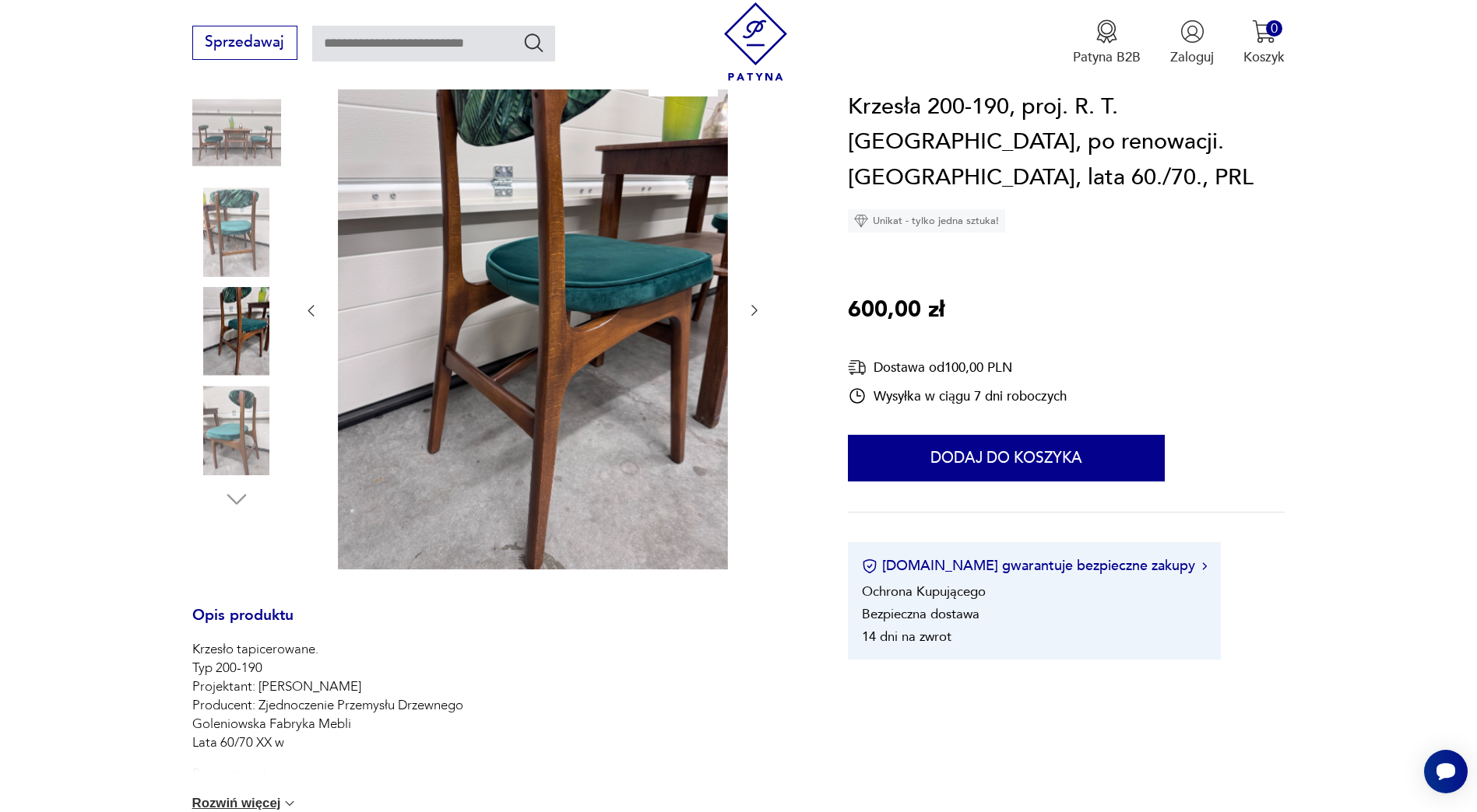
scroll to position [233, 0]
click at [646, 372] on img at bounding box center [532, 310] width 390 height 519
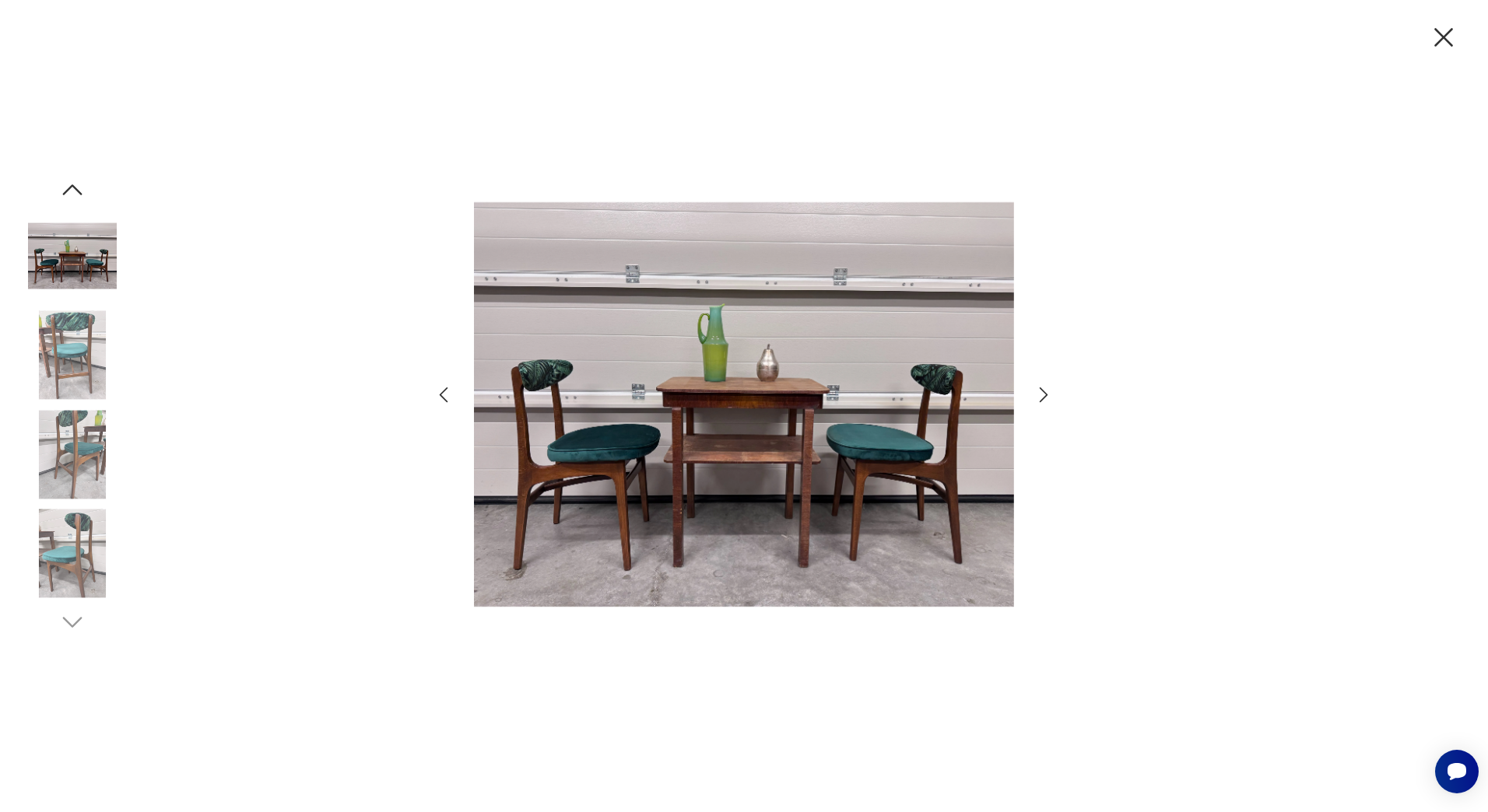
click at [1046, 398] on icon "button" at bounding box center [1045, 396] width 23 height 23
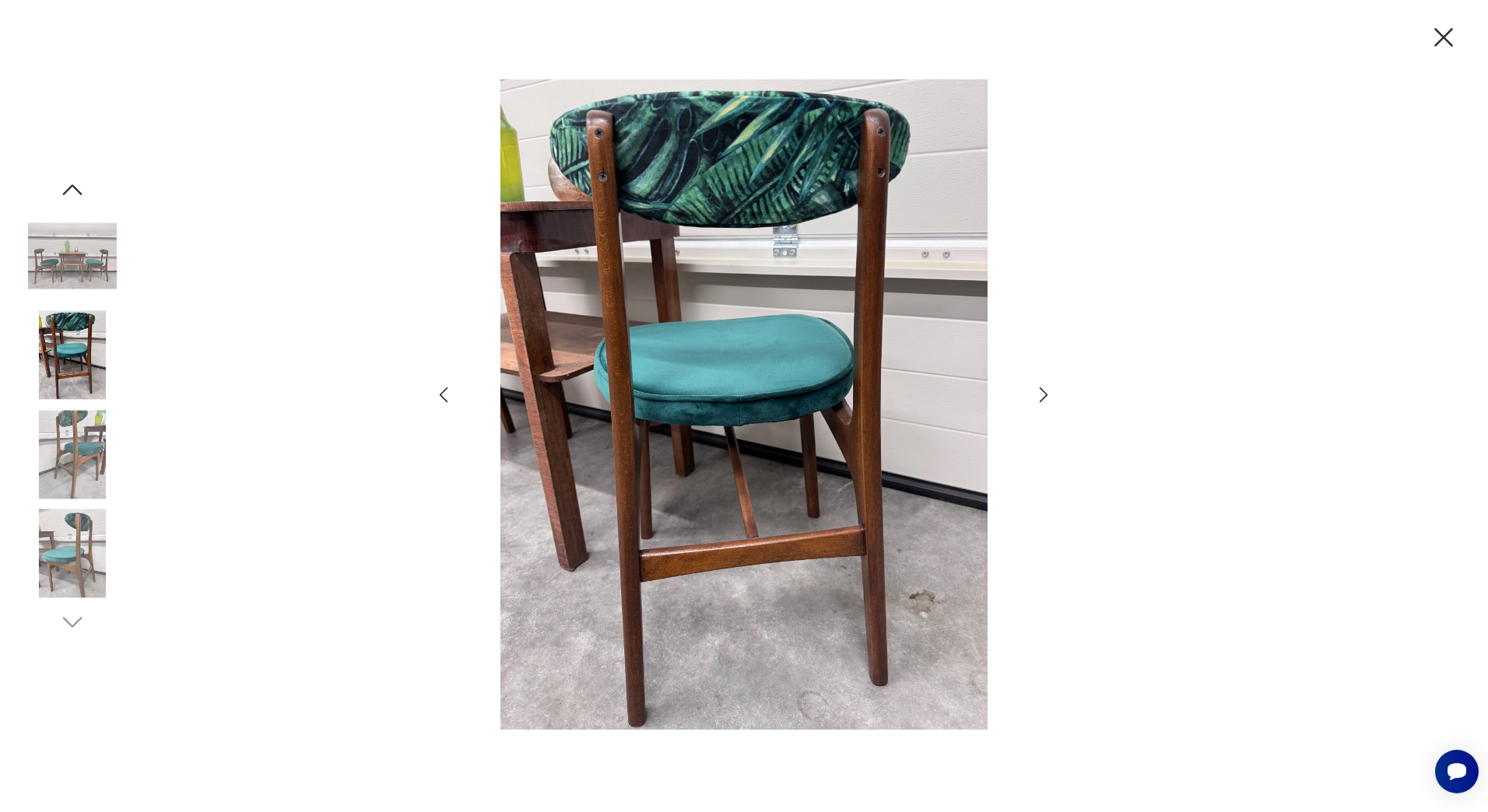
click at [1046, 398] on icon "button" at bounding box center [1045, 396] width 23 height 23
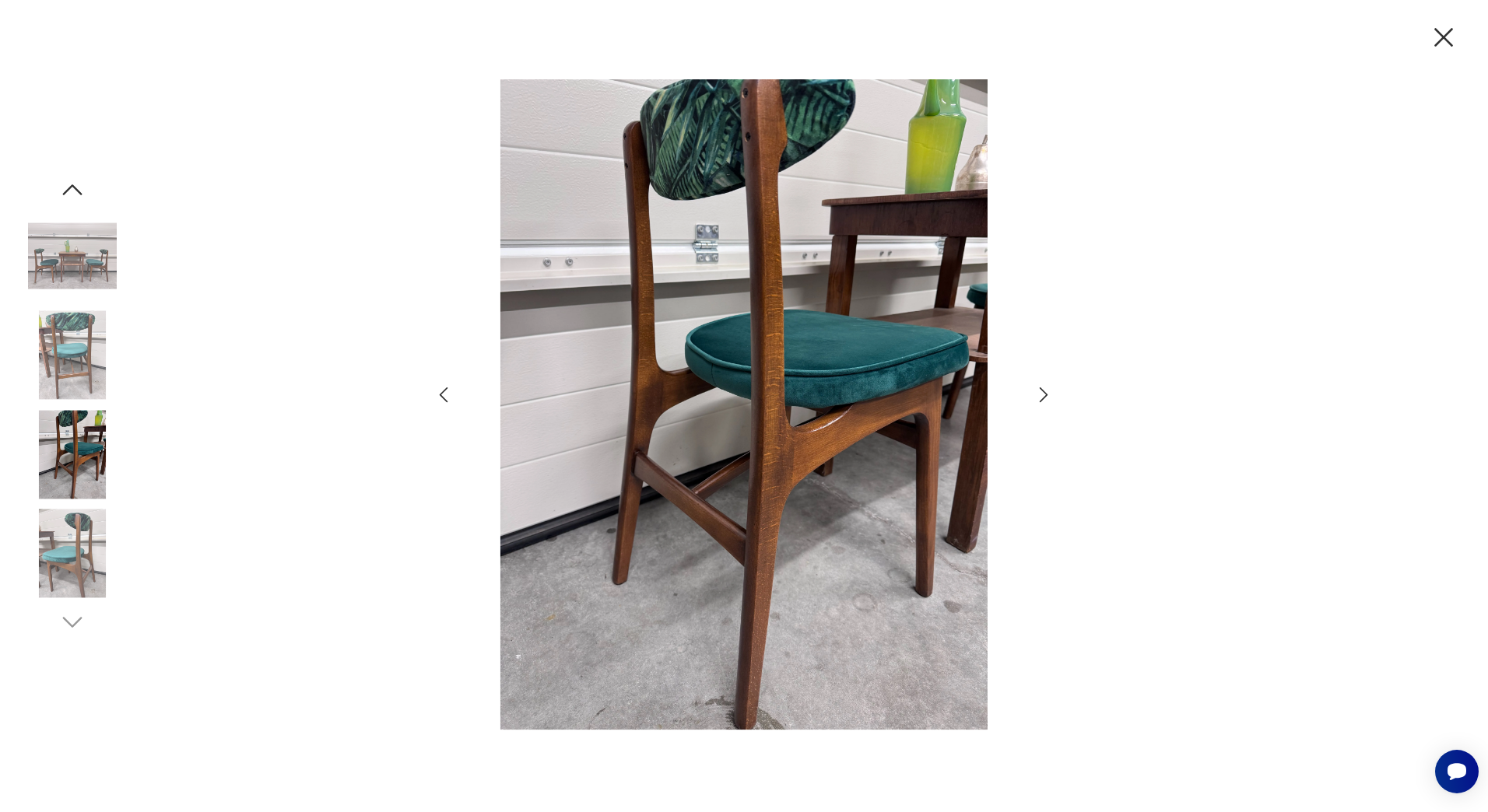
click at [1046, 398] on icon "button" at bounding box center [1045, 396] width 23 height 23
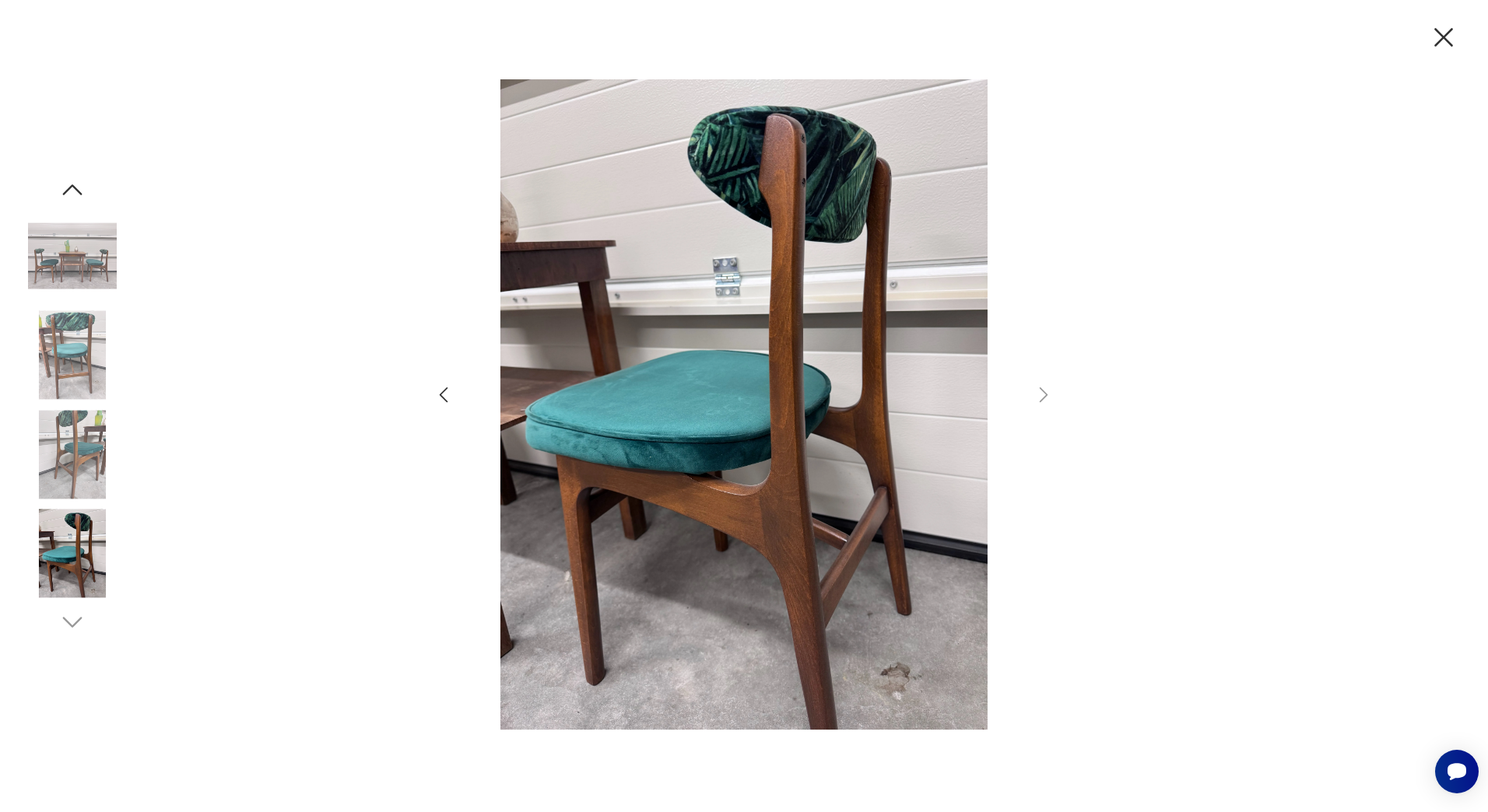
click at [71, 455] on img at bounding box center [71, 454] width 89 height 89
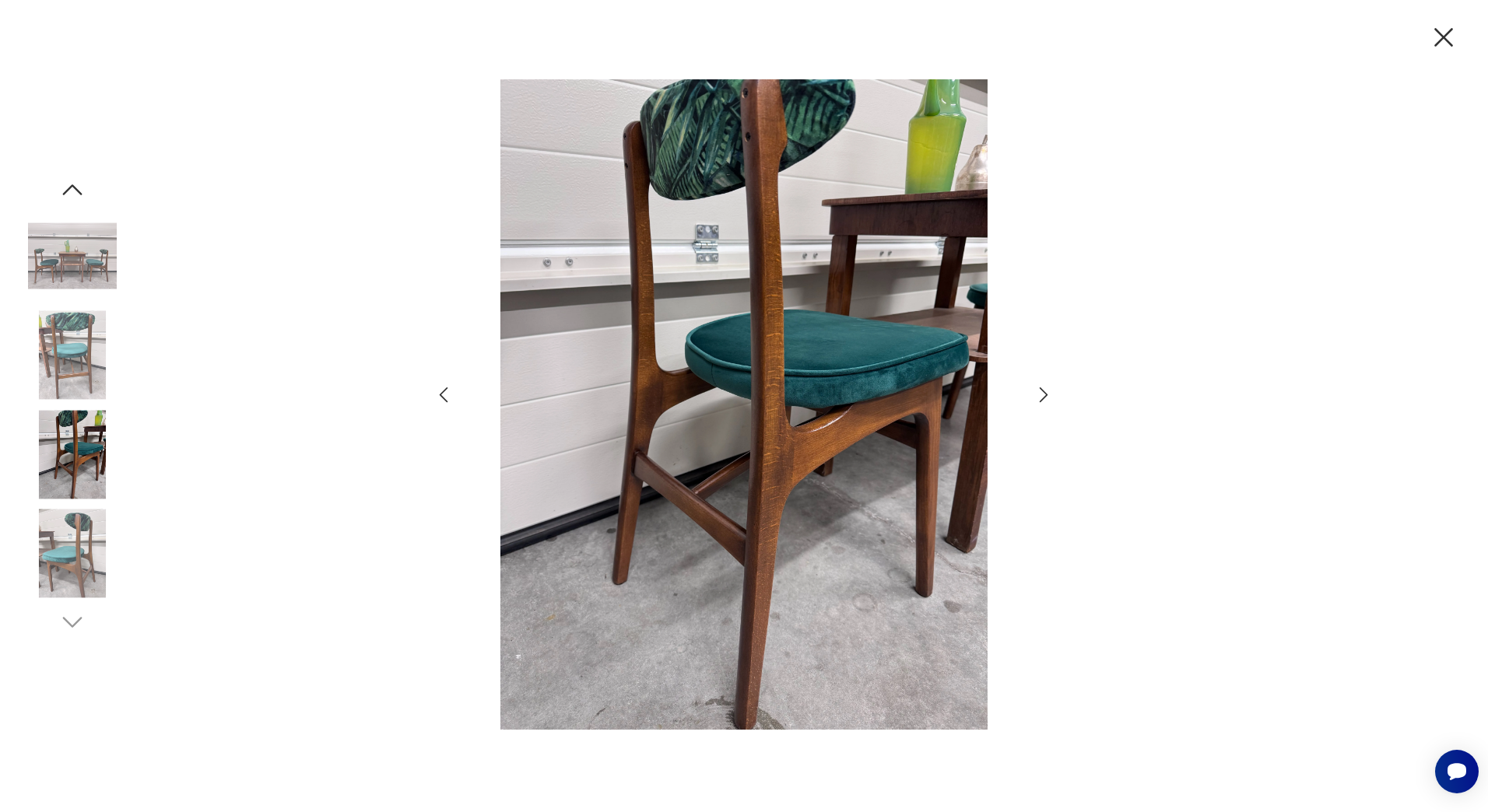
click at [70, 379] on img at bounding box center [71, 355] width 89 height 89
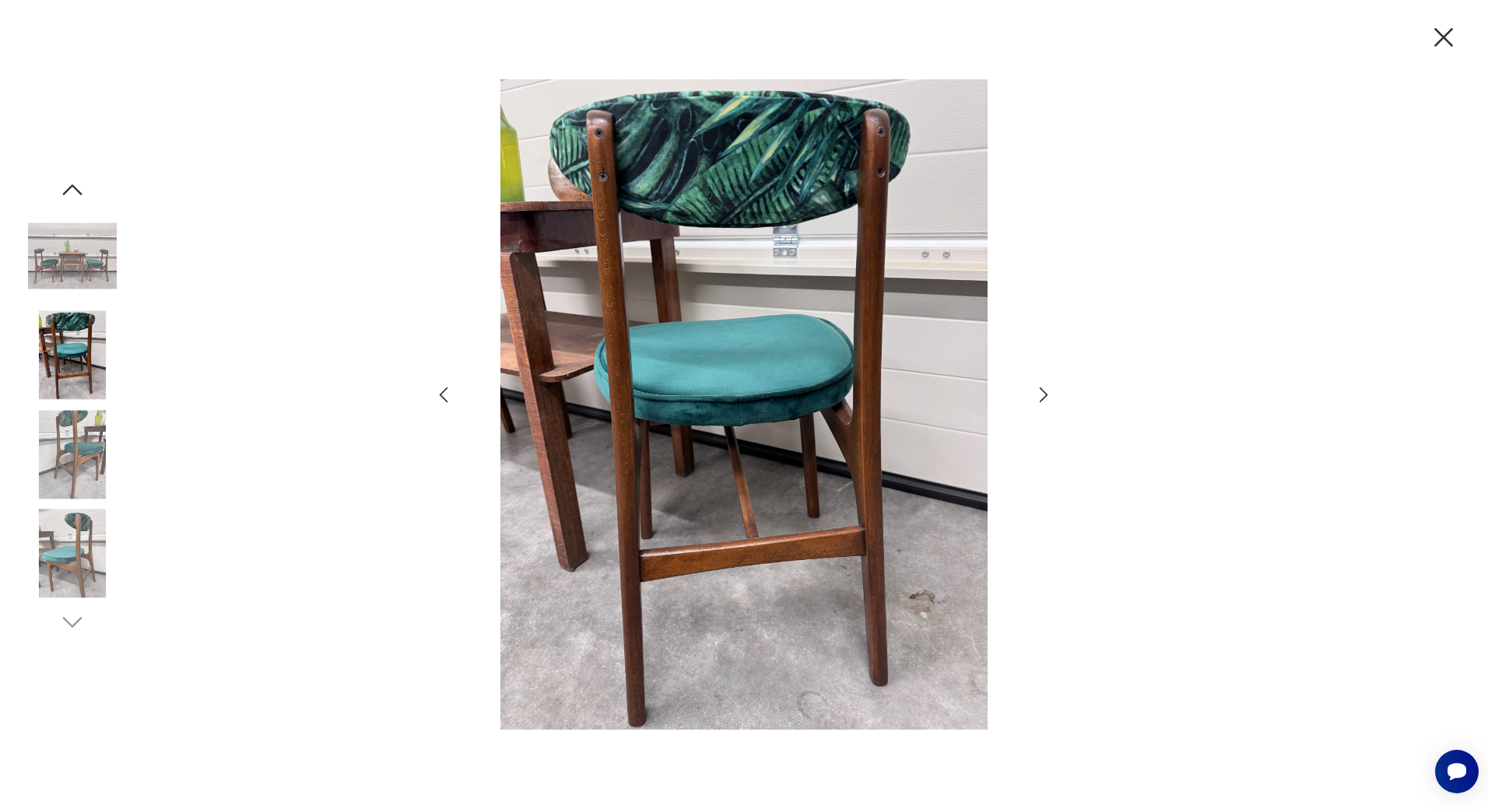
click at [74, 269] on img at bounding box center [71, 255] width 89 height 89
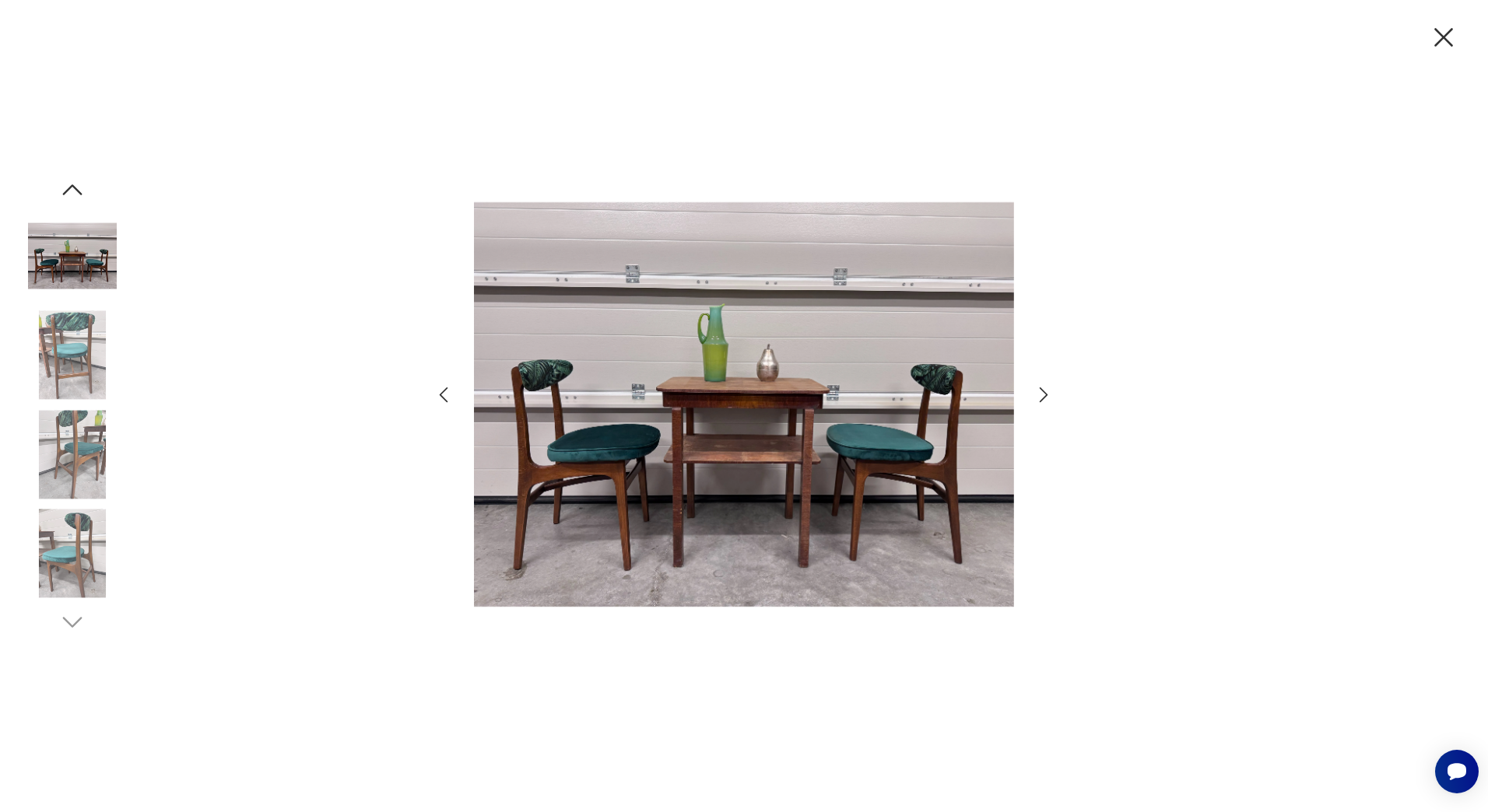
click at [1449, 30] on icon "button" at bounding box center [1444, 37] width 32 height 32
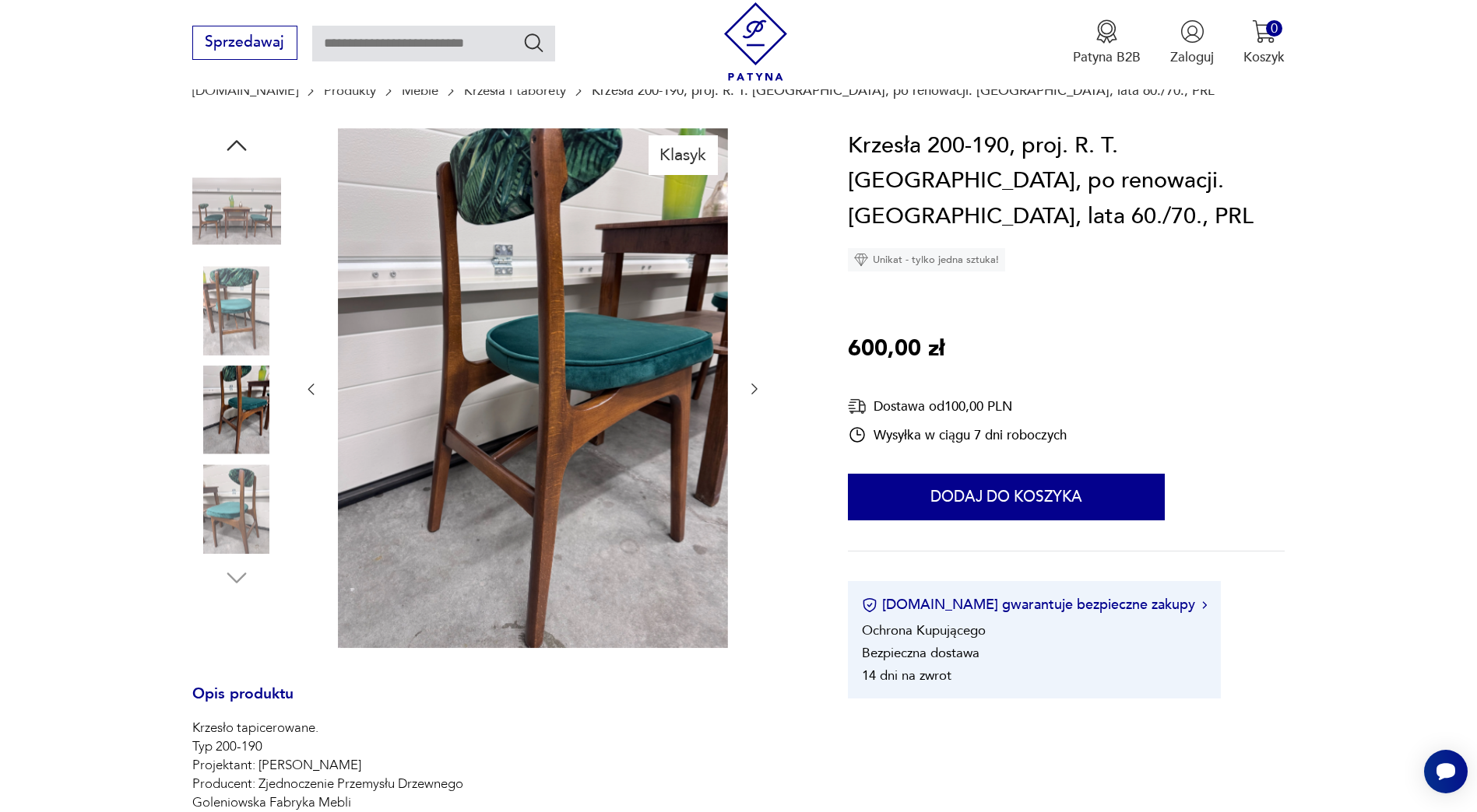
scroll to position [78, 0]
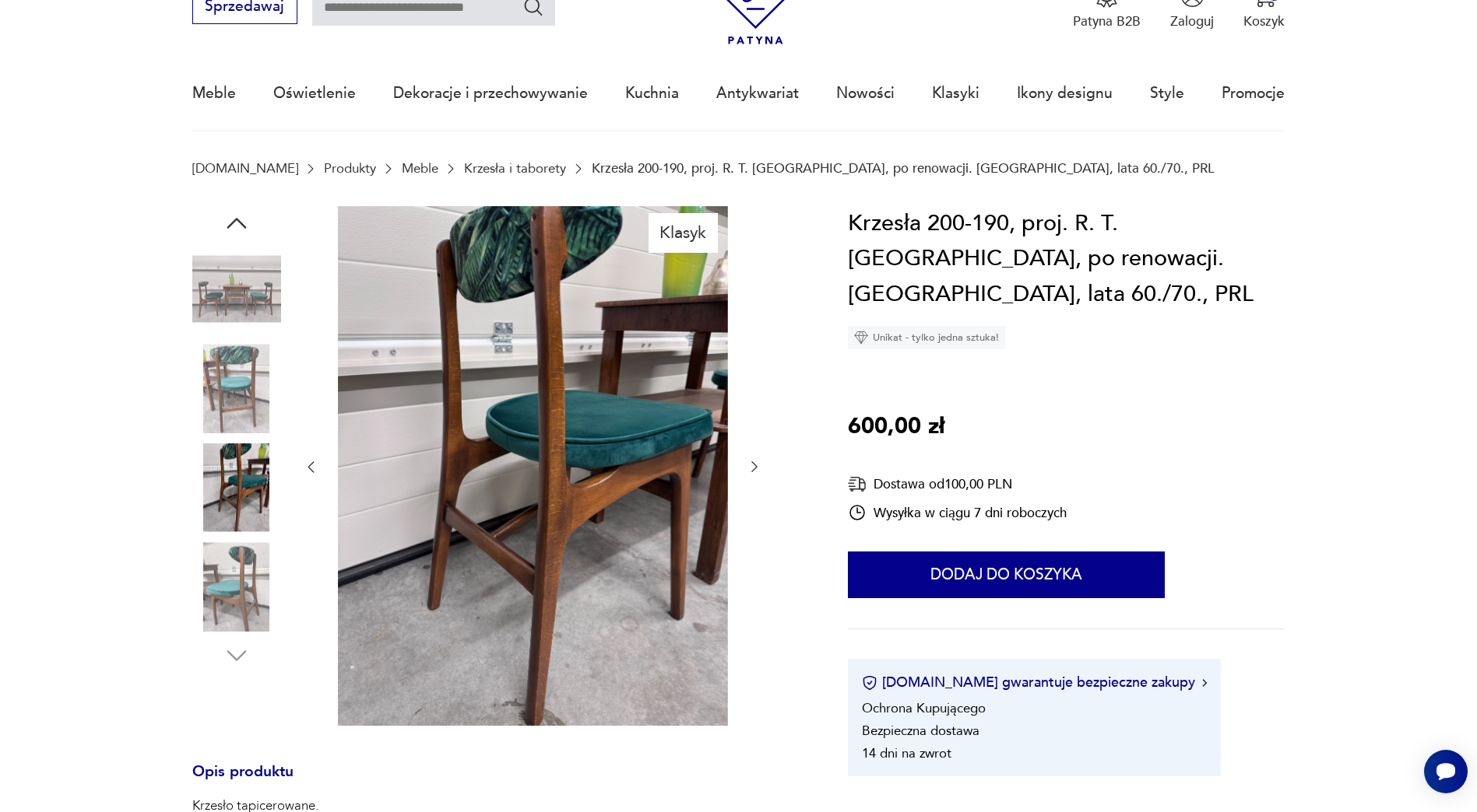
click at [231, 296] on img at bounding box center [236, 289] width 89 height 89
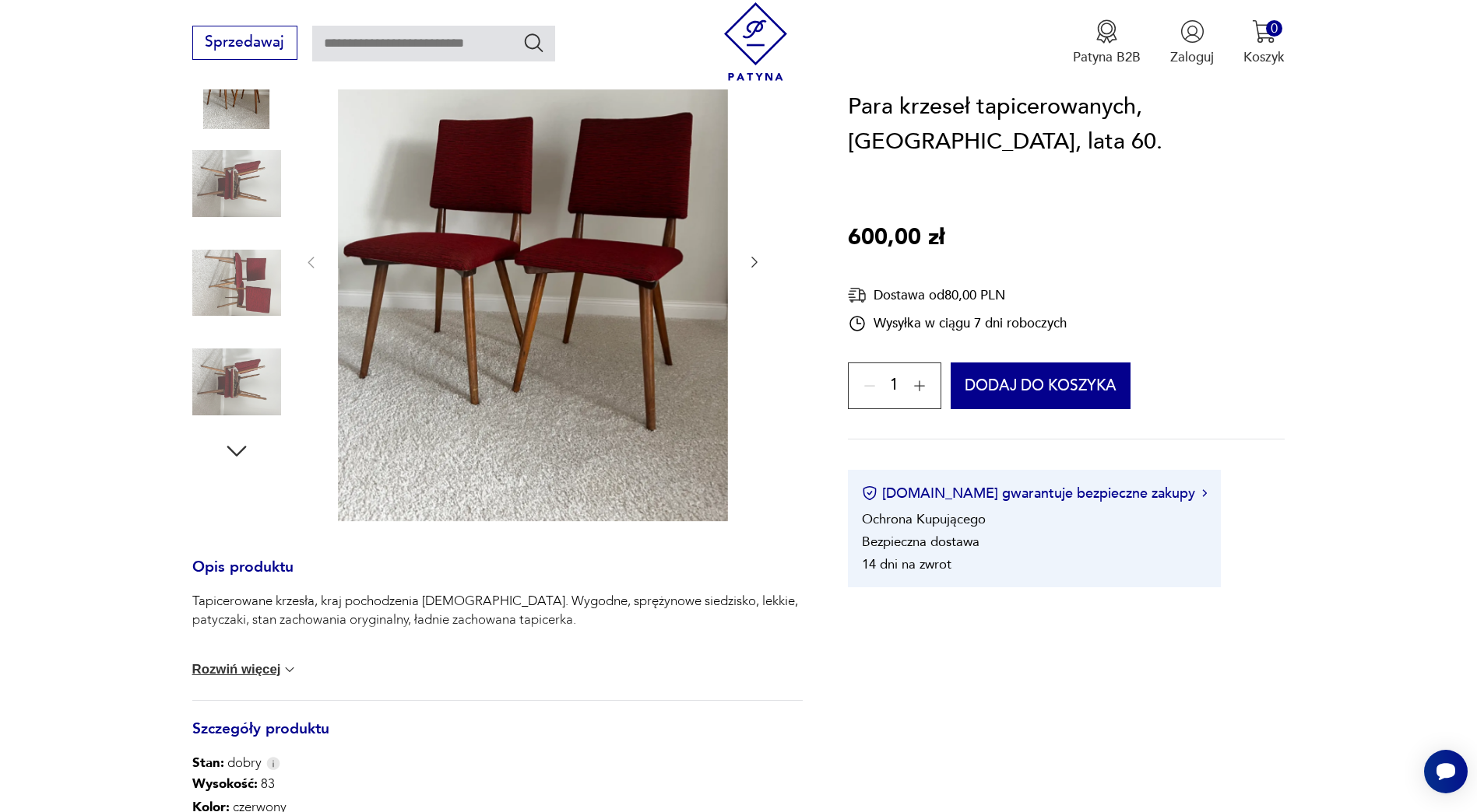
scroll to position [389, 0]
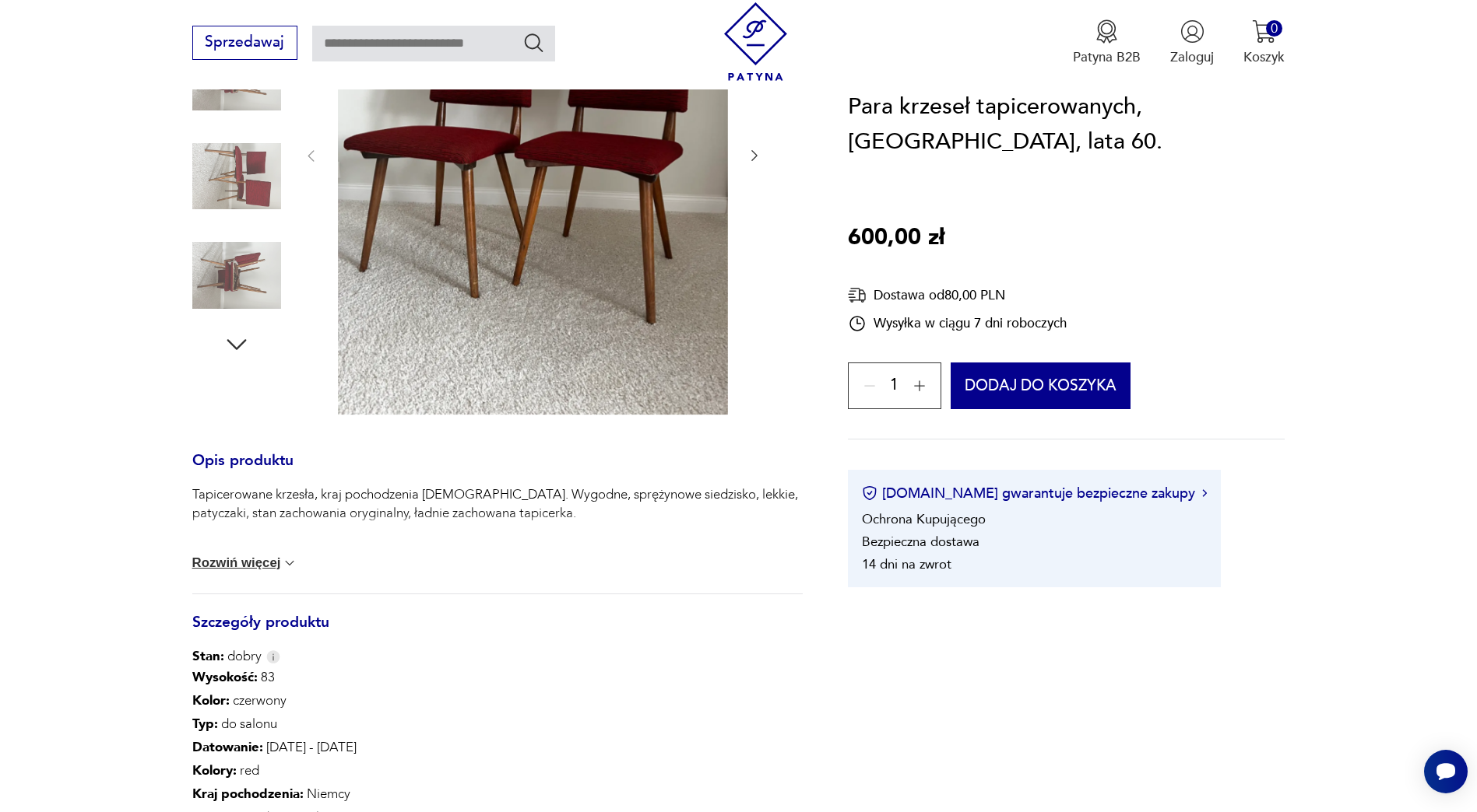
click at [242, 558] on button "Rozwiń więcej" at bounding box center [245, 563] width 106 height 15
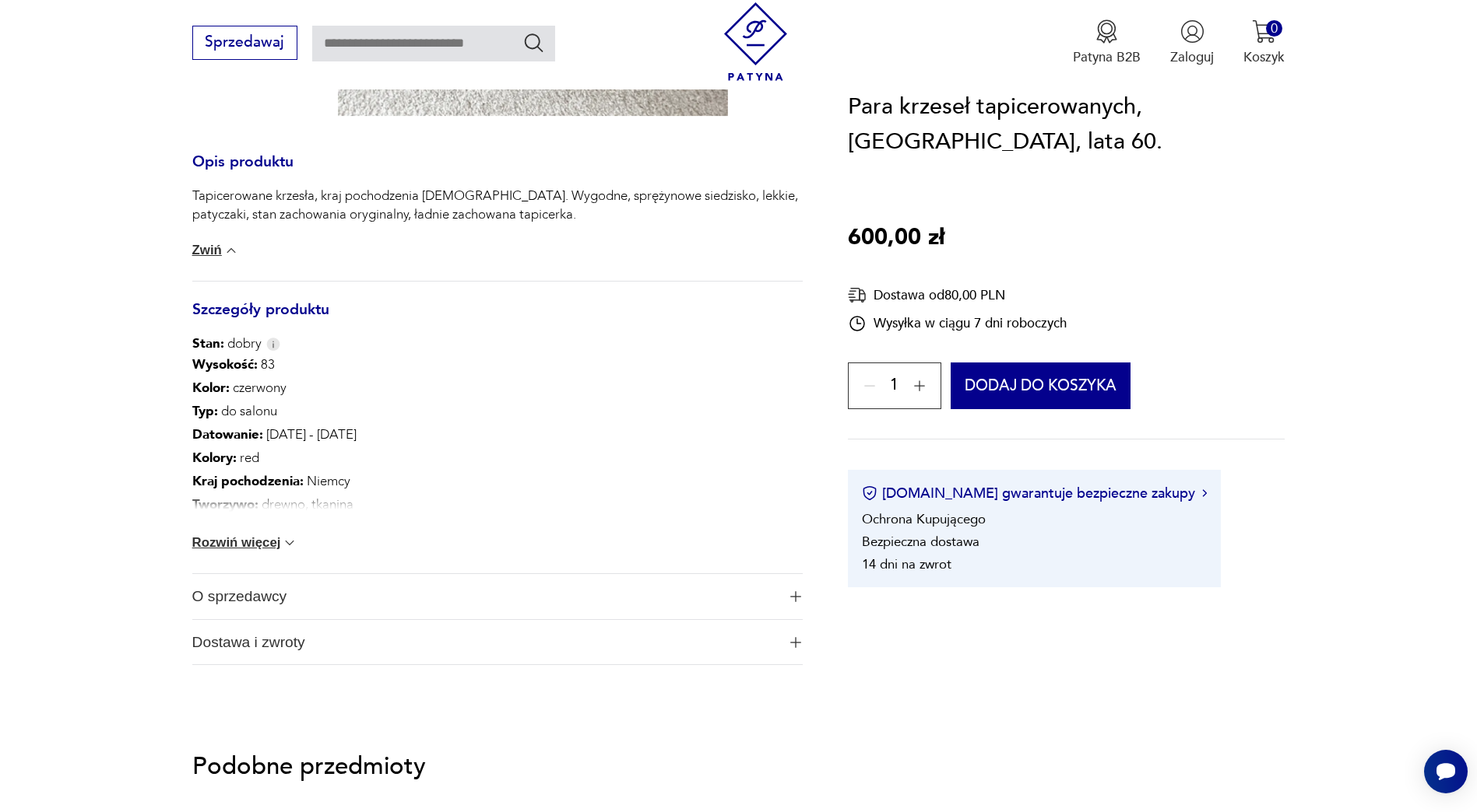
scroll to position [700, 0]
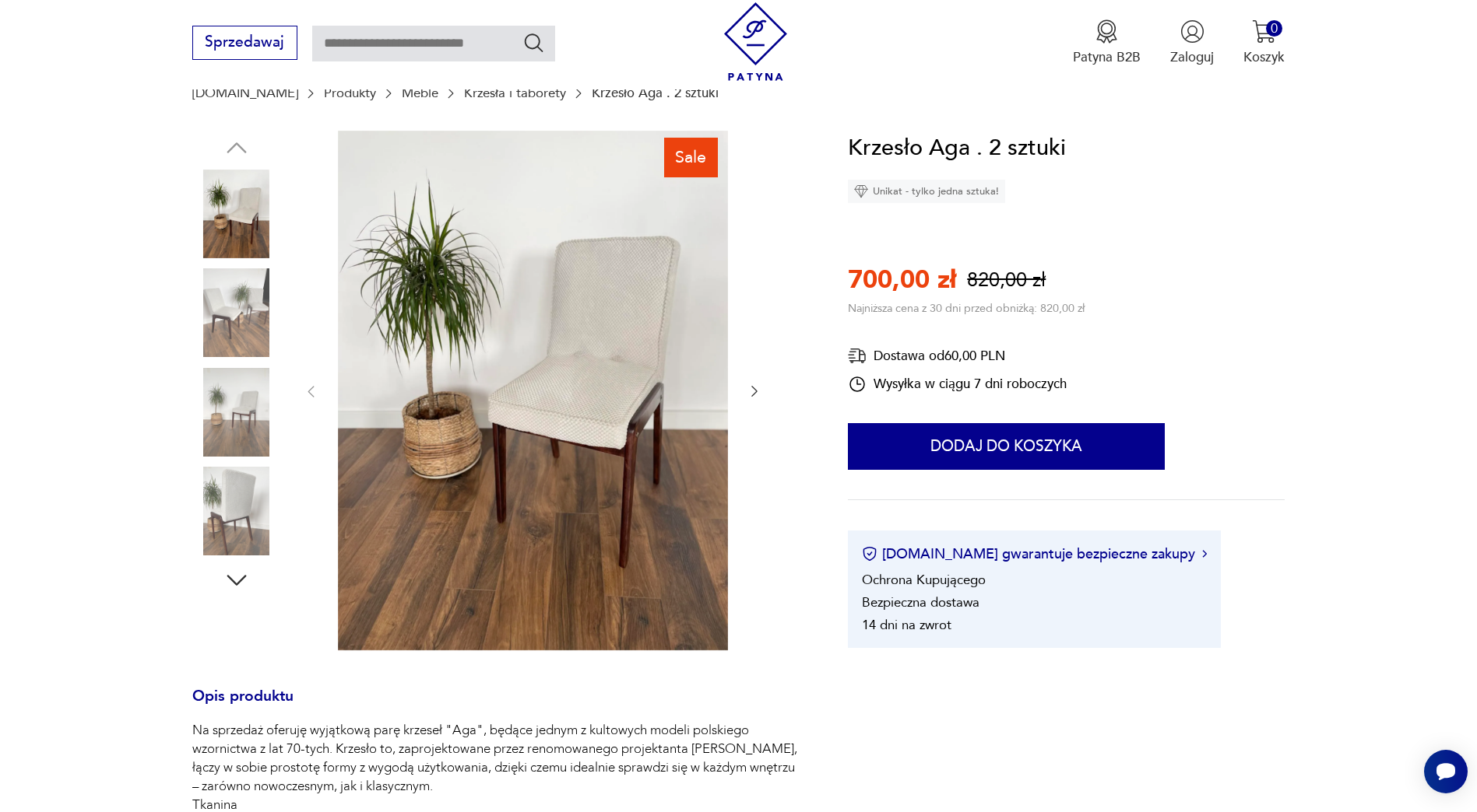
scroll to position [155, 0]
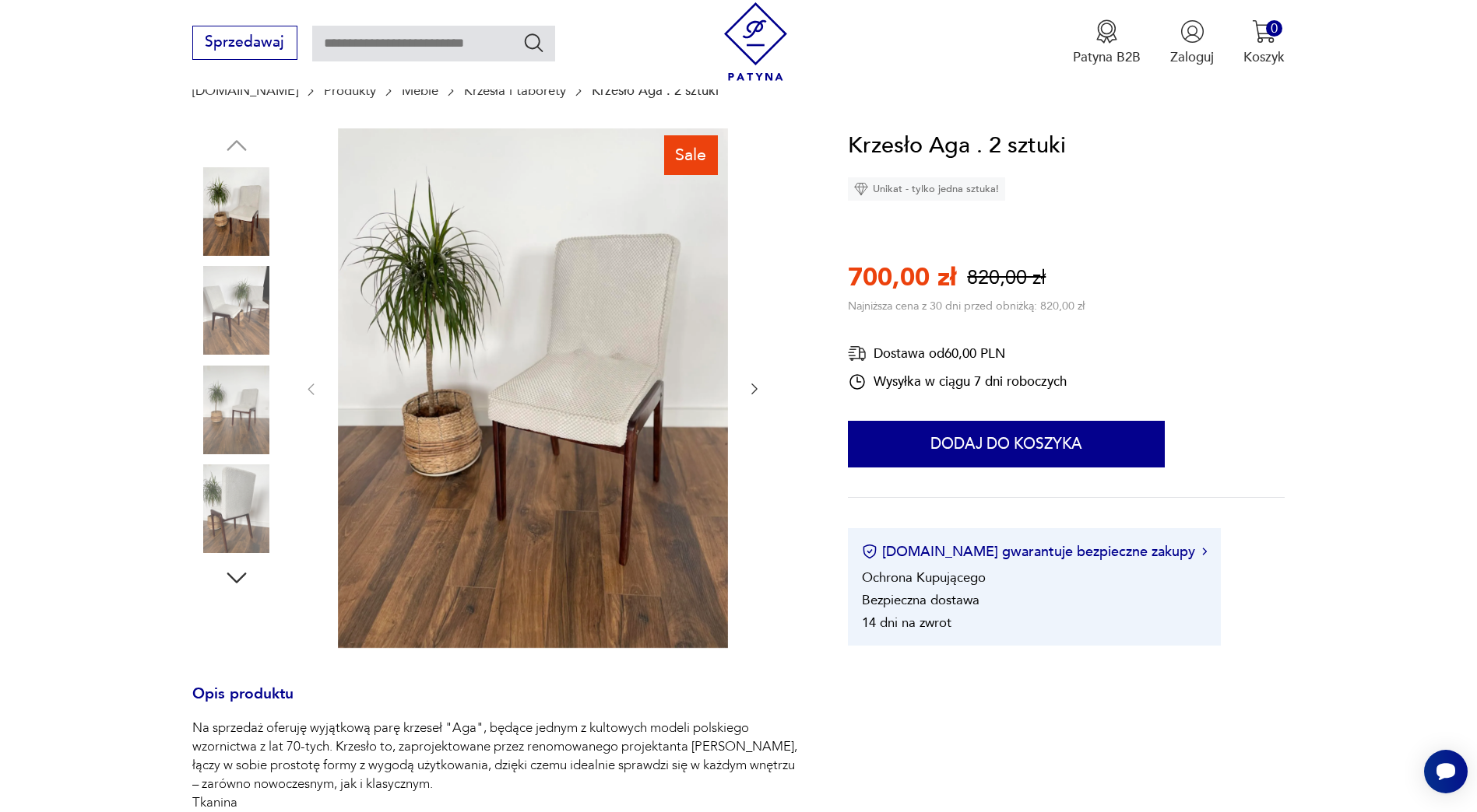
click at [239, 303] on img at bounding box center [236, 310] width 89 height 89
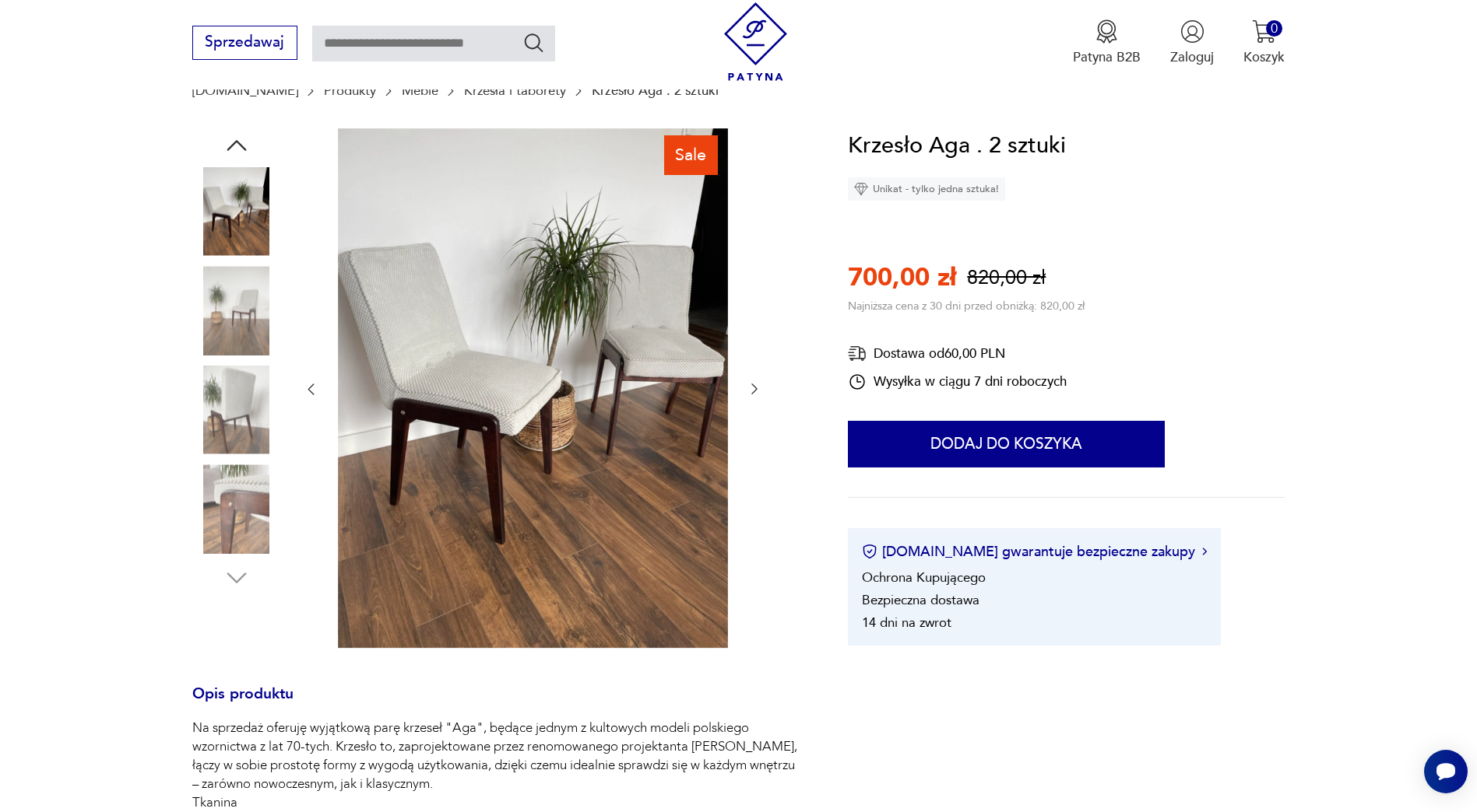
click at [229, 416] on img at bounding box center [236, 410] width 89 height 89
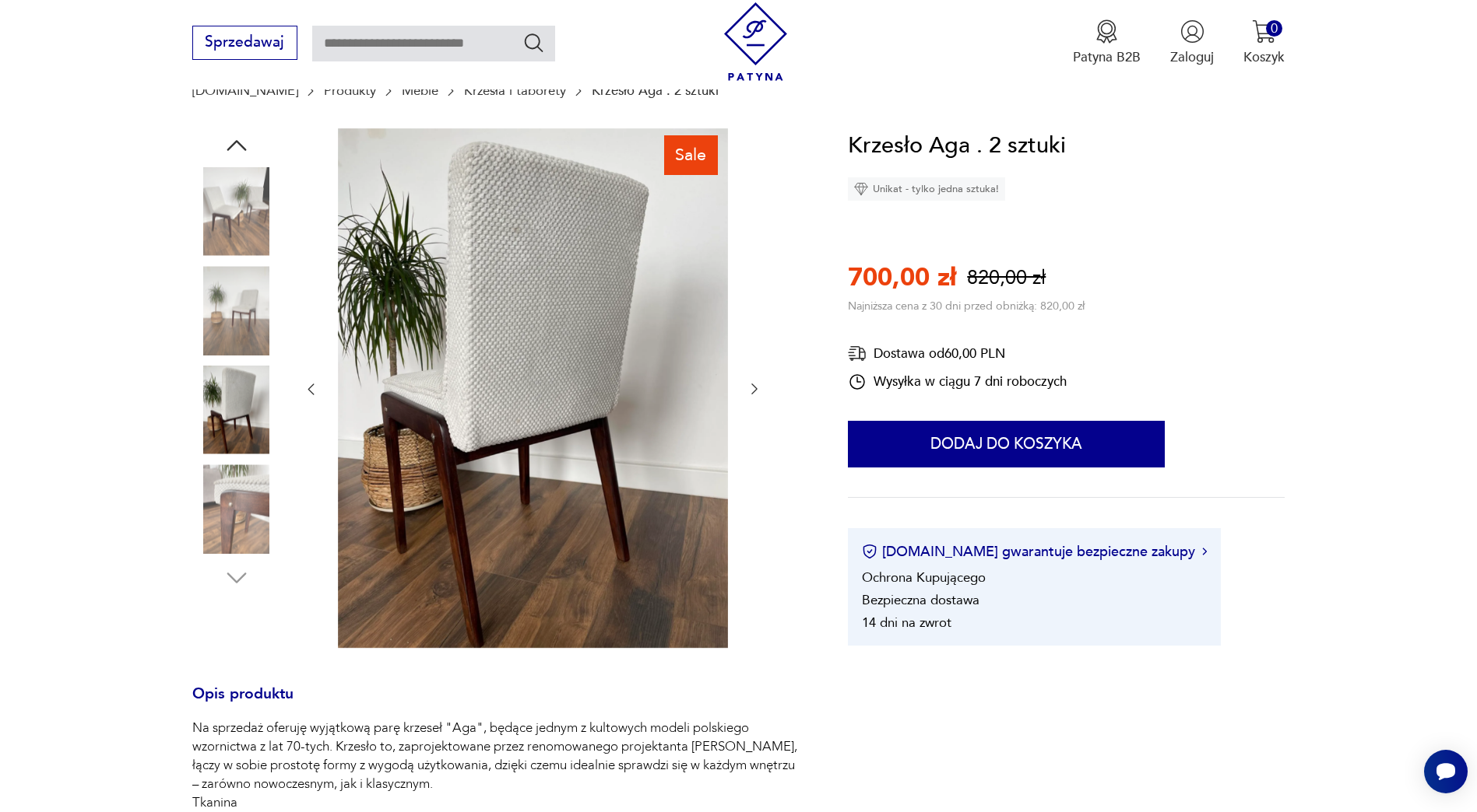
click at [226, 495] on img at bounding box center [236, 508] width 89 height 89
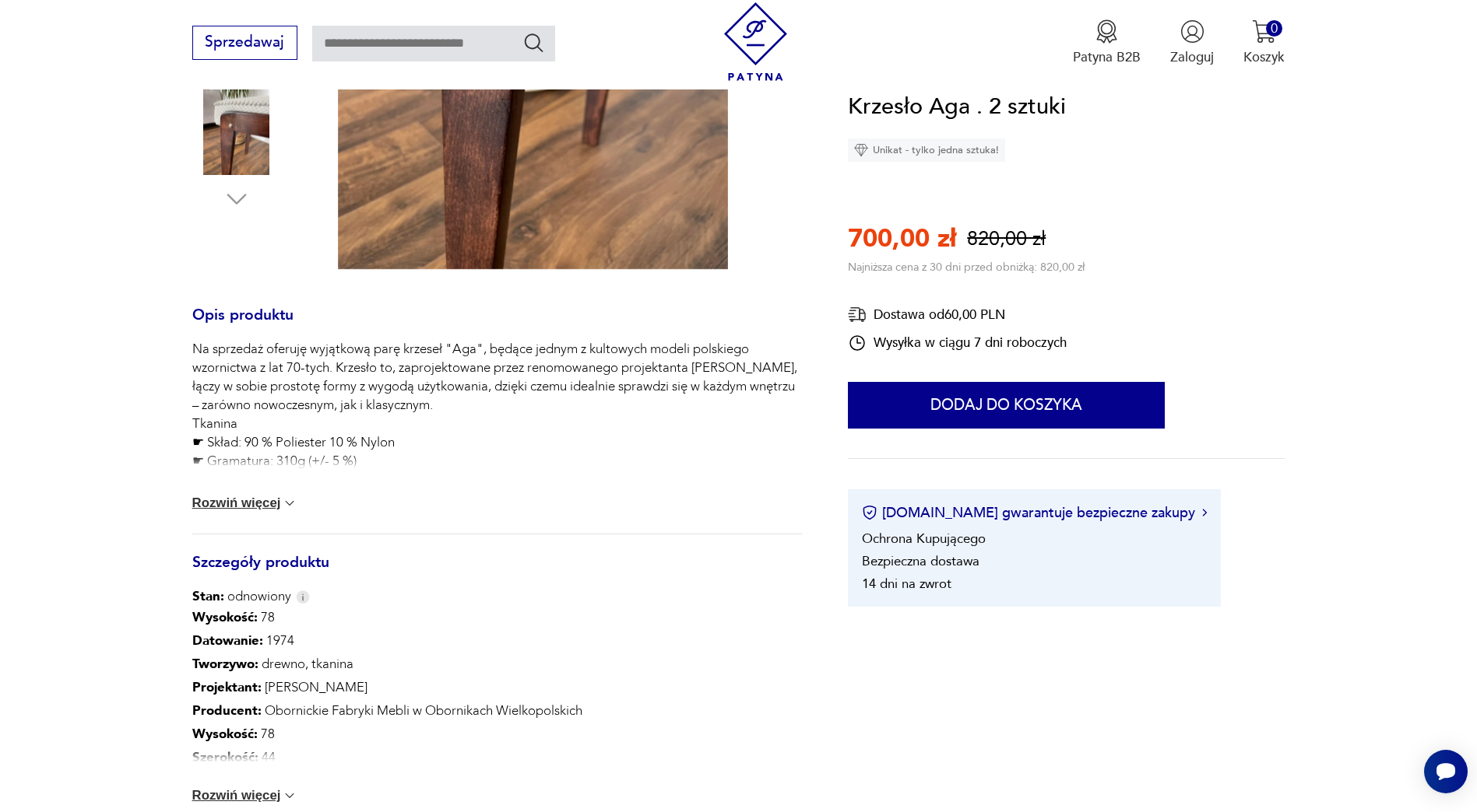
scroll to position [545, 0]
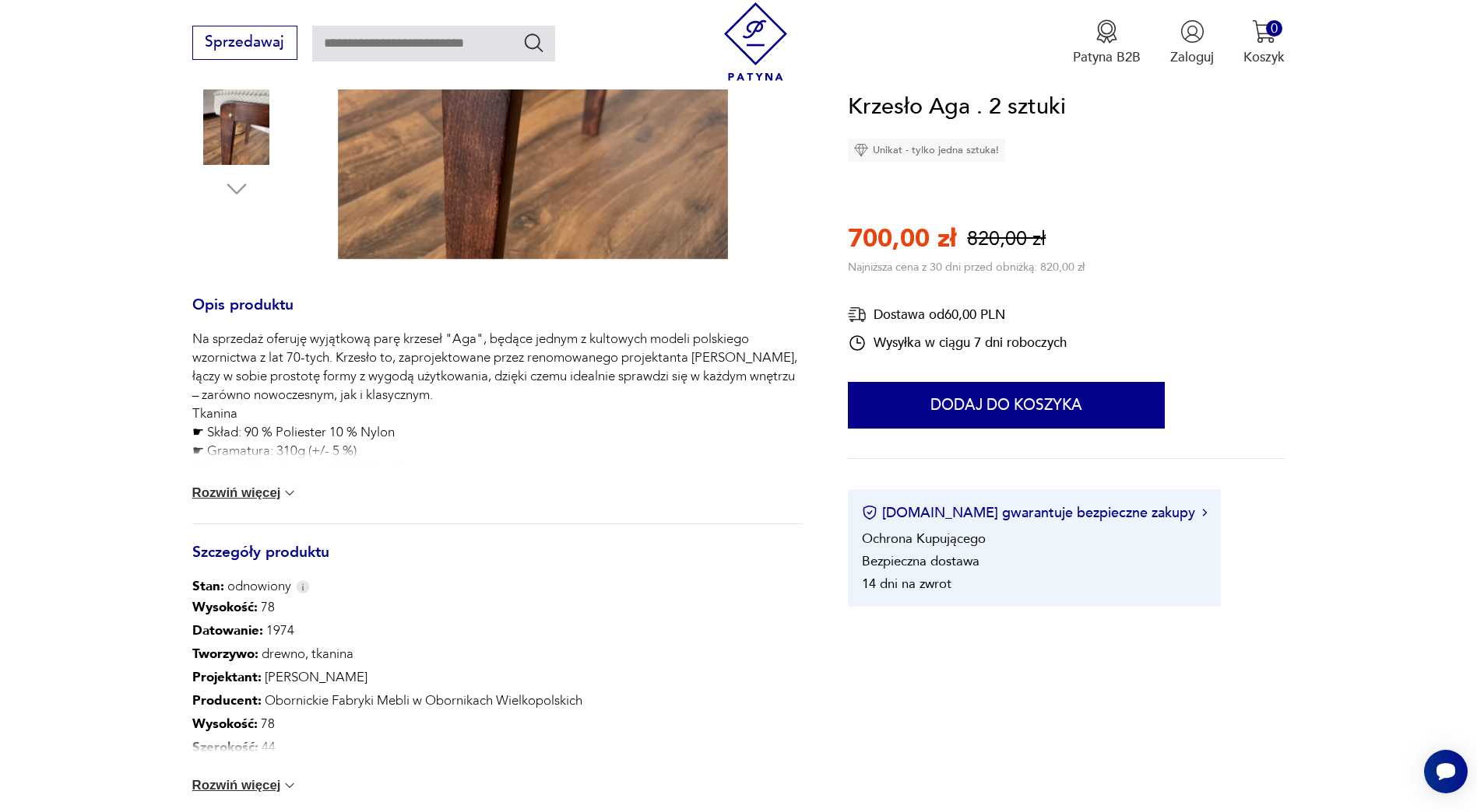
click at [244, 492] on button "Rozwiń więcej" at bounding box center [245, 494] width 106 height 15
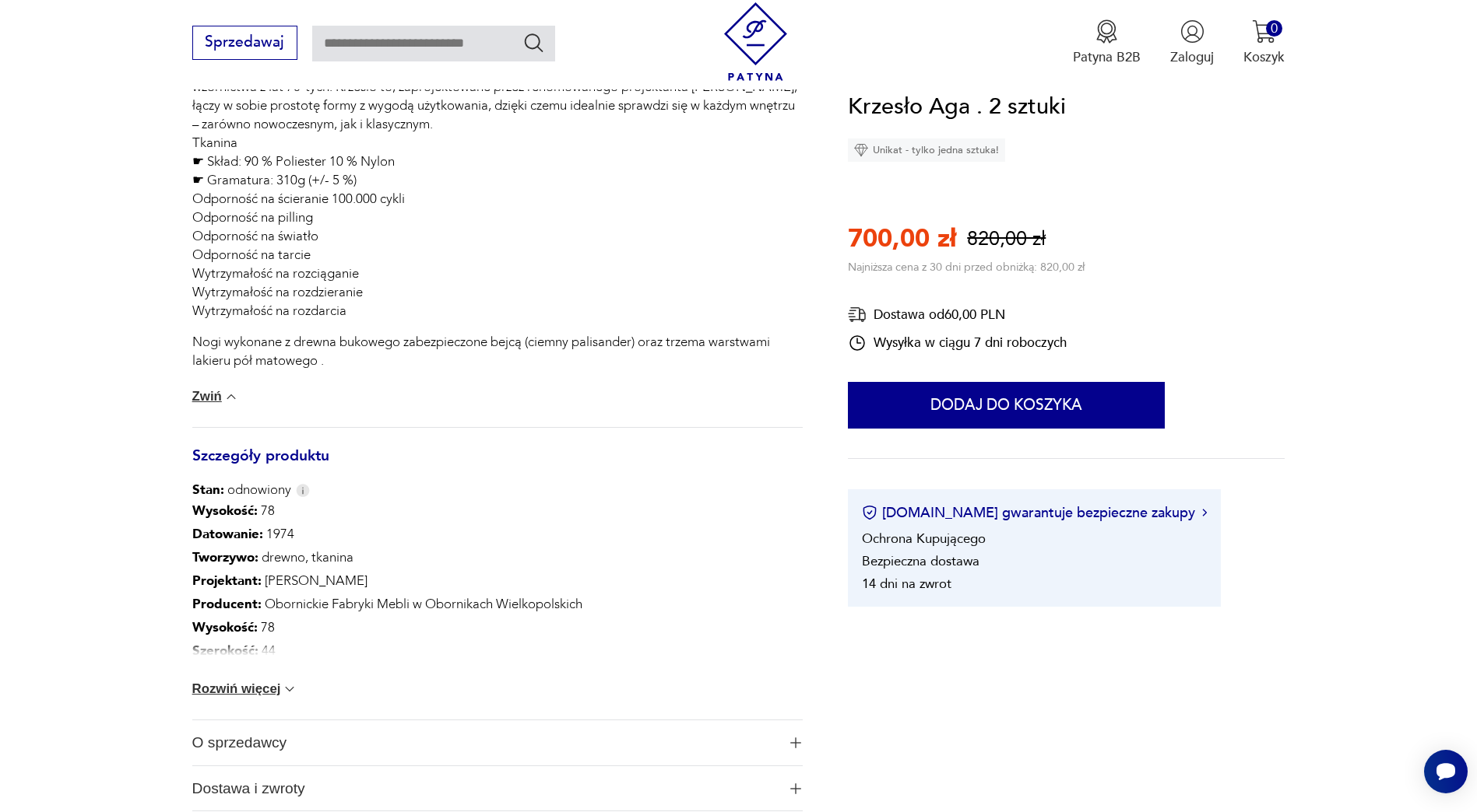
scroll to position [856, 0]
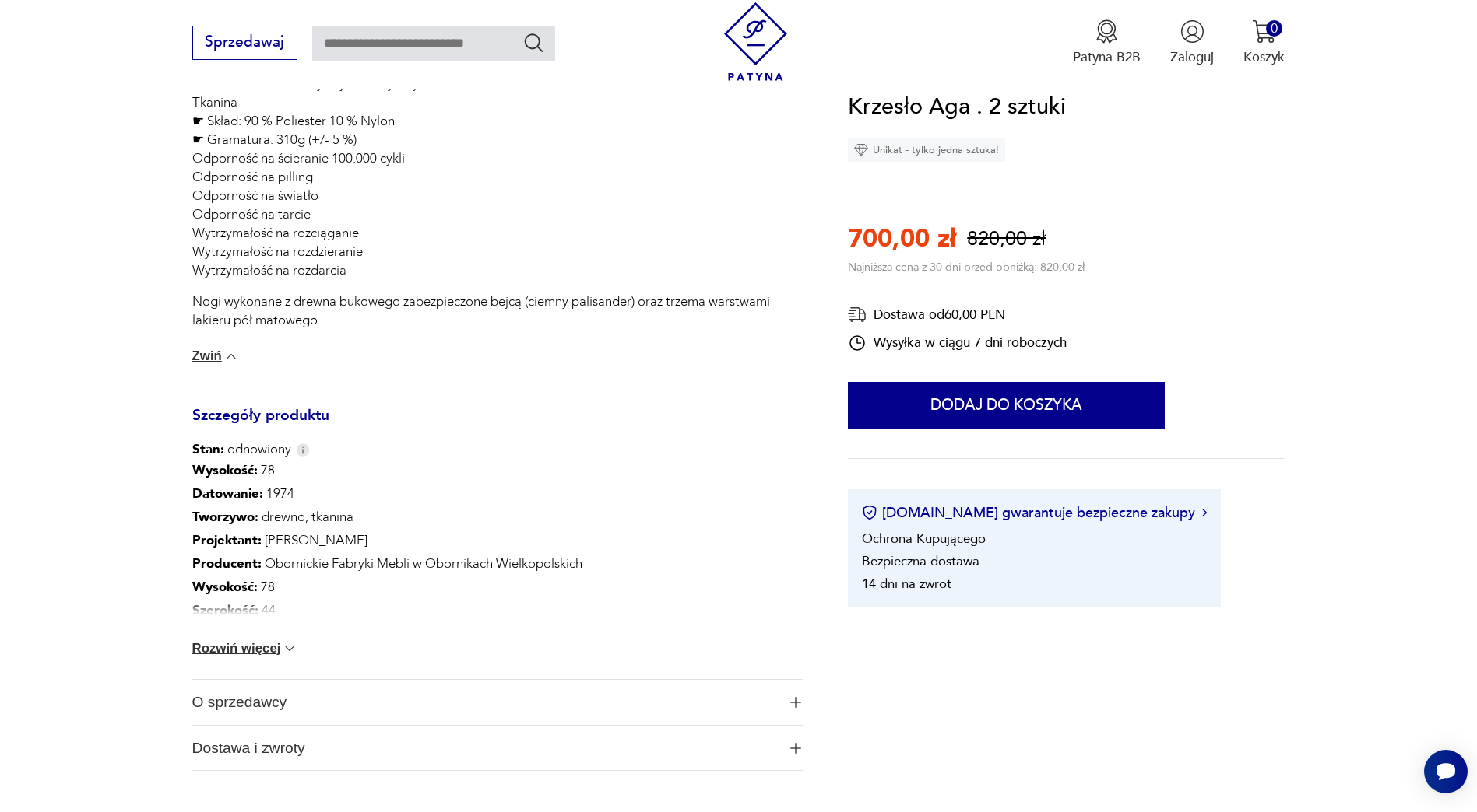
click at [229, 646] on button "Rozwiń więcej" at bounding box center [245, 649] width 106 height 15
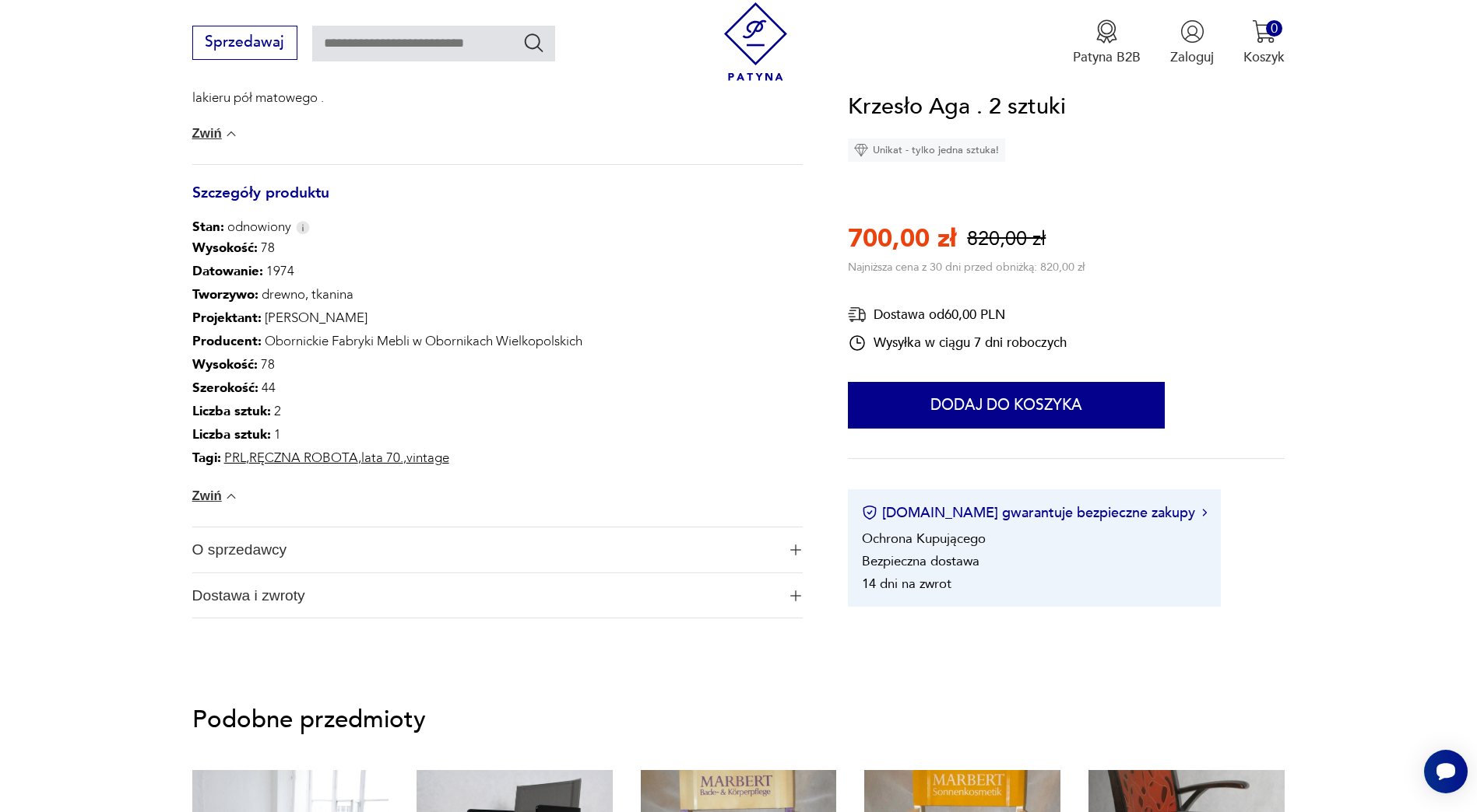
scroll to position [1089, 0]
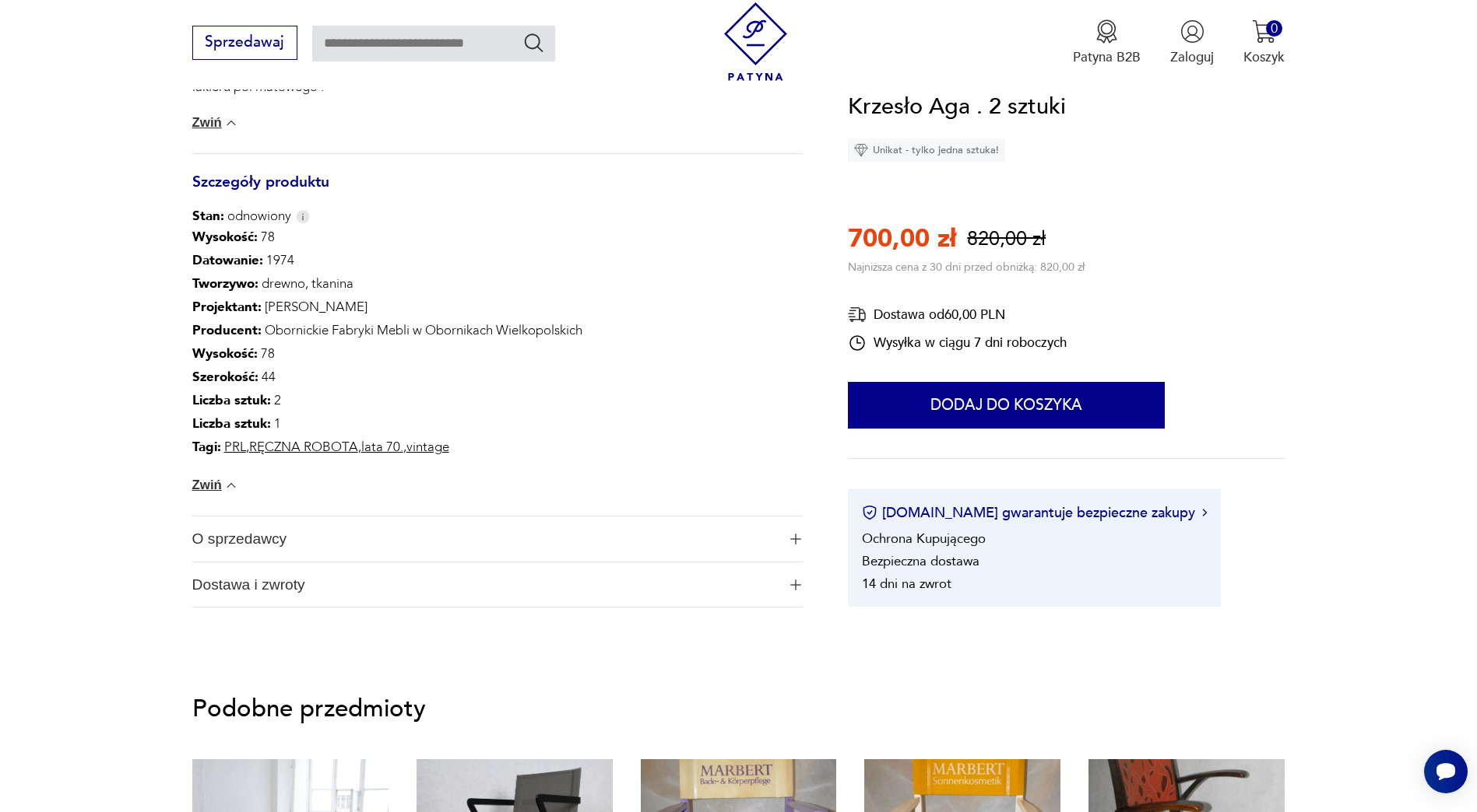
click at [244, 537] on span "O sprzedawcy" at bounding box center [485, 538] width 585 height 45
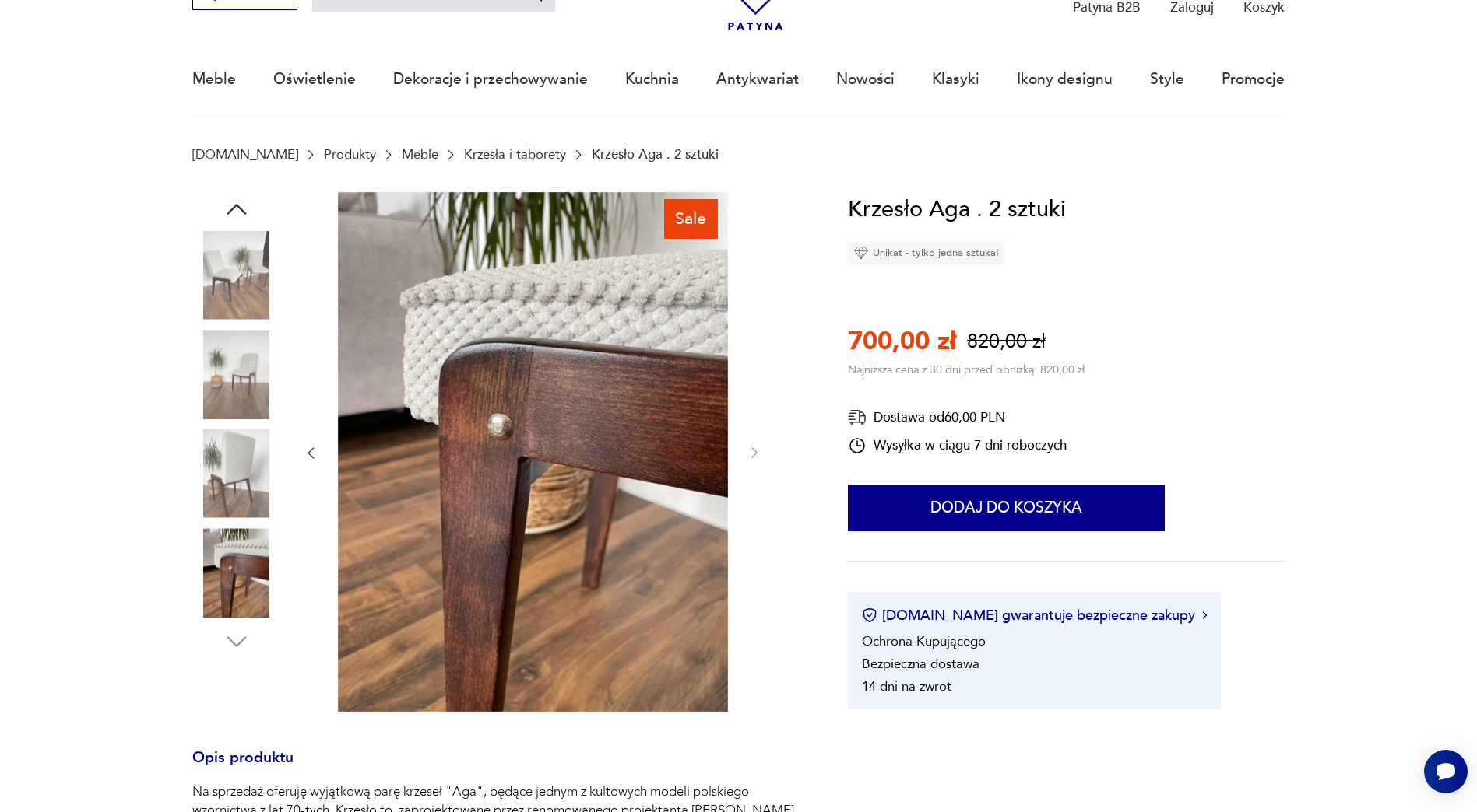
scroll to position [78, 0]
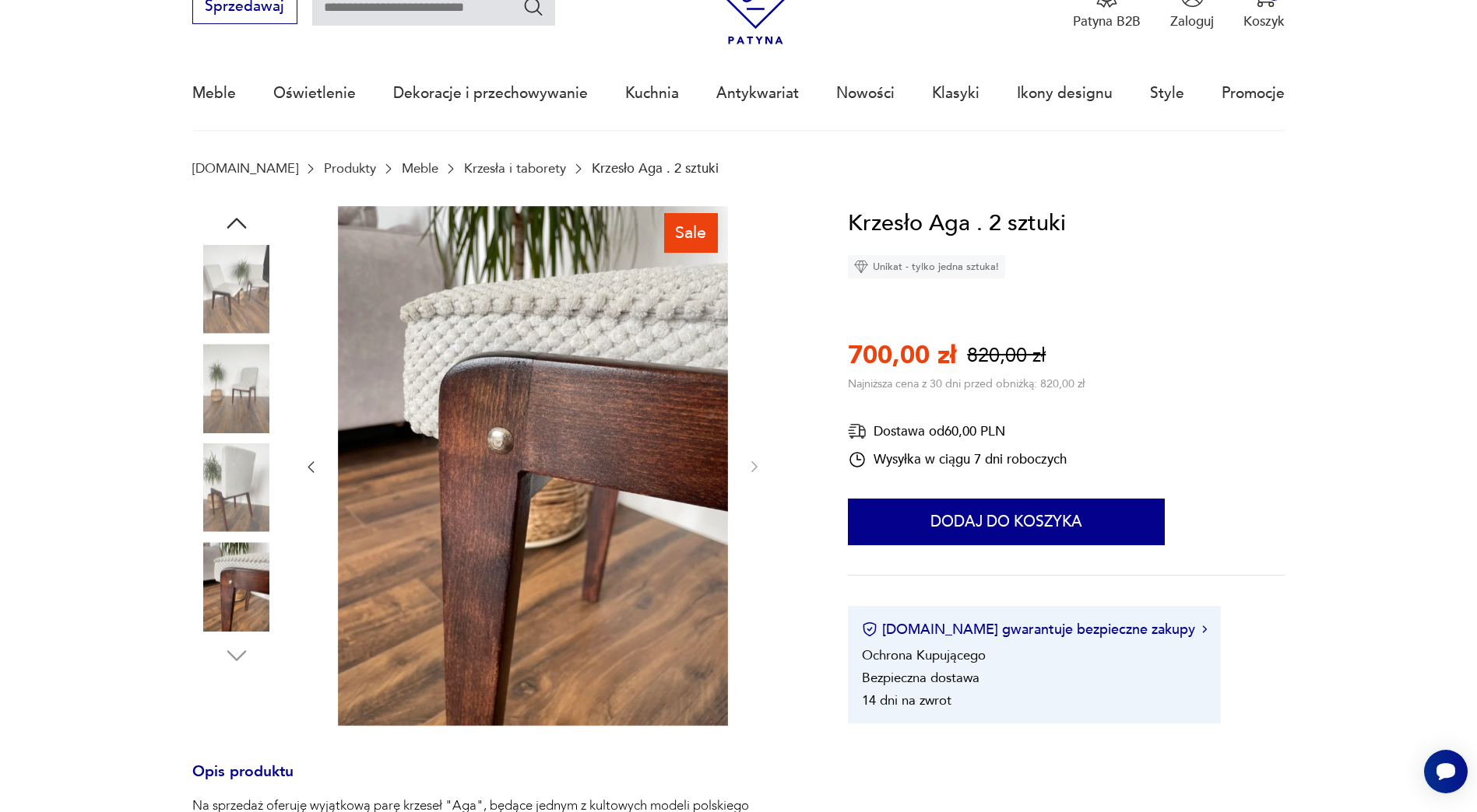
click at [546, 350] on img at bounding box center [532, 465] width 390 height 519
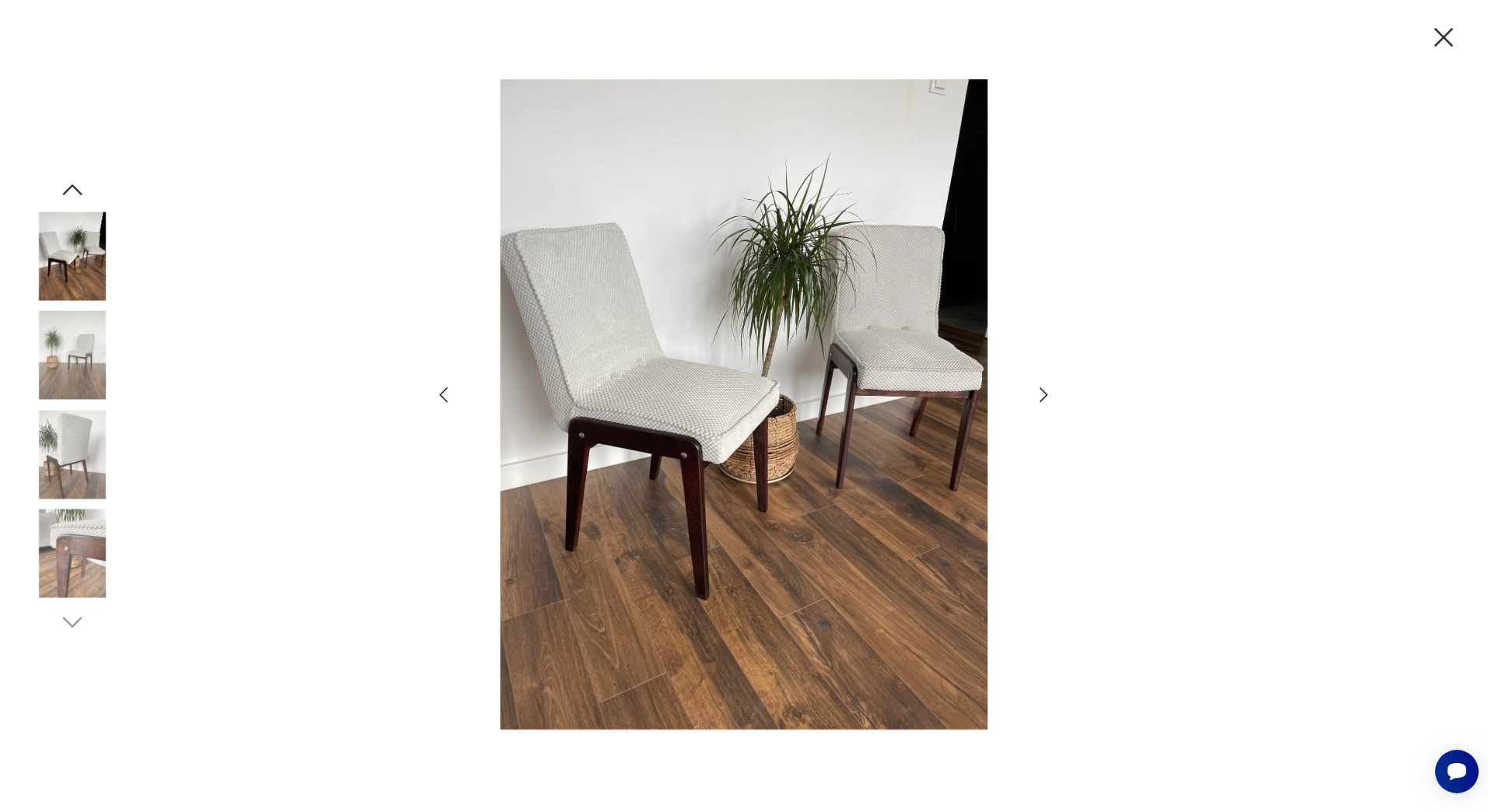
click at [1041, 394] on icon "button" at bounding box center [1045, 396] width 23 height 23
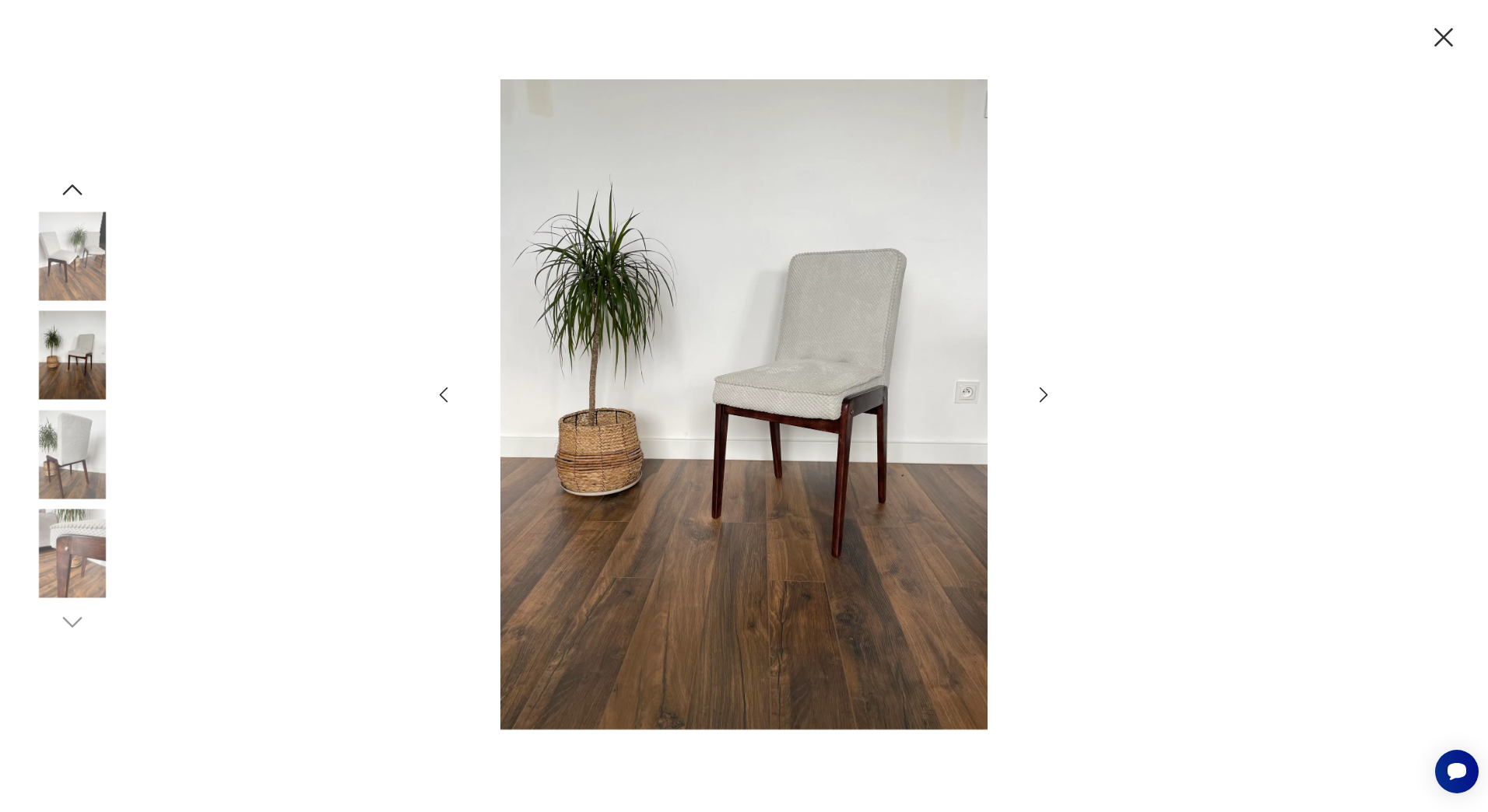
click at [1041, 394] on icon "button" at bounding box center [1045, 396] width 23 height 23
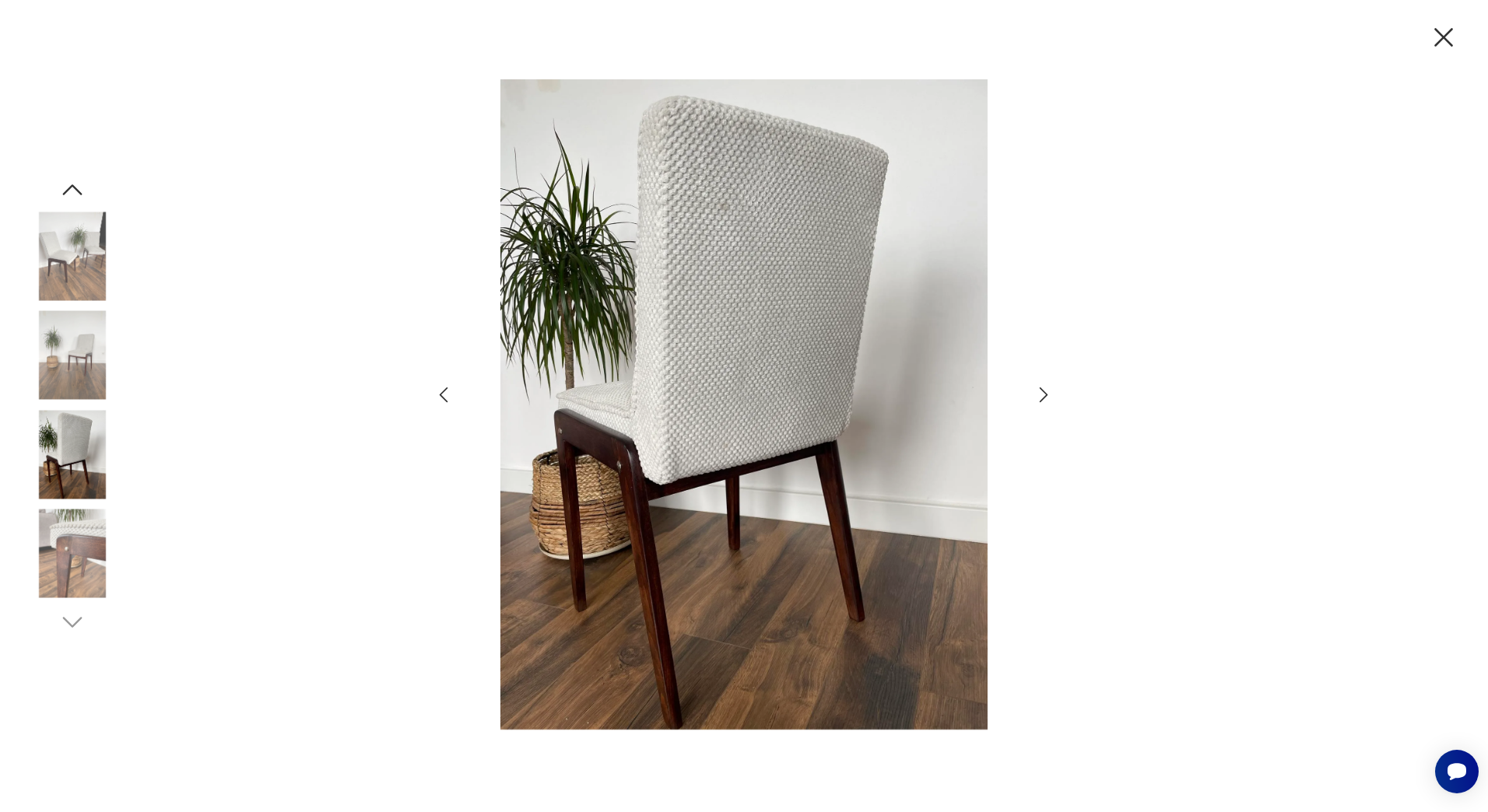
click at [1041, 394] on icon "button" at bounding box center [1045, 396] width 23 height 23
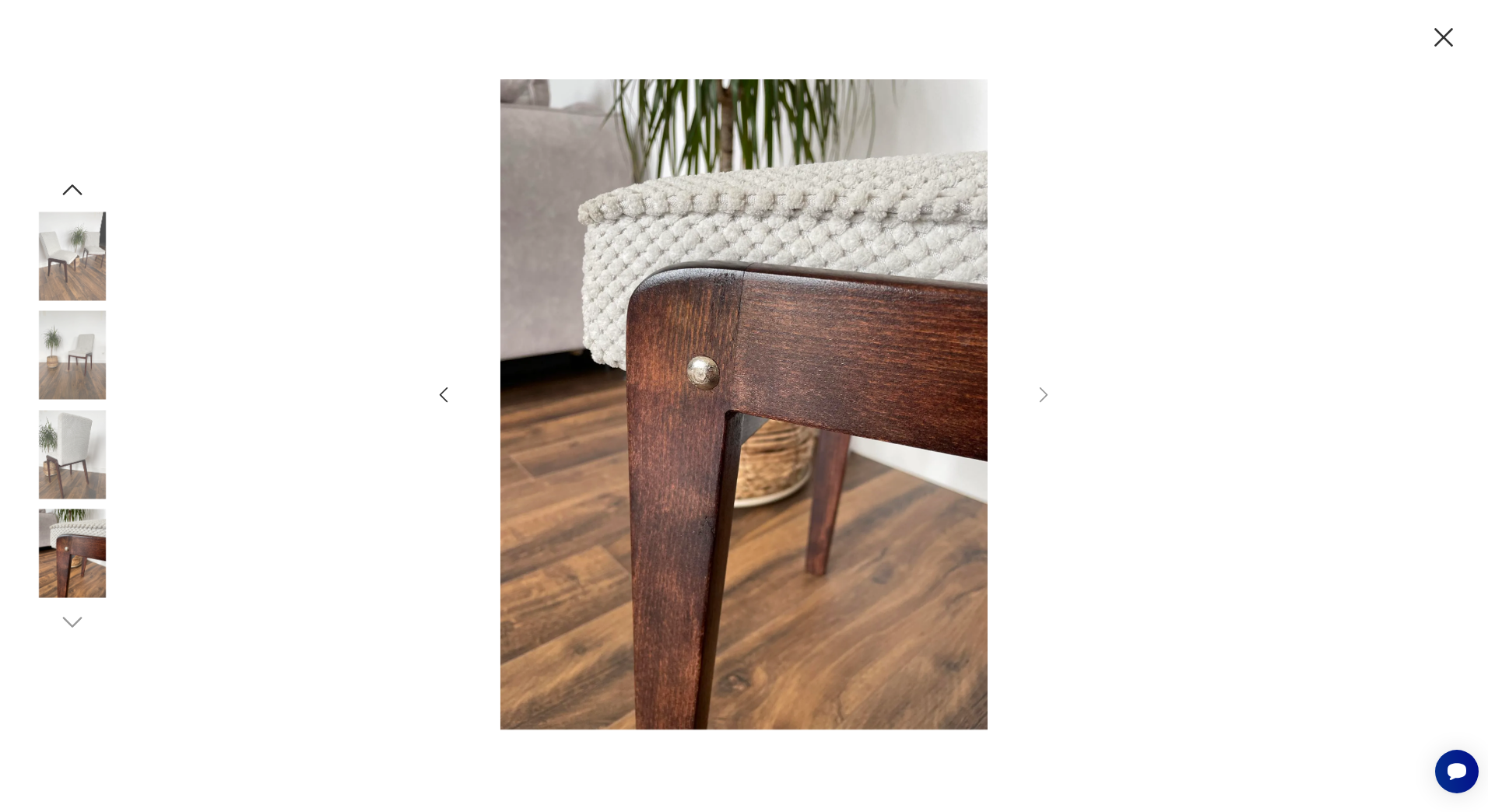
click at [455, 396] on icon "button" at bounding box center [444, 396] width 23 height 23
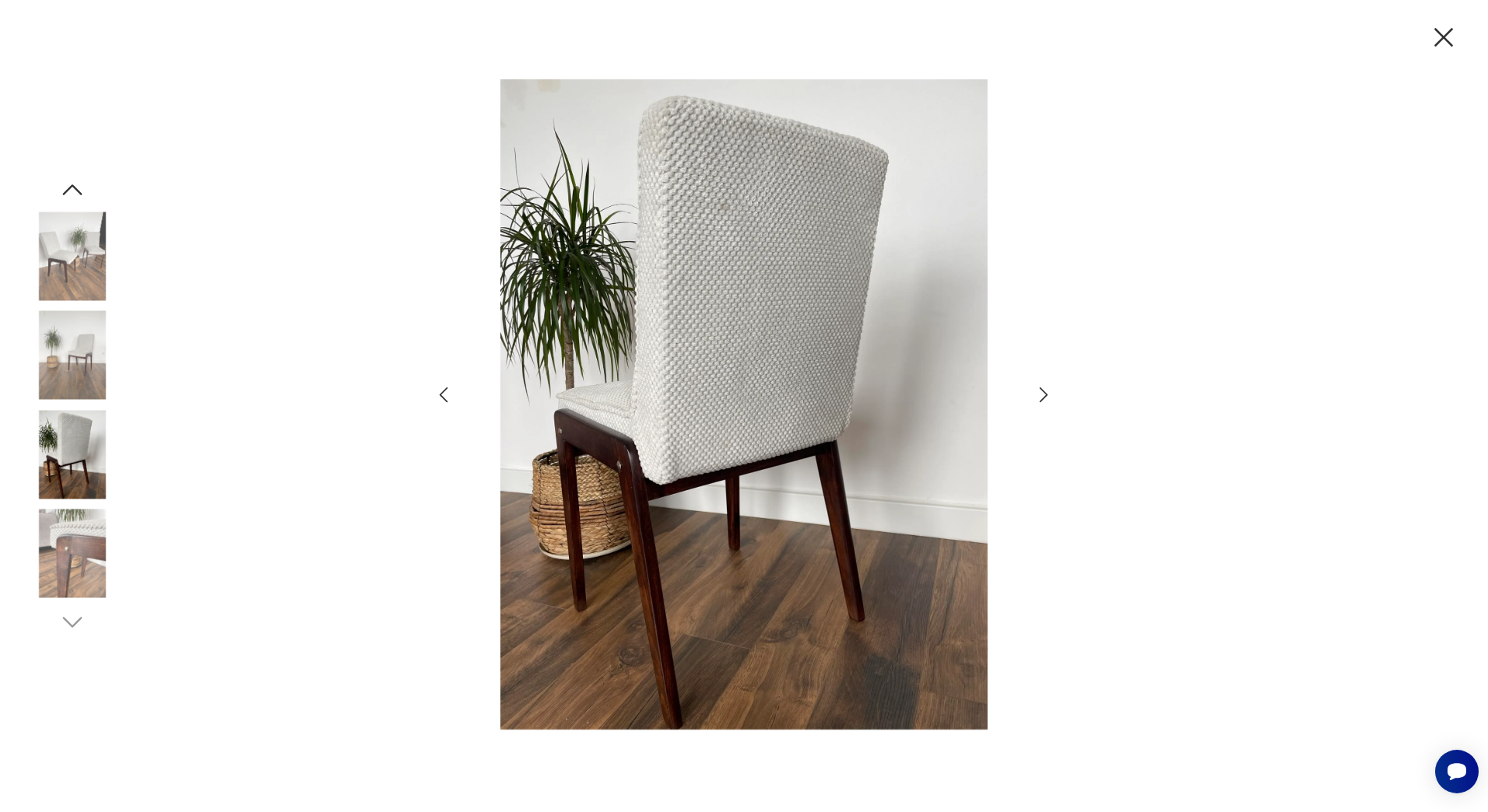
click at [455, 396] on icon "button" at bounding box center [444, 396] width 23 height 23
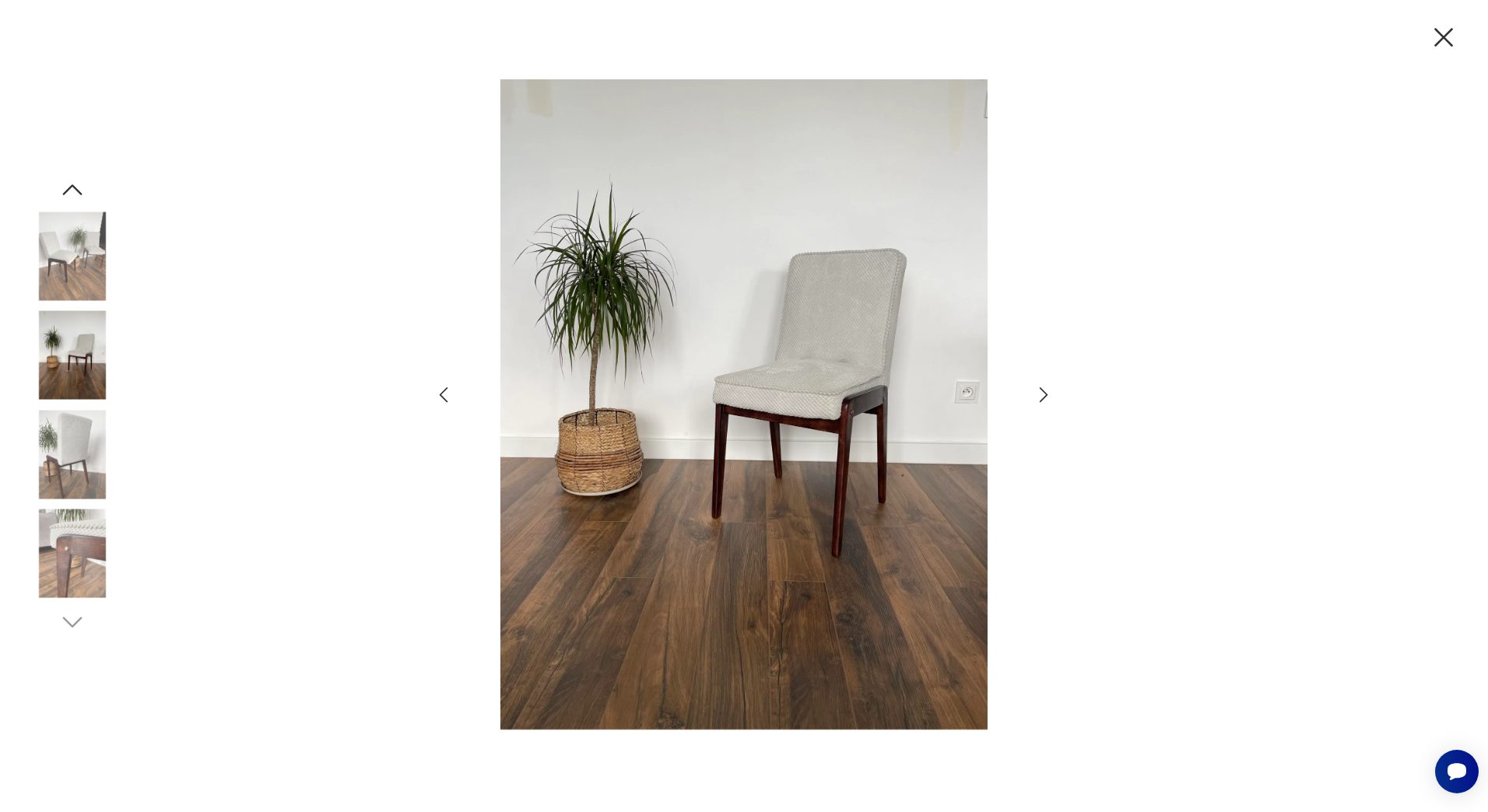
click at [455, 396] on icon "button" at bounding box center [444, 396] width 23 height 23
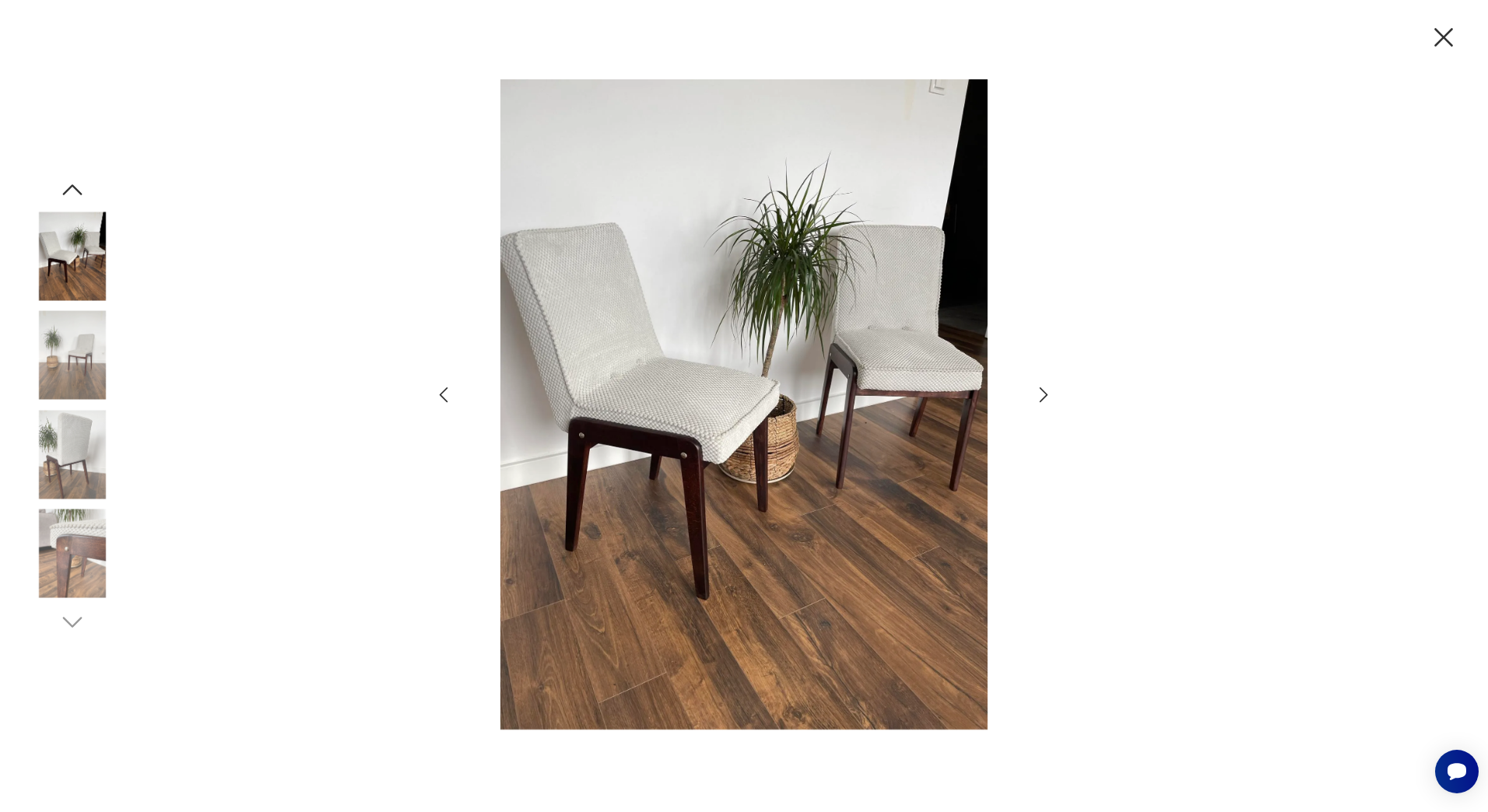
click at [455, 396] on icon "button" at bounding box center [444, 396] width 23 height 23
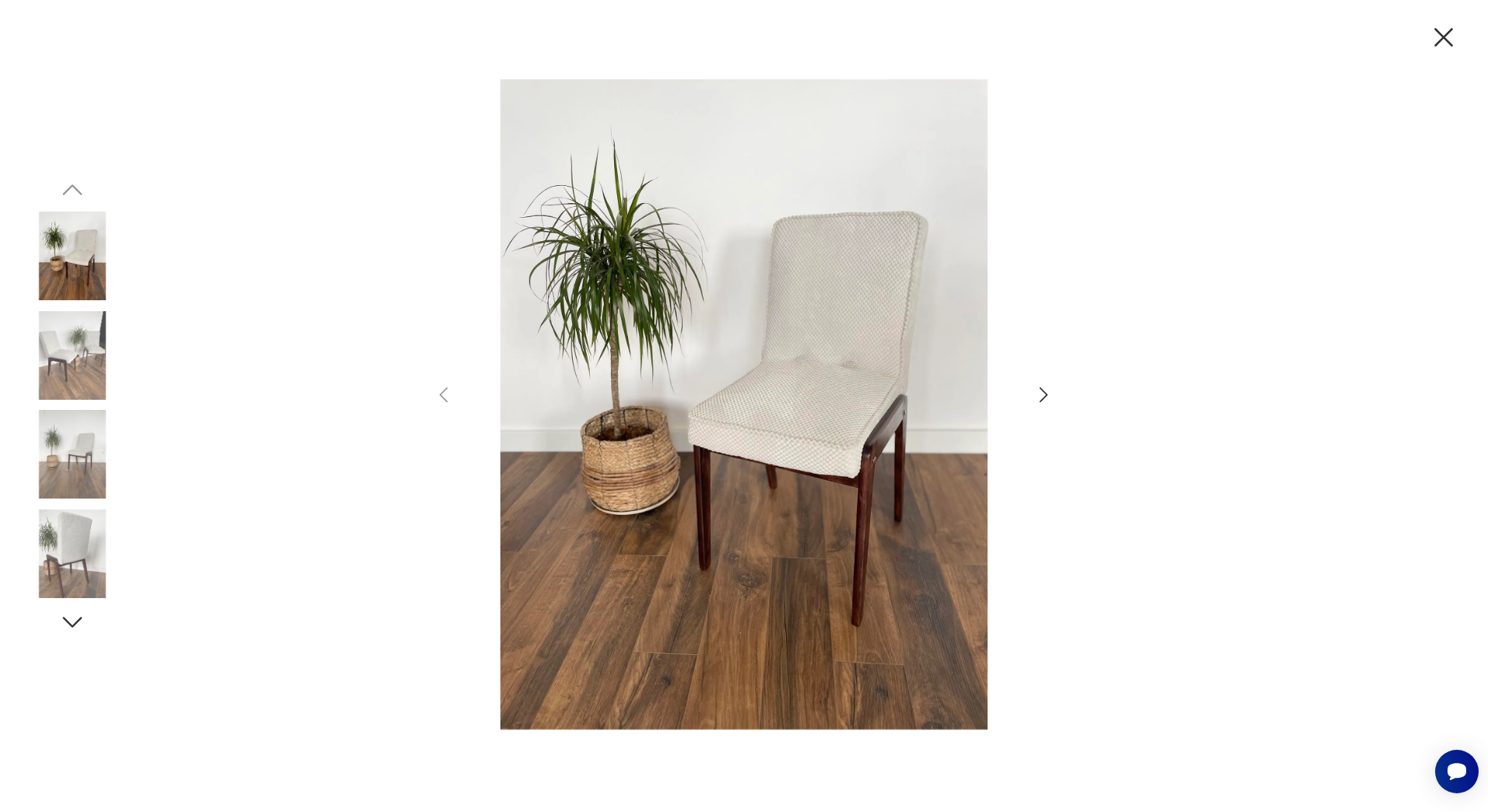
click at [1440, 46] on icon "button" at bounding box center [1444, 37] width 32 height 32
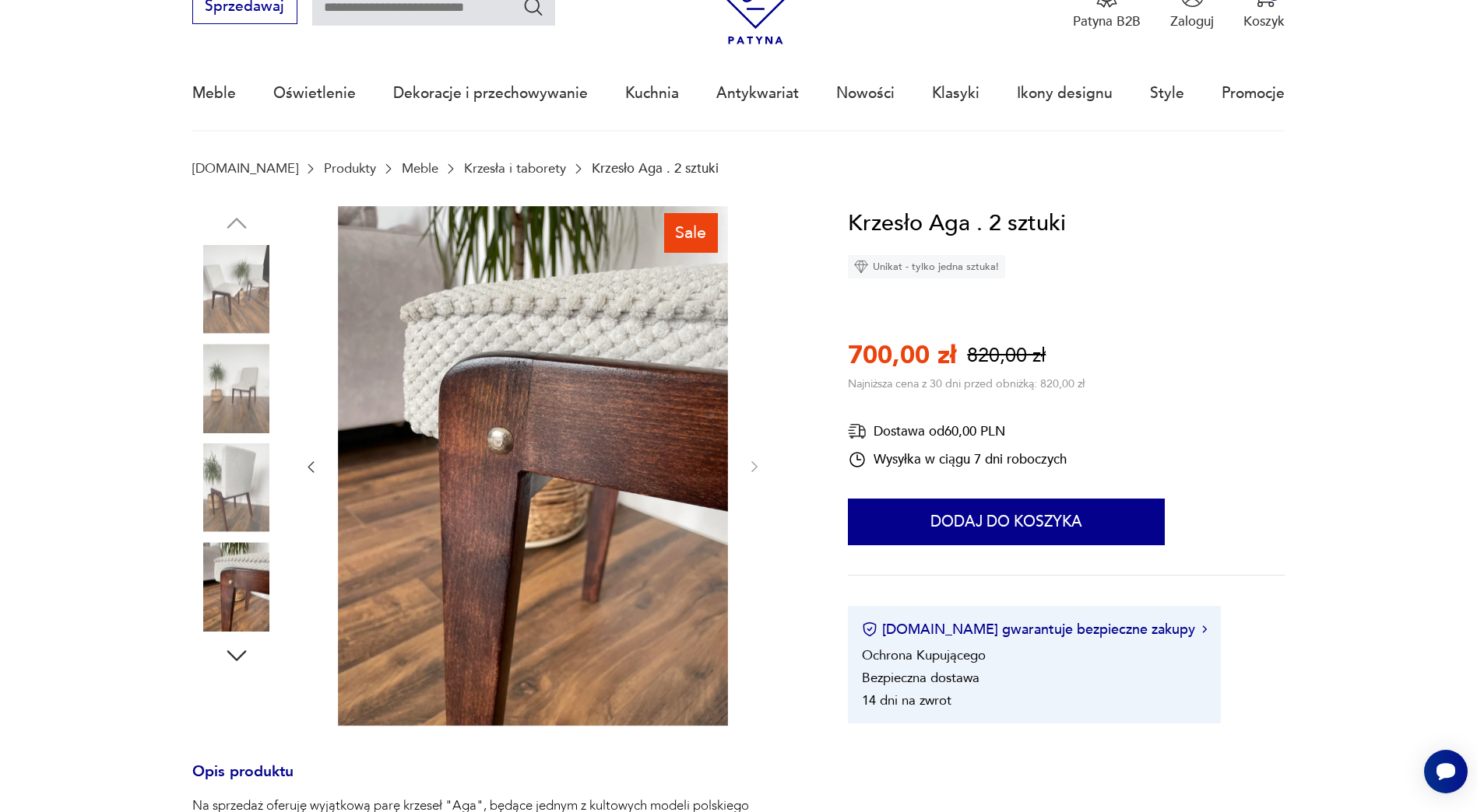
click at [221, 284] on img at bounding box center [236, 289] width 89 height 89
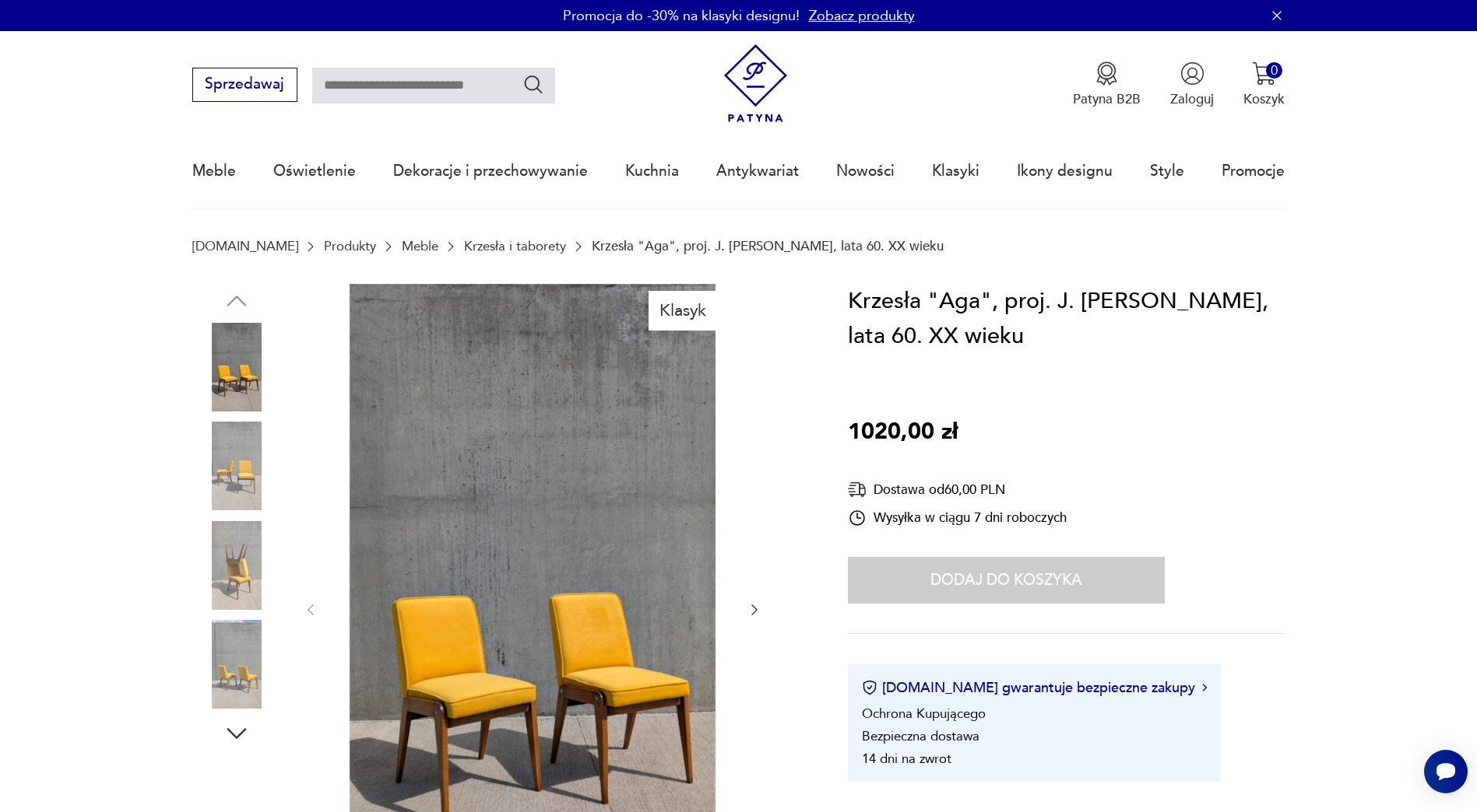
scroll to position [78, 0]
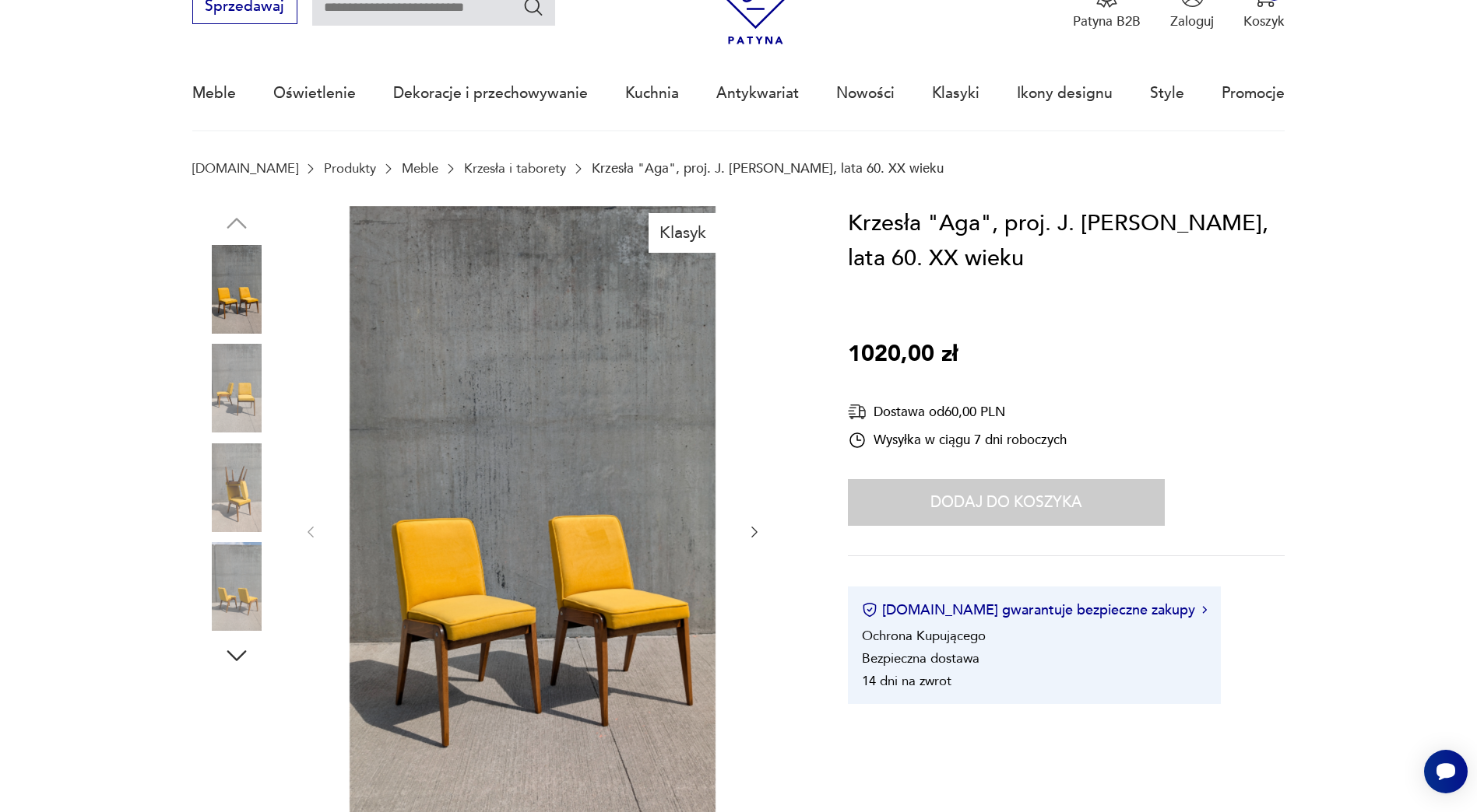
click at [236, 416] on img at bounding box center [236, 388] width 89 height 89
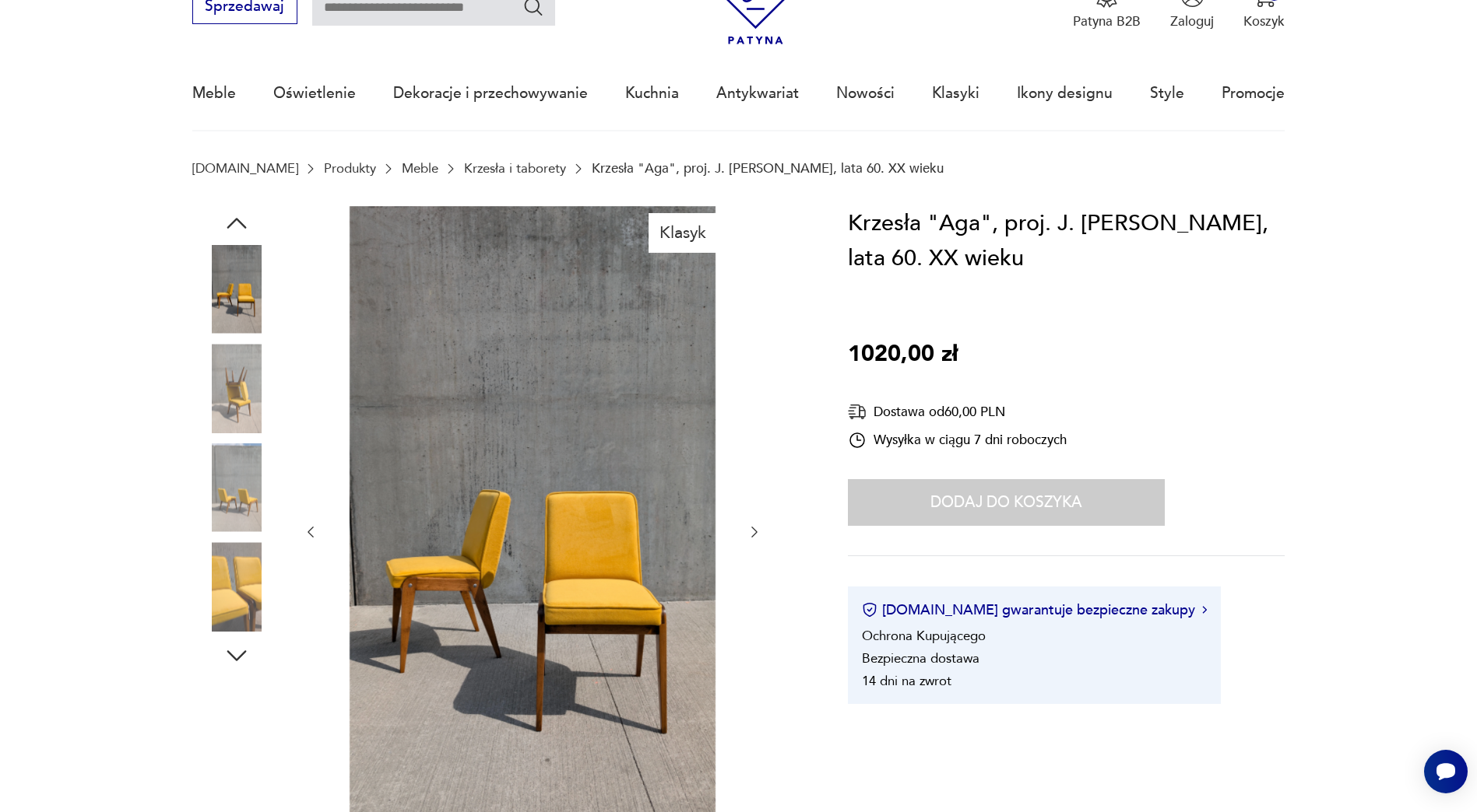
click at [239, 380] on img at bounding box center [236, 388] width 89 height 89
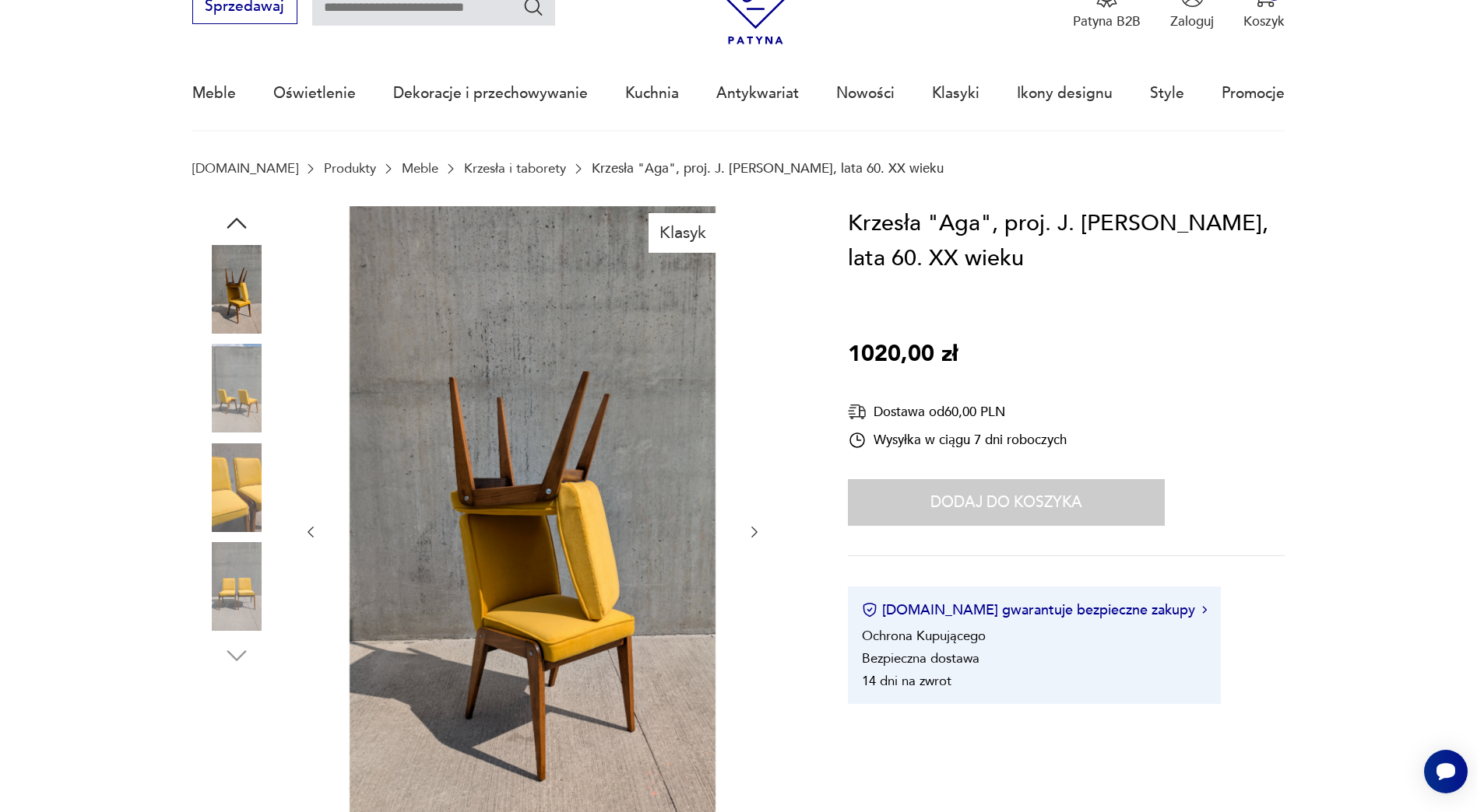
click at [236, 436] on div at bounding box center [236, 439] width 89 height 389
click at [232, 495] on img at bounding box center [236, 487] width 89 height 89
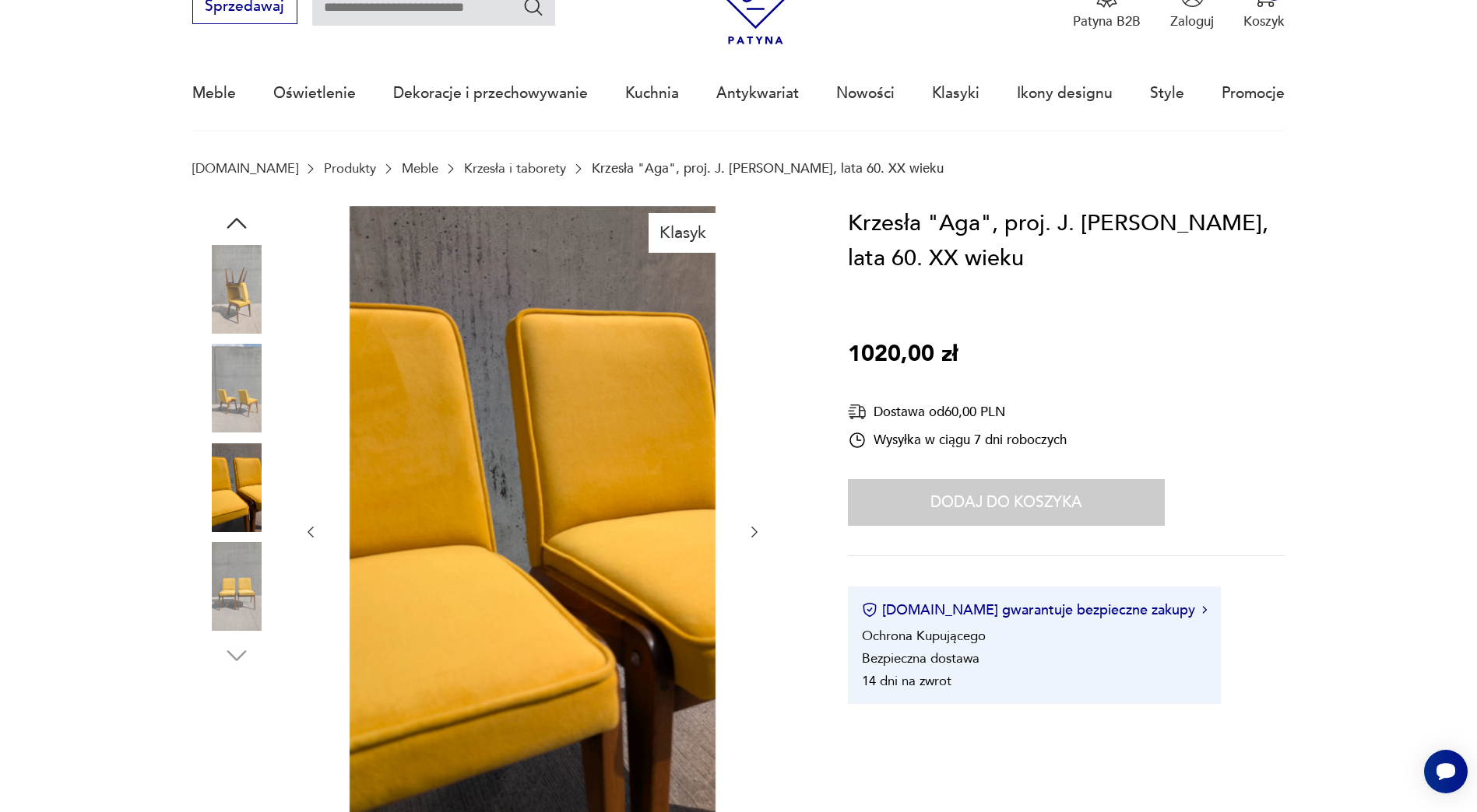
click at [232, 564] on img at bounding box center [236, 586] width 89 height 89
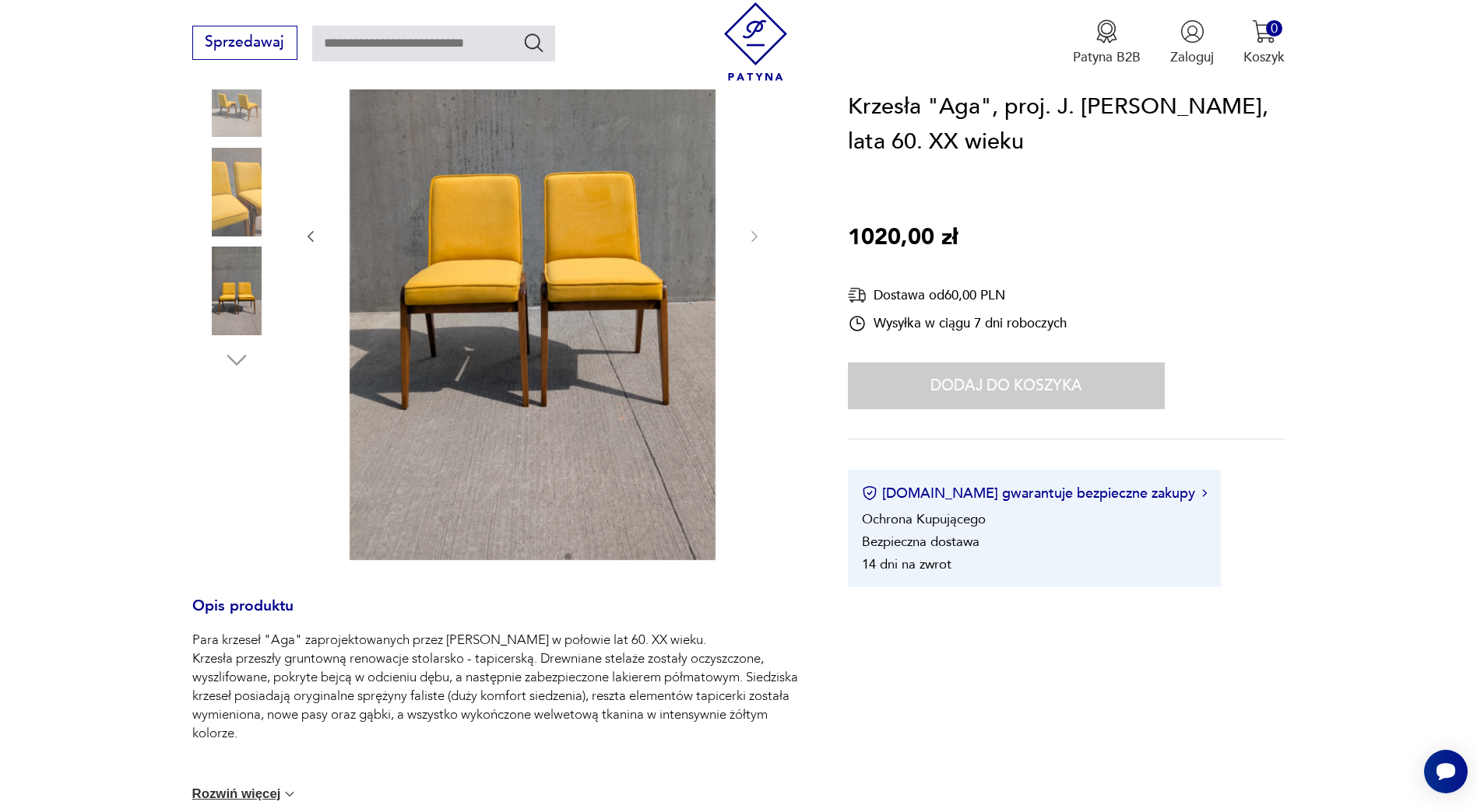
scroll to position [545, 0]
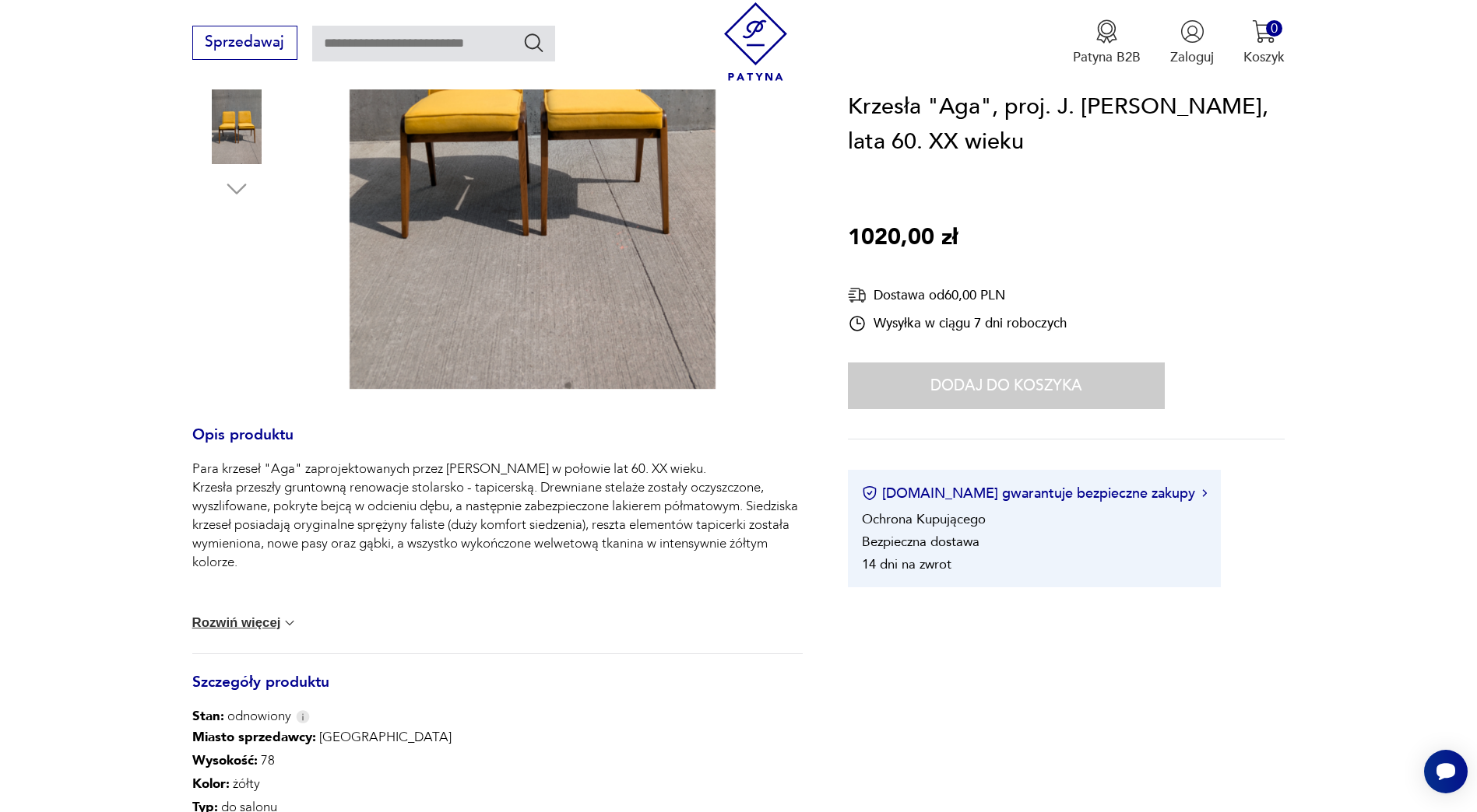
click at [253, 622] on button "Rozwiń więcej" at bounding box center [245, 623] width 106 height 15
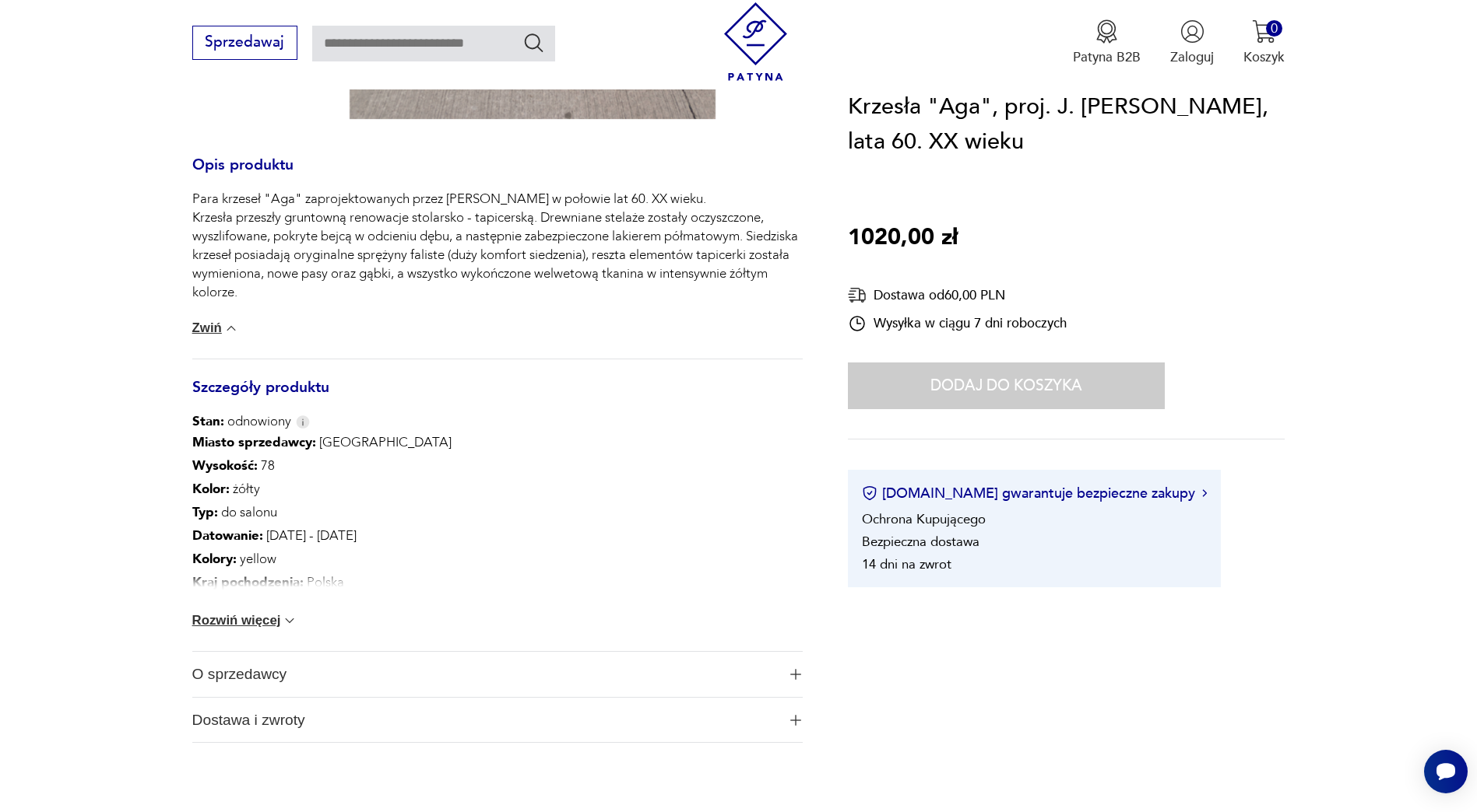
scroll to position [856, 0]
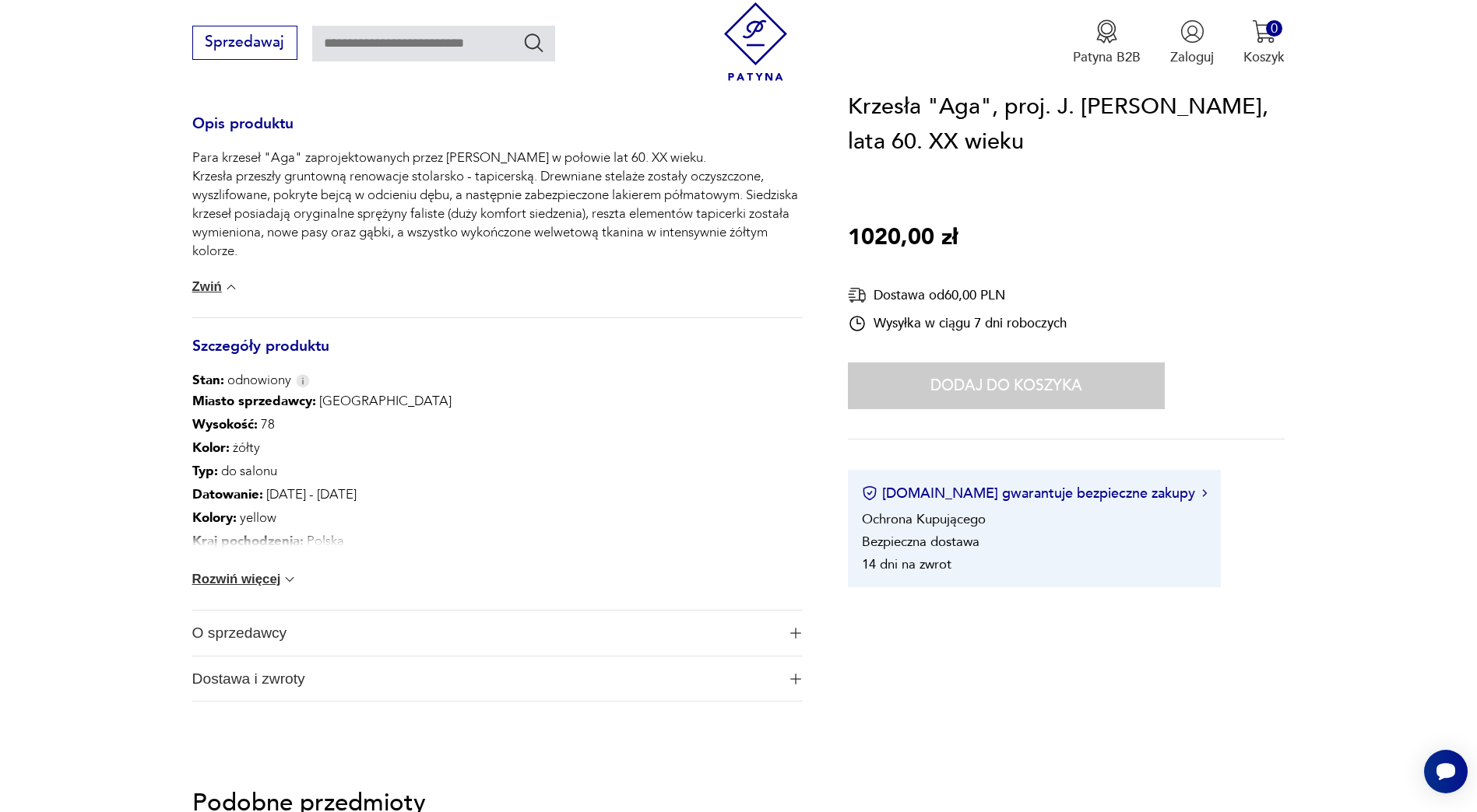
click at [248, 580] on button "Rozwiń więcej" at bounding box center [245, 579] width 106 height 15
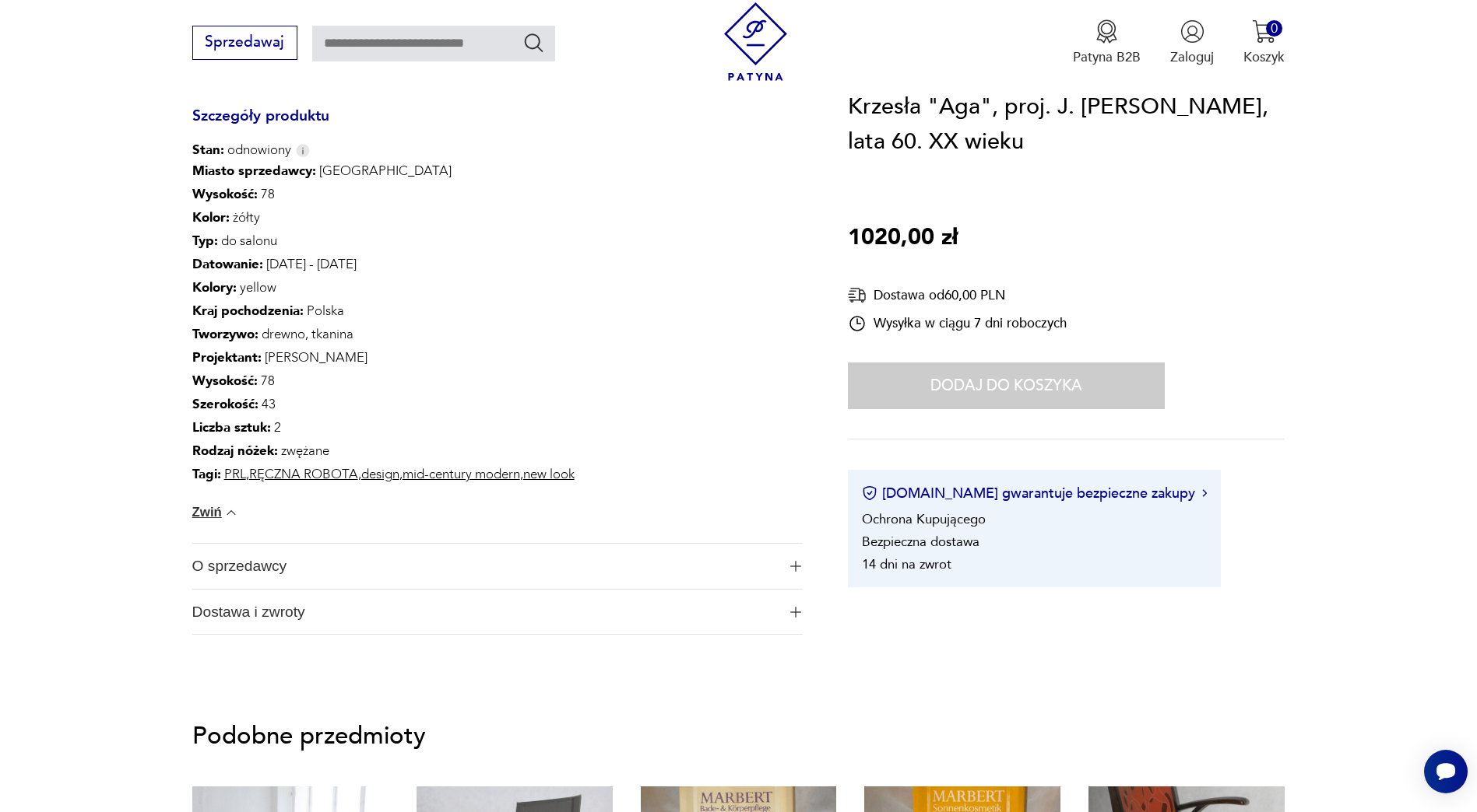
scroll to position [1089, 0]
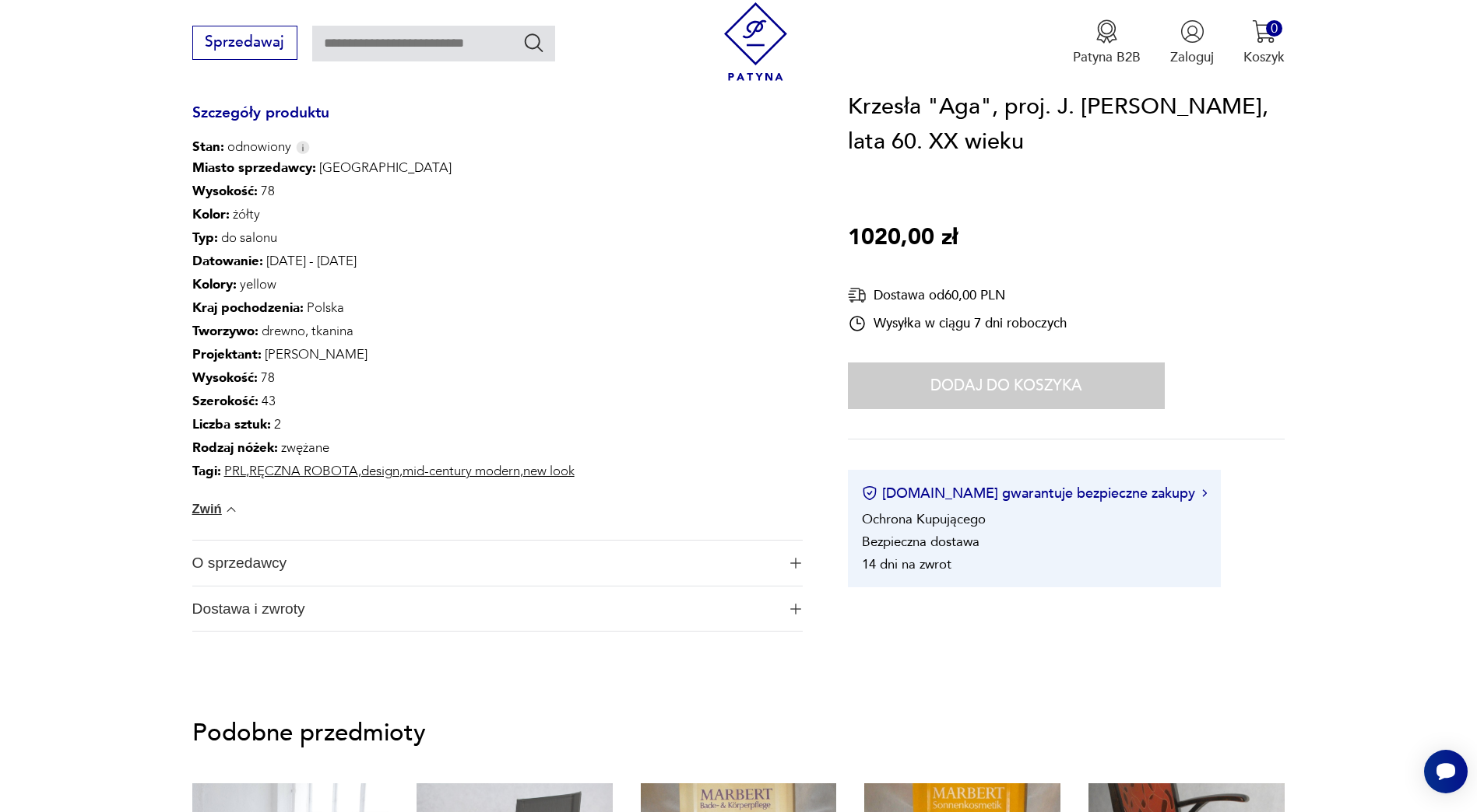
click at [277, 558] on span "O sprzedawcy" at bounding box center [485, 562] width 585 height 45
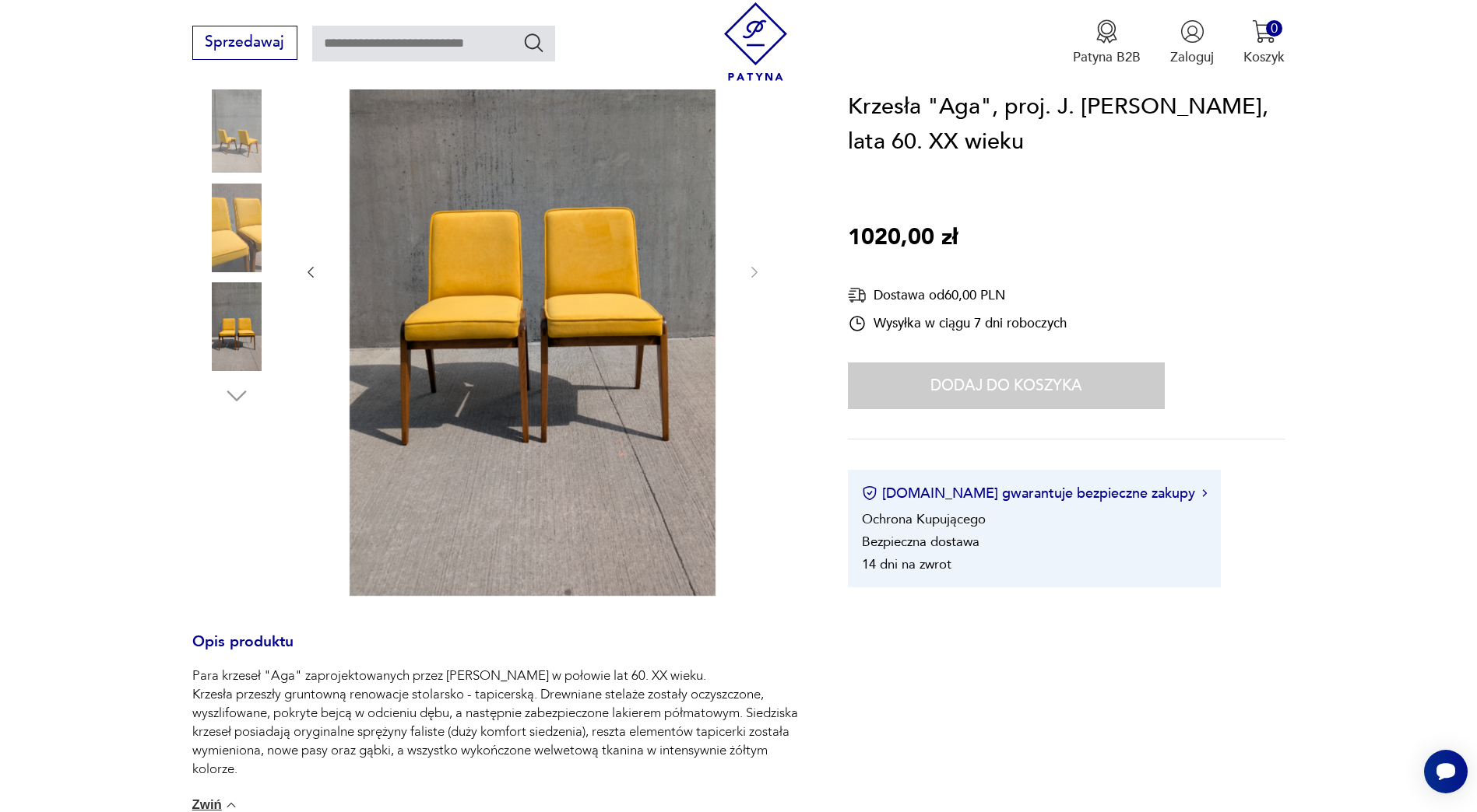
scroll to position [312, 0]
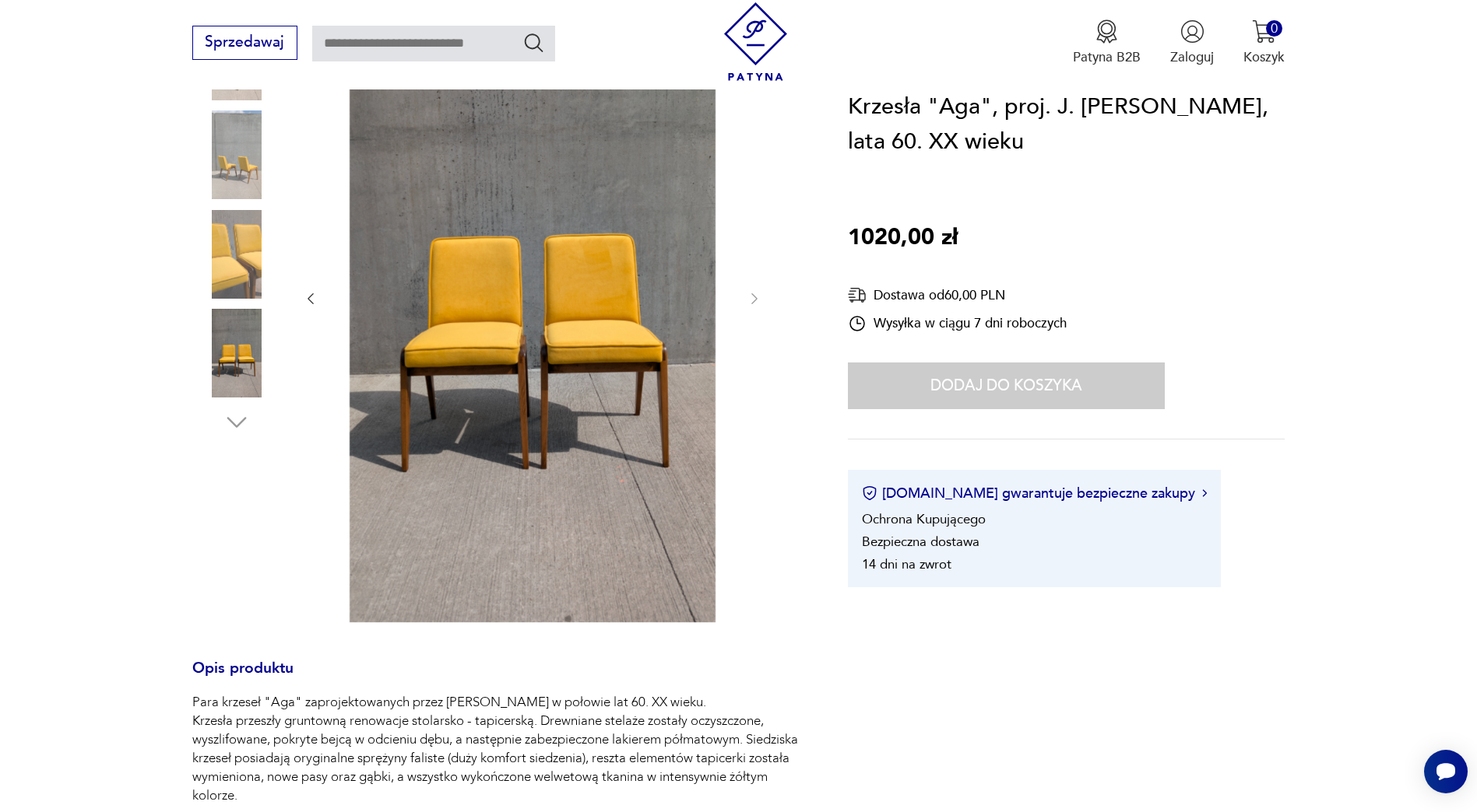
click at [472, 359] on img at bounding box center [532, 297] width 390 height 650
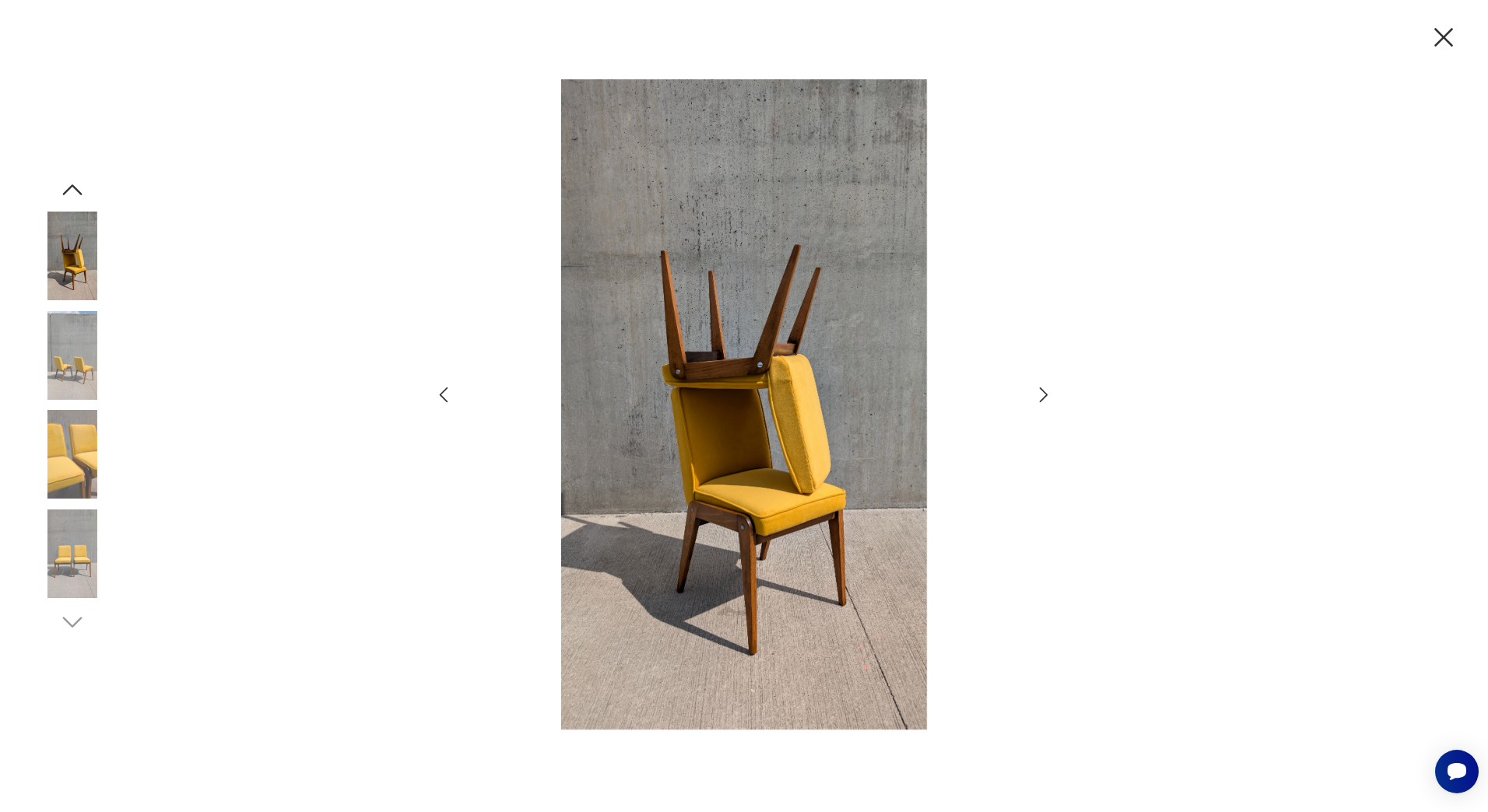
click at [1451, 33] on icon "button" at bounding box center [1444, 37] width 32 height 32
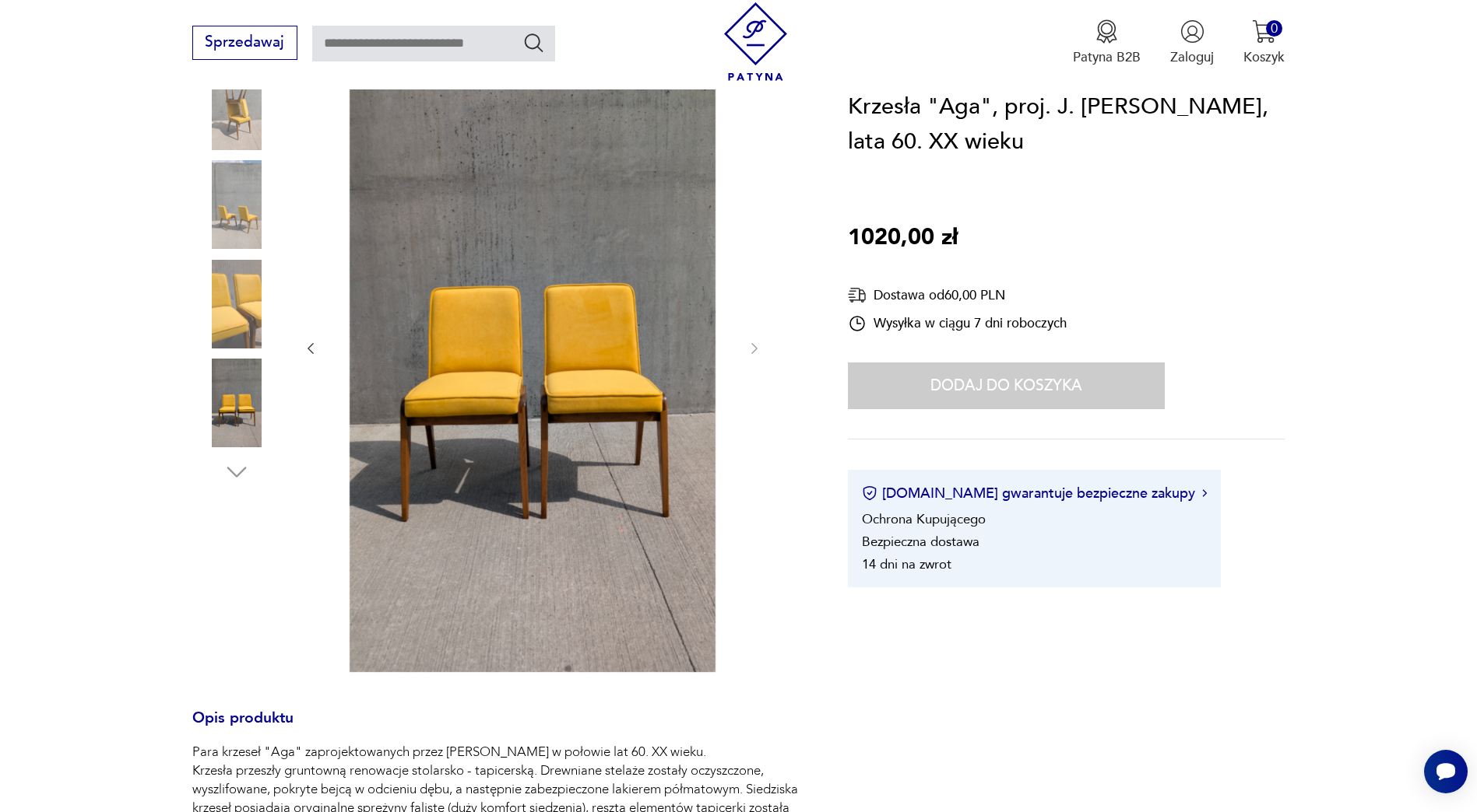
scroll to position [233, 0]
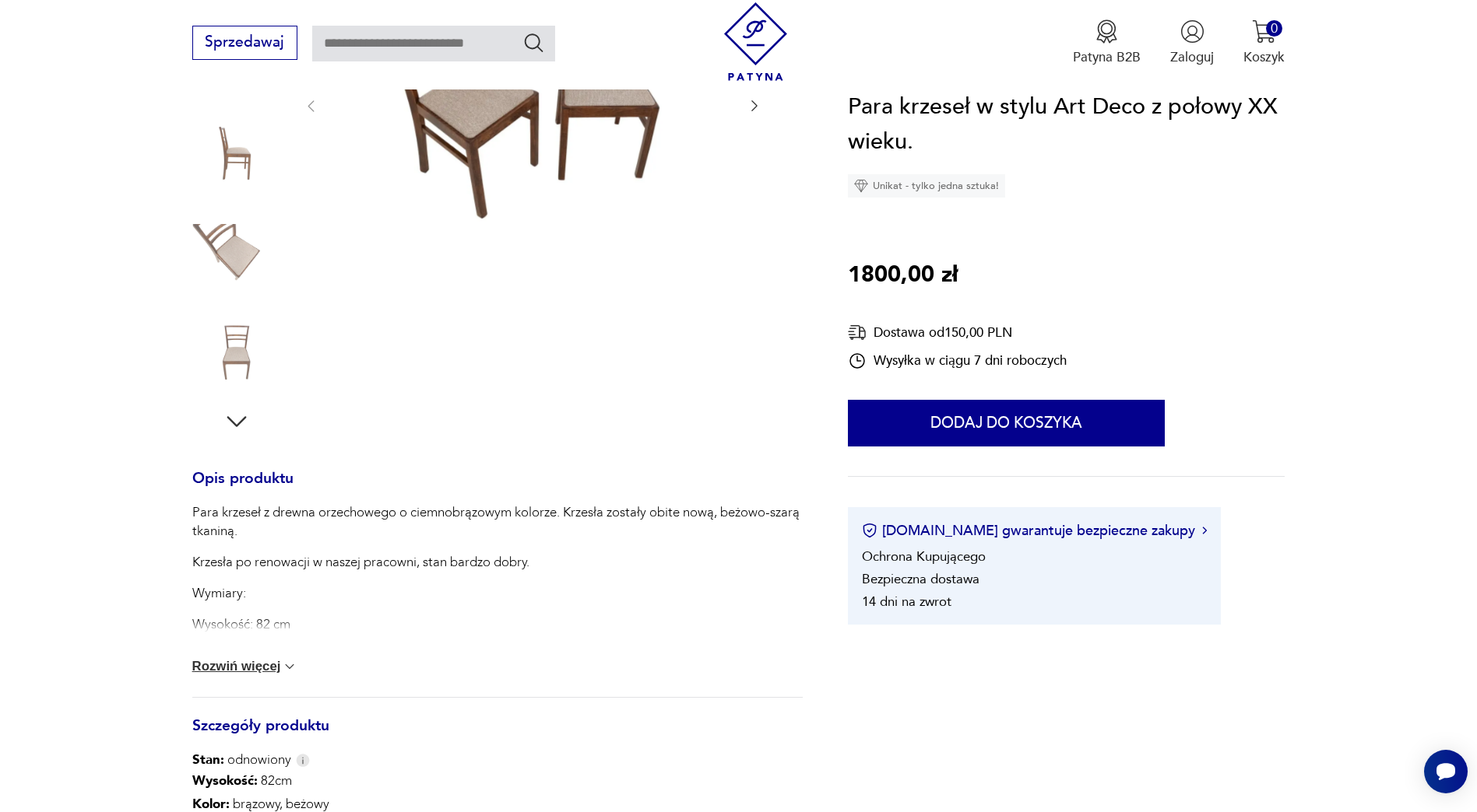
scroll to position [312, 0]
click at [248, 666] on button "Rozwiń więcej" at bounding box center [245, 664] width 106 height 15
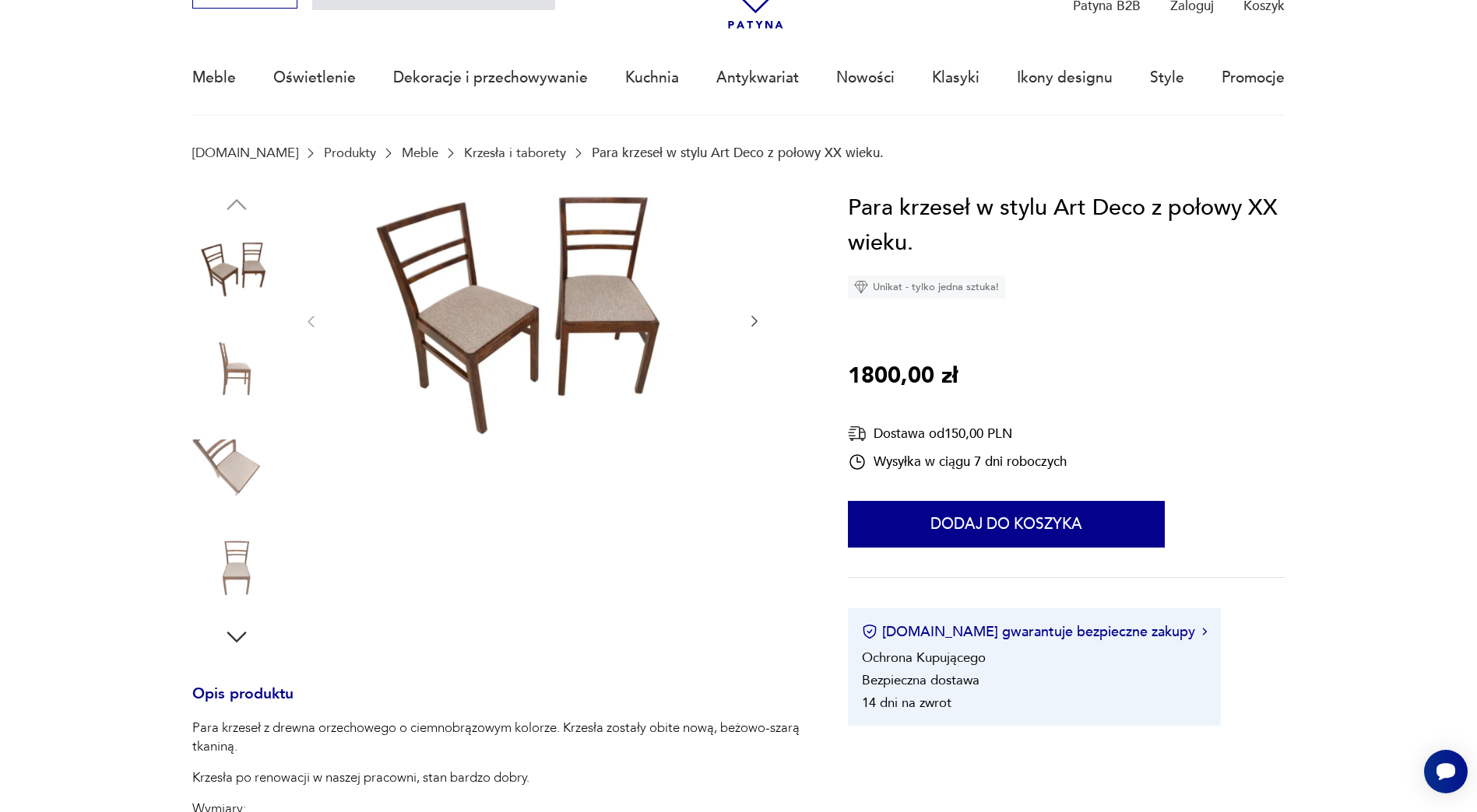
scroll to position [78, 0]
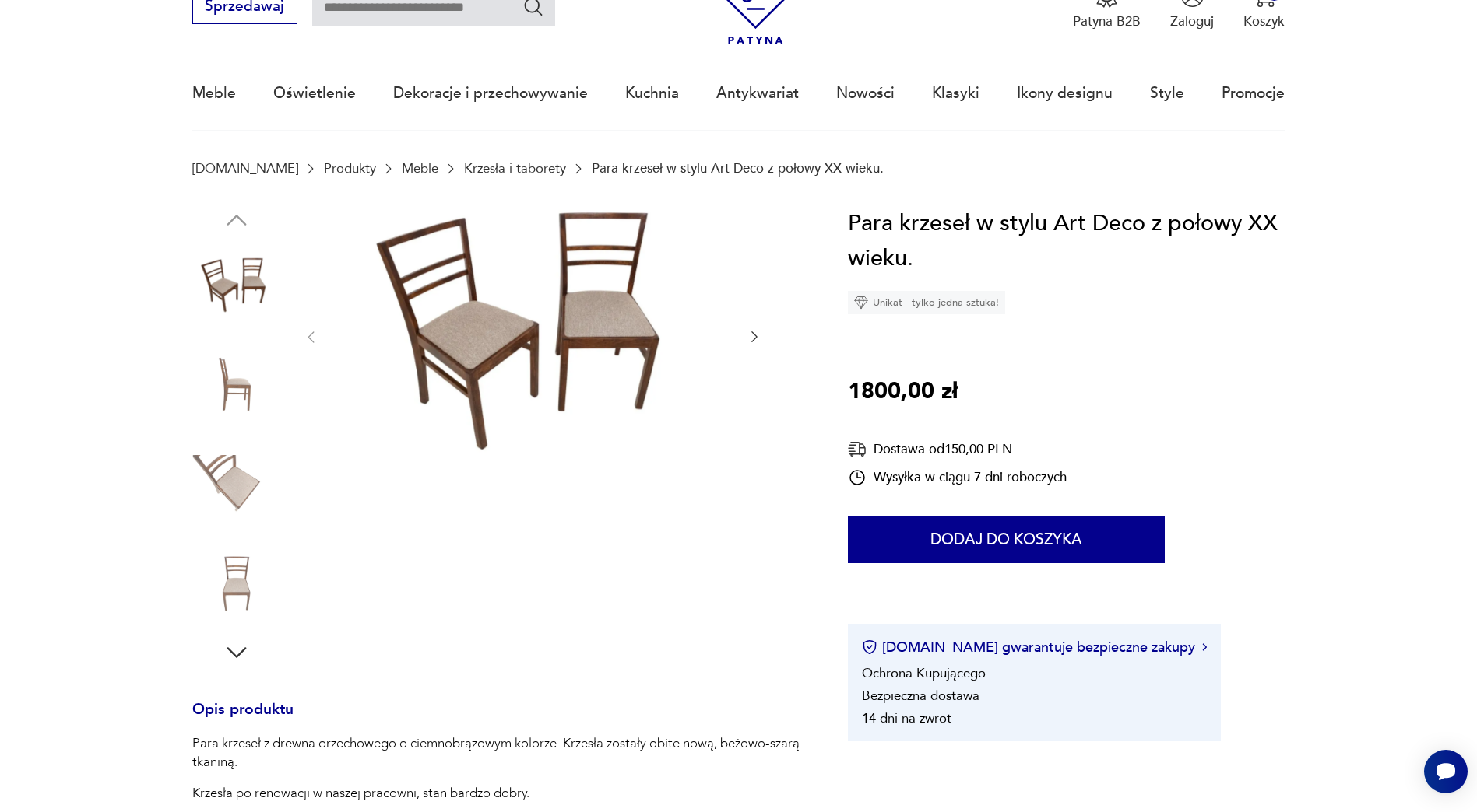
click at [244, 390] on img at bounding box center [236, 385] width 89 height 89
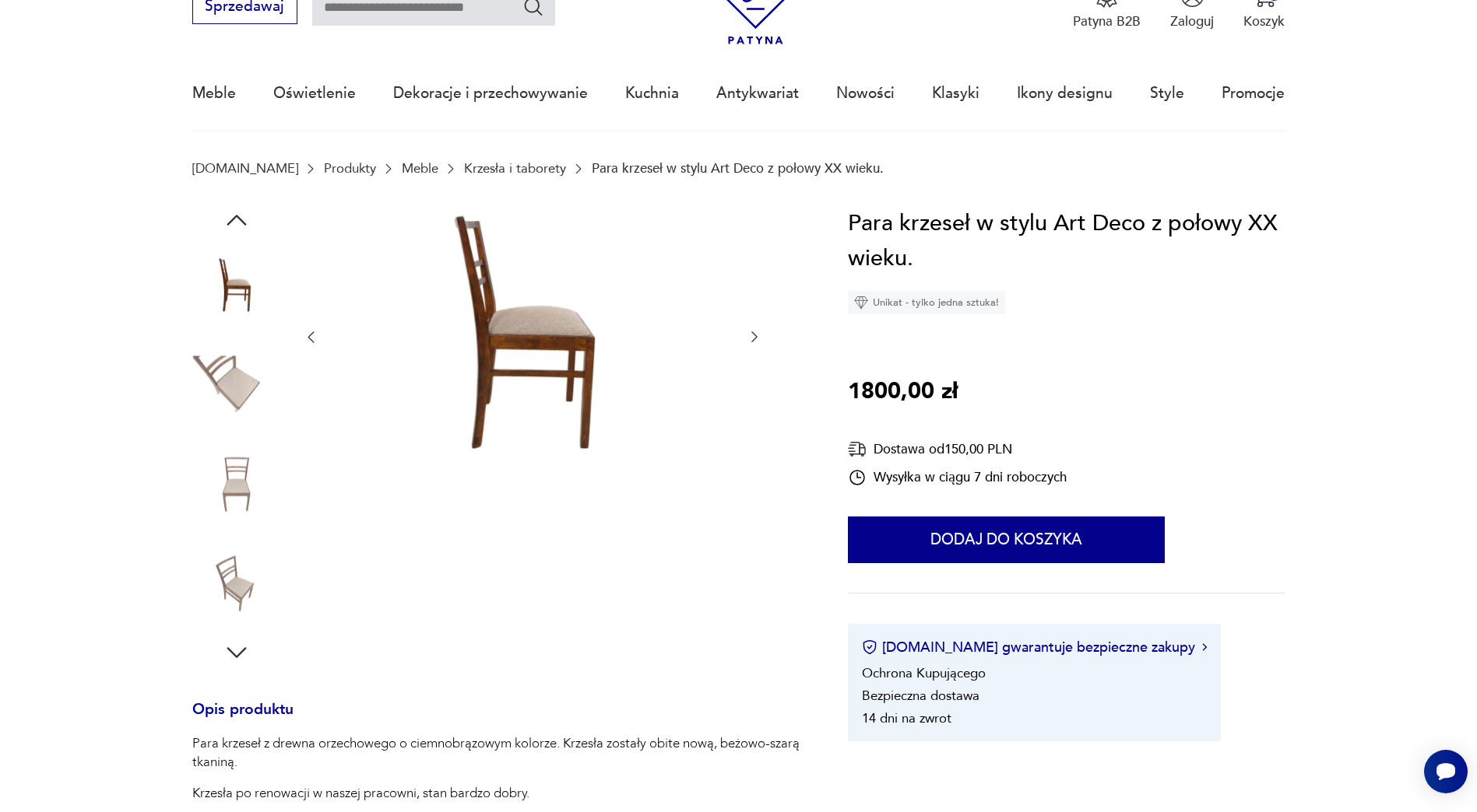
click at [234, 388] on img at bounding box center [236, 385] width 89 height 89
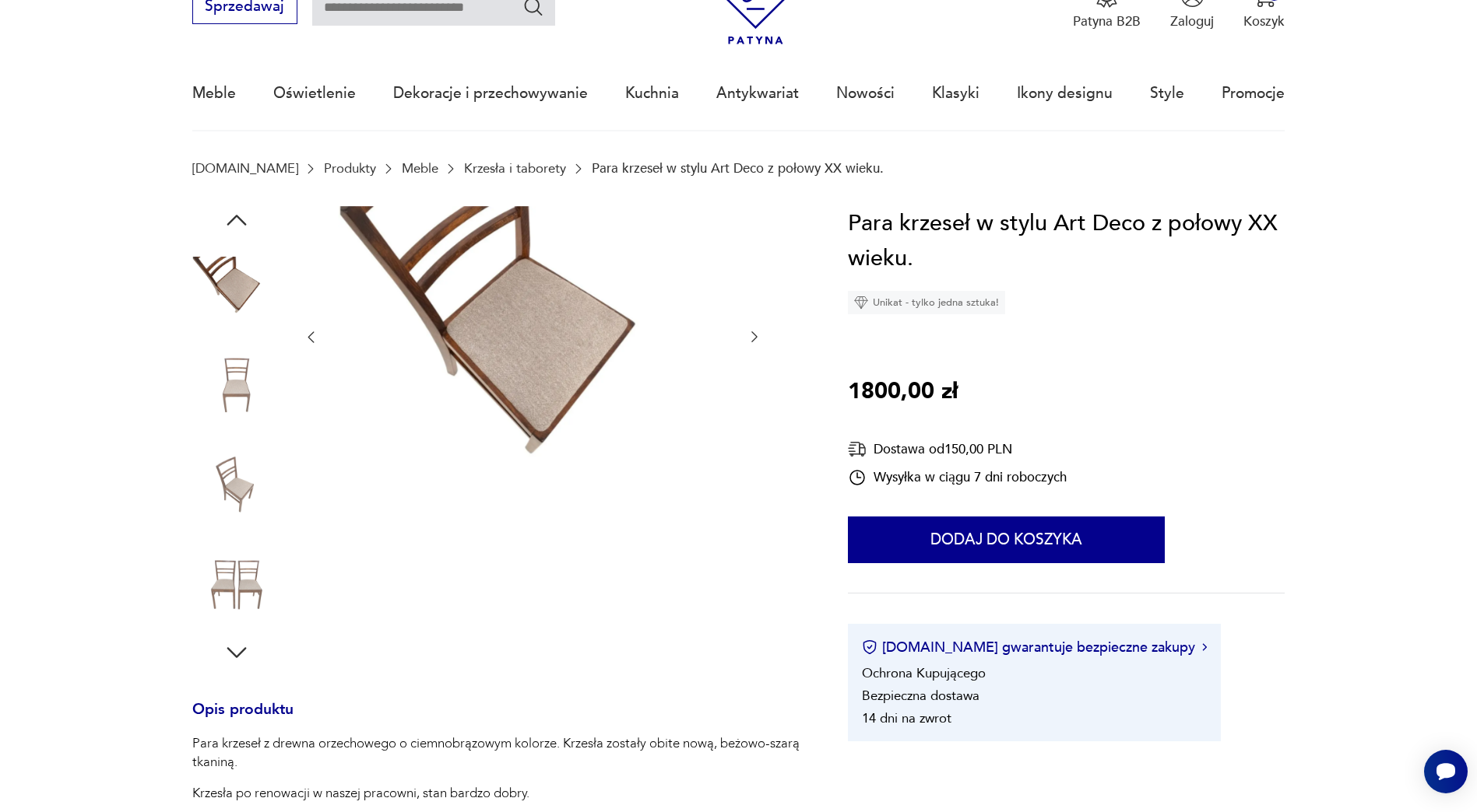
click at [229, 464] on img at bounding box center [236, 484] width 89 height 89
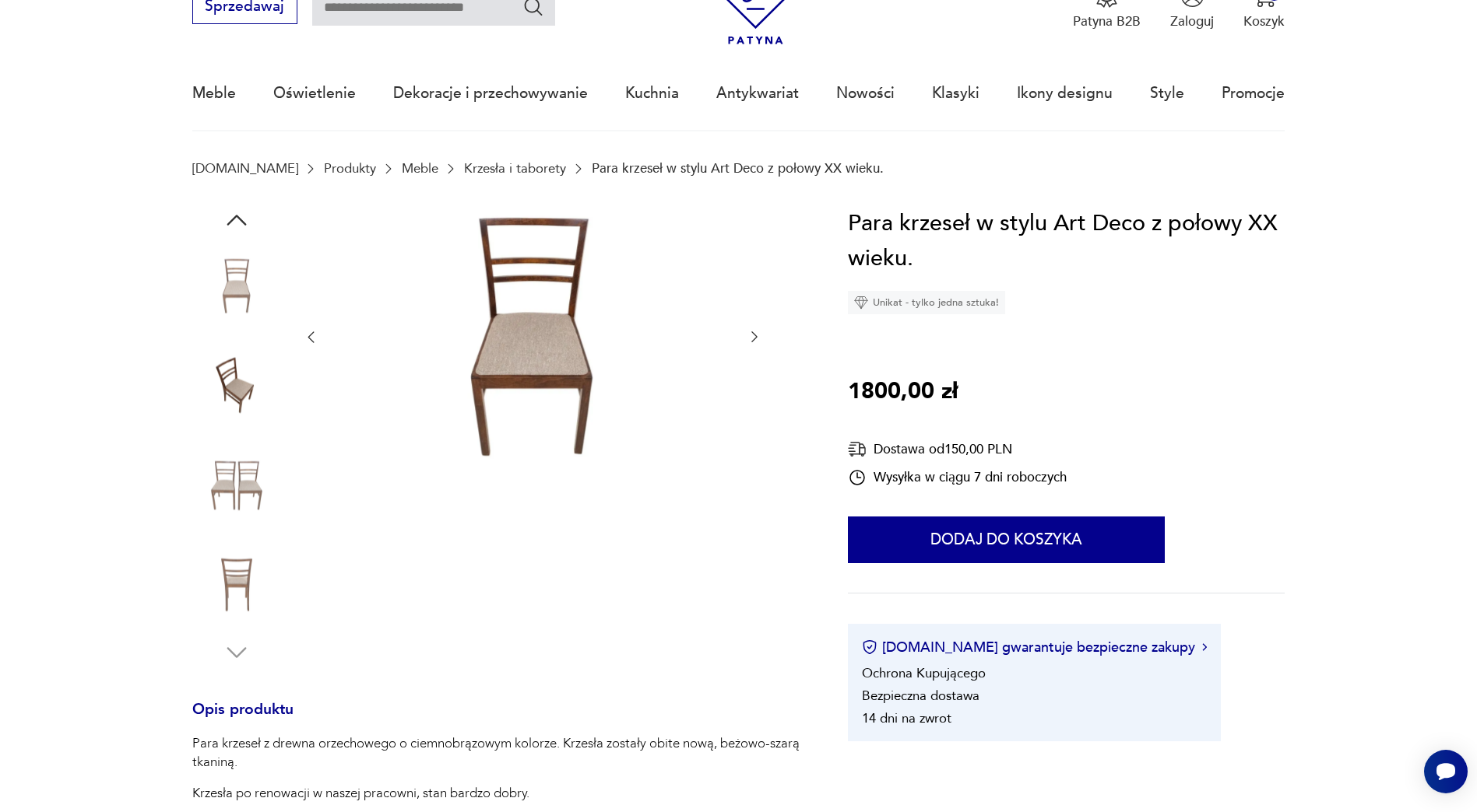
click at [223, 502] on img at bounding box center [236, 484] width 89 height 89
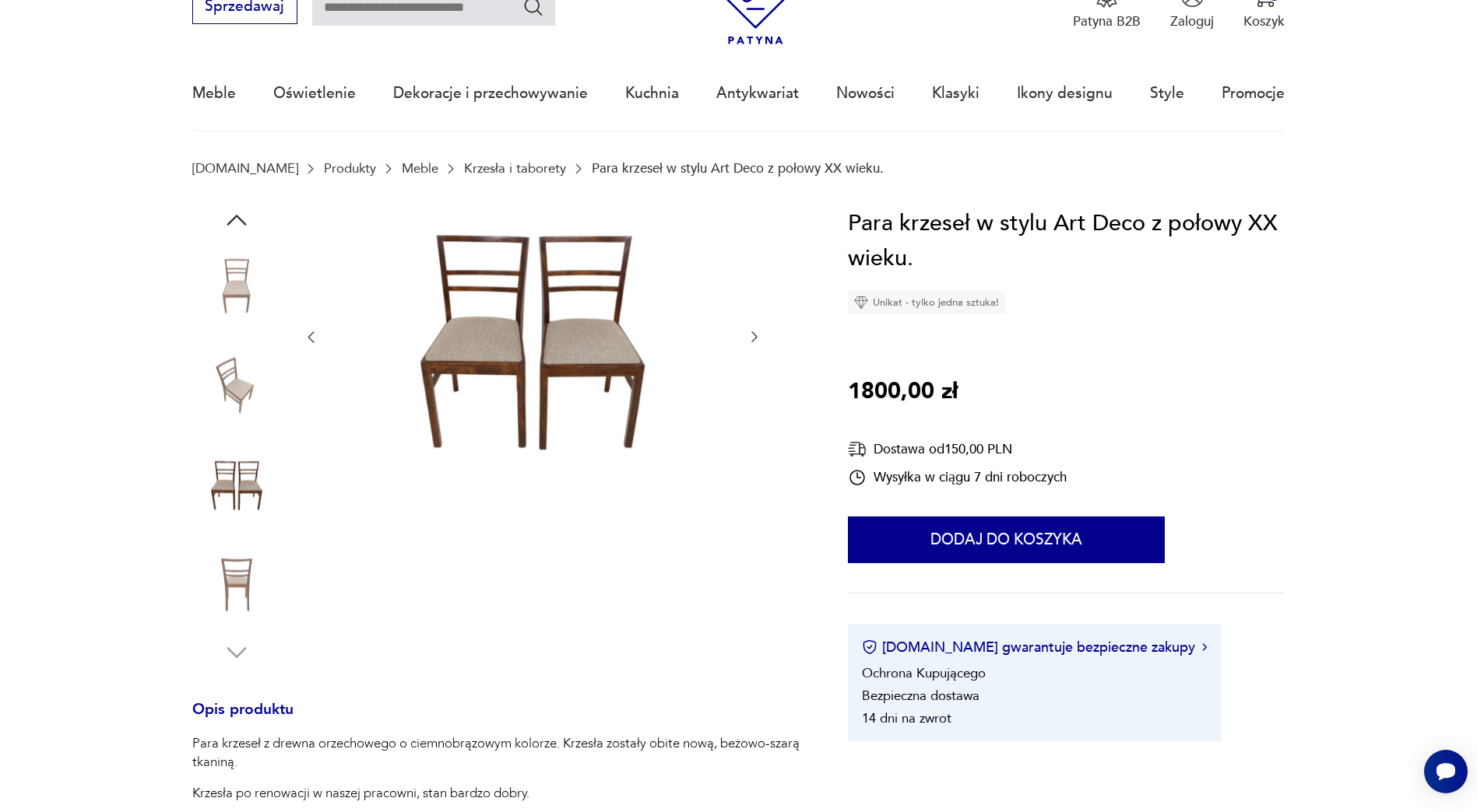
click at [229, 568] on img at bounding box center [236, 583] width 89 height 89
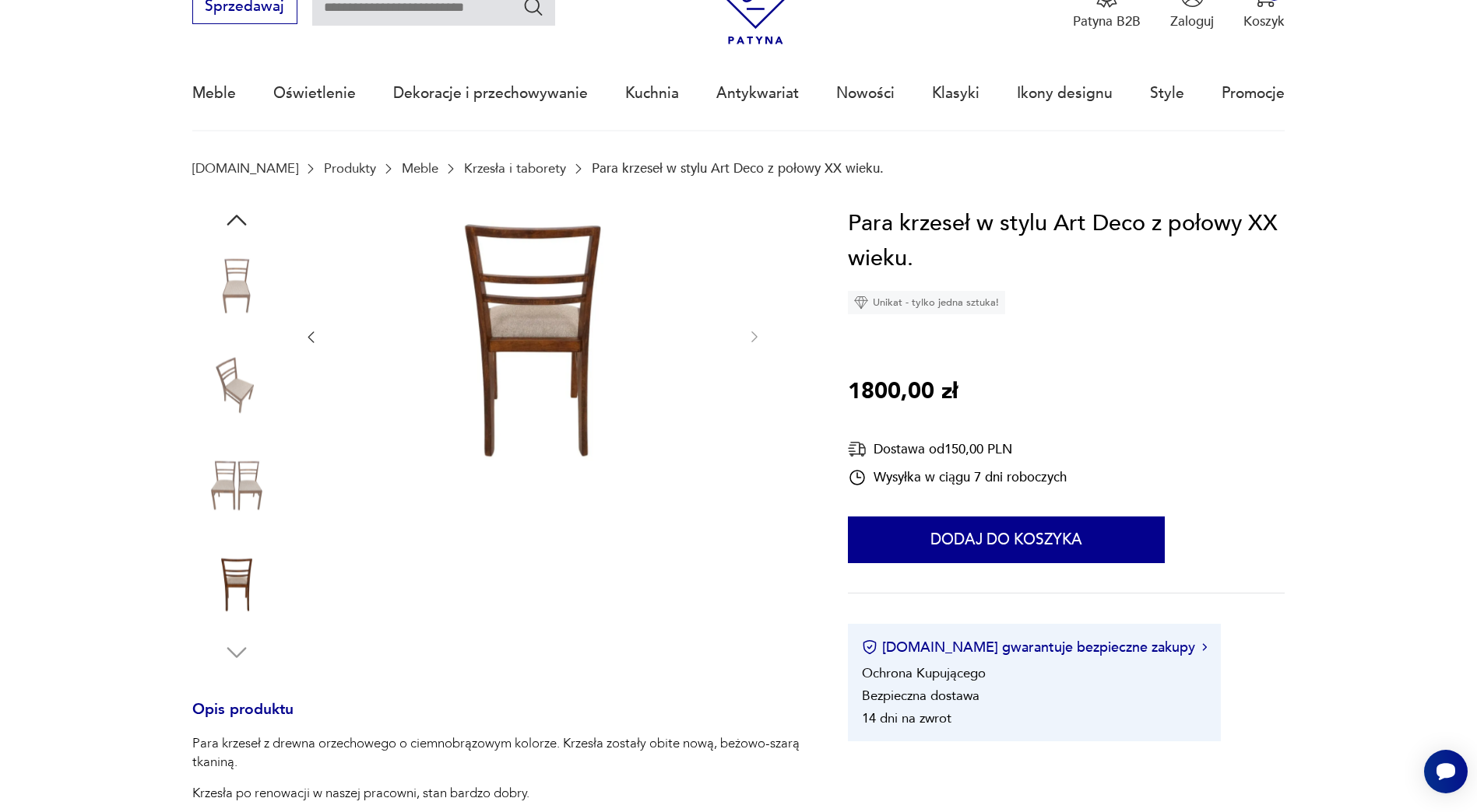
click at [223, 264] on img at bounding box center [236, 286] width 89 height 89
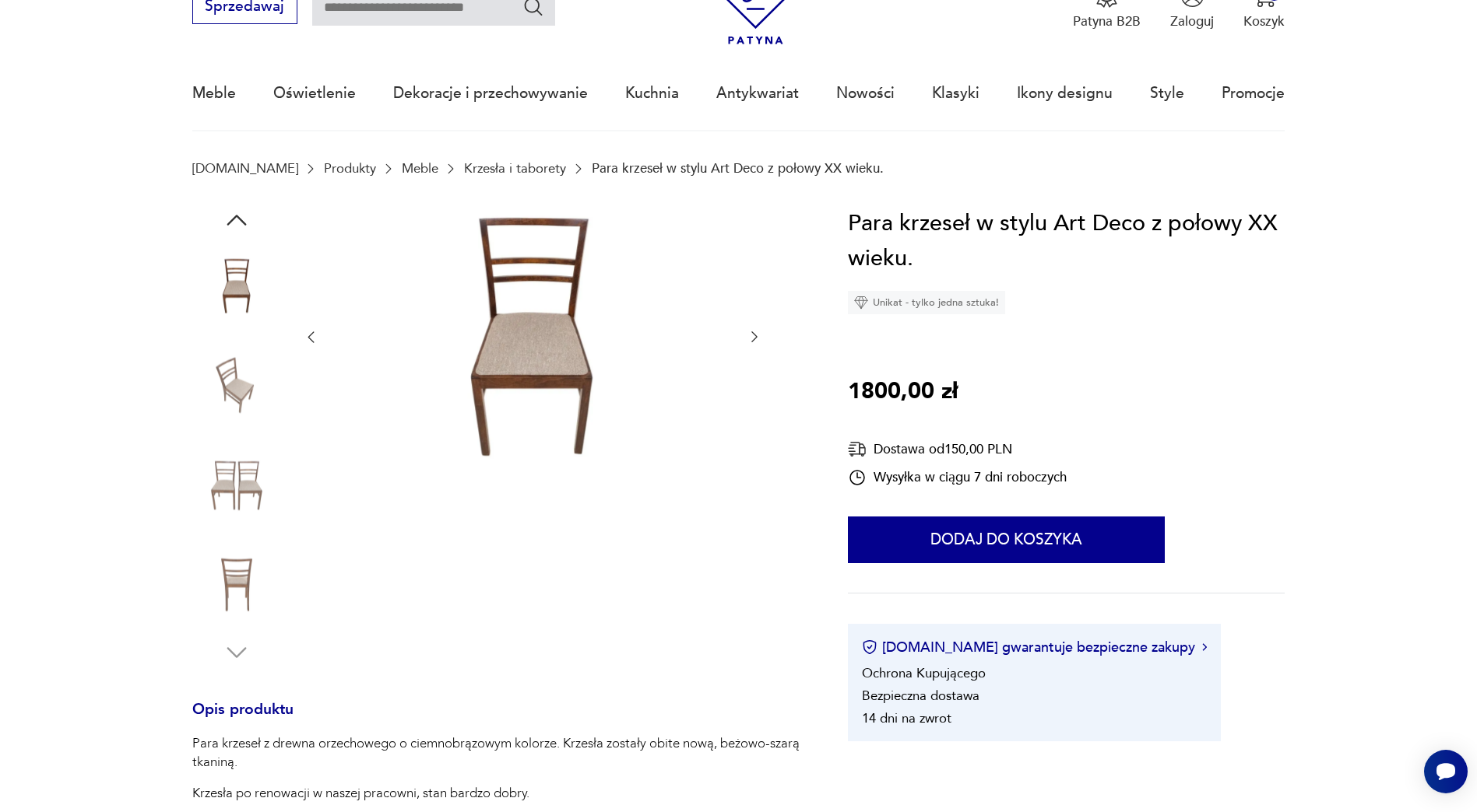
click at [232, 482] on img at bounding box center [236, 484] width 89 height 89
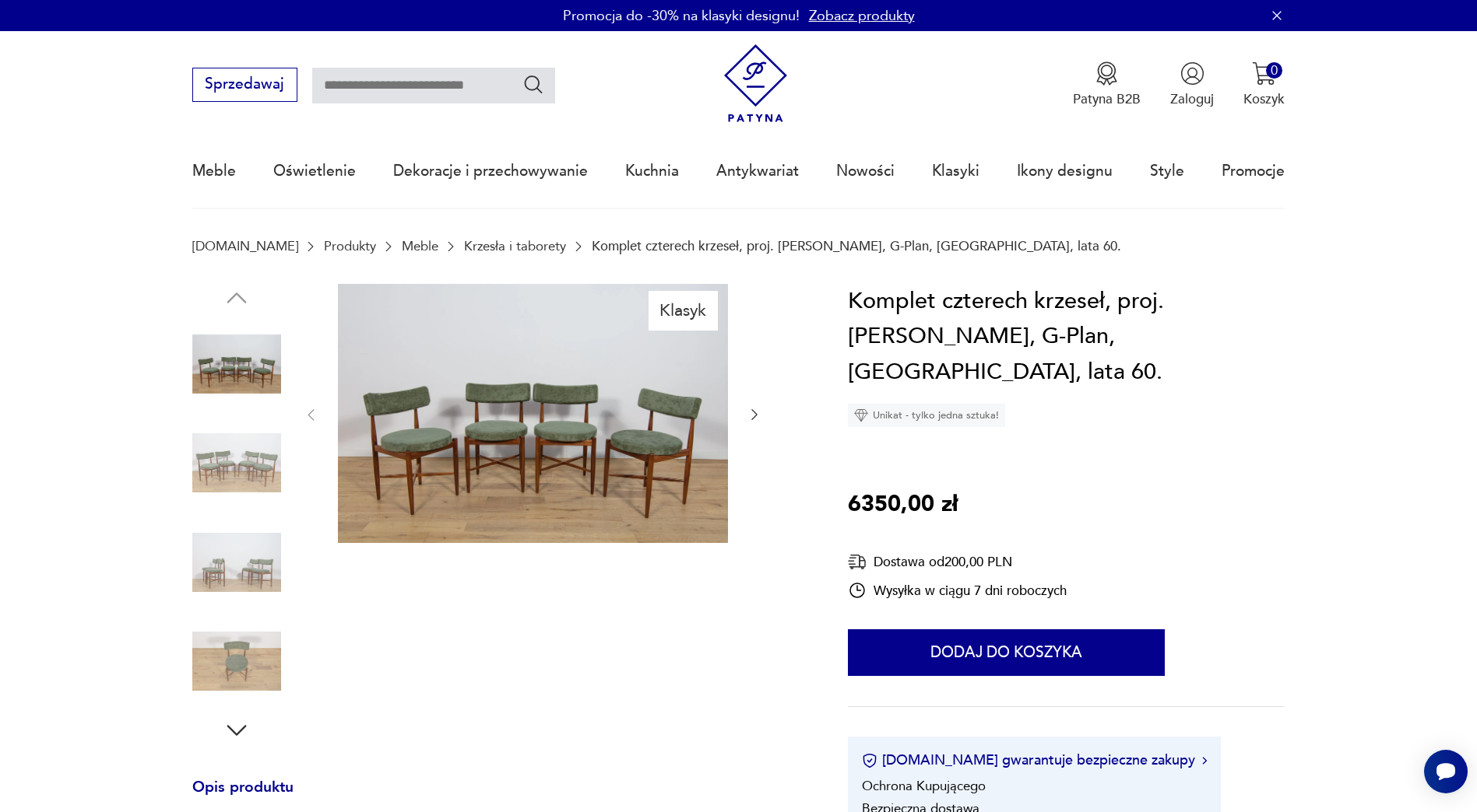
click at [239, 458] on img at bounding box center [236, 462] width 89 height 89
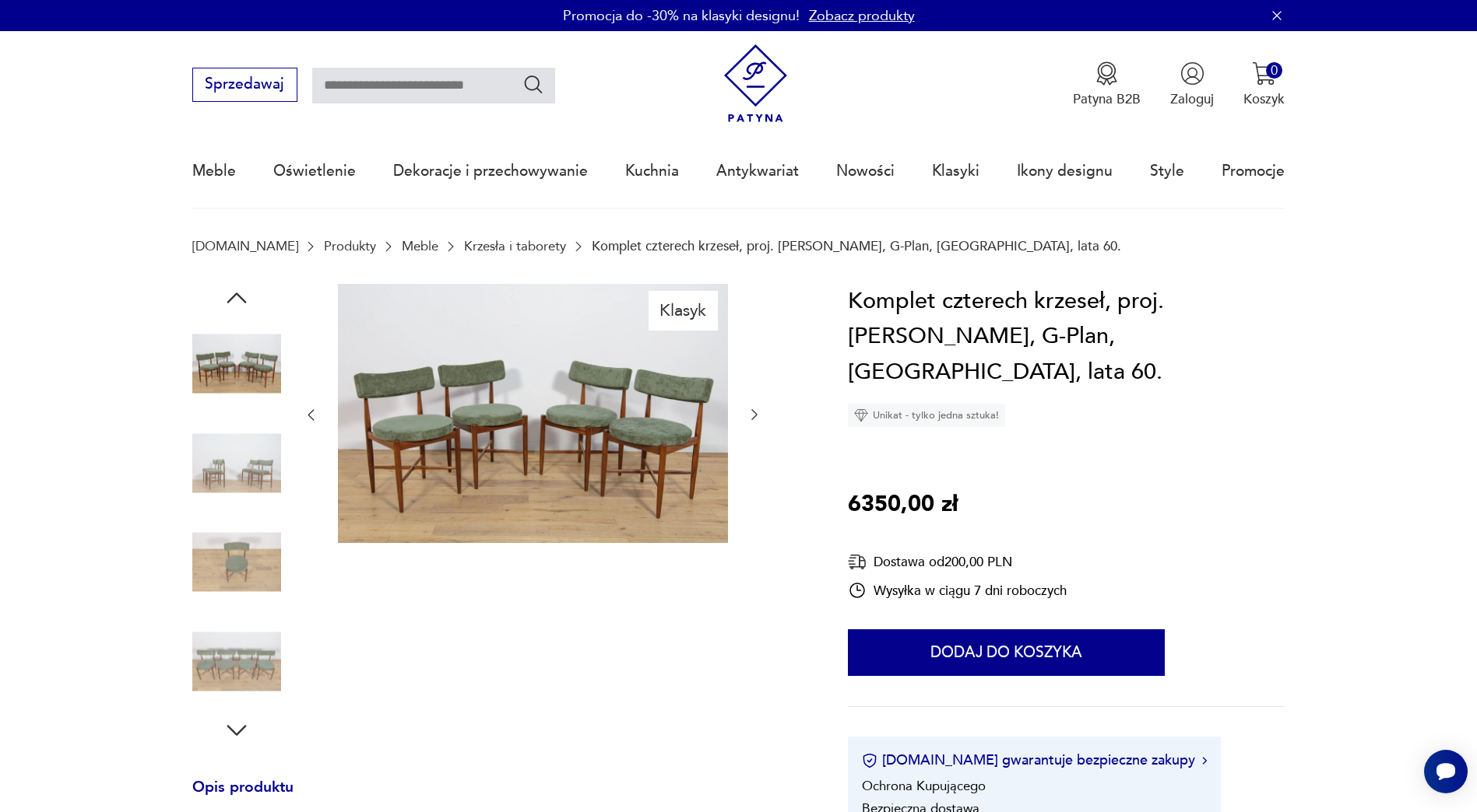
click at [223, 543] on img at bounding box center [236, 562] width 89 height 89
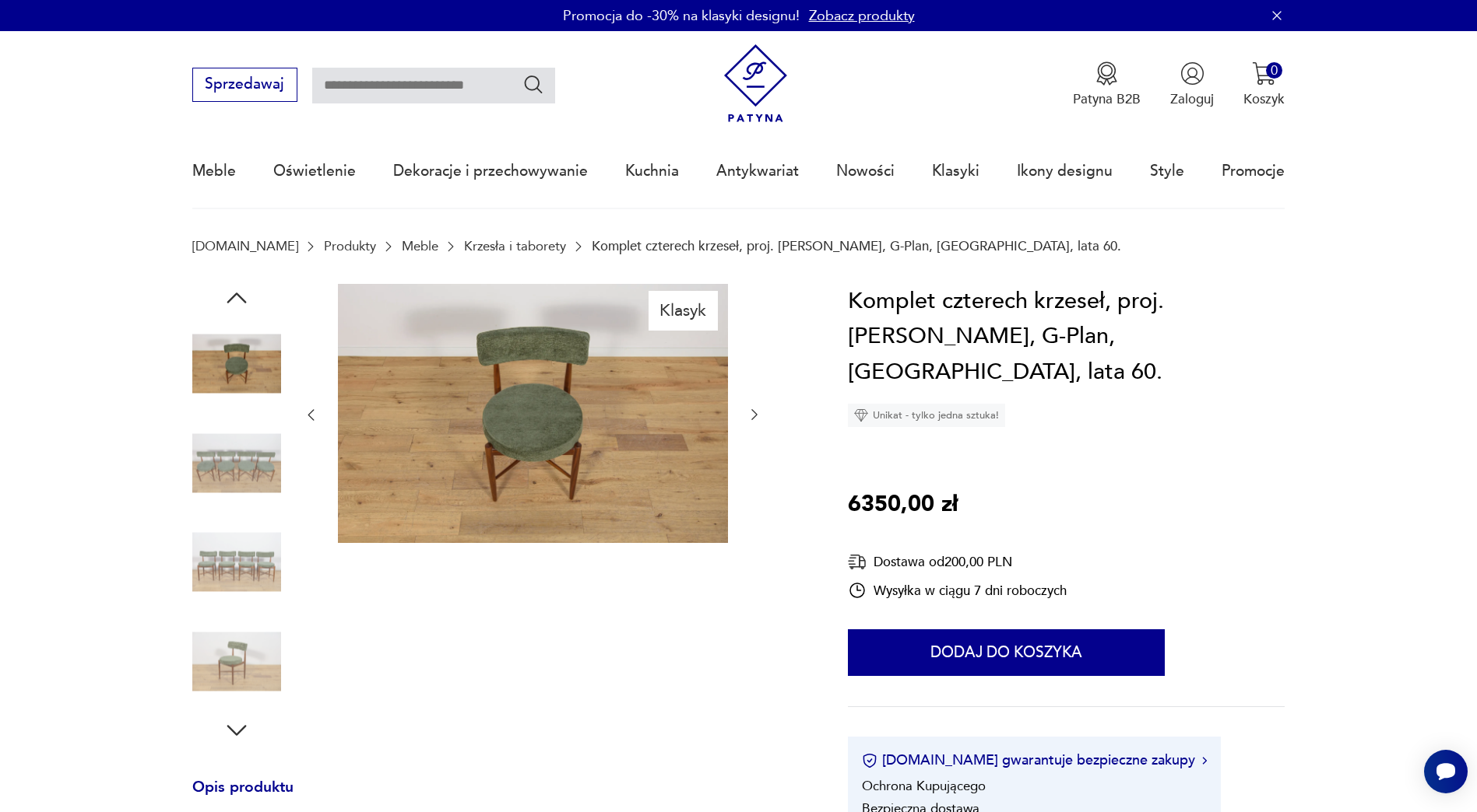
click at [223, 564] on img at bounding box center [236, 562] width 89 height 89
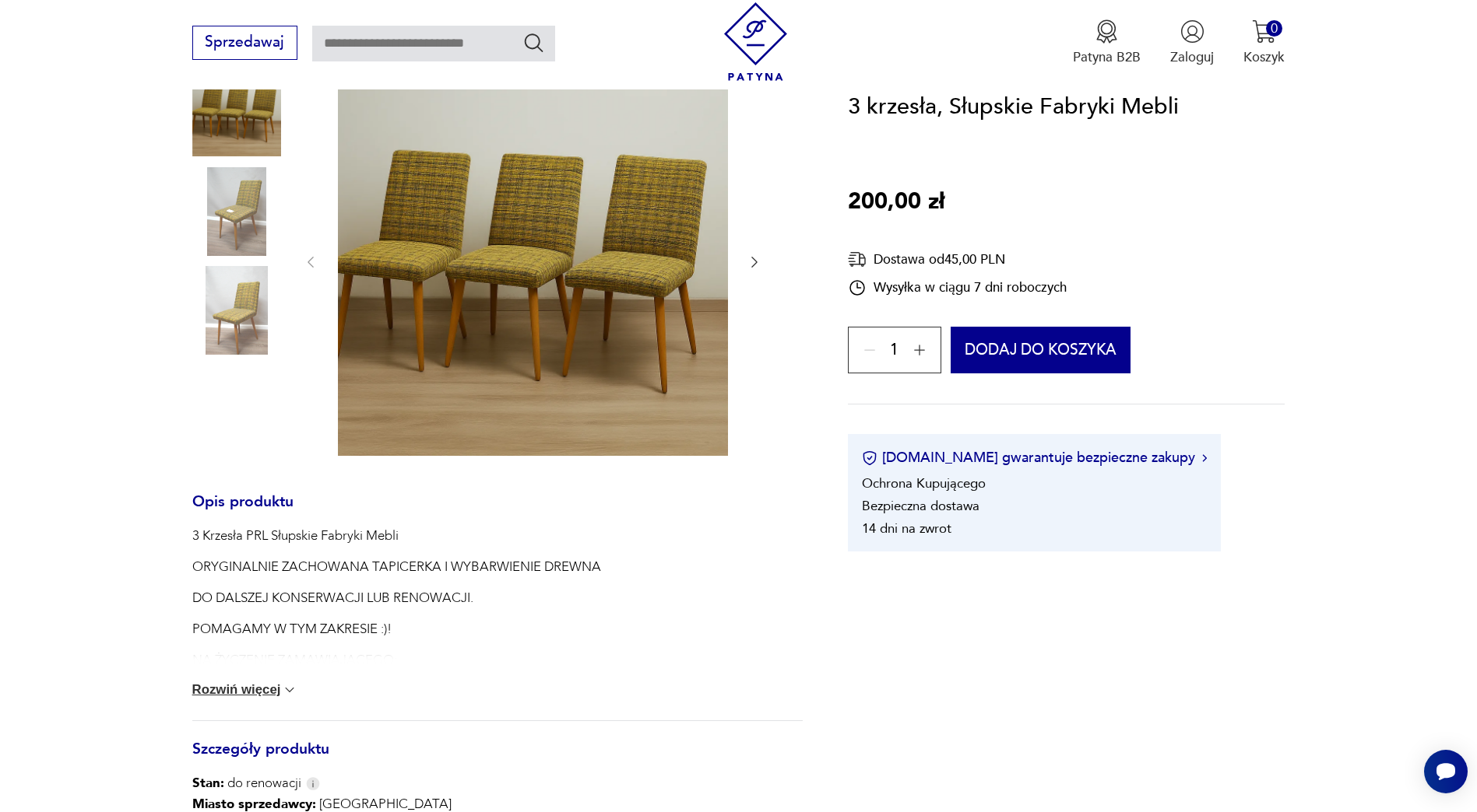
scroll to position [233, 0]
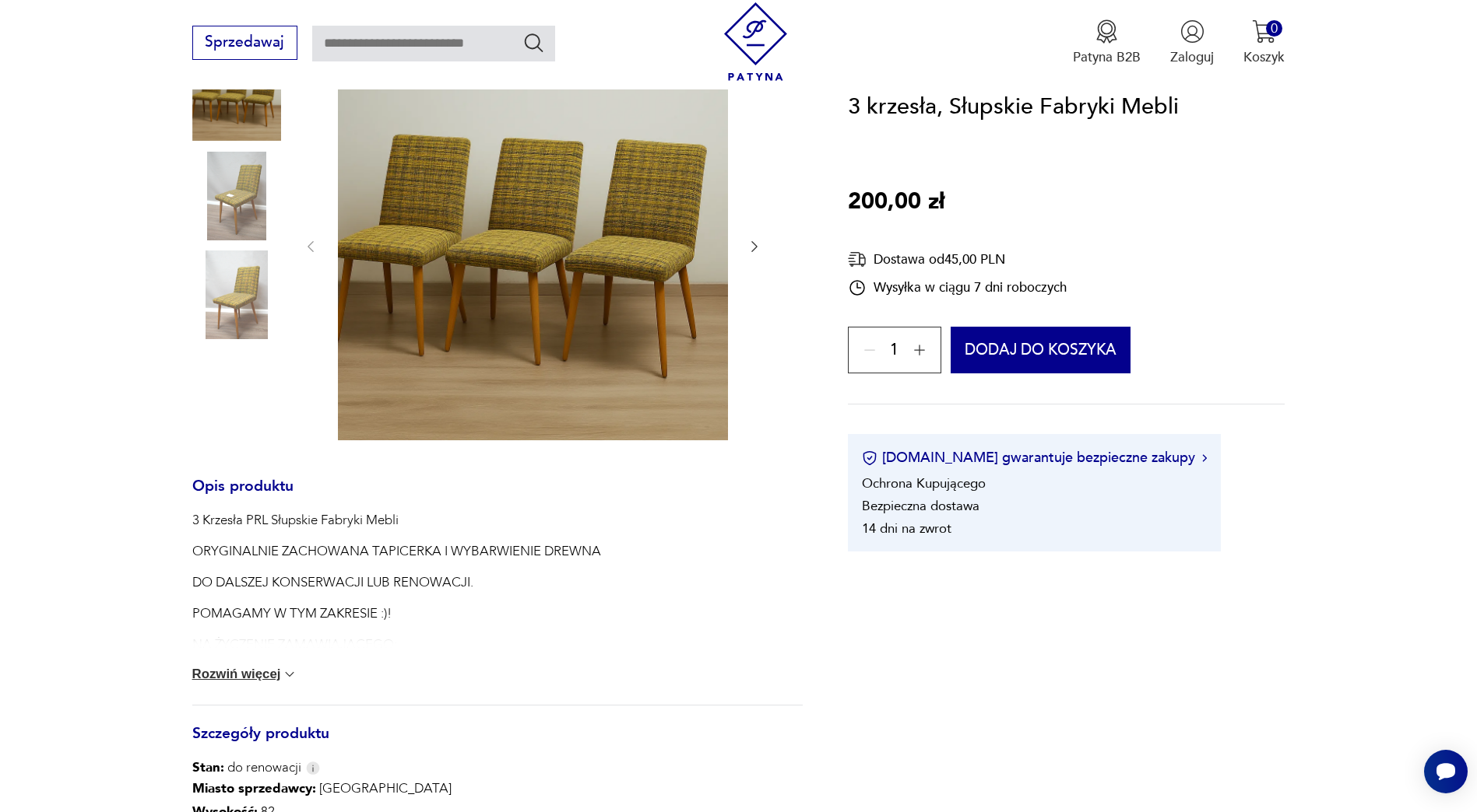
click at [250, 675] on button "Rozwiń więcej" at bounding box center [245, 675] width 106 height 15
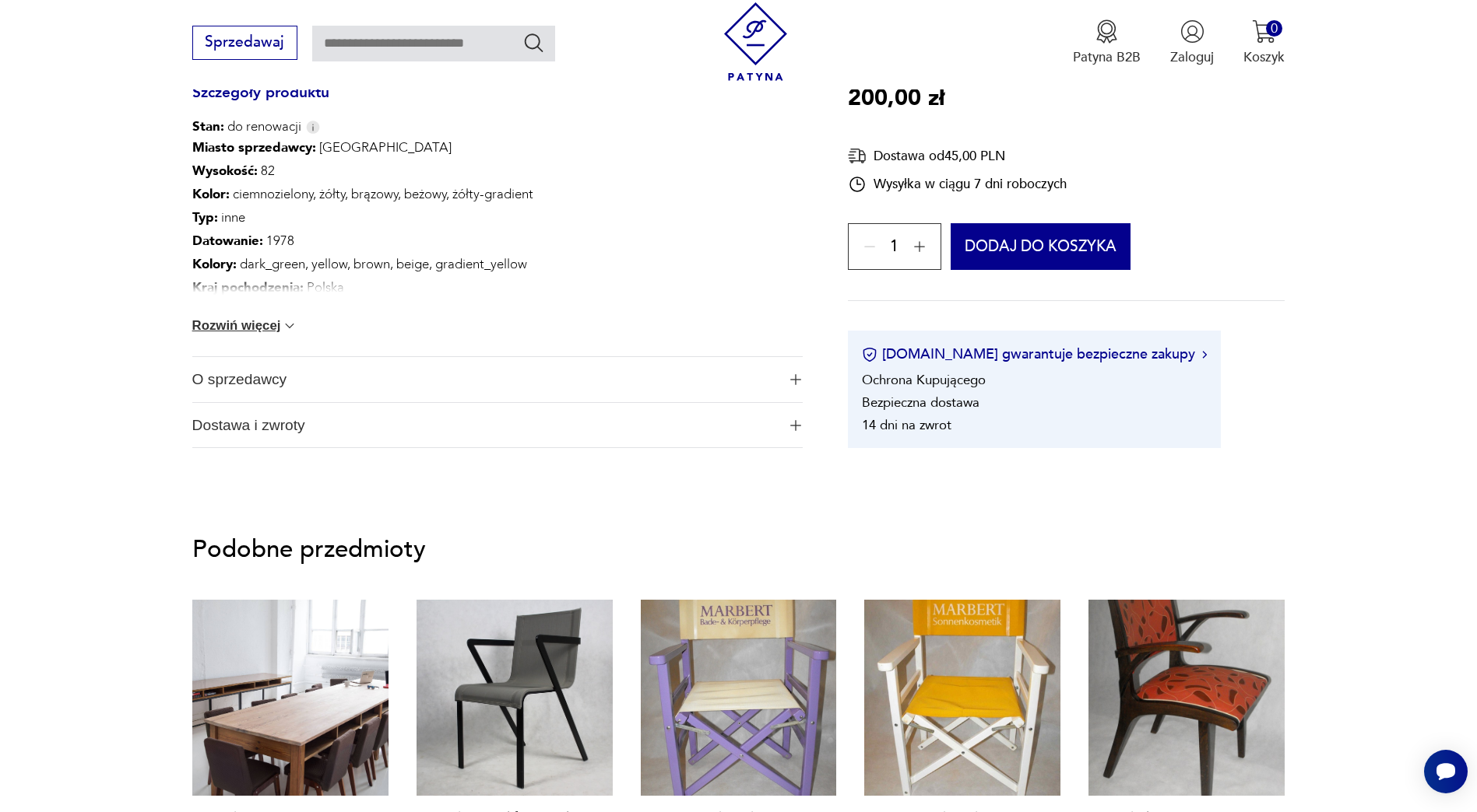
scroll to position [1868, 0]
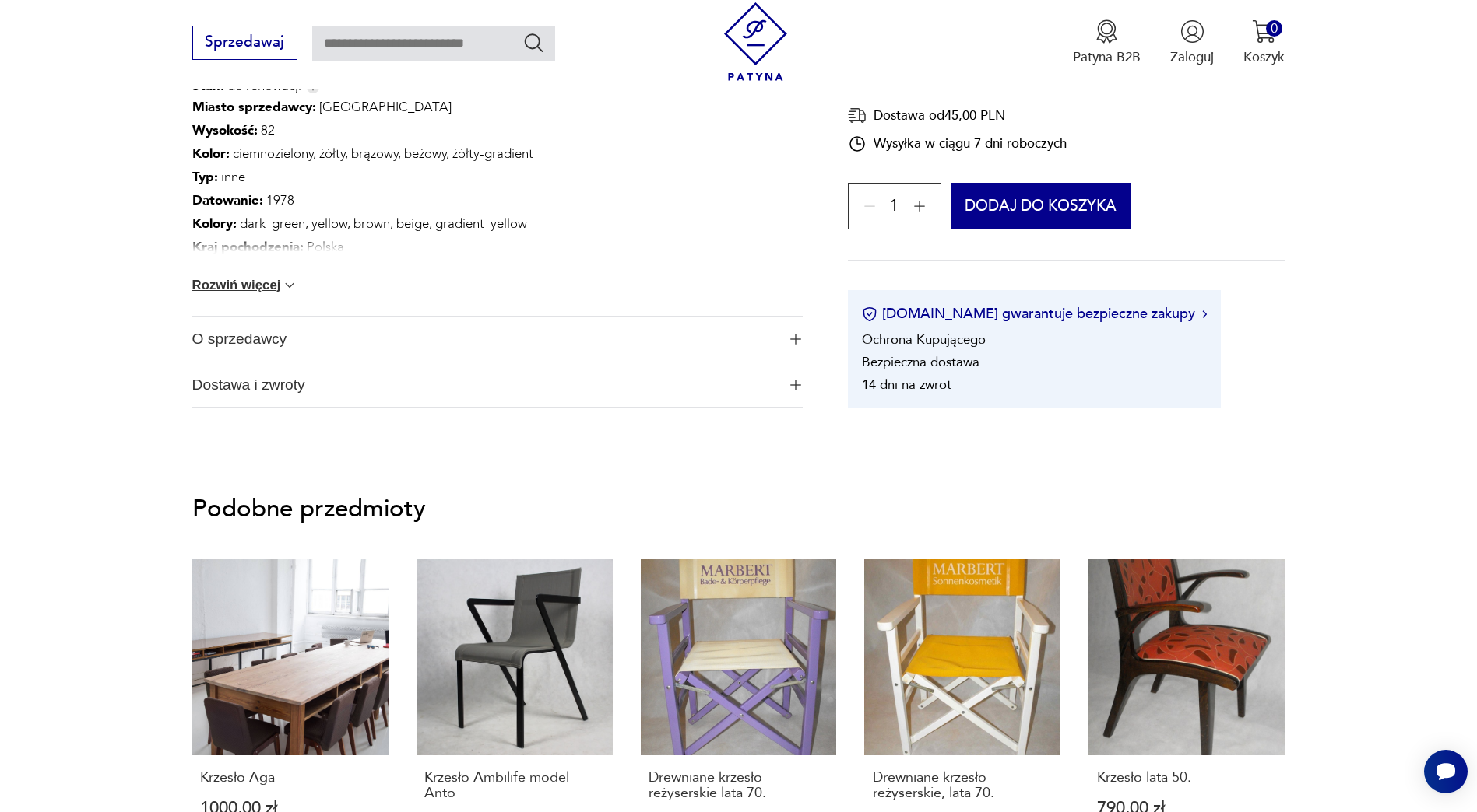
click at [350, 329] on span "O sprzedawcy" at bounding box center [485, 338] width 585 height 45
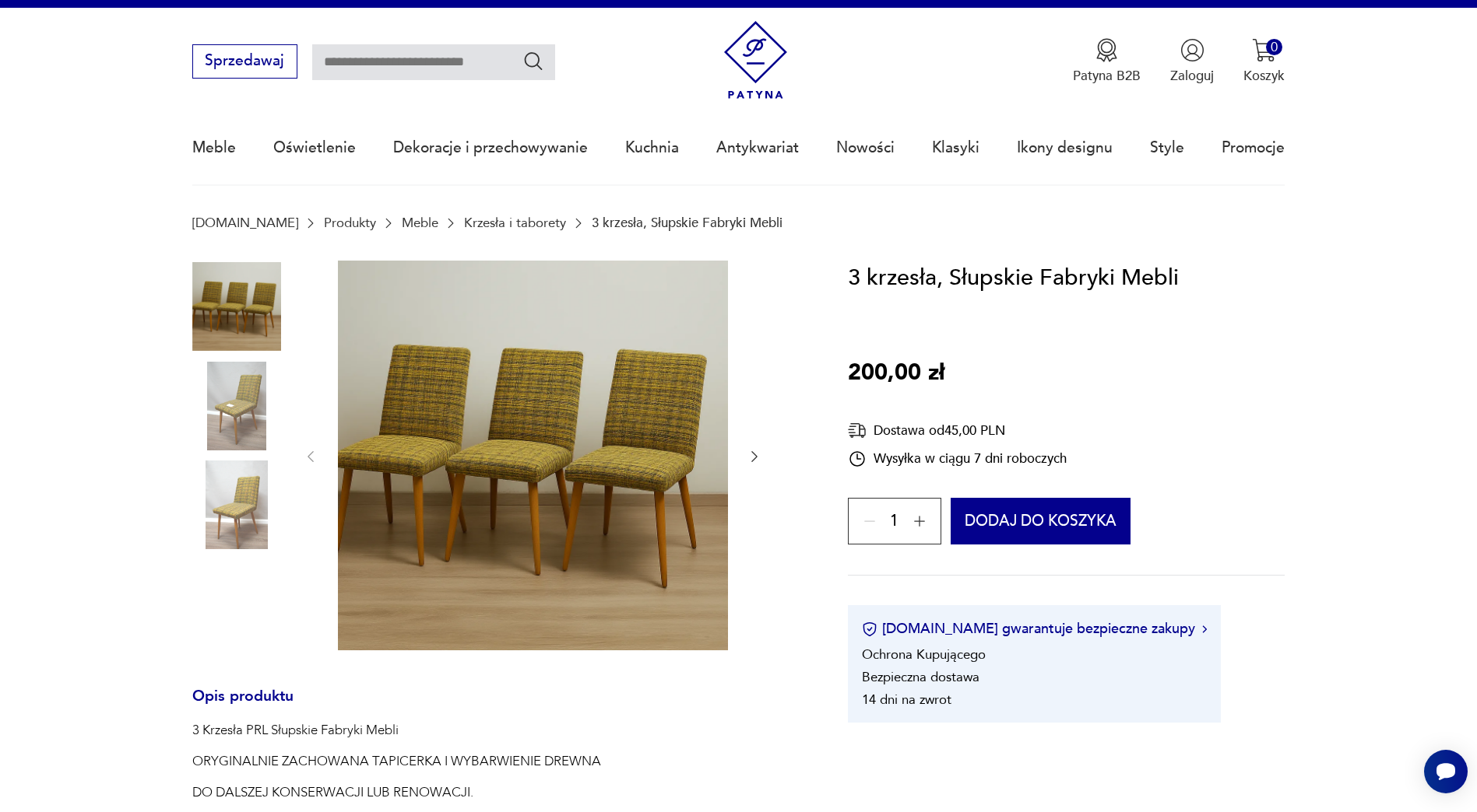
scroll to position [0, 0]
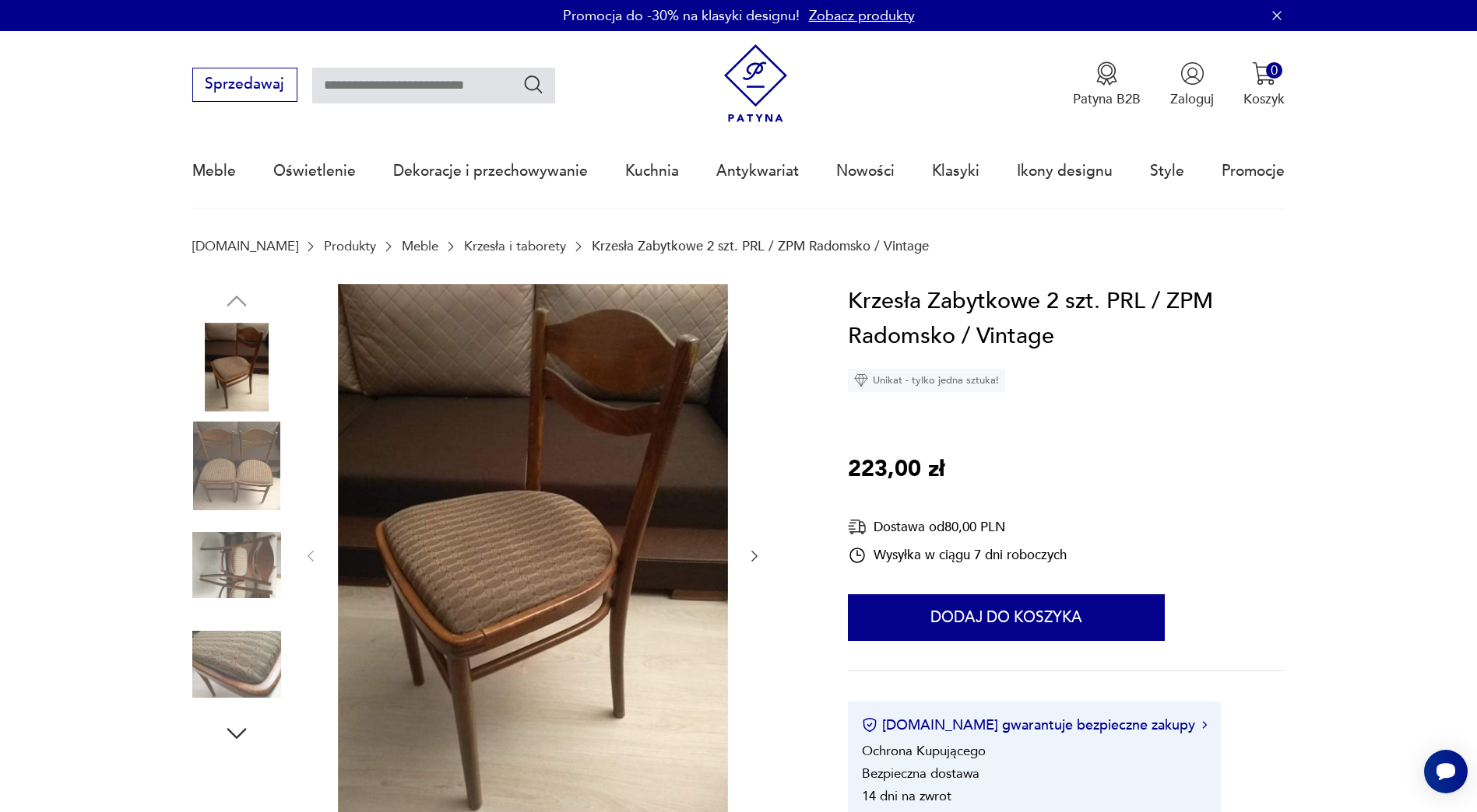
click at [244, 476] on img at bounding box center [236, 466] width 89 height 89
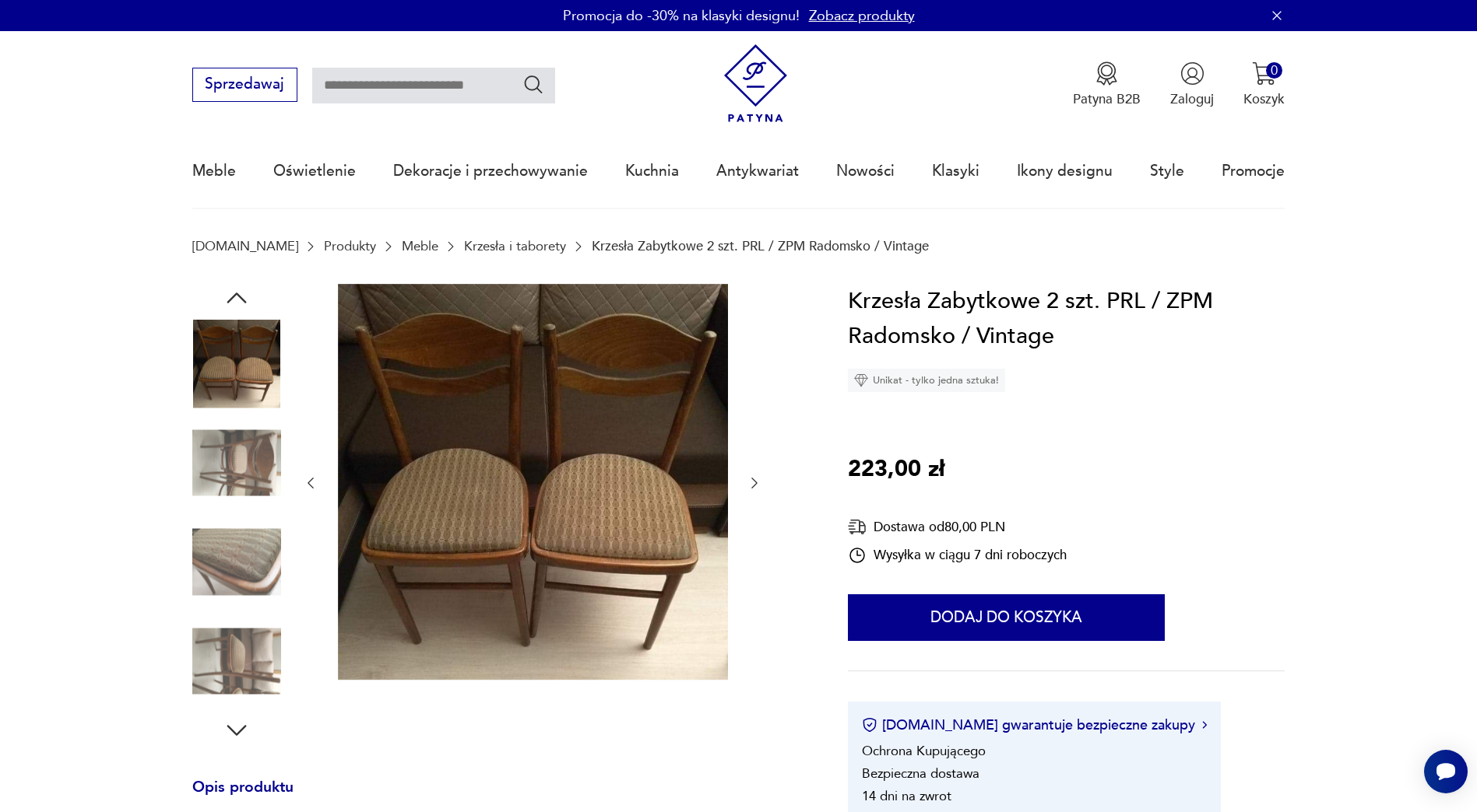
click at [234, 461] on img at bounding box center [236, 462] width 89 height 89
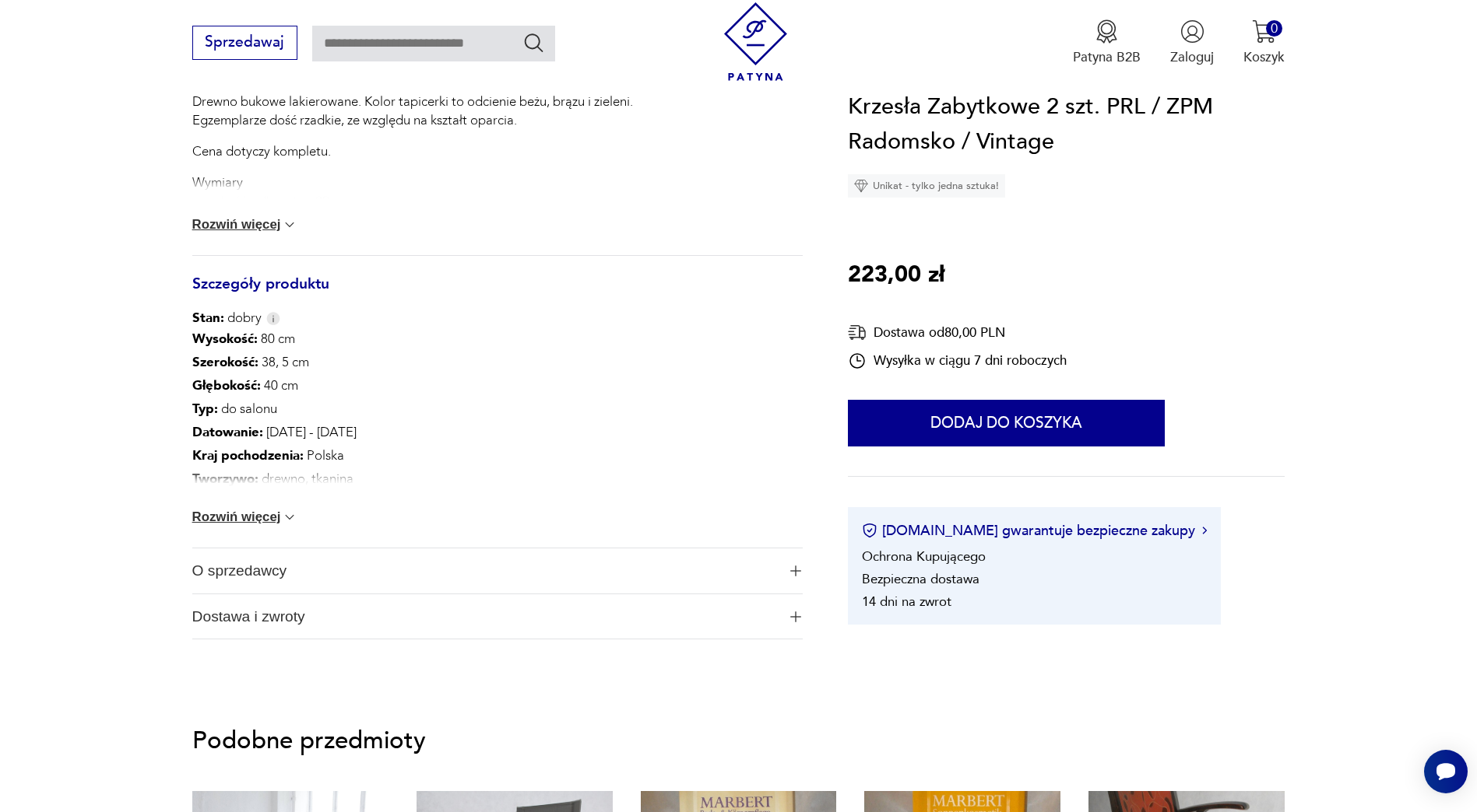
scroll to position [779, 0]
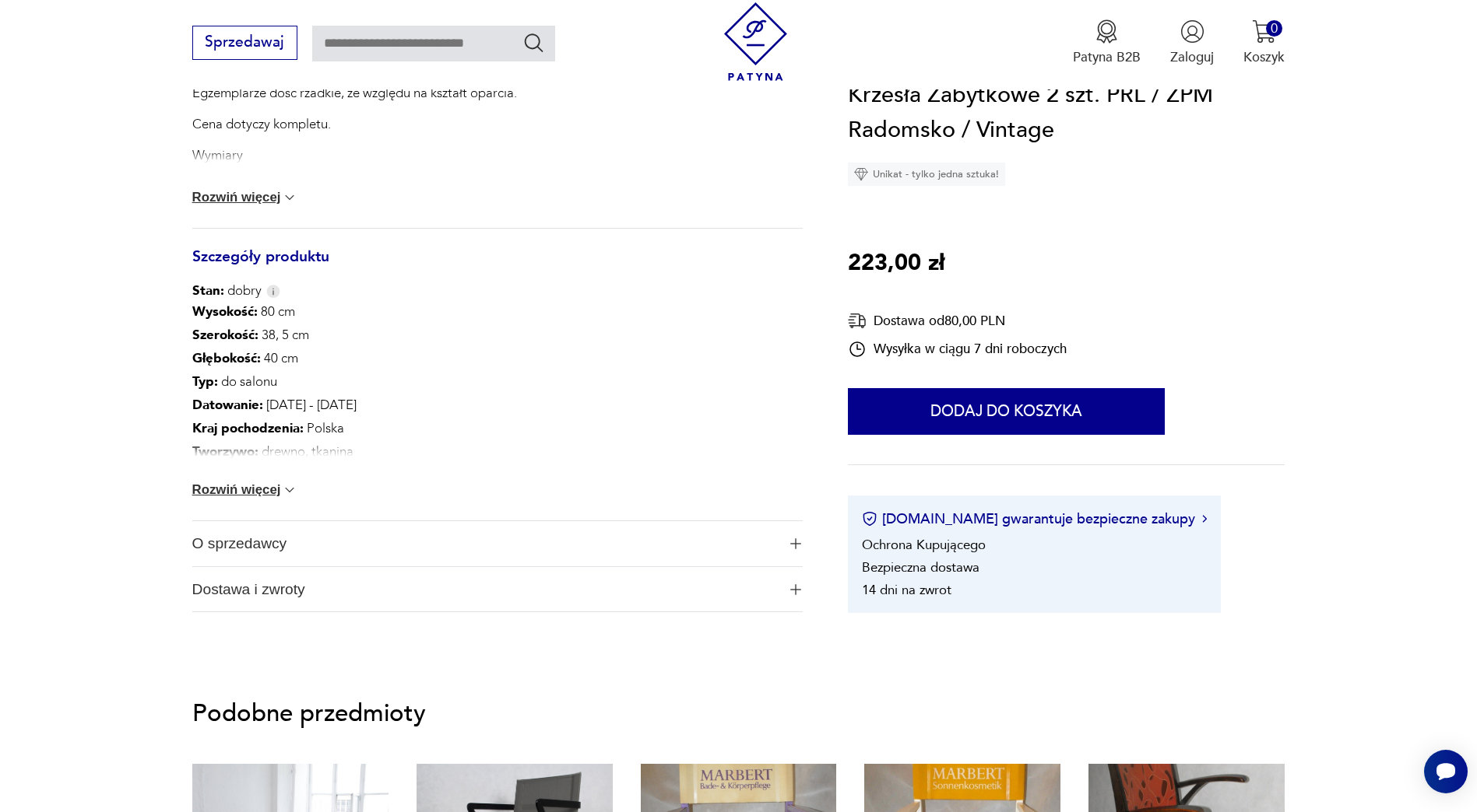
click at [270, 485] on button "Rozwiń więcej" at bounding box center [245, 490] width 106 height 15
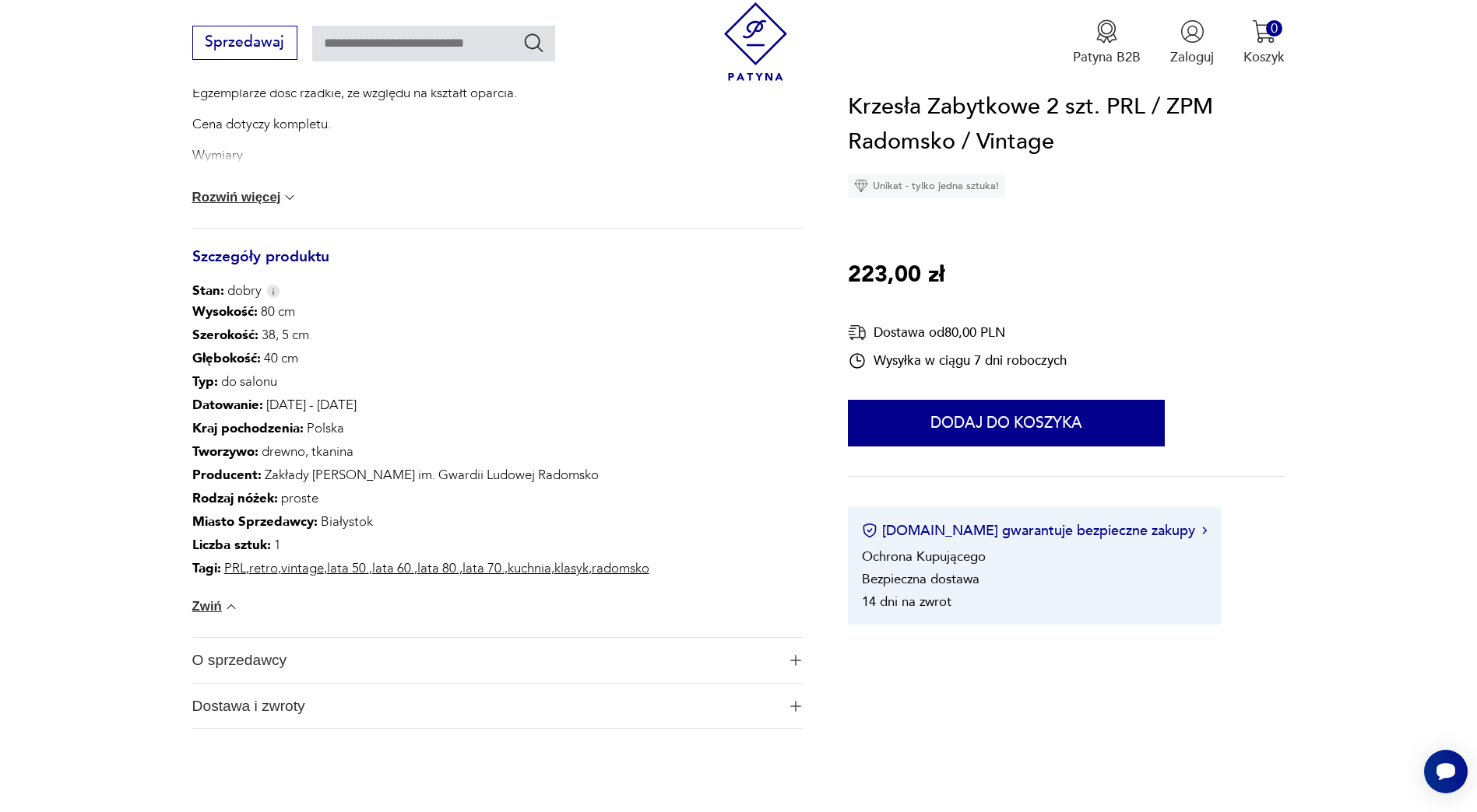
click at [280, 649] on span "O sprzedawcy" at bounding box center [485, 660] width 585 height 45
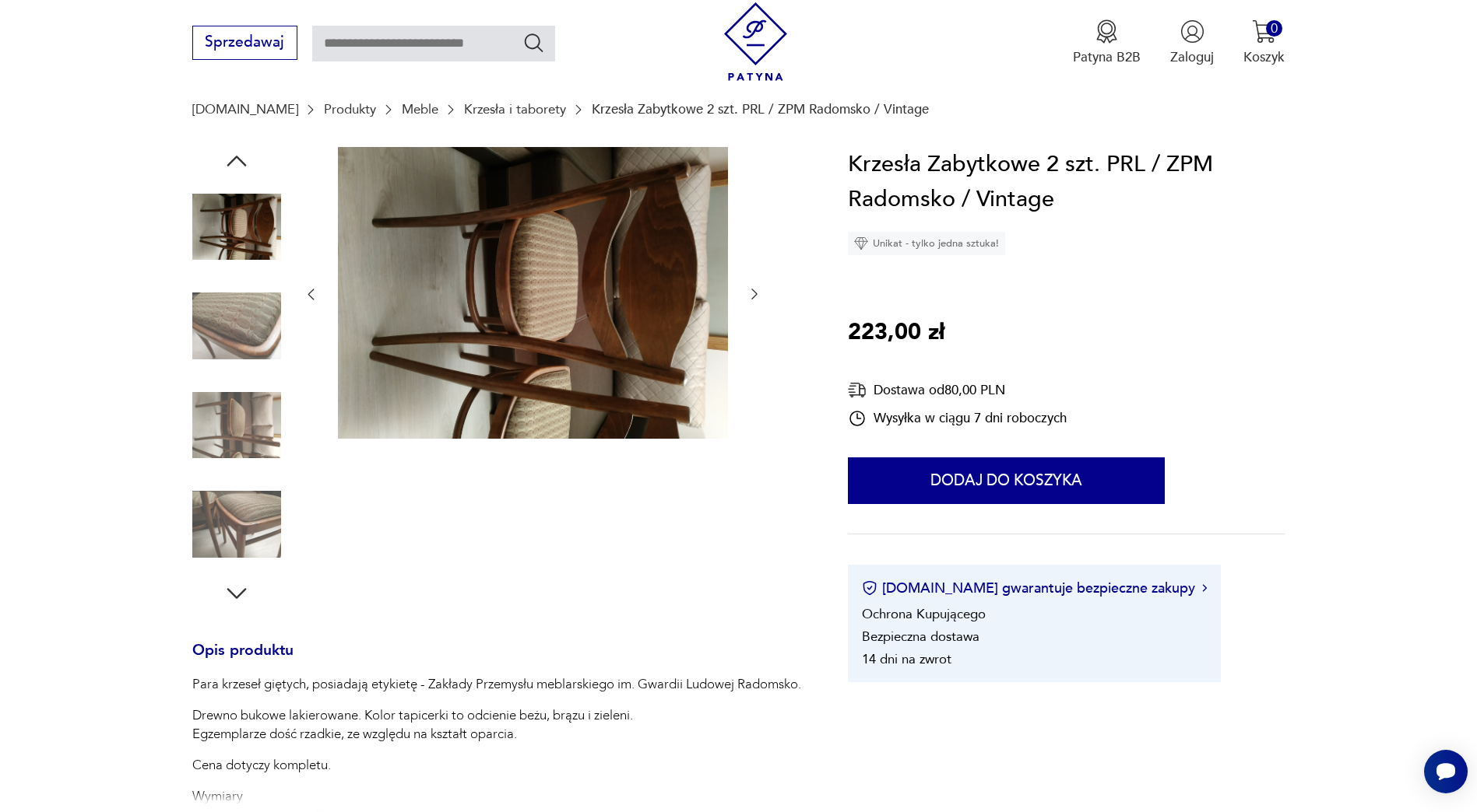
scroll to position [78, 0]
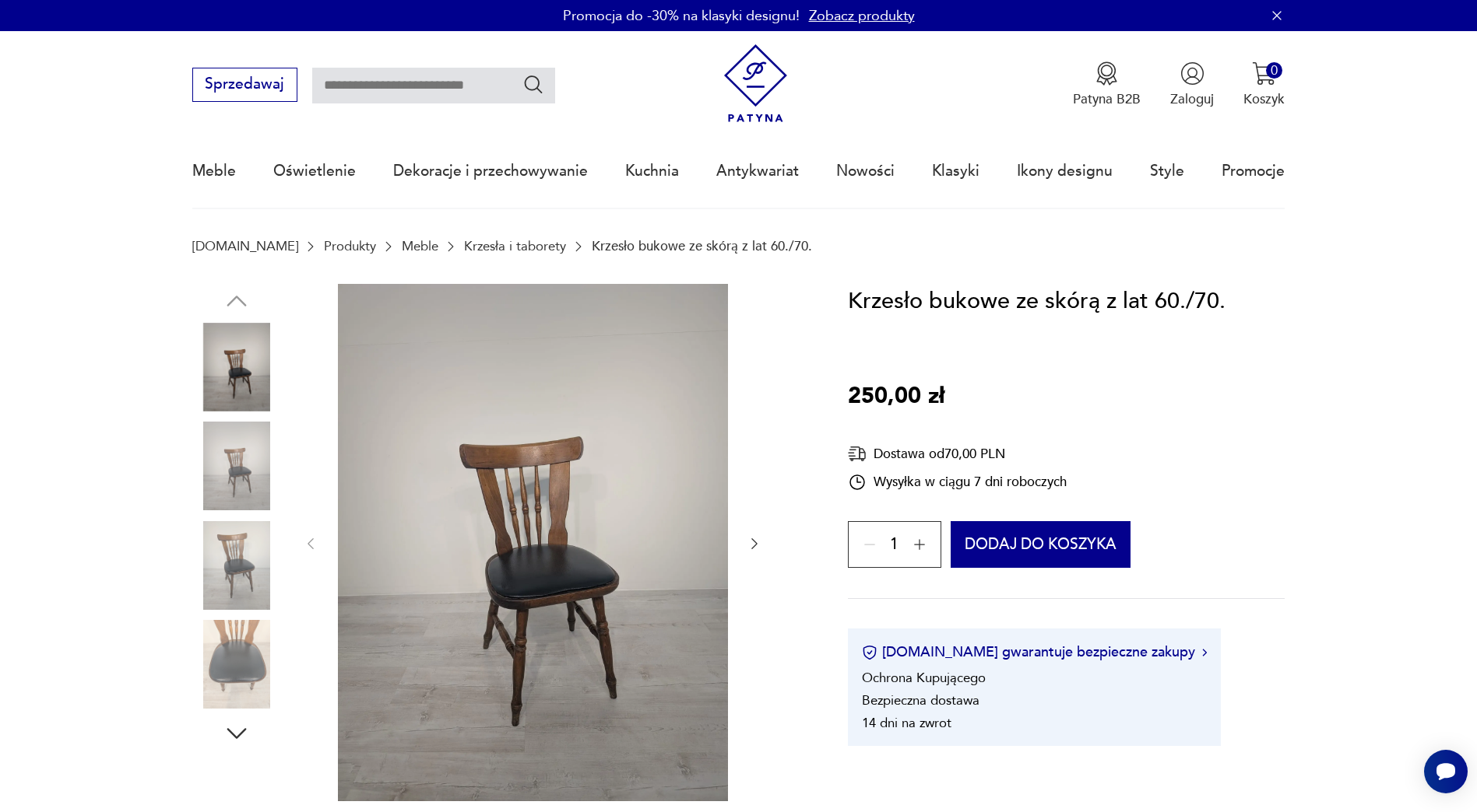
click at [245, 455] on img at bounding box center [236, 466] width 89 height 89
click at [240, 361] on img at bounding box center [236, 367] width 89 height 89
click at [230, 550] on img at bounding box center [236, 565] width 89 height 89
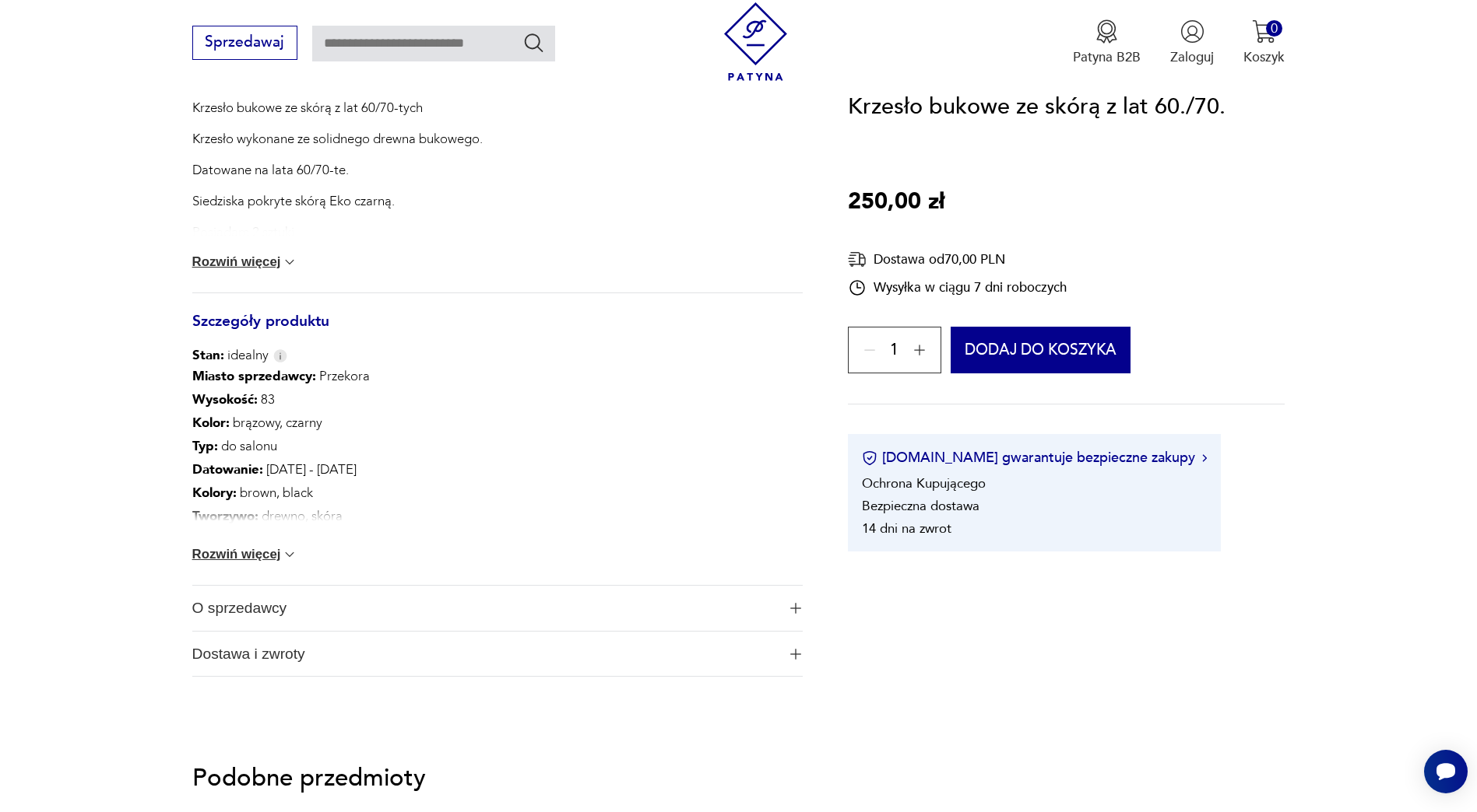
scroll to position [779, 0]
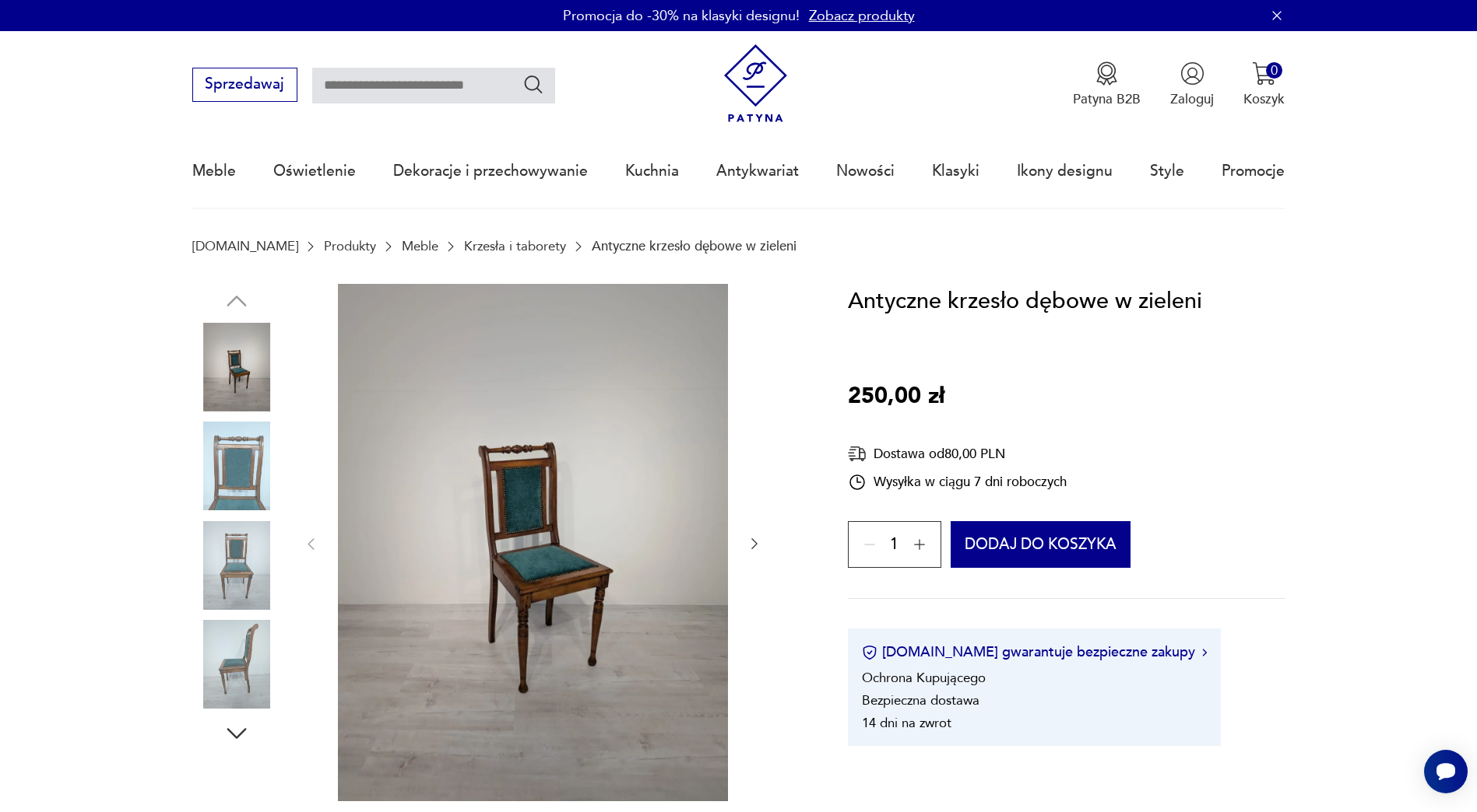
click at [250, 477] on img at bounding box center [236, 466] width 89 height 89
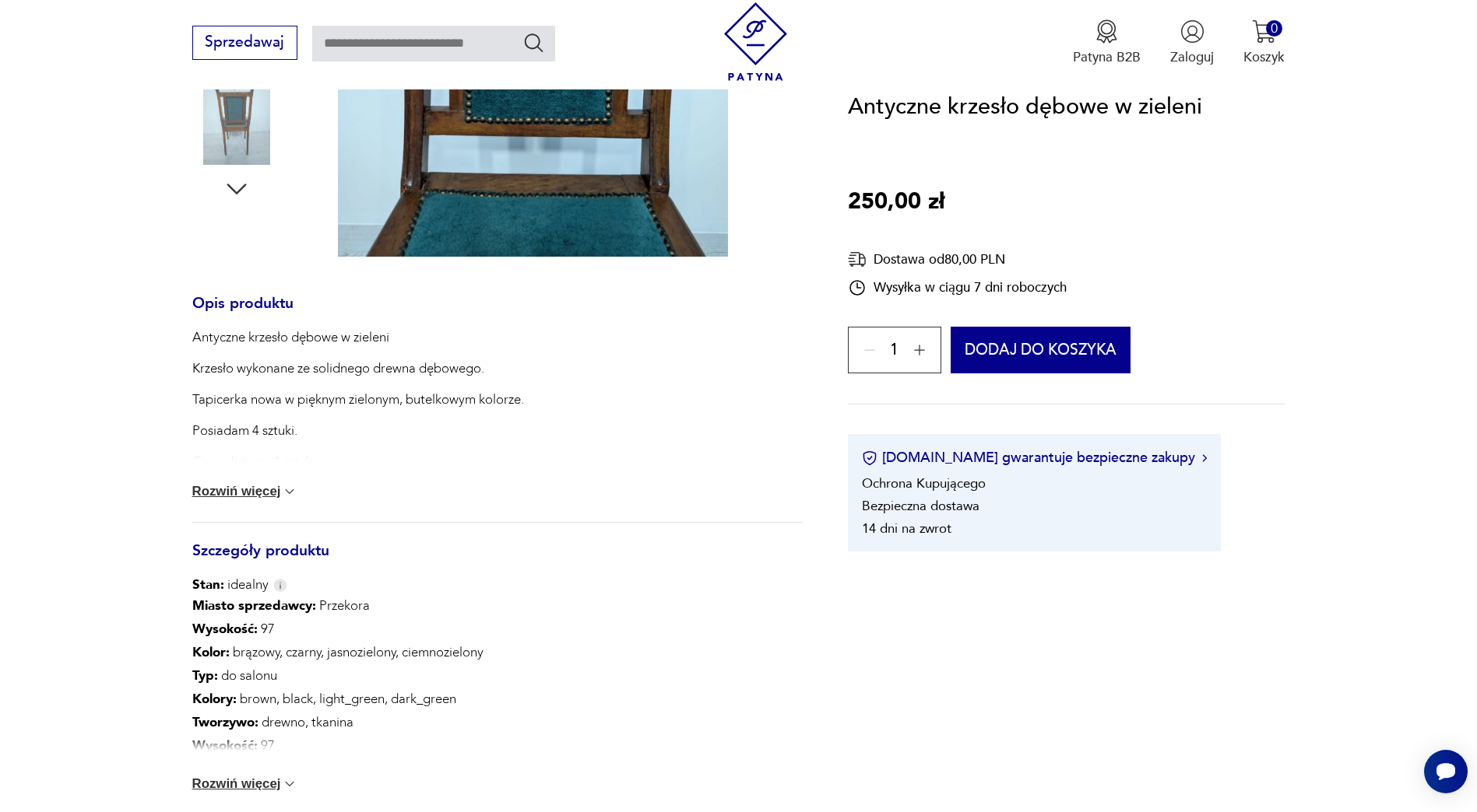
scroll to position [622, 0]
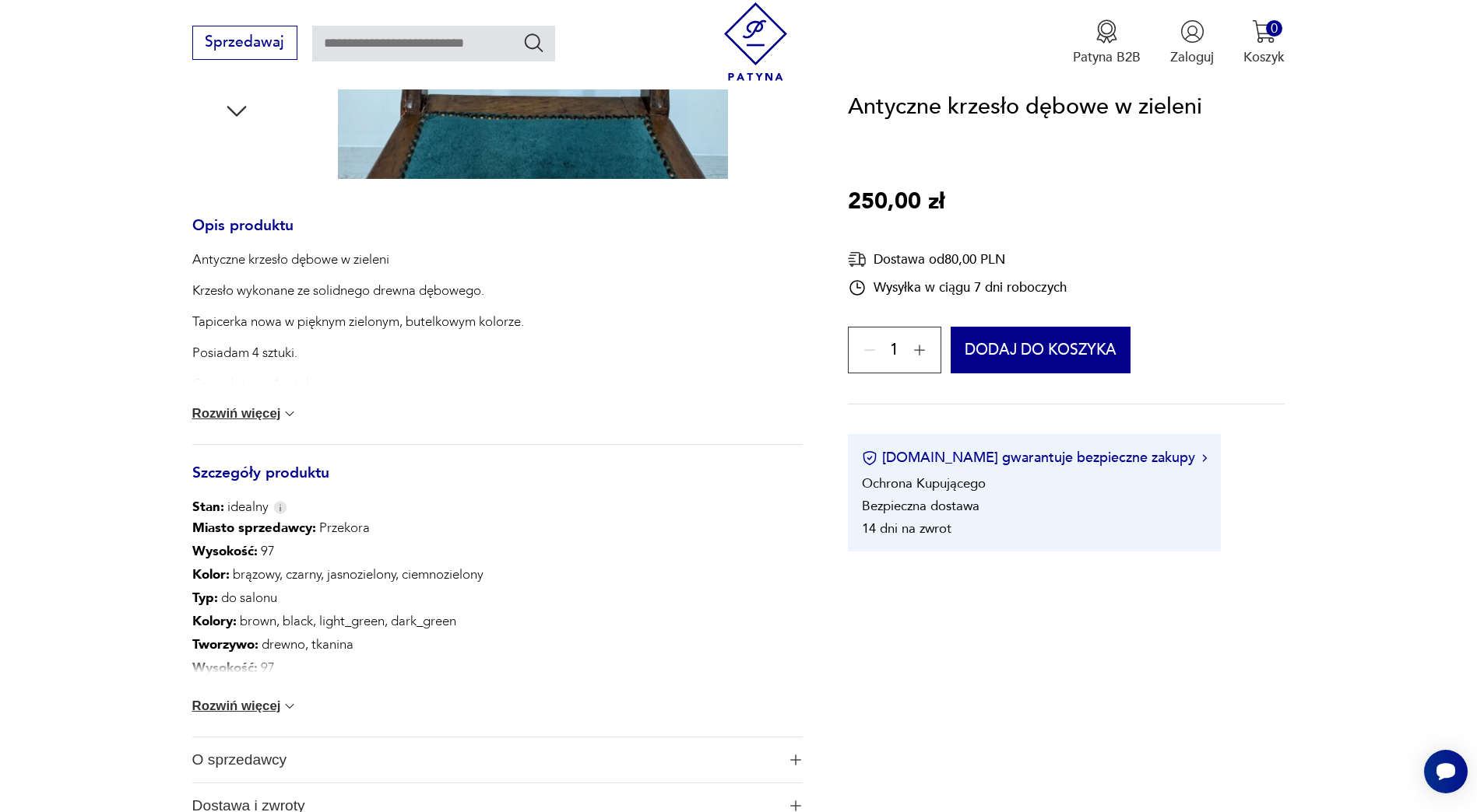
click at [252, 699] on button "Rozwiń więcej" at bounding box center [245, 706] width 106 height 15
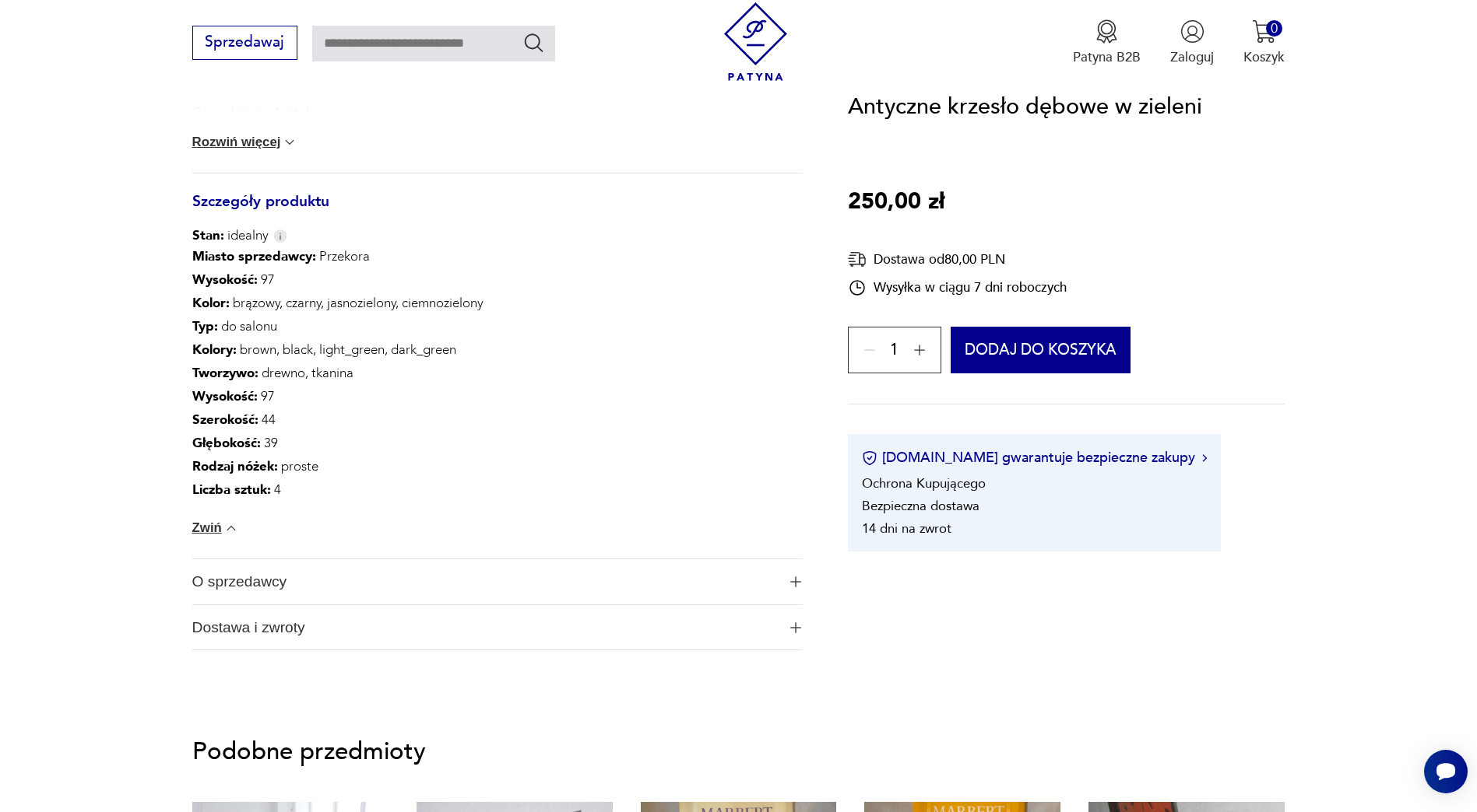
scroll to position [1011, 0]
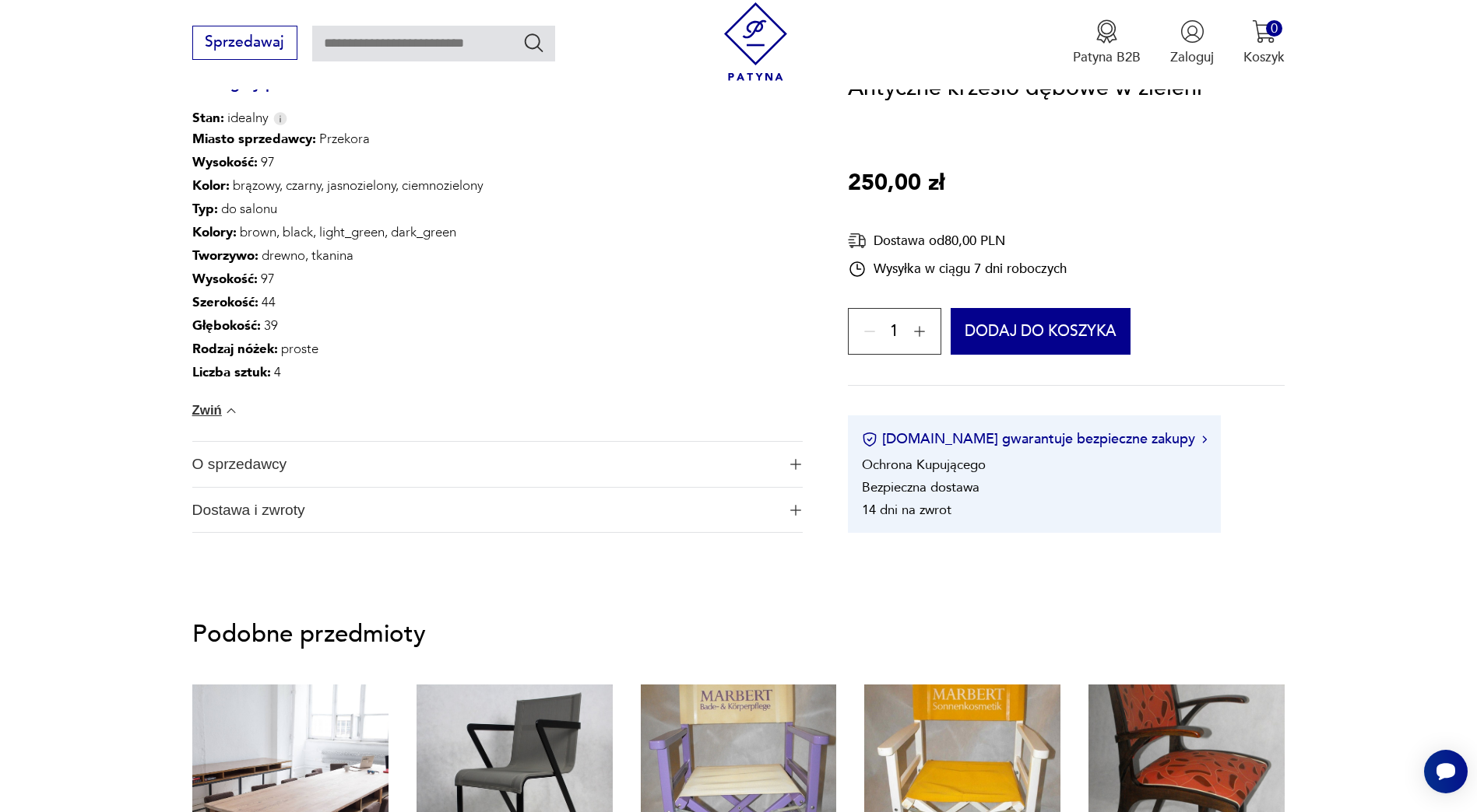
click at [234, 477] on span "O sprzedawcy" at bounding box center [485, 464] width 585 height 45
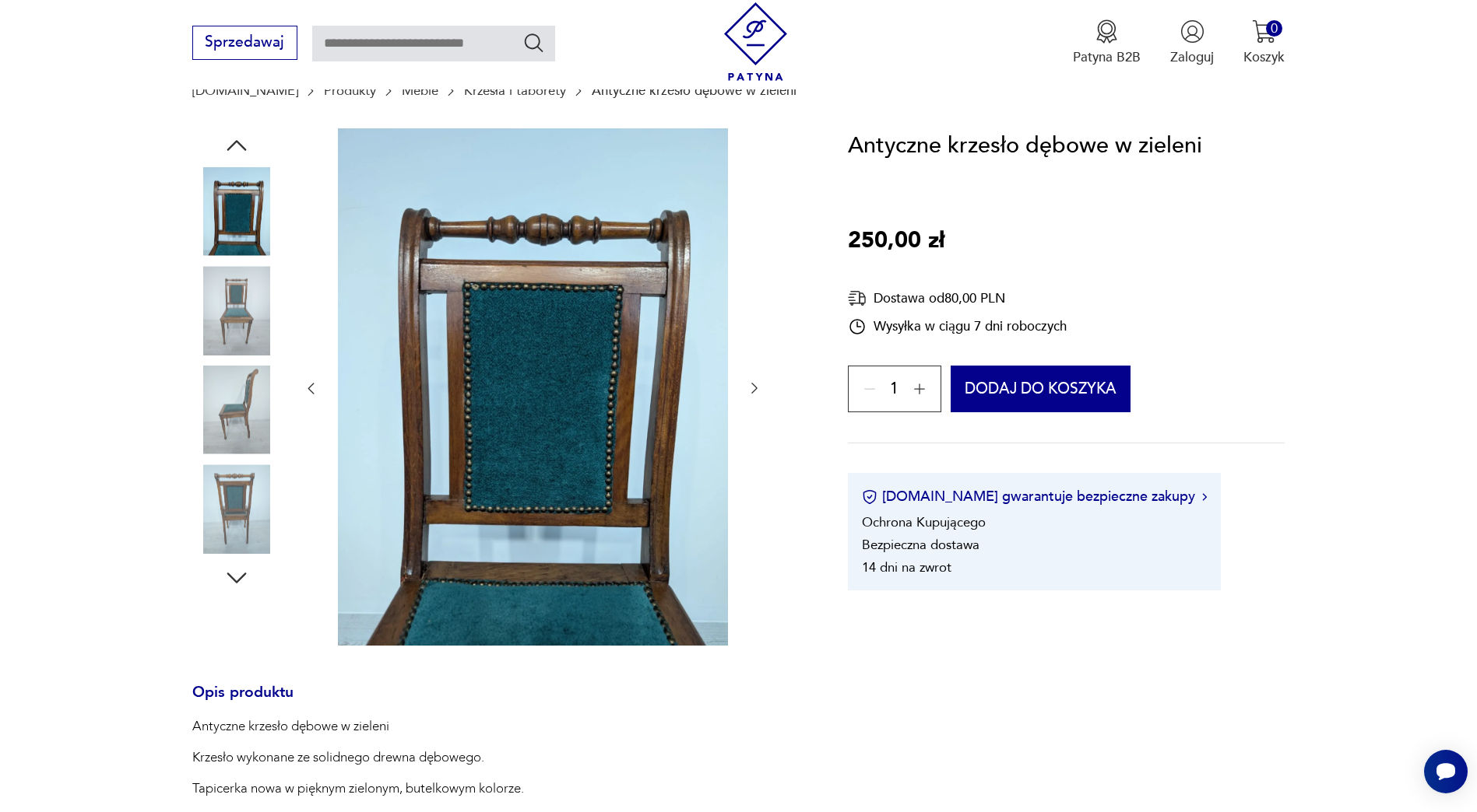
scroll to position [78, 0]
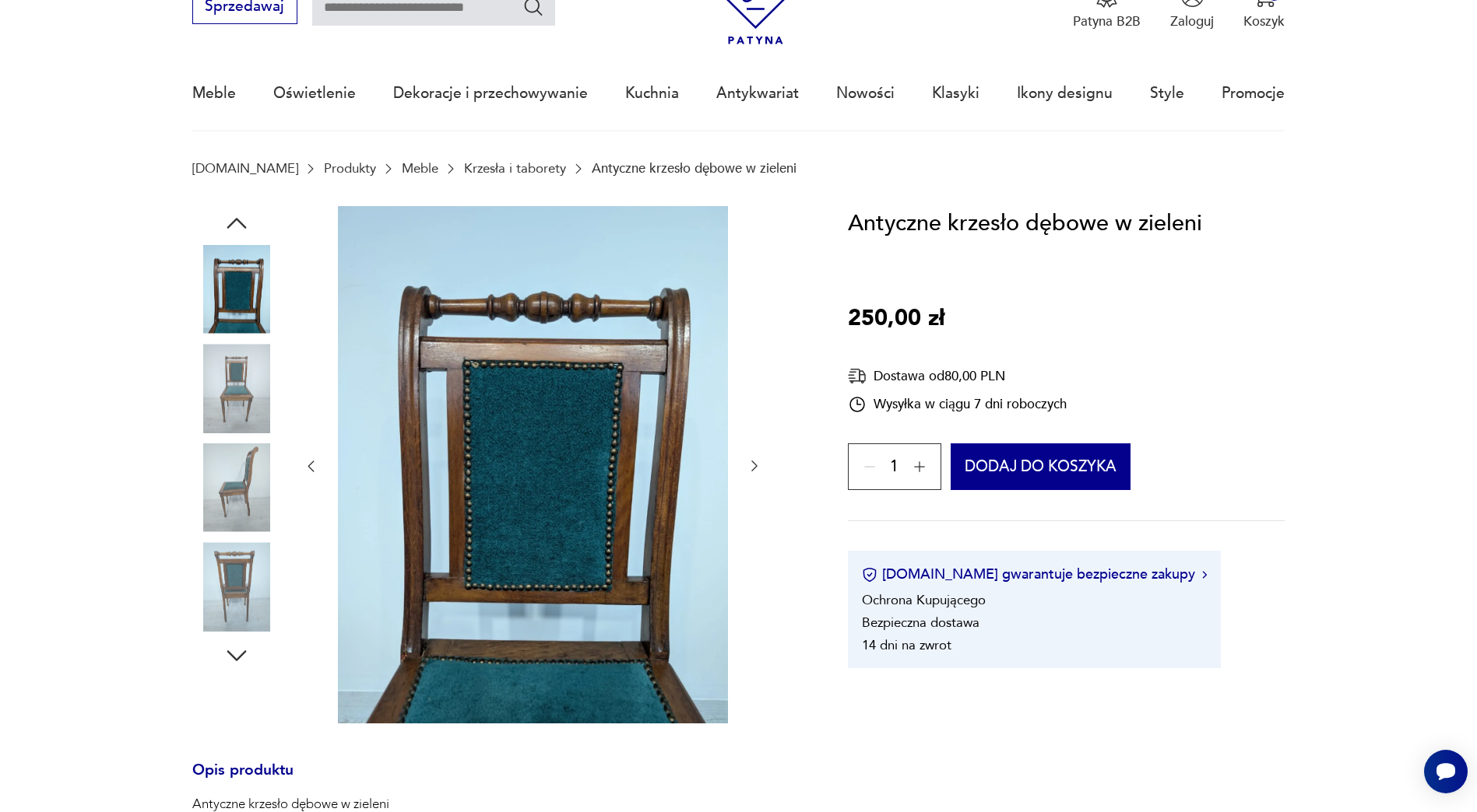
click at [241, 388] on img at bounding box center [236, 388] width 89 height 89
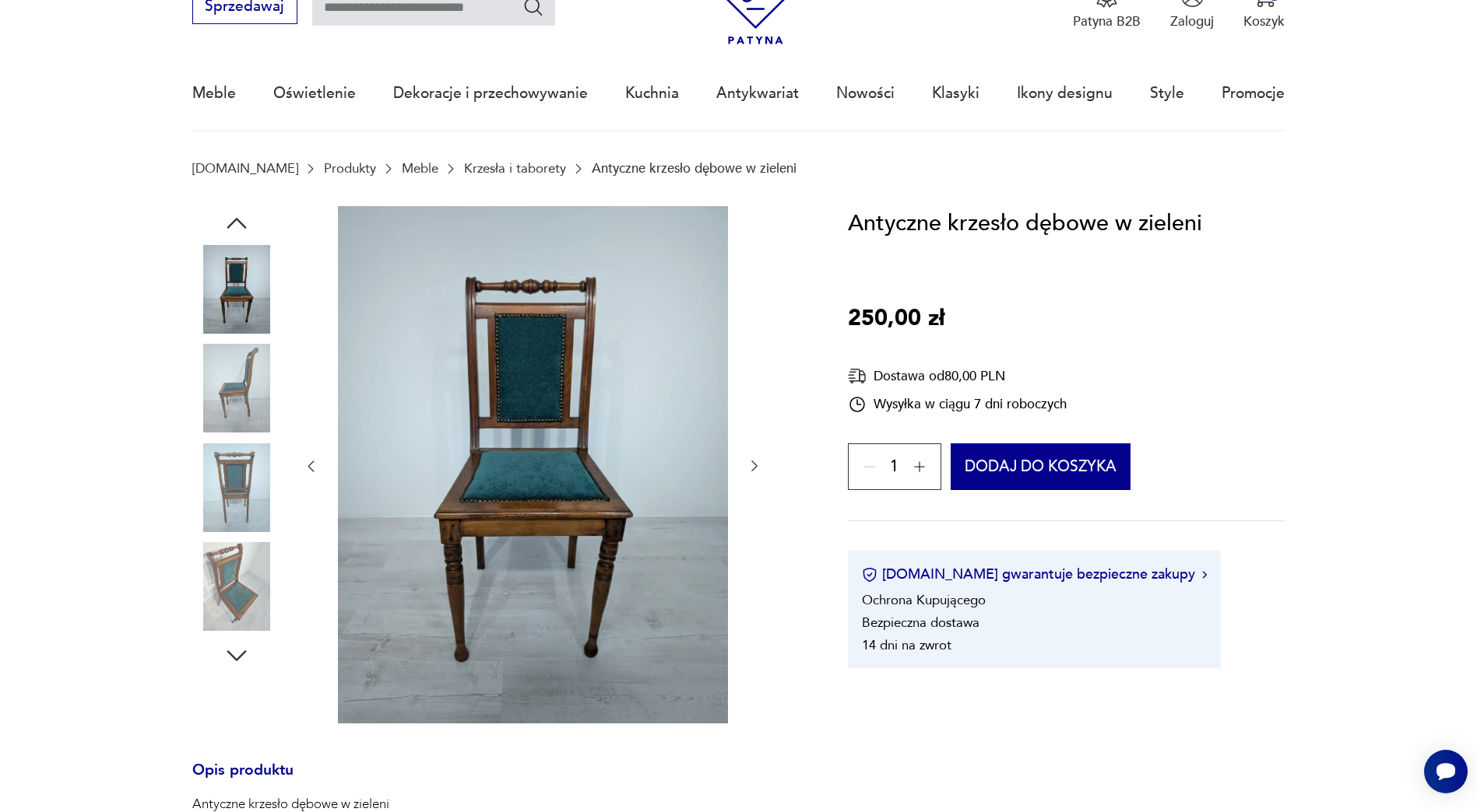
click at [471, 477] on img at bounding box center [532, 465] width 390 height 518
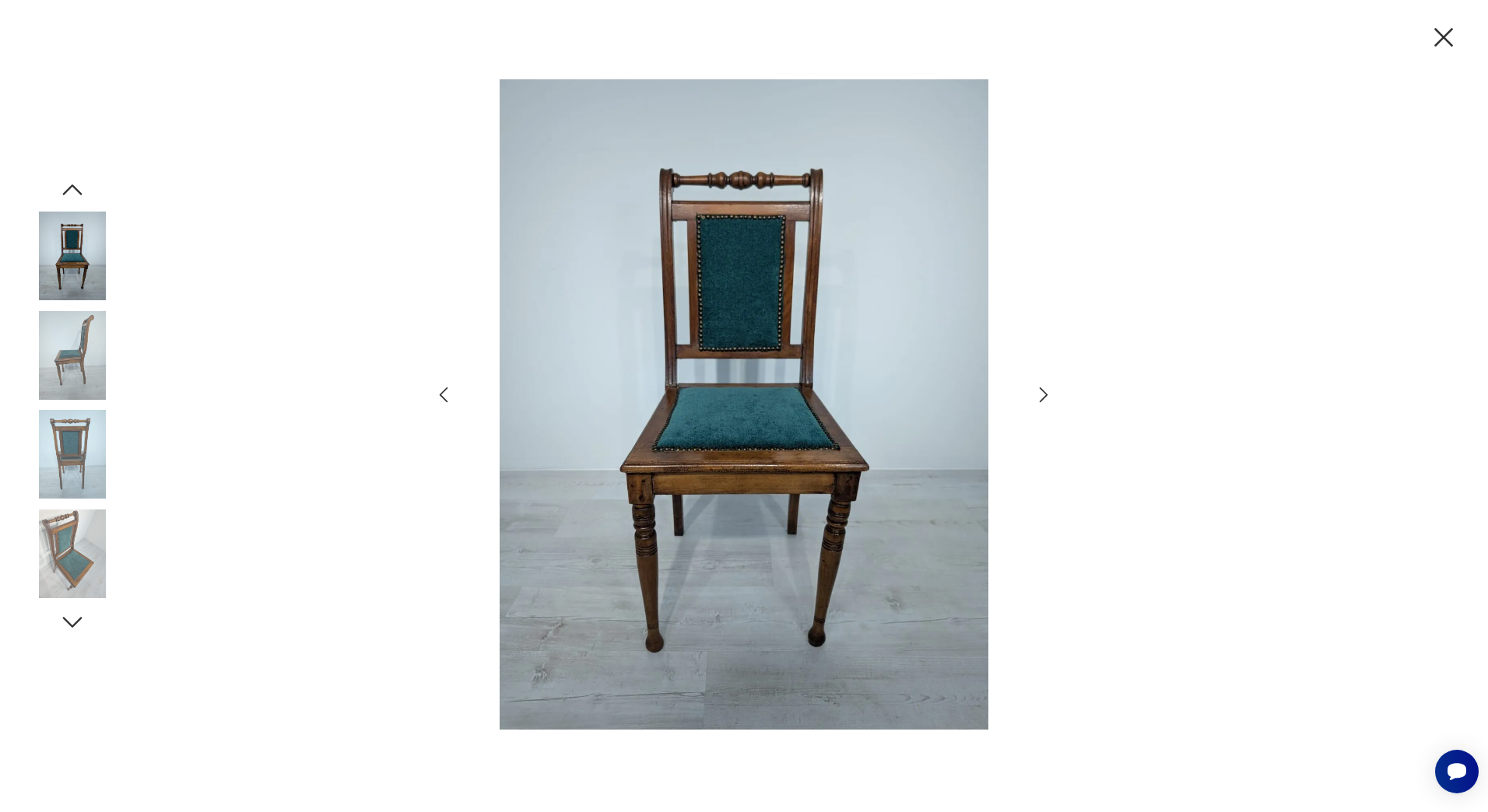
click at [1043, 398] on icon "button" at bounding box center [1045, 396] width 23 height 23
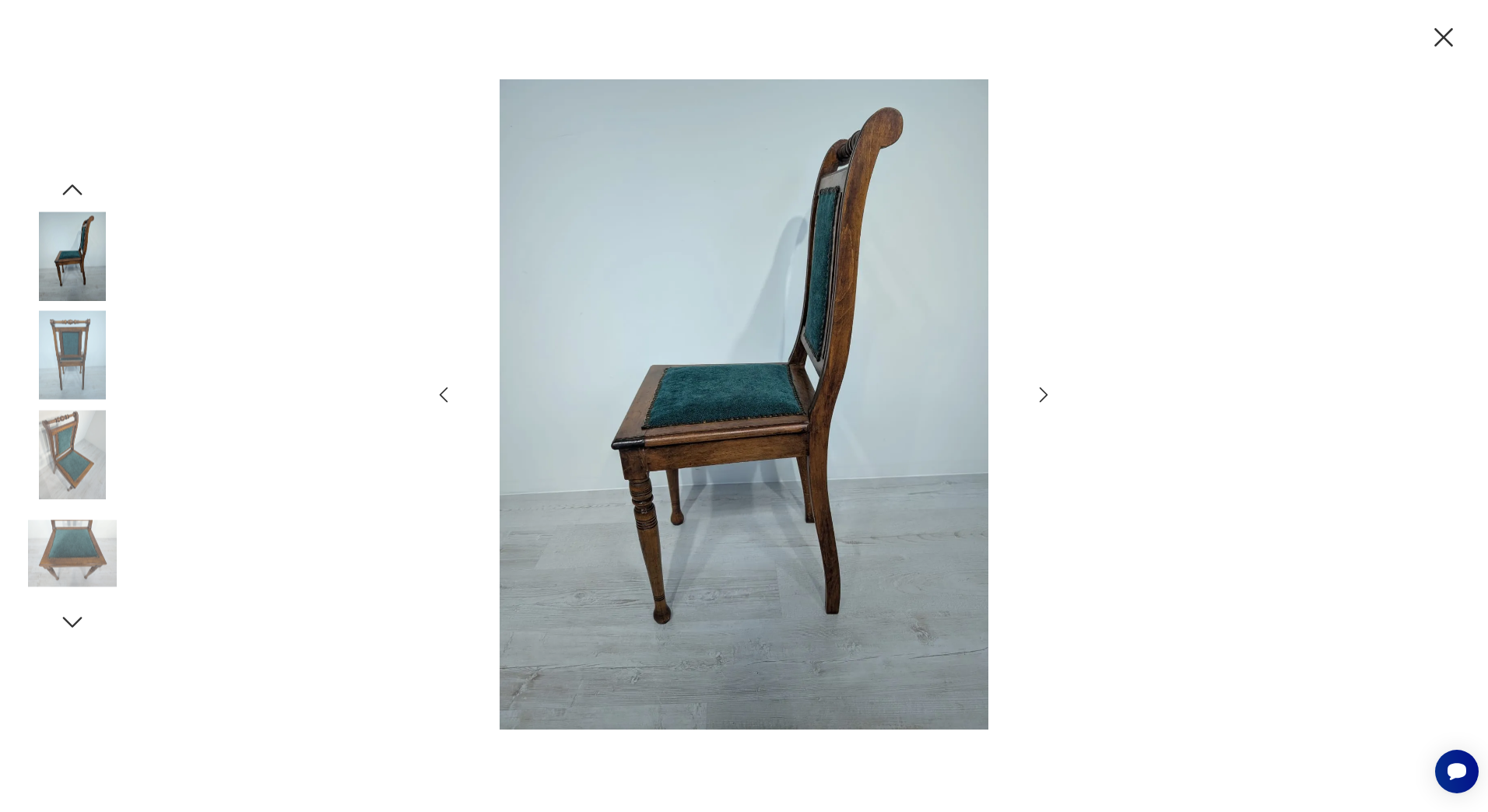
click at [1043, 398] on icon "button" at bounding box center [1045, 396] width 23 height 23
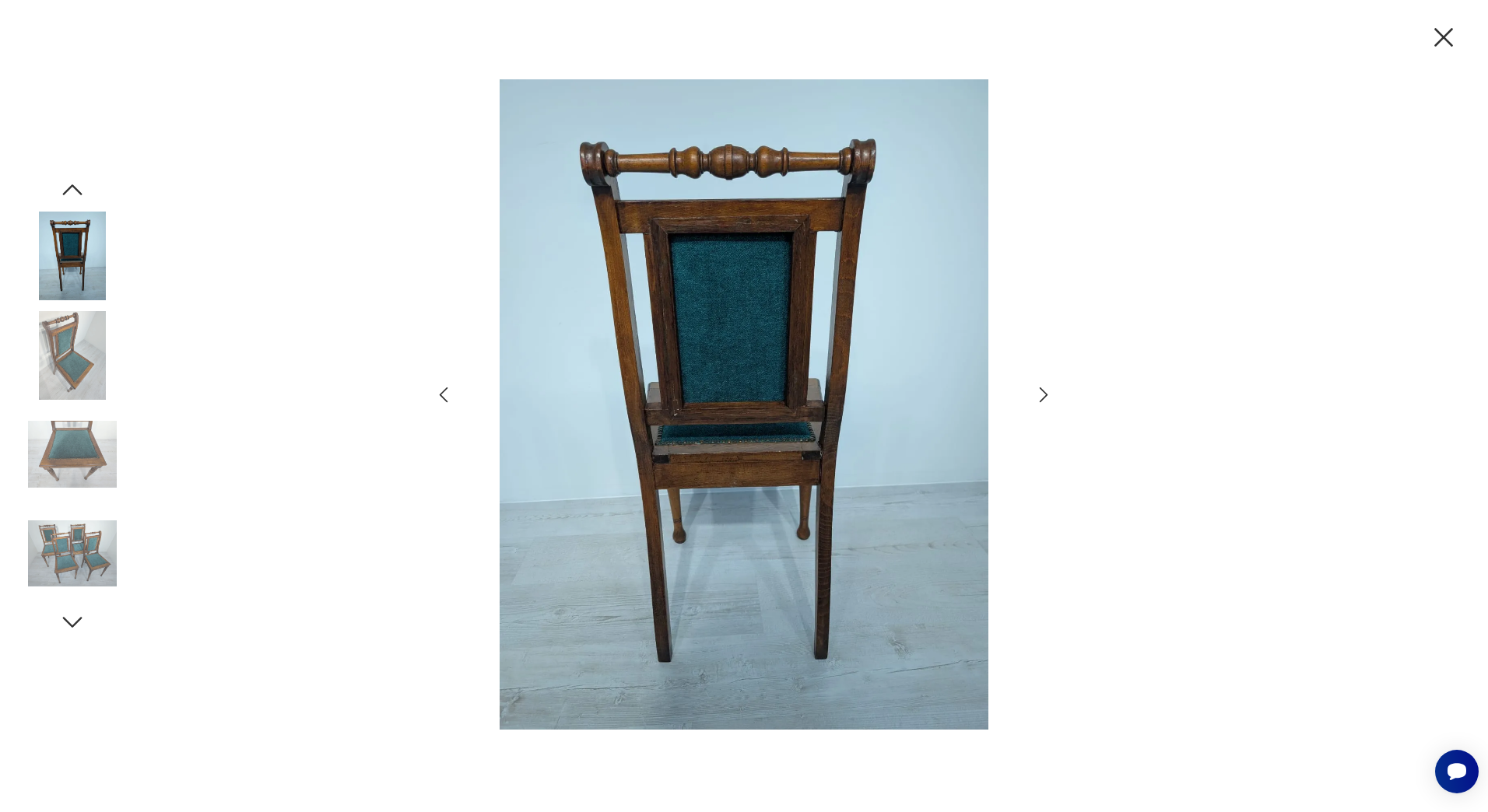
click at [1043, 398] on icon "button" at bounding box center [1045, 396] width 23 height 23
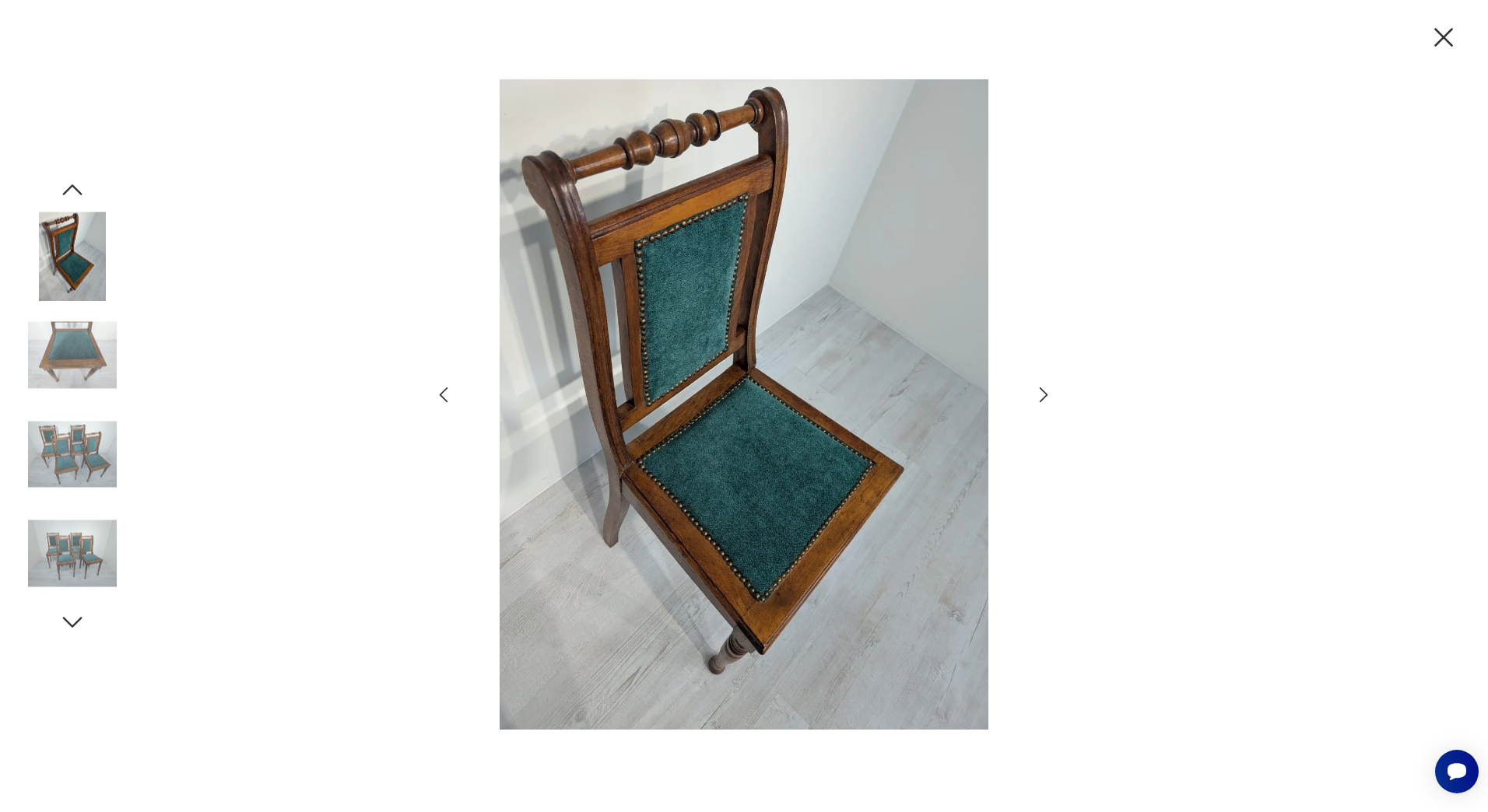
click at [1043, 398] on icon "button" at bounding box center [1045, 396] width 23 height 23
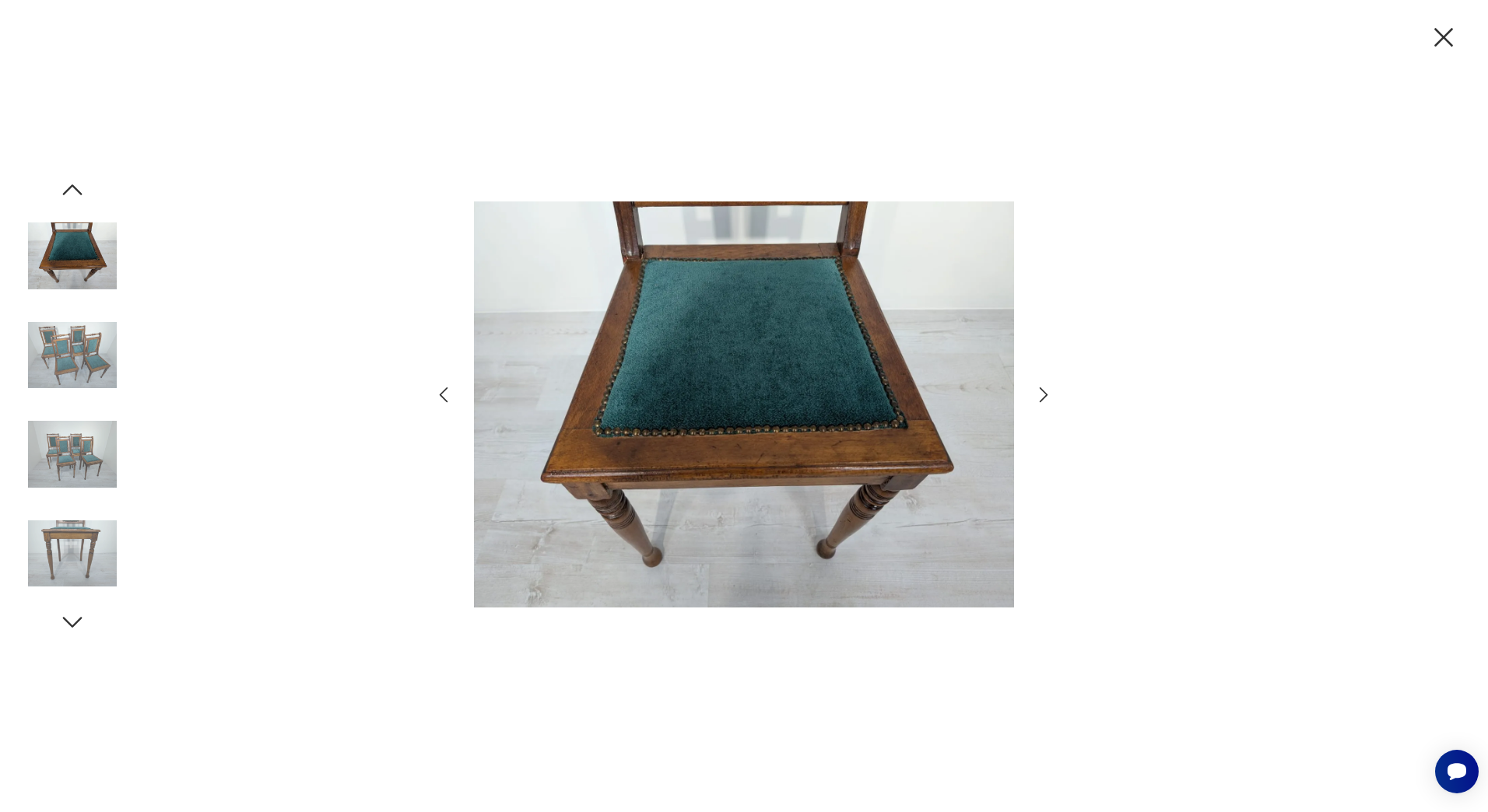
click at [1043, 398] on icon "button" at bounding box center [1045, 396] width 23 height 23
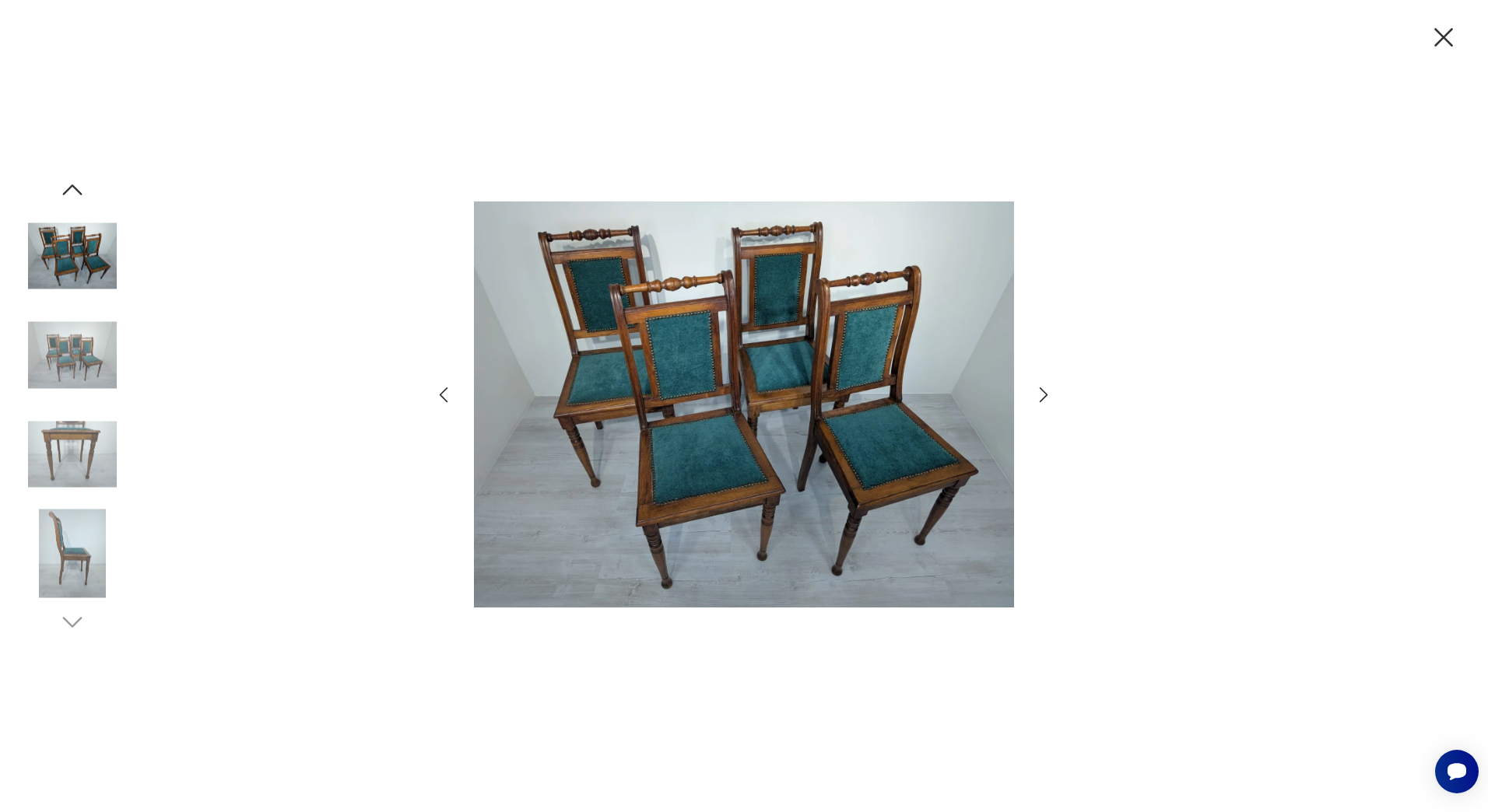
click at [1043, 398] on icon "button" at bounding box center [1045, 396] width 23 height 23
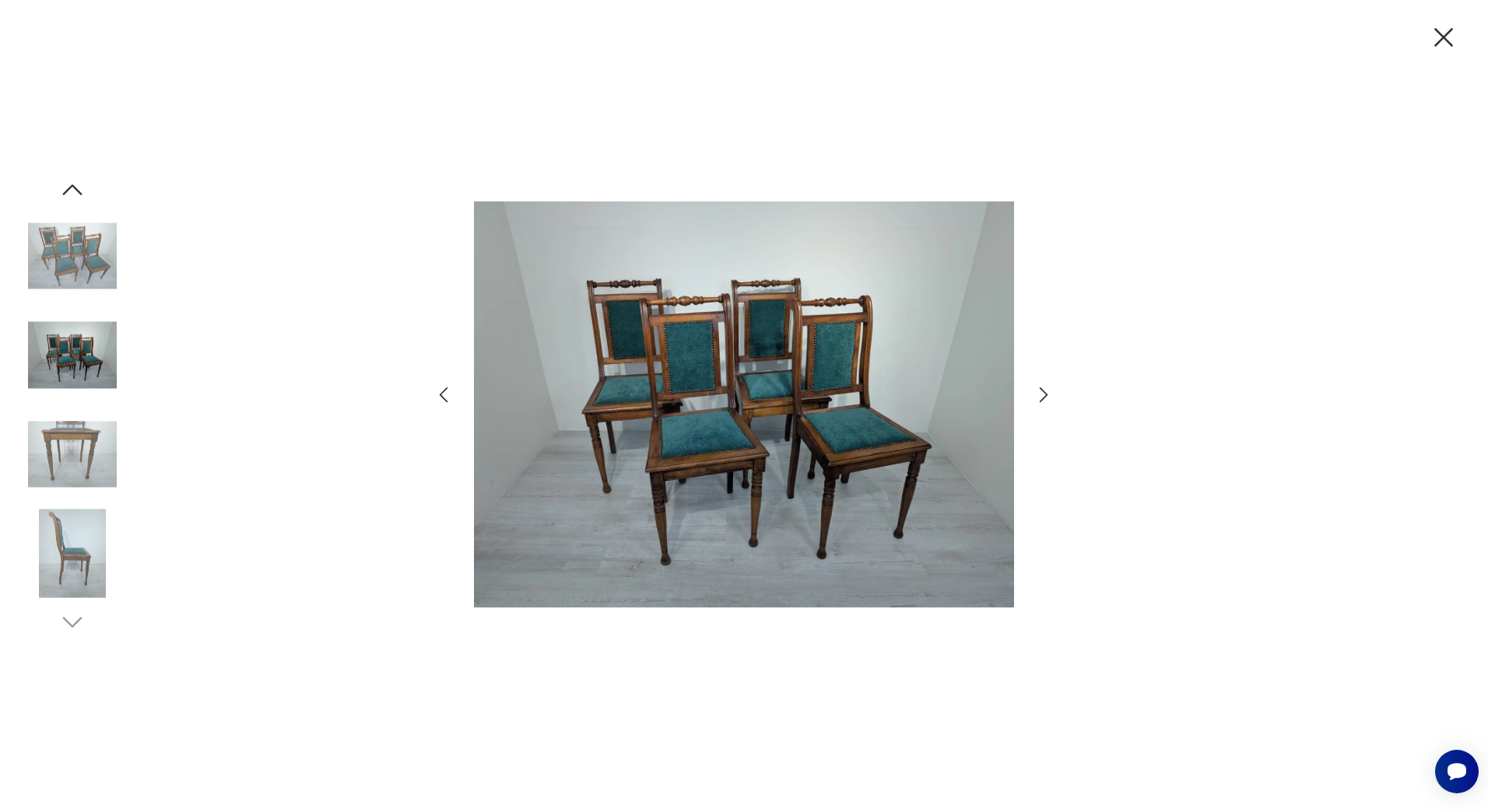
click at [1043, 398] on icon "button" at bounding box center [1045, 396] width 23 height 23
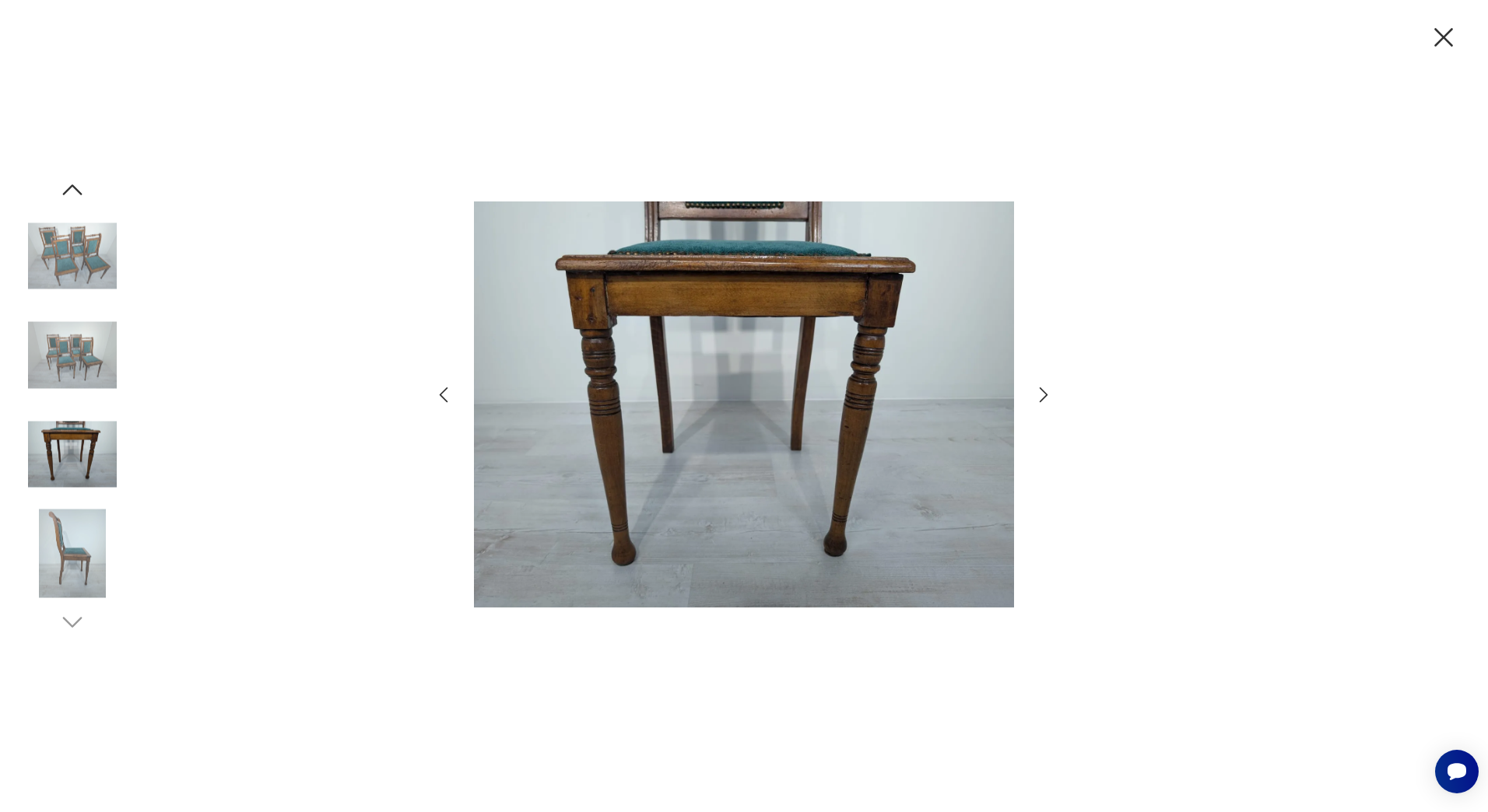
click at [1043, 398] on icon "button" at bounding box center [1045, 396] width 23 height 23
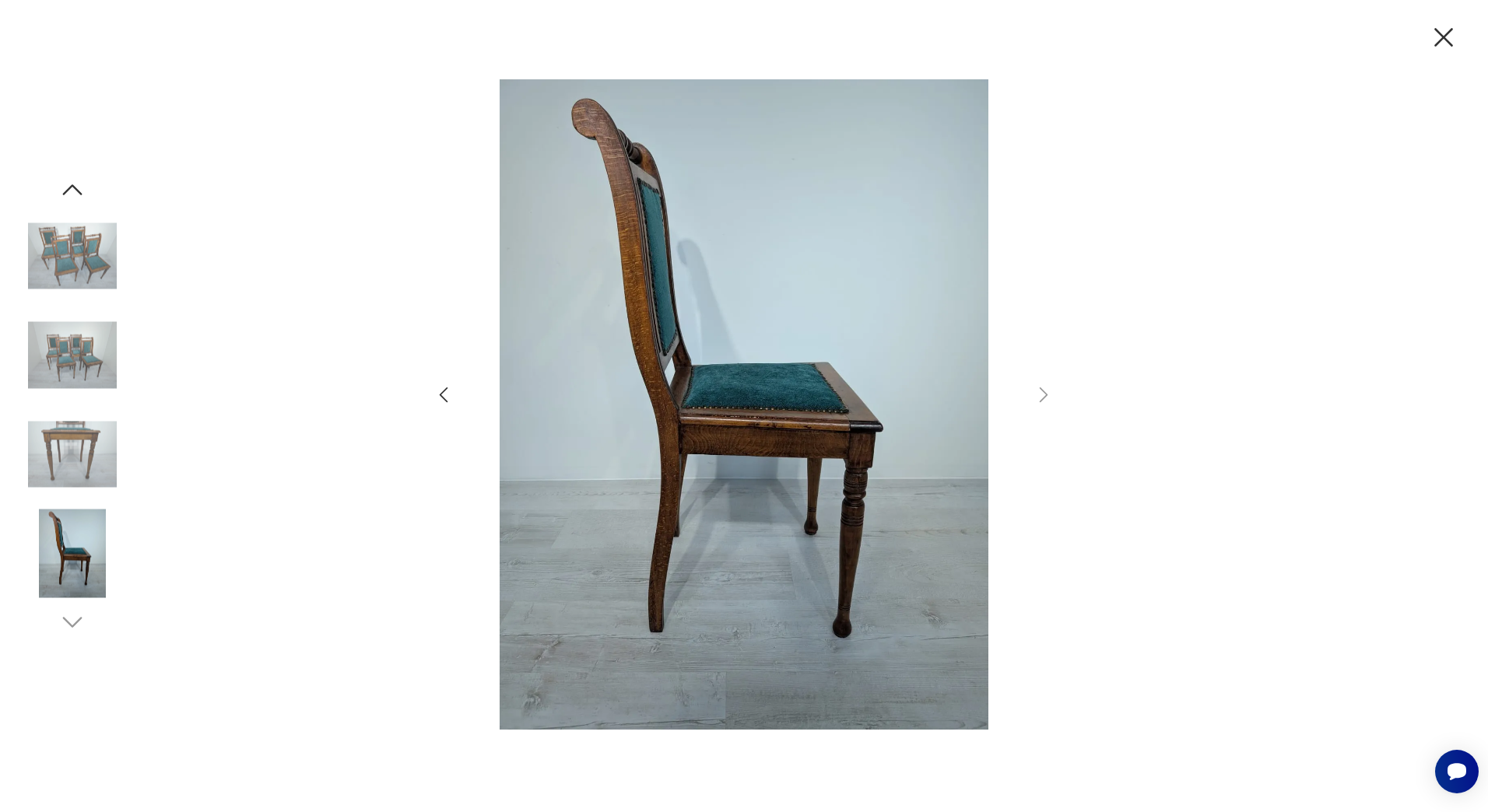
click at [1441, 34] on icon "button" at bounding box center [1444, 37] width 19 height 19
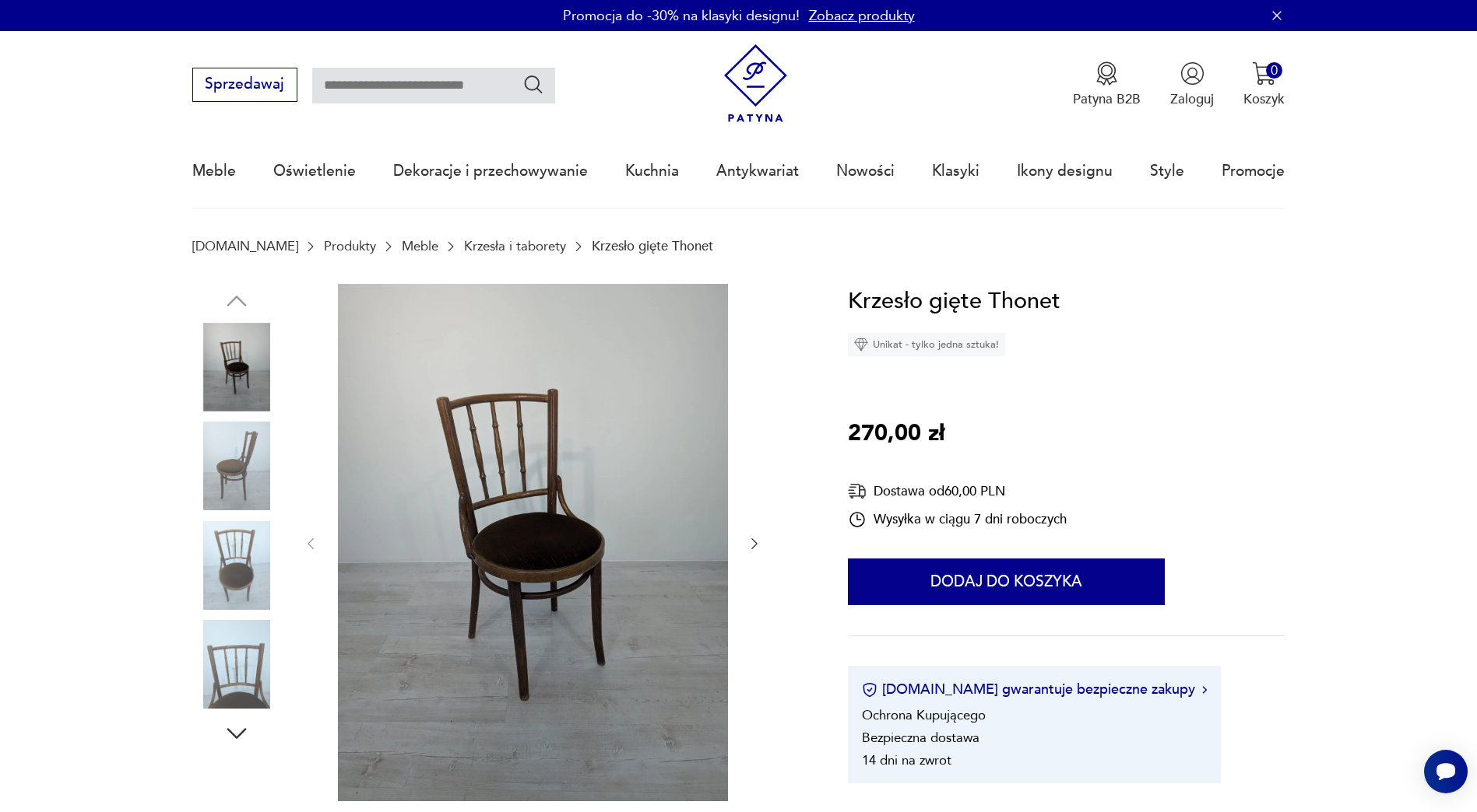
click at [245, 456] on img at bounding box center [236, 466] width 89 height 89
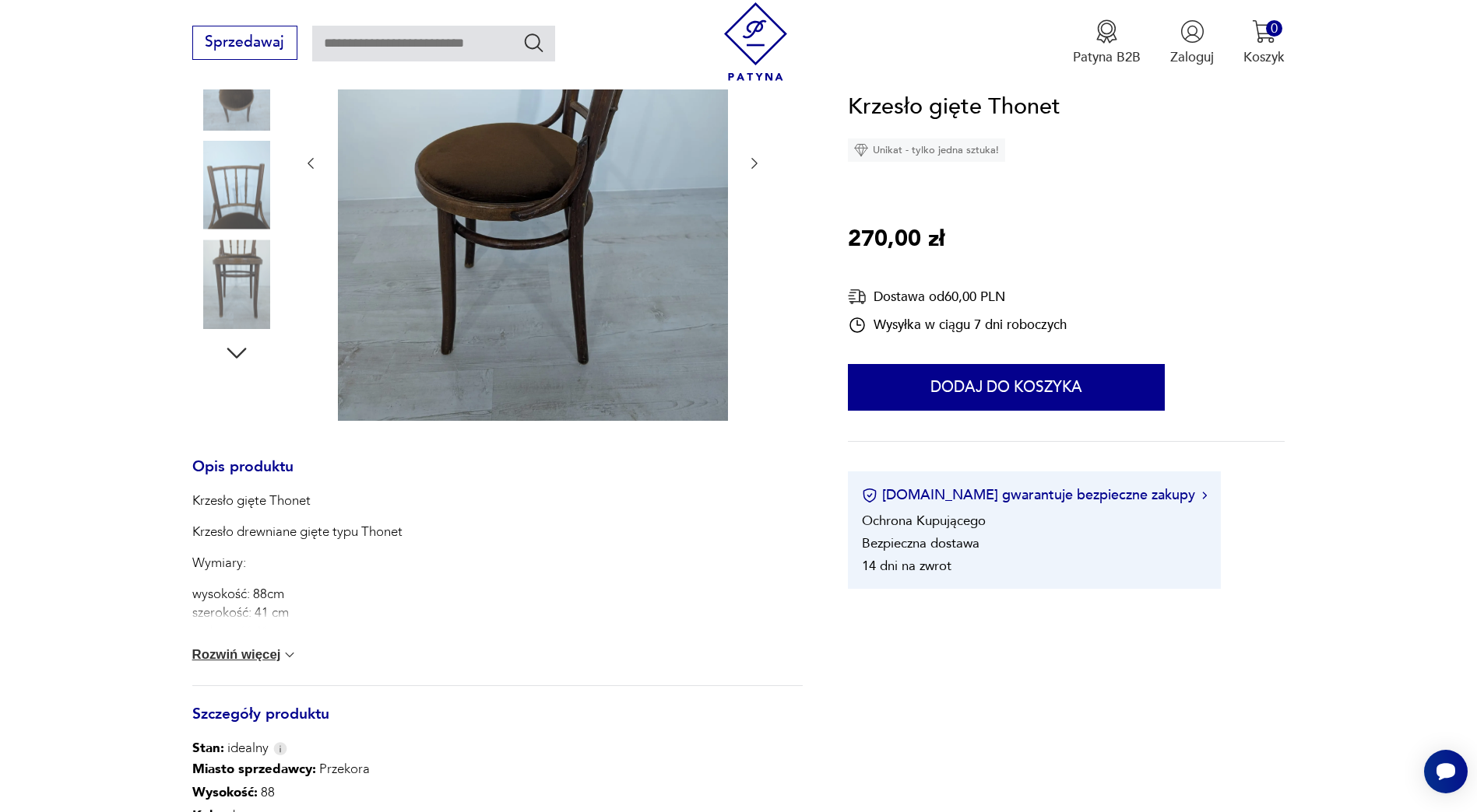
scroll to position [389, 0]
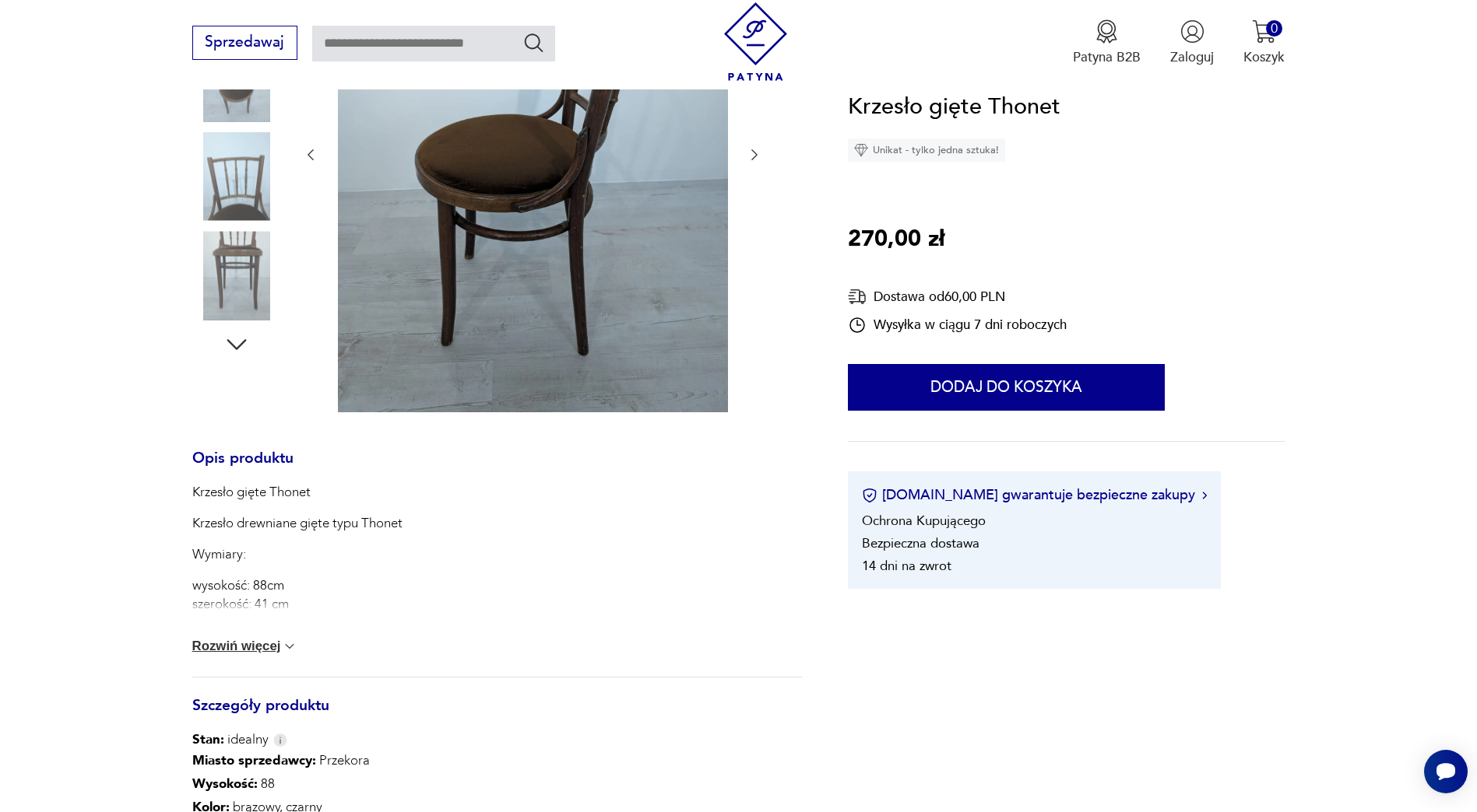
click at [254, 638] on div "Krzesło gięte Thonet Krzesło drewniane gięte typu Thonet Wymiary: wysokość: 88c…" at bounding box center [498, 579] width 611 height 193
click at [253, 642] on button "Rozwiń więcej" at bounding box center [245, 646] width 106 height 15
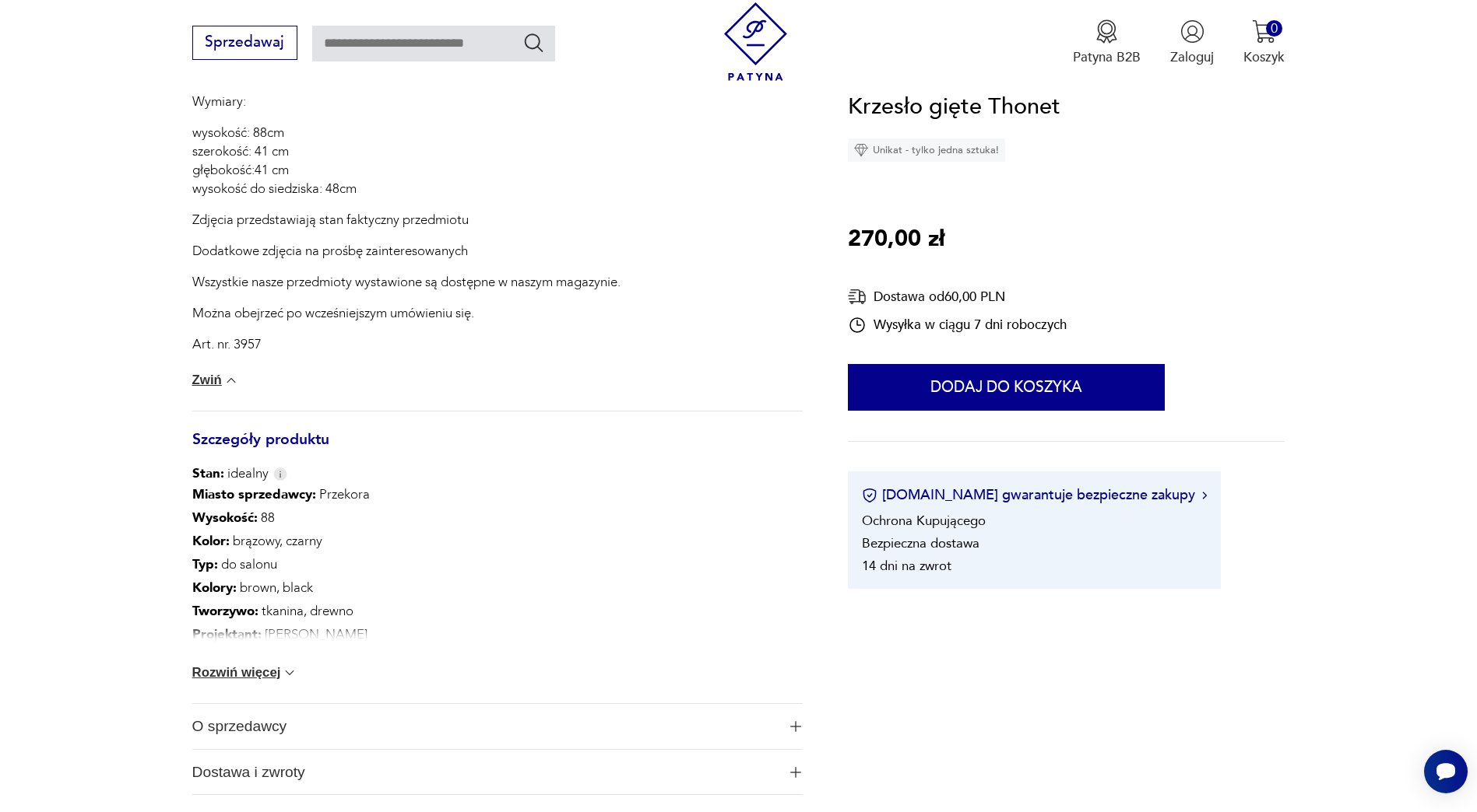
scroll to position [856, 0]
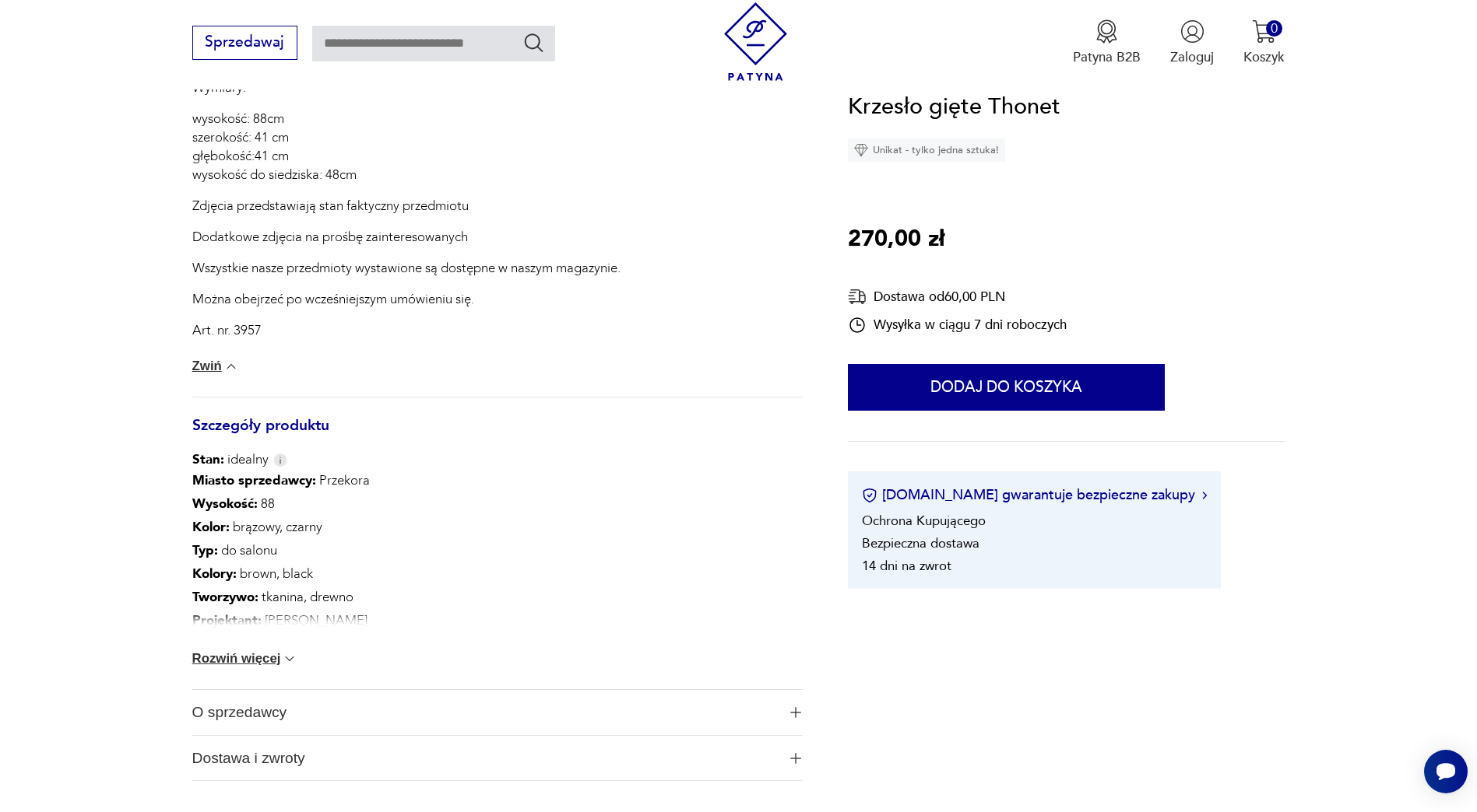
click at [295, 651] on img at bounding box center [290, 659] width 15 height 15
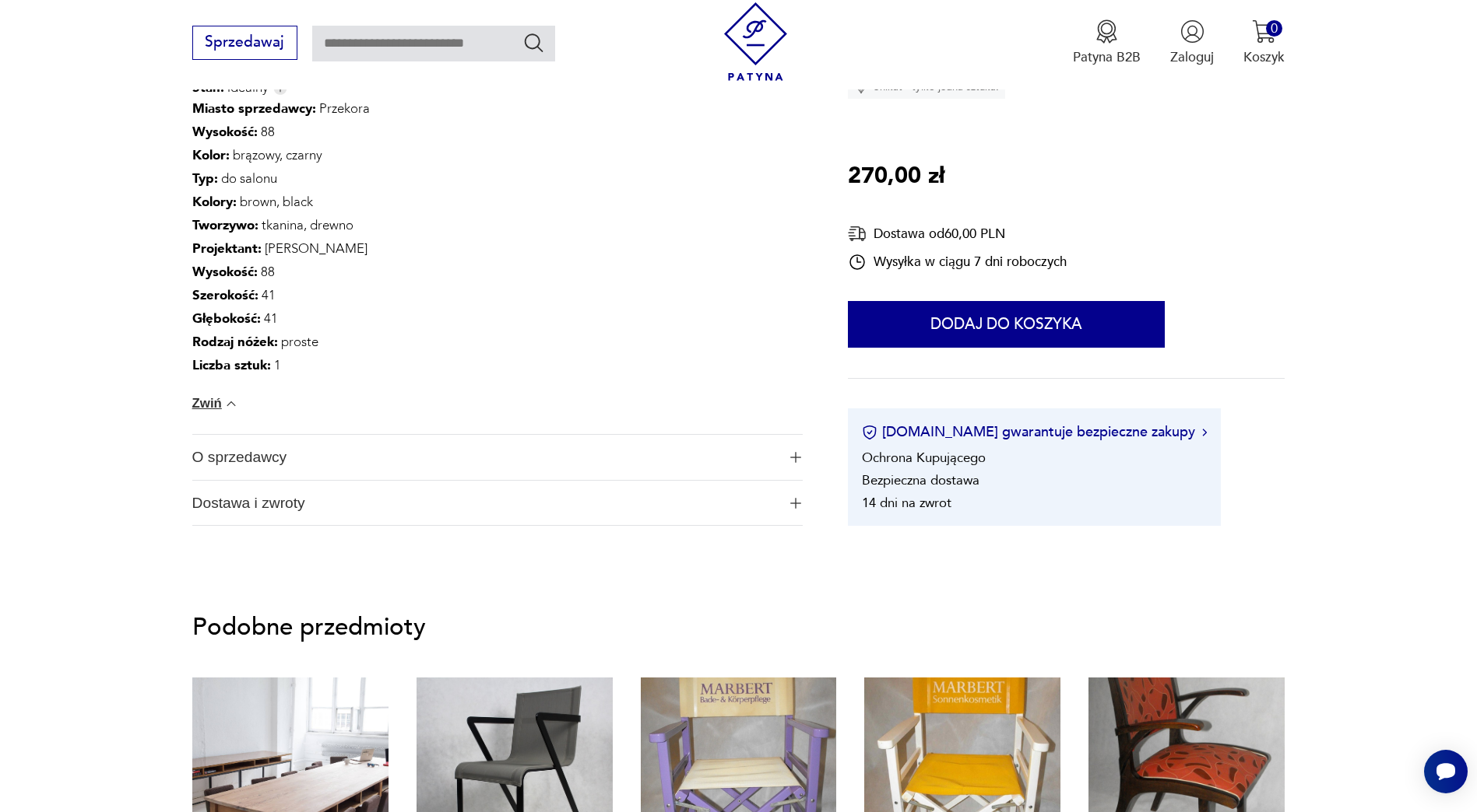
scroll to position [1245, 0]
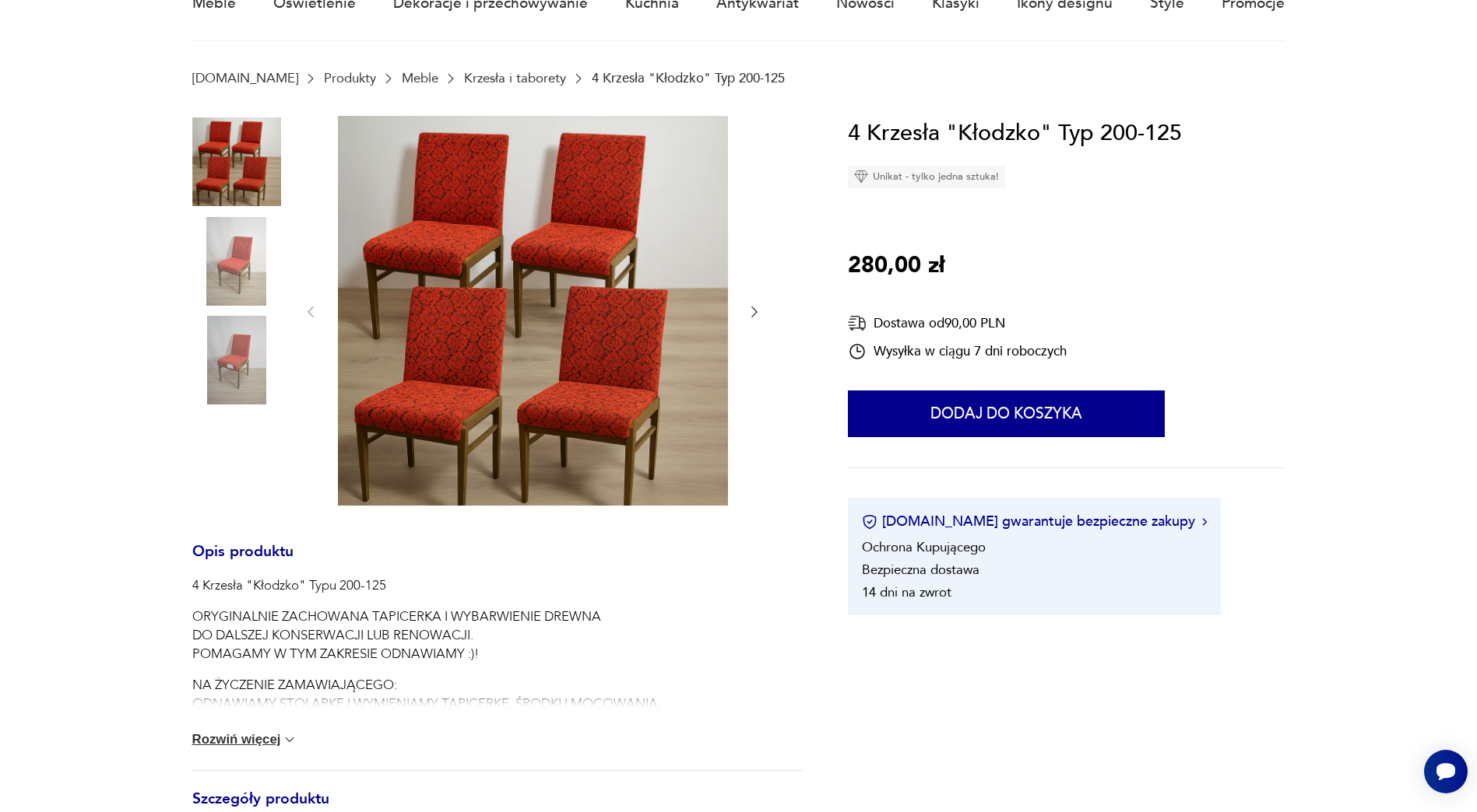
scroll to position [78, 0]
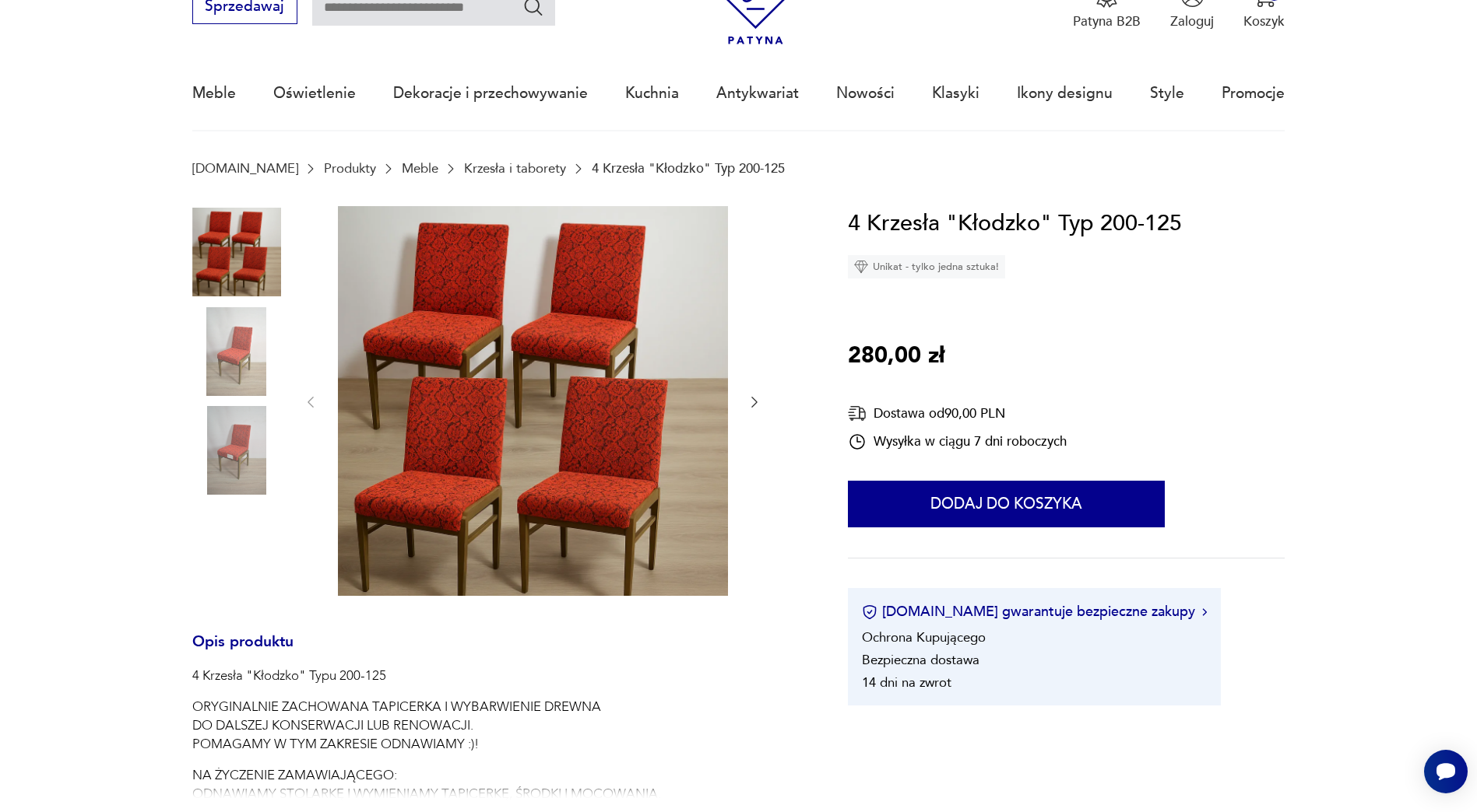
click at [251, 336] on img at bounding box center [236, 352] width 89 height 89
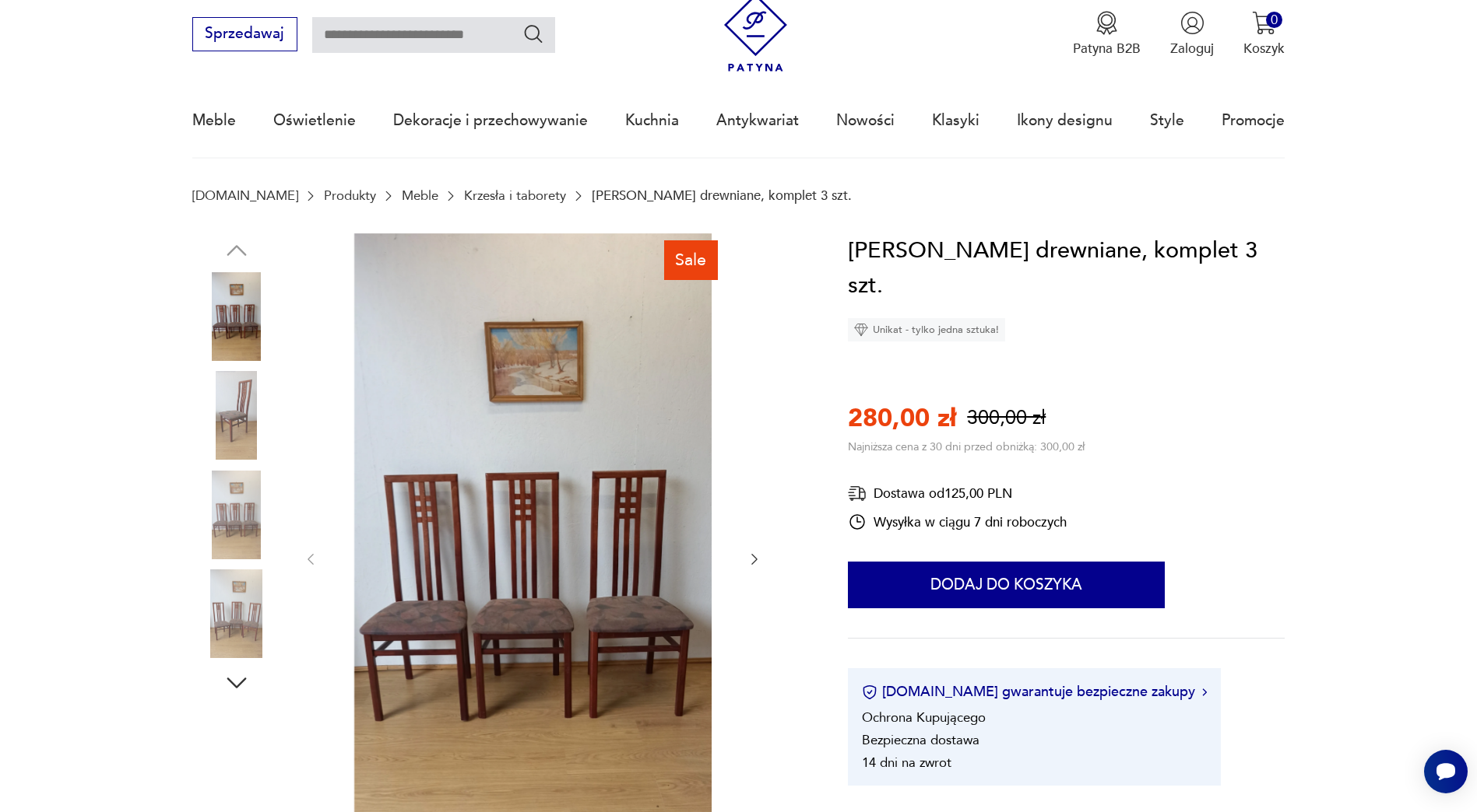
scroll to position [78, 0]
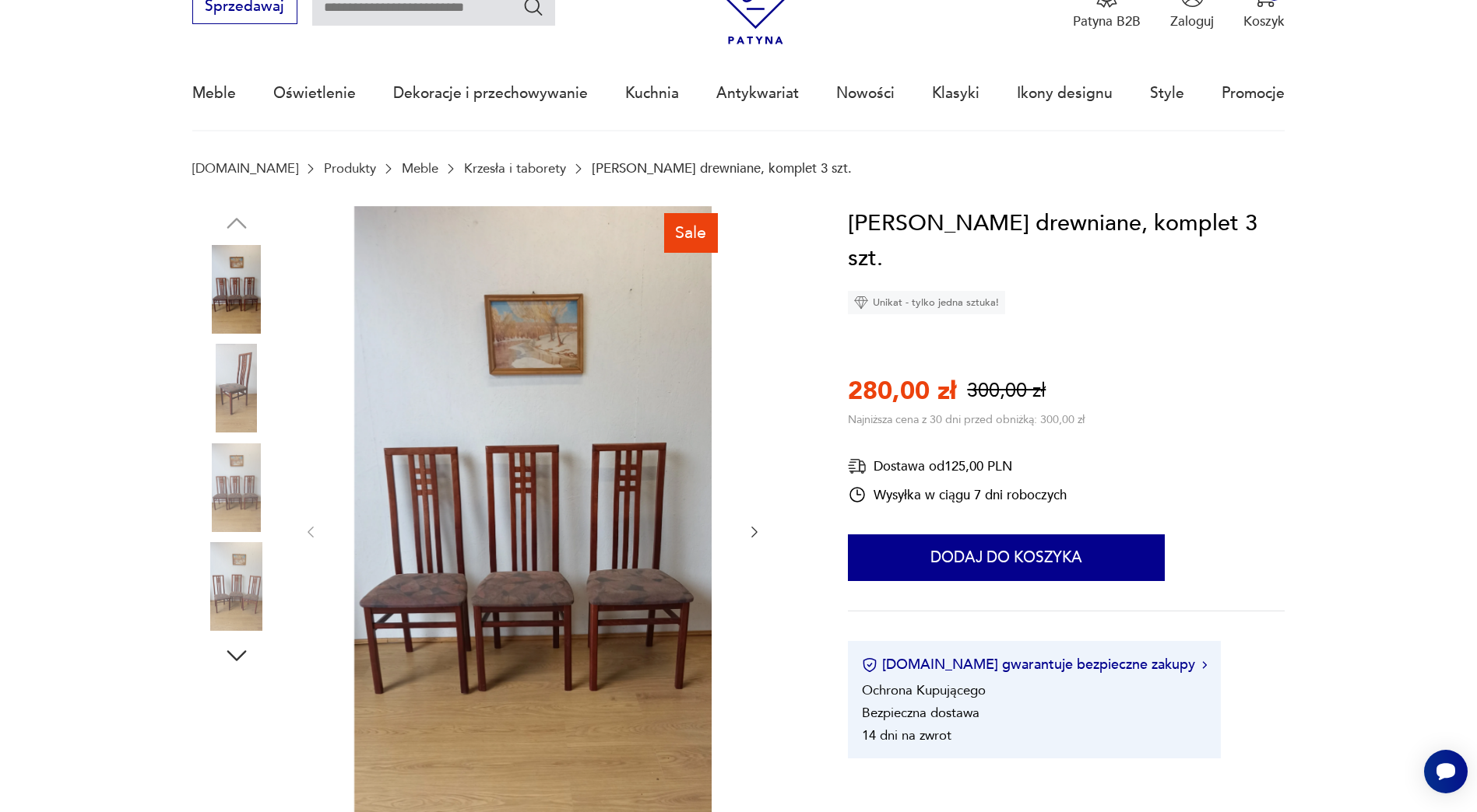
click at [253, 461] on img at bounding box center [236, 487] width 89 height 89
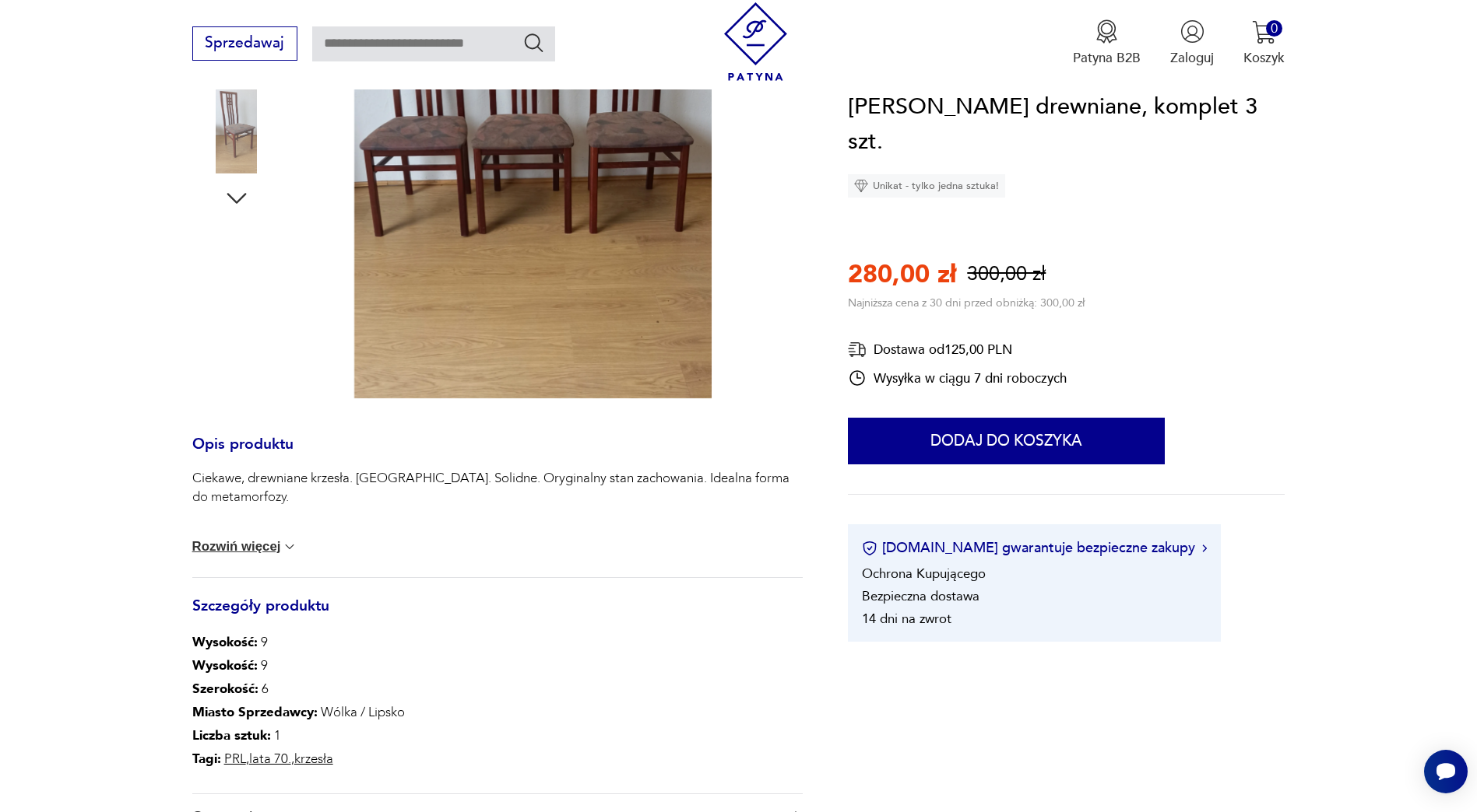
scroll to position [545, 0]
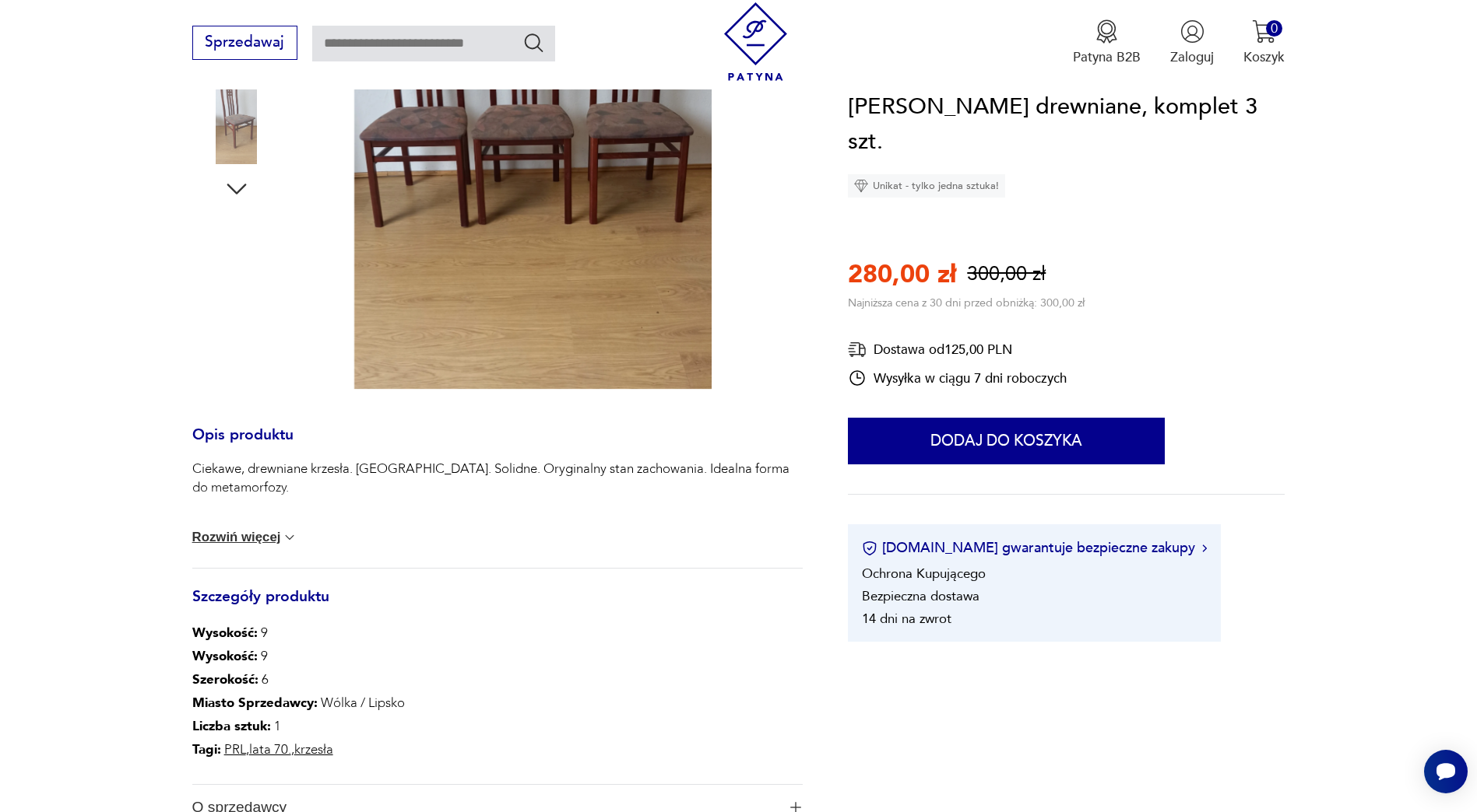
click at [268, 519] on div "Ciekawe, drewniane krzesła. [GEOGRAPHIC_DATA]. Solidne. Oryginalny stan zachowa…" at bounding box center [498, 514] width 611 height 108
click at [262, 537] on button "Rozwiń więcej" at bounding box center [245, 538] width 106 height 15
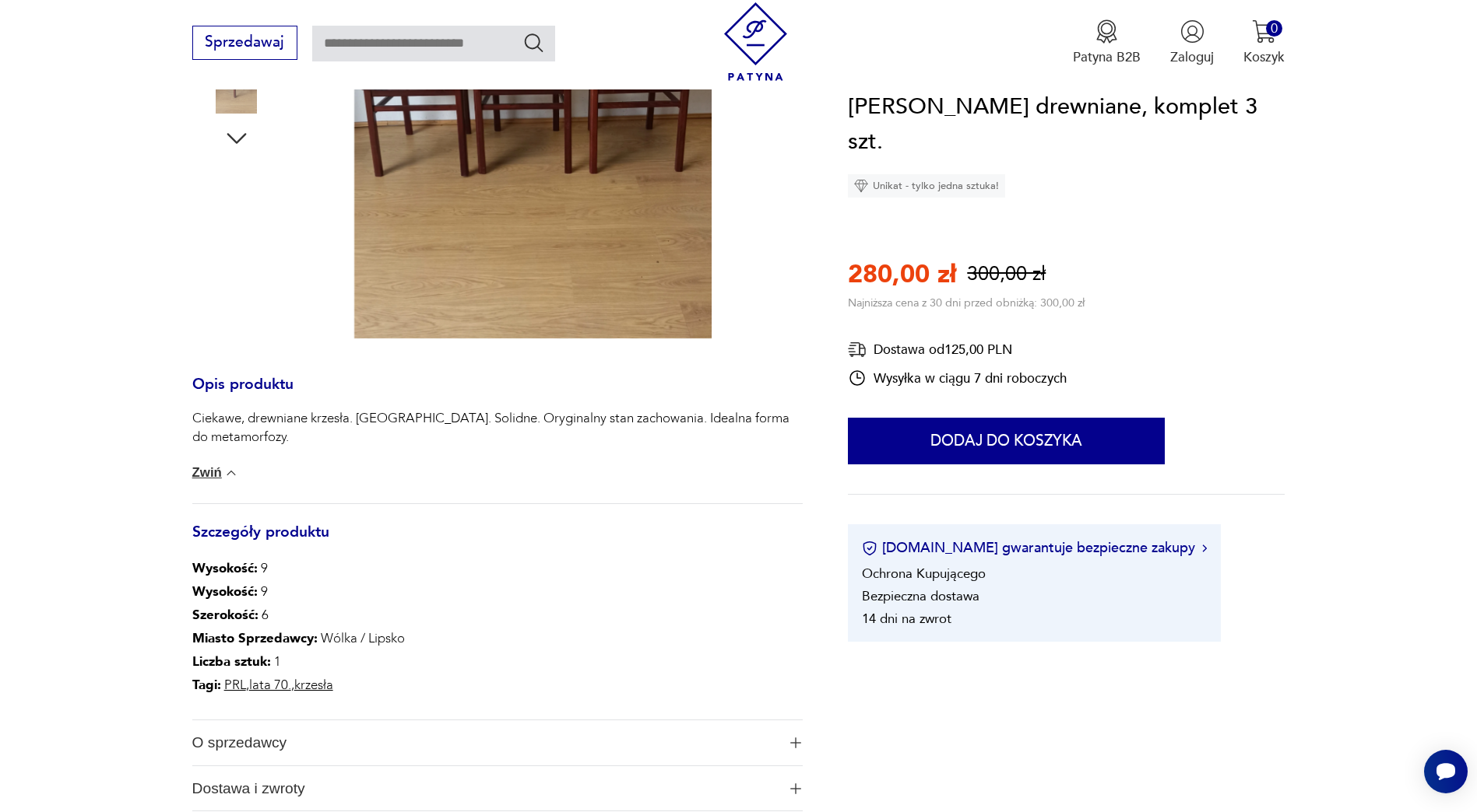
scroll to position [622, 0]
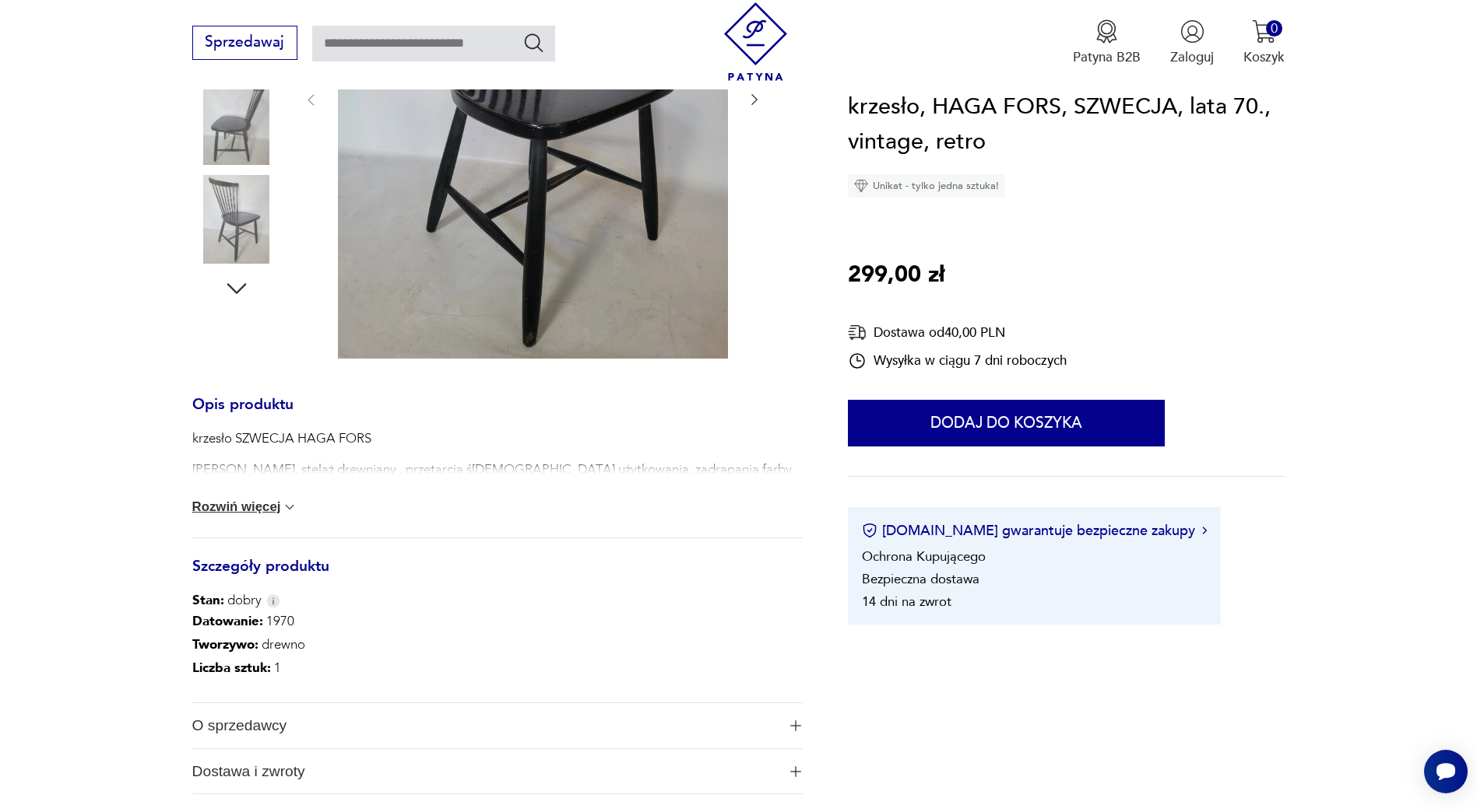
scroll to position [467, 0]
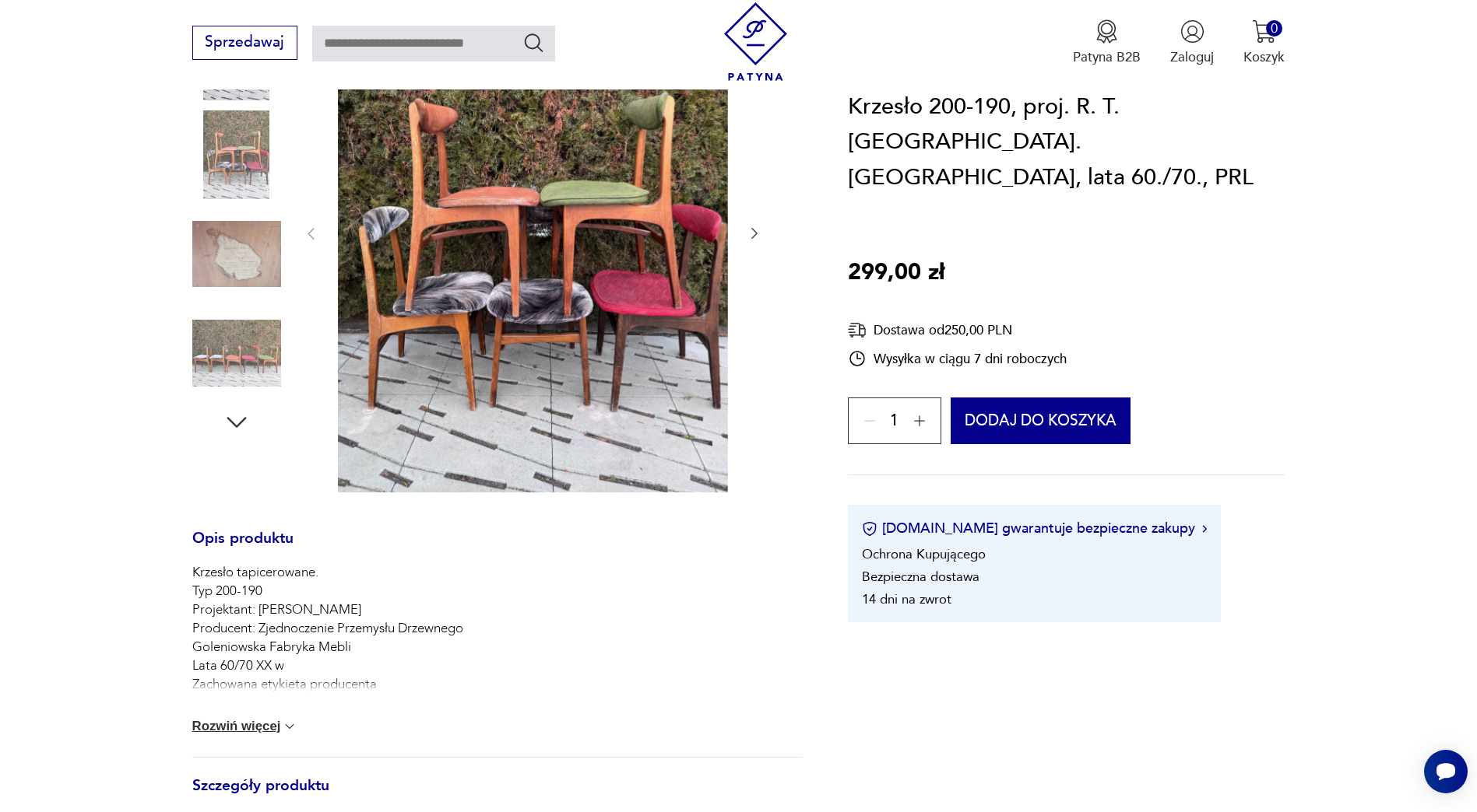
scroll to position [389, 0]
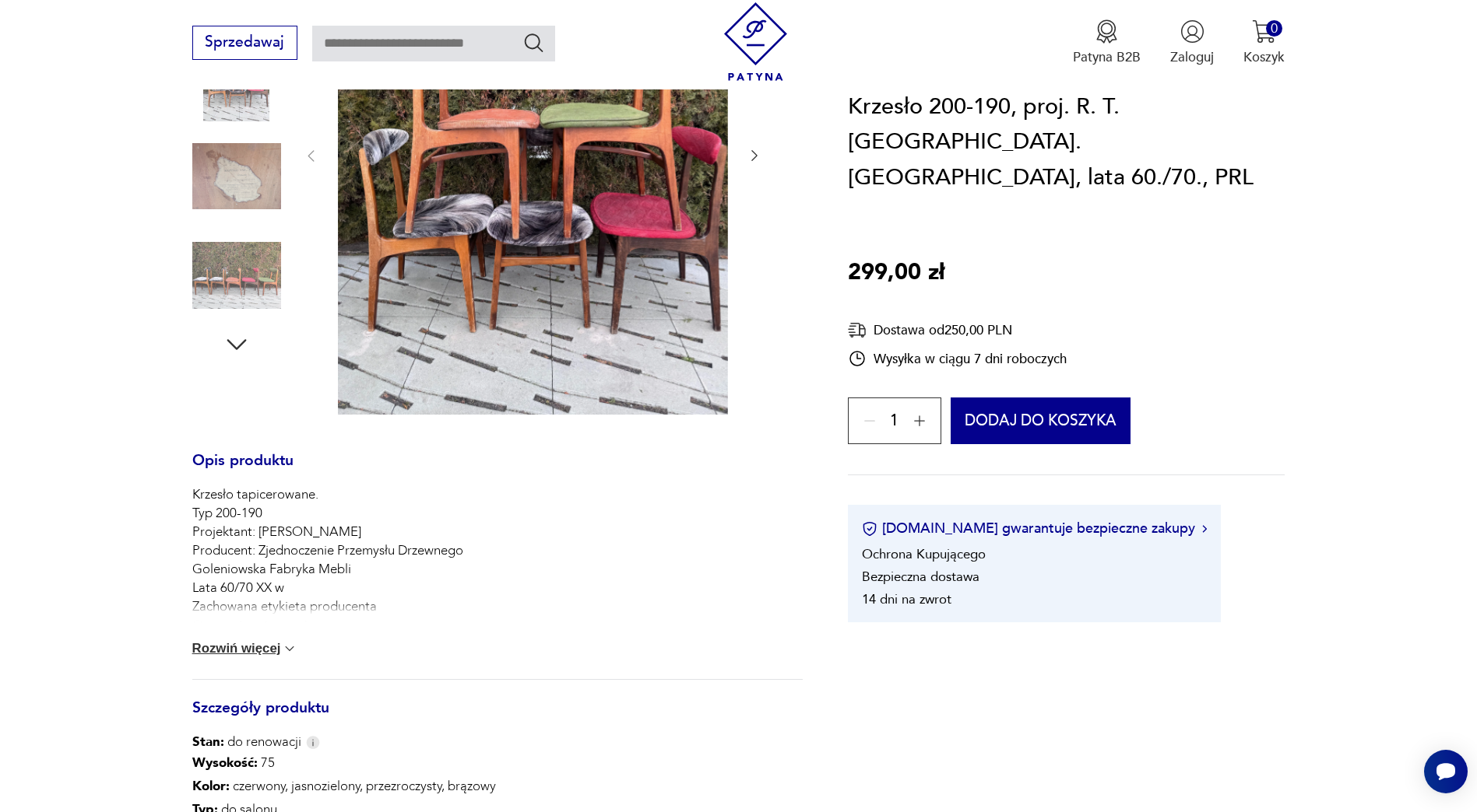
click at [255, 645] on button "Rozwiń więcej" at bounding box center [245, 649] width 106 height 15
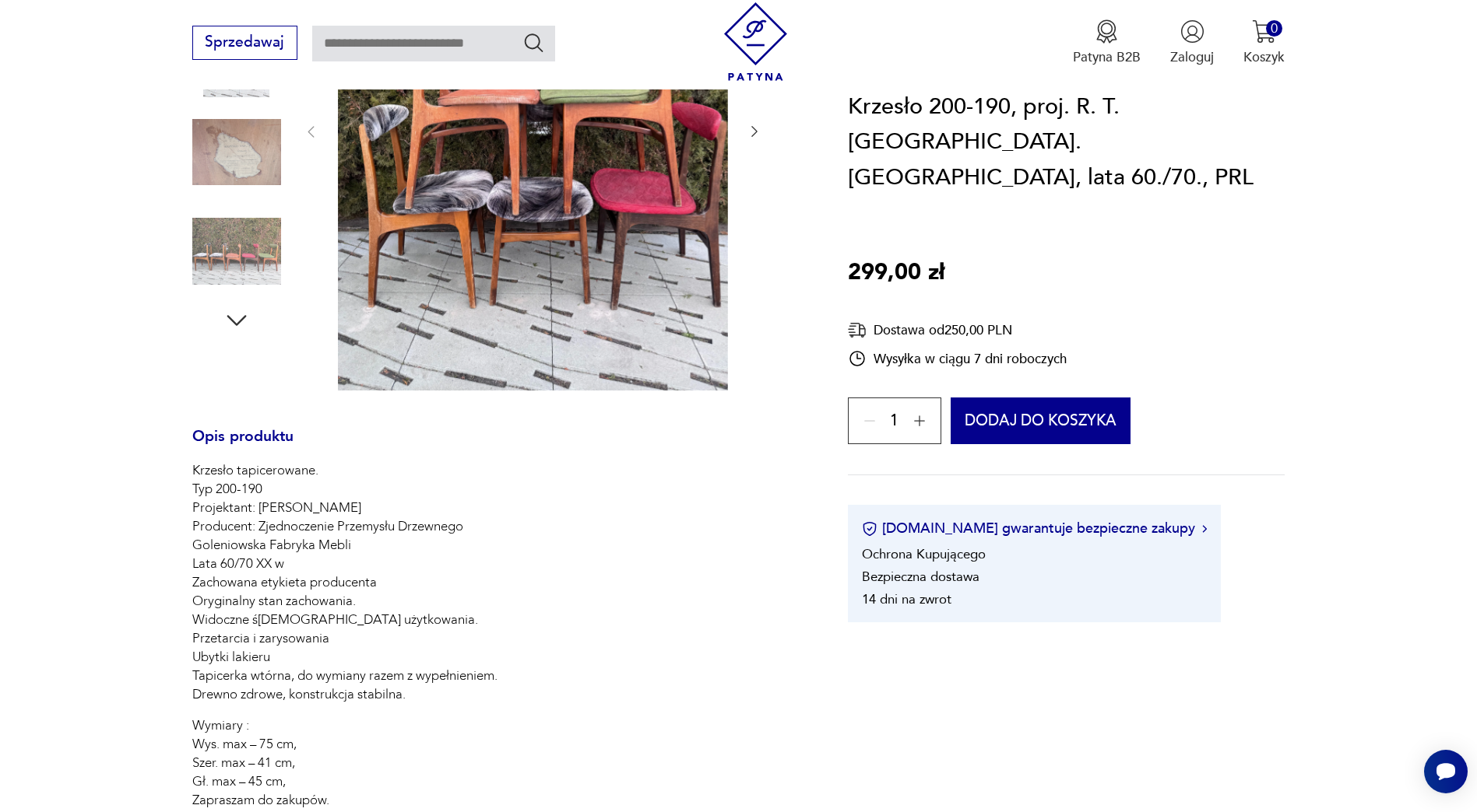
scroll to position [312, 0]
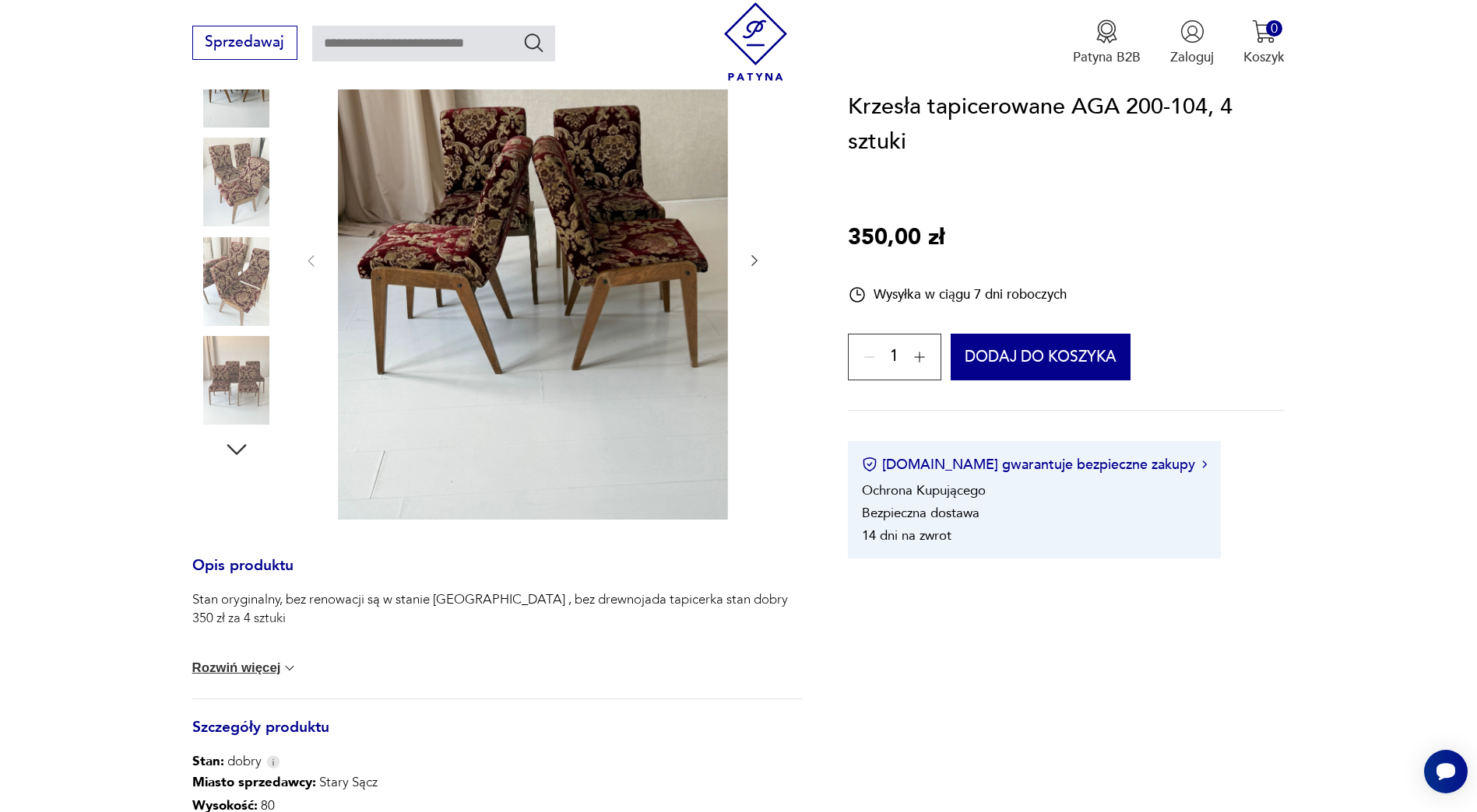
scroll to position [312, 0]
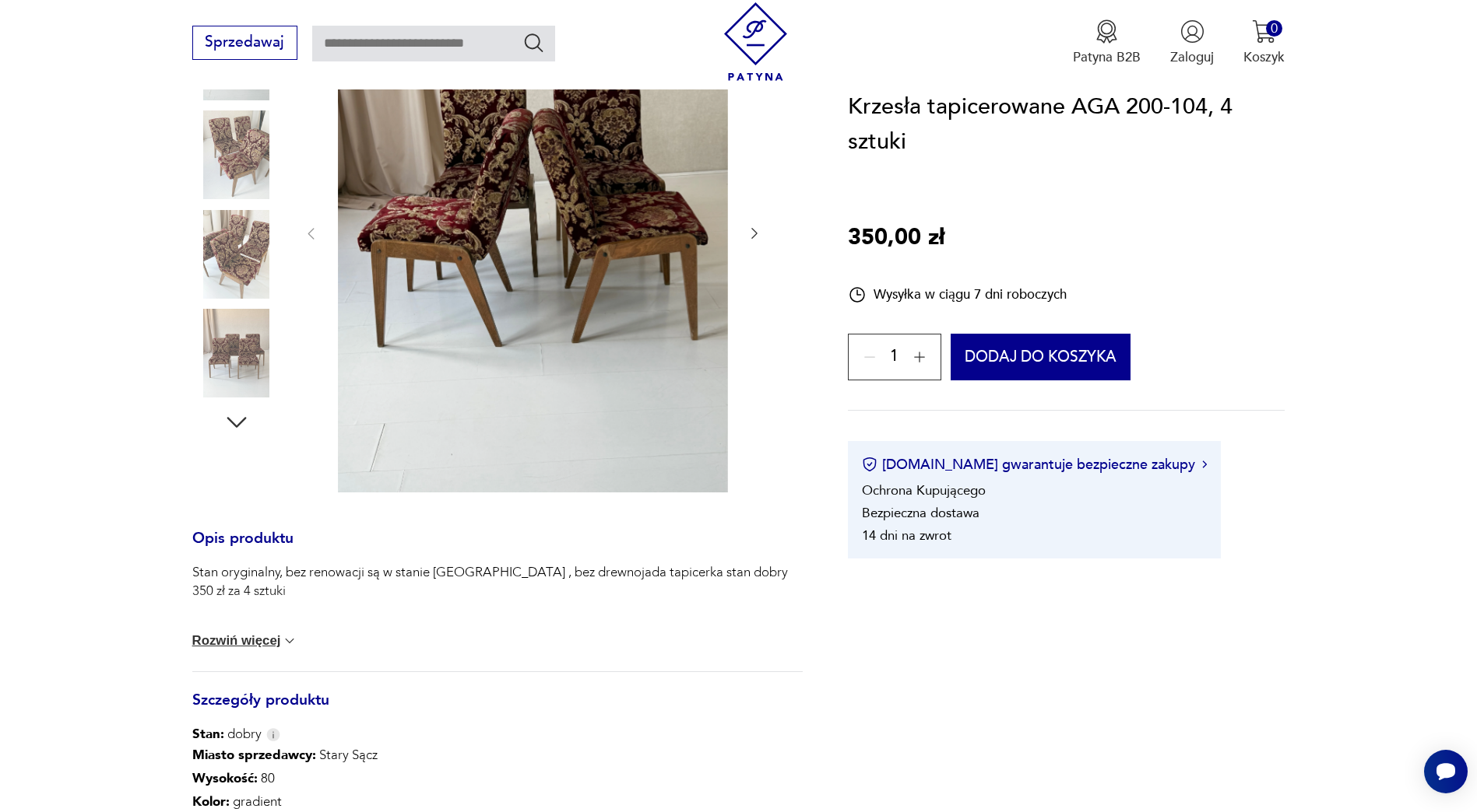
click at [239, 638] on button "Rozwiń więcej" at bounding box center [245, 641] width 106 height 15
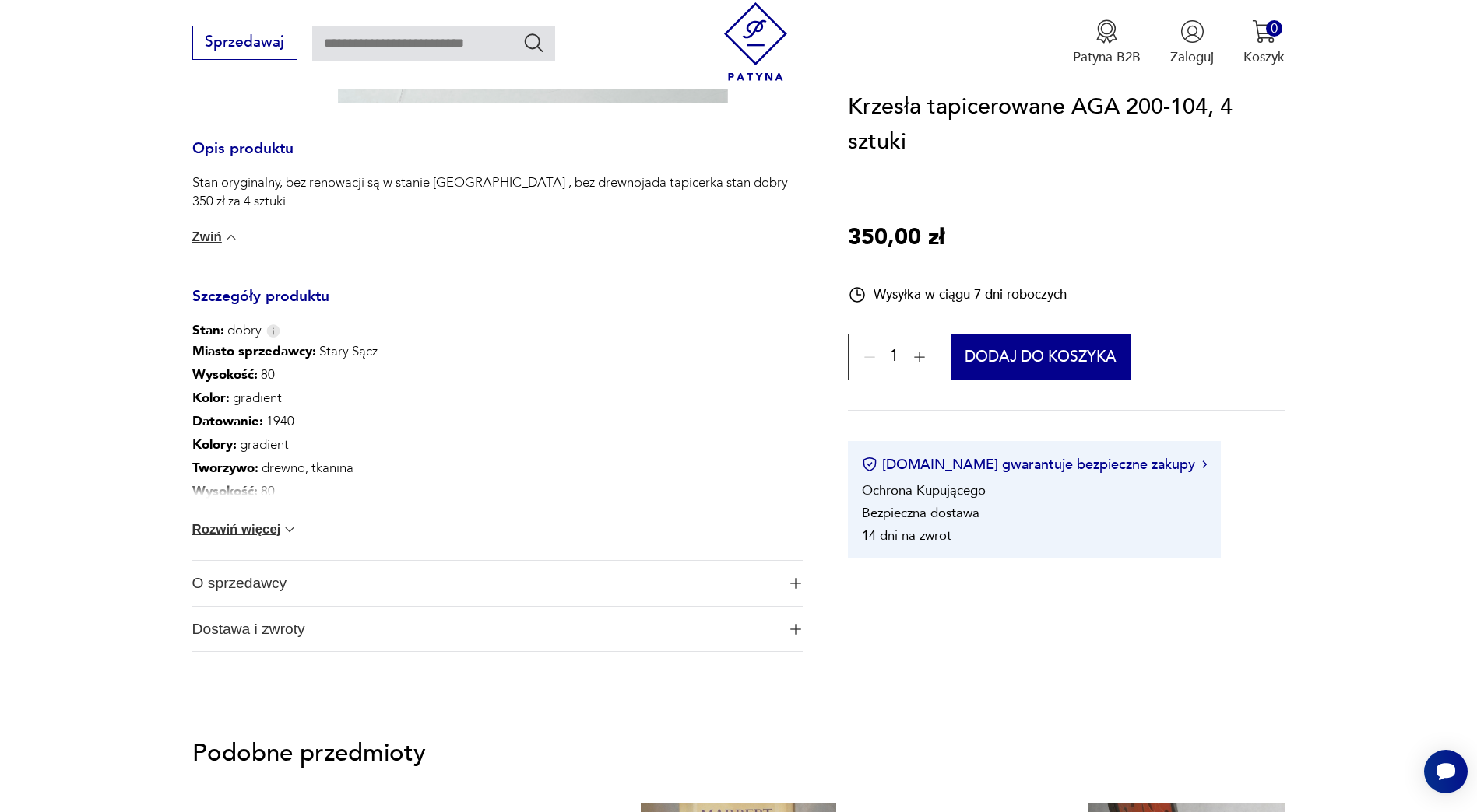
scroll to position [779, 0]
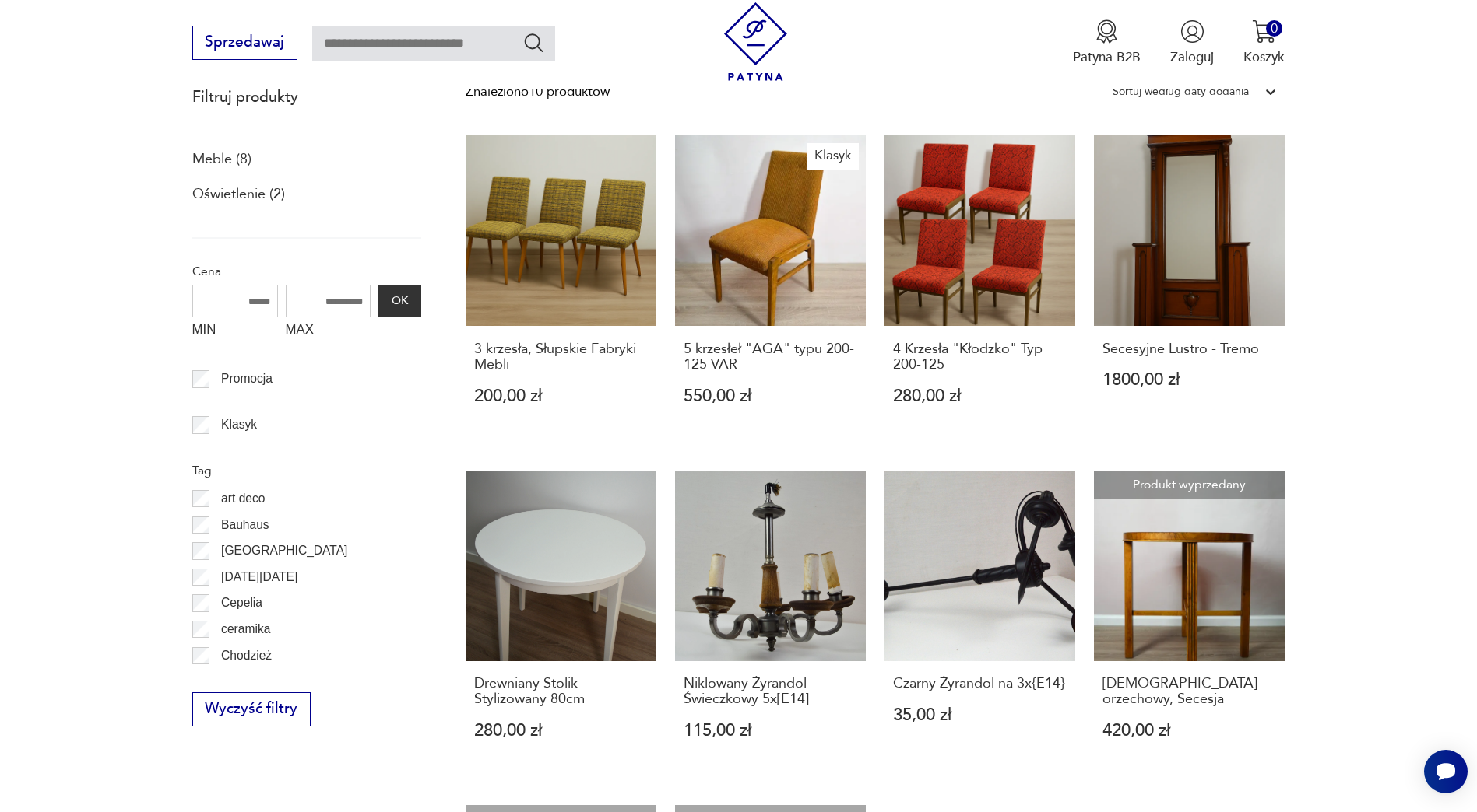
scroll to position [495, 0]
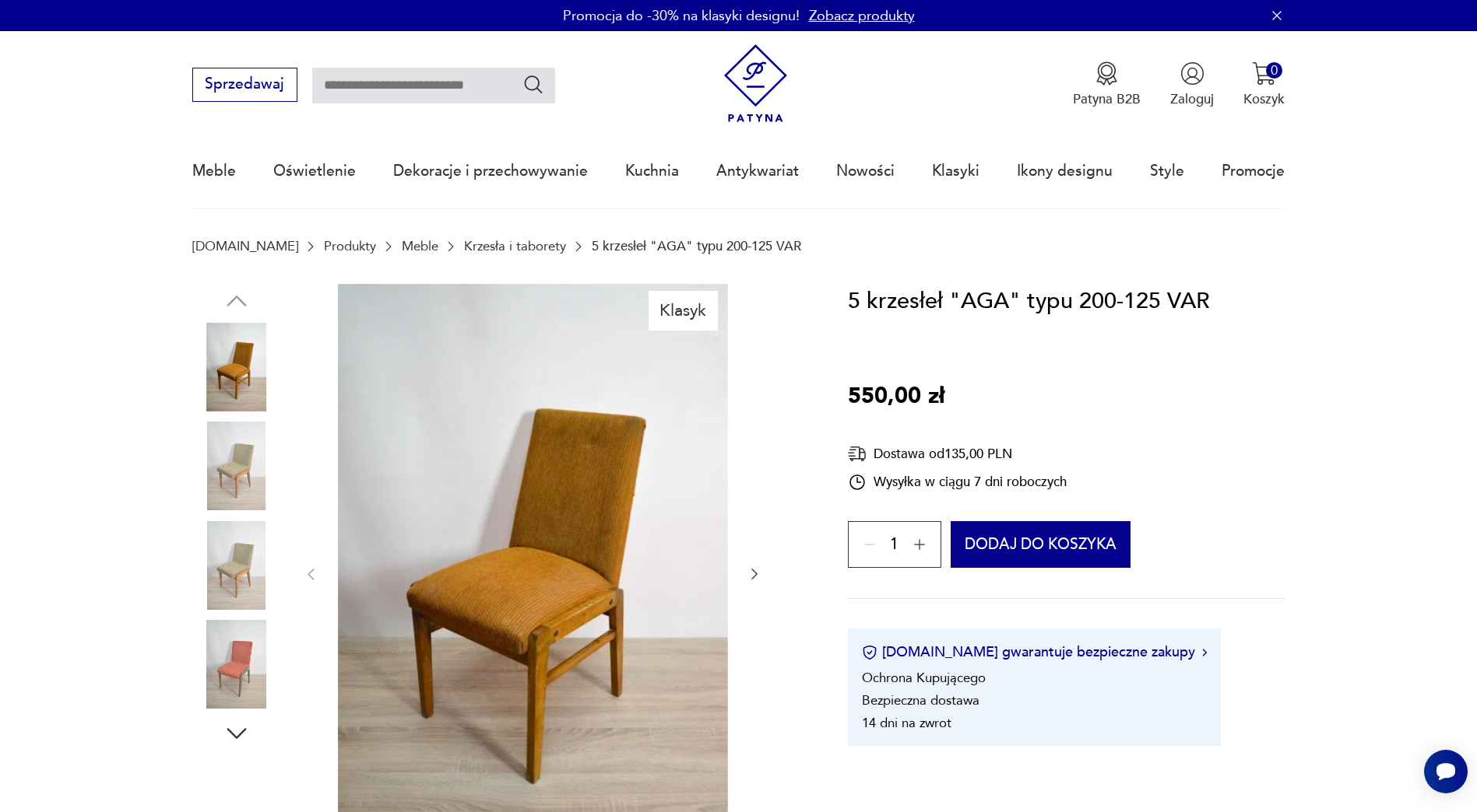
click at [232, 468] on img at bounding box center [236, 466] width 89 height 89
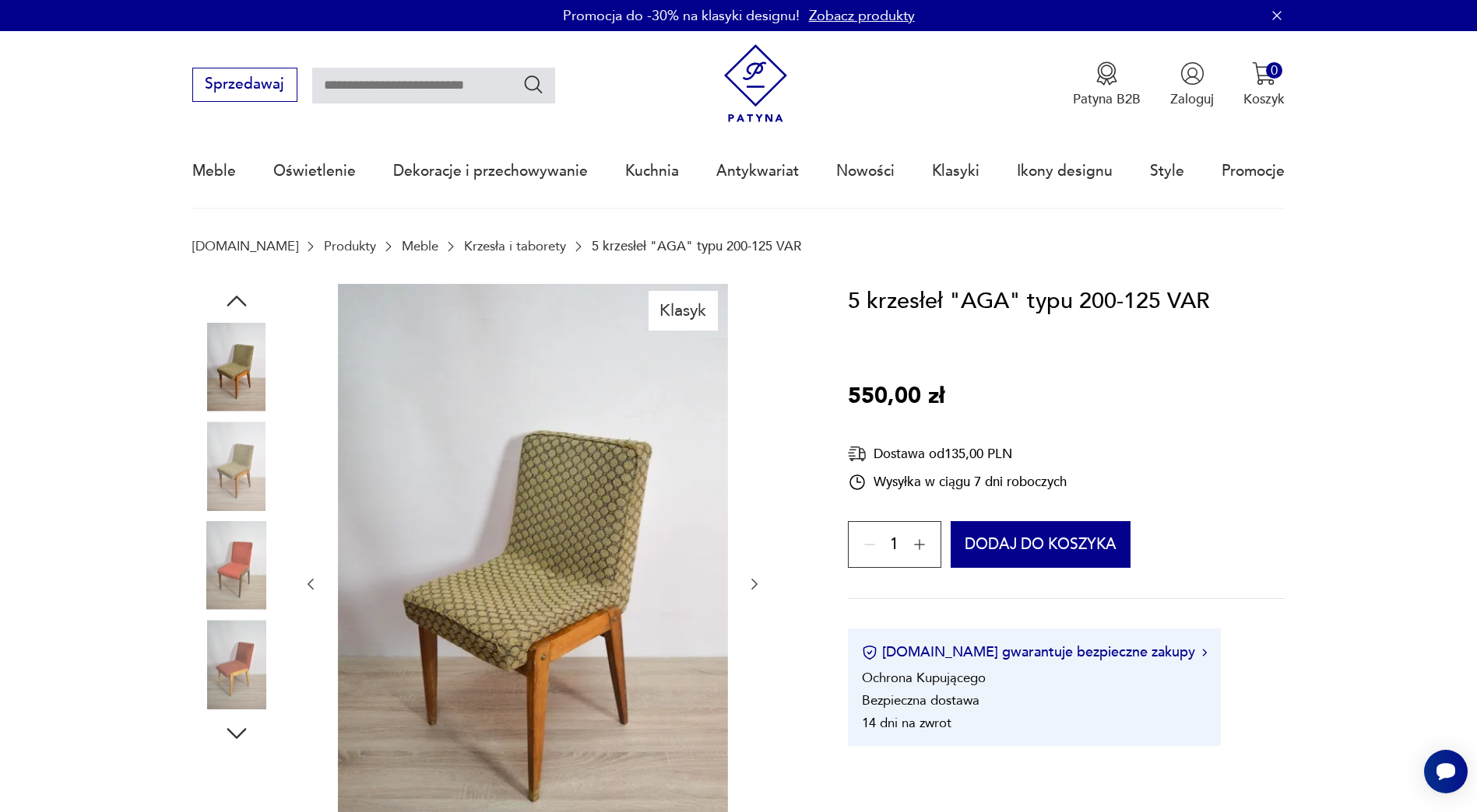
click at [235, 477] on img at bounding box center [236, 466] width 89 height 89
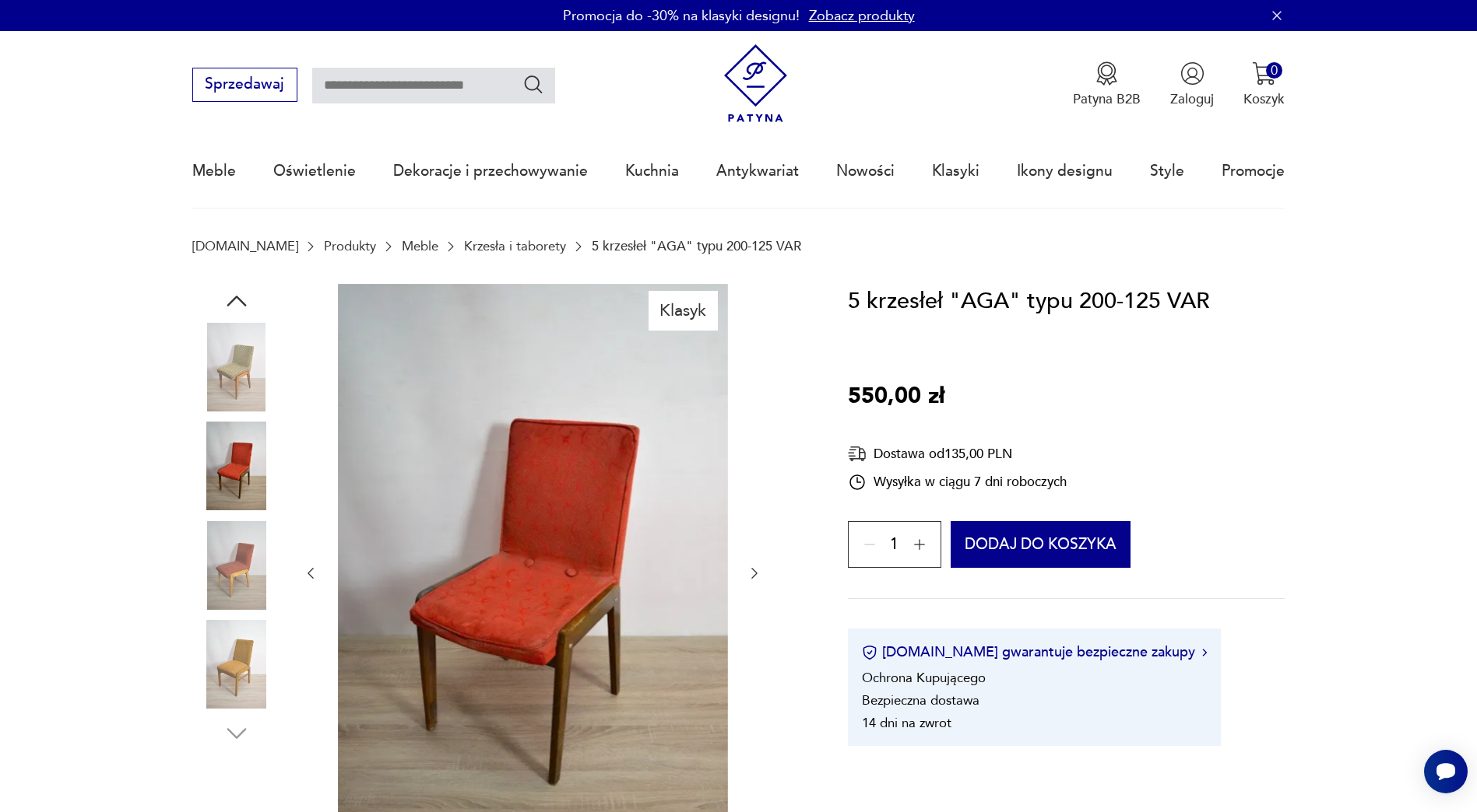
click at [235, 477] on img at bounding box center [236, 466] width 89 height 89
click at [235, 549] on img at bounding box center [236, 565] width 89 height 89
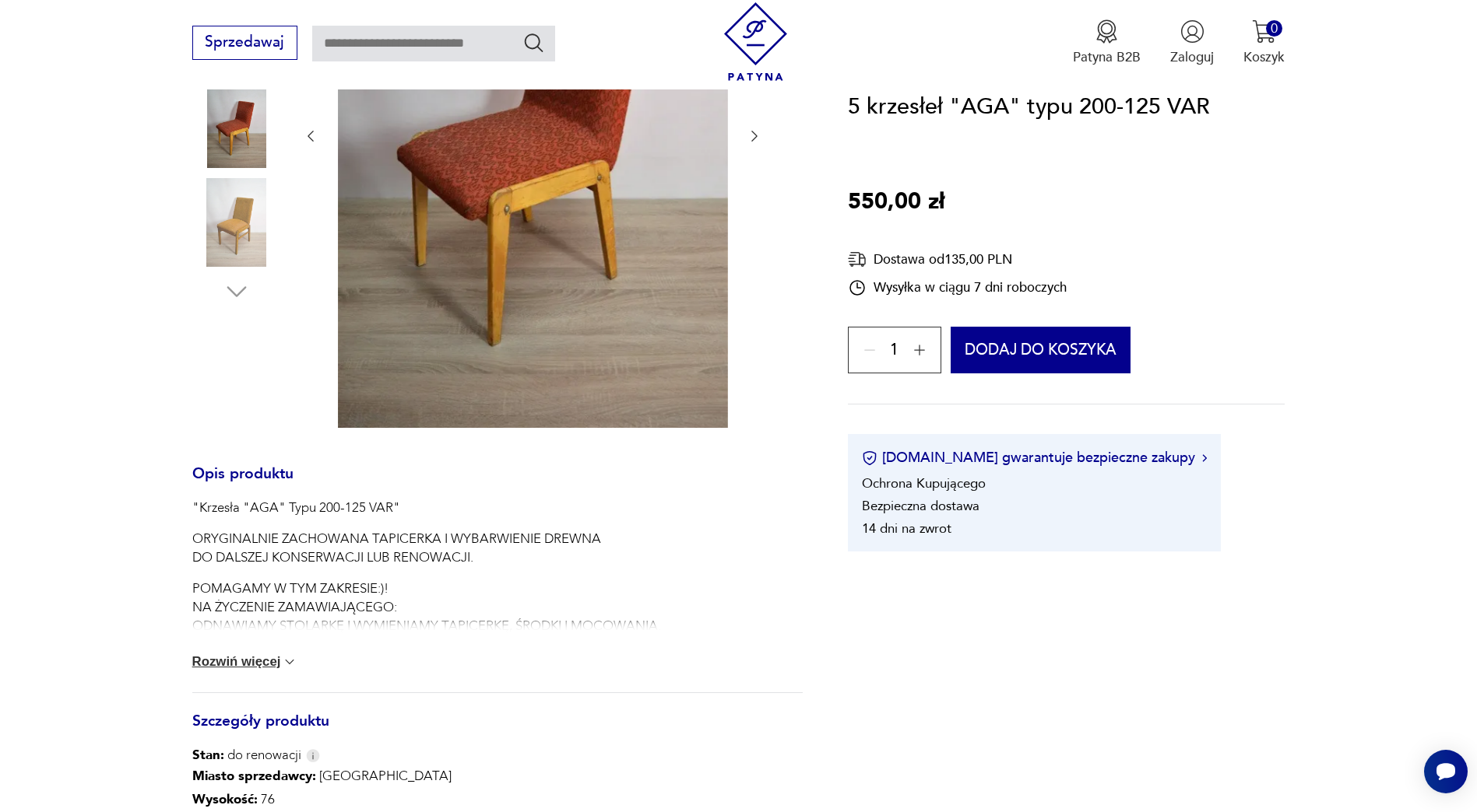
scroll to position [545, 0]
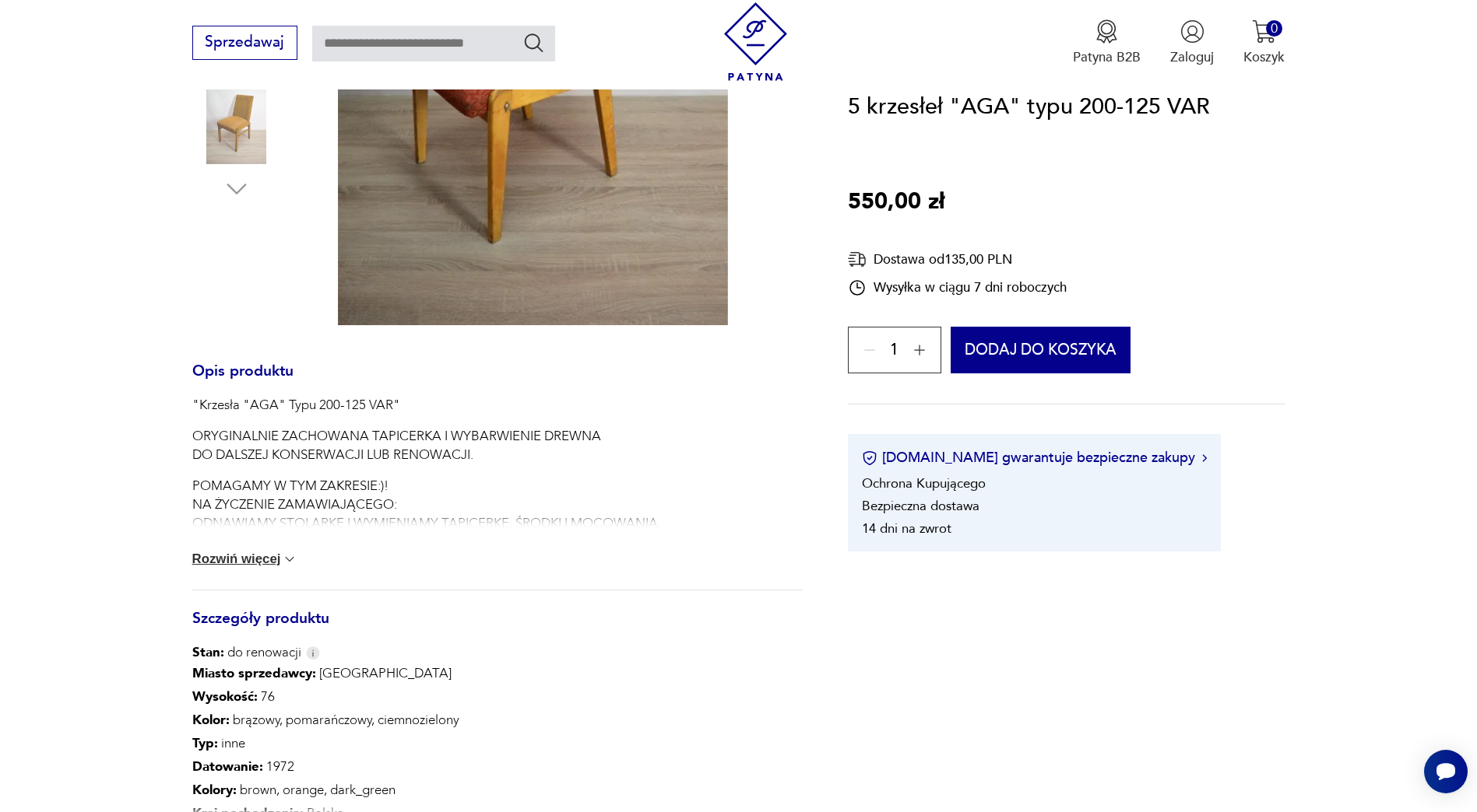
click at [269, 558] on button "Rozwiń więcej" at bounding box center [245, 559] width 106 height 15
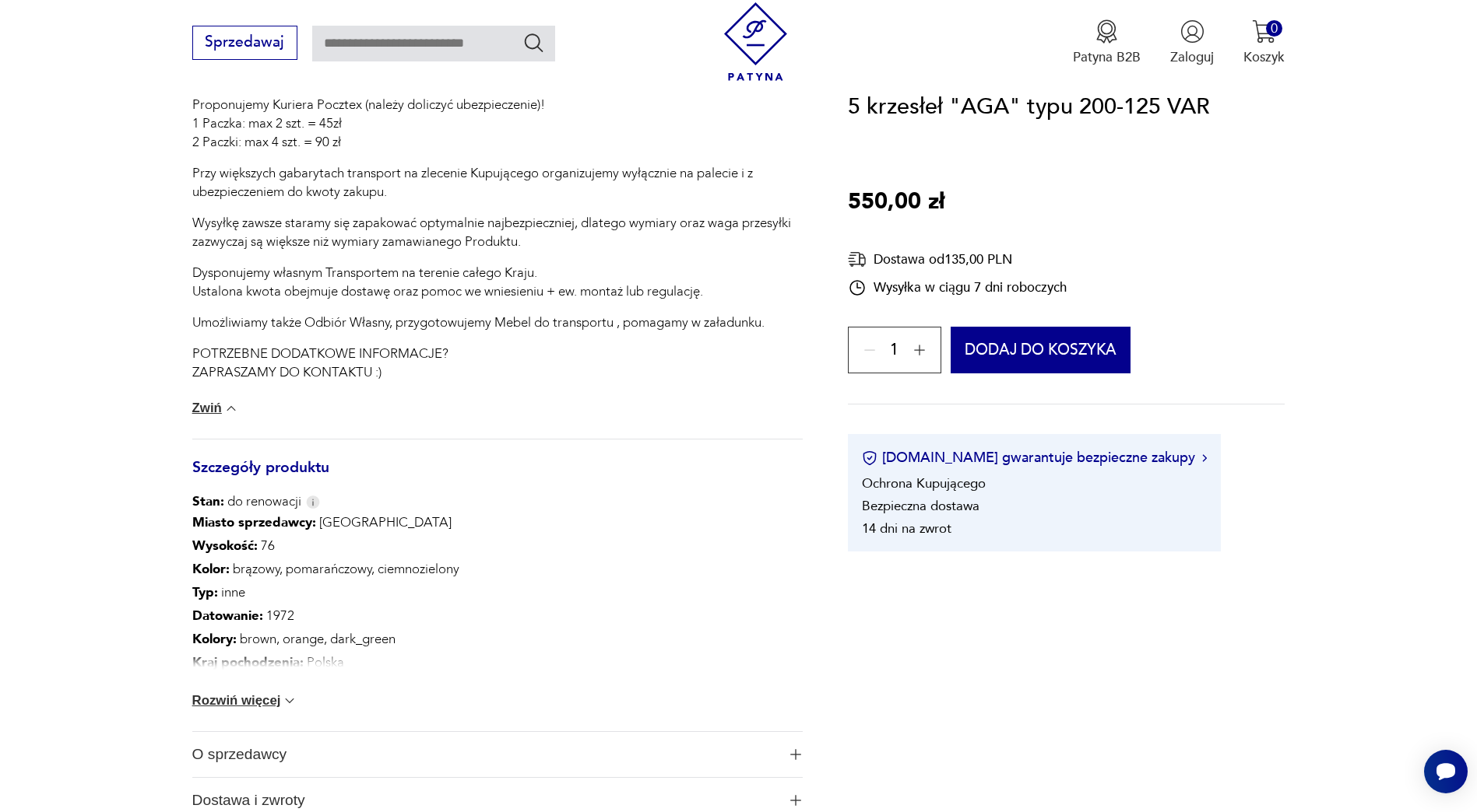
scroll to position [1712, 0]
